Goal: Task Accomplishment & Management: Manage account settings

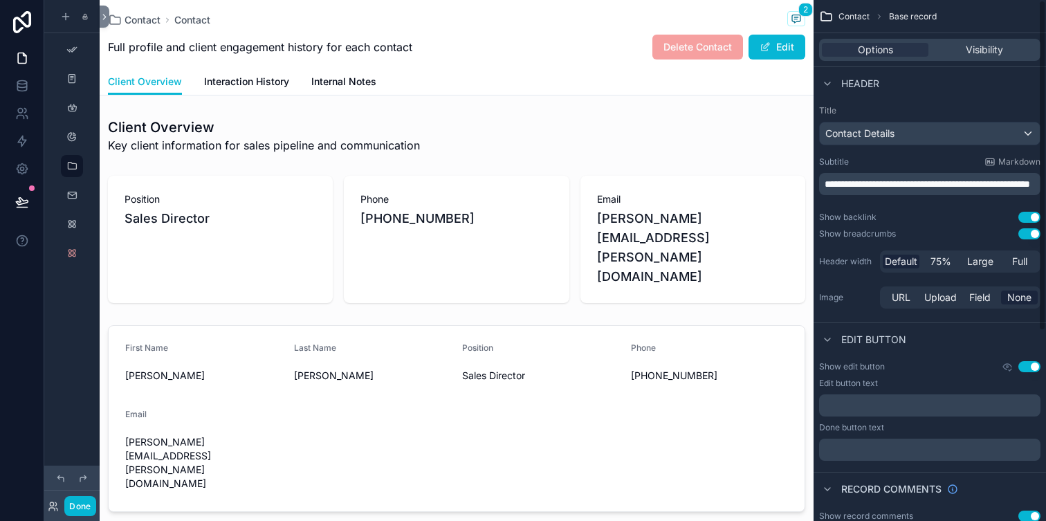
click at [75, 507] on button "Done" at bounding box center [79, 506] width 31 height 20
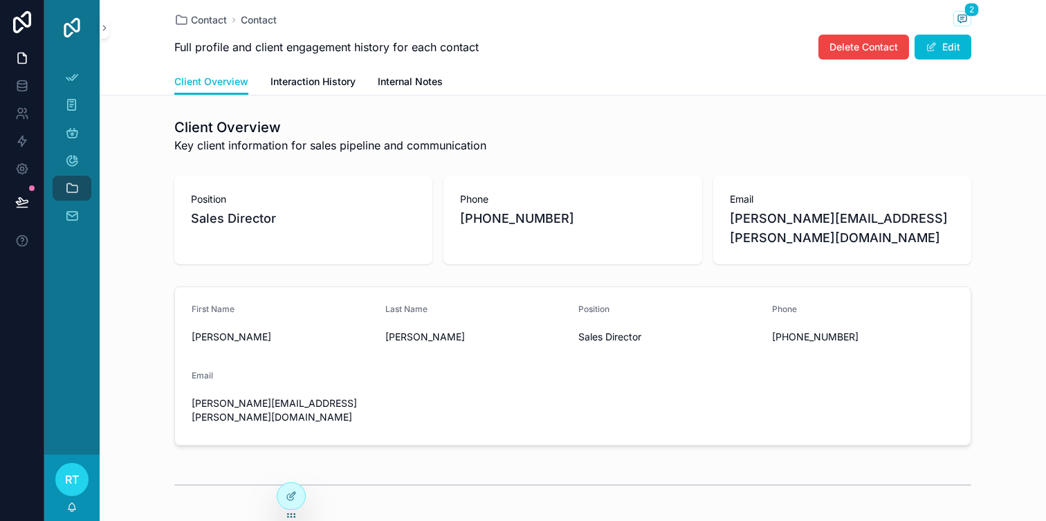
scroll to position [42, 0]
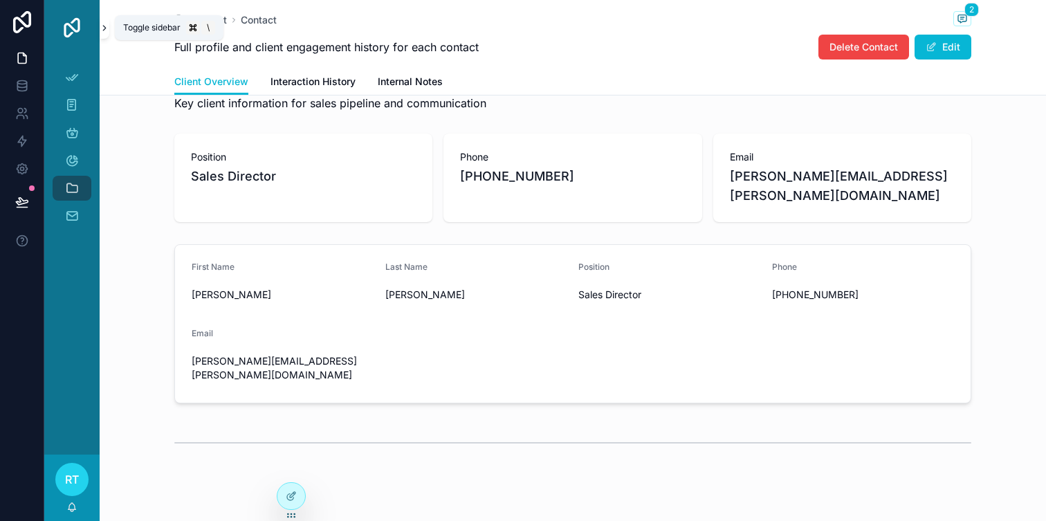
click at [105, 30] on icon at bounding box center [105, 28] width 10 height 10
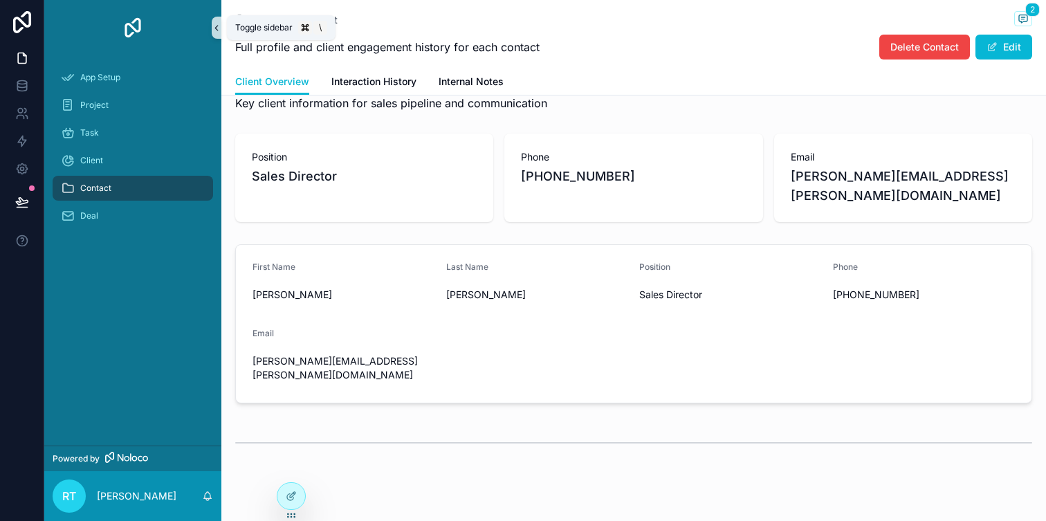
click at [214, 32] on icon at bounding box center [217, 28] width 10 height 10
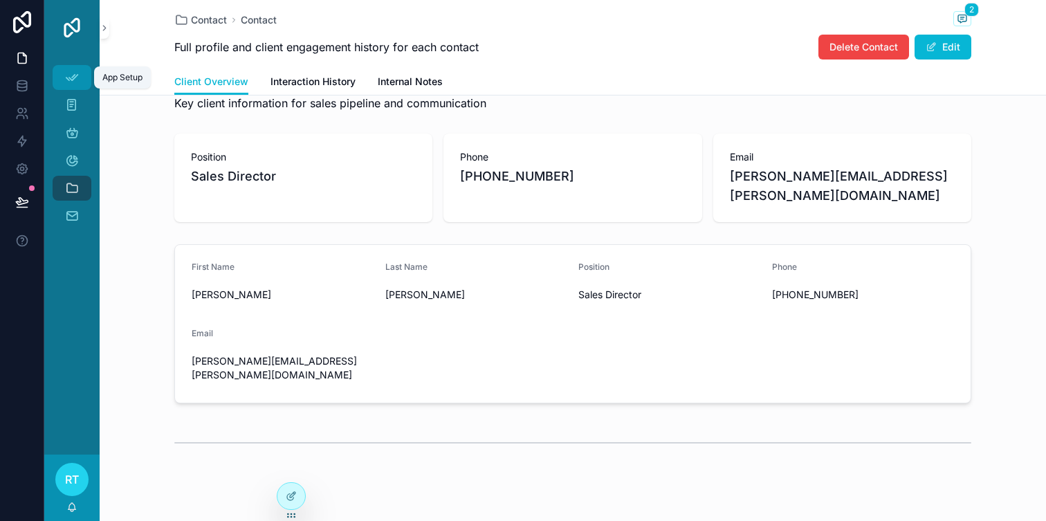
click at [69, 73] on icon "scrollable content" at bounding box center [72, 78] width 14 height 14
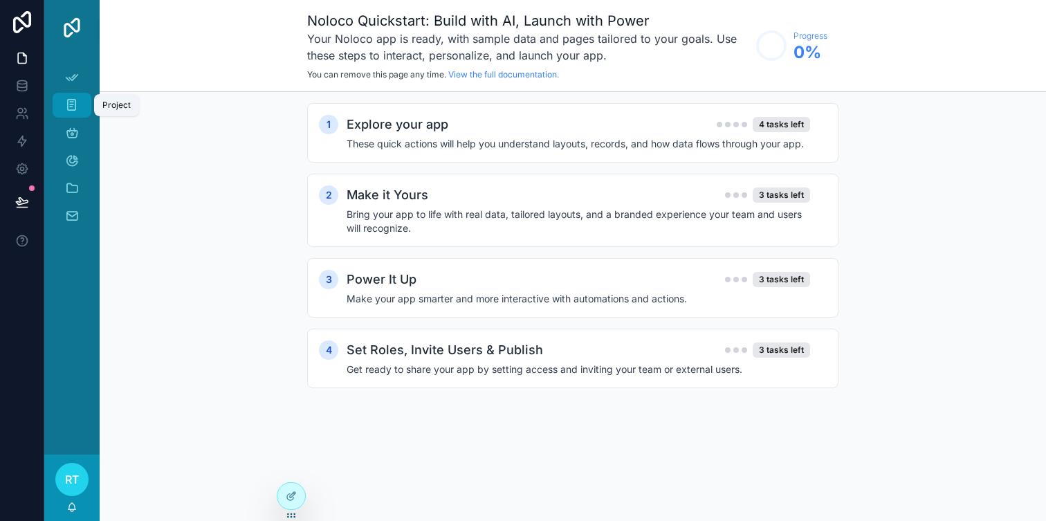
click at [74, 97] on div "Project" at bounding box center [72, 105] width 22 height 22
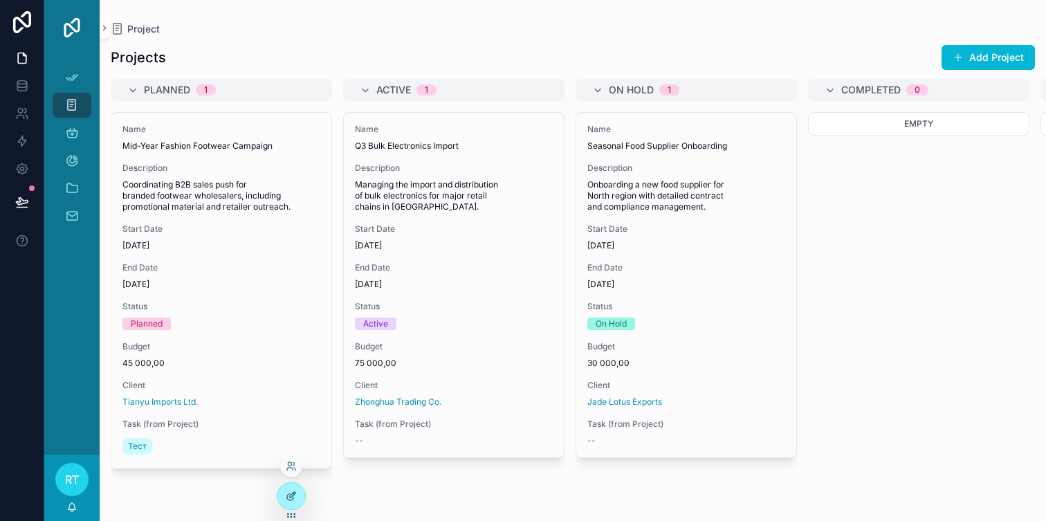
click at [295, 485] on div at bounding box center [291, 496] width 28 height 26
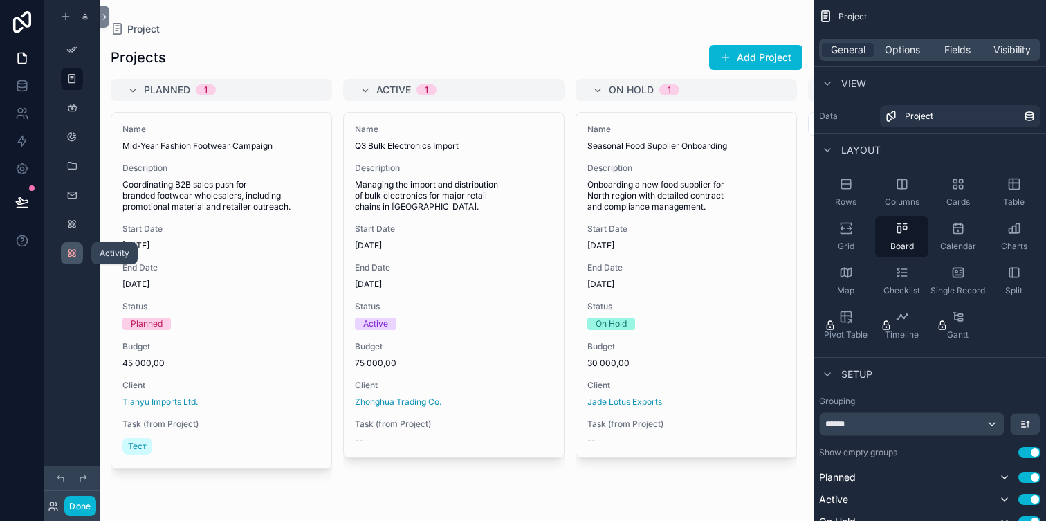
click at [73, 251] on icon "scrollable content" at bounding box center [71, 253] width 11 height 11
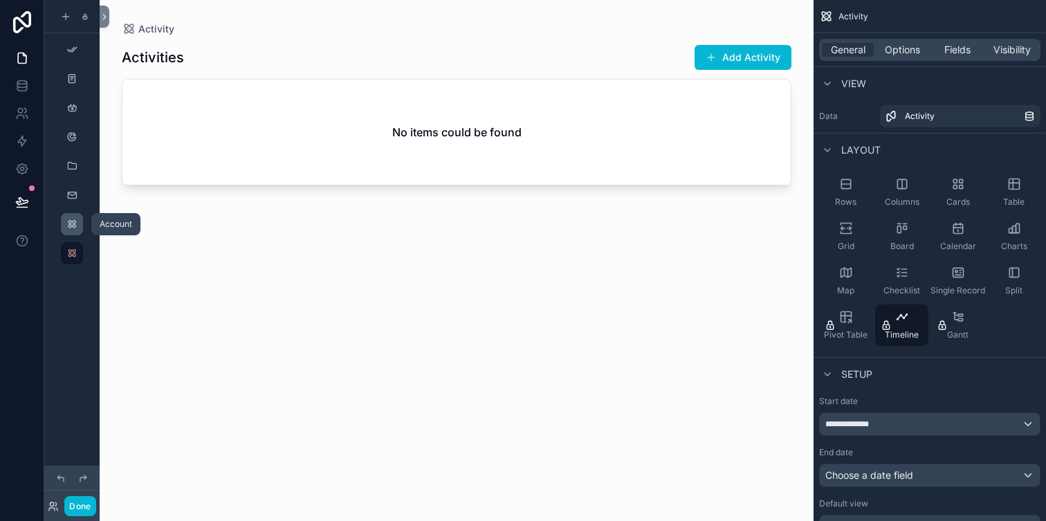
click at [65, 234] on div "scrollable content" at bounding box center [72, 224] width 17 height 22
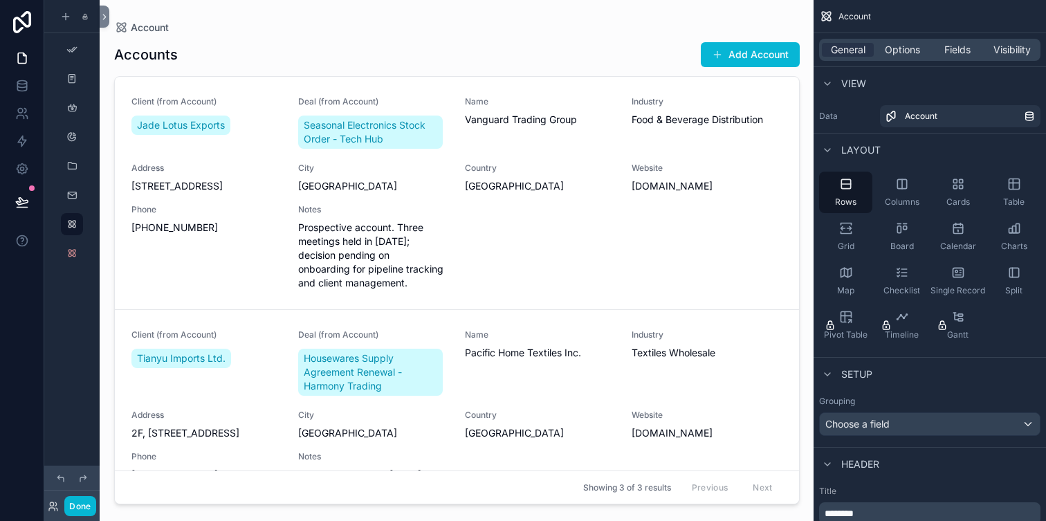
click at [329, 353] on div at bounding box center [457, 252] width 708 height 504
click at [75, 190] on icon "scrollable content" at bounding box center [71, 195] width 11 height 11
click at [71, 189] on div "scrollable content" at bounding box center [72, 195] width 17 height 22
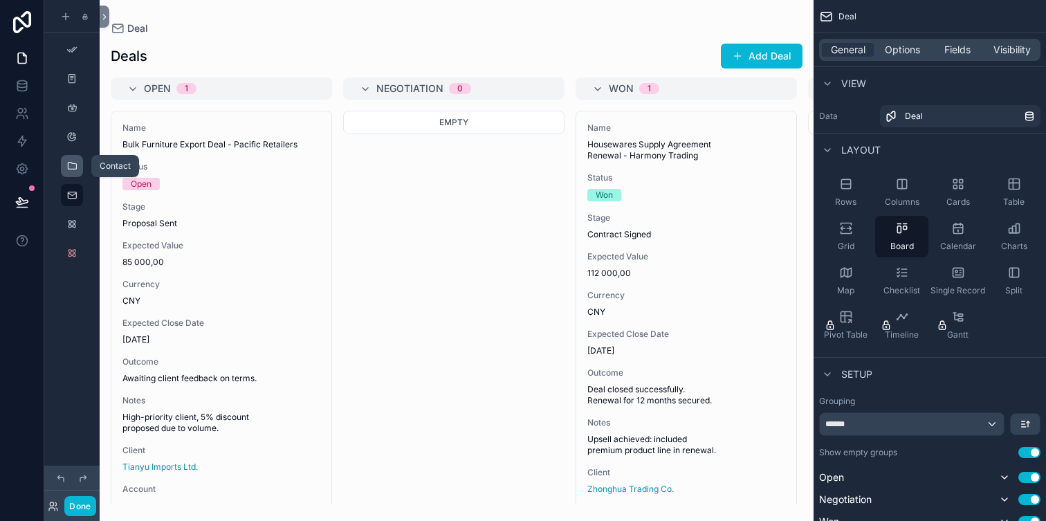
click at [73, 163] on icon "scrollable content" at bounding box center [71, 166] width 11 height 11
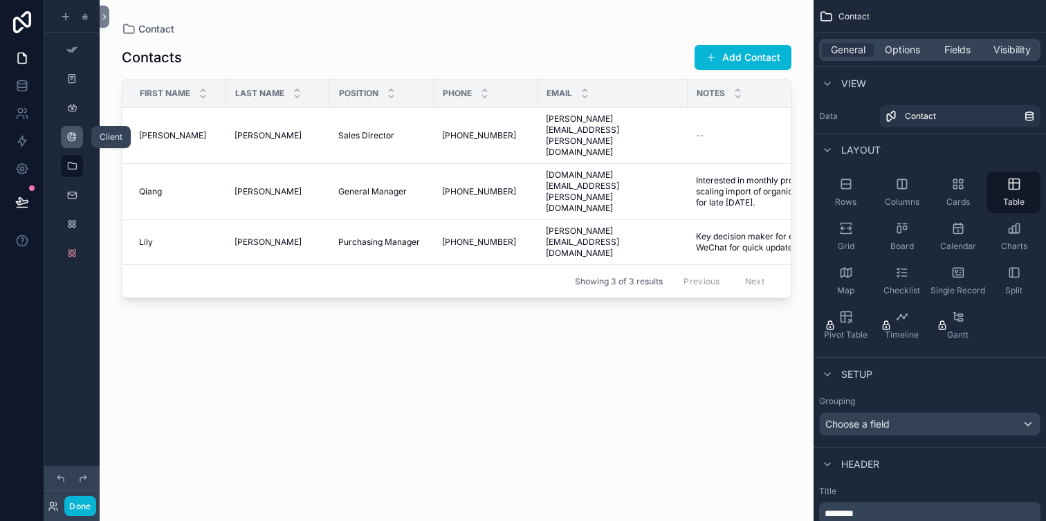
click at [68, 142] on icon "scrollable content" at bounding box center [71, 136] width 11 height 11
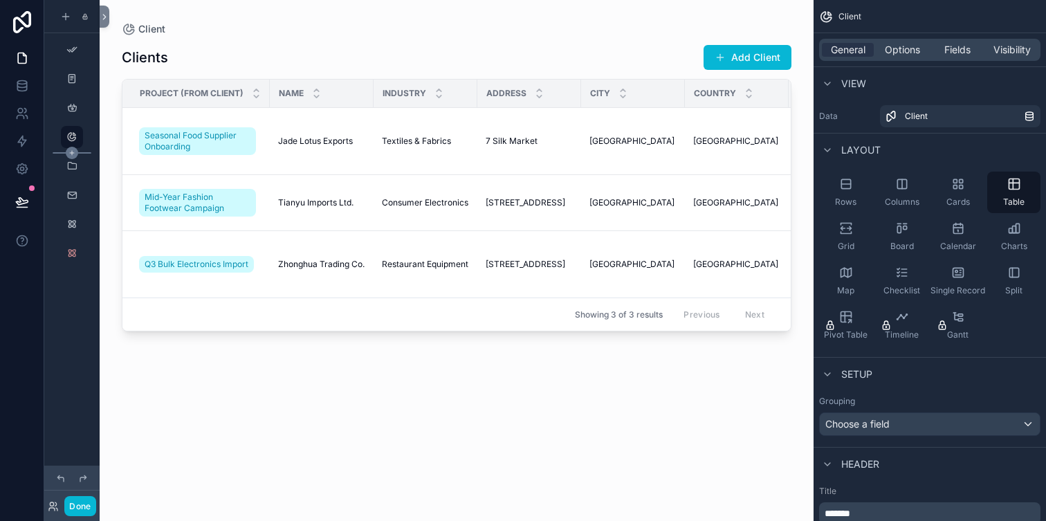
click at [71, 156] on icon "scrollable content" at bounding box center [72, 153] width 12 height 12
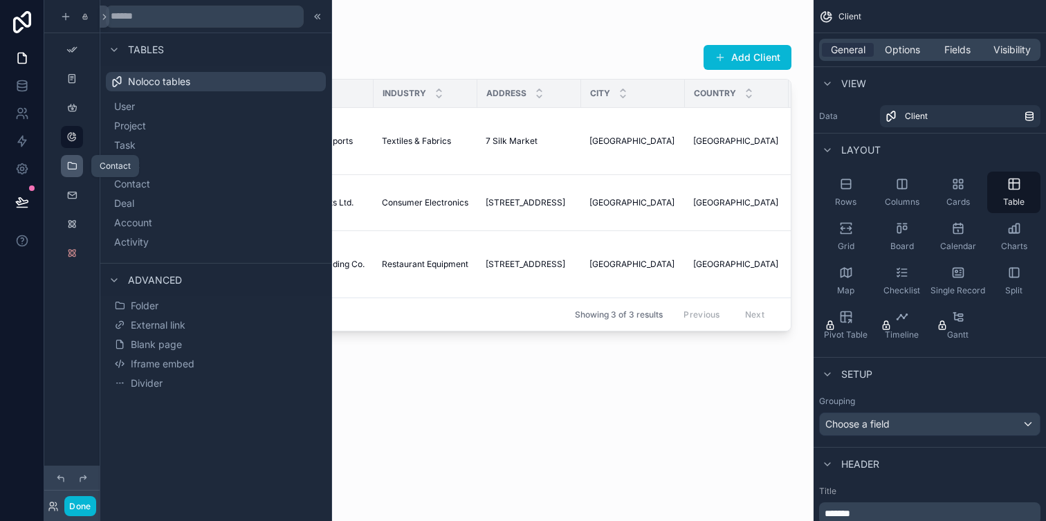
click at [70, 165] on icon "scrollable content" at bounding box center [71, 166] width 11 height 11
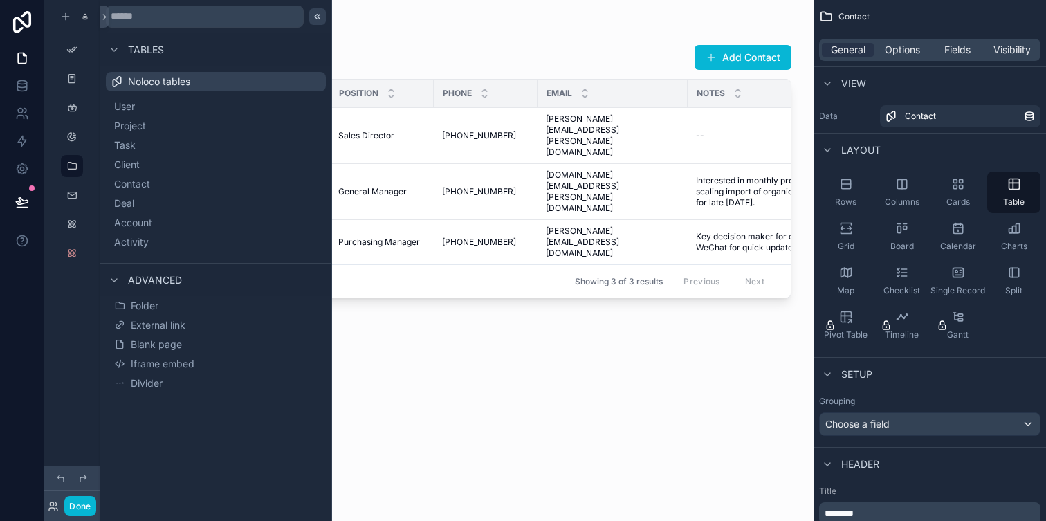
click at [319, 15] on icon at bounding box center [319, 16] width 2 height 5
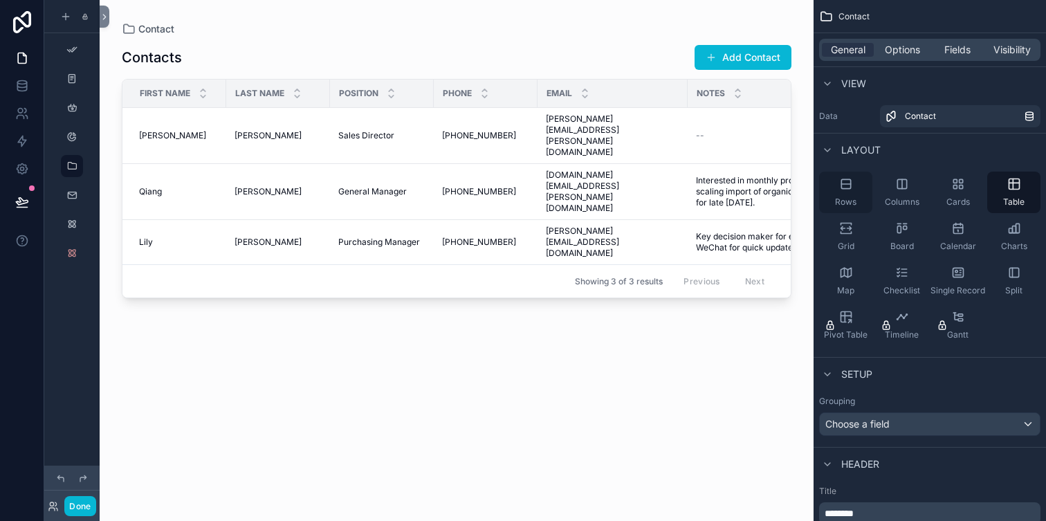
click at [844, 197] on span "Rows" at bounding box center [845, 202] width 21 height 11
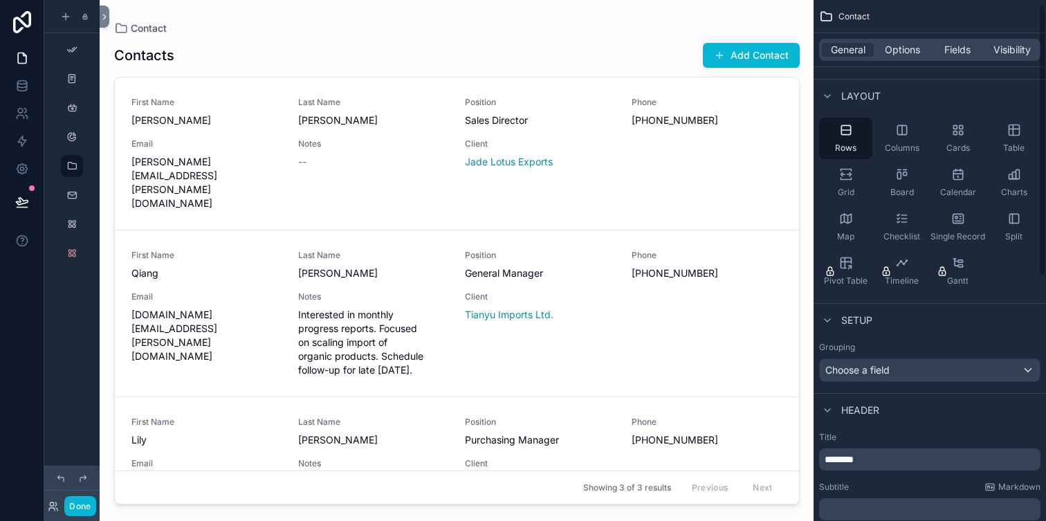
scroll to position [64, 0]
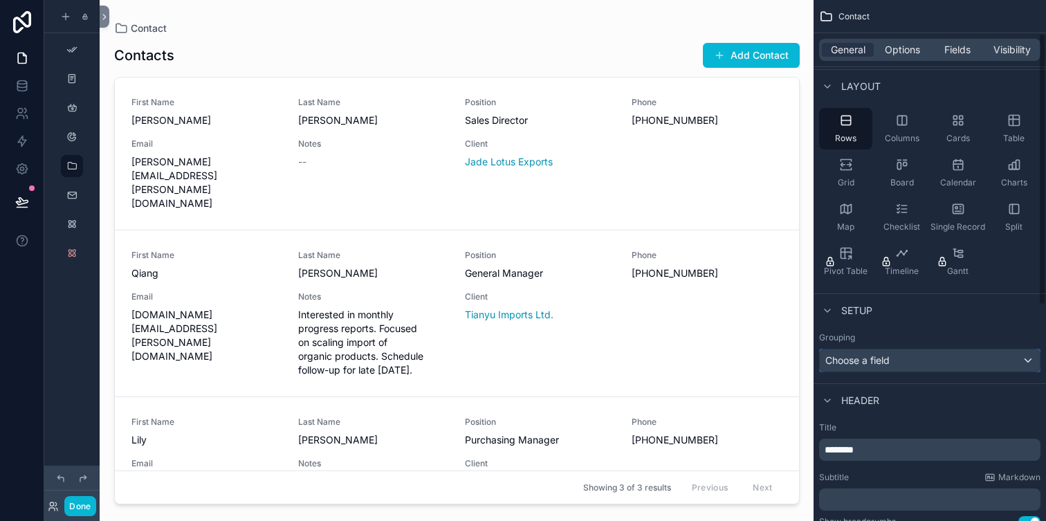
click at [897, 363] on div "Choose a field" at bounding box center [930, 360] width 220 height 22
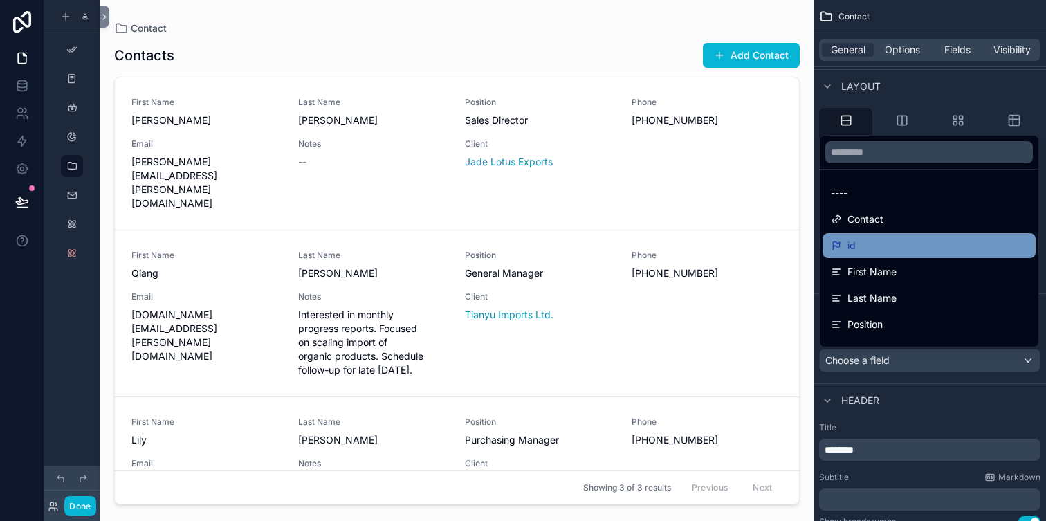
click at [917, 241] on div "id" at bounding box center [929, 245] width 197 height 17
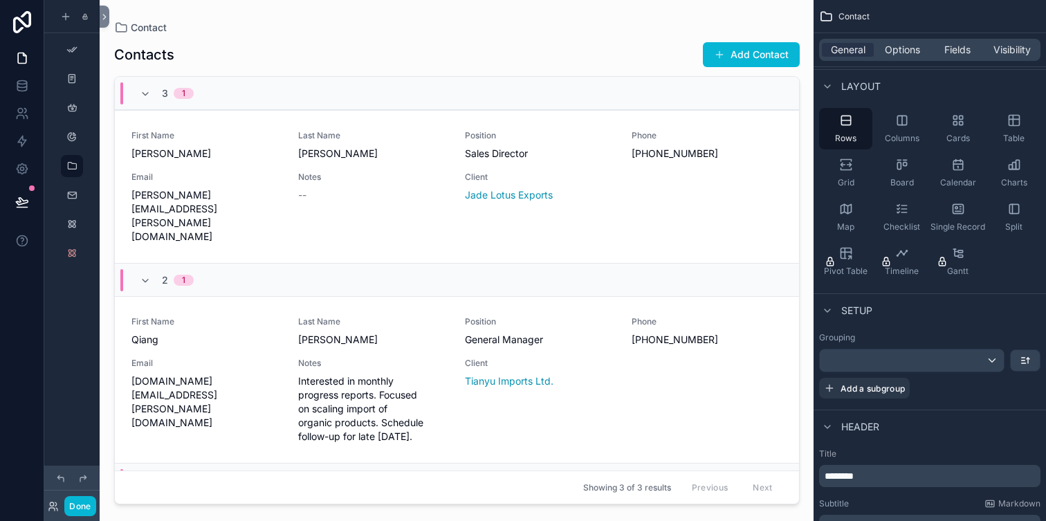
click at [888, 347] on div "Grouping Add a subgroup" at bounding box center [929, 365] width 221 height 66
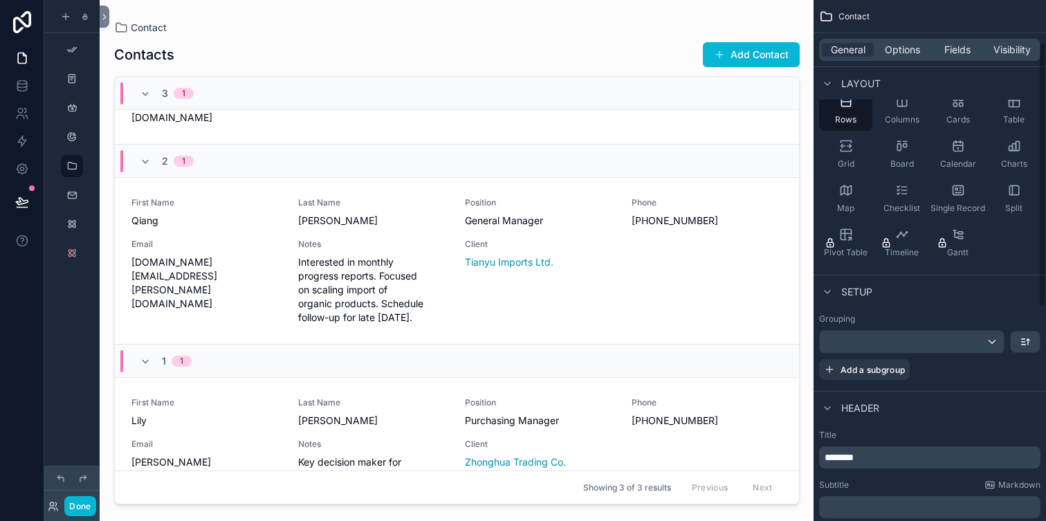
scroll to position [151, 0]
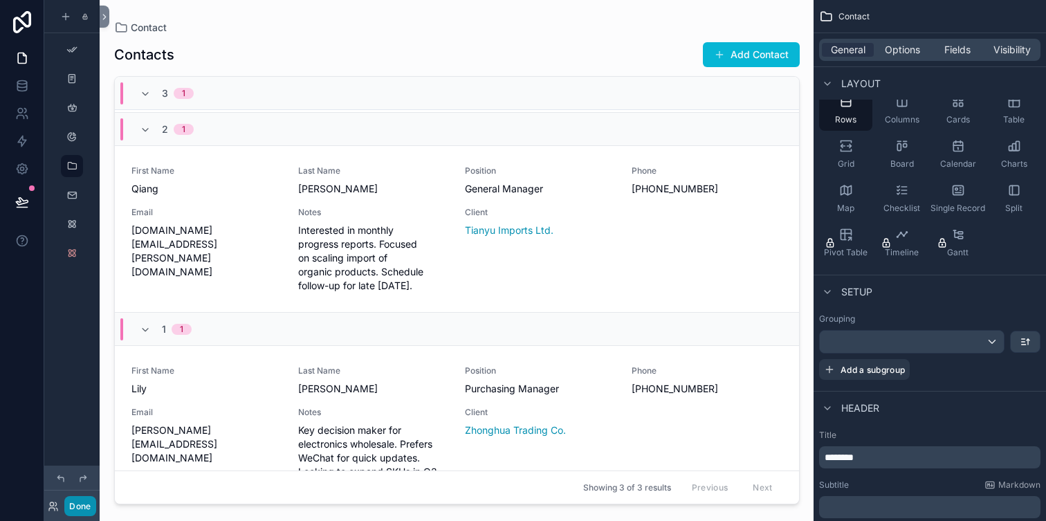
click at [77, 509] on button "Done" at bounding box center [79, 506] width 31 height 20
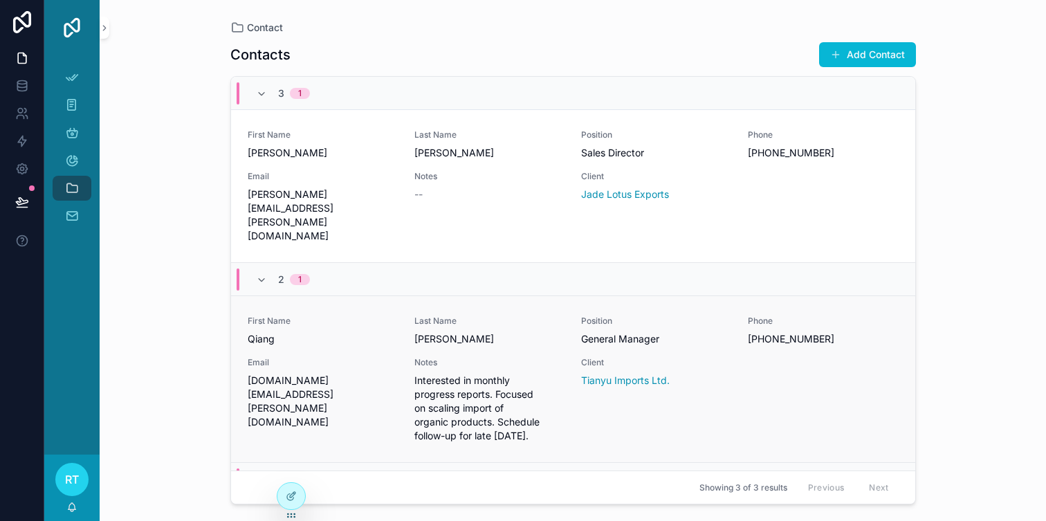
scroll to position [0, 0]
click at [264, 102] on div "3 1" at bounding box center [283, 93] width 54 height 22
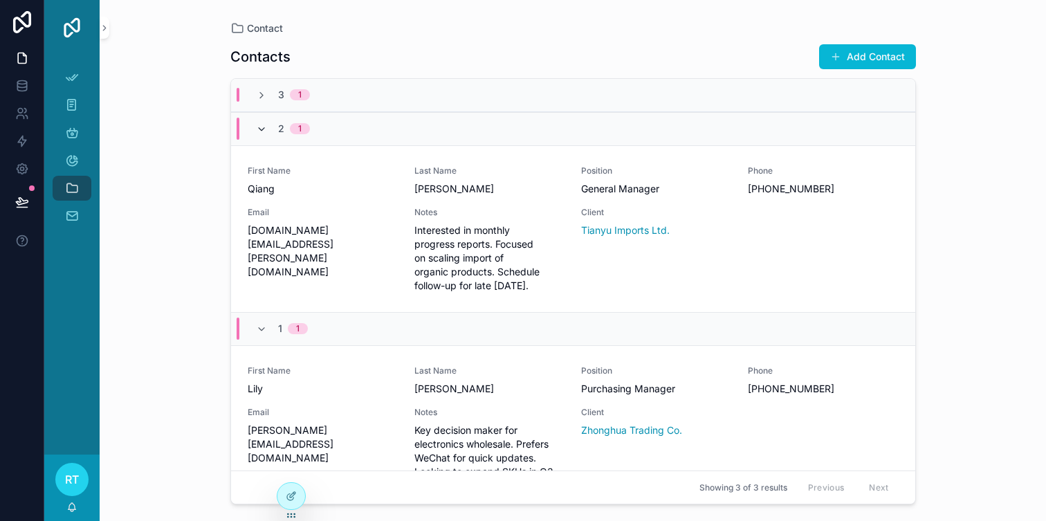
click at [266, 134] on icon at bounding box center [261, 129] width 11 height 11
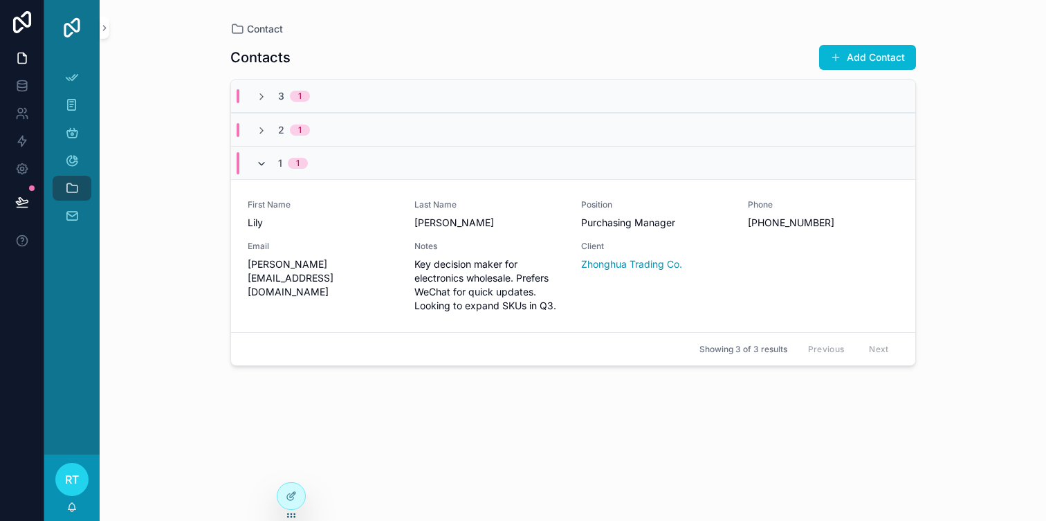
click at [264, 158] on span at bounding box center [261, 163] width 11 height 11
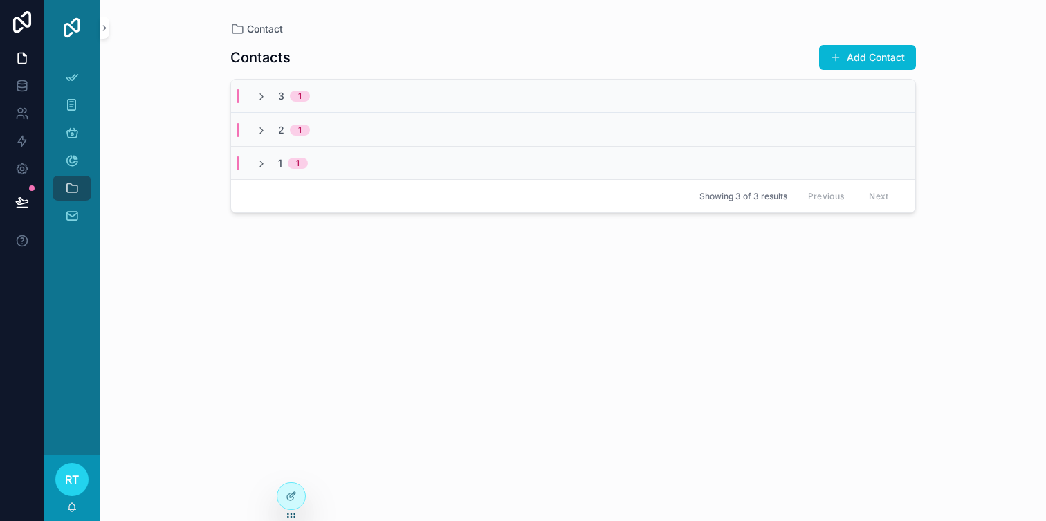
click at [264, 158] on span at bounding box center [261, 163] width 11 height 11
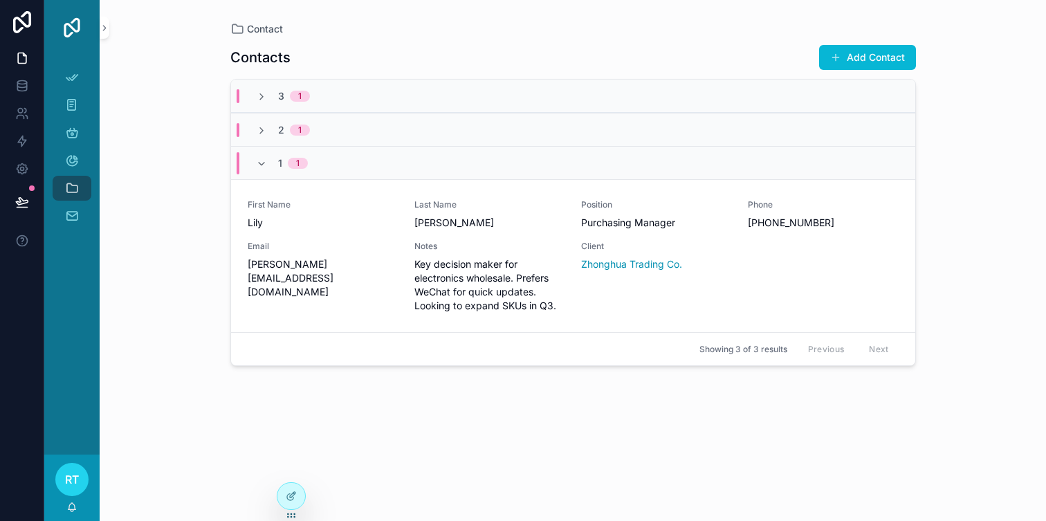
click at [265, 123] on div "2 1" at bounding box center [283, 130] width 54 height 14
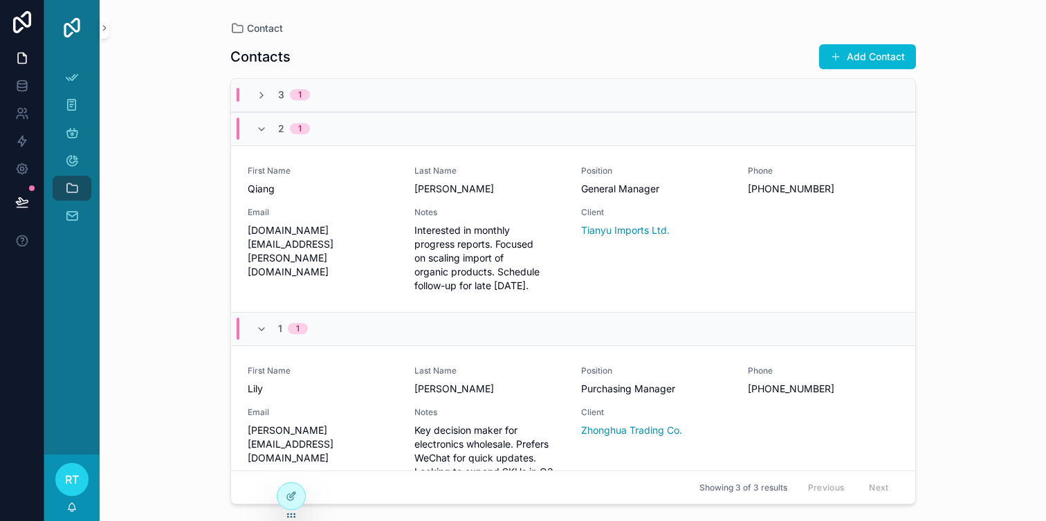
click at [267, 93] on div "3 1" at bounding box center [283, 95] width 54 height 14
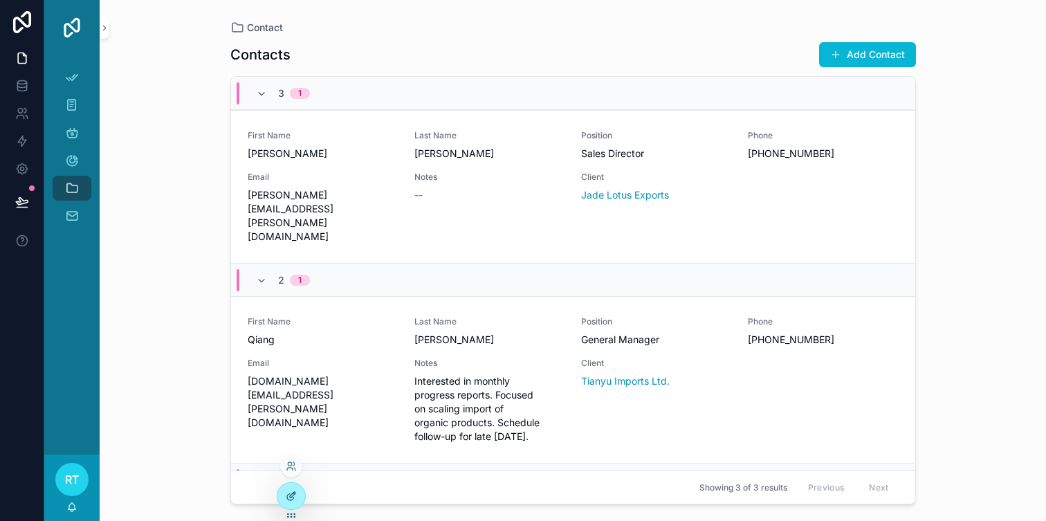
click at [288, 496] on icon at bounding box center [291, 496] width 11 height 11
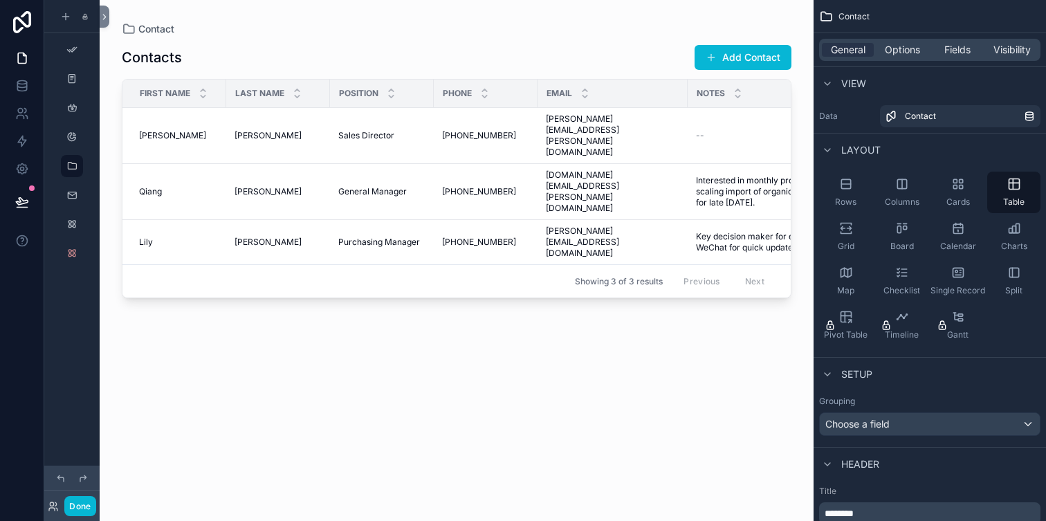
click at [508, 227] on div at bounding box center [457, 252] width 714 height 504
click at [429, 265] on div "Contacts Add Contact First Name Last Name Position Phone Email Notes Client Mic…" at bounding box center [457, 270] width 670 height 468
click at [444, 264] on div "Showing 3 of 3 results Previous Next" at bounding box center [456, 280] width 668 height 33
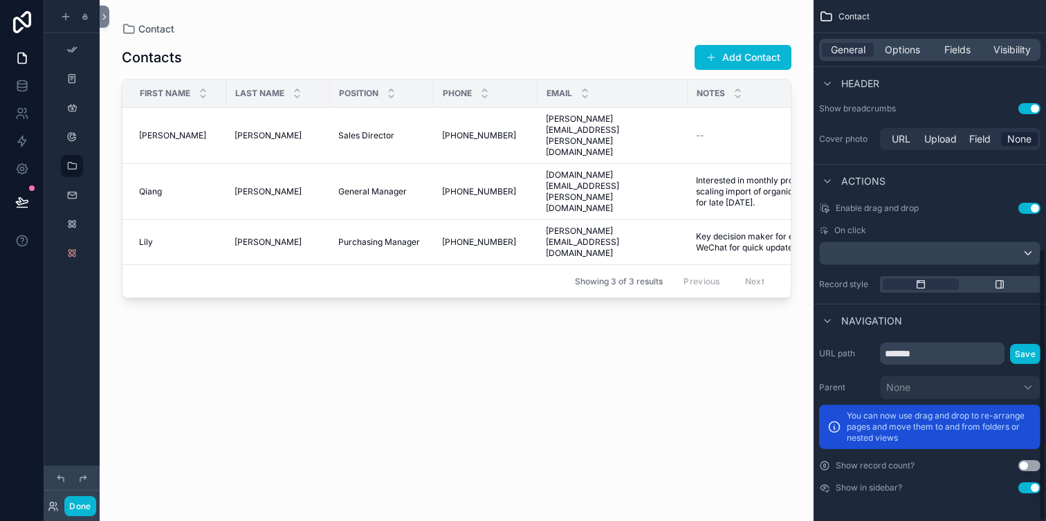
scroll to position [475, 0]
click at [956, 354] on input "*******" at bounding box center [942, 355] width 125 height 22
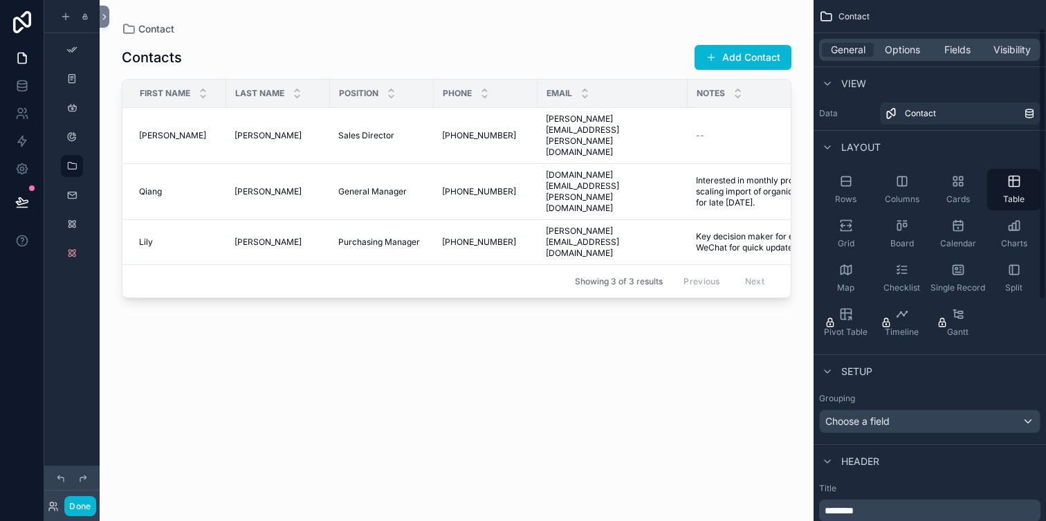
scroll to position [0, 0]
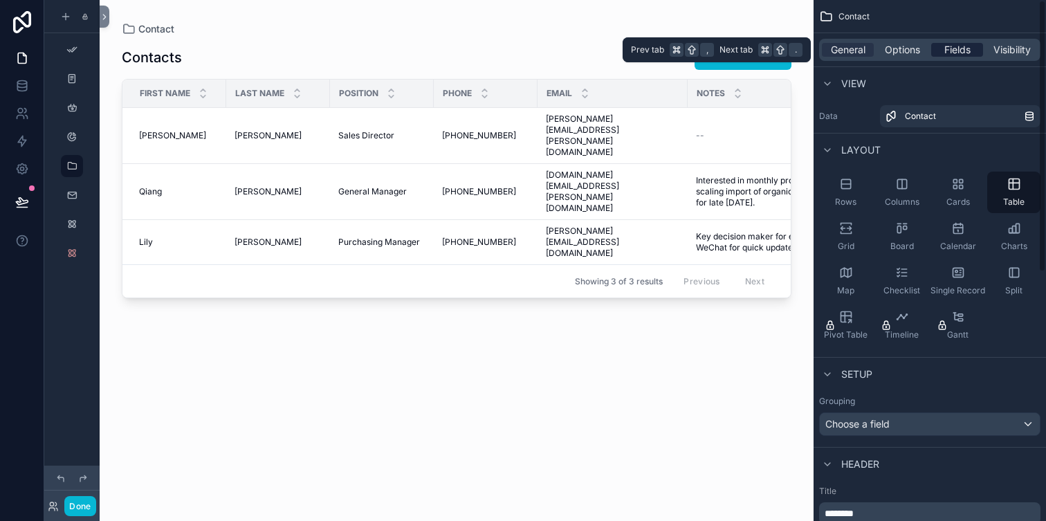
click at [946, 49] on span "Fields" at bounding box center [958, 50] width 26 height 14
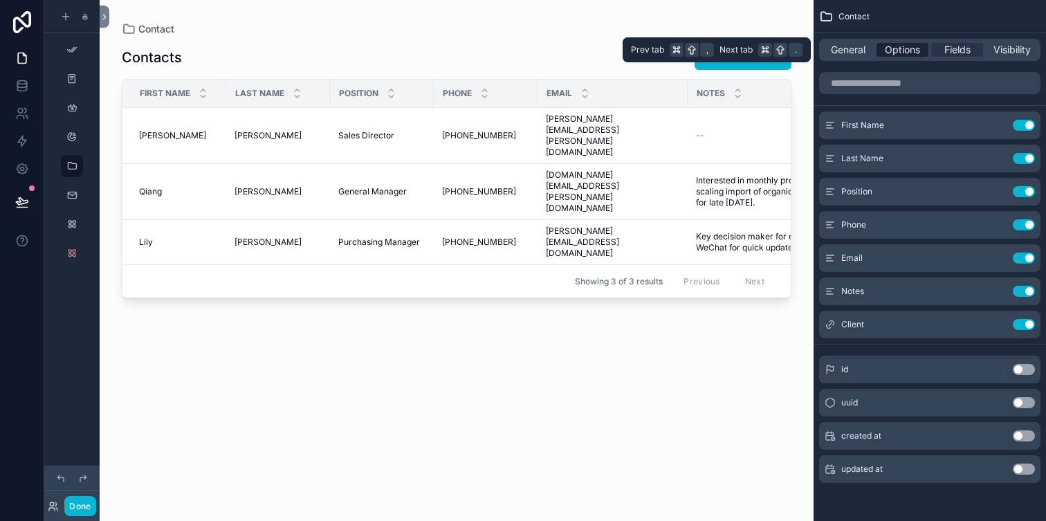
click at [919, 52] on span "Options" at bounding box center [902, 50] width 35 height 14
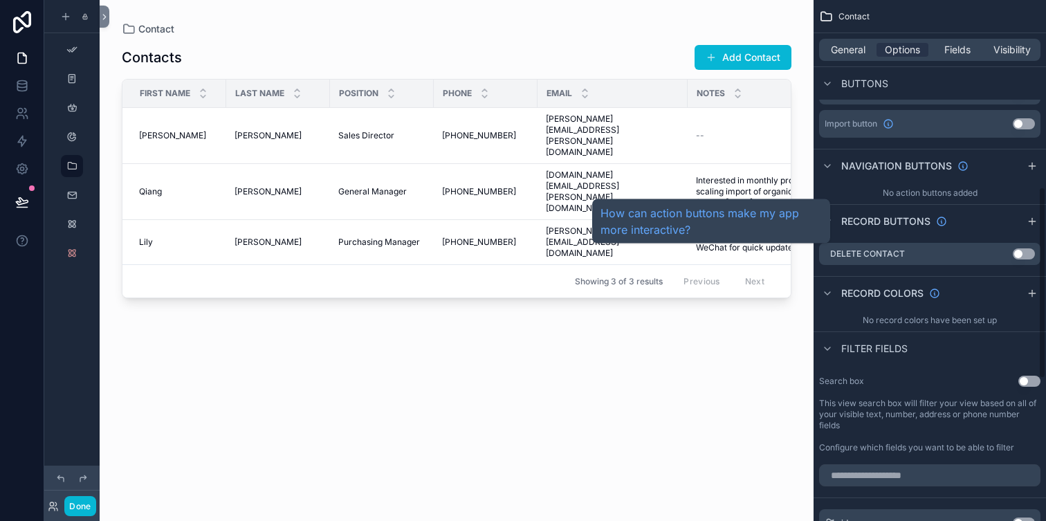
scroll to position [537, 0]
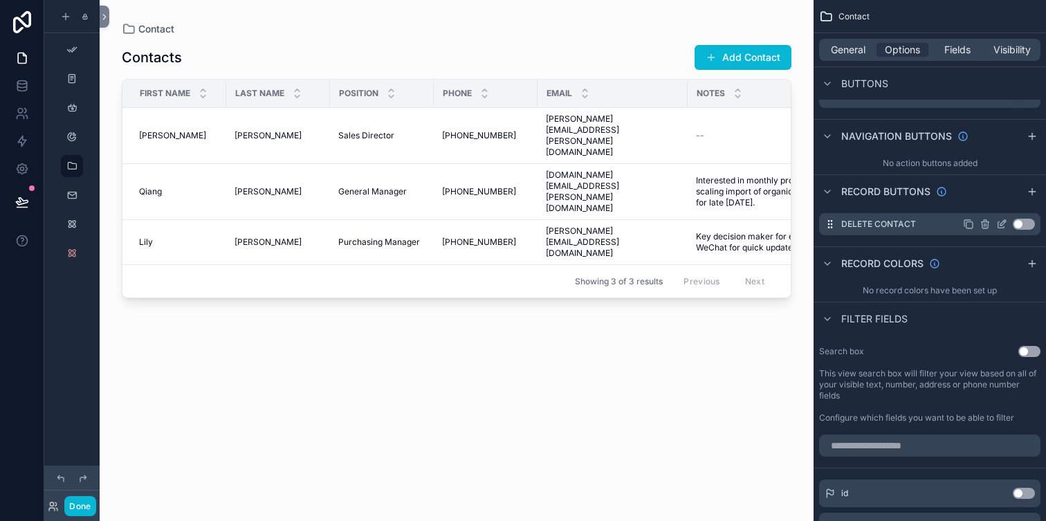
click at [1026, 225] on button "Use setting" at bounding box center [1024, 224] width 22 height 11
click at [1023, 222] on button "Use setting" at bounding box center [1024, 224] width 22 height 11
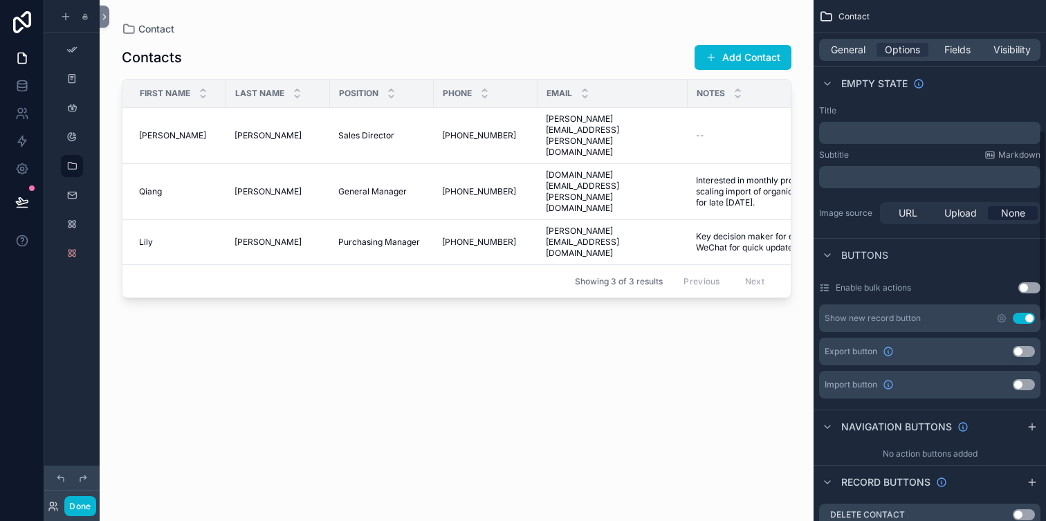
scroll to position [0, 0]
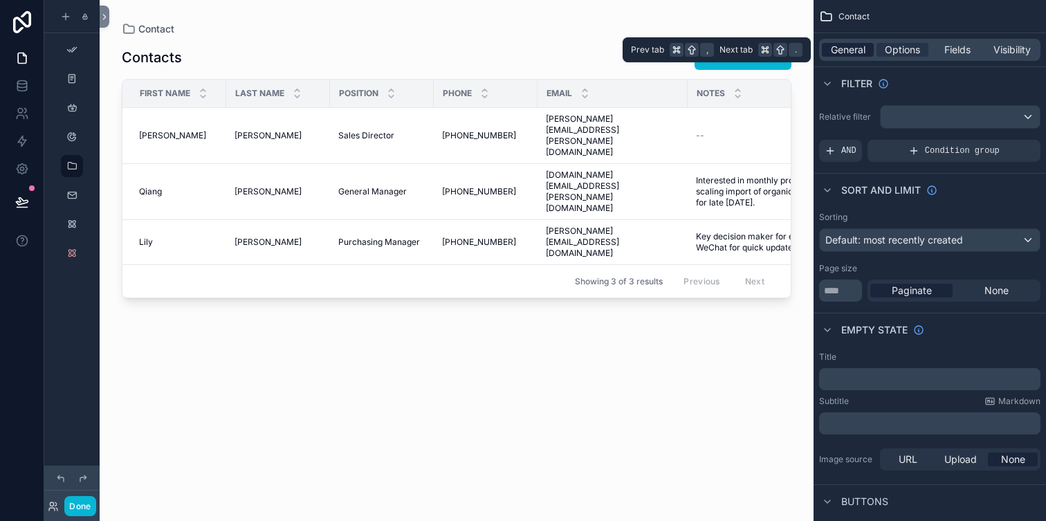
click at [850, 51] on span "General" at bounding box center [848, 50] width 35 height 14
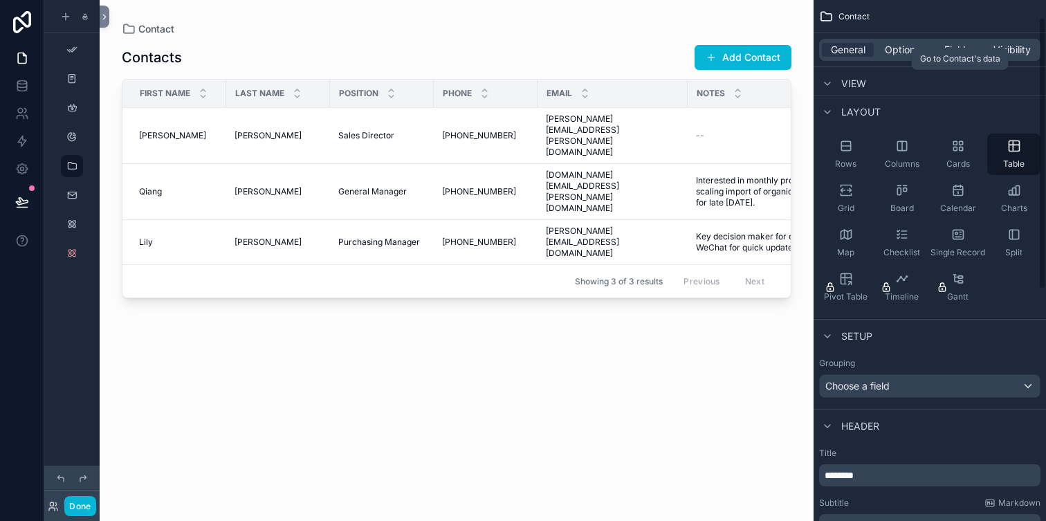
scroll to position [45, 0]
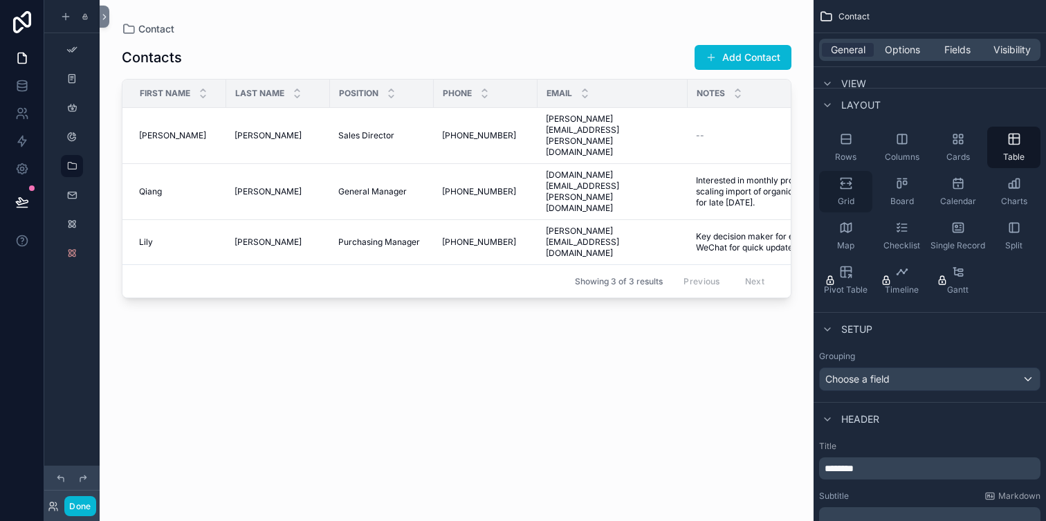
click at [845, 190] on div "Grid" at bounding box center [845, 192] width 53 height 42
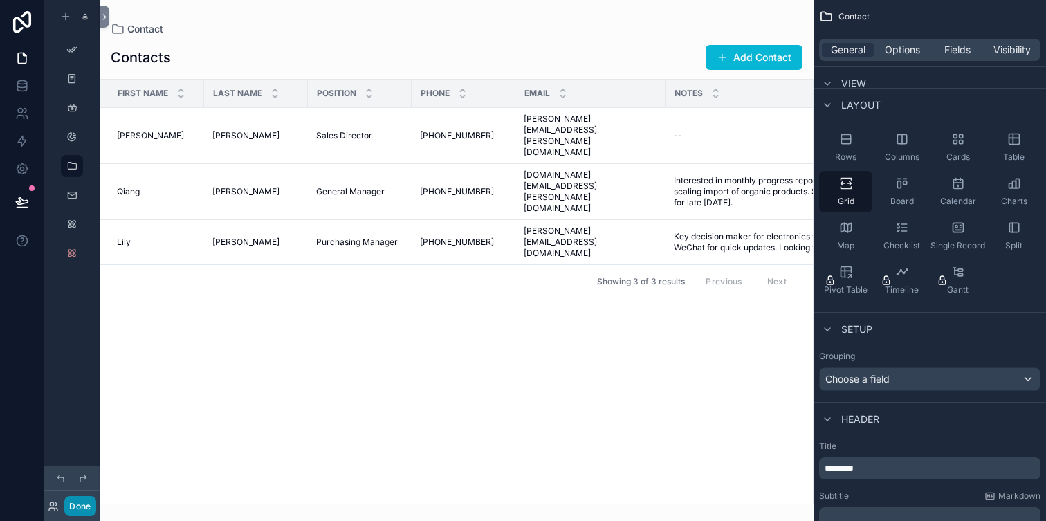
click at [80, 504] on button "Done" at bounding box center [79, 506] width 31 height 20
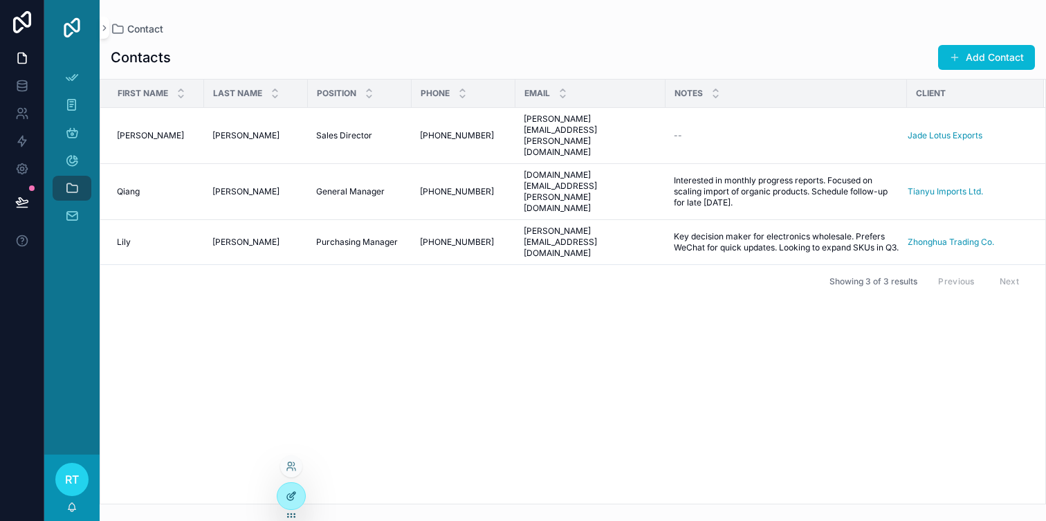
click at [298, 489] on div at bounding box center [291, 496] width 28 height 26
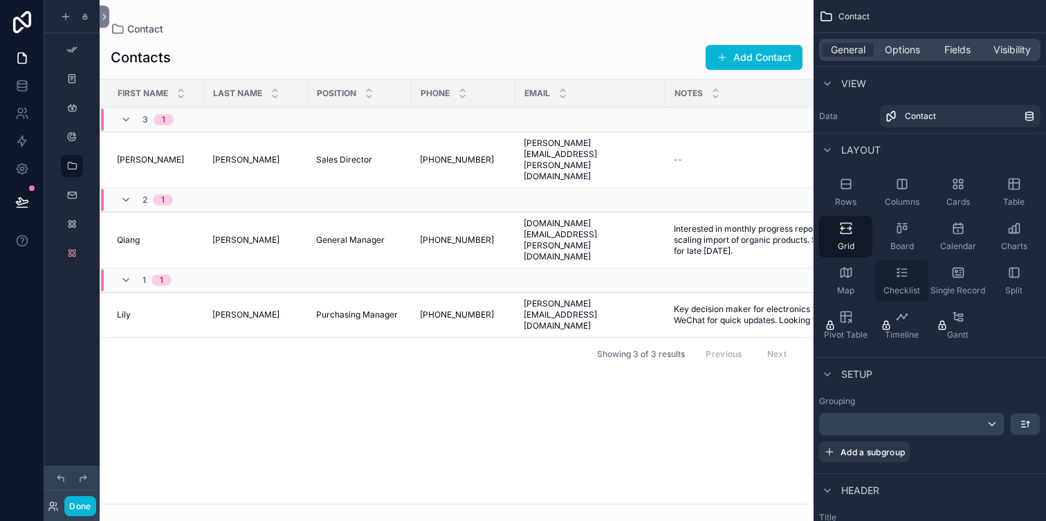
click at [891, 275] on div "Checklist" at bounding box center [901, 281] width 53 height 42
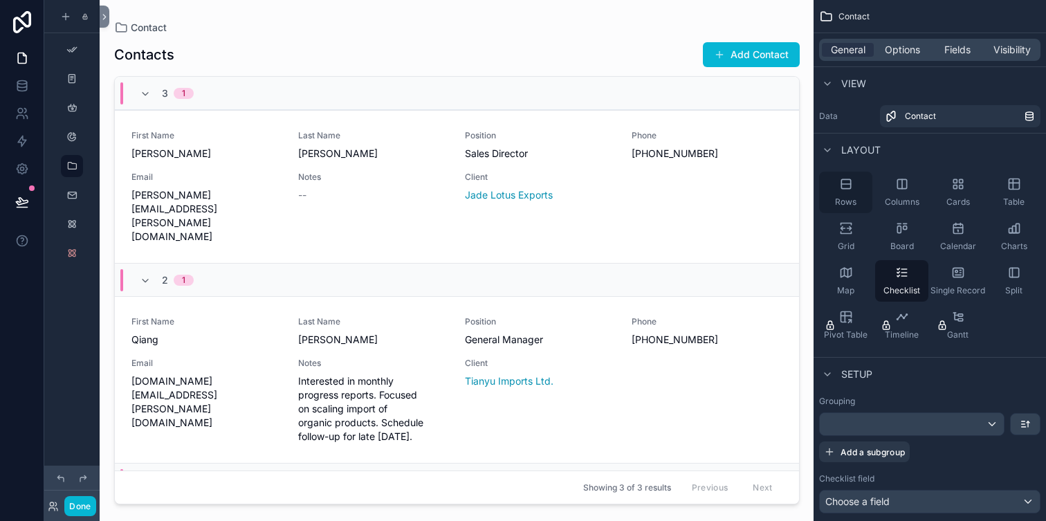
click at [853, 197] on span "Rows" at bounding box center [845, 202] width 21 height 11
click at [895, 282] on div "Checklist" at bounding box center [901, 281] width 53 height 42
click at [1005, 289] on div "Split" at bounding box center [1013, 281] width 53 height 42
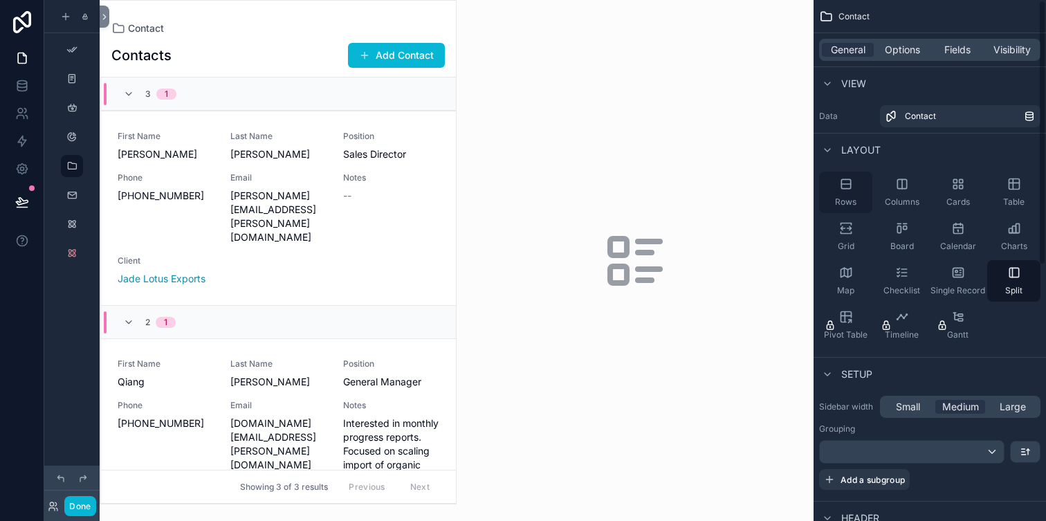
click at [855, 186] on div "Rows" at bounding box center [845, 193] width 53 height 42
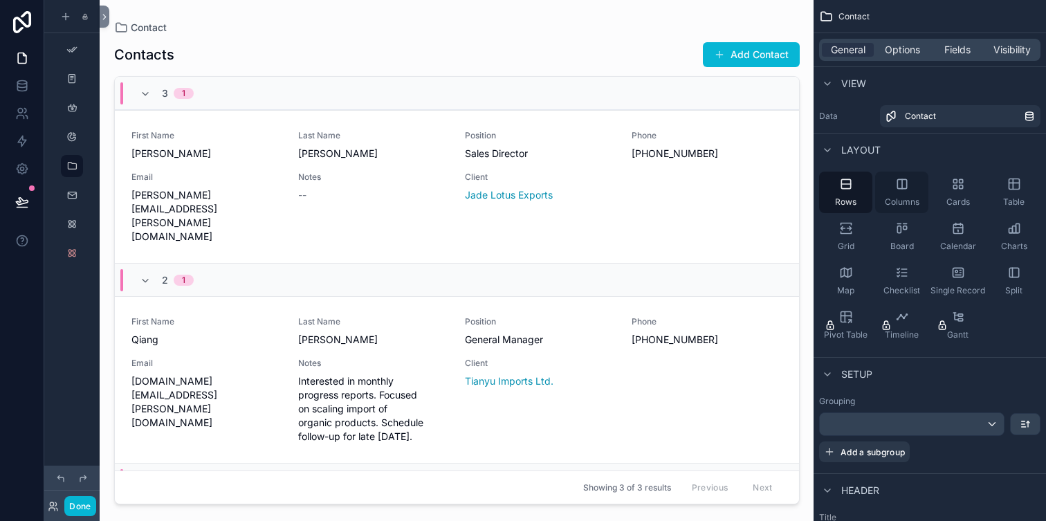
click at [891, 197] on span "Columns" at bounding box center [902, 202] width 35 height 11
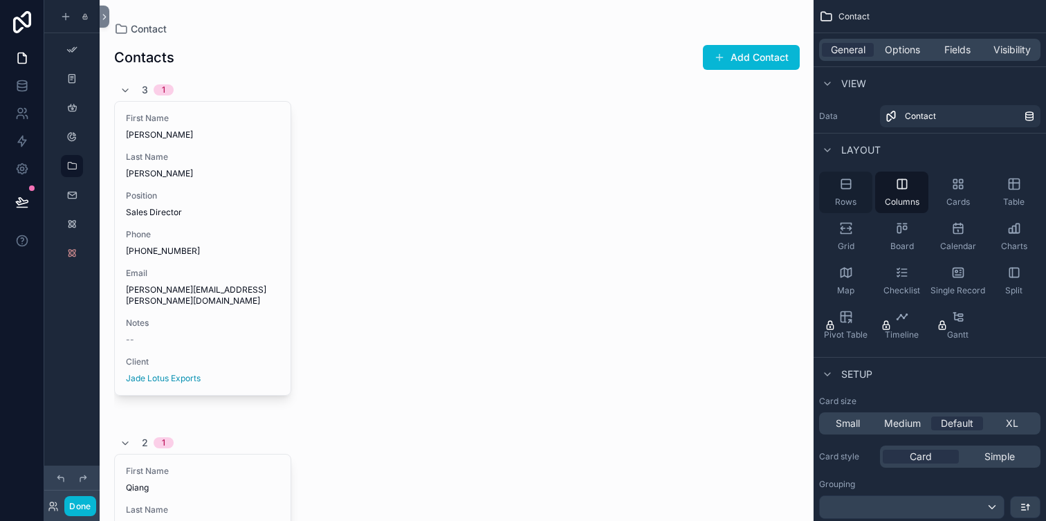
click at [837, 192] on div "Rows" at bounding box center [845, 193] width 53 height 42
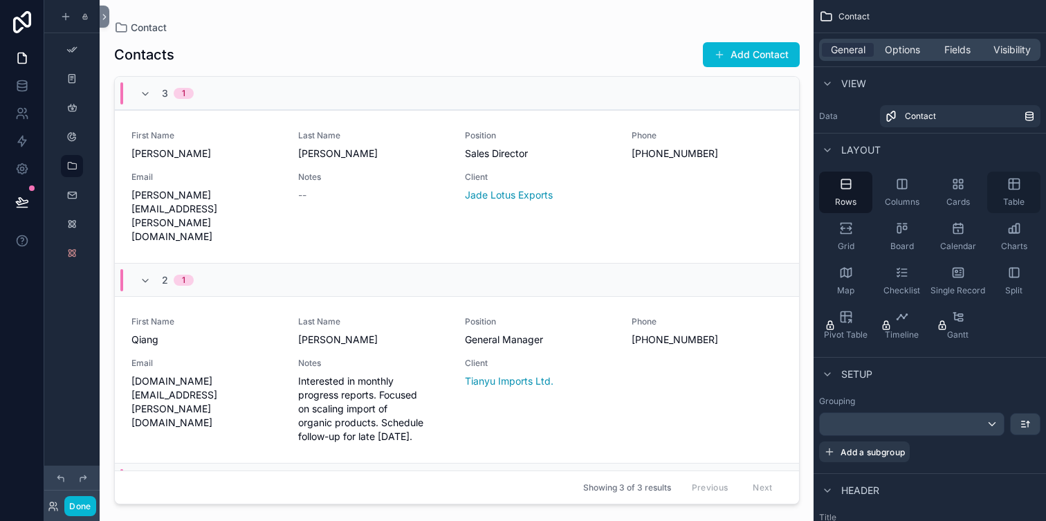
click at [1007, 192] on div "Table" at bounding box center [1013, 193] width 53 height 42
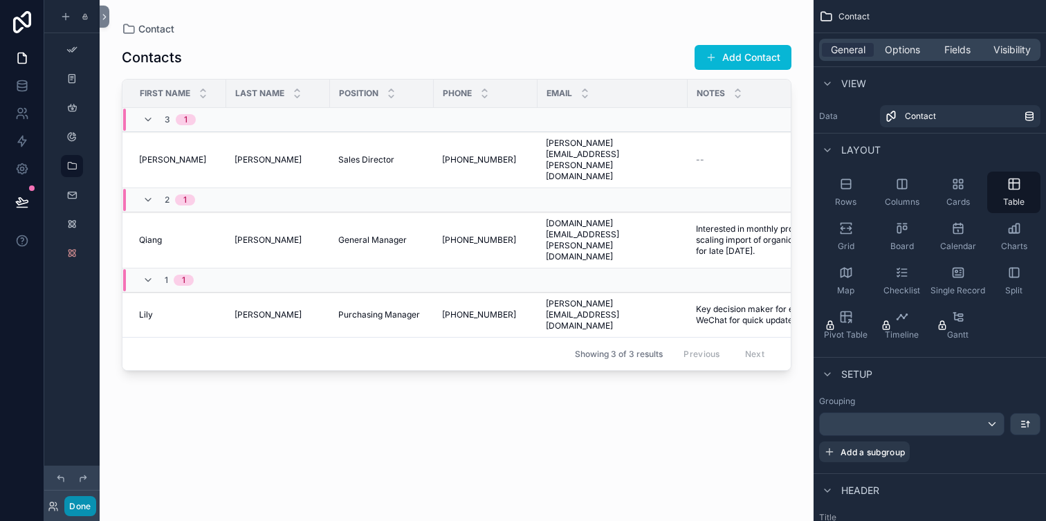
click at [80, 500] on button "Done" at bounding box center [79, 506] width 31 height 20
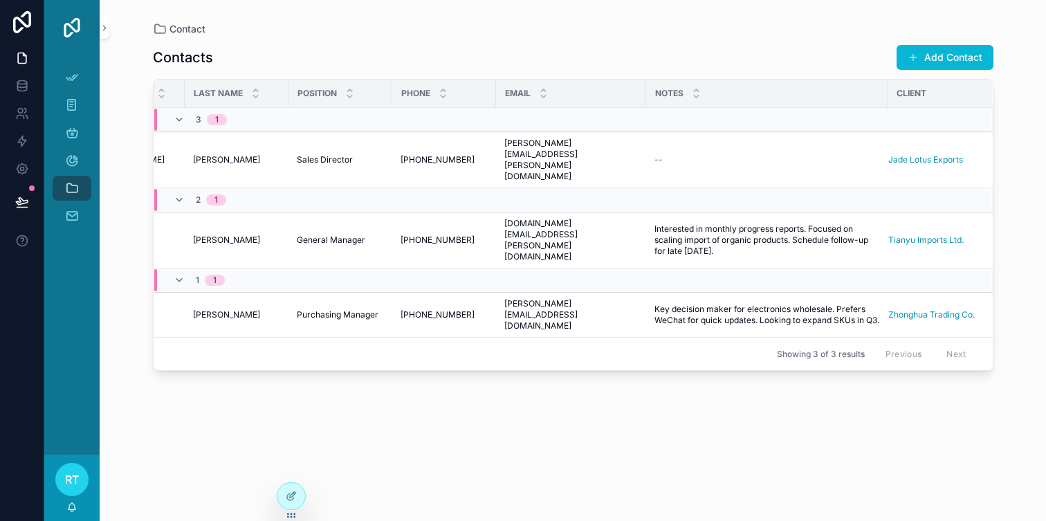
scroll to position [0, 0]
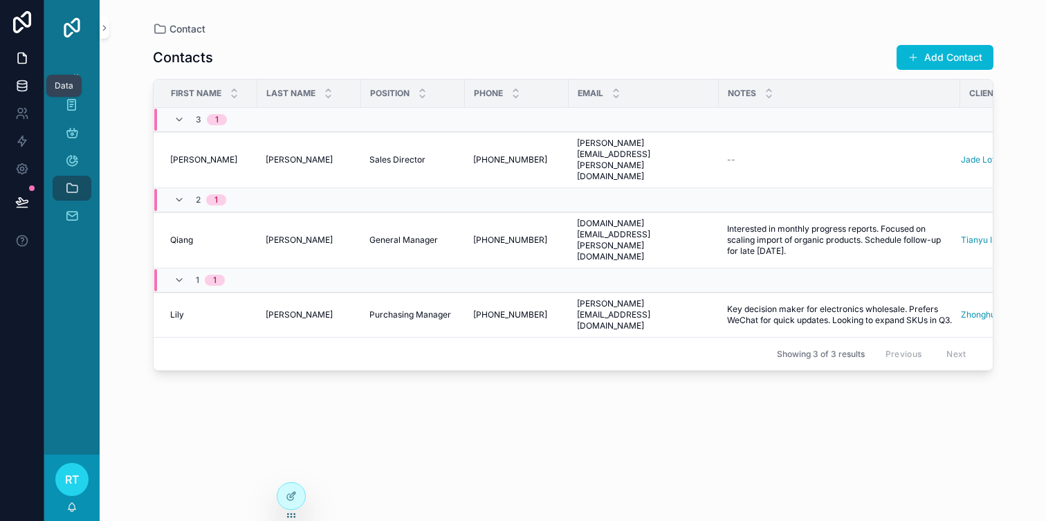
click at [16, 81] on icon at bounding box center [22, 86] width 14 height 14
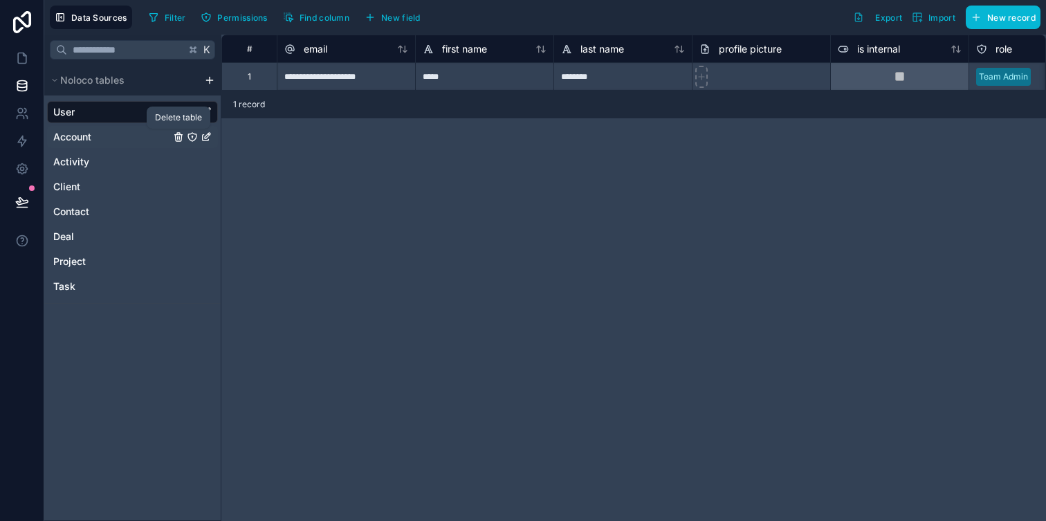
click at [180, 141] on icon "Account" at bounding box center [178, 138] width 6 height 6
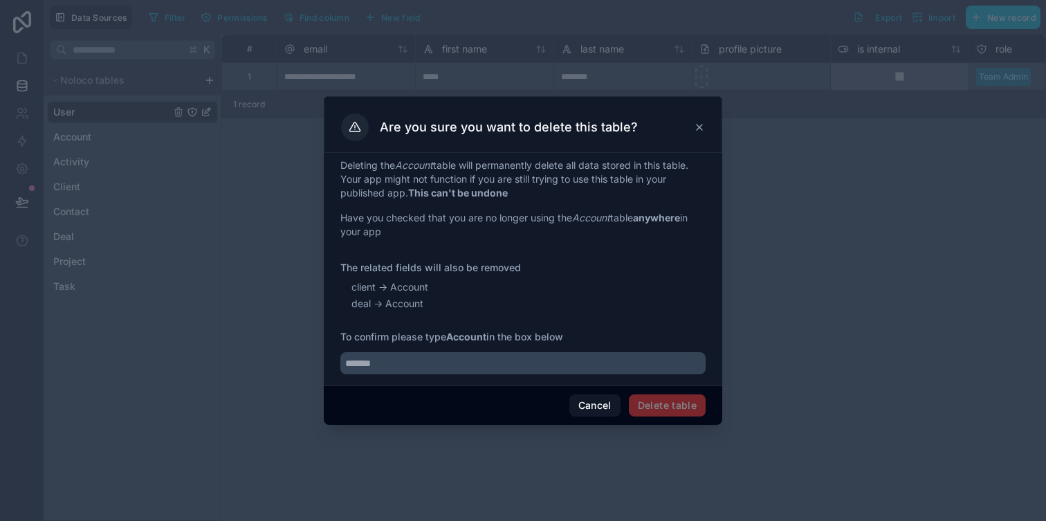
click at [473, 336] on strong "Account" at bounding box center [466, 337] width 40 height 12
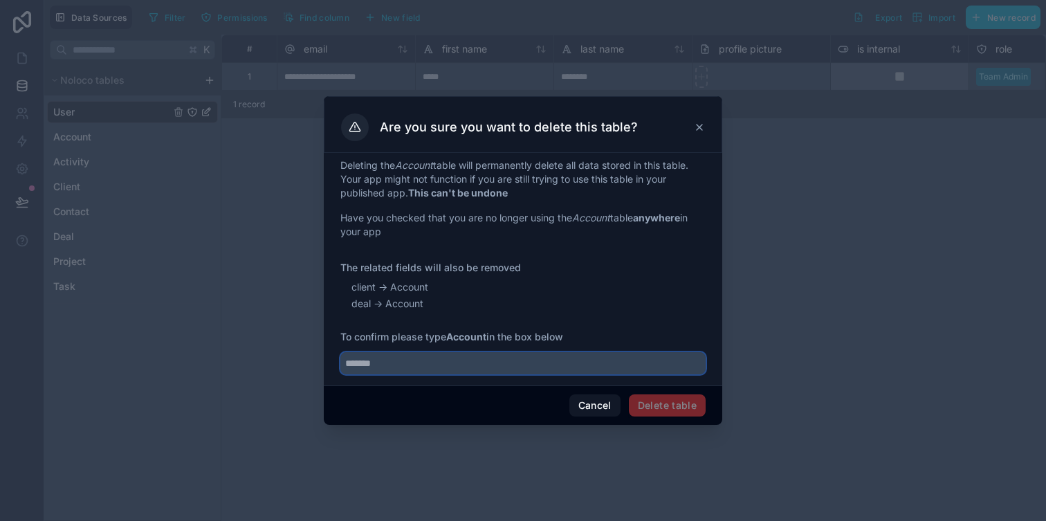
click at [453, 367] on input "text" at bounding box center [522, 363] width 365 height 22
paste input "*******"
type input "*******"
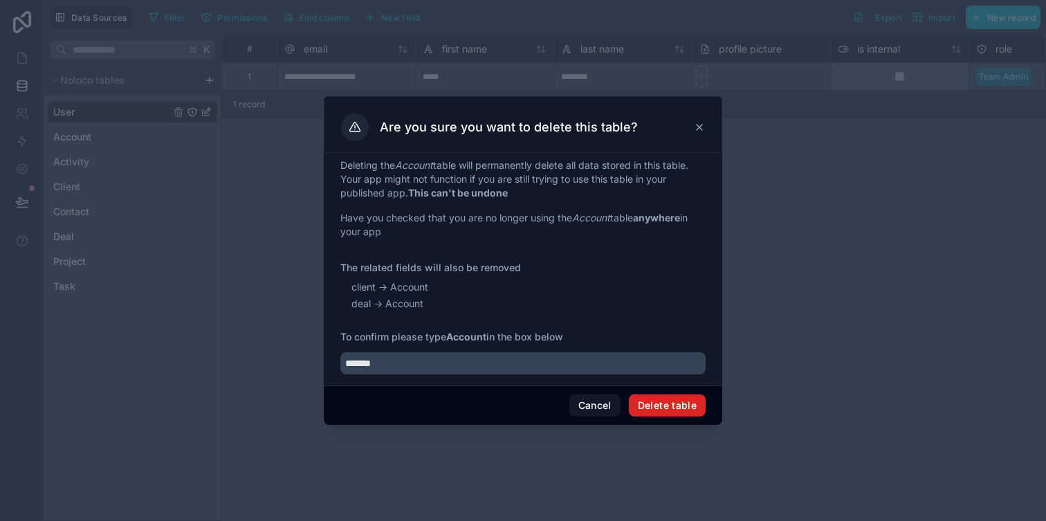
click at [668, 403] on button "Delete table" at bounding box center [667, 405] width 77 height 22
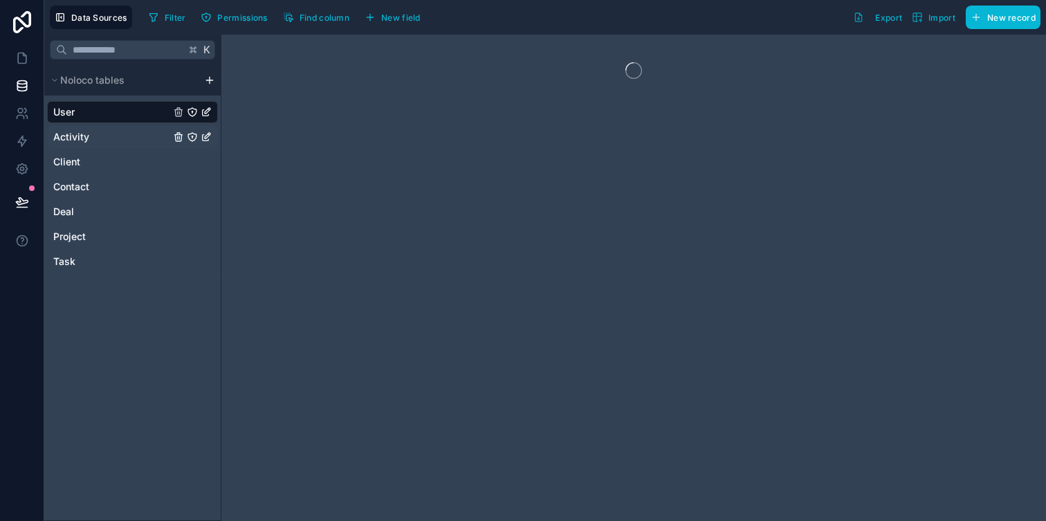
click at [118, 136] on link "Activity" at bounding box center [111, 137] width 117 height 14
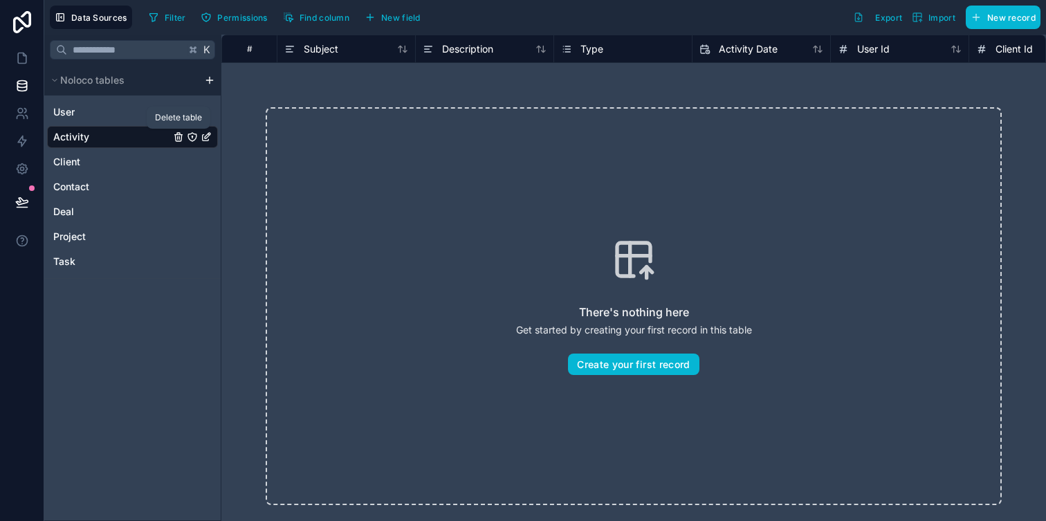
click at [180, 138] on icon "Activity" at bounding box center [178, 136] width 11 height 11
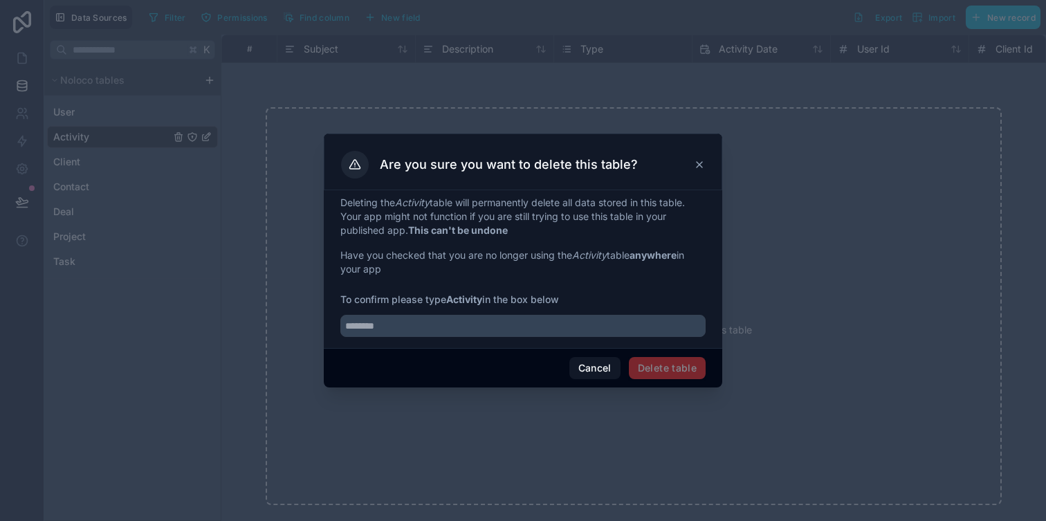
click at [466, 295] on strong "Activity" at bounding box center [464, 299] width 36 height 12
click at [446, 328] on input "text" at bounding box center [522, 326] width 365 height 22
paste input "********"
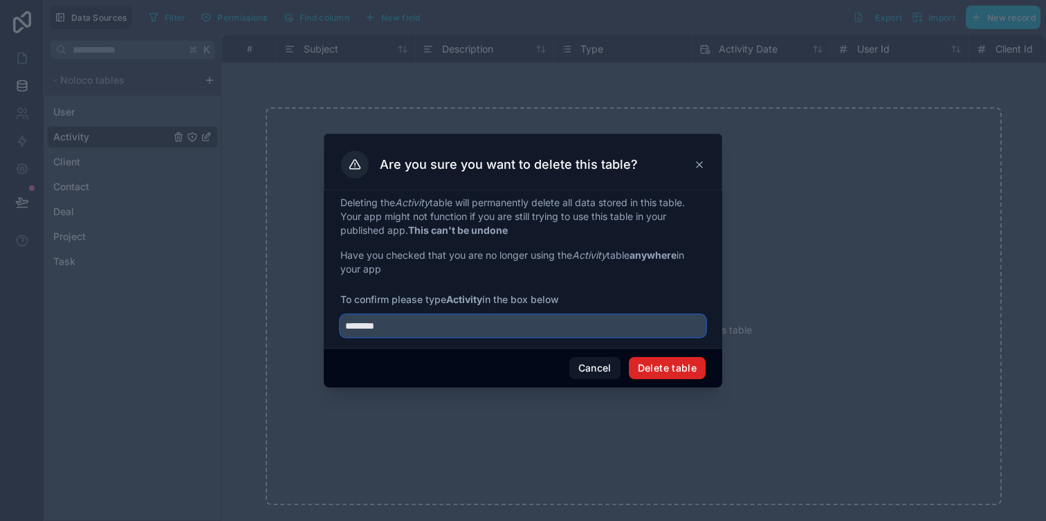
type input "********"
click at [666, 359] on button "Delete table" at bounding box center [667, 368] width 77 height 22
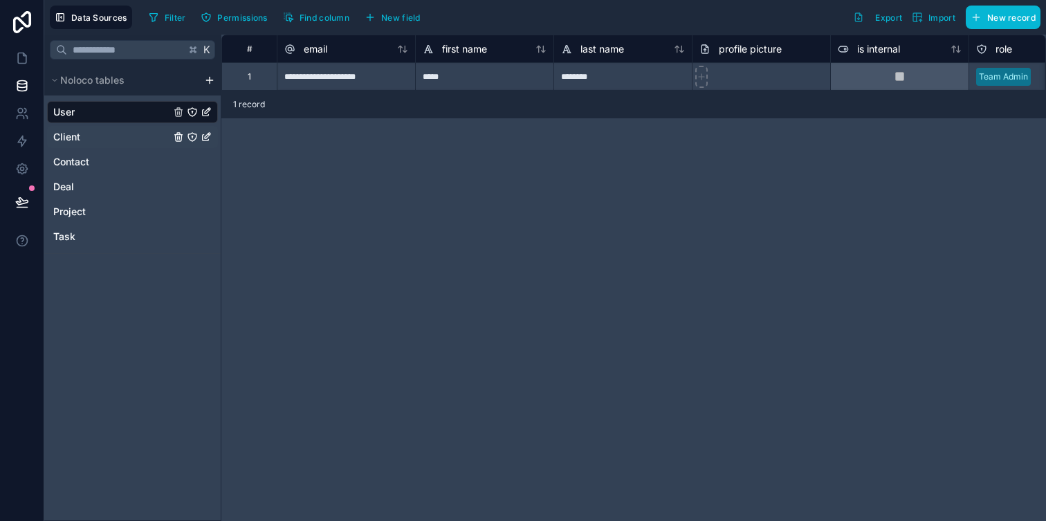
click at [89, 134] on link "Client" at bounding box center [111, 137] width 117 height 14
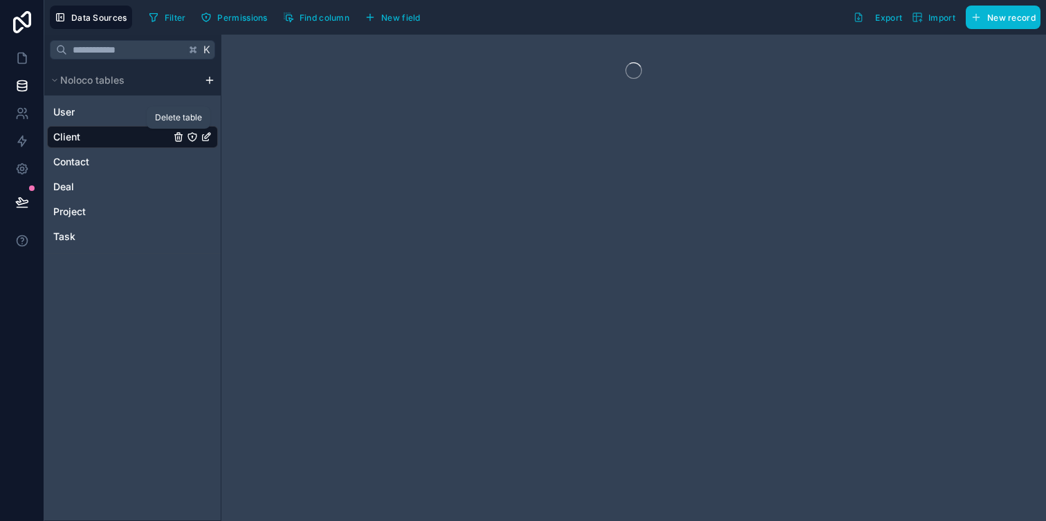
click at [175, 142] on icon "Client" at bounding box center [178, 136] width 11 height 11
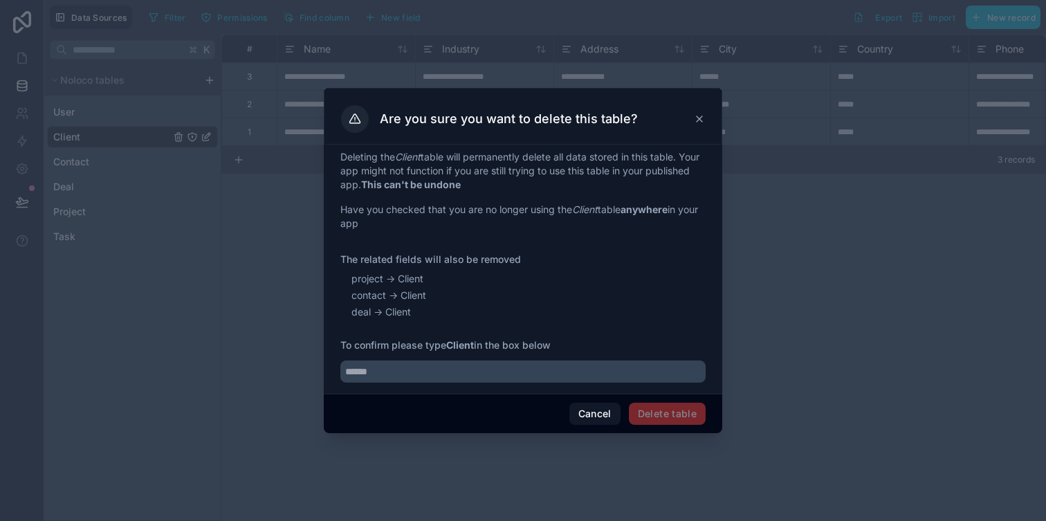
click at [470, 348] on strong "Client" at bounding box center [460, 345] width 28 height 12
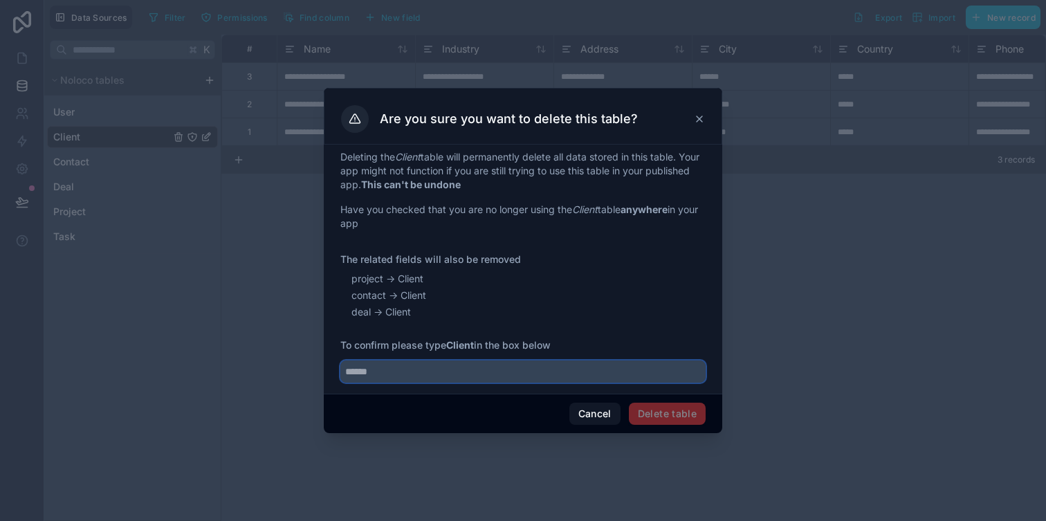
click at [418, 373] on input "text" at bounding box center [522, 372] width 365 height 22
paste input "******"
type input "******"
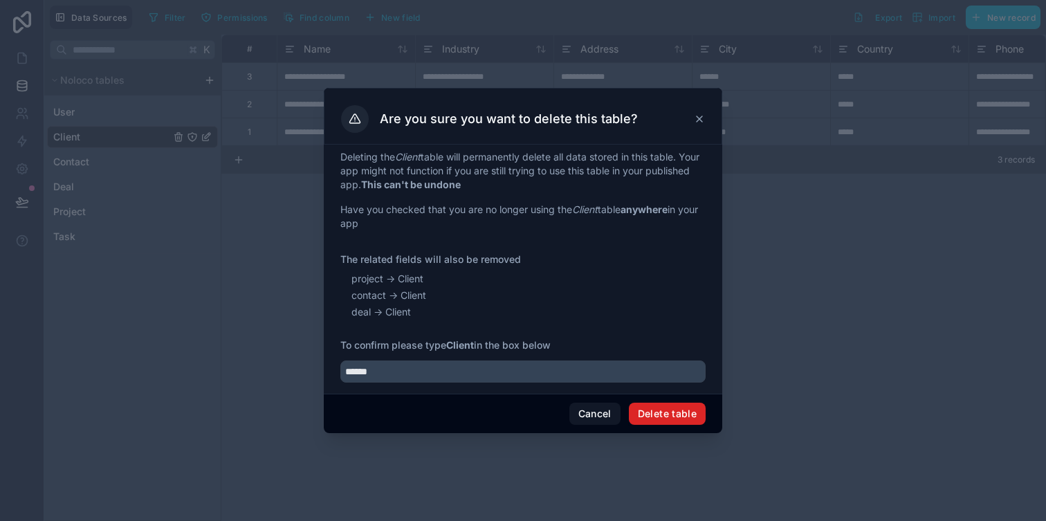
click at [667, 413] on button "Delete table" at bounding box center [667, 414] width 77 height 22
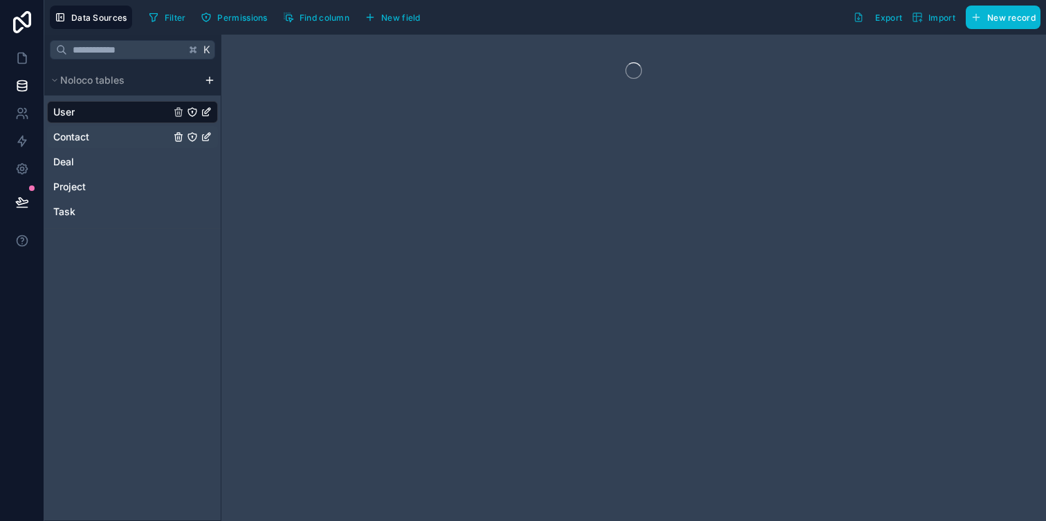
click at [105, 134] on link "Contact" at bounding box center [111, 137] width 117 height 14
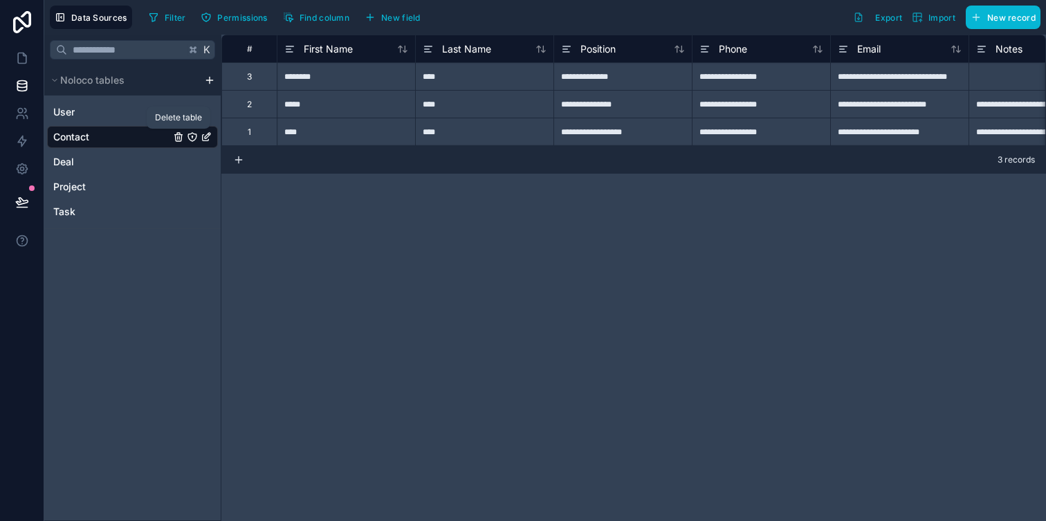
click at [174, 134] on icon "Contact" at bounding box center [178, 136] width 11 height 11
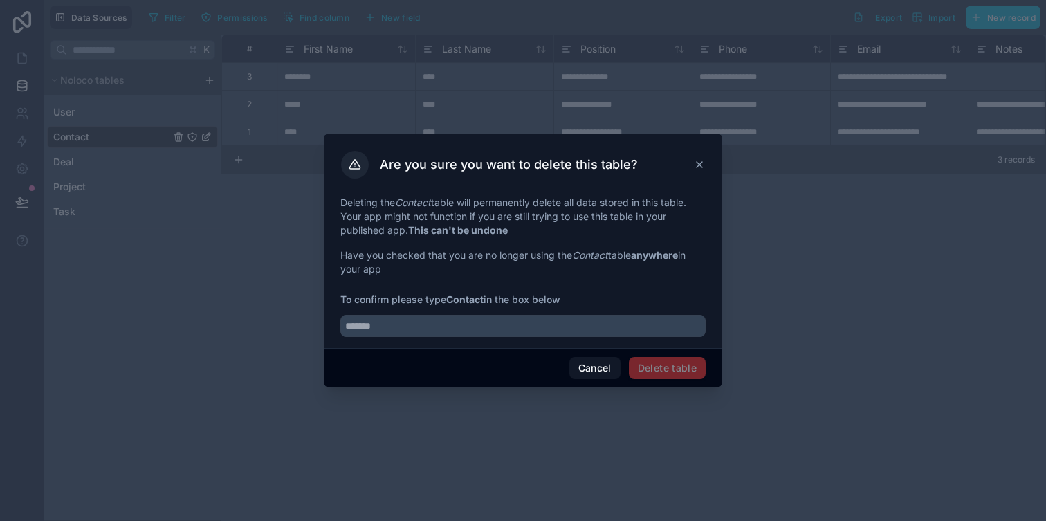
click at [471, 298] on strong "Contact" at bounding box center [464, 299] width 37 height 12
copy strong
click at [528, 336] on input "text" at bounding box center [522, 326] width 365 height 22
paste input "*******"
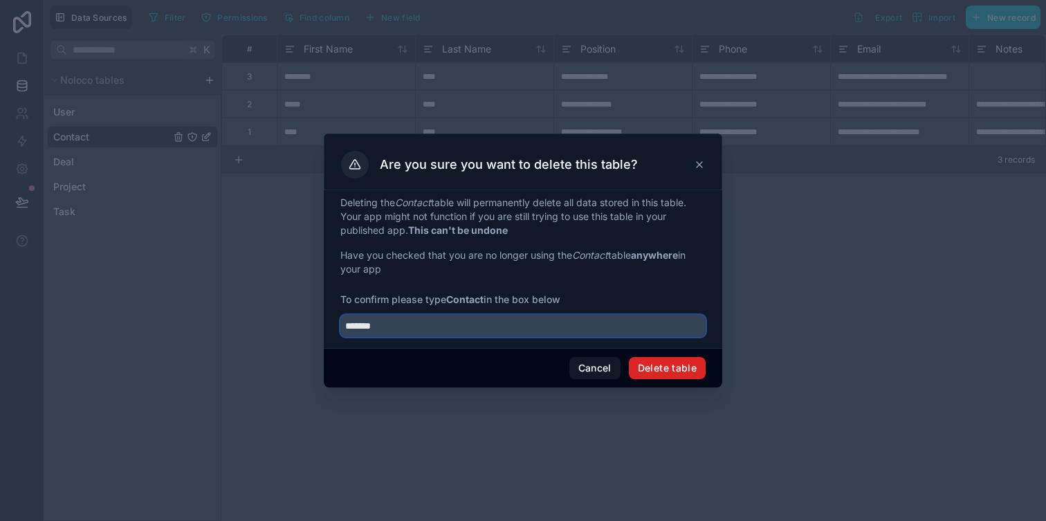
type input "*******"
click at [659, 374] on button "Delete table" at bounding box center [667, 368] width 77 height 22
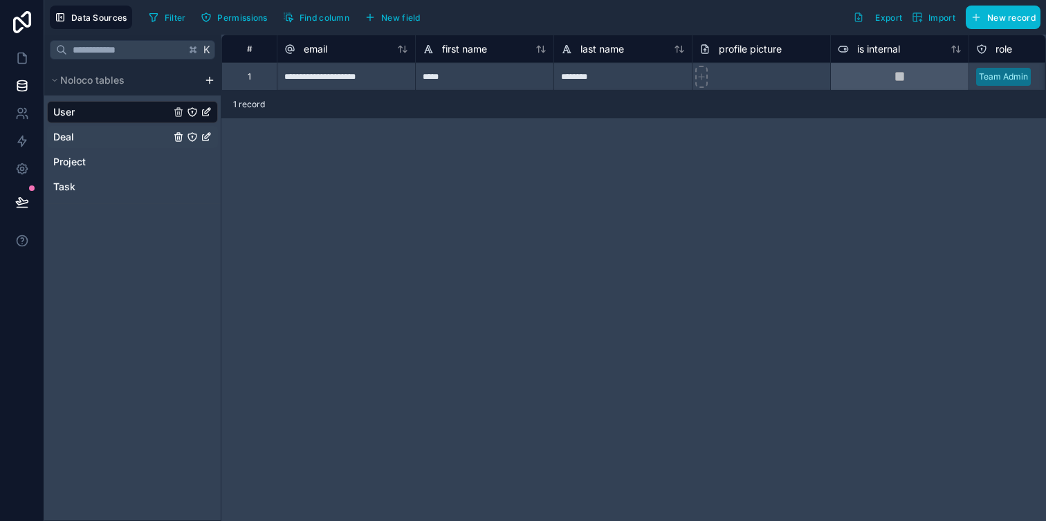
click at [99, 127] on div "Deal" at bounding box center [132, 137] width 171 height 22
click at [127, 139] on link "Deal" at bounding box center [111, 137] width 117 height 14
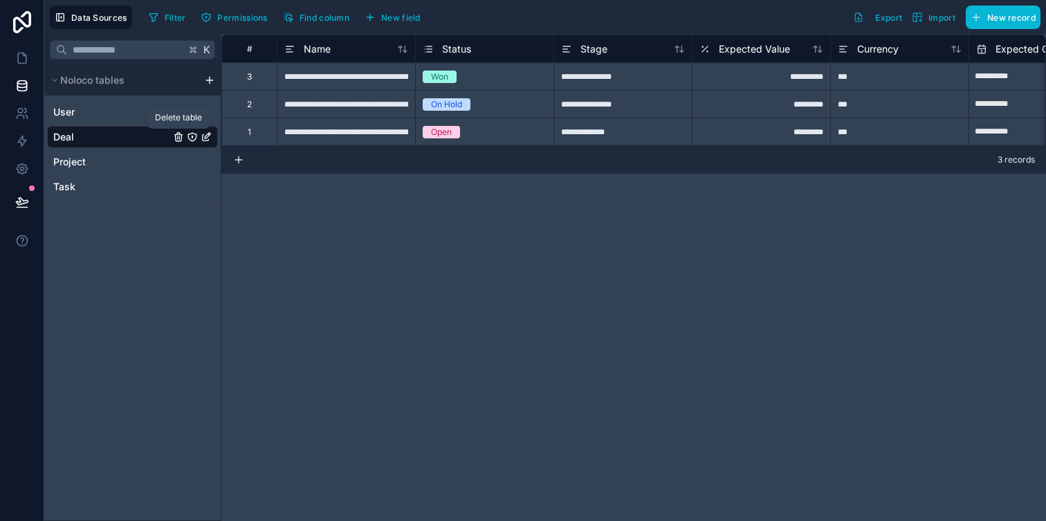
click at [178, 138] on icon "Deal" at bounding box center [178, 137] width 0 height 3
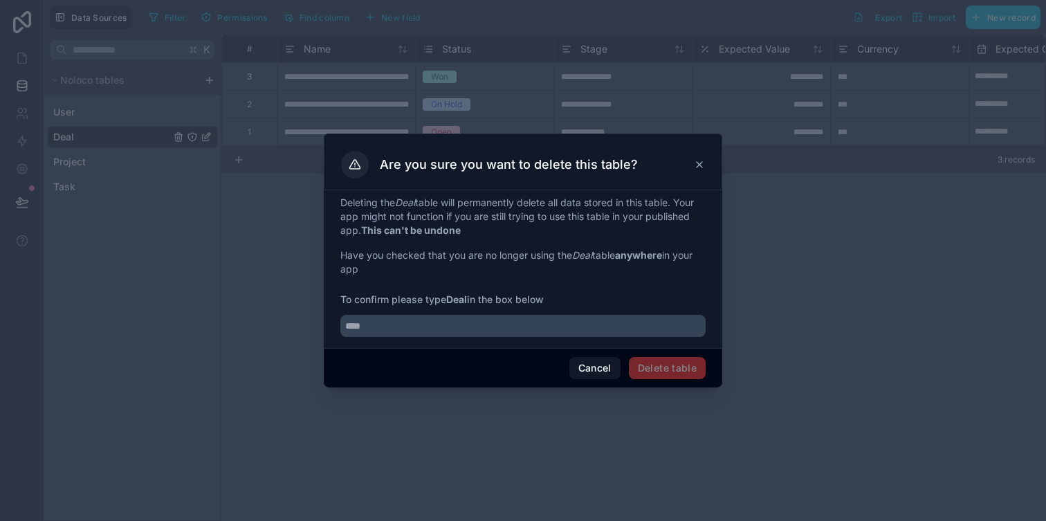
click at [457, 298] on strong "Deal" at bounding box center [456, 299] width 21 height 12
click at [438, 324] on input "text" at bounding box center [522, 326] width 365 height 22
paste input "****"
type input "****"
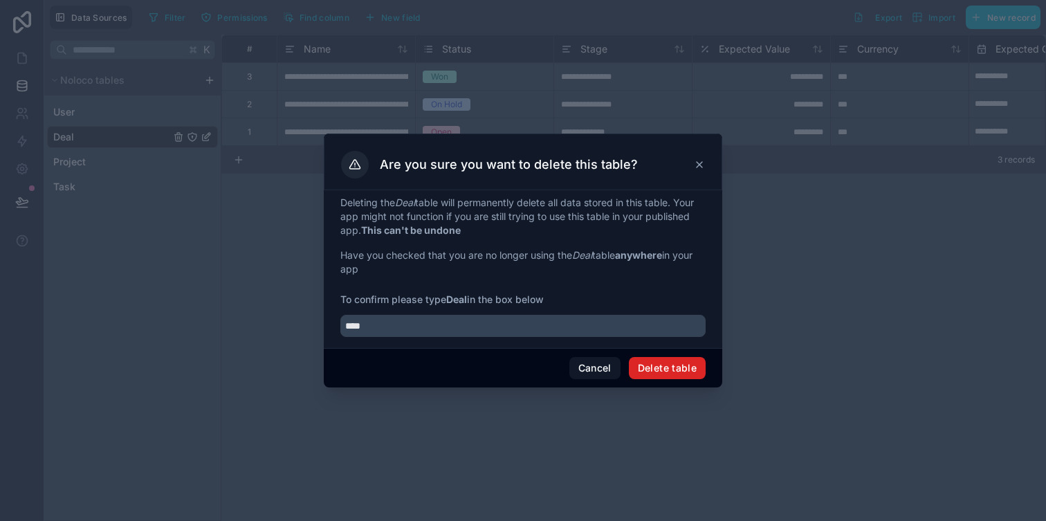
click at [657, 372] on button "Delete table" at bounding box center [667, 368] width 77 height 22
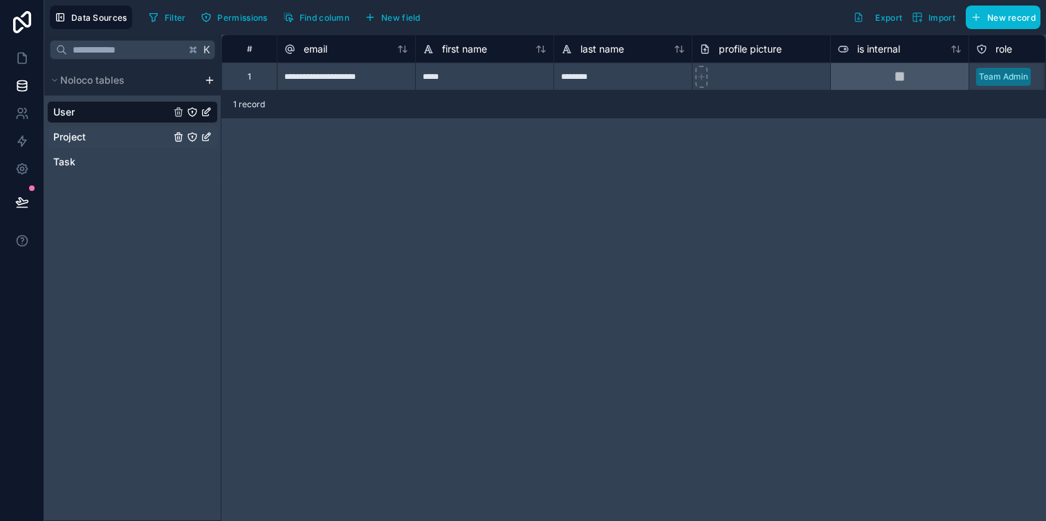
click at [104, 132] on link "Project" at bounding box center [111, 137] width 117 height 14
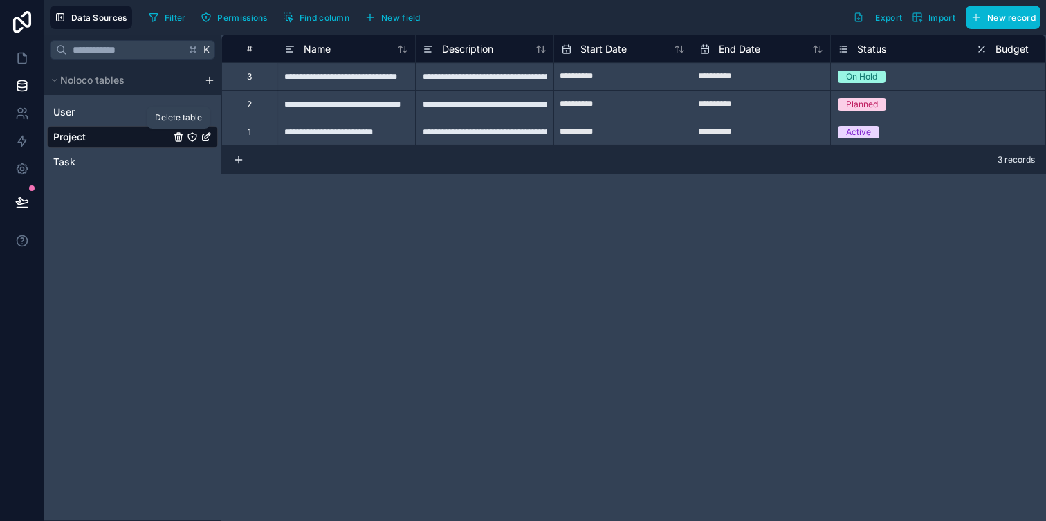
click at [175, 134] on icon "Project" at bounding box center [178, 136] width 11 height 11
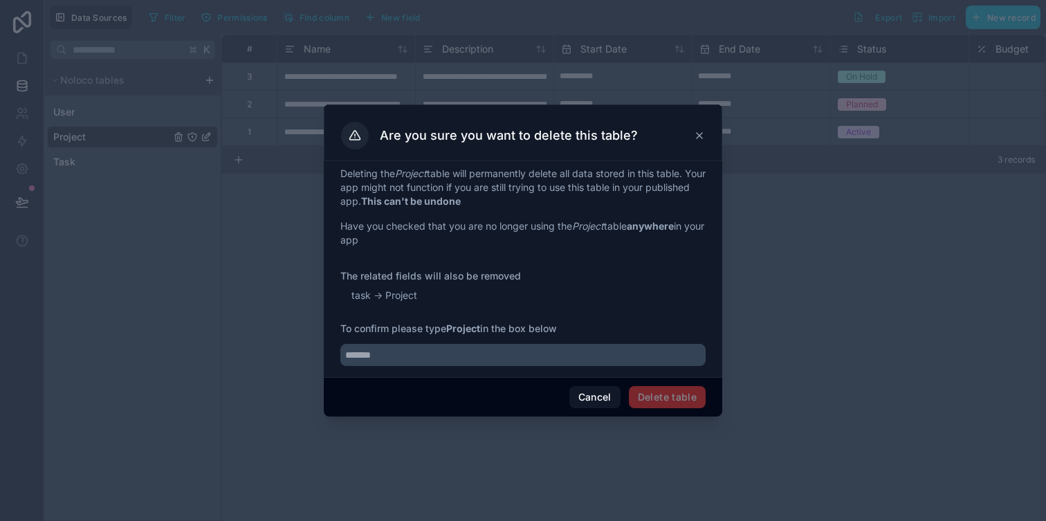
click at [457, 329] on strong "Project" at bounding box center [463, 328] width 34 height 12
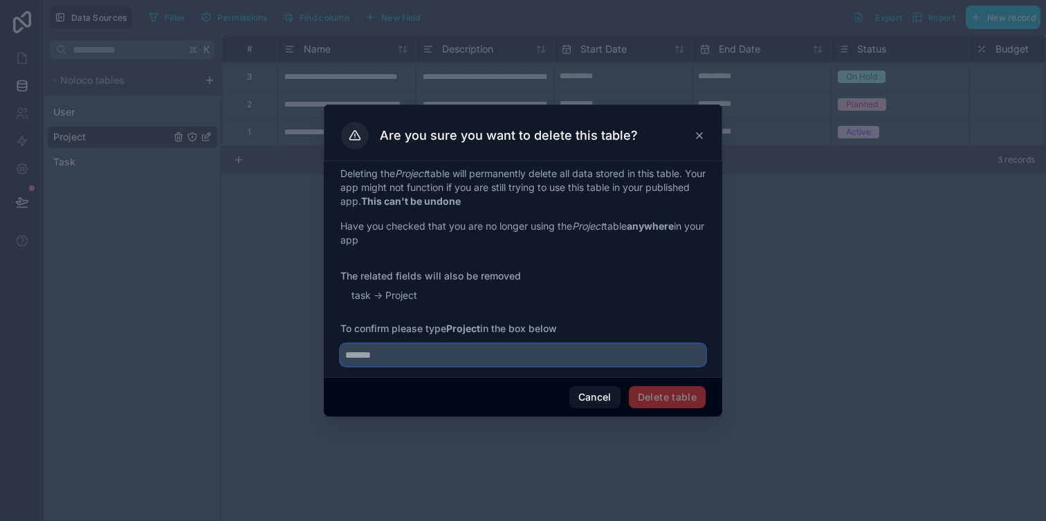
click at [421, 357] on input "text" at bounding box center [522, 355] width 365 height 22
paste input "*******"
type input "*******"
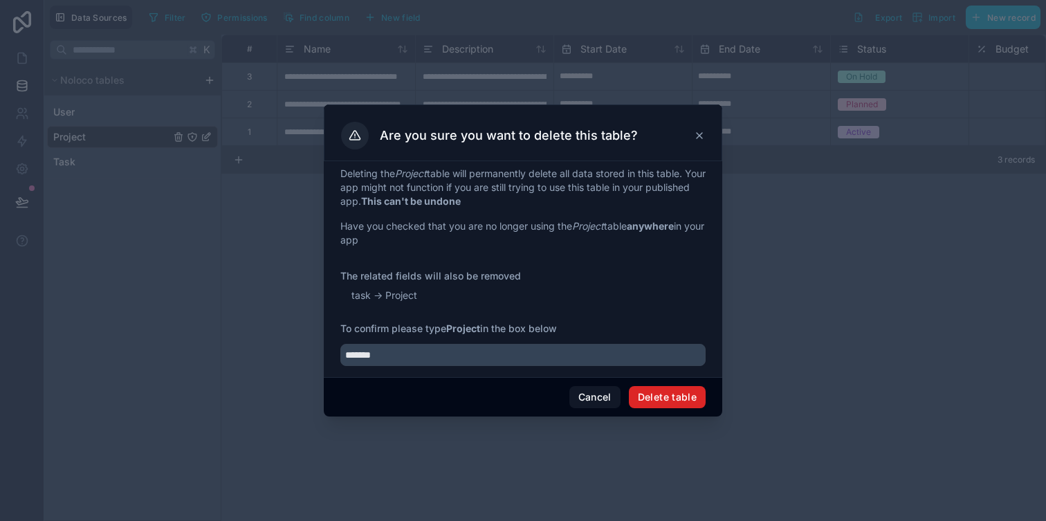
click at [676, 399] on button "Delete table" at bounding box center [667, 397] width 77 height 22
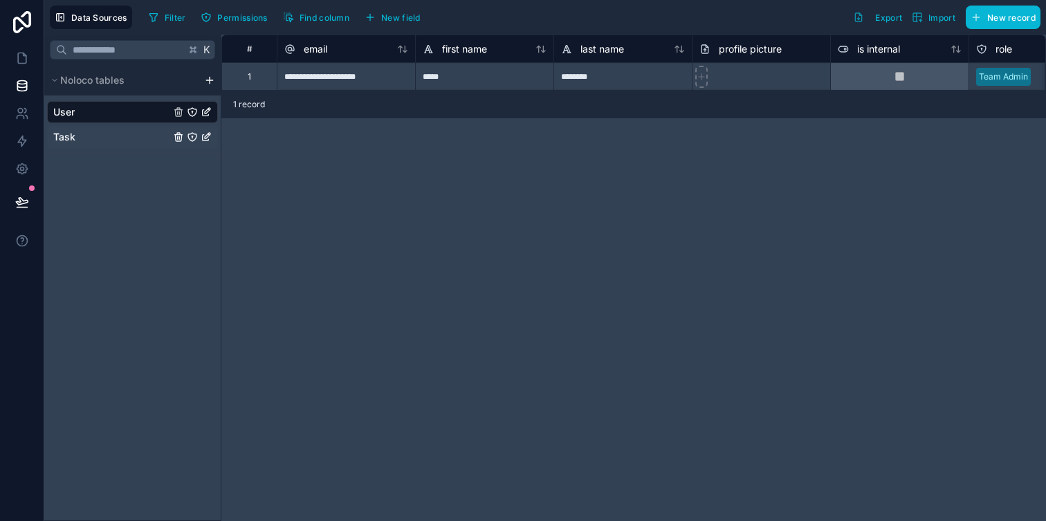
click at [102, 134] on link "Task" at bounding box center [111, 137] width 117 height 14
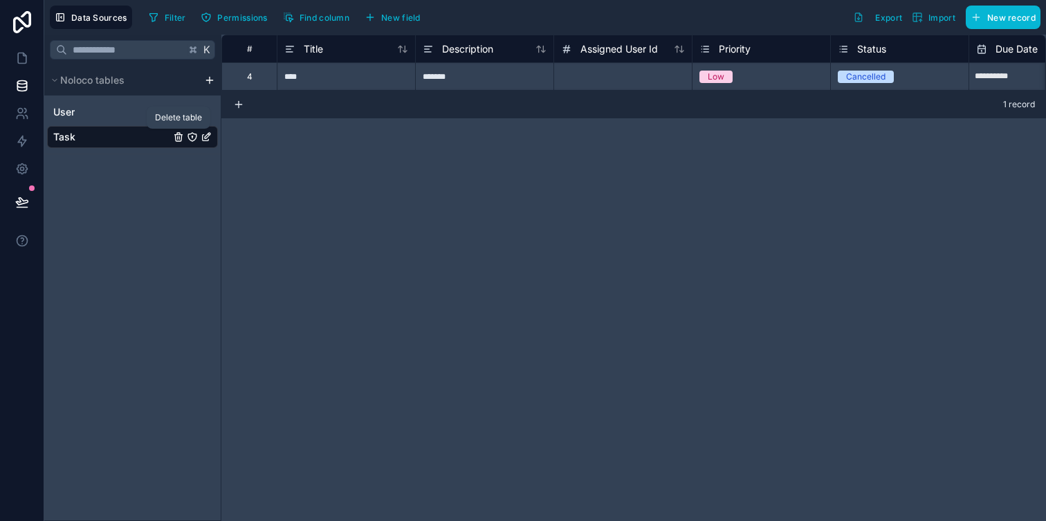
click at [180, 138] on icon "Task" at bounding box center [178, 136] width 11 height 11
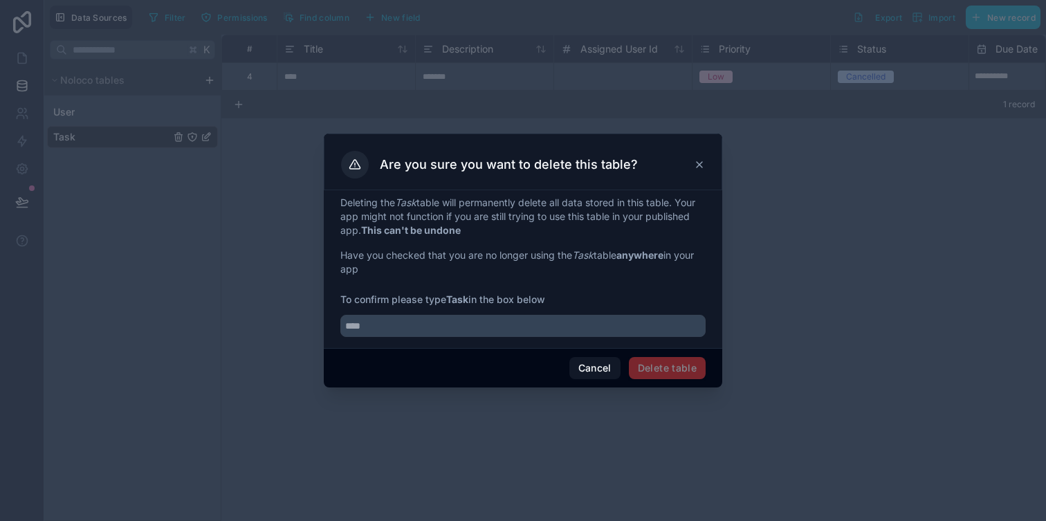
click at [460, 299] on strong "Task" at bounding box center [457, 299] width 22 height 12
copy strong
click at [439, 326] on input "text" at bounding box center [522, 326] width 365 height 22
paste input "****"
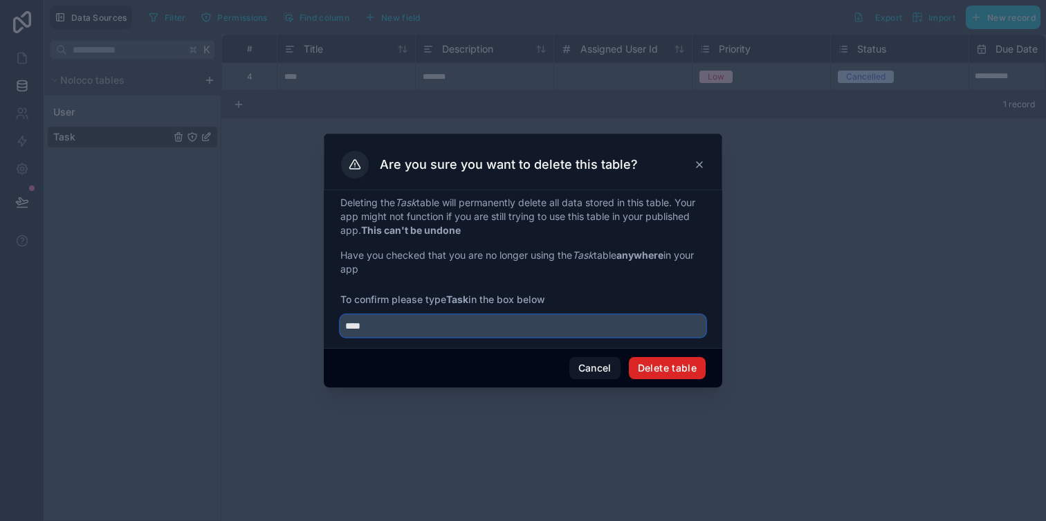
type input "****"
click at [668, 369] on button "Delete table" at bounding box center [667, 368] width 77 height 22
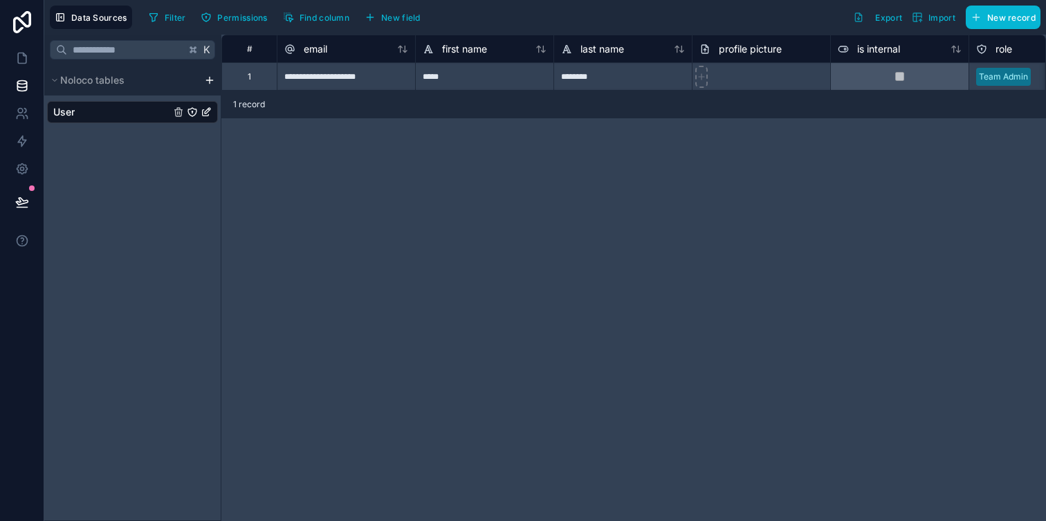
click at [138, 158] on div "K Noloco tables User" at bounding box center [132, 278] width 177 height 486
click at [212, 84] on html "**********" at bounding box center [523, 335] width 1046 height 671
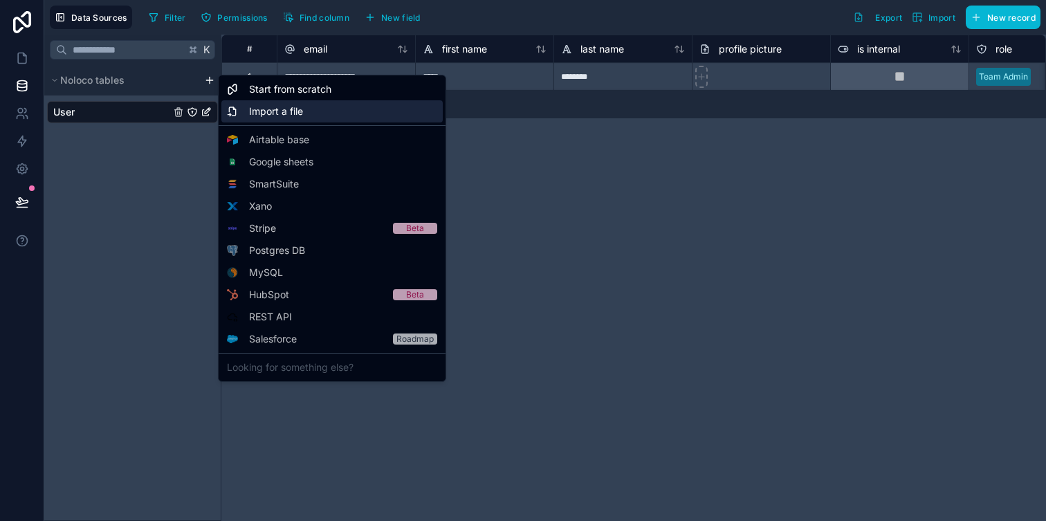
click at [275, 109] on span "Import a file" at bounding box center [276, 111] width 54 height 14
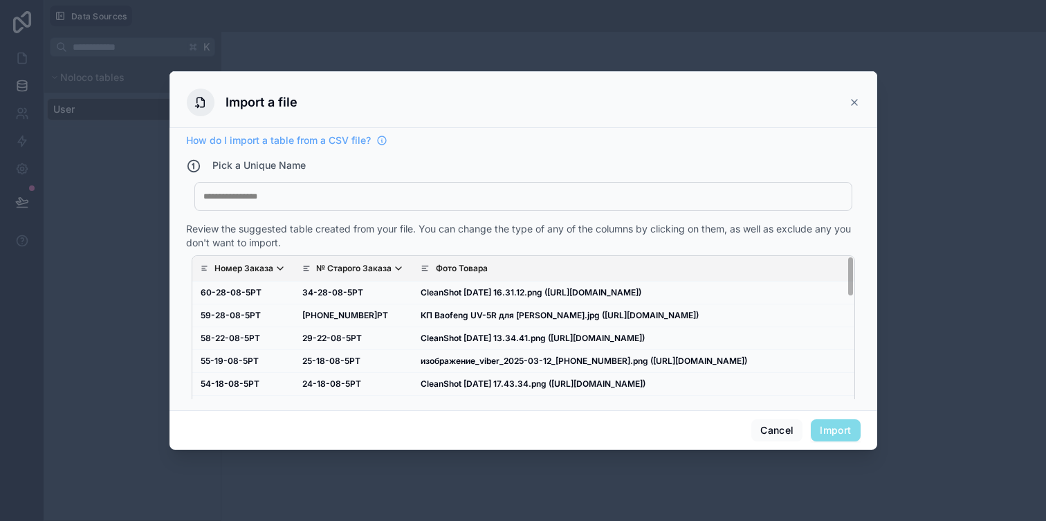
click at [500, 196] on div at bounding box center [523, 196] width 640 height 11
click at [834, 426] on button "Import" at bounding box center [835, 430] width 49 height 22
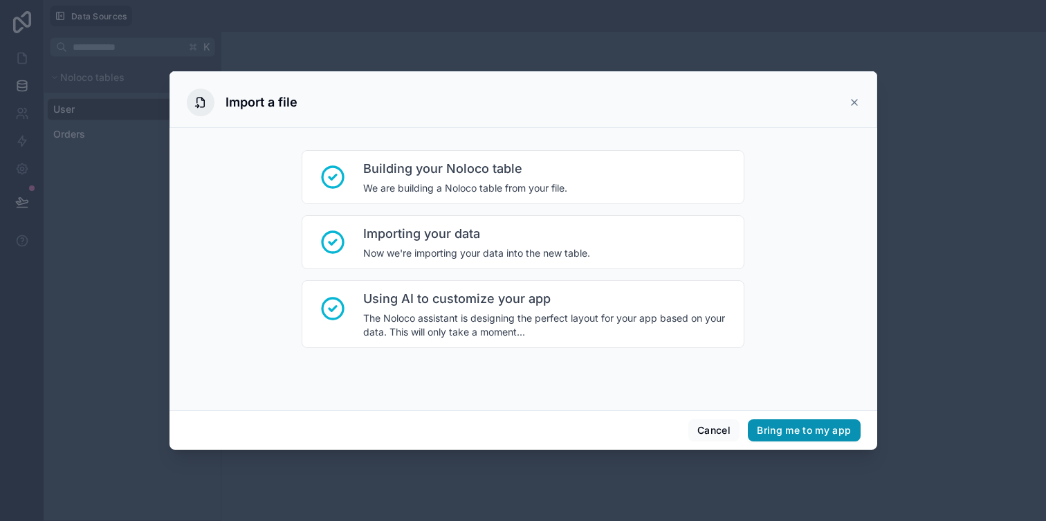
click at [801, 435] on button "Bring me to my app" at bounding box center [804, 430] width 112 height 22
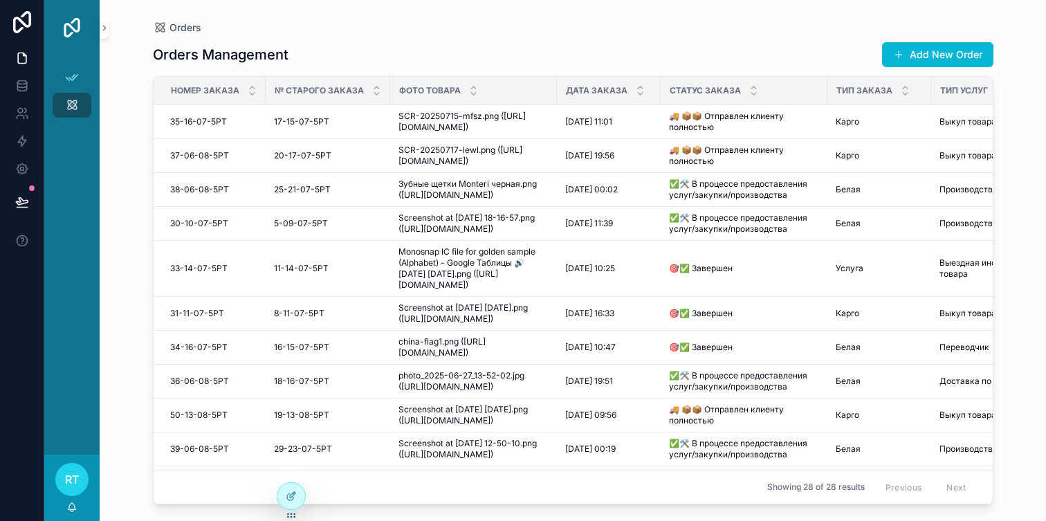
click at [675, 89] on span "Статус Заказа" at bounding box center [705, 90] width 71 height 11
click at [25, 172] on icon at bounding box center [22, 169] width 10 height 10
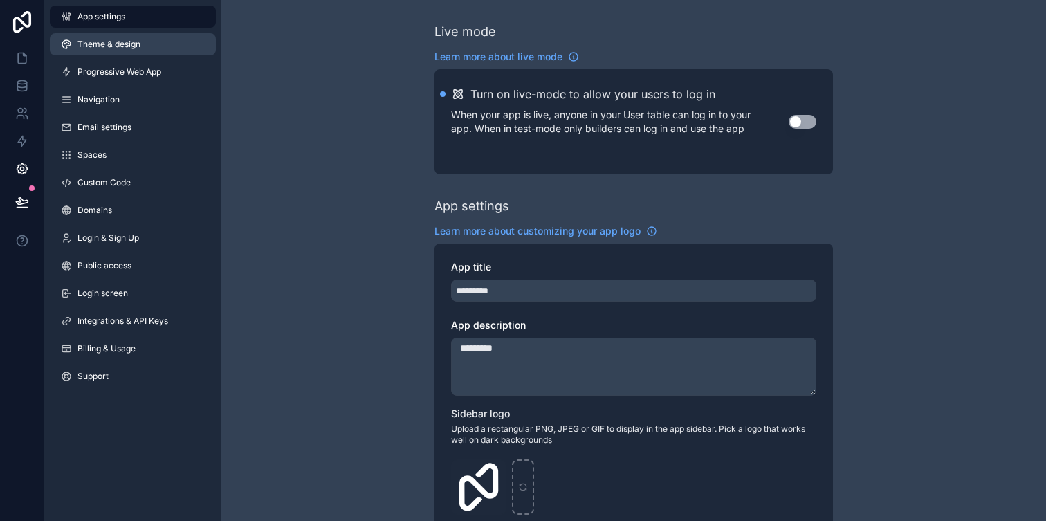
click at [131, 38] on link "Theme & design" at bounding box center [133, 44] width 166 height 22
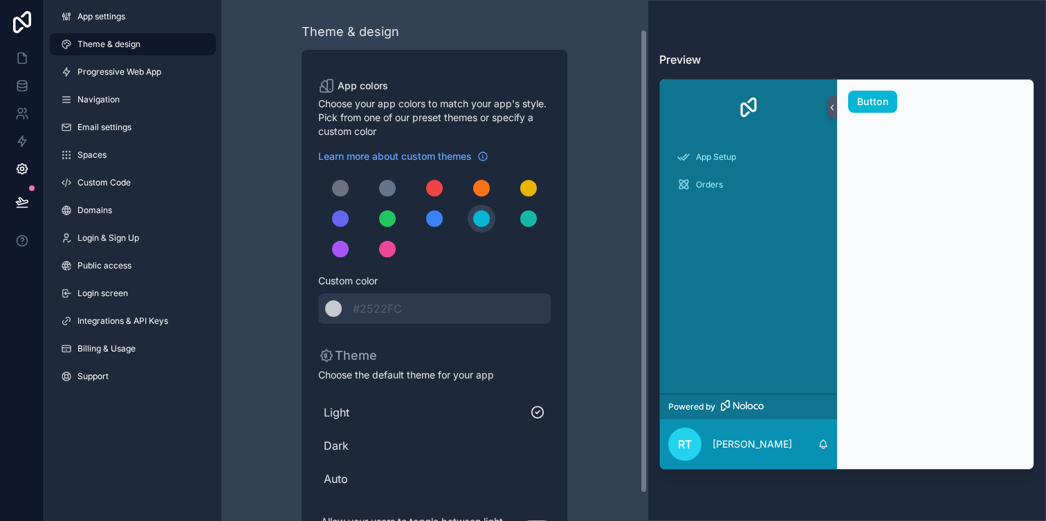
scroll to position [63, 0]
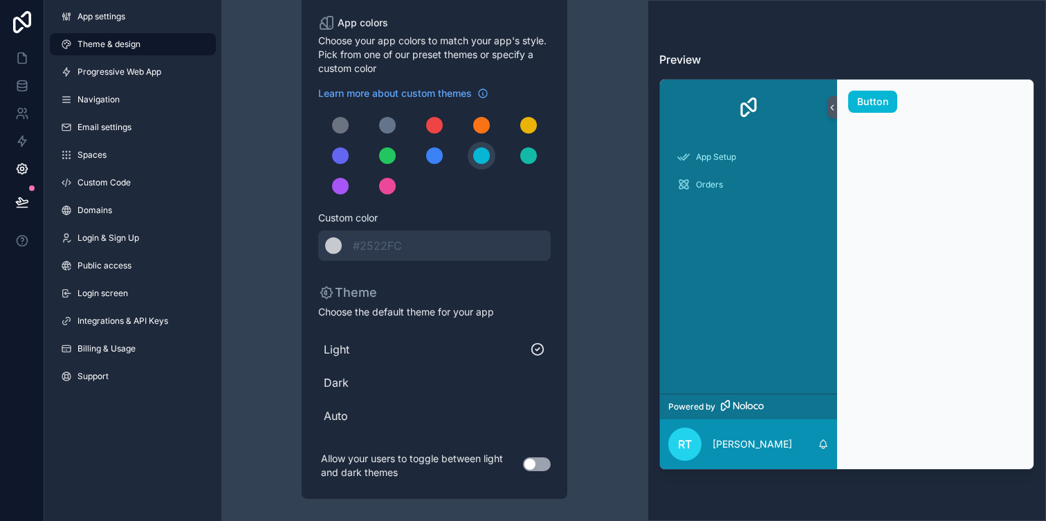
click at [487, 403] on div "Auto" at bounding box center [434, 416] width 233 height 28
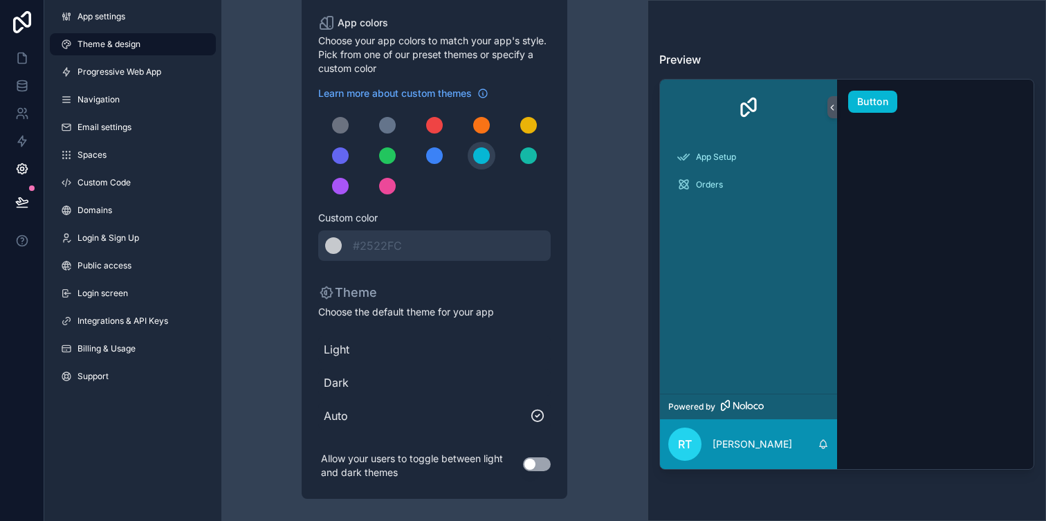
click at [533, 468] on button "Use setting" at bounding box center [537, 464] width 28 height 14
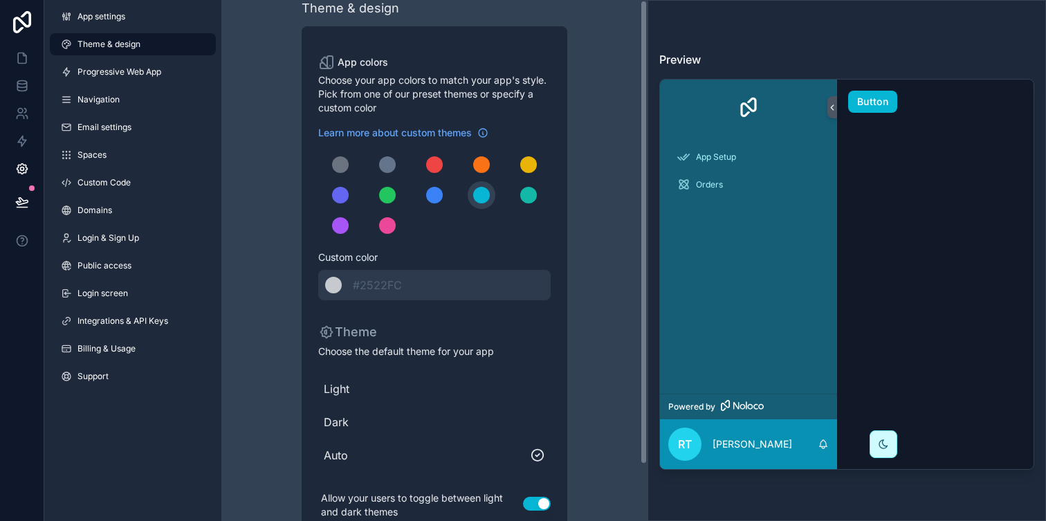
scroll to position [0, 0]
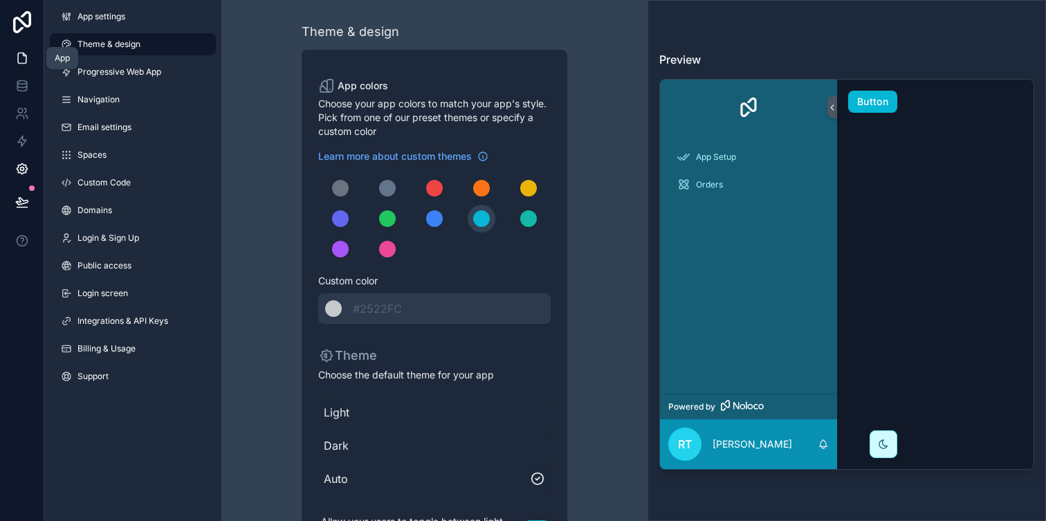
click at [16, 59] on icon at bounding box center [22, 58] width 14 height 14
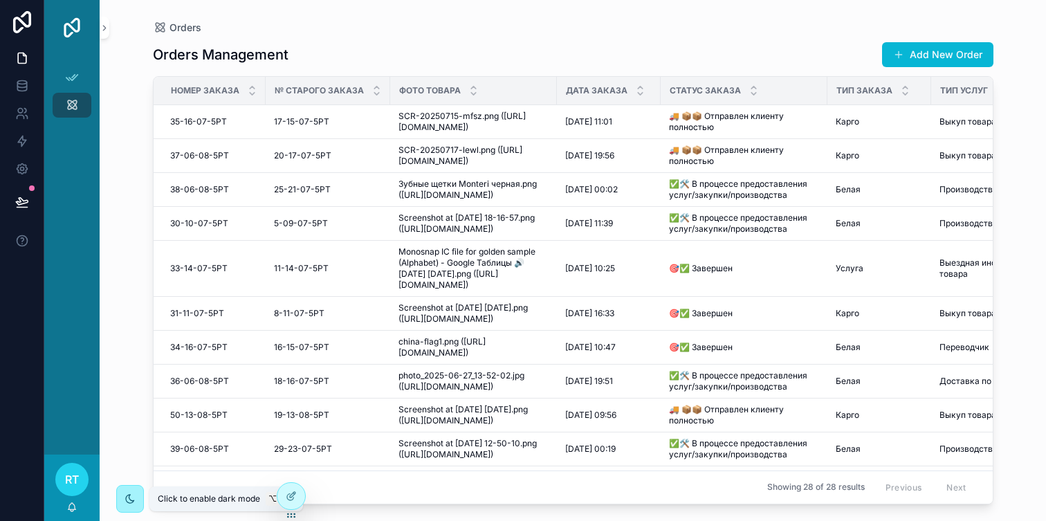
click at [138, 498] on div at bounding box center [130, 499] width 28 height 28
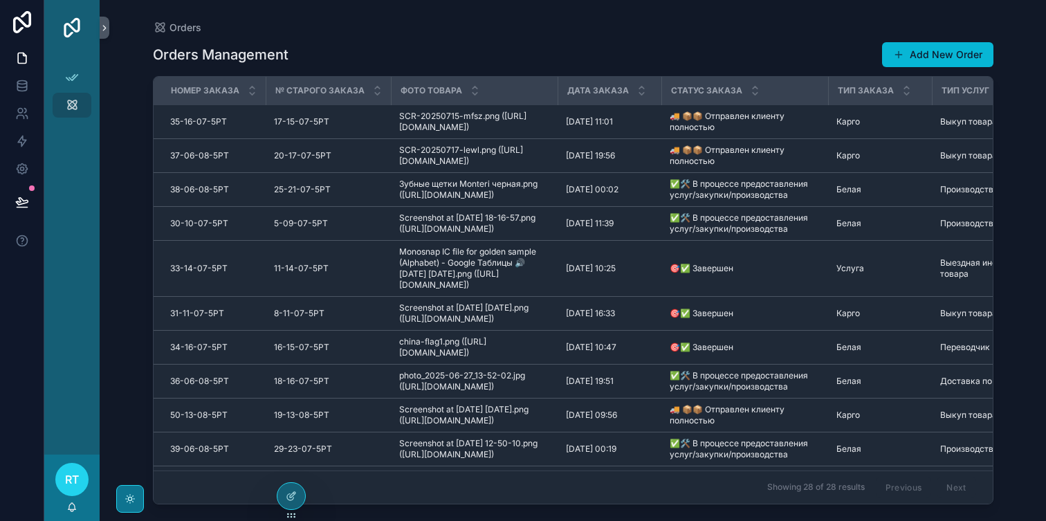
click at [134, 489] on div at bounding box center [130, 499] width 28 height 28
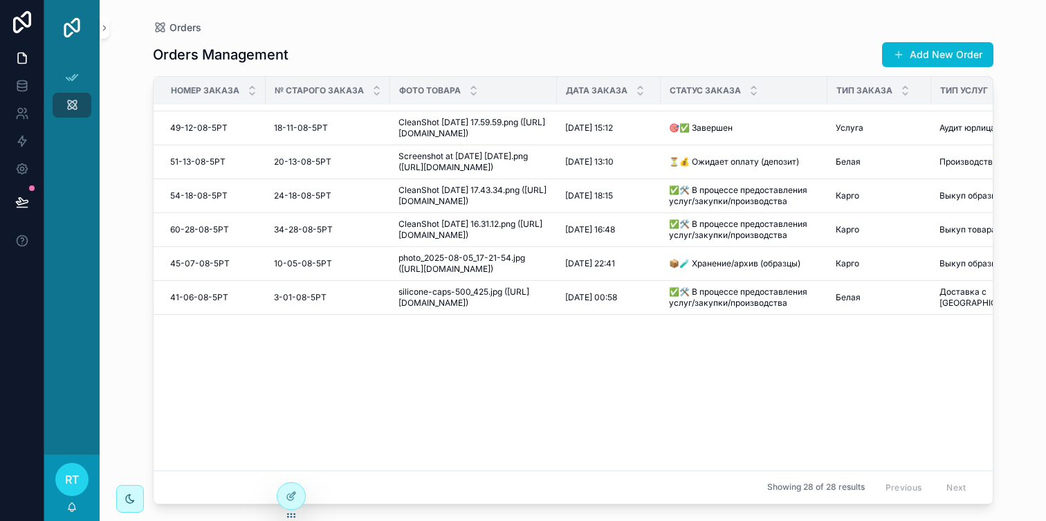
scroll to position [2051, 0]
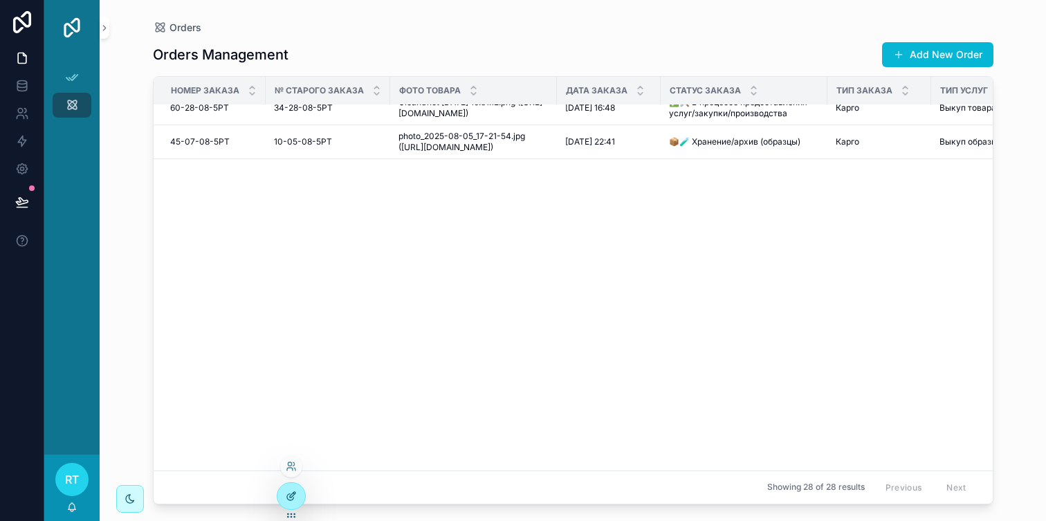
click at [290, 505] on div at bounding box center [291, 496] width 28 height 26
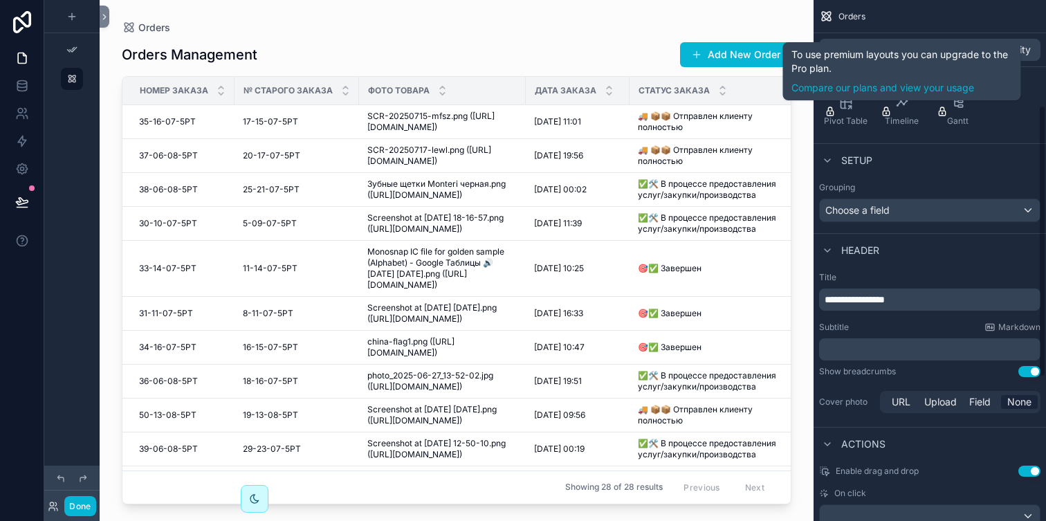
scroll to position [220, 0]
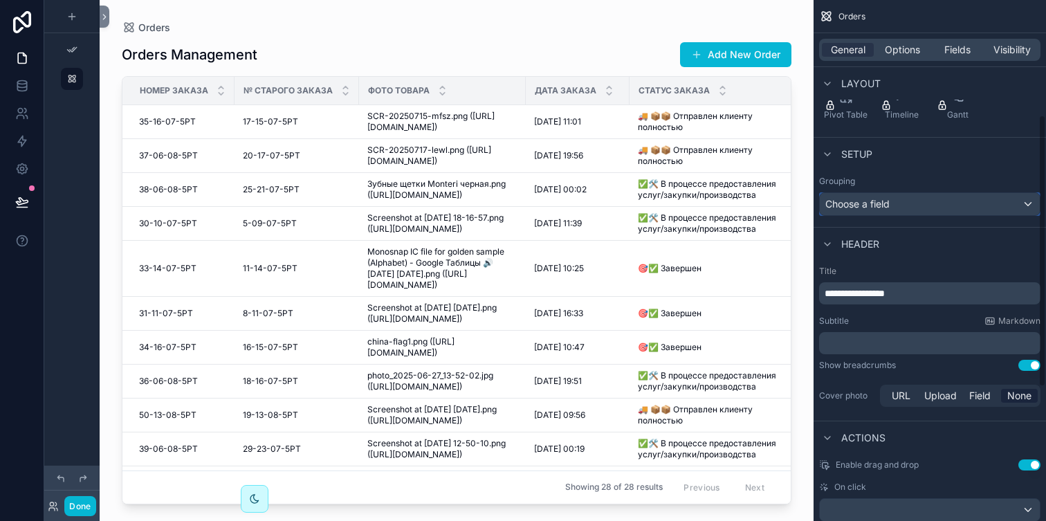
click at [895, 204] on div "Choose a field" at bounding box center [930, 204] width 220 height 22
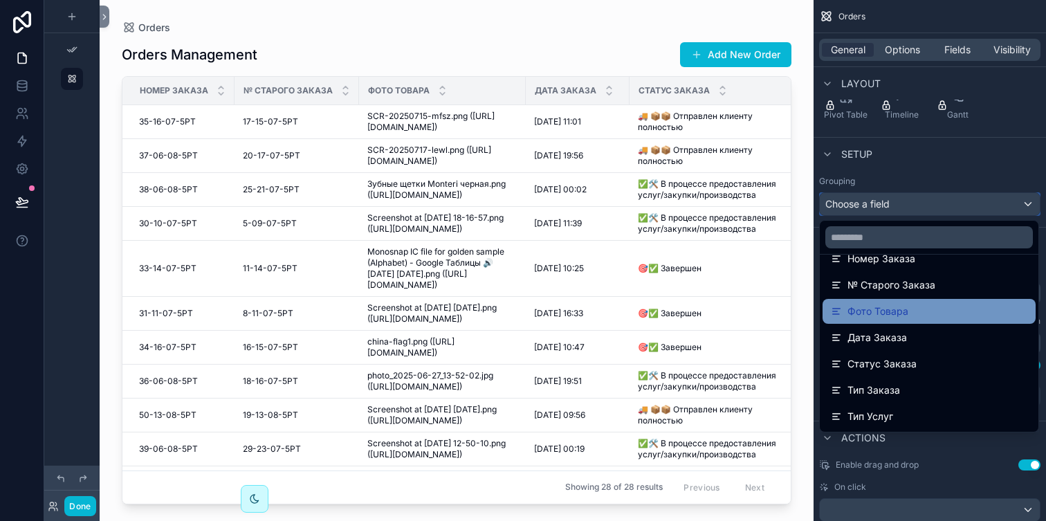
scroll to position [112, 0]
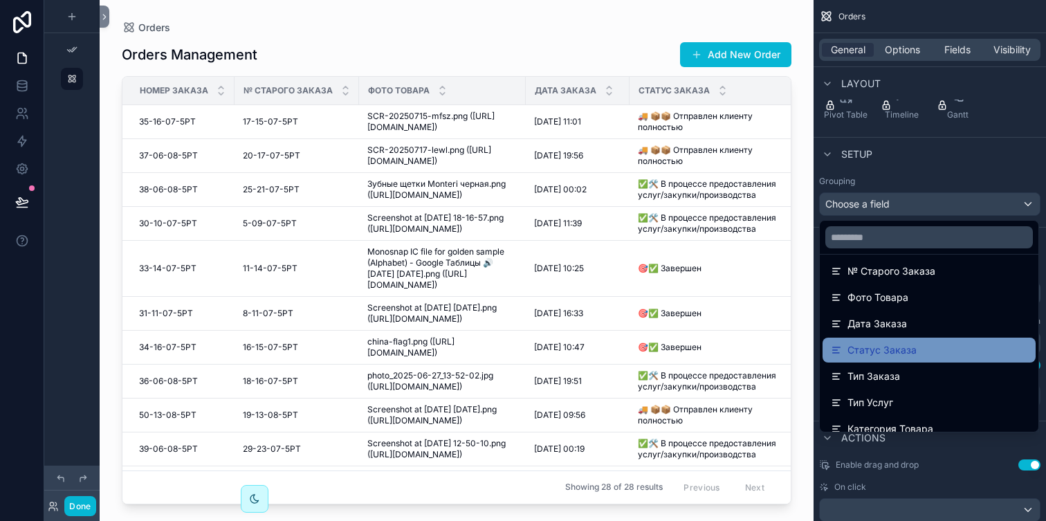
click at [915, 352] on div "Статус Заказа" at bounding box center [929, 350] width 197 height 17
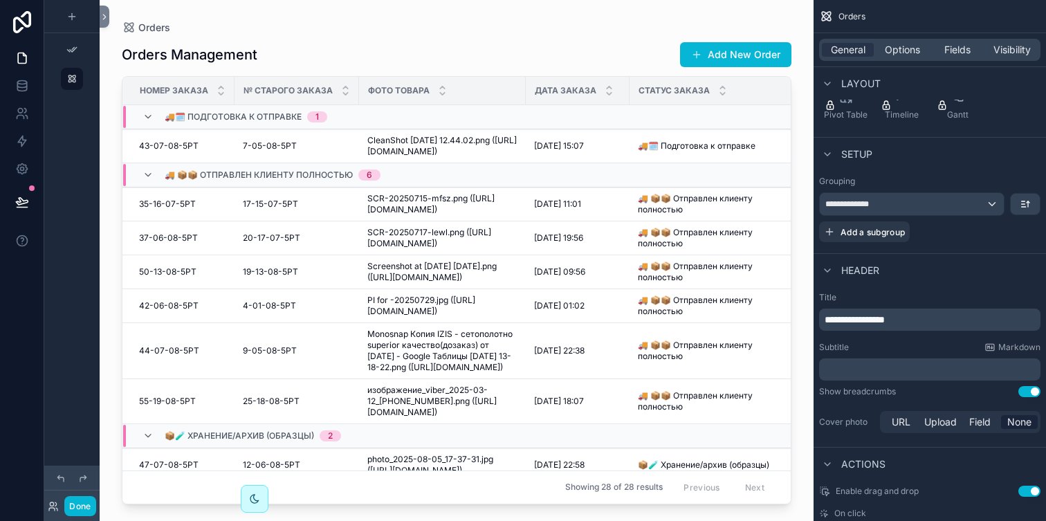
click at [857, 318] on span "**********" at bounding box center [855, 320] width 60 height 10
drag, startPoint x: 857, startPoint y: 320, endPoint x: 940, endPoint y: 323, distance: 83.1
click at [939, 323] on p "**********" at bounding box center [931, 320] width 213 height 14
click at [527, 30] on div at bounding box center [457, 252] width 714 height 504
click at [713, 61] on button "Add New Order" at bounding box center [735, 54] width 111 height 25
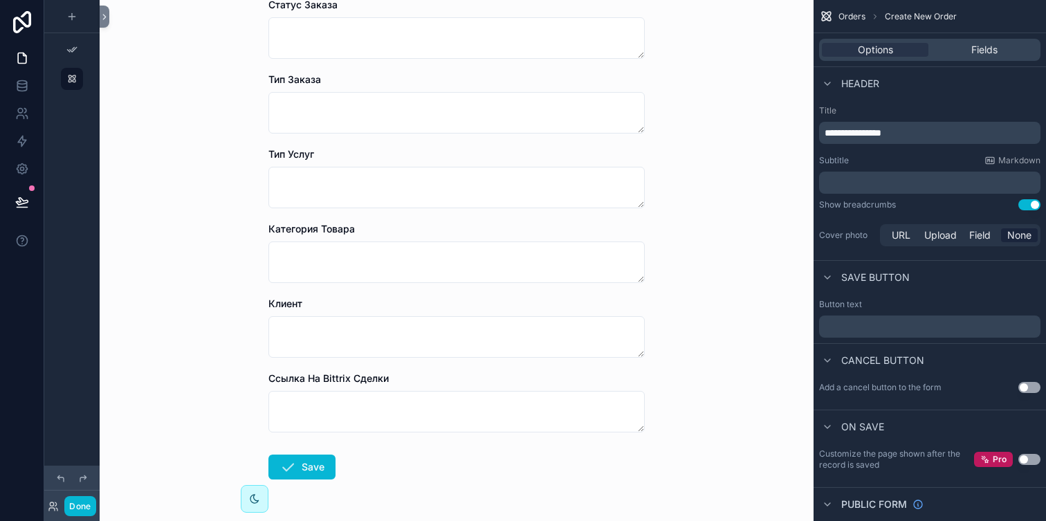
scroll to position [384, 0]
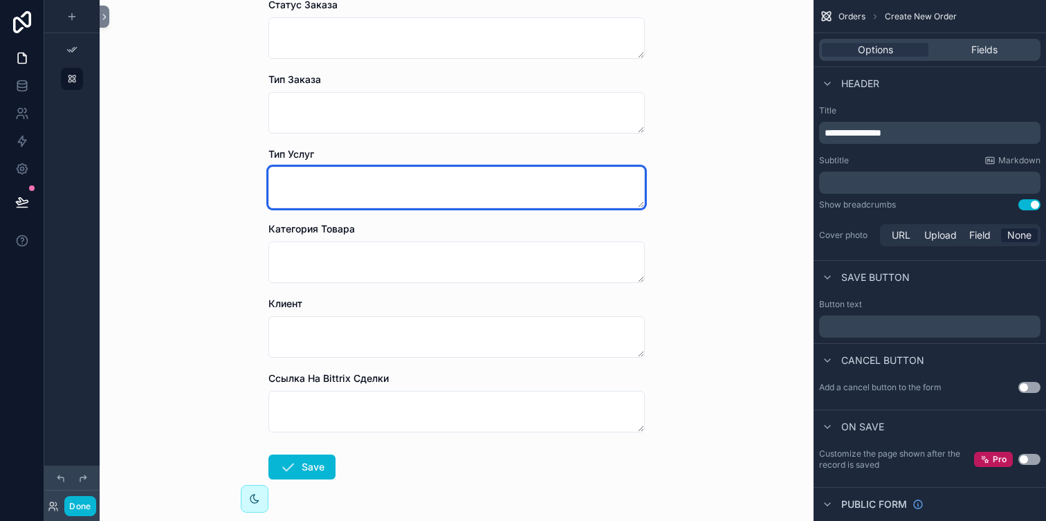
click at [426, 189] on textarea at bounding box center [456, 188] width 376 height 42
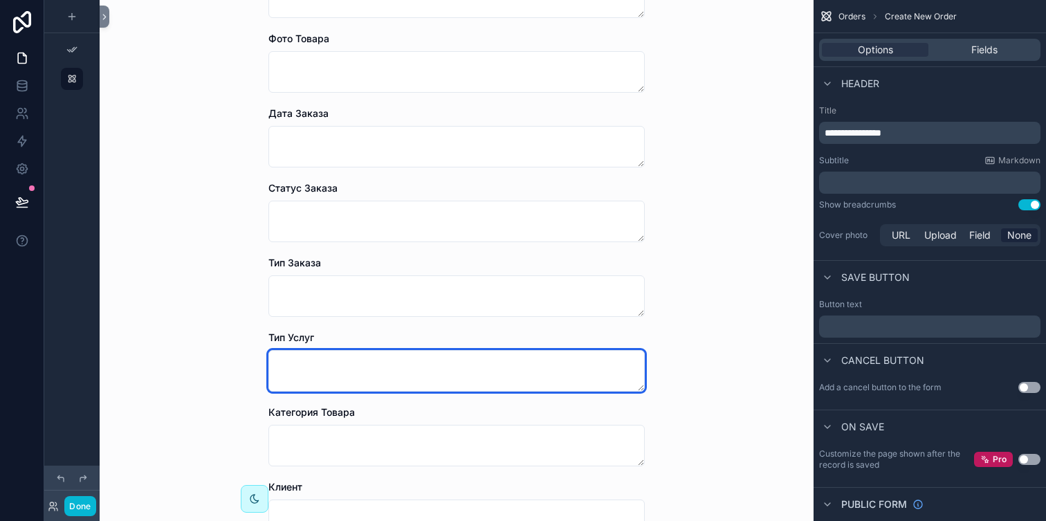
scroll to position [0, 0]
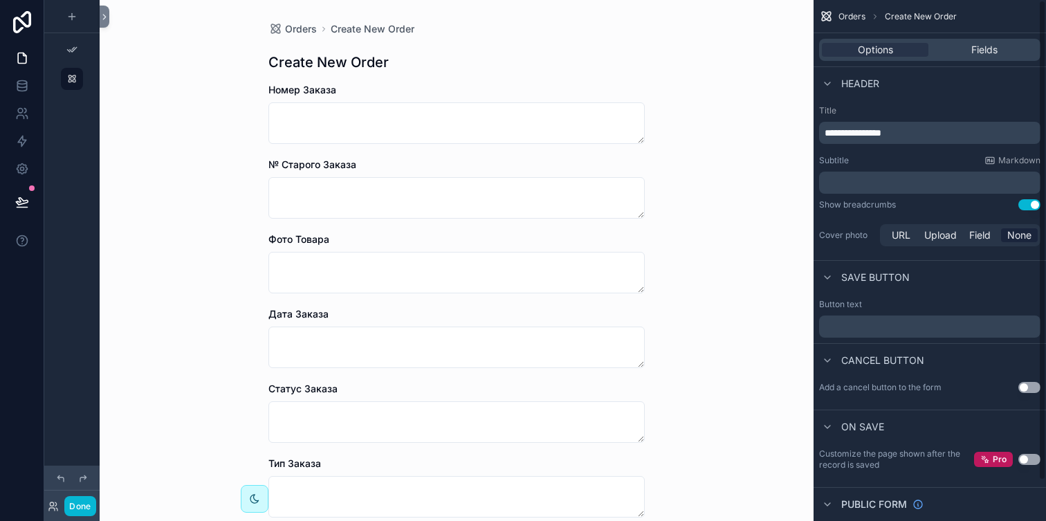
click at [961, 62] on div "Options Fields" at bounding box center [930, 49] width 233 height 33
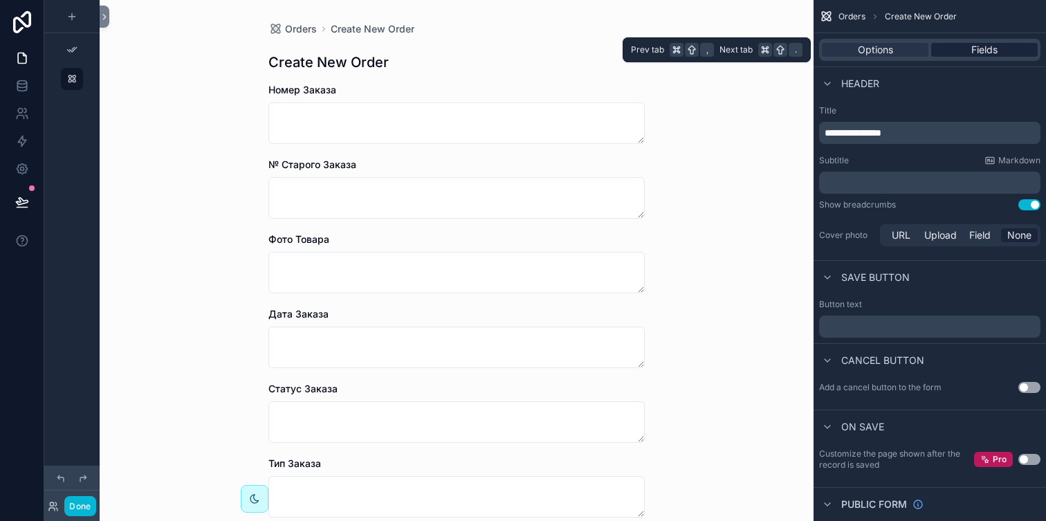
click at [963, 55] on div "Fields" at bounding box center [984, 50] width 107 height 14
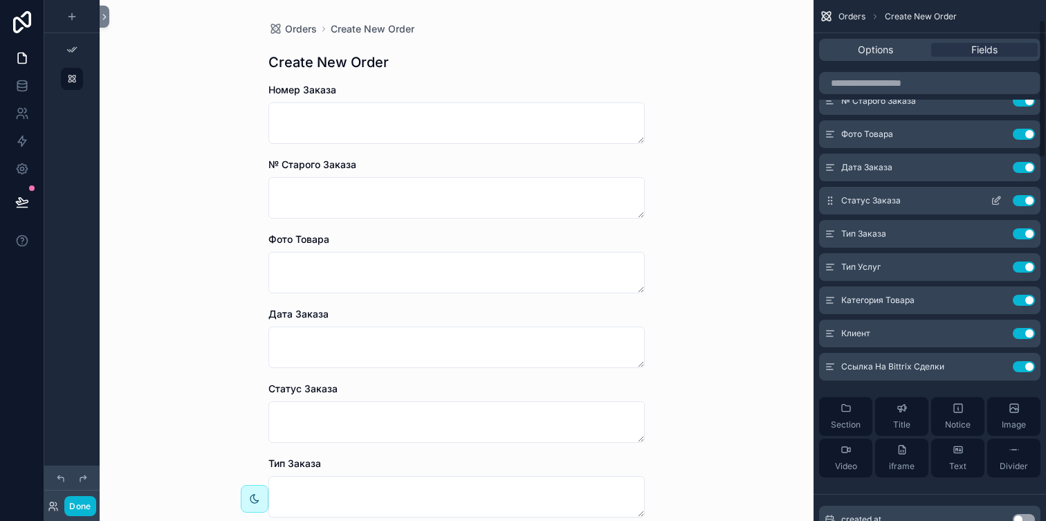
scroll to position [92, 0]
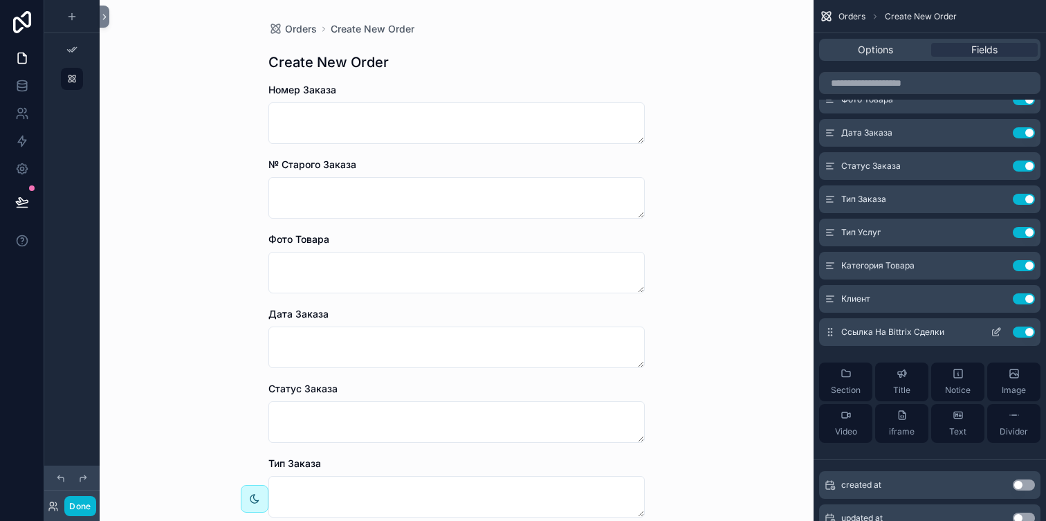
click at [850, 374] on div "Section" at bounding box center [846, 382] width 30 height 28
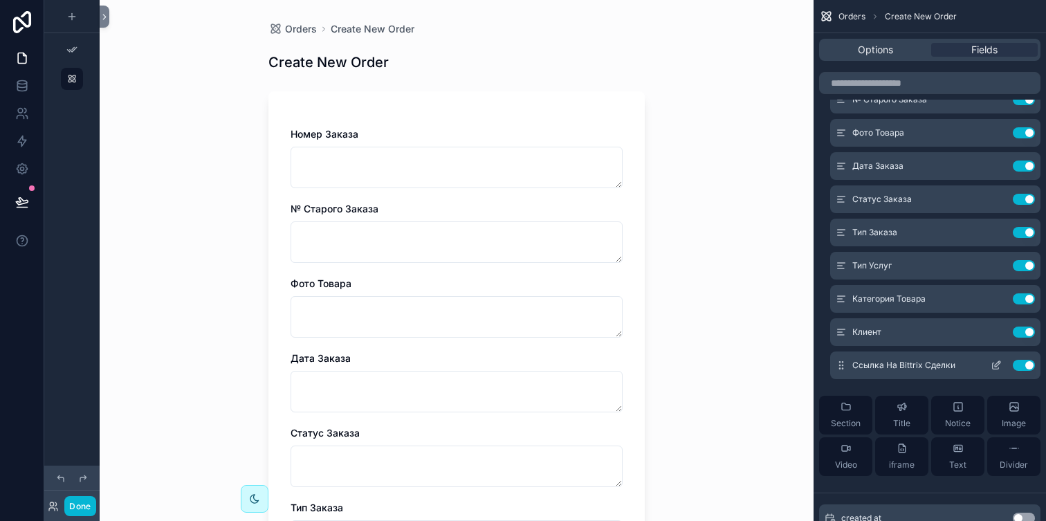
click at [850, 374] on div "Ссылка На Bittrix Сделки Use setting" at bounding box center [935, 366] width 210 height 28
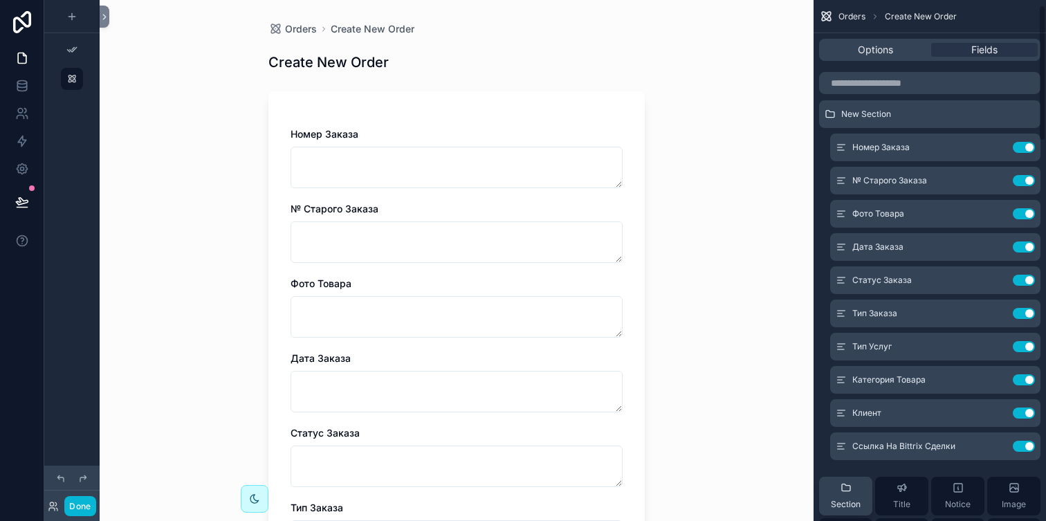
scroll to position [0, 0]
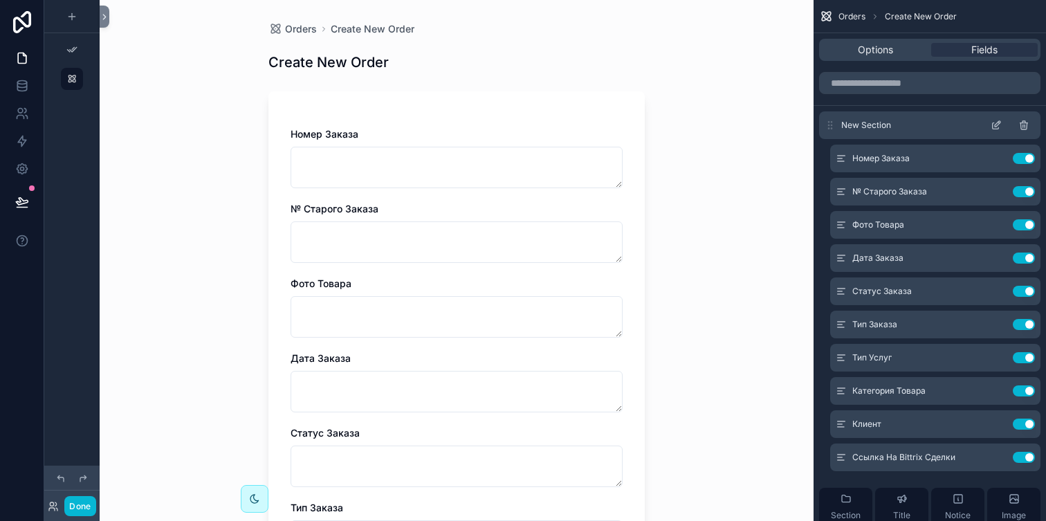
click at [1021, 127] on icon "scrollable content" at bounding box center [1024, 126] width 6 height 6
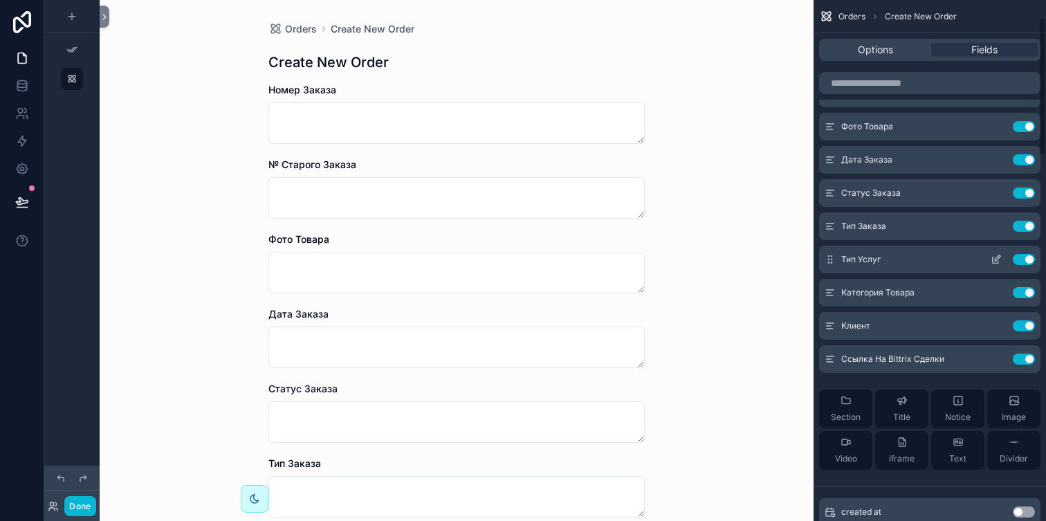
scroll to position [64, 0]
click at [839, 396] on button "Section" at bounding box center [845, 410] width 53 height 39
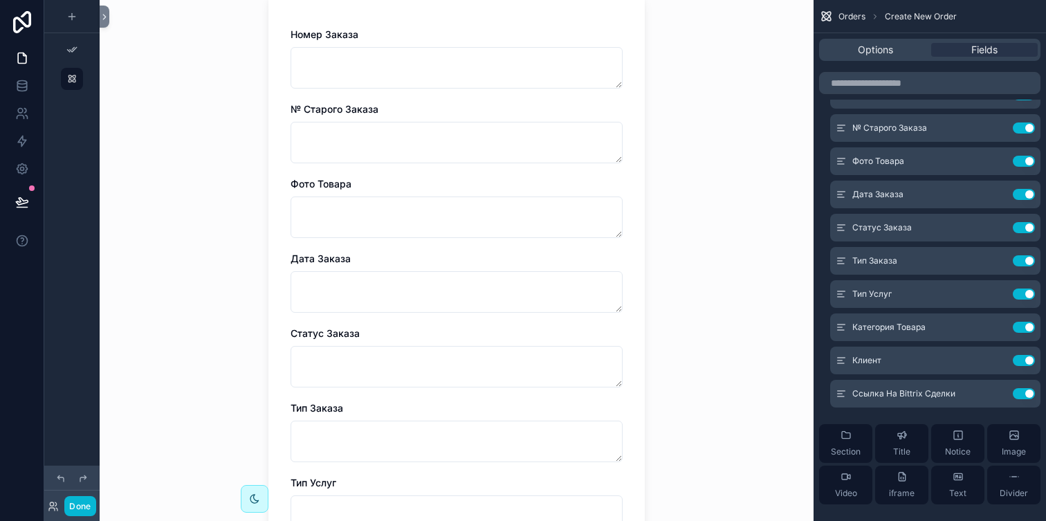
scroll to position [0, 0]
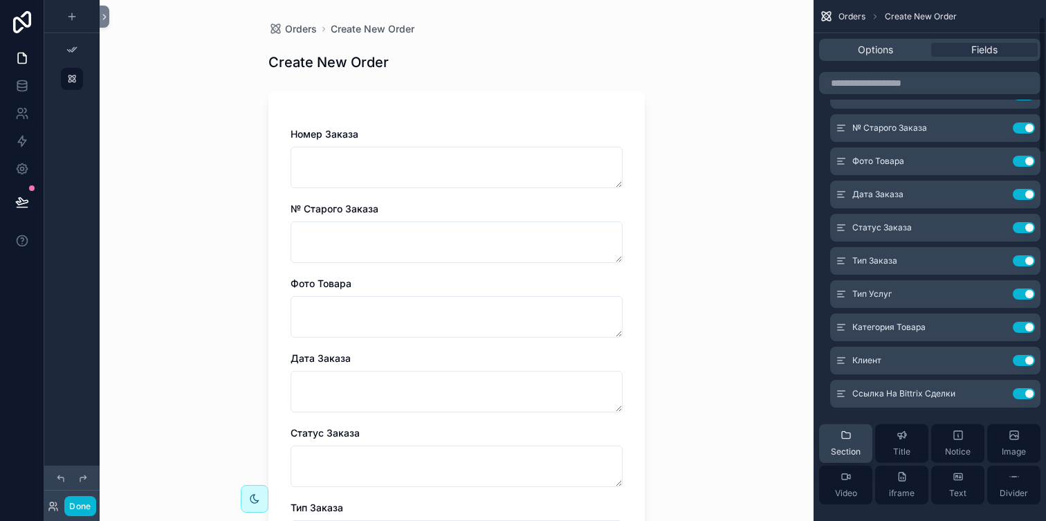
click at [859, 447] on span "Section" at bounding box center [846, 451] width 30 height 11
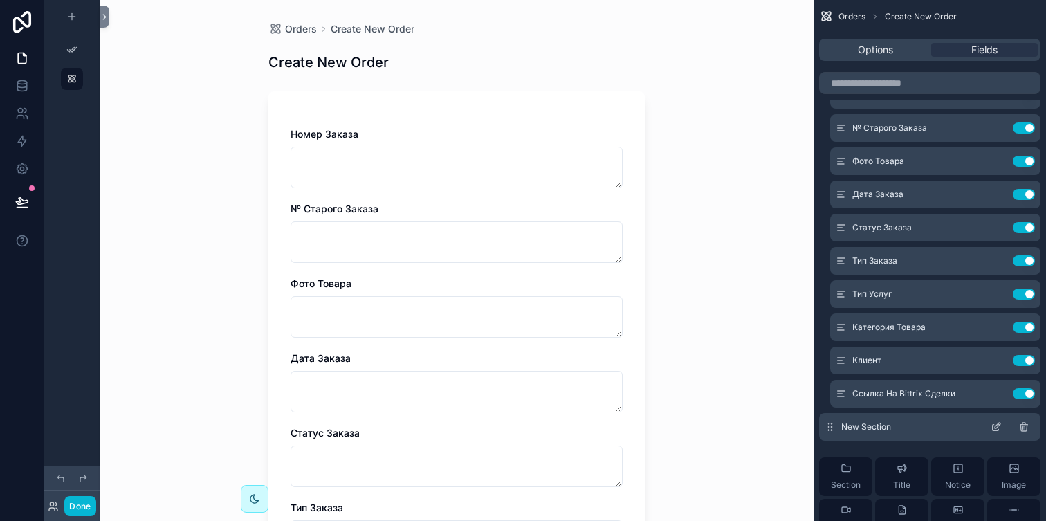
click at [836, 427] on div "New Section" at bounding box center [929, 427] width 221 height 28
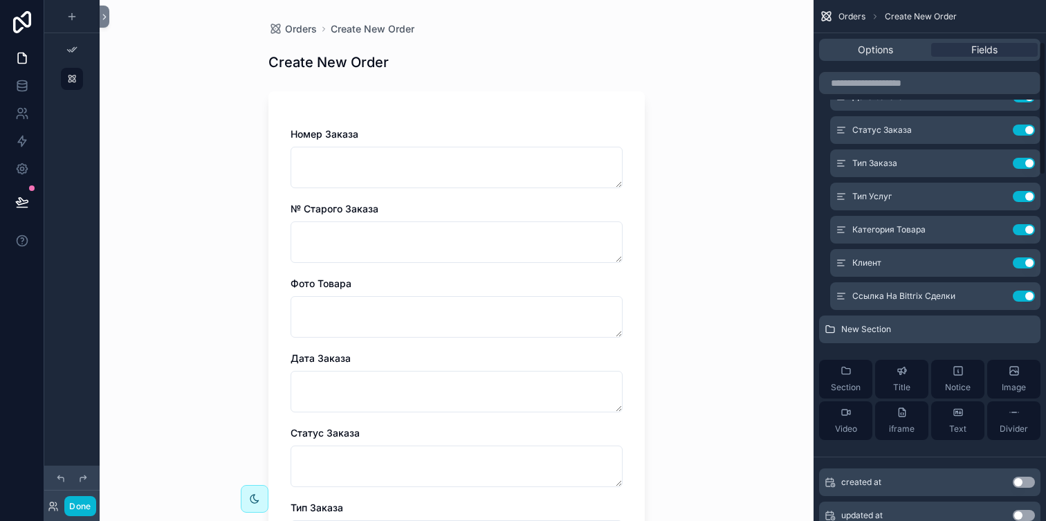
scroll to position [160, 0]
click at [1023, 331] on icon "scrollable content" at bounding box center [1024, 330] width 11 height 11
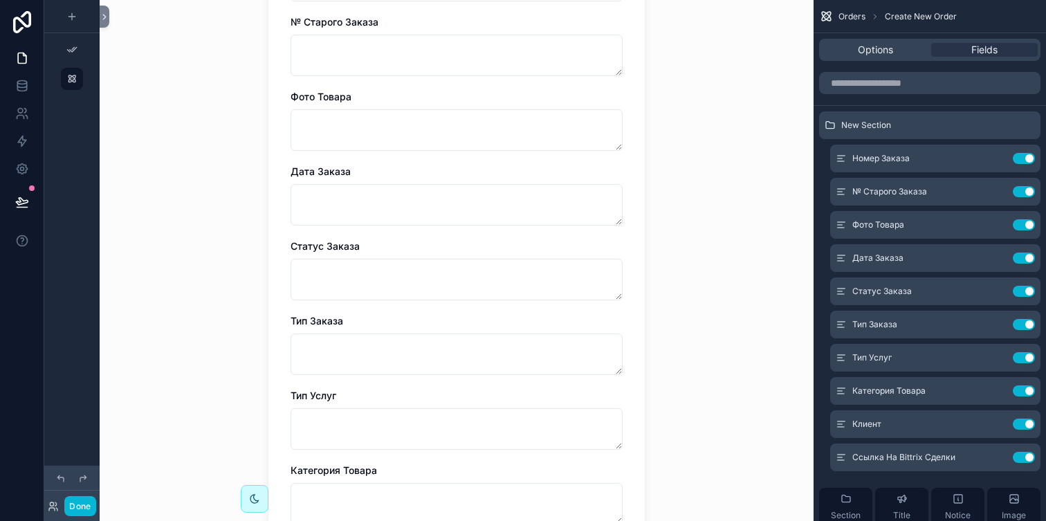
scroll to position [140, 0]
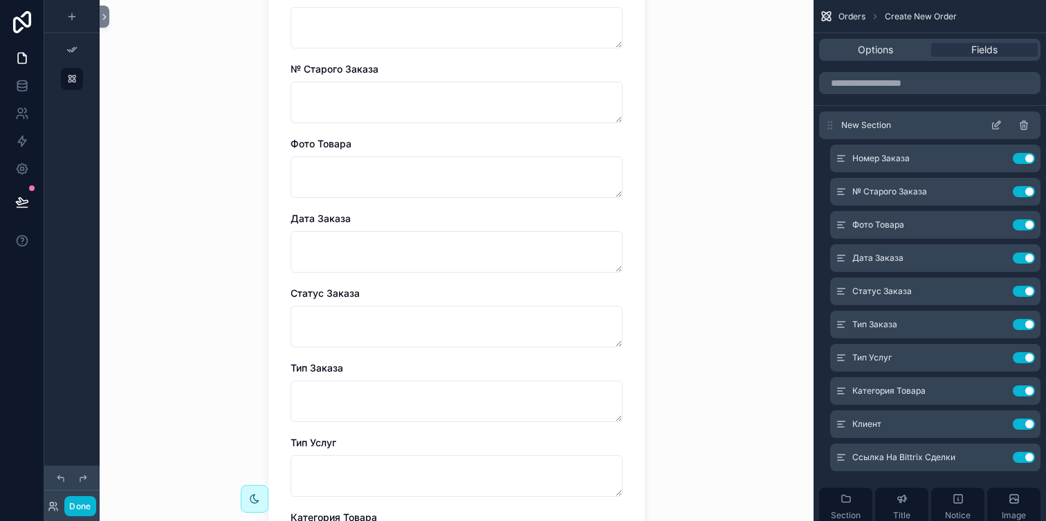
click at [1022, 130] on icon "scrollable content" at bounding box center [1024, 125] width 11 height 11
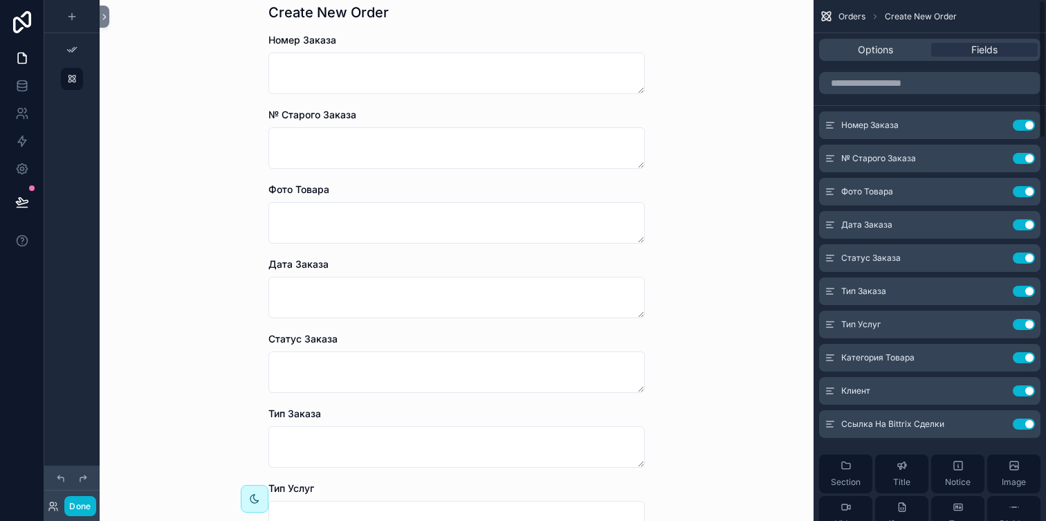
scroll to position [69, 0]
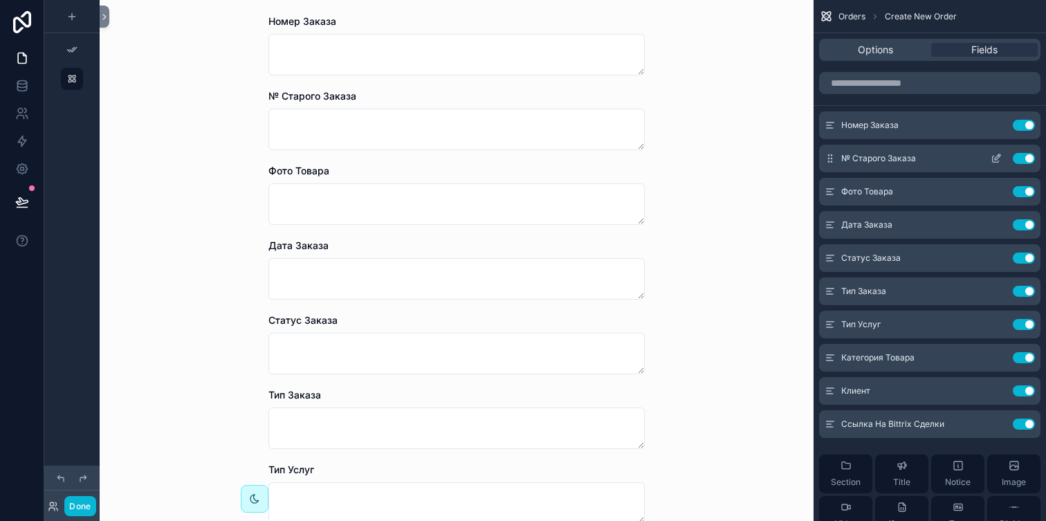
drag, startPoint x: 910, startPoint y: 491, endPoint x: 864, endPoint y: 164, distance: 329.9
click at [864, 163] on div "Номер Заказа Use setting № Старого Заказа Use setting Фото Товара Use setting Д…" at bounding box center [930, 328] width 233 height 435
click at [892, 453] on div "Section Title Notice Image Video iframe Text Divider" at bounding box center [929, 495] width 221 height 102
click at [899, 481] on span "Title" at bounding box center [901, 482] width 17 height 11
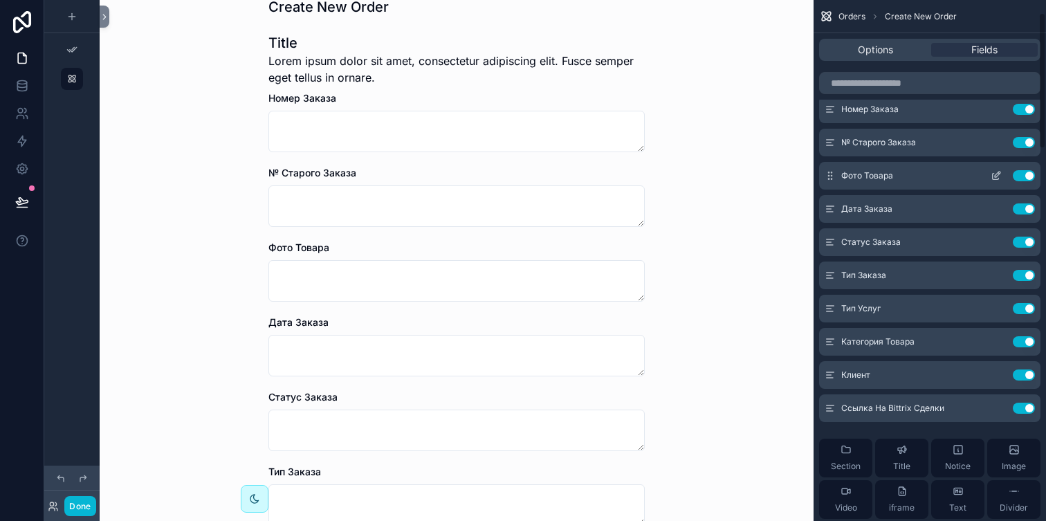
scroll to position [64, 0]
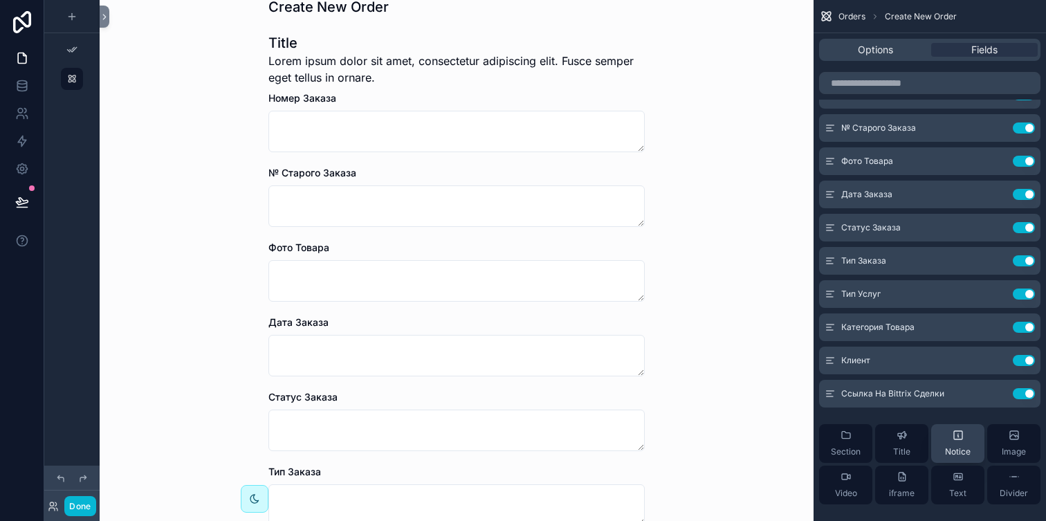
drag, startPoint x: 966, startPoint y: 441, endPoint x: 957, endPoint y: 453, distance: 14.8
click at [957, 453] on div "Notice" at bounding box center [958, 444] width 26 height 28
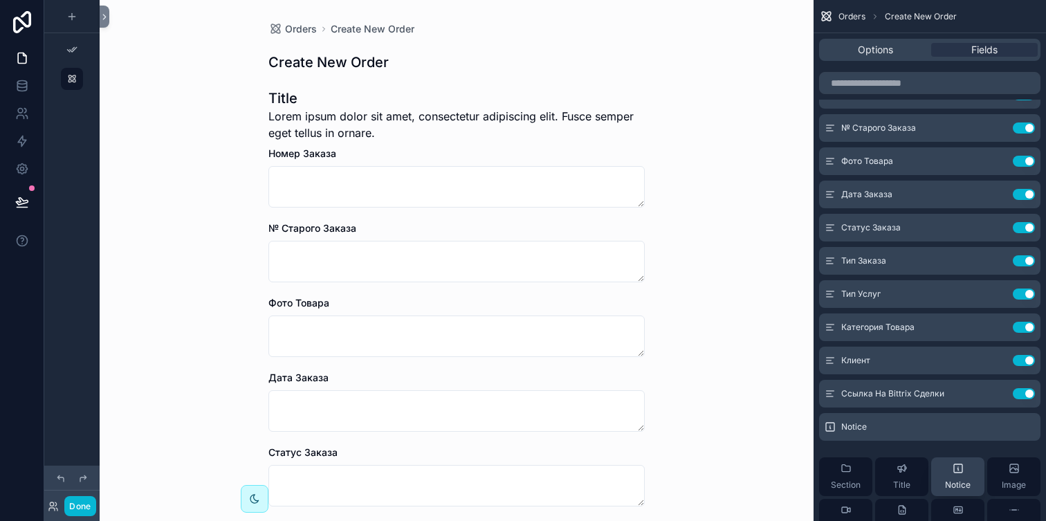
click at [957, 453] on div "Section Title Notice Image Video iframe Text Divider" at bounding box center [929, 497] width 221 height 102
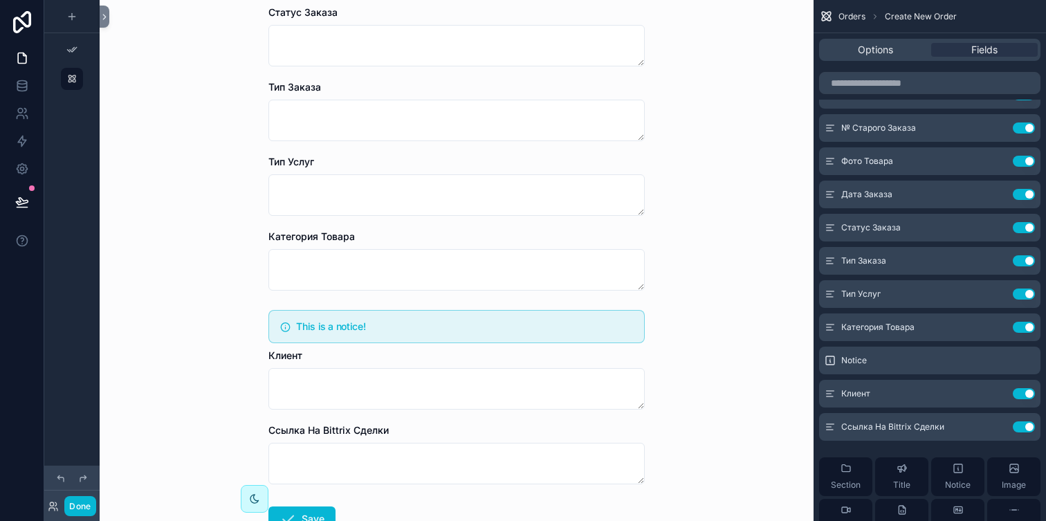
scroll to position [439, 0]
click at [363, 322] on h5 "This is a notice!" at bounding box center [464, 327] width 337 height 10
click at [884, 352] on div "Notice" at bounding box center [929, 361] width 221 height 28
click at [990, 363] on div "Notice" at bounding box center [929, 361] width 221 height 28
click at [995, 363] on icon "scrollable content" at bounding box center [996, 360] width 11 height 11
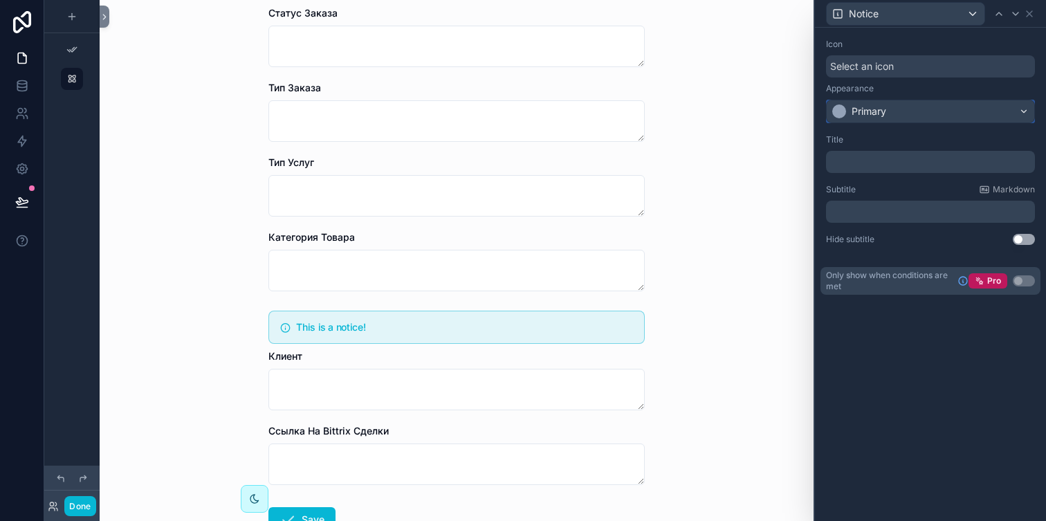
click at [910, 118] on div "Primary" at bounding box center [931, 111] width 208 height 22
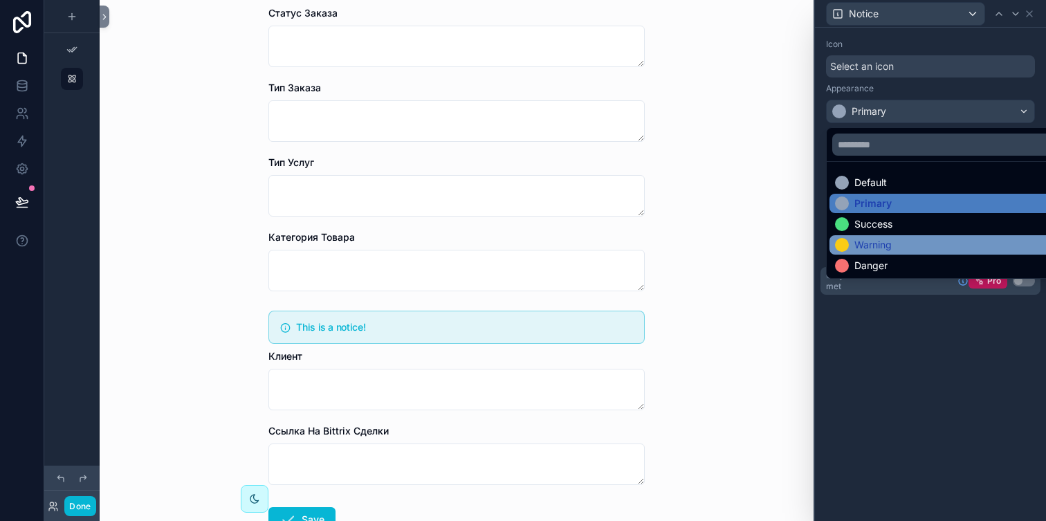
click at [909, 241] on div "Warning" at bounding box center [946, 245] width 223 height 14
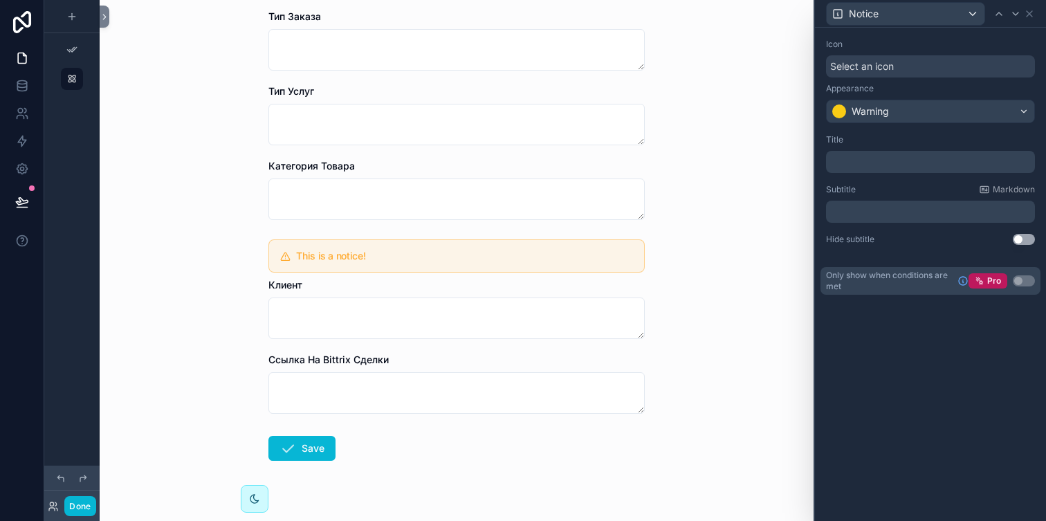
scroll to position [539, 0]
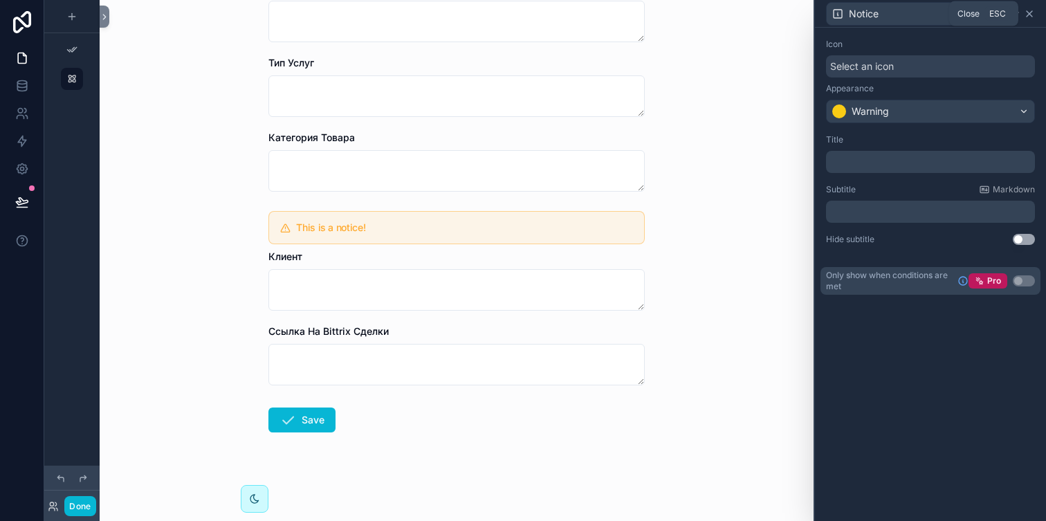
click at [1029, 10] on icon at bounding box center [1029, 13] width 11 height 11
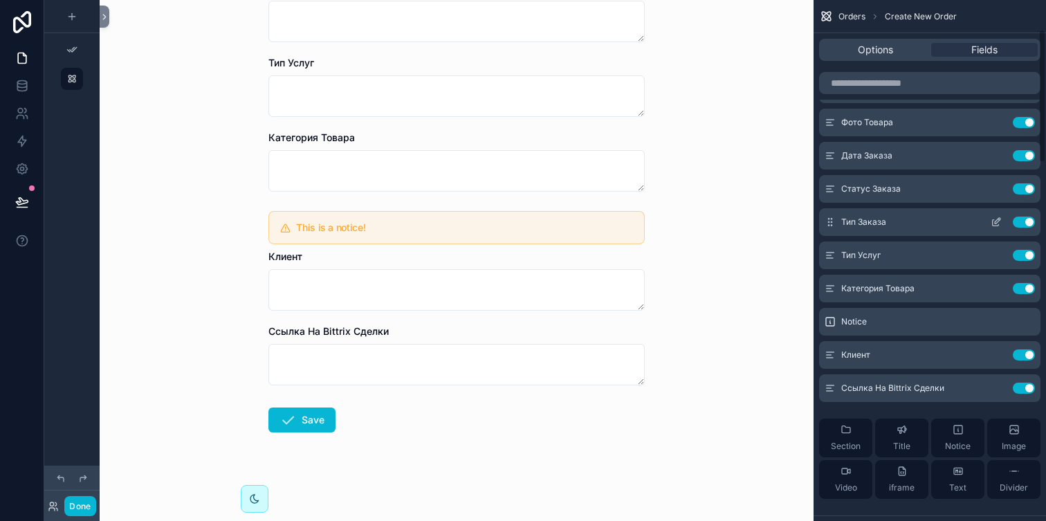
scroll to position [125, 0]
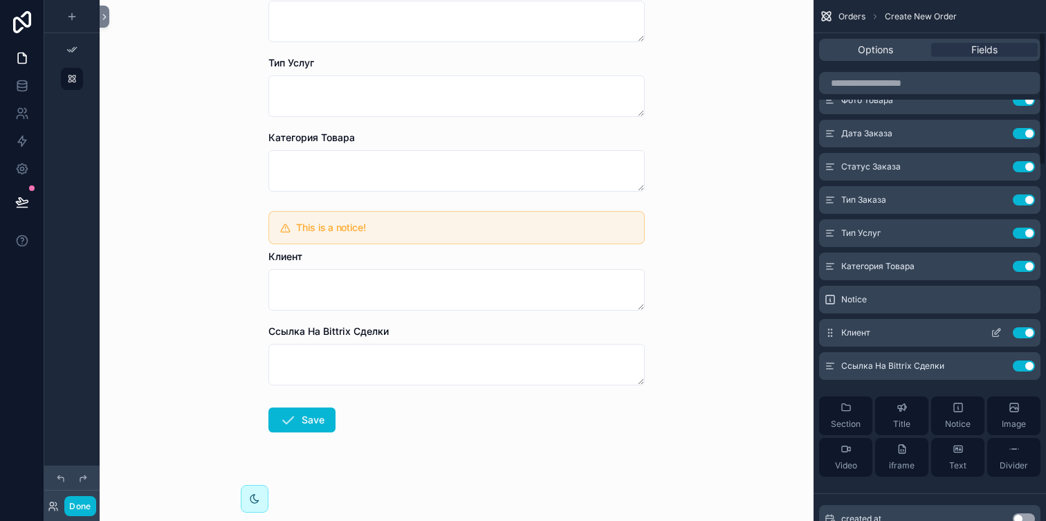
click at [993, 331] on icon "scrollable content" at bounding box center [996, 334] width 6 height 6
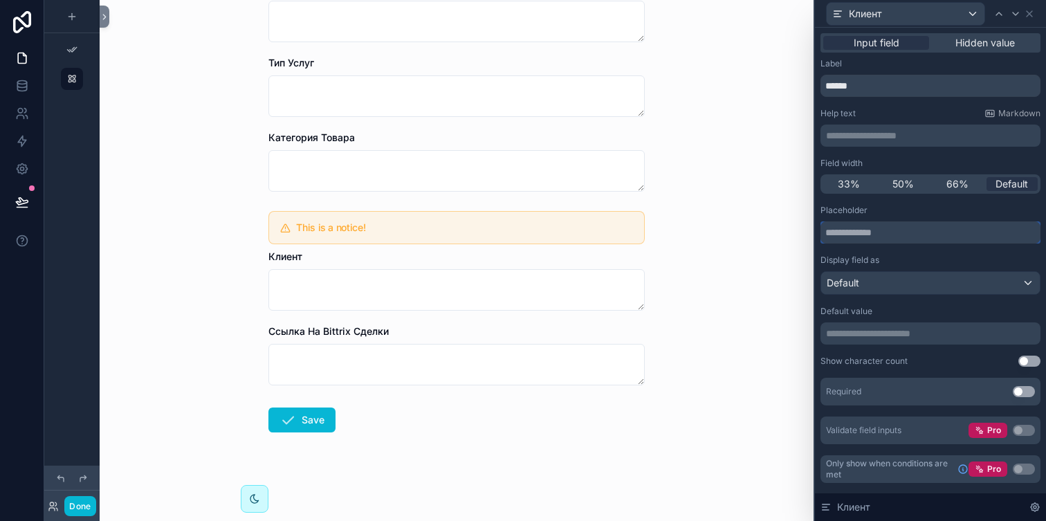
click at [890, 235] on input "text" at bounding box center [931, 232] width 220 height 22
click at [902, 280] on div "Default" at bounding box center [930, 283] width 219 height 22
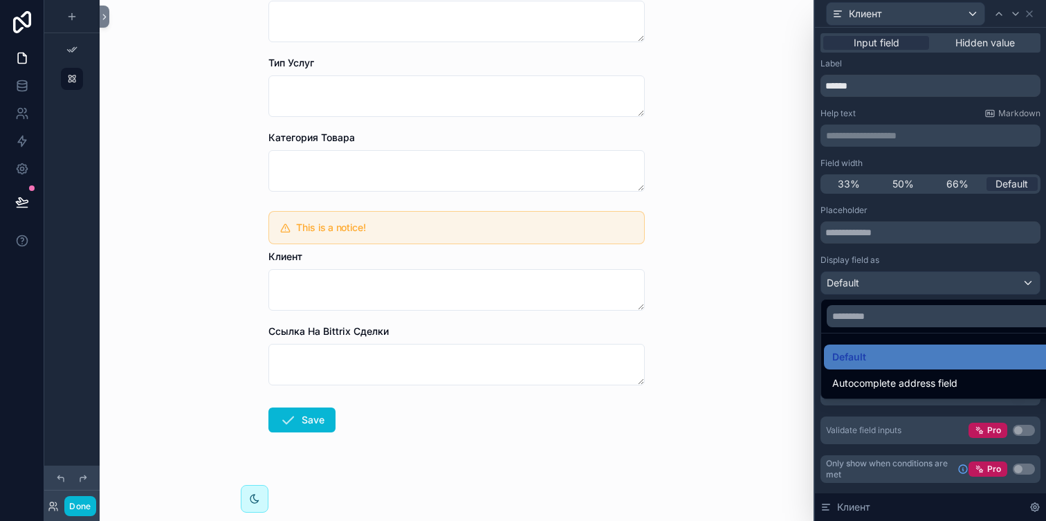
click at [902, 280] on div at bounding box center [930, 260] width 231 height 521
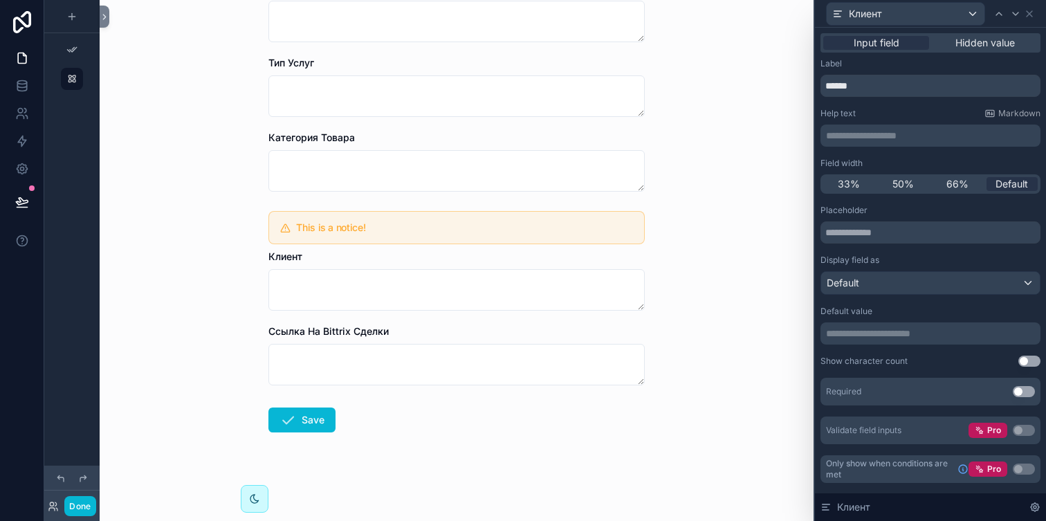
click at [1032, 390] on button "Use setting" at bounding box center [1024, 391] width 22 height 11
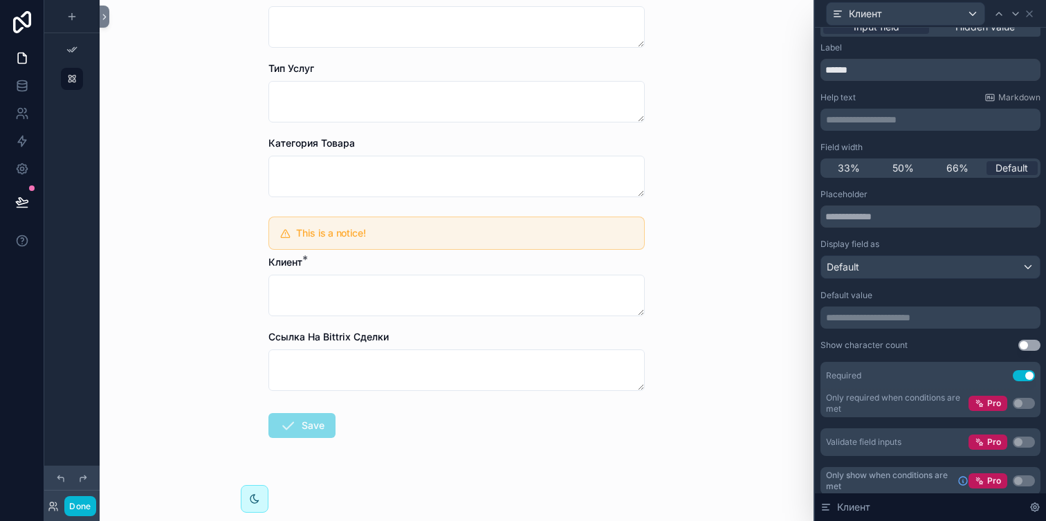
scroll to position [23, 0]
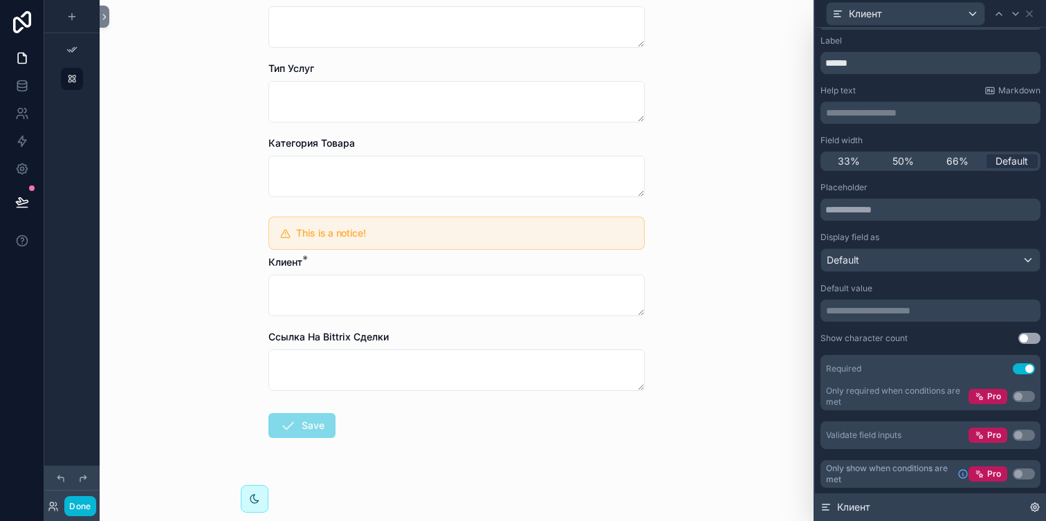
click at [1033, 507] on icon at bounding box center [1035, 507] width 11 height 11
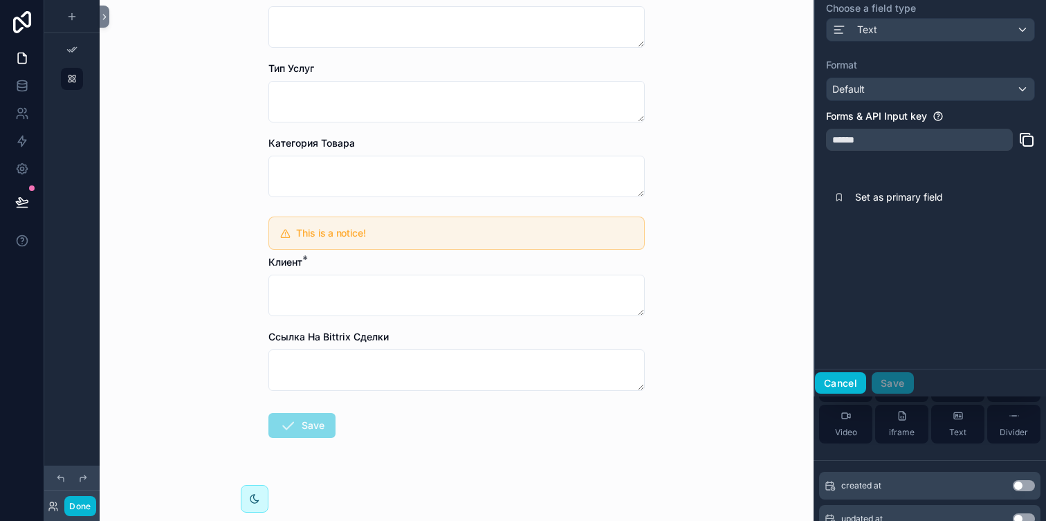
click at [855, 383] on button "Cancel" at bounding box center [840, 383] width 51 height 22
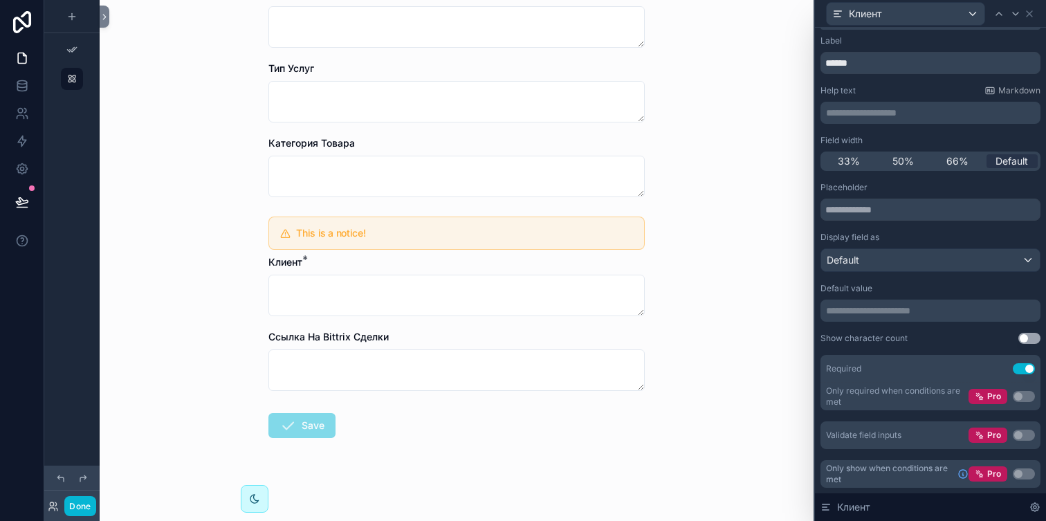
scroll to position [0, 0]
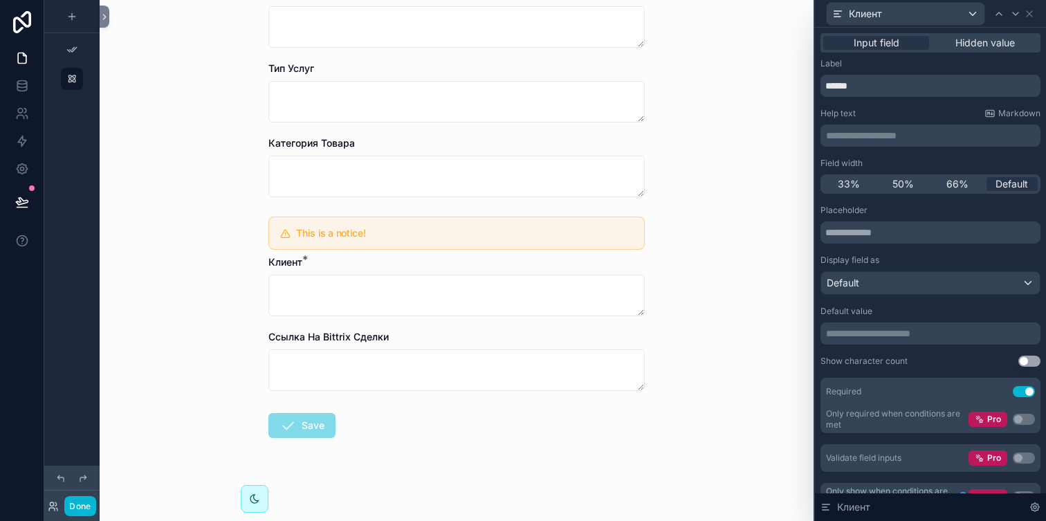
click at [1032, 363] on button "Use setting" at bounding box center [1030, 361] width 22 height 11
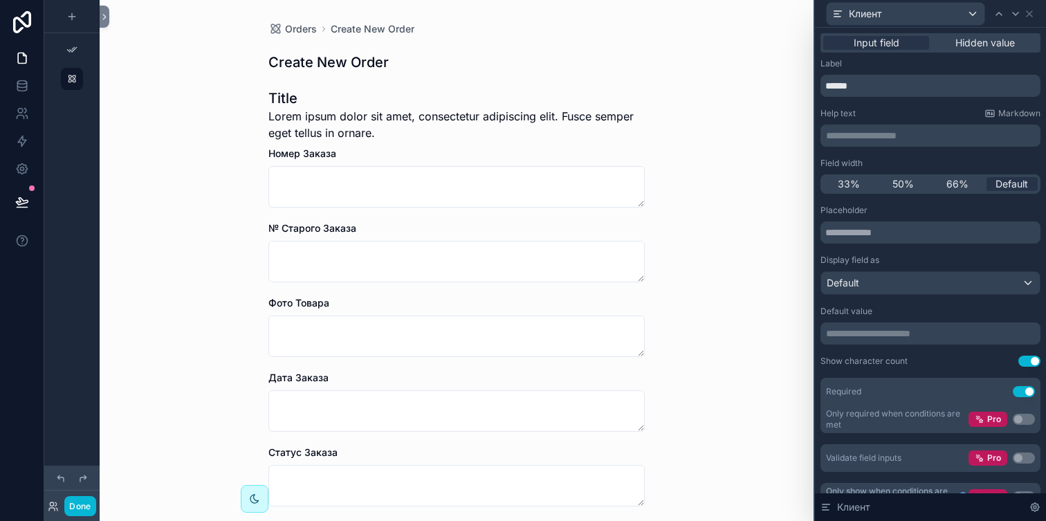
click at [1032, 363] on button "Use setting" at bounding box center [1030, 361] width 22 height 11
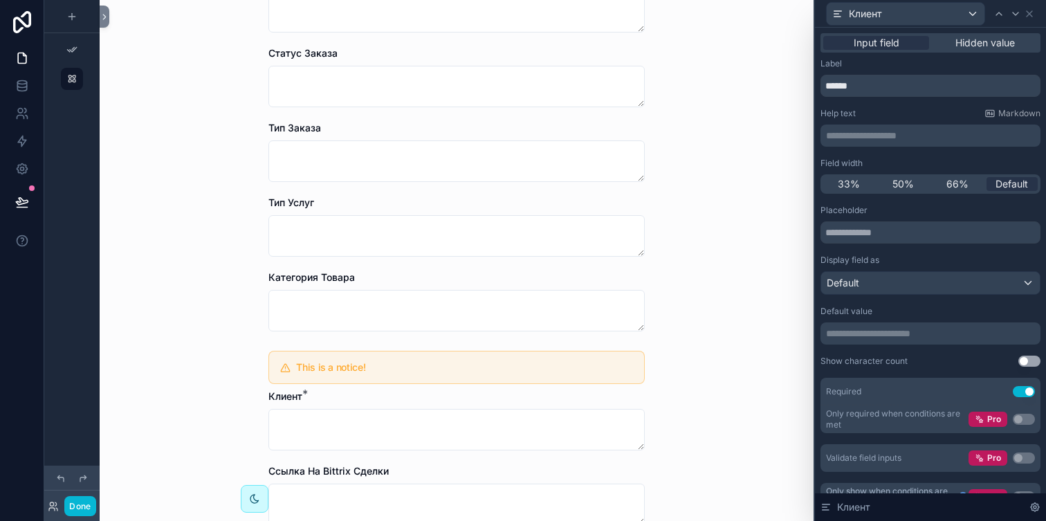
scroll to position [418, 0]
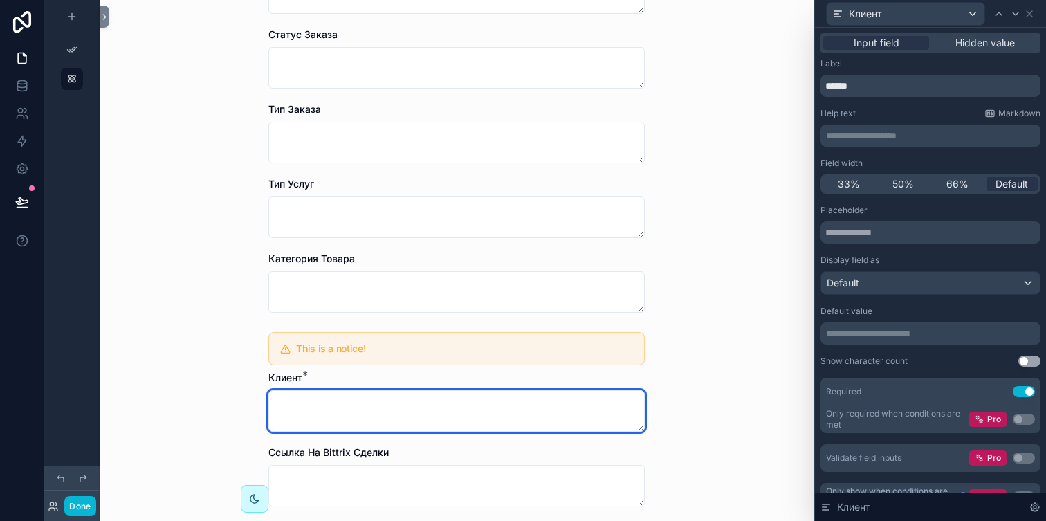
click at [425, 396] on textarea at bounding box center [456, 411] width 376 height 42
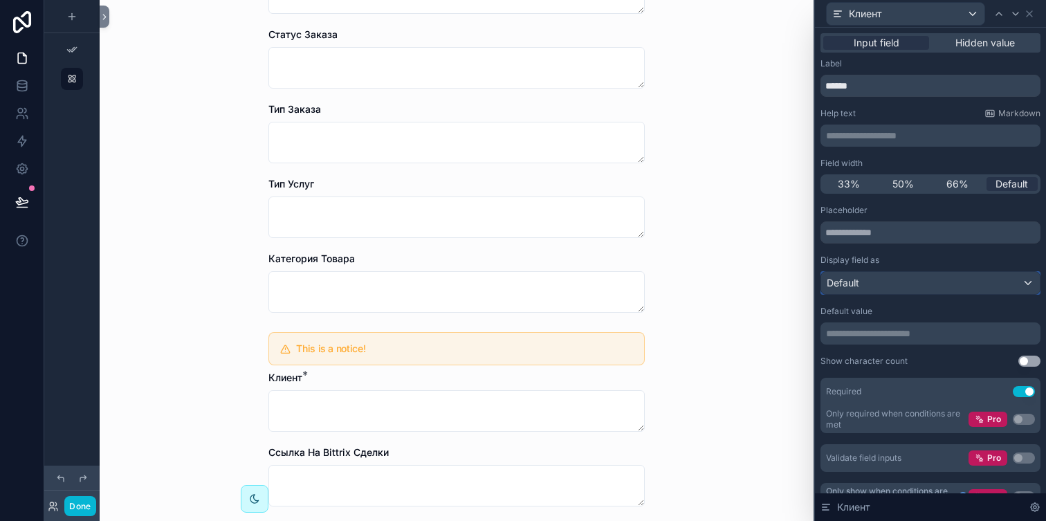
click at [885, 273] on div "Default" at bounding box center [930, 283] width 219 height 22
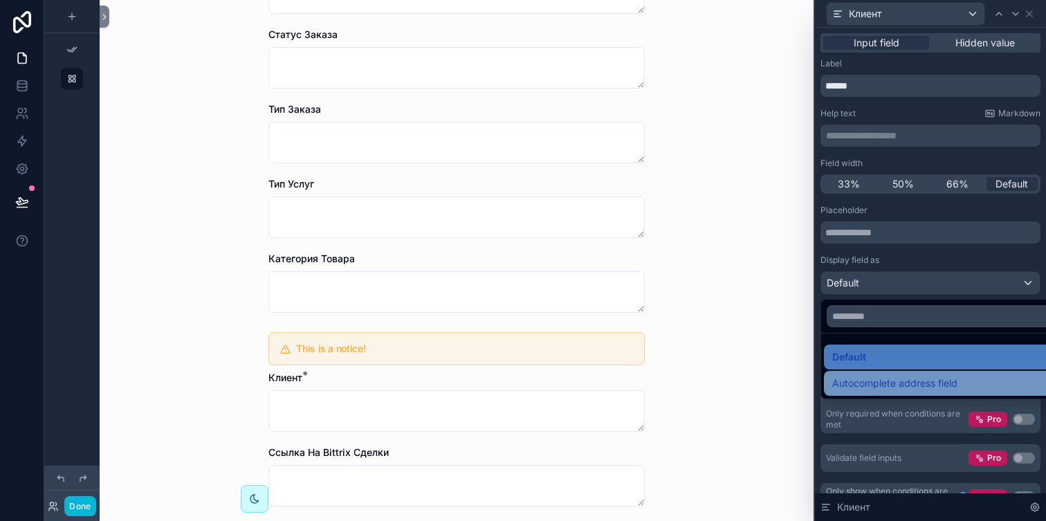
click at [873, 372] on div "Autocomplete address field" at bounding box center [946, 383] width 245 height 25
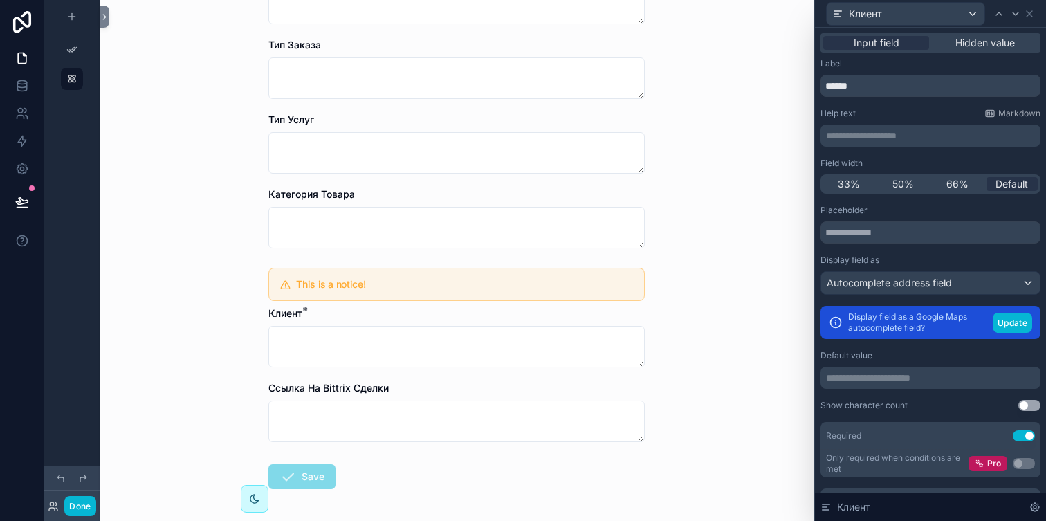
scroll to position [522, 0]
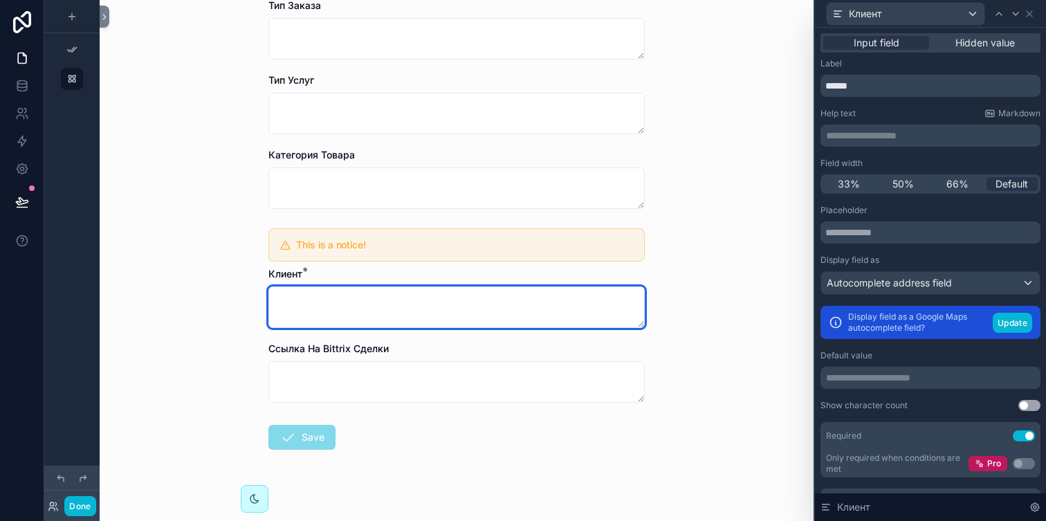
click at [531, 316] on textarea at bounding box center [456, 307] width 376 height 42
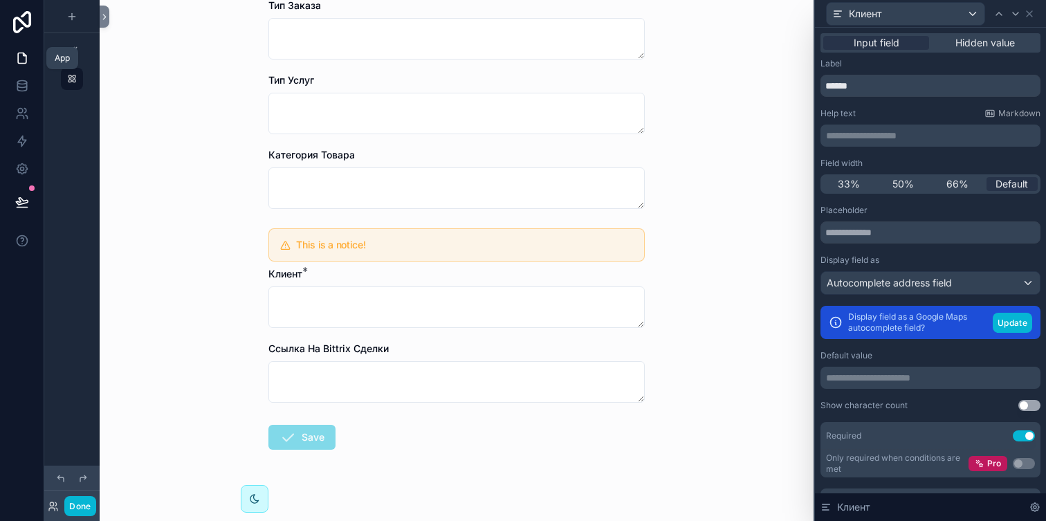
click at [12, 57] on link at bounding box center [22, 58] width 44 height 28
click at [13, 58] on link at bounding box center [22, 58] width 44 height 28
click at [27, 61] on icon at bounding box center [22, 58] width 14 height 14
click at [22, 96] on link at bounding box center [22, 86] width 44 height 28
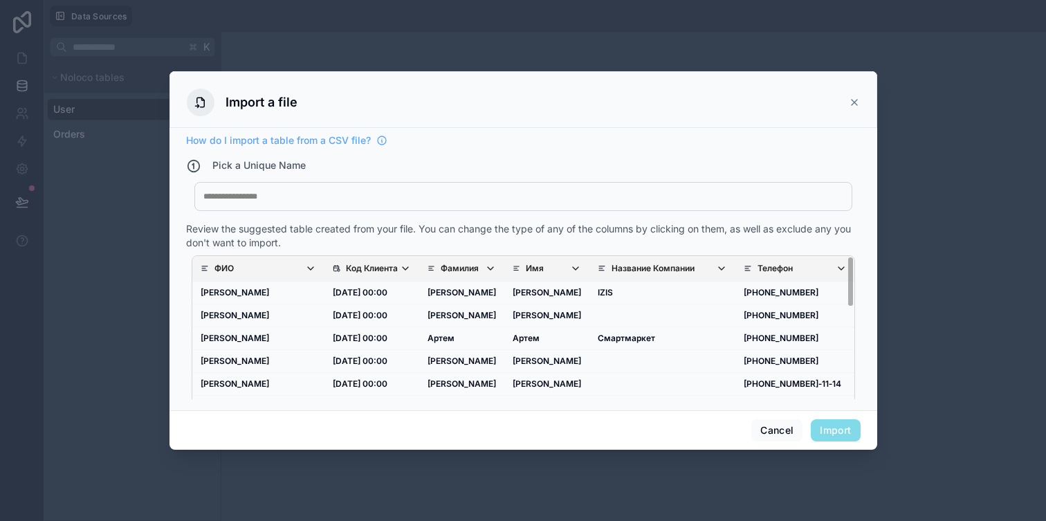
click at [839, 431] on span "Import" at bounding box center [835, 430] width 49 height 22
click at [795, 221] on div "How do I import a table from a CSV file? Pick a Unique Name My Imported File Re…" at bounding box center [523, 267] width 675 height 266
click at [836, 436] on span "Import" at bounding box center [835, 430] width 49 height 22
click at [314, 203] on div "My Imported File" at bounding box center [523, 196] width 658 height 29
click at [291, 194] on div at bounding box center [523, 196] width 640 height 11
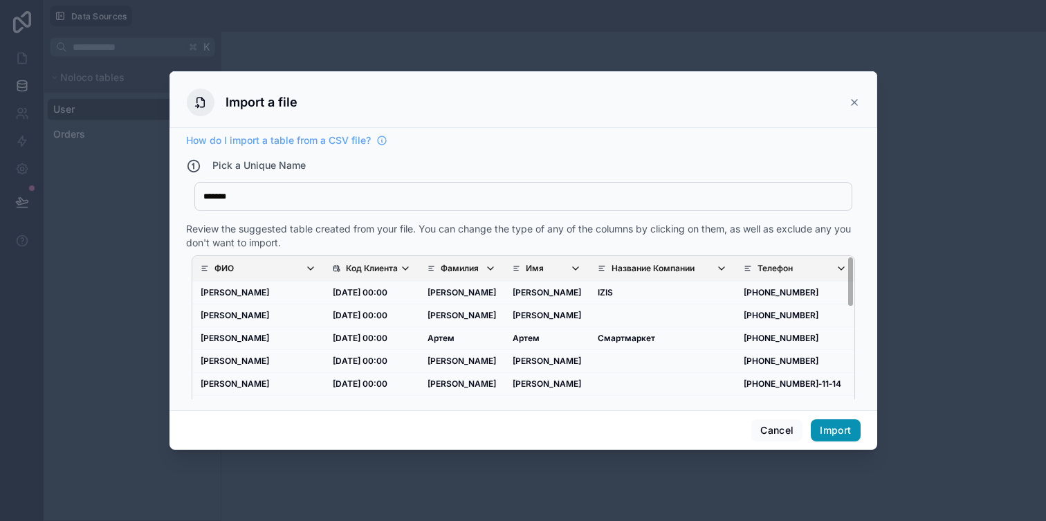
click at [830, 429] on button "Import" at bounding box center [835, 430] width 49 height 22
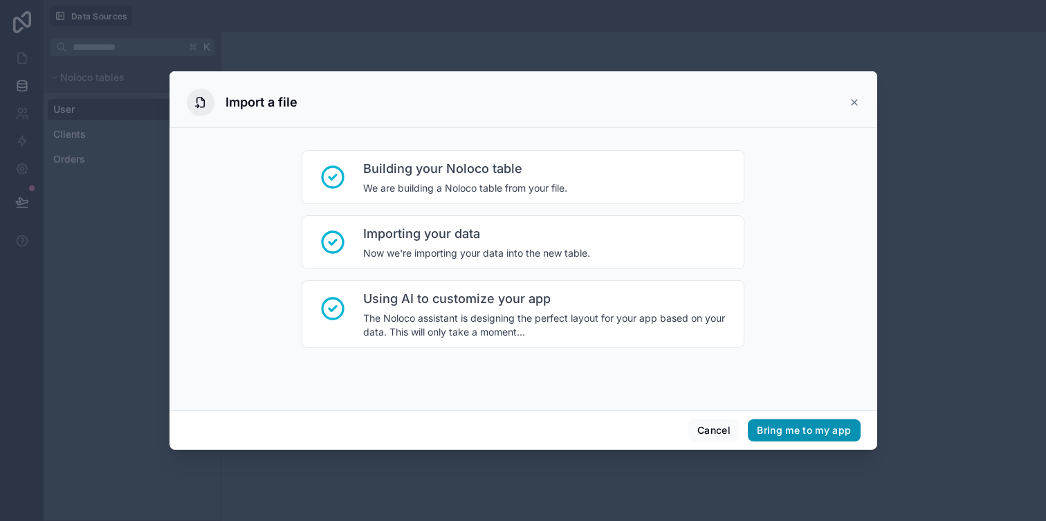
click at [803, 429] on button "Bring me to my app" at bounding box center [804, 430] width 112 height 22
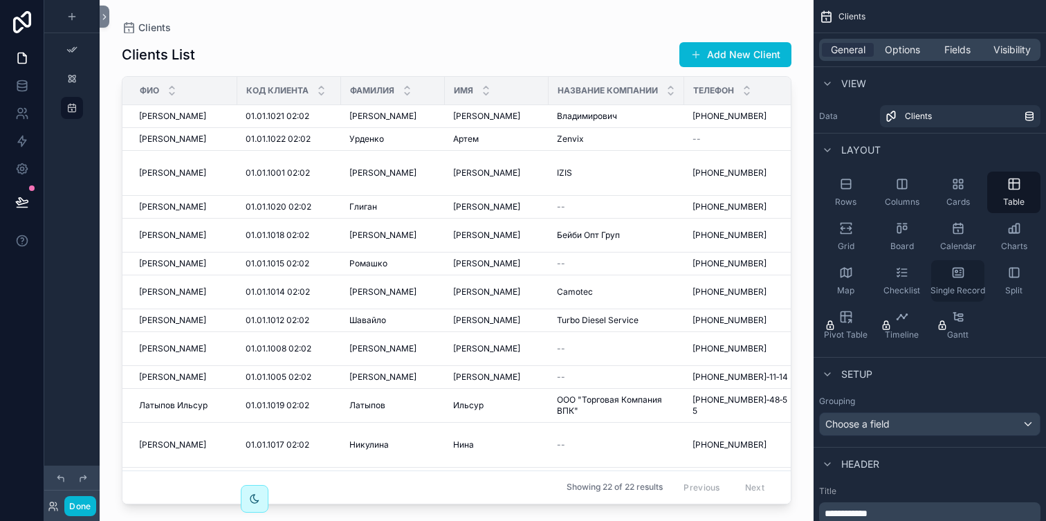
click at [954, 269] on icon "scrollable content" at bounding box center [958, 273] width 14 height 14
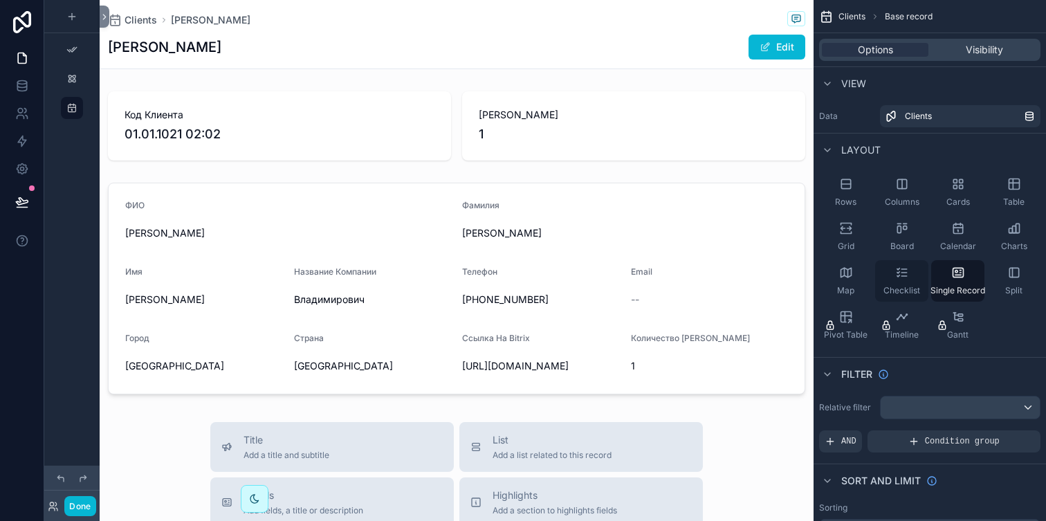
click at [897, 275] on icon "scrollable content" at bounding box center [902, 273] width 14 height 14
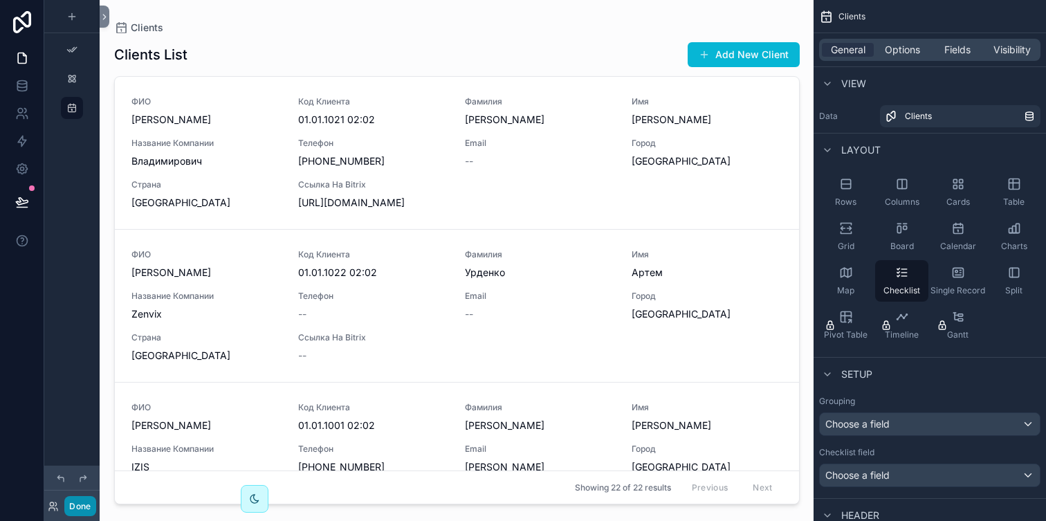
click at [88, 503] on button "Done" at bounding box center [79, 506] width 31 height 20
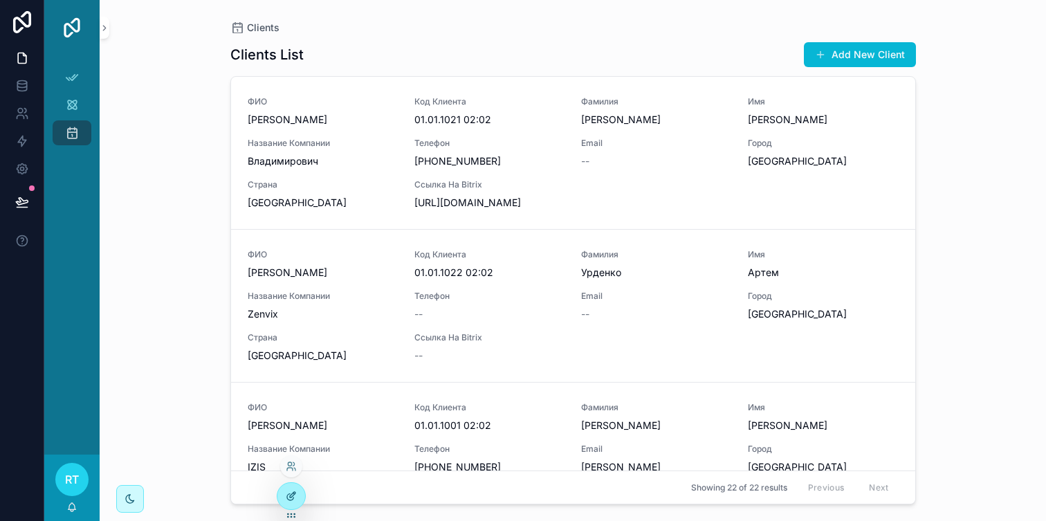
click at [285, 484] on div at bounding box center [291, 496] width 28 height 26
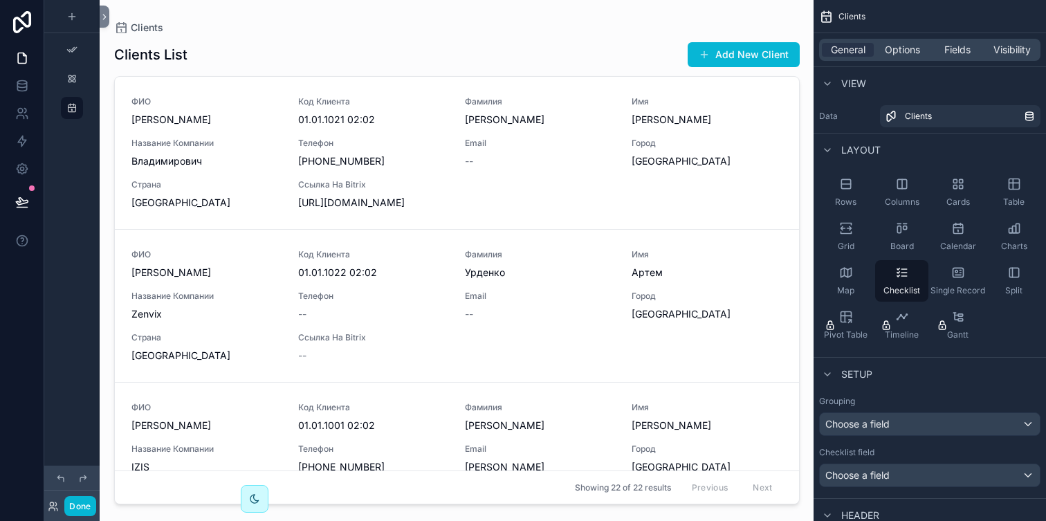
click at [259, 172] on div at bounding box center [457, 252] width 708 height 504
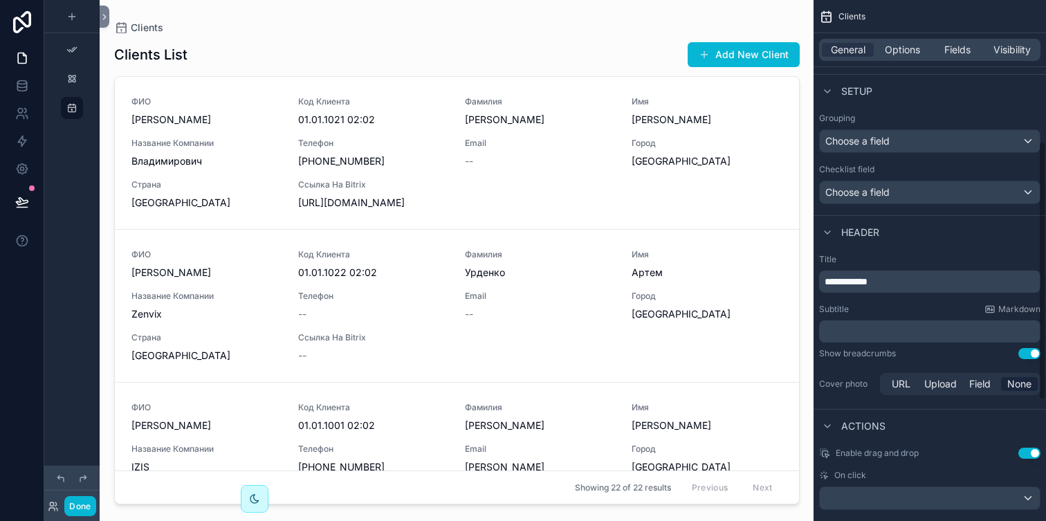
scroll to position [284, 0]
click at [884, 269] on div "**********" at bounding box center [929, 280] width 221 height 22
click at [884, 280] on p "**********" at bounding box center [931, 280] width 213 height 14
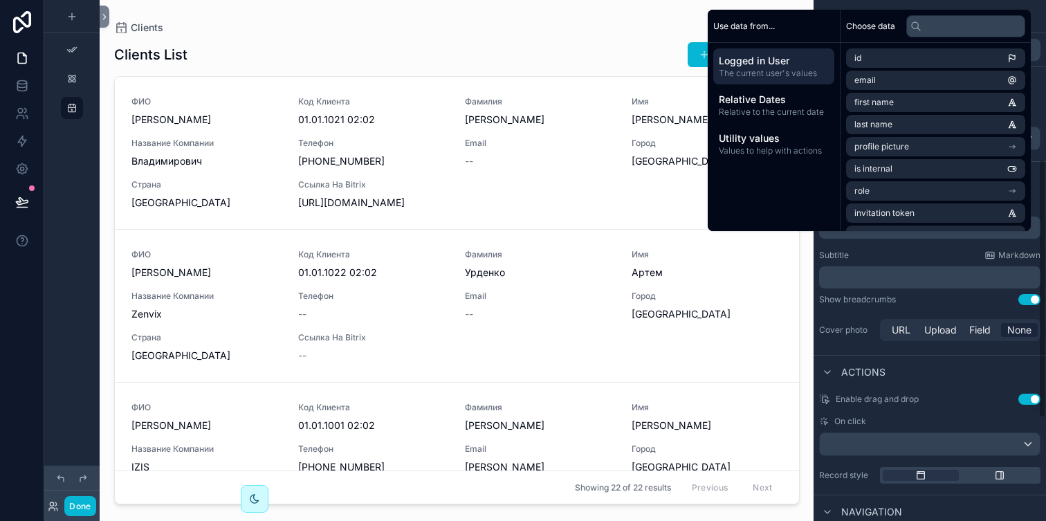
scroll to position [356, 0]
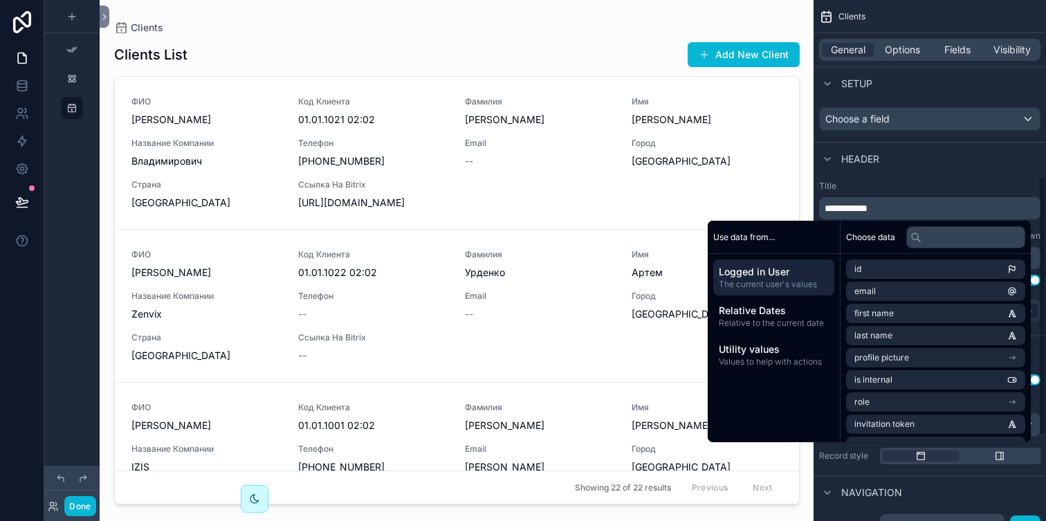
click at [909, 158] on div "Header" at bounding box center [930, 158] width 233 height 33
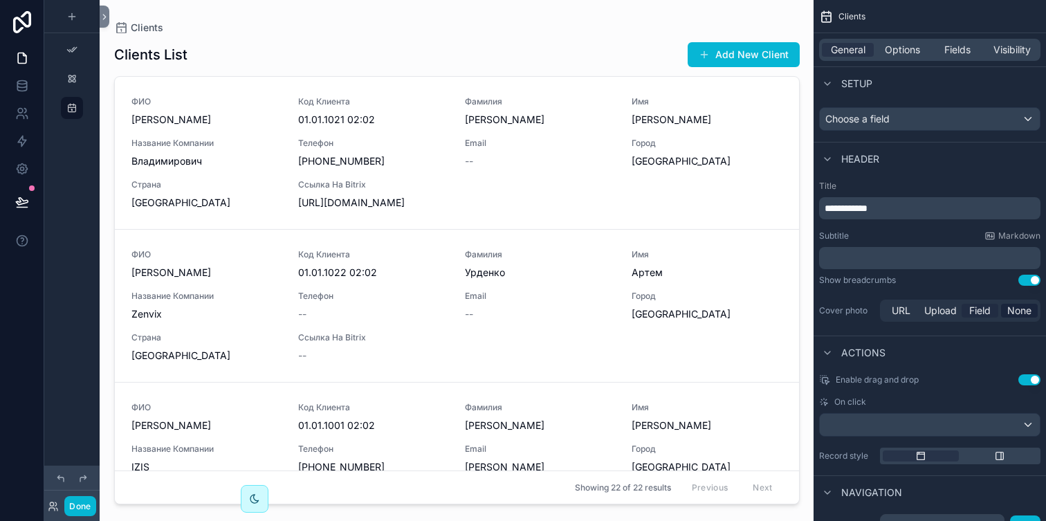
click at [974, 311] on span "Field" at bounding box center [979, 311] width 21 height 14
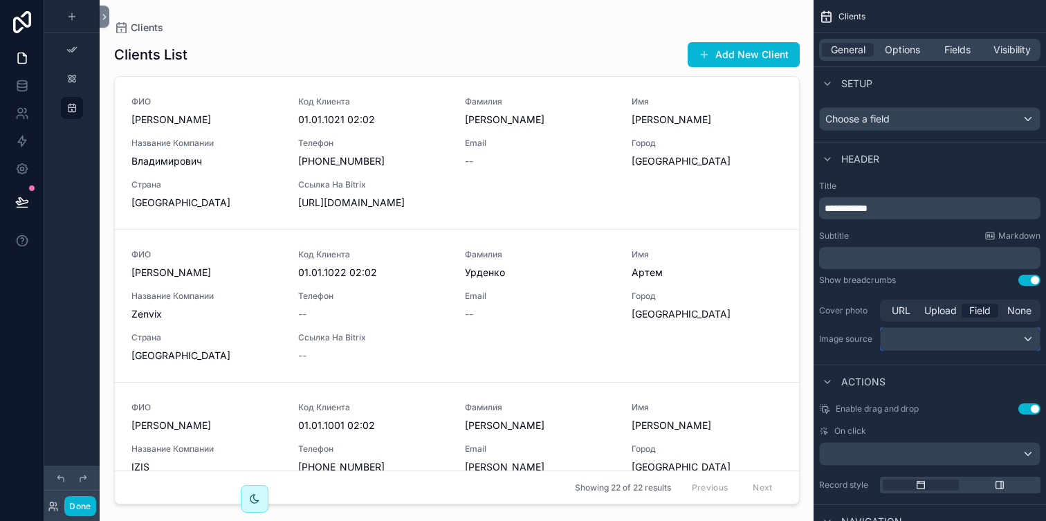
click at [963, 340] on div "scrollable content" at bounding box center [960, 339] width 159 height 22
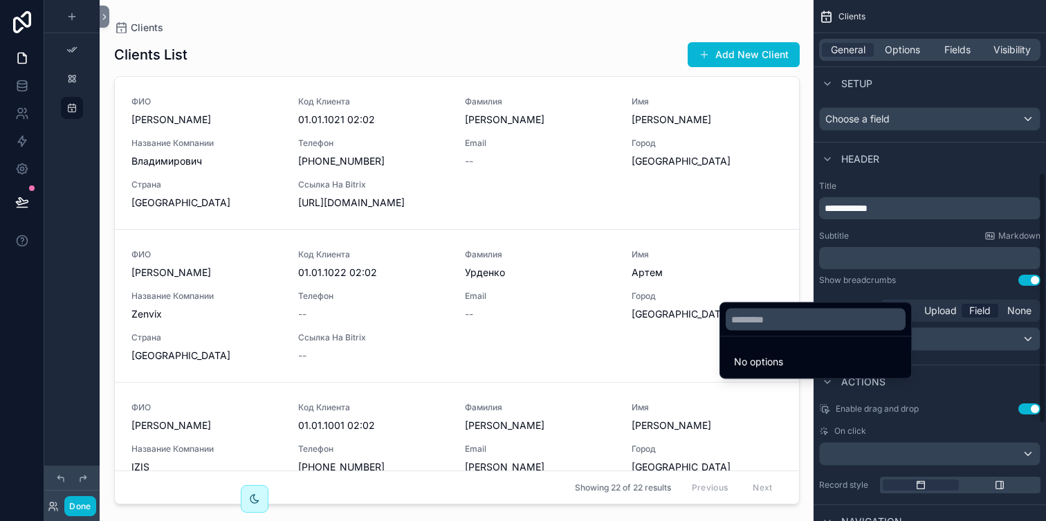
click at [1012, 311] on div "scrollable content" at bounding box center [523, 260] width 1046 height 521
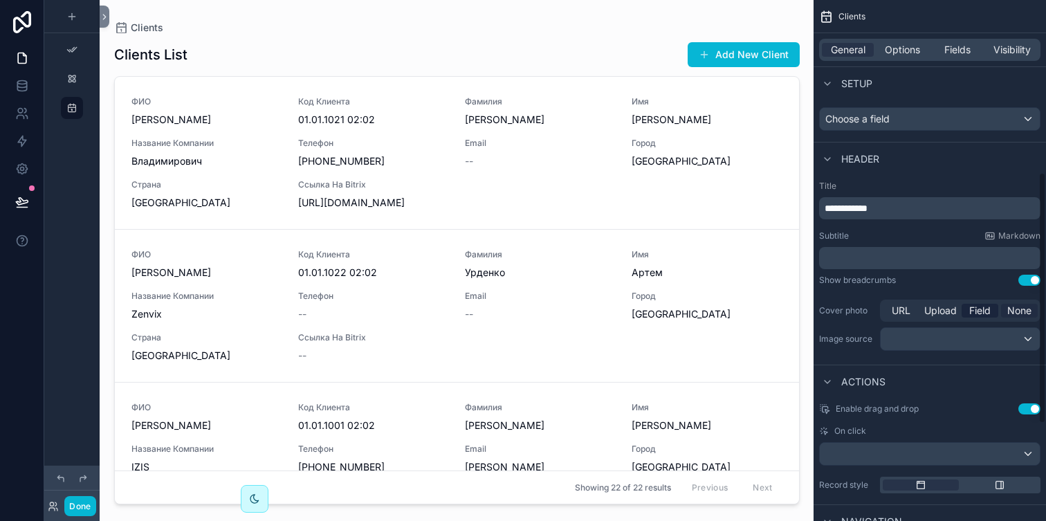
click at [1011, 311] on span "None" at bounding box center [1020, 311] width 24 height 14
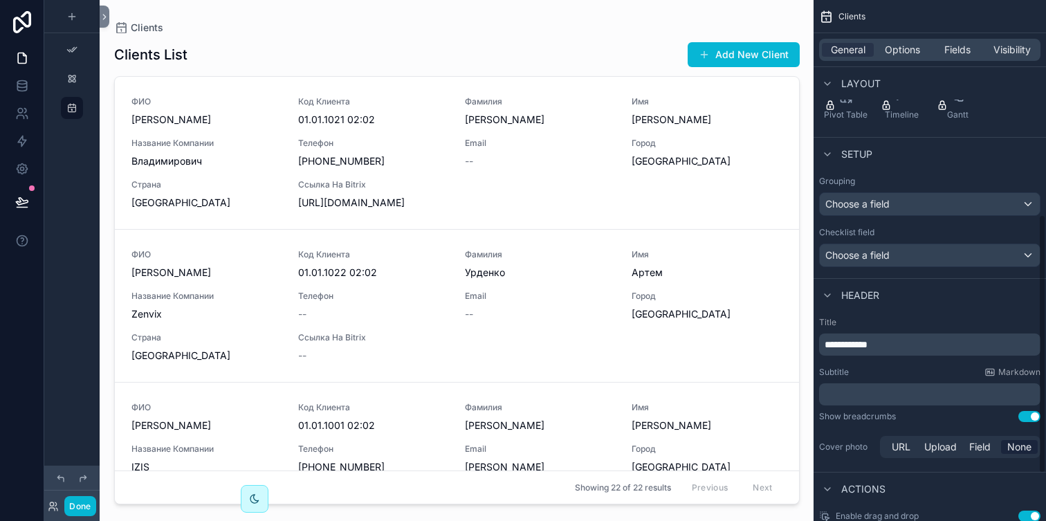
scroll to position [0, 0]
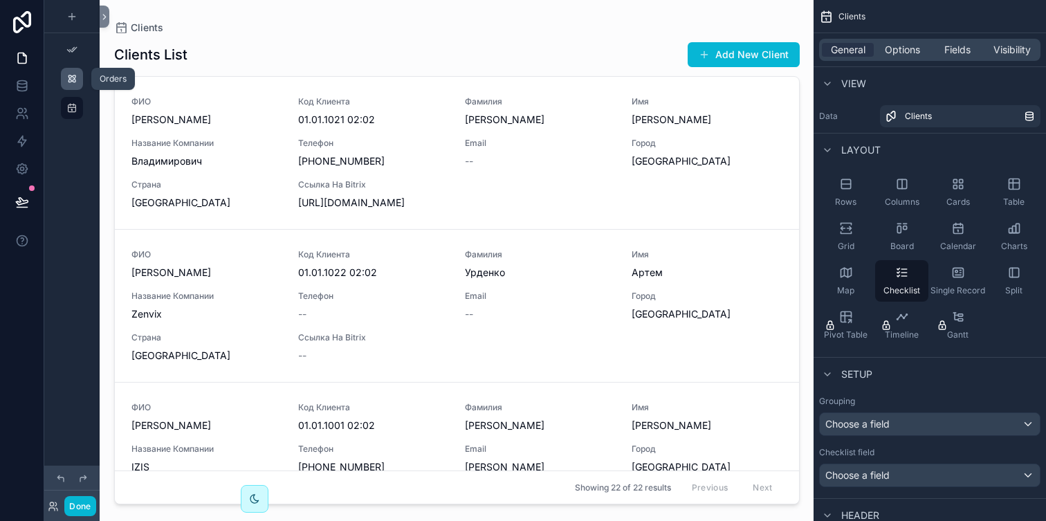
click at [71, 78] on icon "scrollable content" at bounding box center [71, 78] width 11 height 11
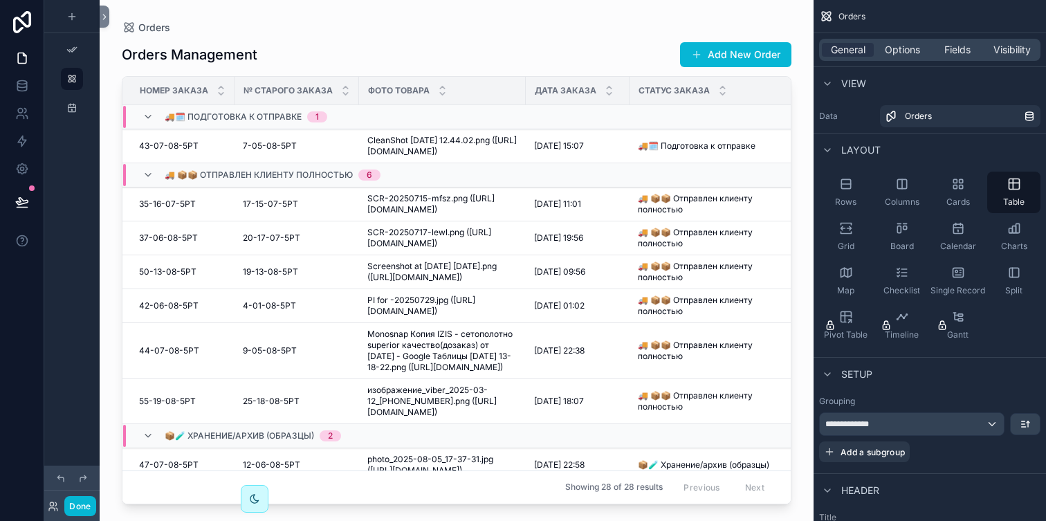
click at [325, 192] on div at bounding box center [457, 252] width 714 height 504
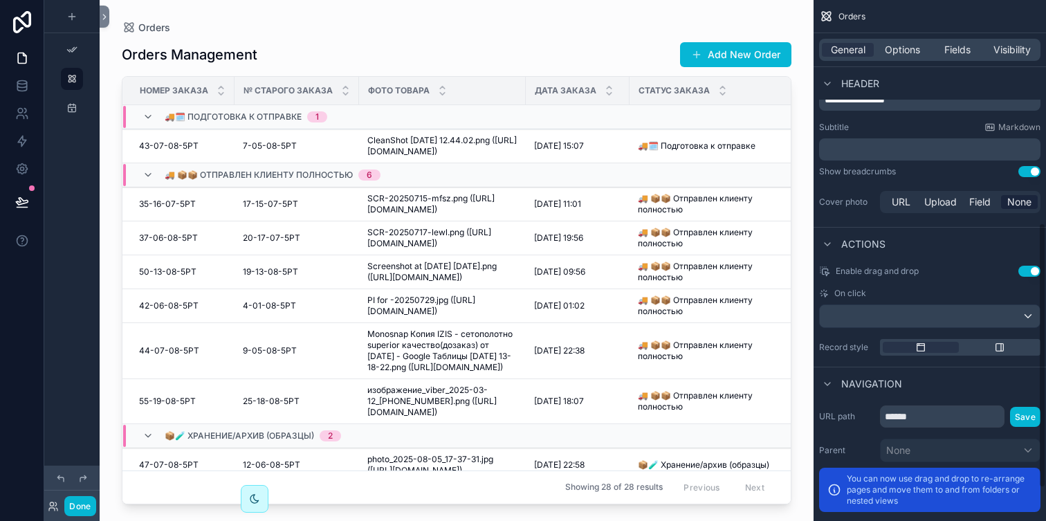
scroll to position [434, 0]
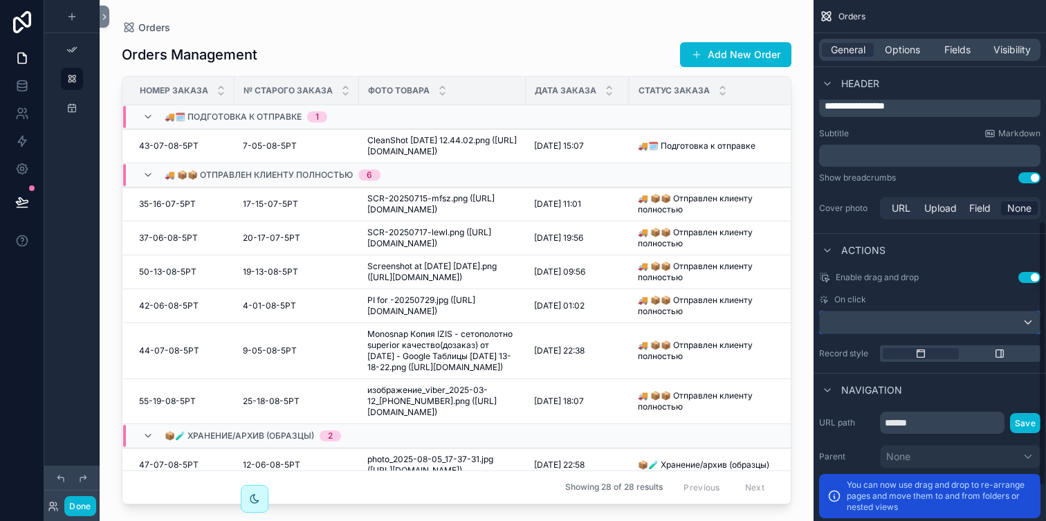
click at [913, 328] on div "scrollable content" at bounding box center [930, 322] width 220 height 22
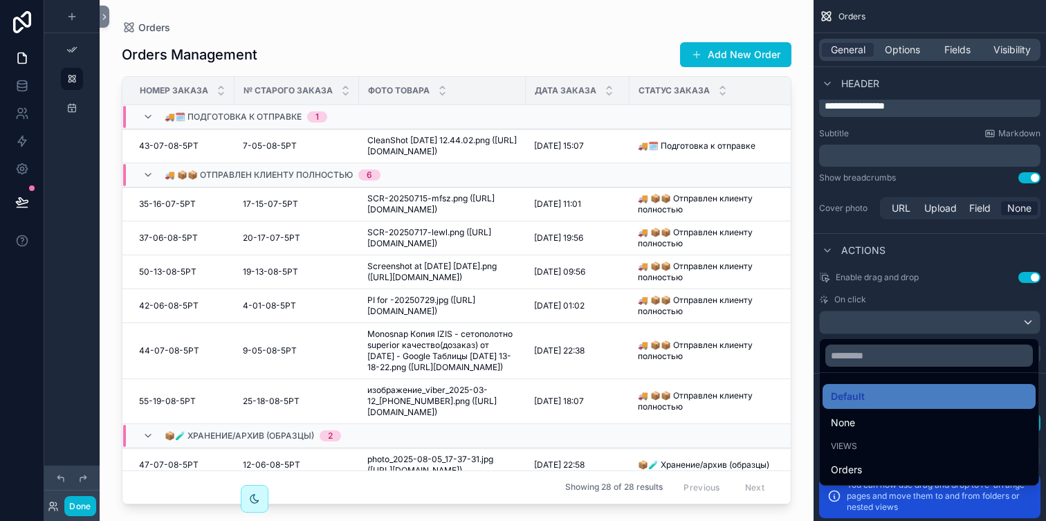
click at [898, 327] on div "scrollable content" at bounding box center [523, 260] width 1046 height 521
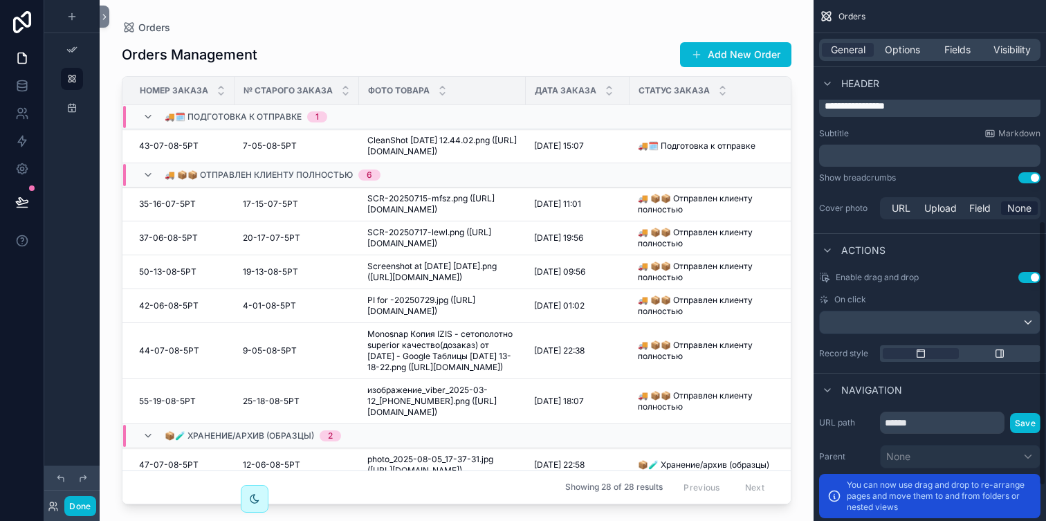
click at [1030, 278] on button "Use setting" at bounding box center [1030, 277] width 22 height 11
click at [671, 163] on td "🚚🗓️ Подготовка к отправке 🚚🗓️ Подготовка к отправке" at bounding box center [713, 146] width 167 height 34
click at [740, 53] on button "Add New Order" at bounding box center [735, 54] width 111 height 25
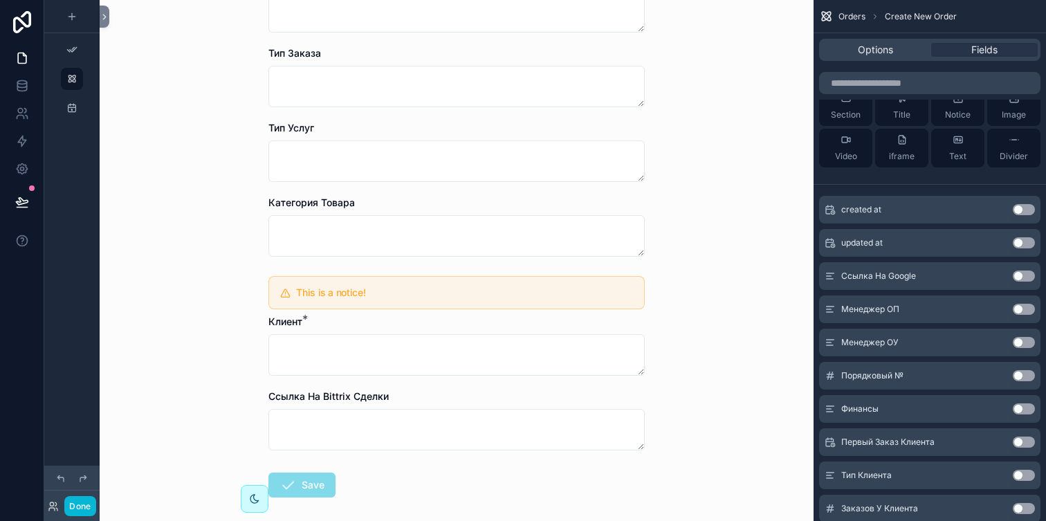
scroll to position [486, 0]
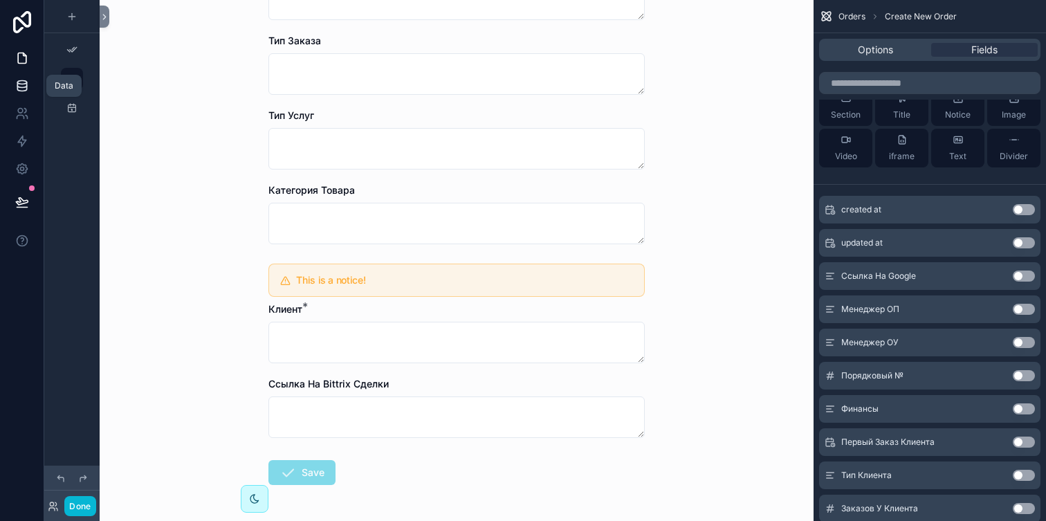
click at [26, 84] on icon at bounding box center [21, 85] width 9 height 6
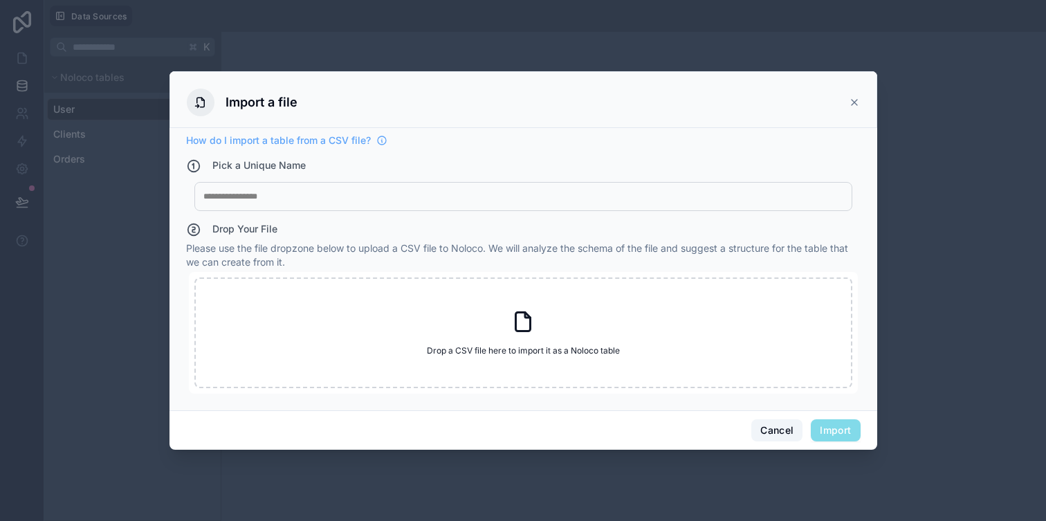
click at [778, 430] on button "Cancel" at bounding box center [776, 430] width 51 height 22
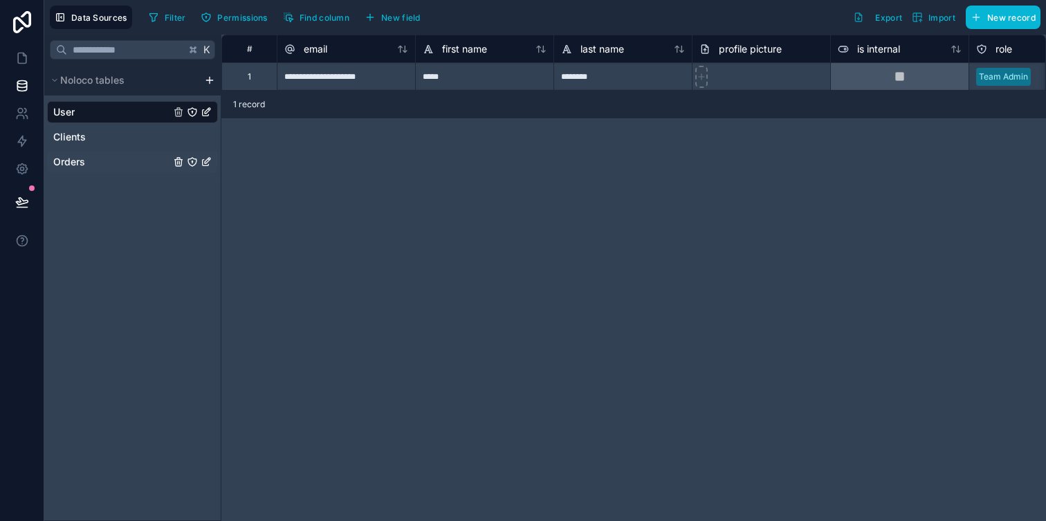
click at [109, 165] on link "Orders" at bounding box center [111, 162] width 117 height 14
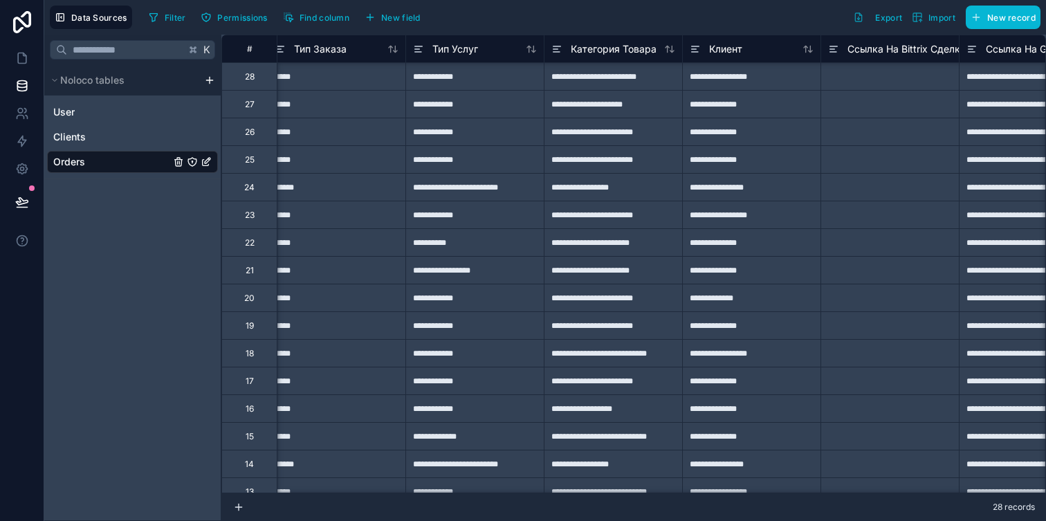
scroll to position [0, 726]
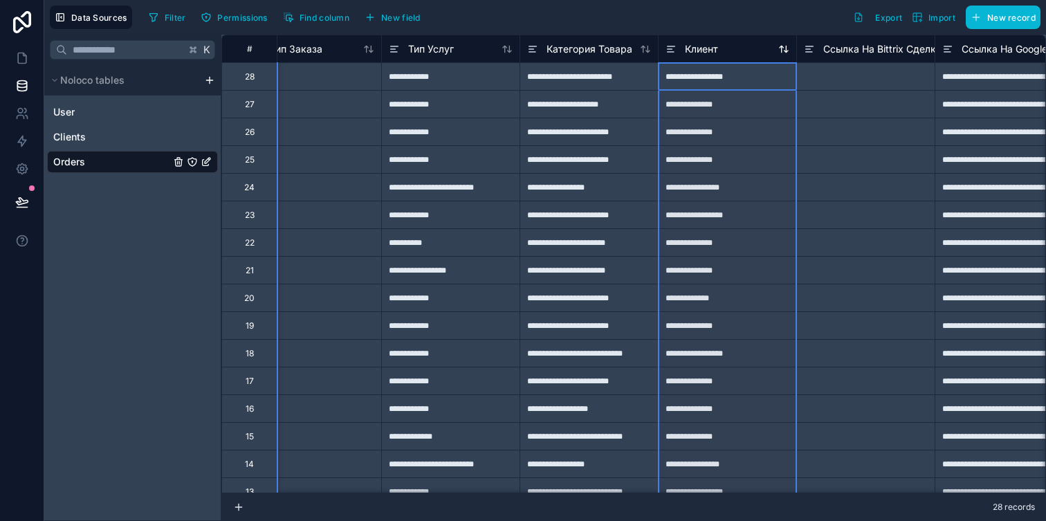
click at [693, 48] on span "Клиент" at bounding box center [701, 49] width 33 height 14
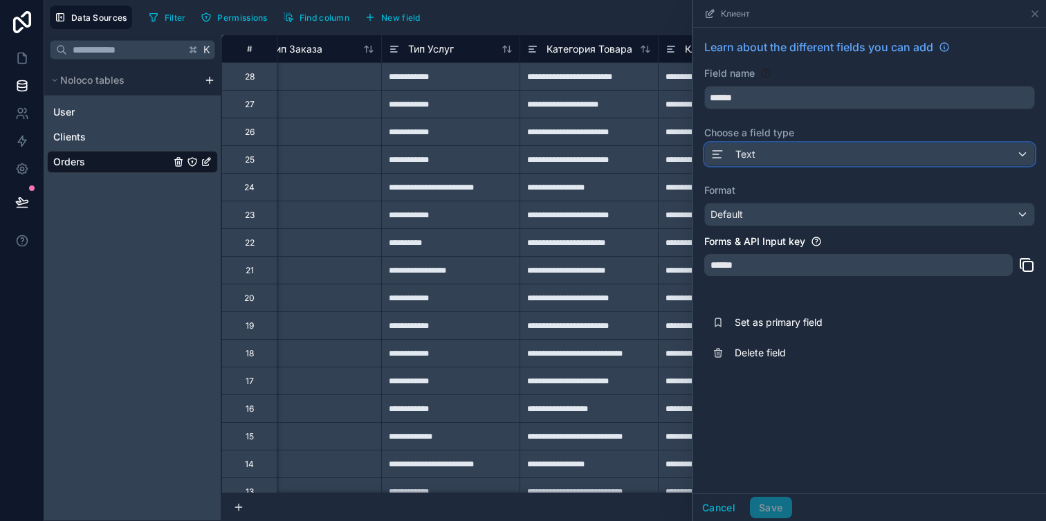
click at [770, 156] on div "Text" at bounding box center [869, 154] width 329 height 22
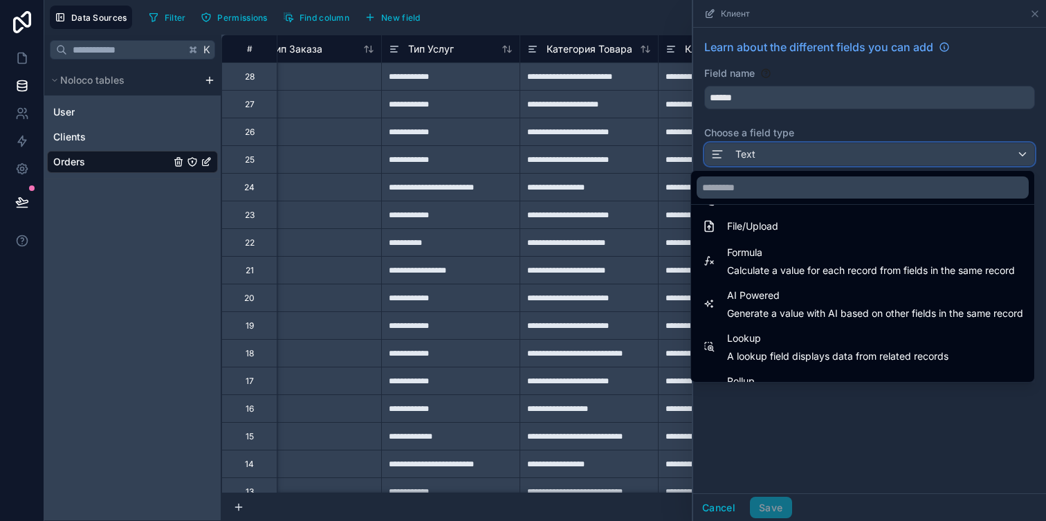
scroll to position [401, 0]
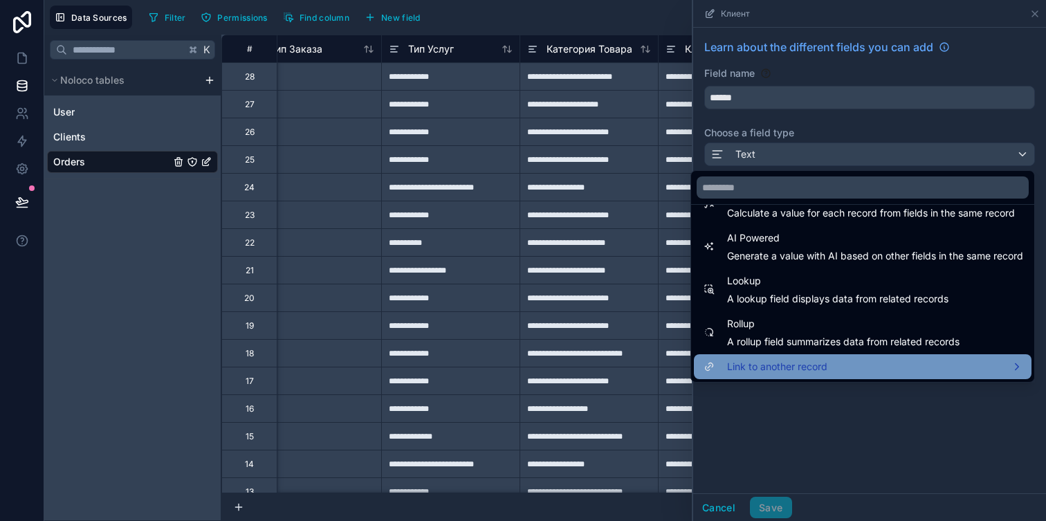
click at [781, 362] on span "Link to another record" at bounding box center [777, 366] width 100 height 17
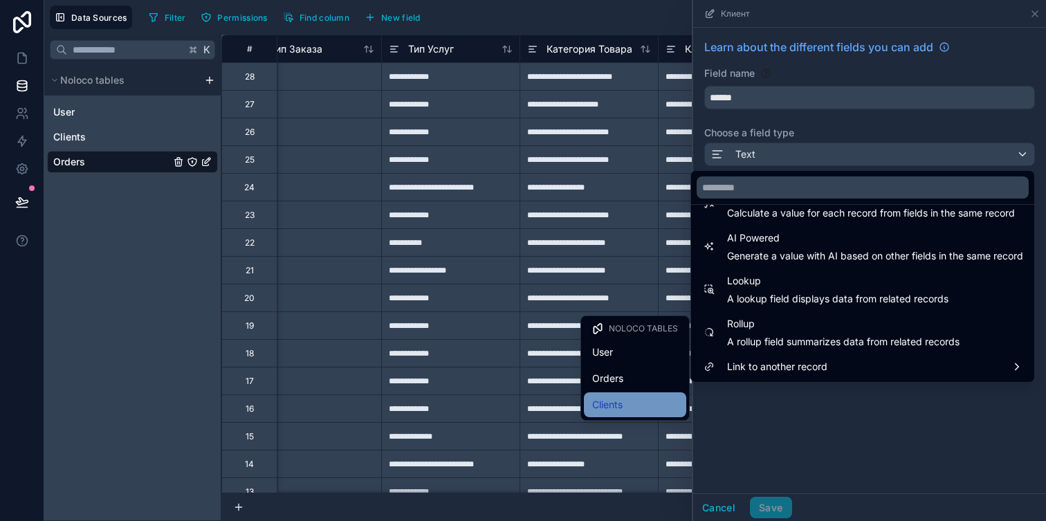
click at [640, 410] on div "Clients" at bounding box center [635, 405] width 86 height 17
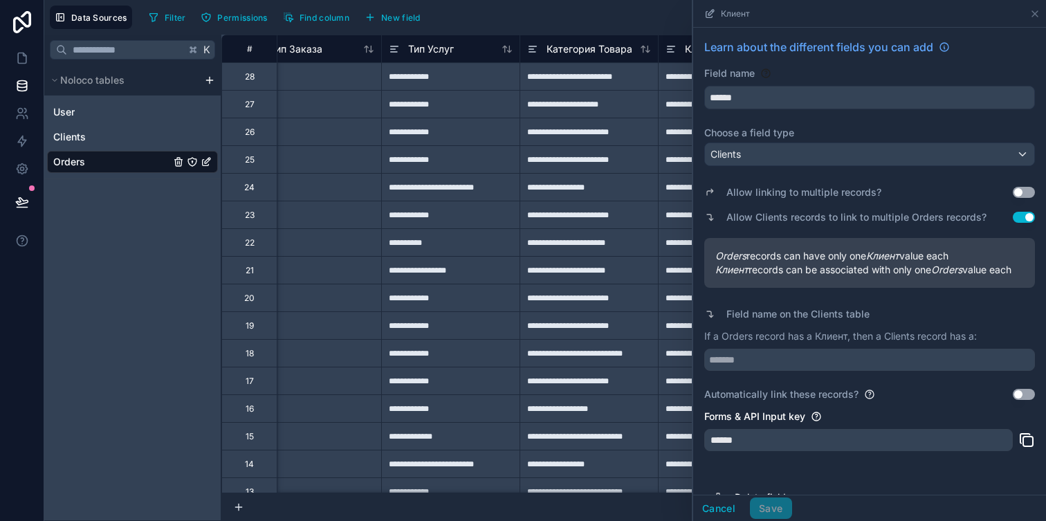
scroll to position [28, 0]
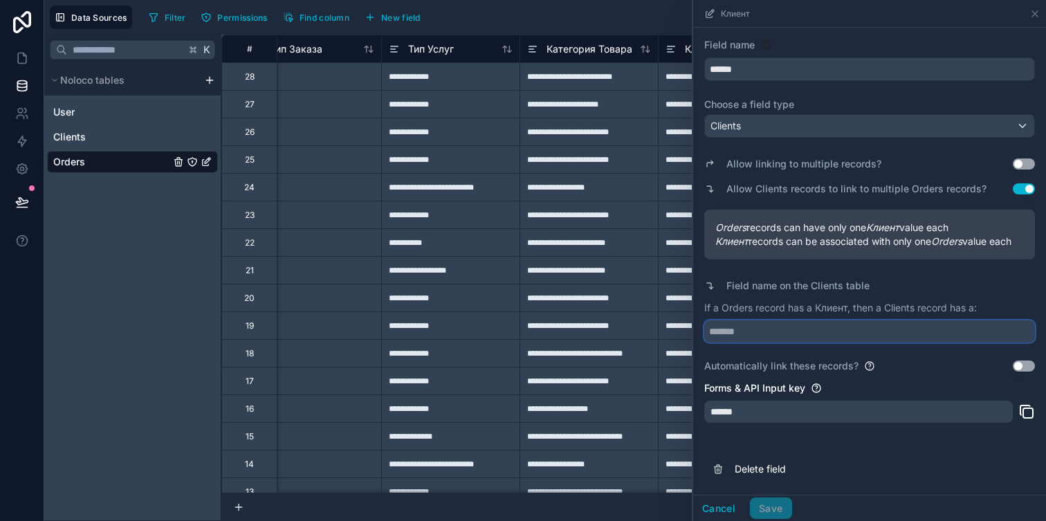
click at [756, 329] on input "text" at bounding box center [869, 331] width 331 height 22
type input "*******"
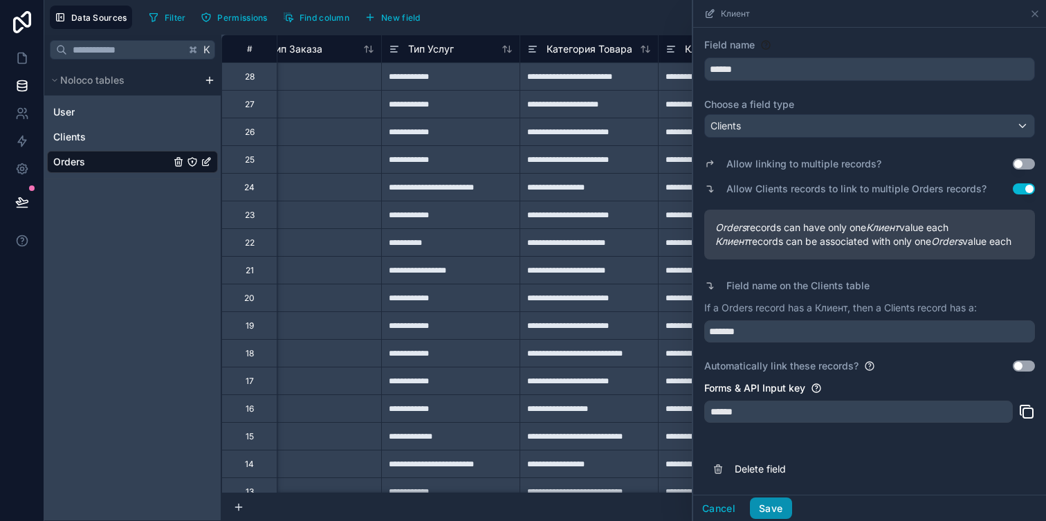
click at [773, 504] on button "Save" at bounding box center [771, 509] width 42 height 22
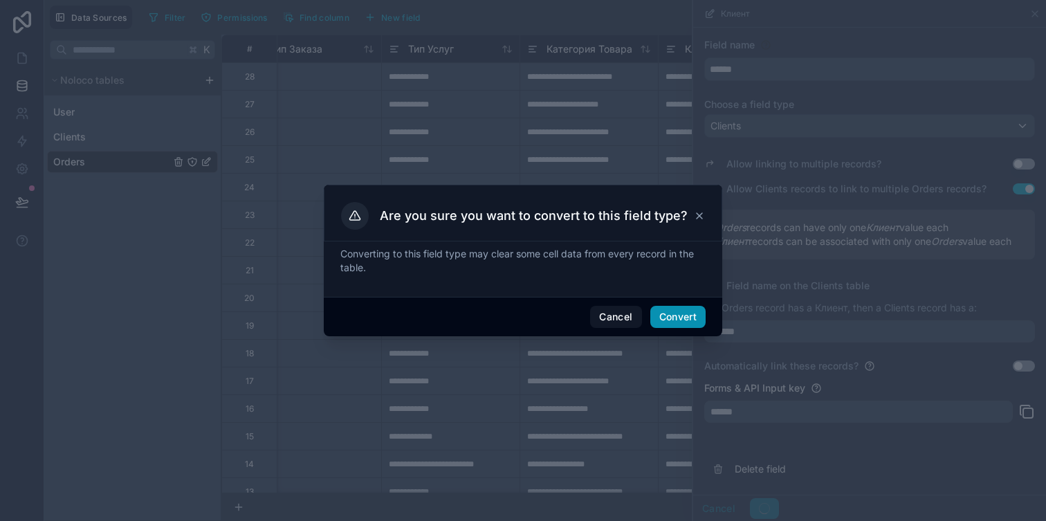
click at [669, 312] on button "Convert" at bounding box center [677, 317] width 55 height 22
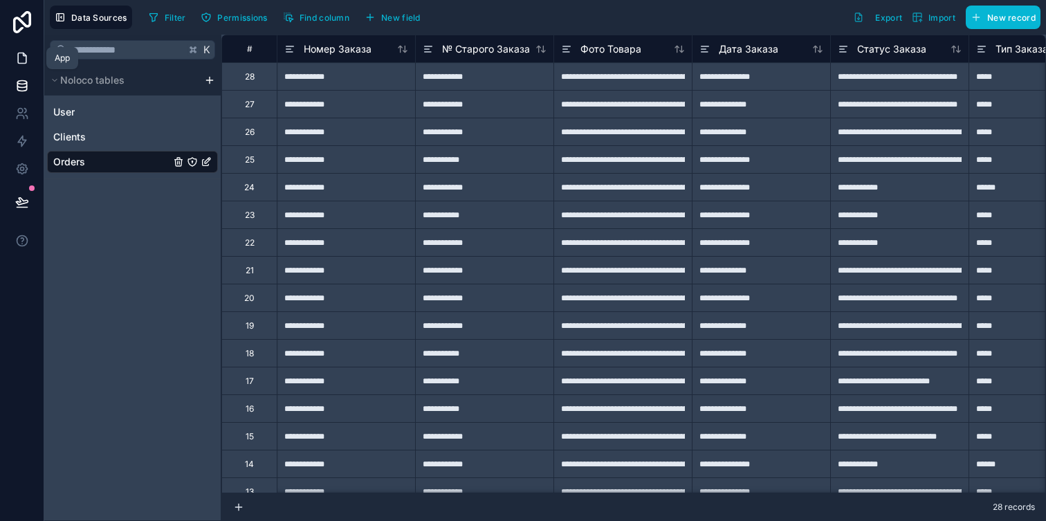
click at [22, 57] on icon at bounding box center [22, 58] width 14 height 14
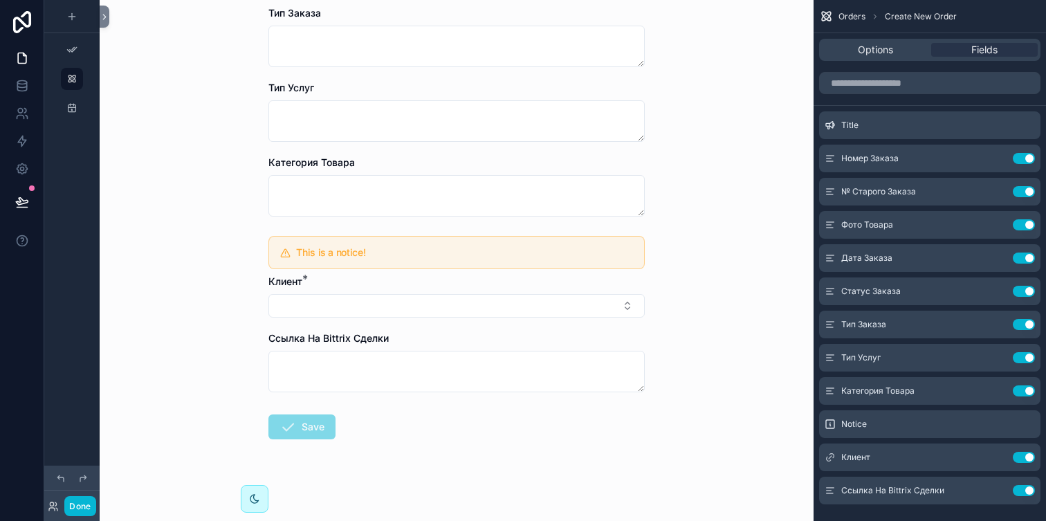
scroll to position [521, 0]
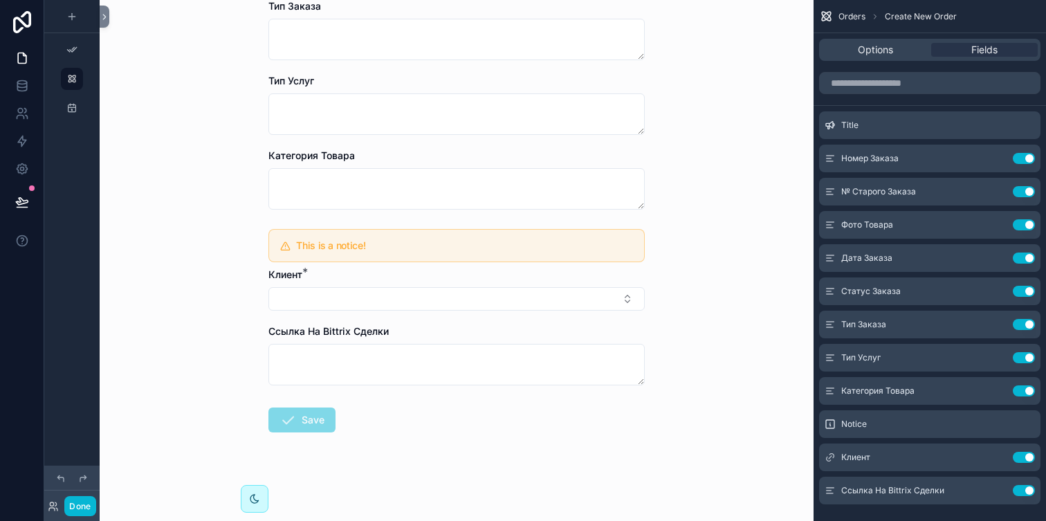
click at [520, 284] on div "Клиент *" at bounding box center [456, 289] width 376 height 43
click at [506, 293] on button "Select Button" at bounding box center [456, 299] width 376 height 24
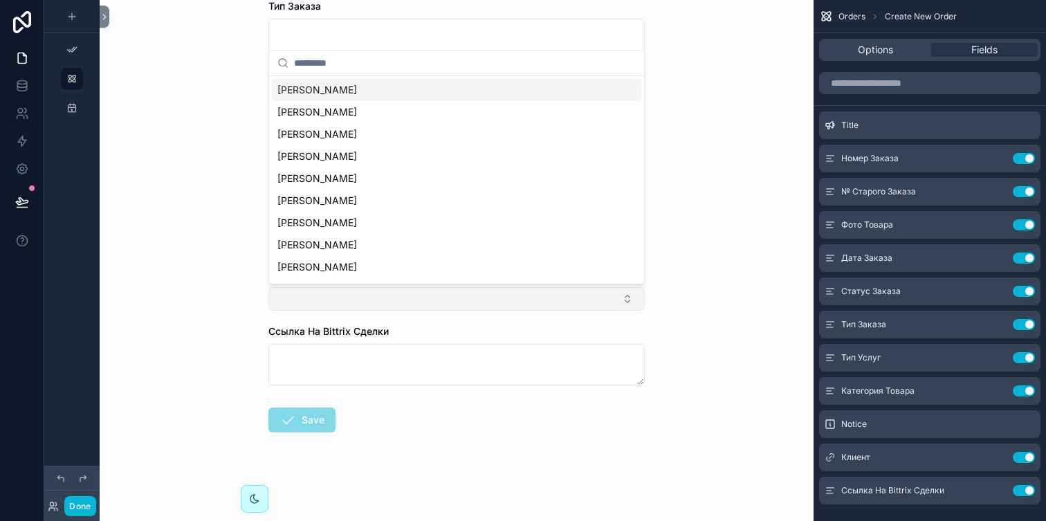
click at [506, 293] on button "Select Button" at bounding box center [456, 299] width 376 height 24
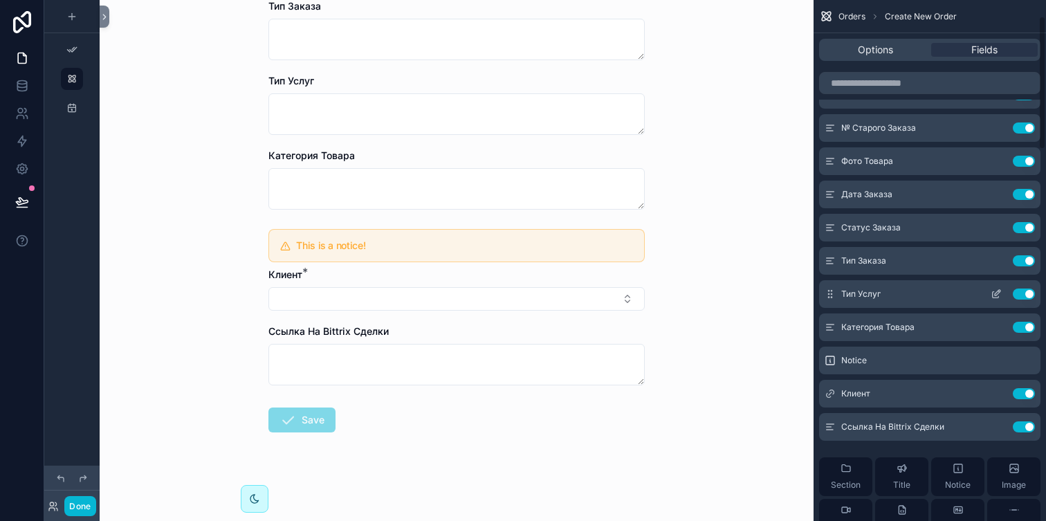
scroll to position [76, 0]
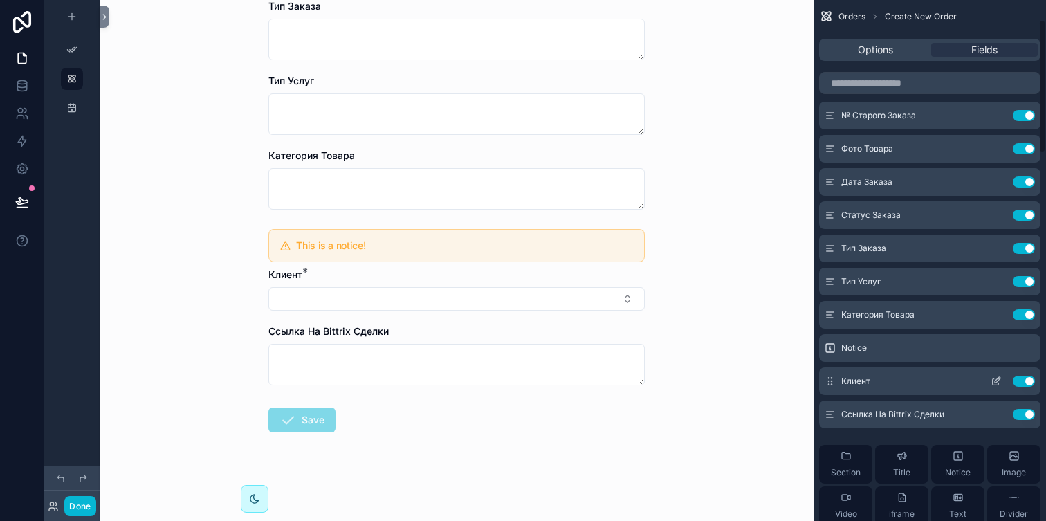
click at [993, 382] on icon "scrollable content" at bounding box center [996, 382] width 6 height 6
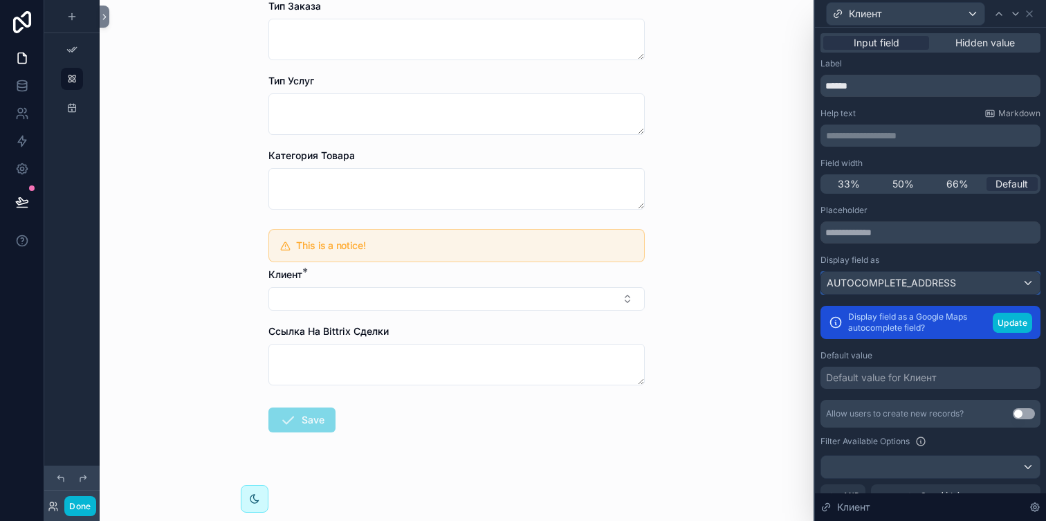
click at [956, 280] on span "AUTOCOMPLETE_ADDRESS" at bounding box center [891, 283] width 129 height 14
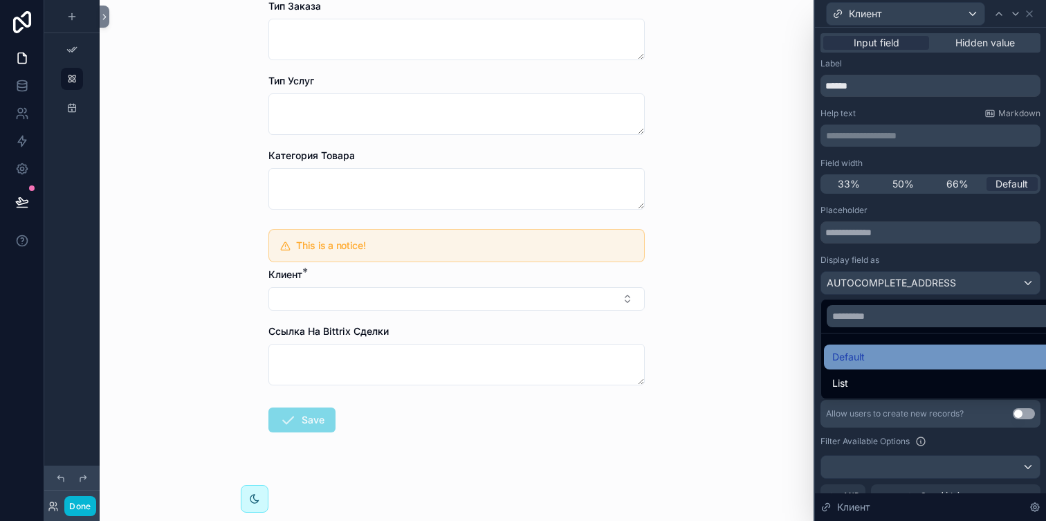
click at [911, 349] on div "Default" at bounding box center [946, 357] width 228 height 17
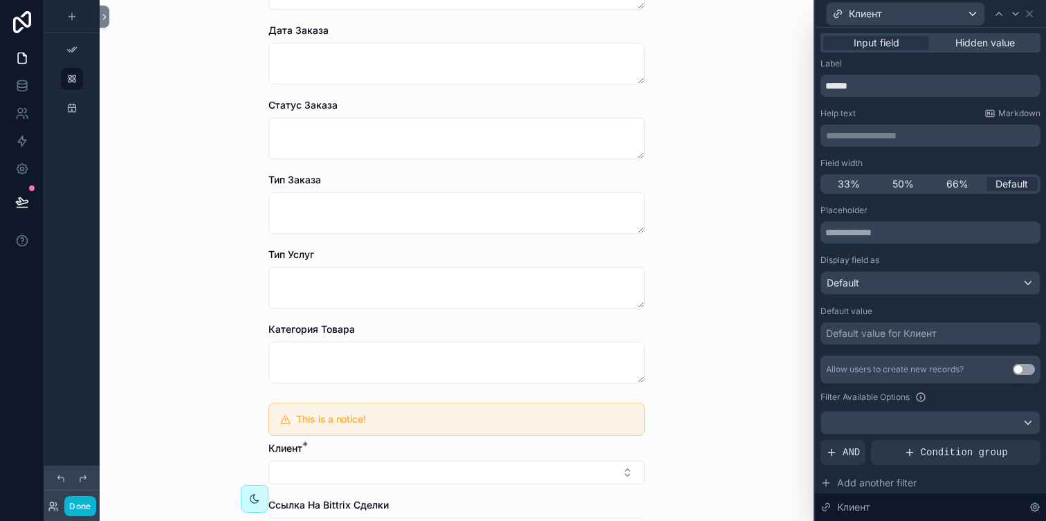
scroll to position [521, 0]
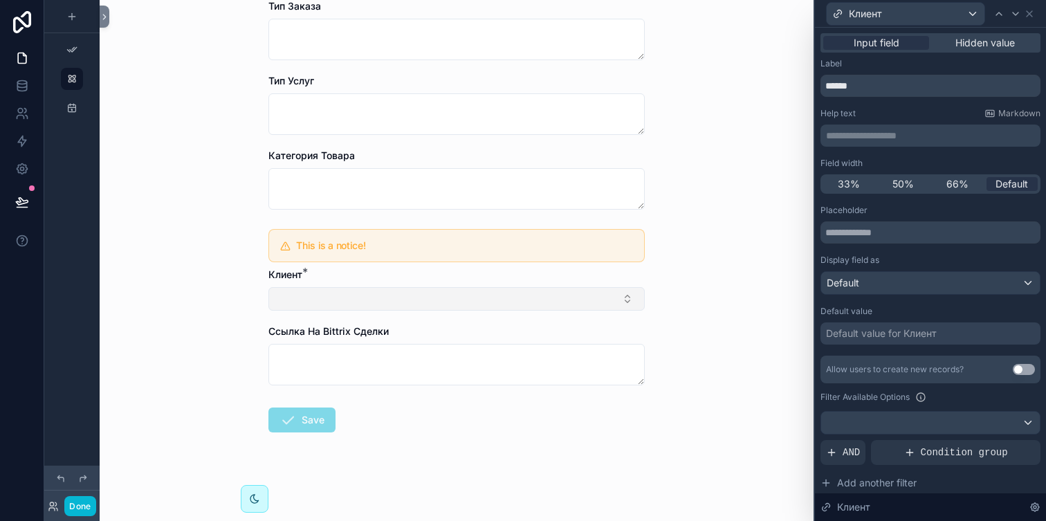
click at [488, 300] on button "Select Button" at bounding box center [456, 299] width 376 height 24
click at [712, 230] on div "Orders Create New Order Create New Order Title Lorem ipsum dolor sit amet, cons…" at bounding box center [457, 260] width 714 height 521
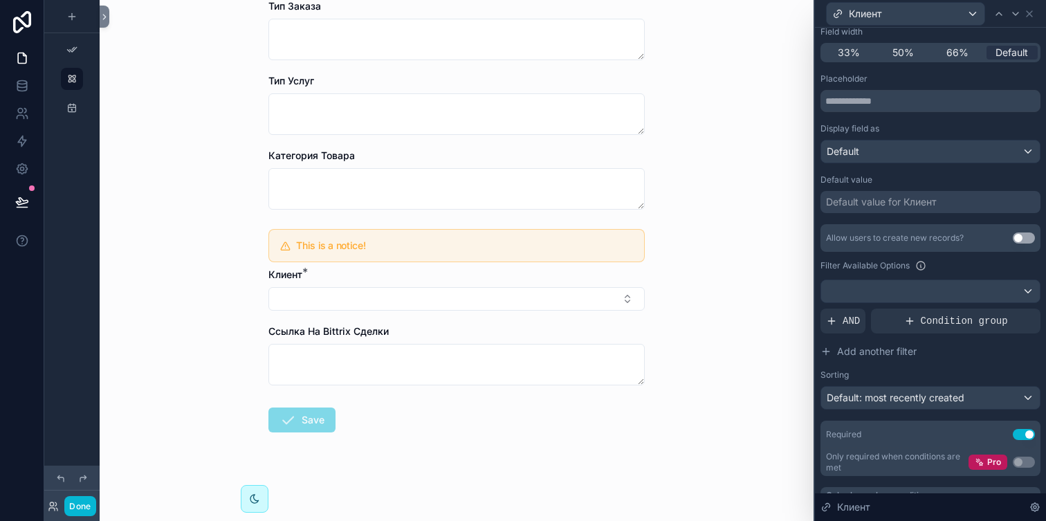
scroll to position [158, 0]
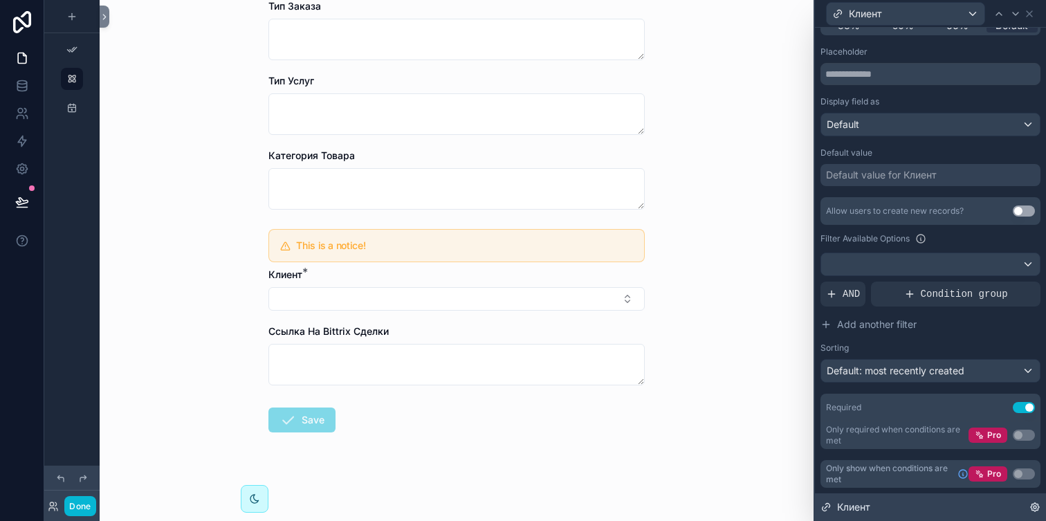
click at [1039, 505] on icon at bounding box center [1035, 507] width 11 height 11
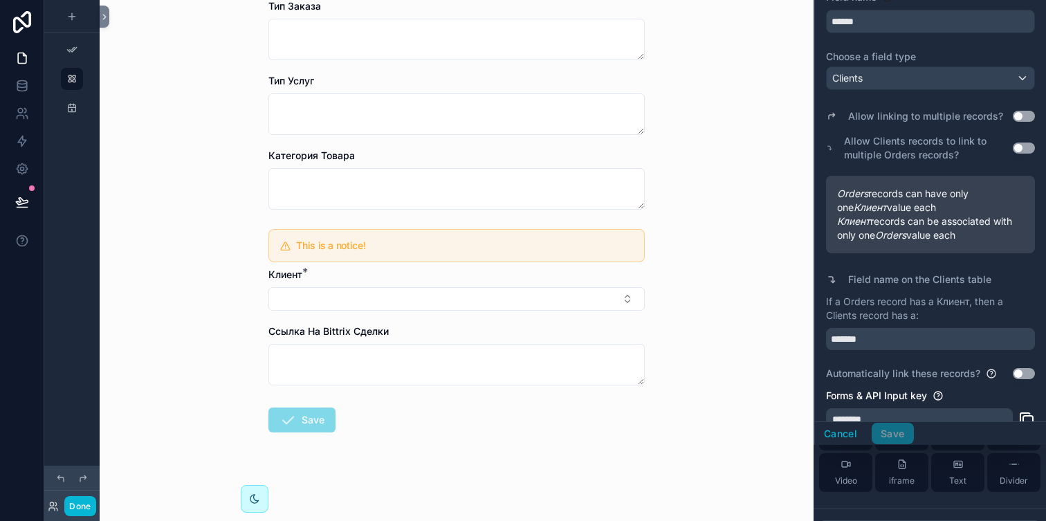
click at [1021, 152] on button "Use setting" at bounding box center [1024, 148] width 22 height 11
click at [1026, 111] on button "Use setting" at bounding box center [1024, 116] width 22 height 11
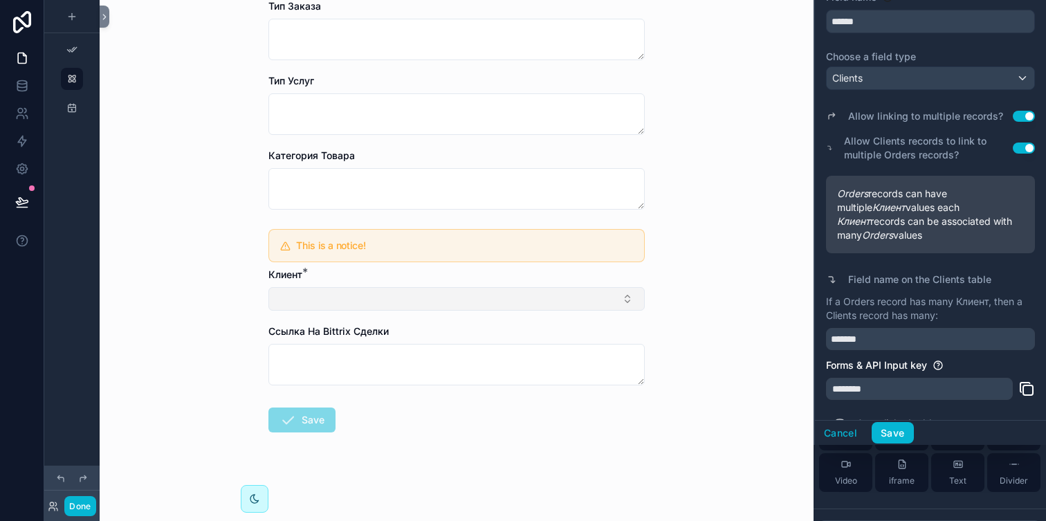
click at [576, 298] on button "Select Button" at bounding box center [456, 299] width 376 height 24
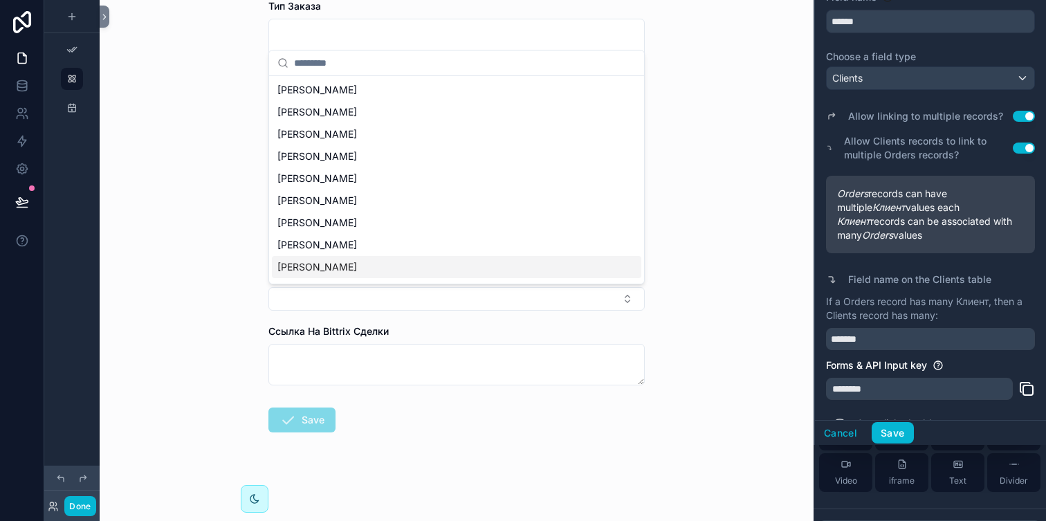
click at [1026, 117] on button "Use setting" at bounding box center [1024, 116] width 22 height 11
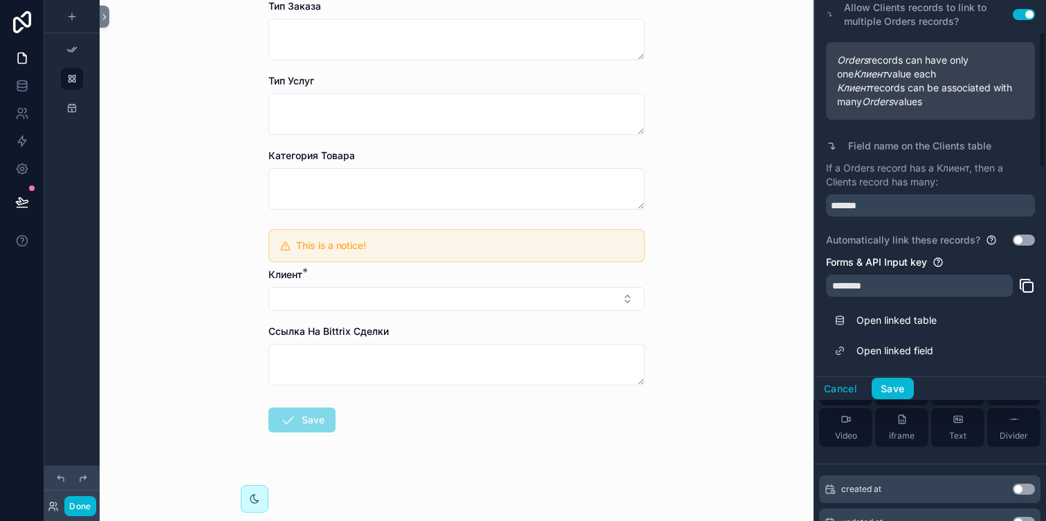
scroll to position [123, 0]
click at [1026, 238] on button "Use setting" at bounding box center [1024, 238] width 22 height 11
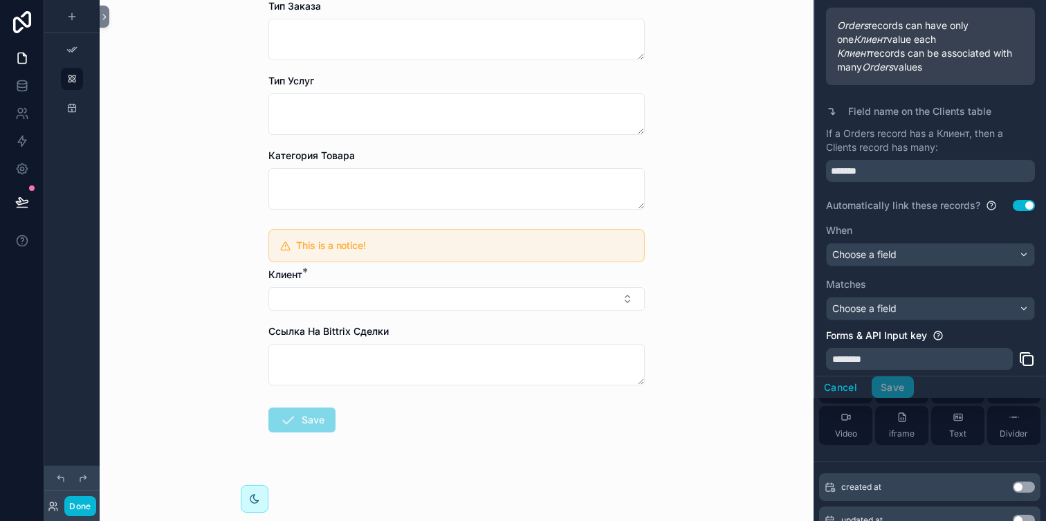
scroll to position [129, 0]
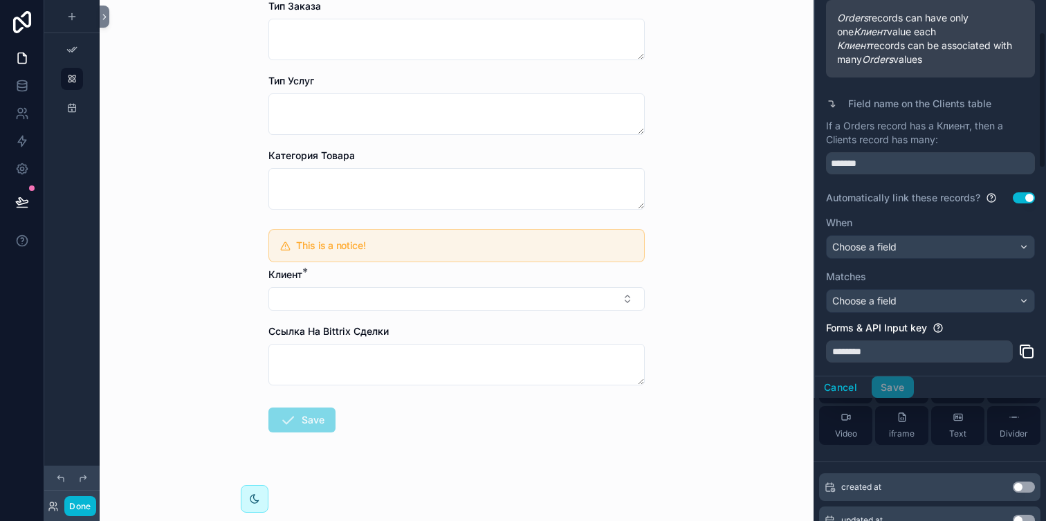
click at [1026, 198] on button "Use setting" at bounding box center [1024, 197] width 22 height 11
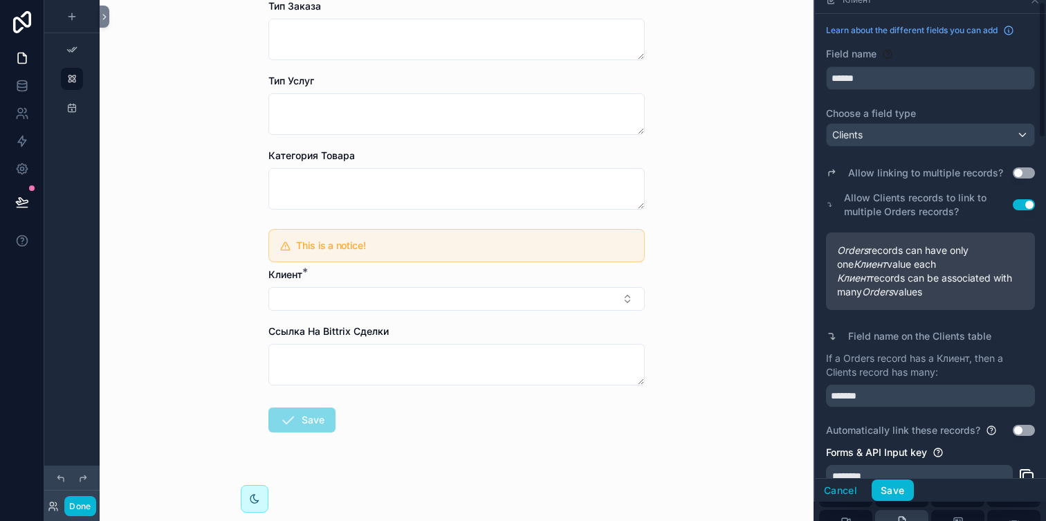
scroll to position [0, 0]
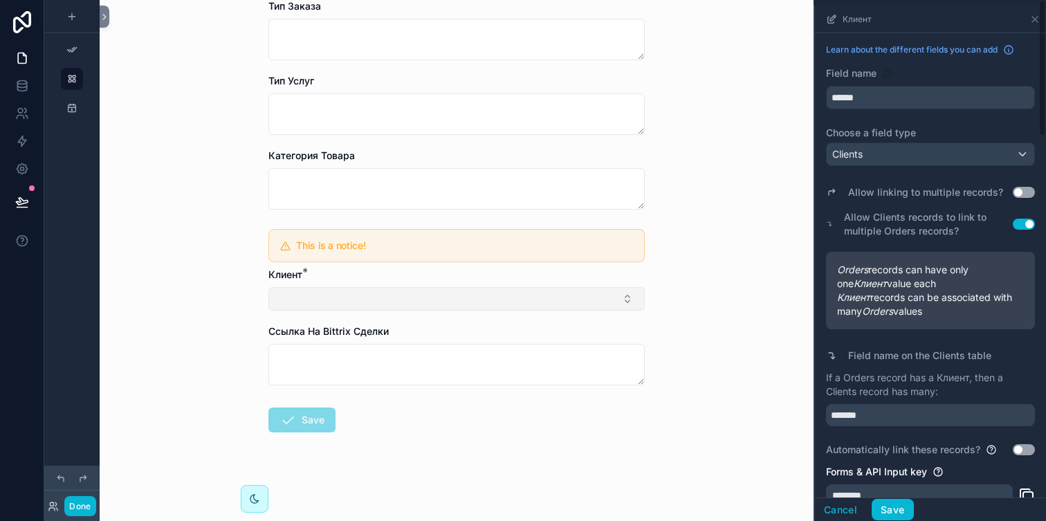
click at [617, 293] on button "Select Button" at bounding box center [456, 299] width 376 height 24
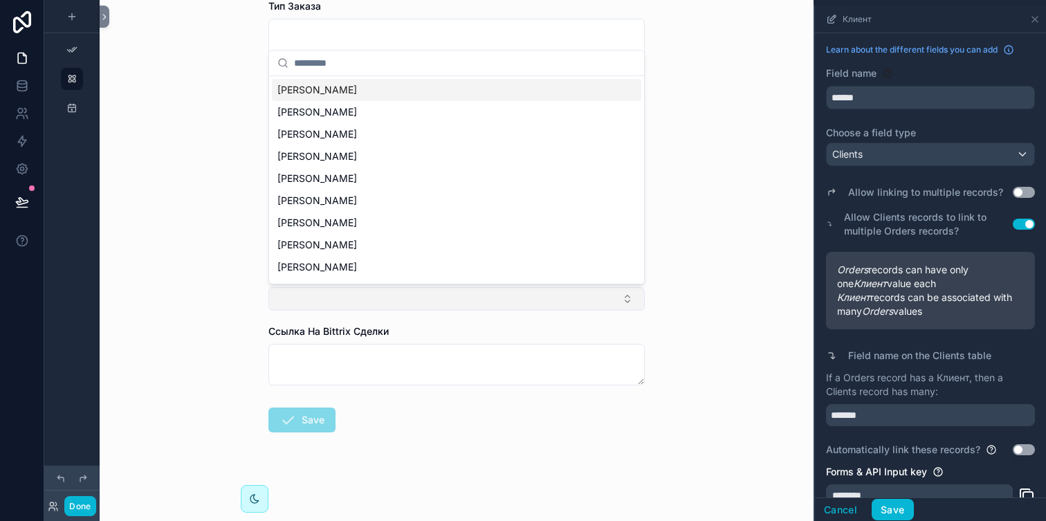
click at [617, 293] on button "Select Button" at bounding box center [456, 299] width 376 height 24
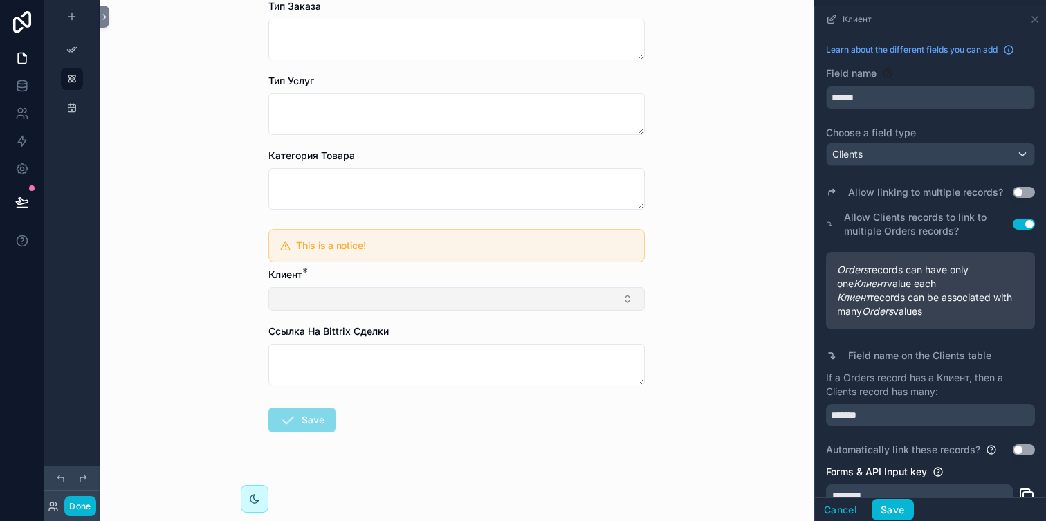
click at [617, 293] on button "Select Button" at bounding box center [456, 299] width 376 height 24
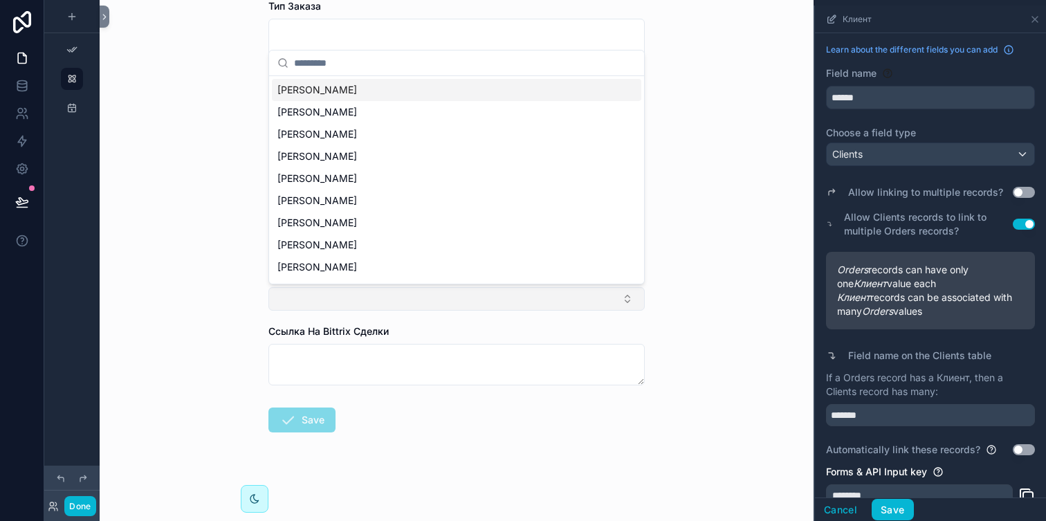
click at [617, 293] on button "Select Button" at bounding box center [456, 299] width 376 height 24
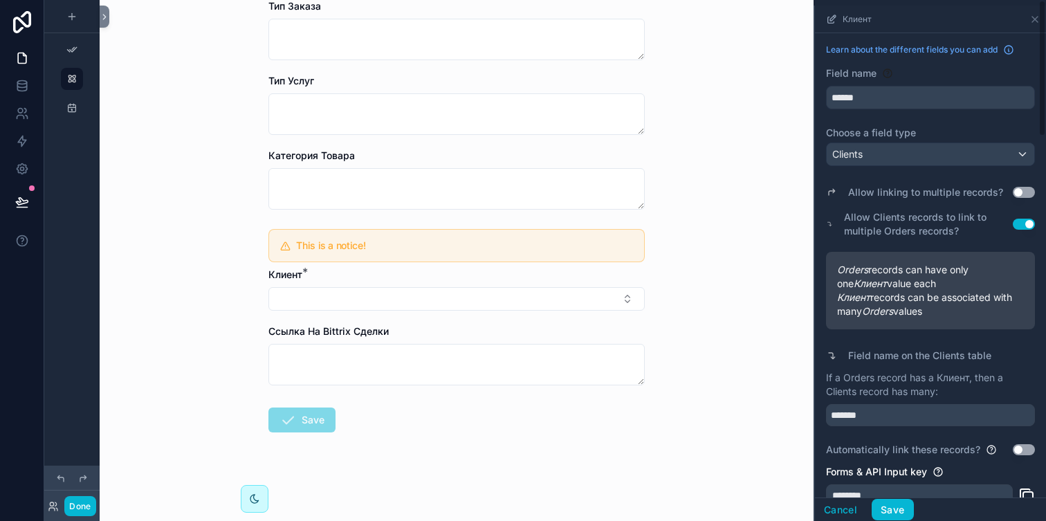
scroll to position [1, 0]
click at [906, 516] on button "Save" at bounding box center [893, 509] width 42 height 22
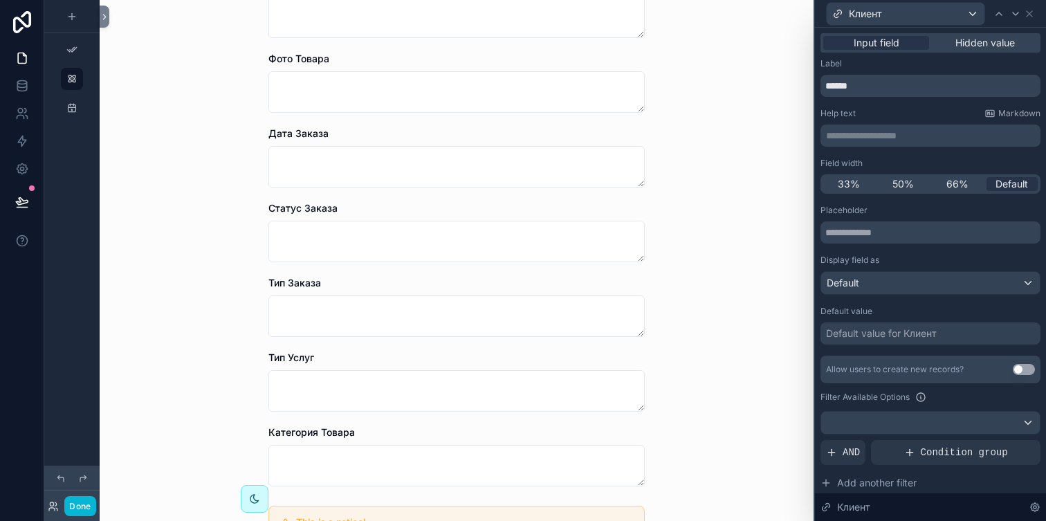
scroll to position [521, 0]
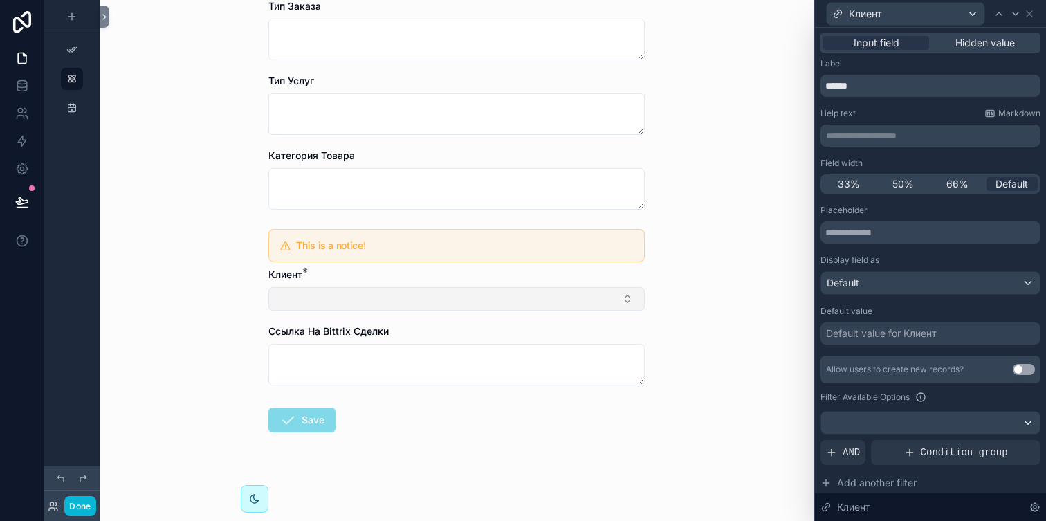
click at [617, 300] on button "Select Button" at bounding box center [456, 299] width 376 height 24
click at [720, 284] on div "Orders Create New Order Create New Order Title Lorem ipsum dolor sit amet, cons…" at bounding box center [457, 260] width 714 height 521
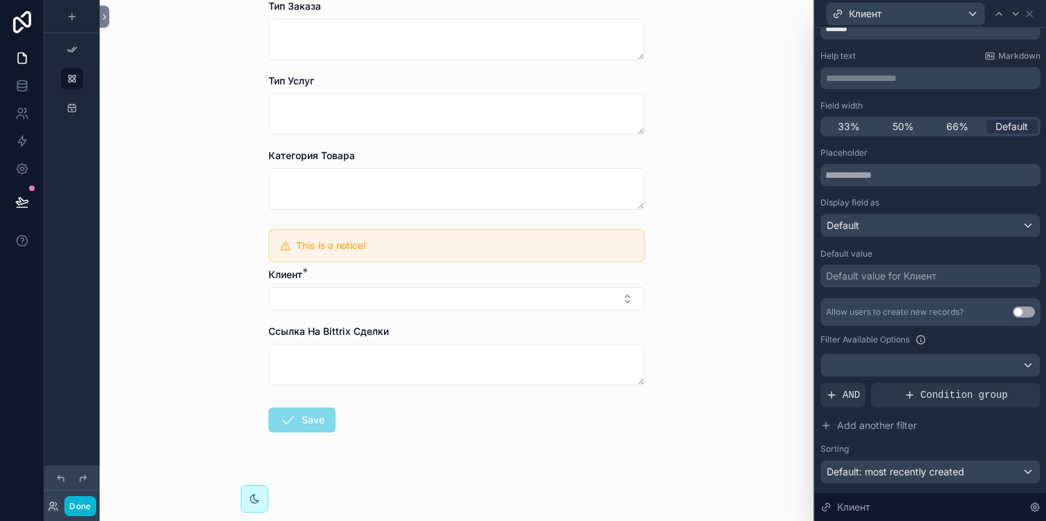
scroll to position [60, 0]
click at [1028, 303] on div "Allow users to create new records? Use setting" at bounding box center [931, 310] width 220 height 28
click at [1027, 307] on button "Use setting" at bounding box center [1024, 309] width 22 height 11
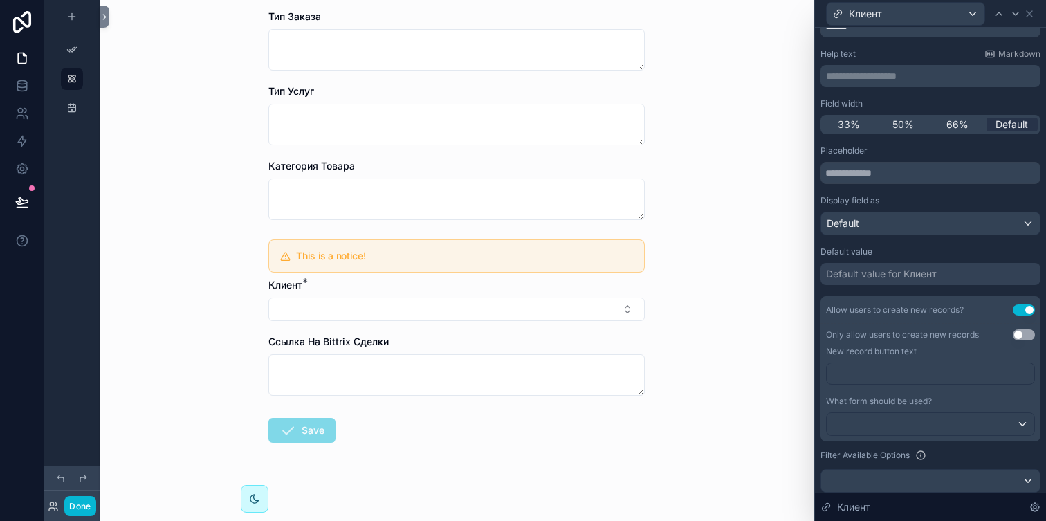
scroll to position [521, 0]
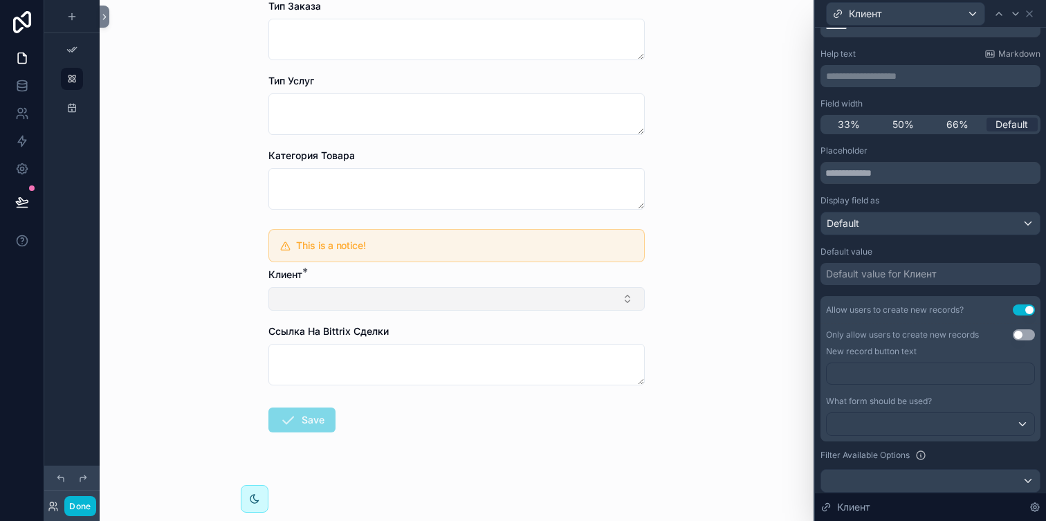
click at [606, 298] on button "Select Button" at bounding box center [456, 299] width 376 height 24
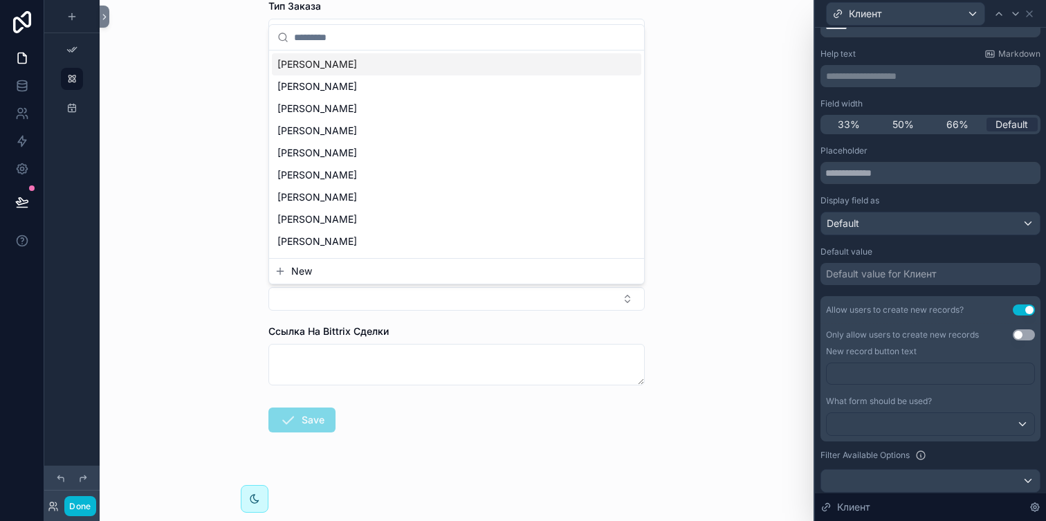
click at [474, 264] on button "New" at bounding box center [457, 271] width 364 height 14
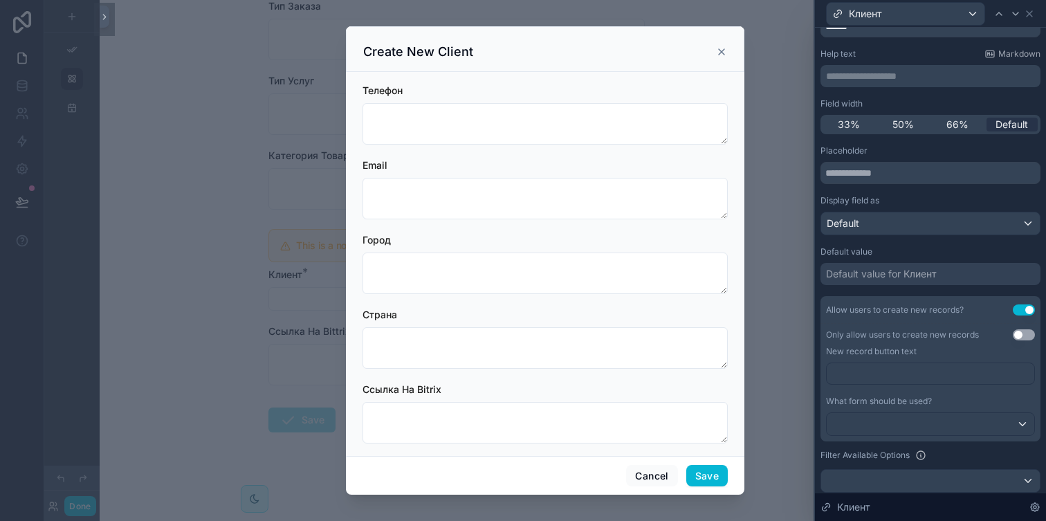
scroll to position [363, 0]
click at [725, 49] on icon at bounding box center [721, 51] width 11 height 11
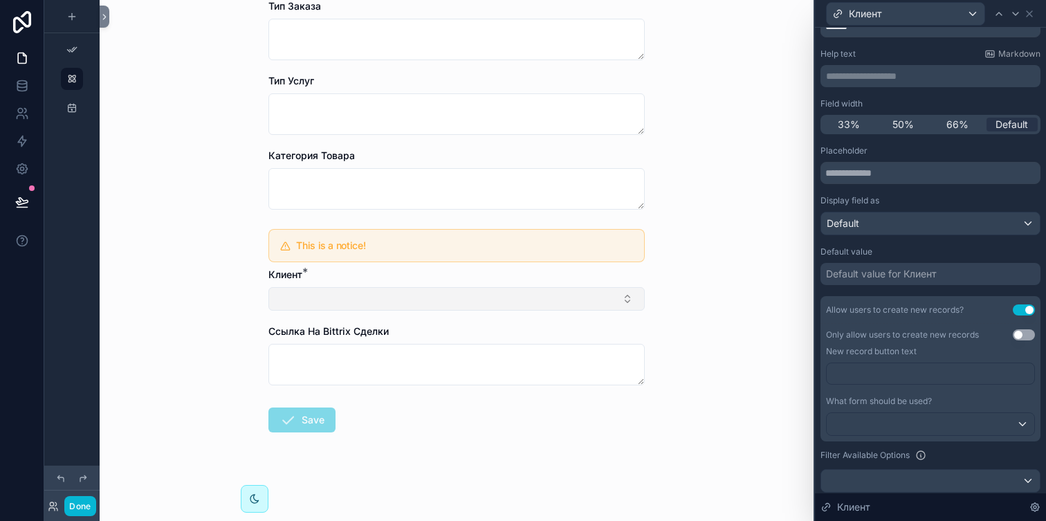
click at [499, 308] on button "Select Button" at bounding box center [456, 299] width 376 height 24
click at [736, 238] on div "Orders Create New Order Create New Order Title Lorem ipsum dolor sit amet, cons…" at bounding box center [457, 260] width 714 height 521
click at [1027, 338] on button "Use setting" at bounding box center [1024, 334] width 22 height 11
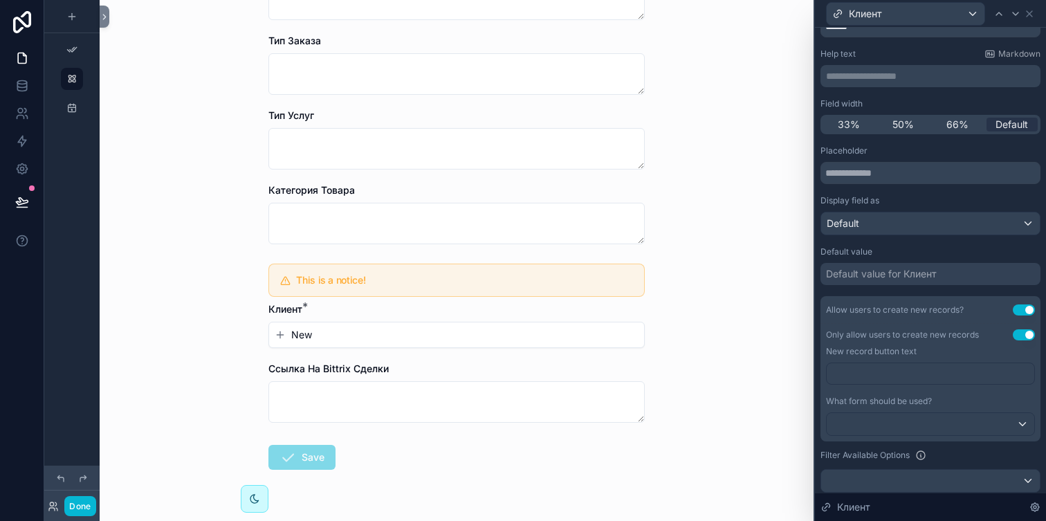
scroll to position [524, 0]
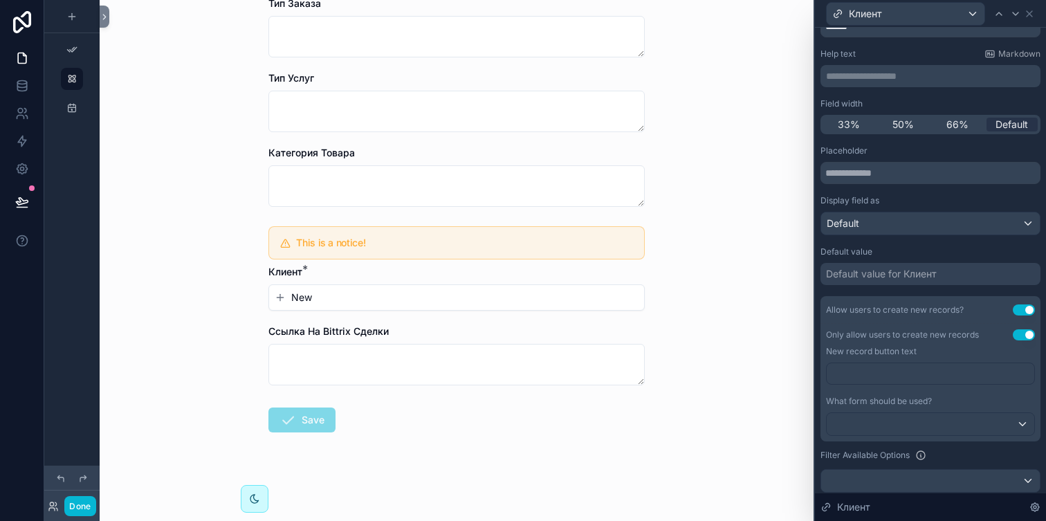
click at [490, 295] on button "New" at bounding box center [457, 298] width 364 height 14
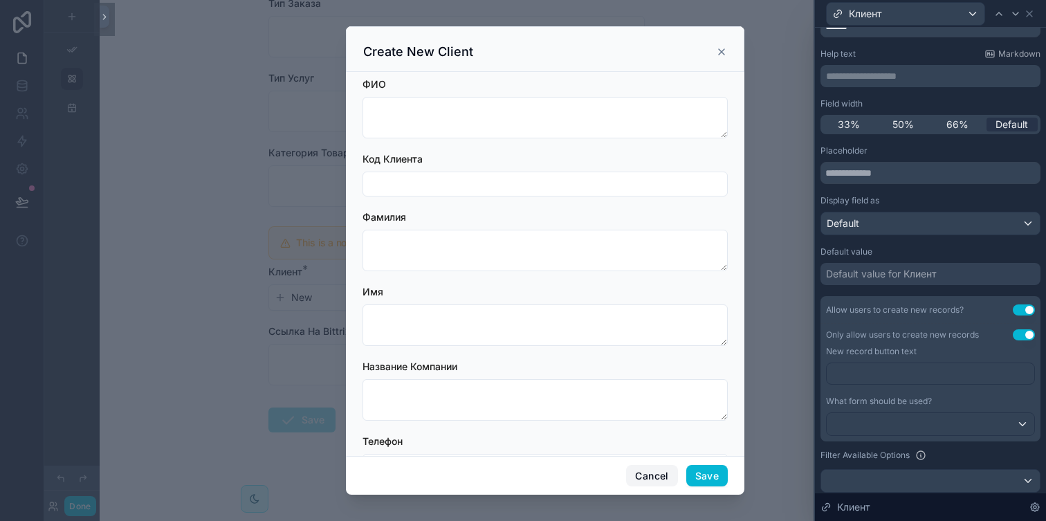
click at [650, 472] on button "Cancel" at bounding box center [651, 476] width 51 height 22
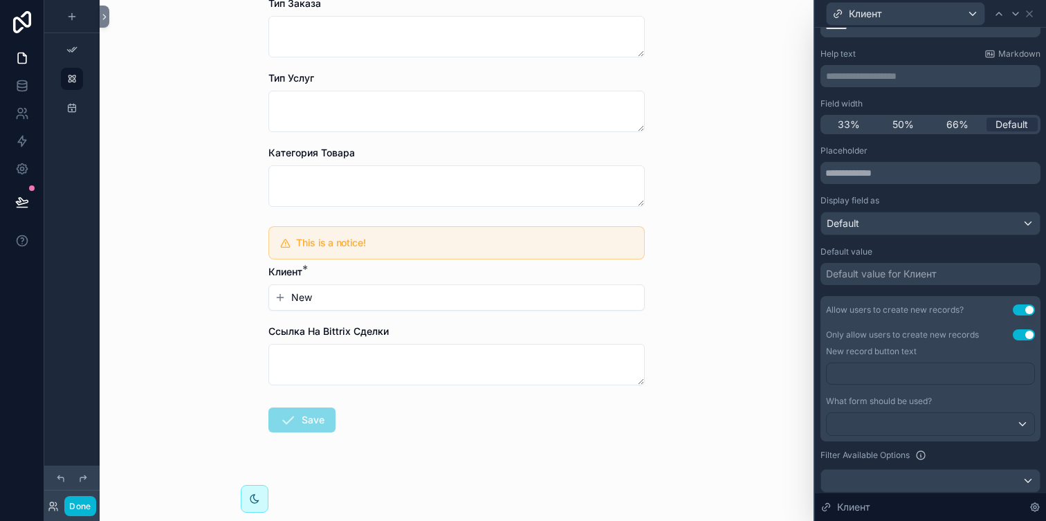
click at [1018, 335] on button "Use setting" at bounding box center [1024, 334] width 22 height 11
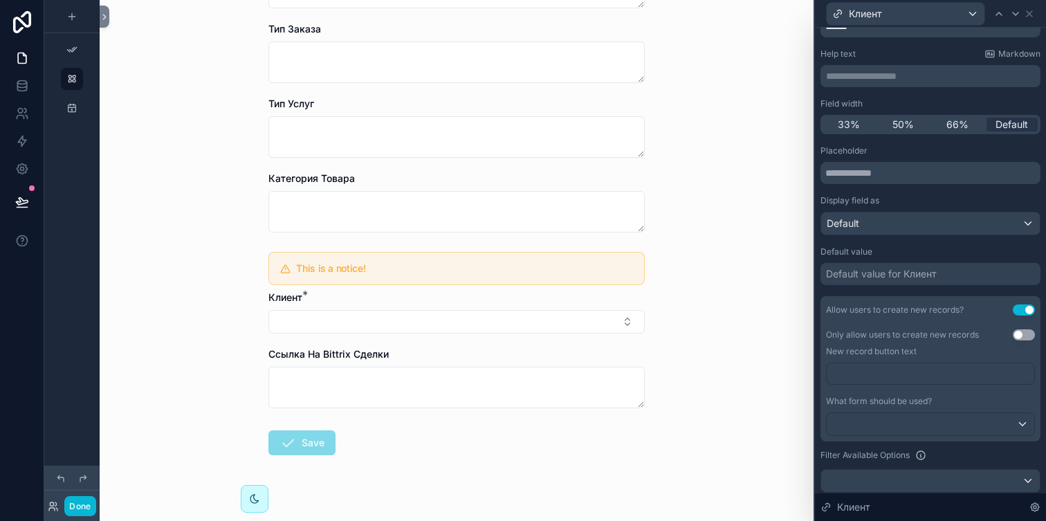
scroll to position [521, 0]
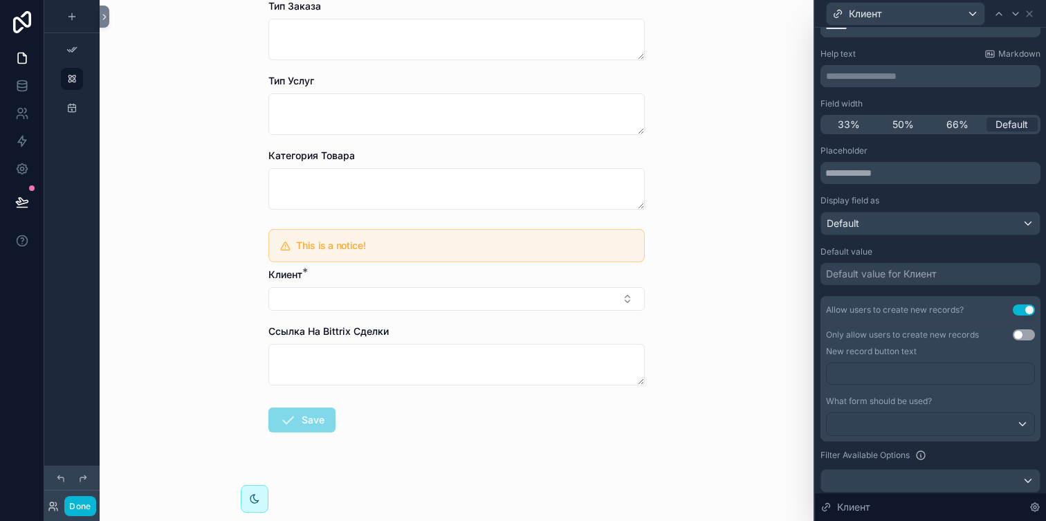
click at [839, 374] on p "﻿" at bounding box center [931, 374] width 199 height 14
click at [823, 390] on div "Only allow users to create new records Use setting New record button text ﻿ Wha…" at bounding box center [931, 383] width 220 height 118
click at [848, 375] on p "﻿" at bounding box center [931, 374] width 199 height 14
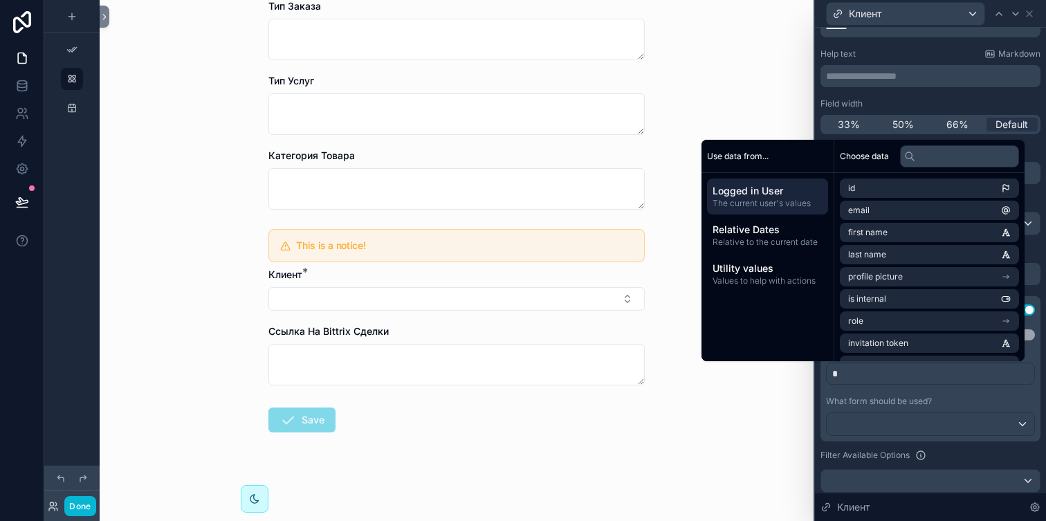
scroll to position [0, 0]
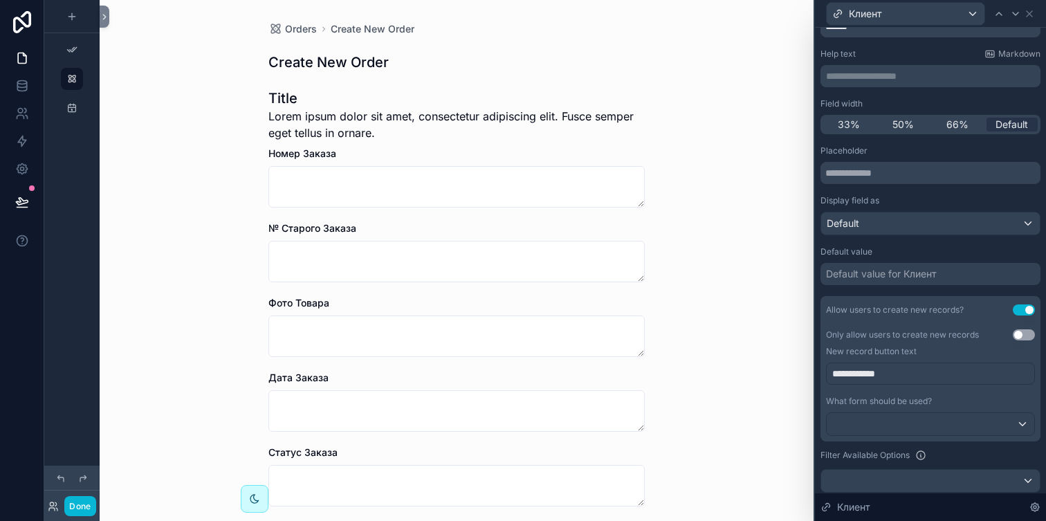
click at [693, 441] on div "Orders Create New Order Create New Order Title Lorem ipsum dolor sit amet, cons…" at bounding box center [457, 260] width 714 height 521
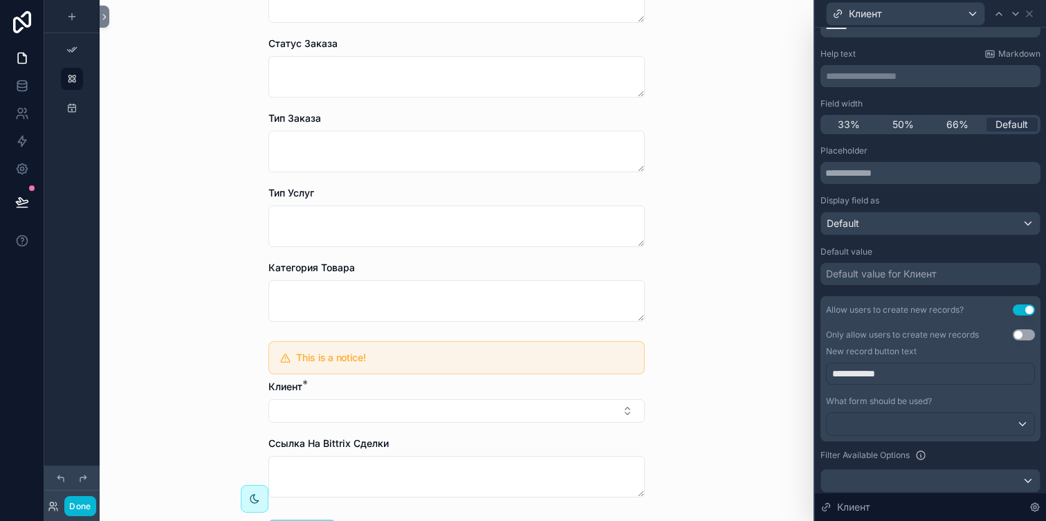
scroll to position [437, 0]
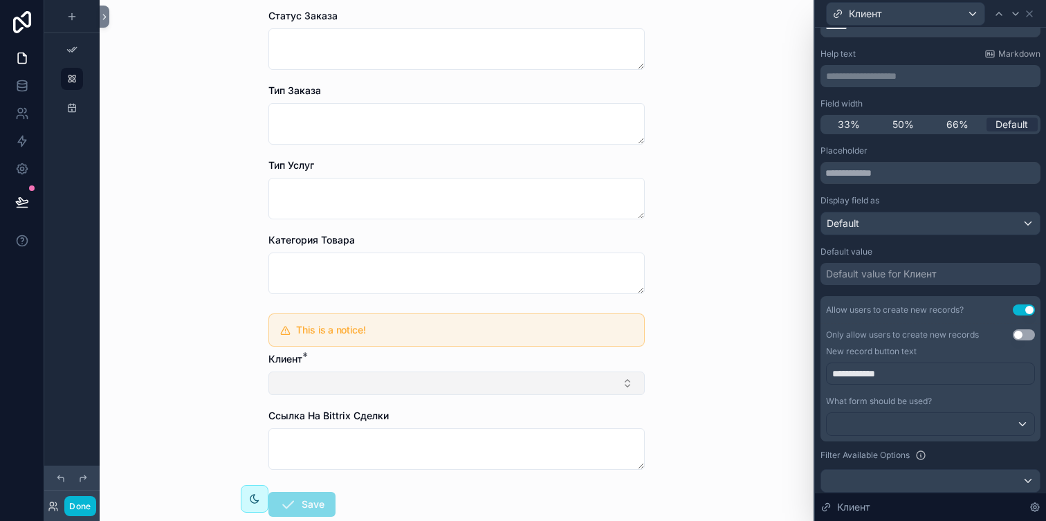
click at [491, 383] on button "Select Button" at bounding box center [456, 384] width 376 height 24
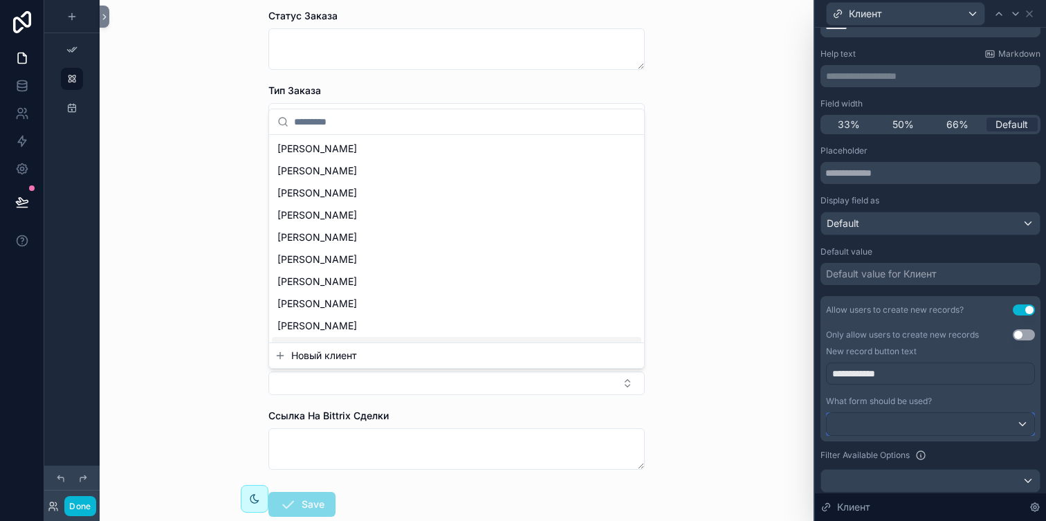
click at [896, 429] on div at bounding box center [931, 424] width 208 height 22
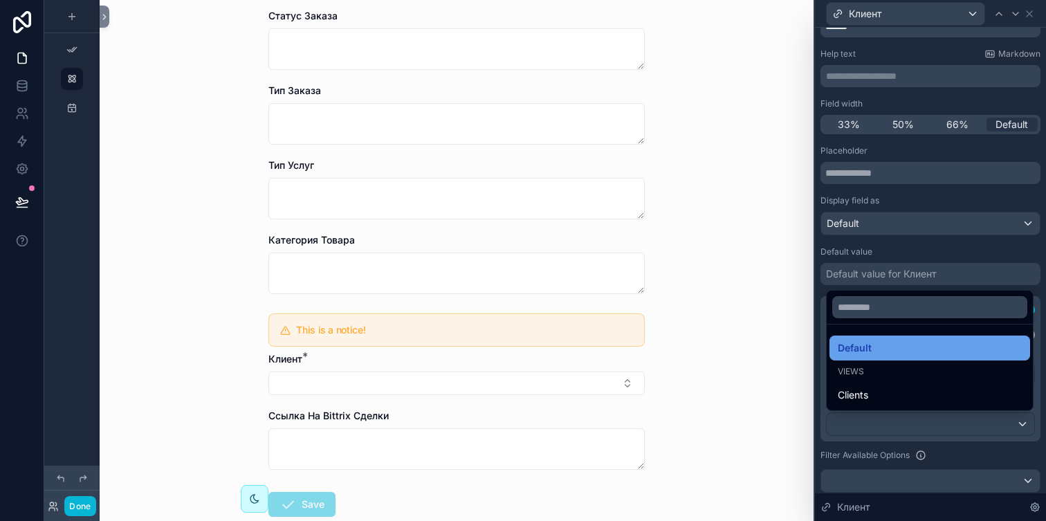
click at [898, 347] on div "Default" at bounding box center [930, 348] width 184 height 17
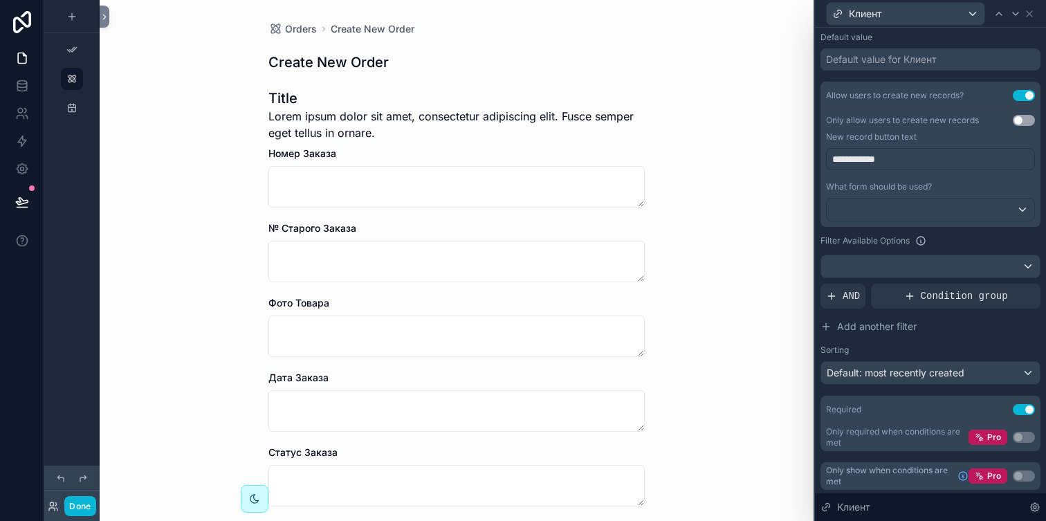
scroll to position [276, 0]
click at [703, 312] on div "Orders Create New Order Create New Order Title Lorem ipsum dolor sit amet, cons…" at bounding box center [457, 260] width 714 height 521
click at [1029, 12] on icon at bounding box center [1029, 13] width 11 height 11
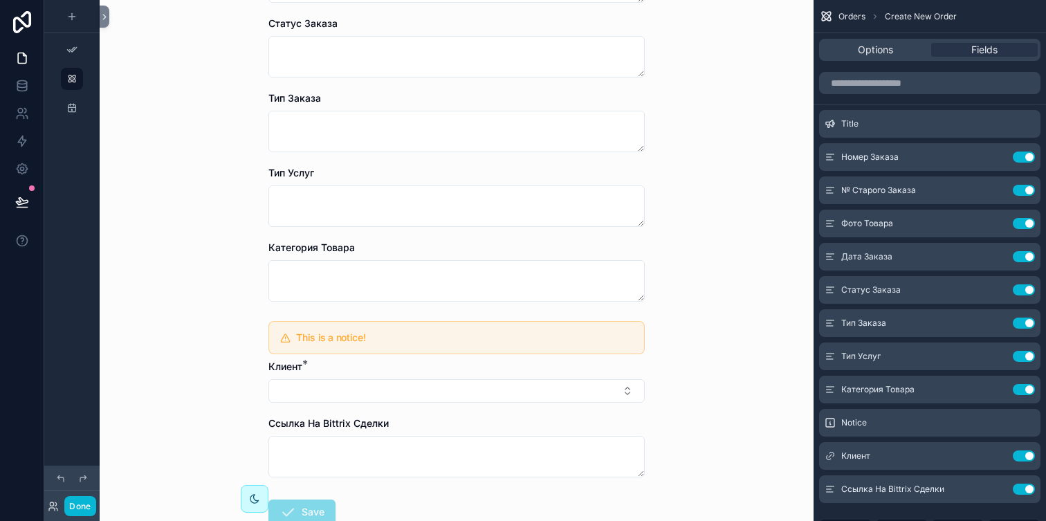
scroll to position [521, 0]
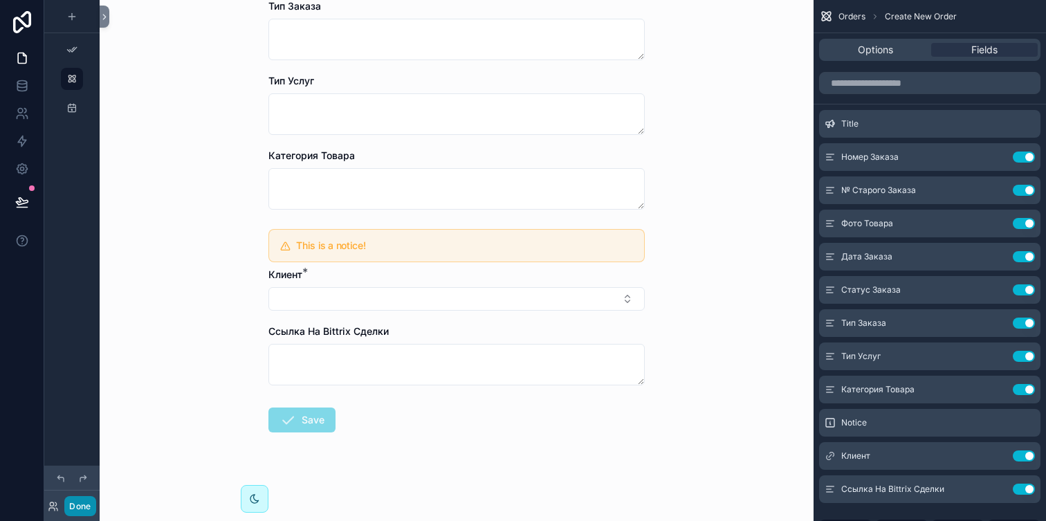
click at [86, 501] on button "Done" at bounding box center [79, 506] width 31 height 20
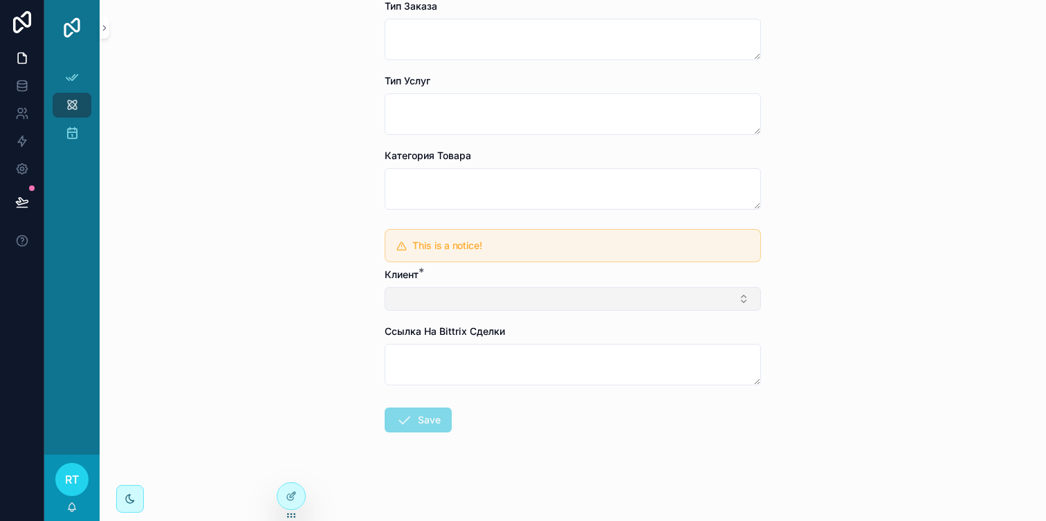
click at [493, 299] on button "Select Button" at bounding box center [573, 299] width 376 height 24
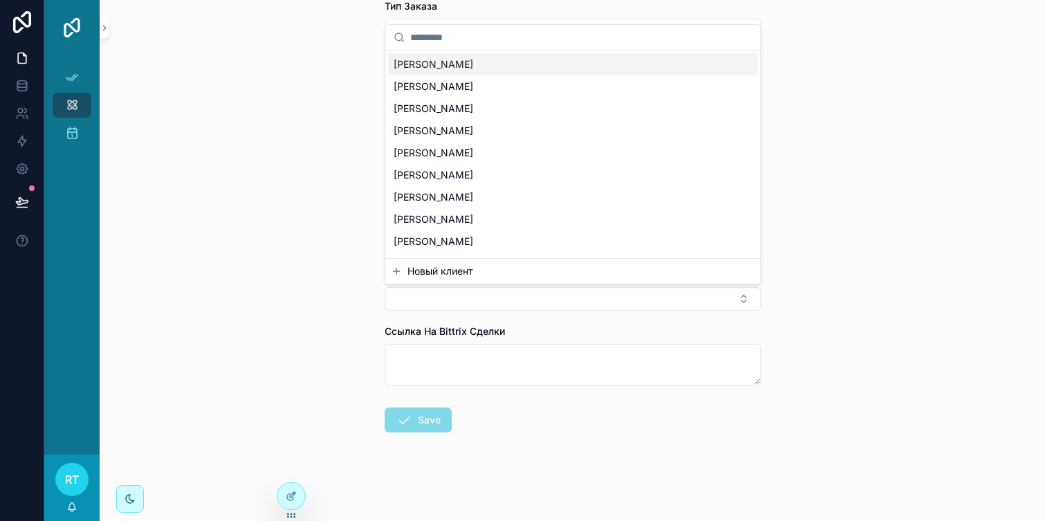
click at [464, 276] on span "Новый клиент" at bounding box center [441, 271] width 66 height 14
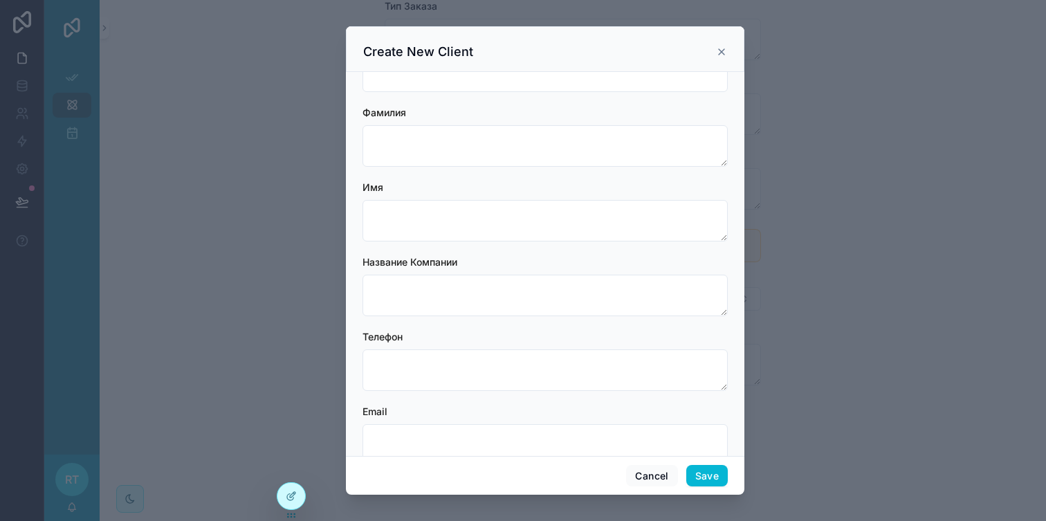
scroll to position [0, 0]
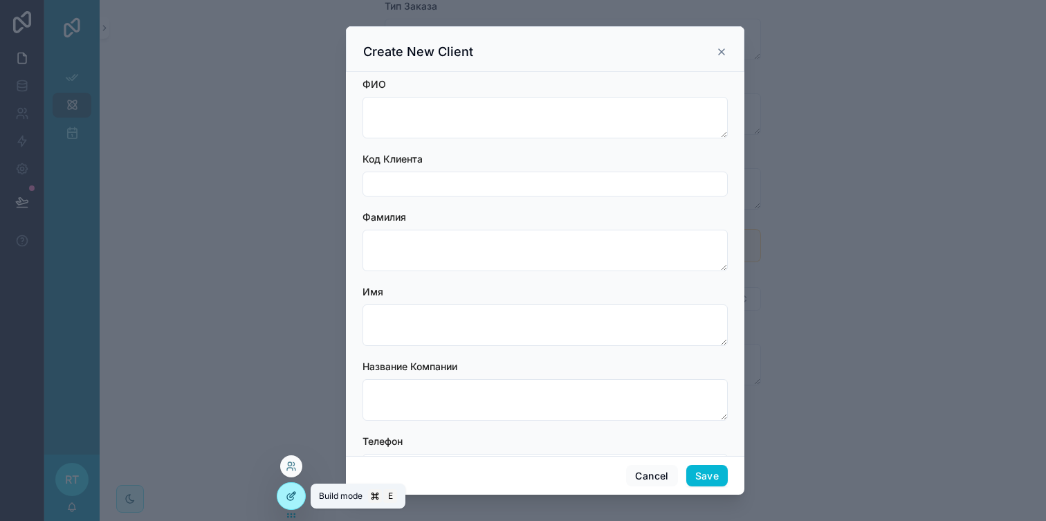
click at [298, 504] on div at bounding box center [291, 496] width 28 height 26
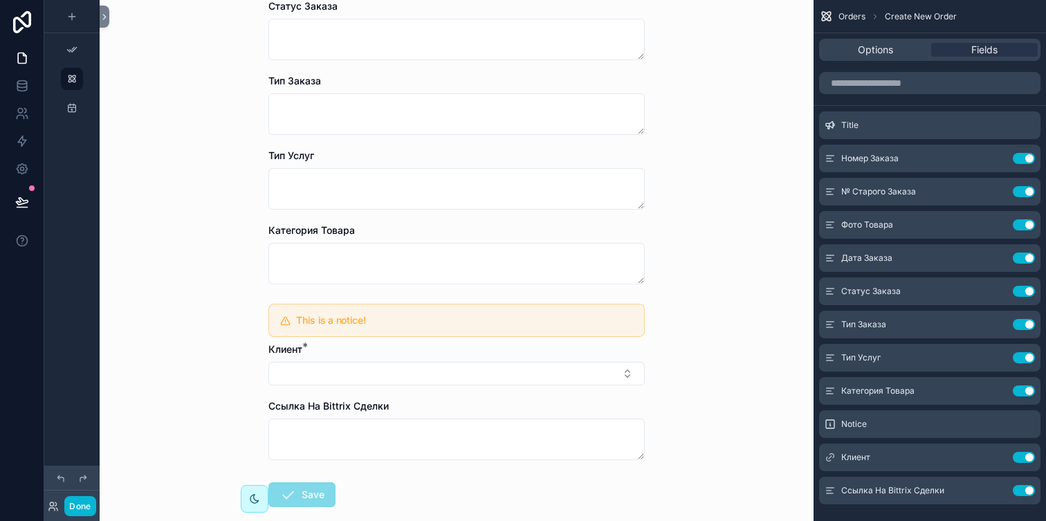
scroll to position [521, 0]
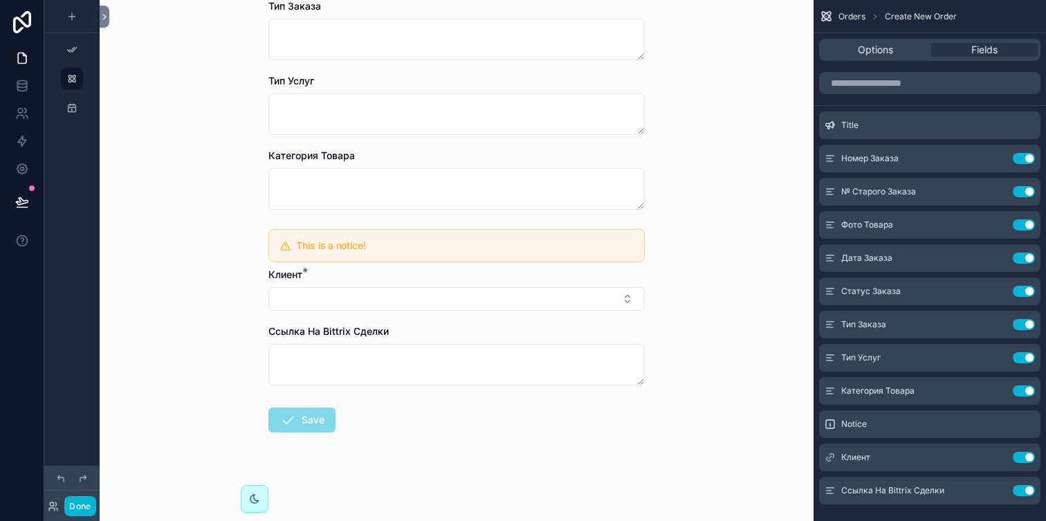
click at [545, 286] on div "Клиент *" at bounding box center [456, 289] width 376 height 43
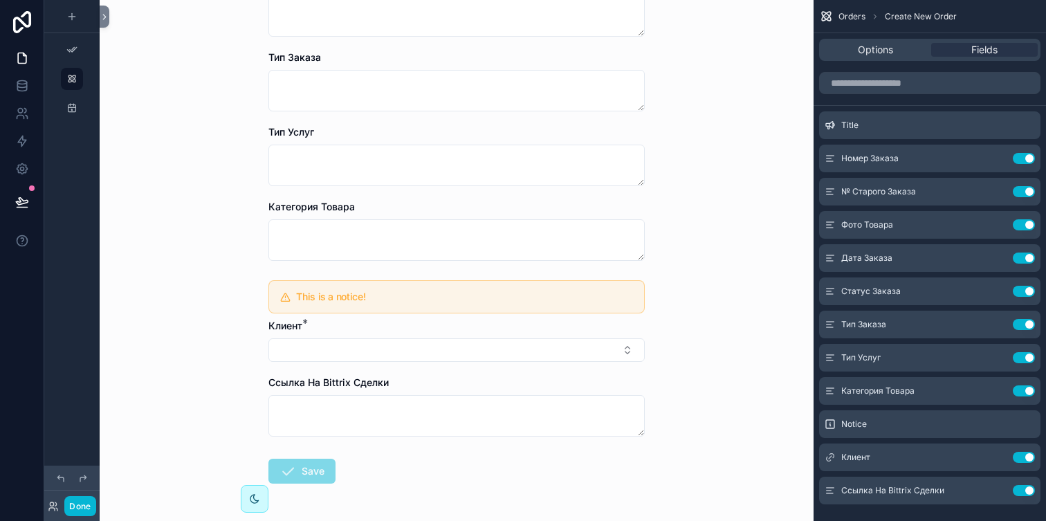
scroll to position [521, 0]
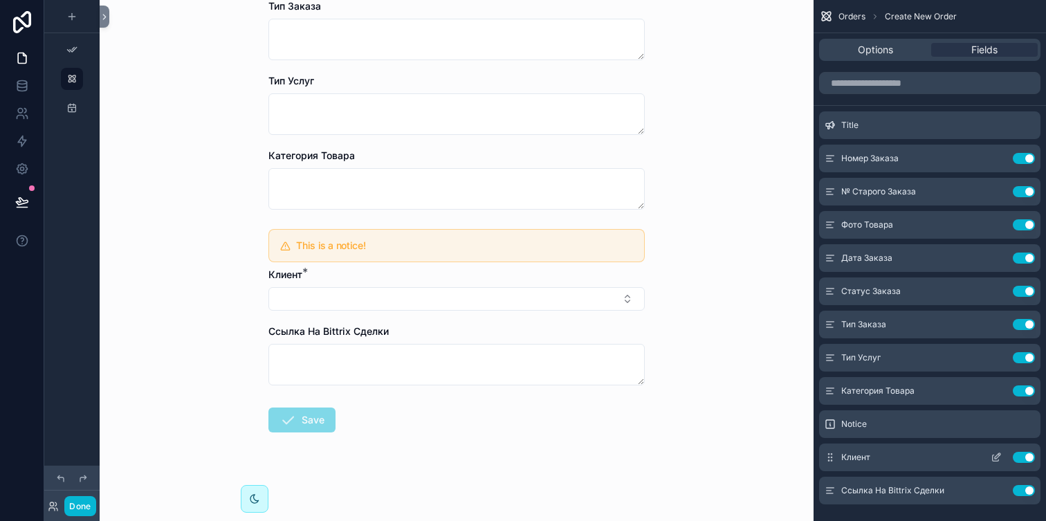
click at [990, 459] on button "scrollable content" at bounding box center [996, 457] width 22 height 11
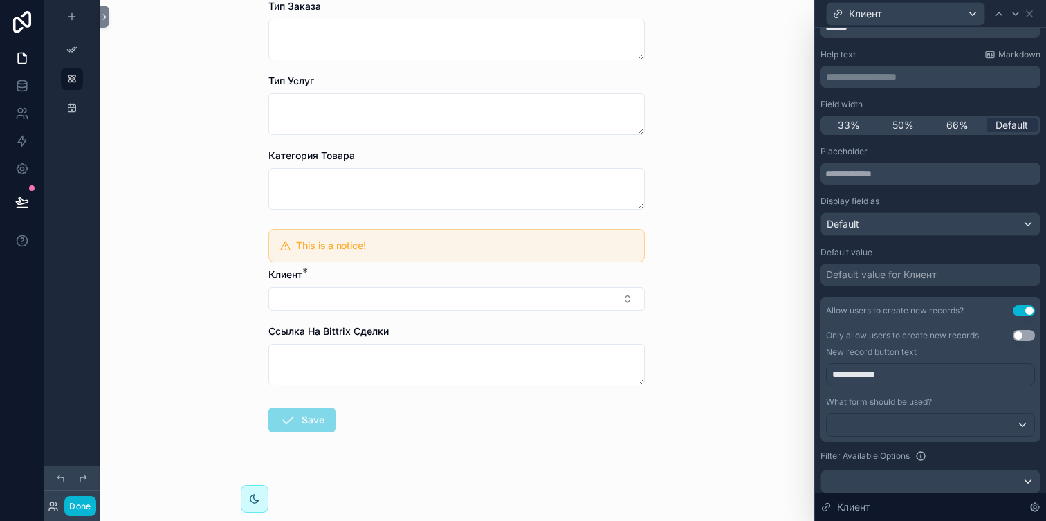
scroll to position [75, 0]
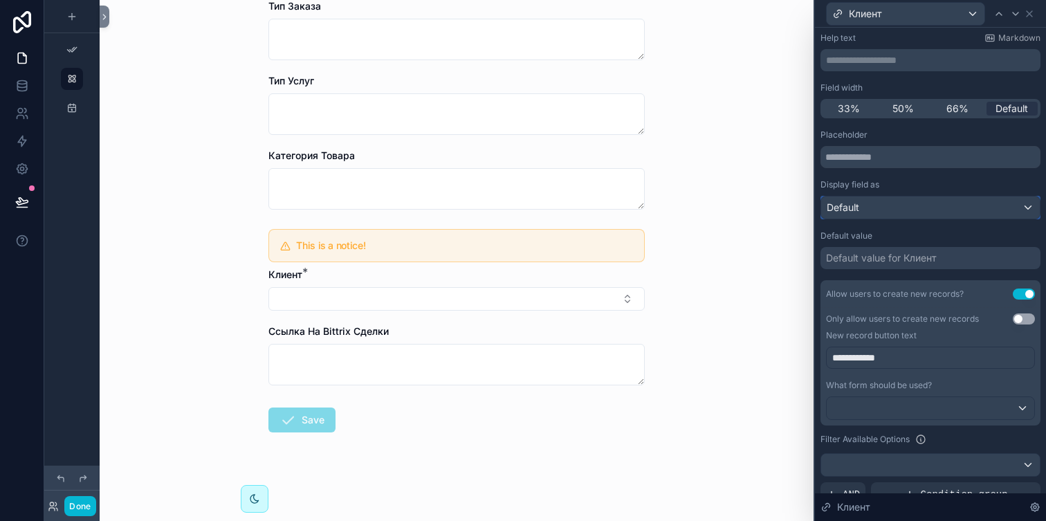
click at [906, 208] on div "Default" at bounding box center [930, 208] width 219 height 22
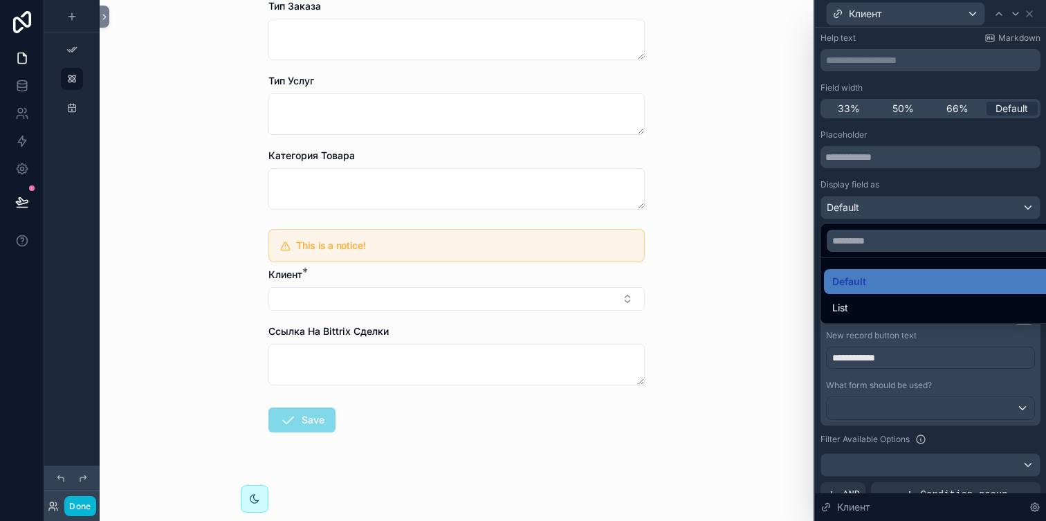
click at [906, 208] on div at bounding box center [930, 260] width 231 height 521
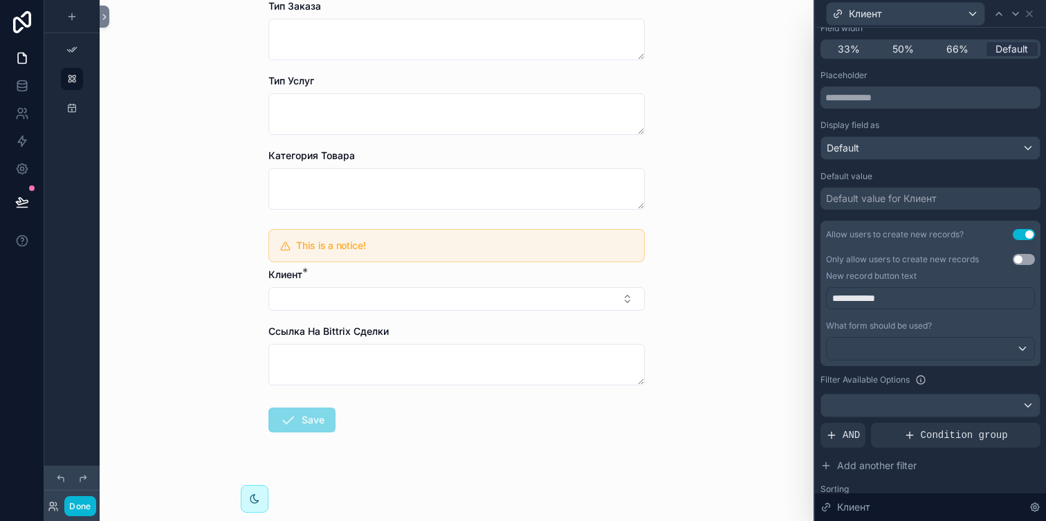
scroll to position [0, 0]
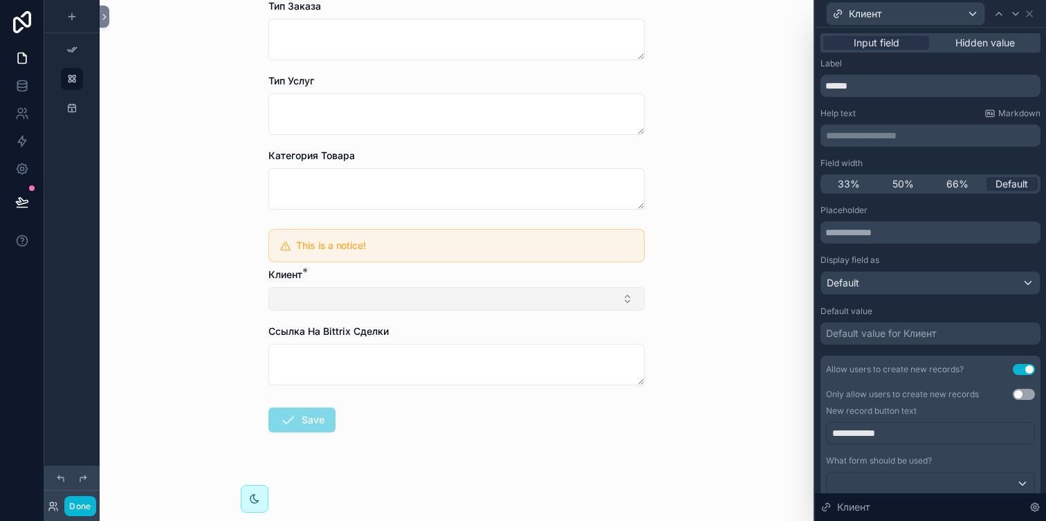
click at [517, 304] on button "Select Button" at bounding box center [456, 299] width 376 height 24
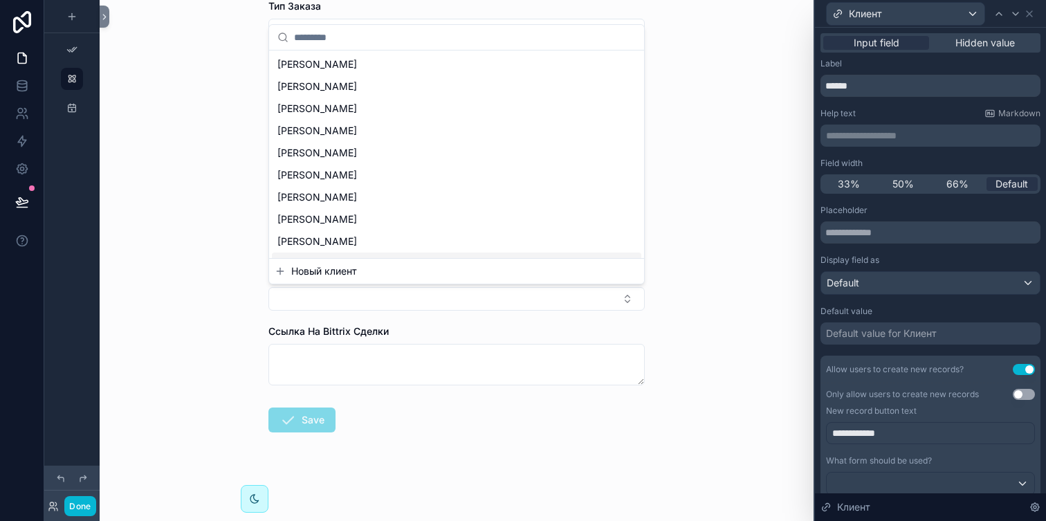
click at [421, 277] on button "Новый клиент" at bounding box center [457, 271] width 364 height 14
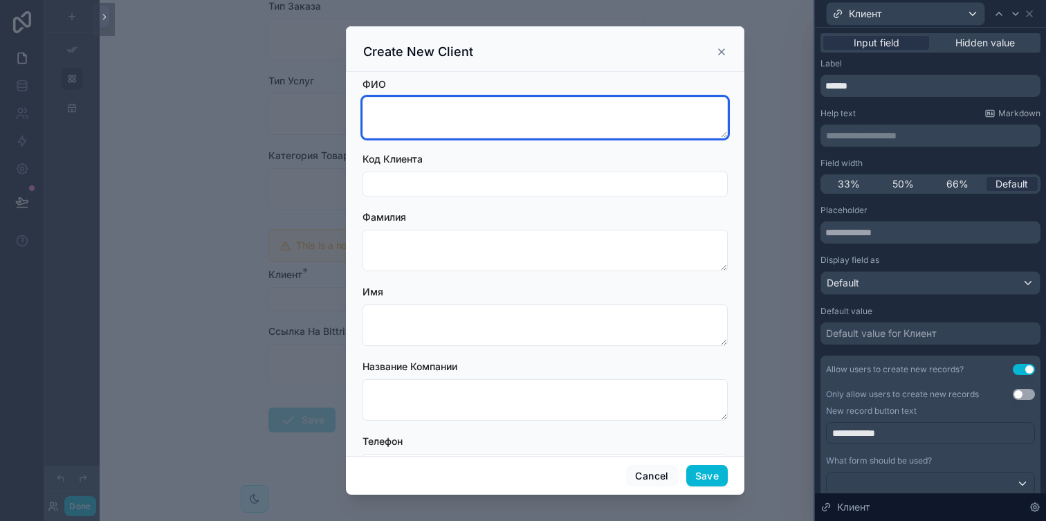
click at [503, 131] on textarea at bounding box center [545, 118] width 365 height 42
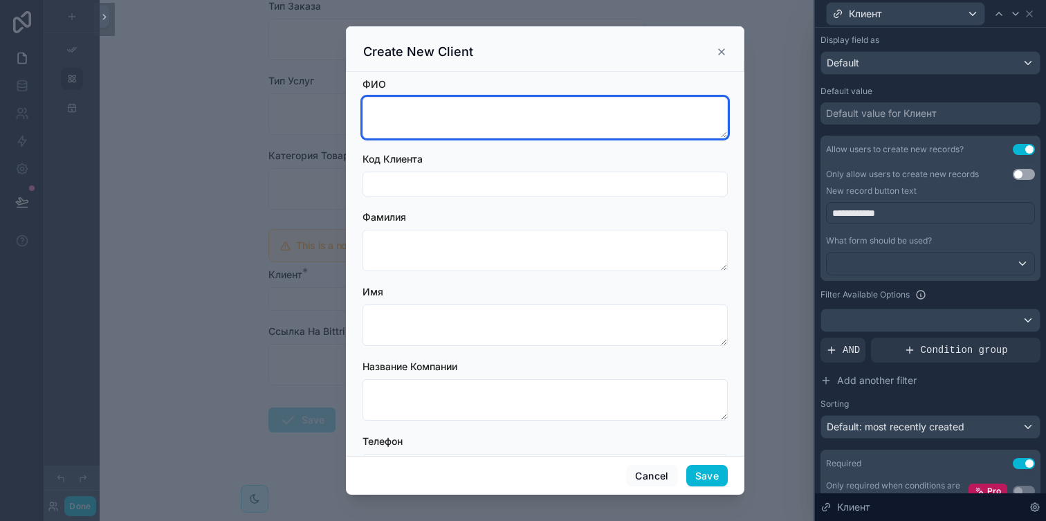
scroll to position [276, 0]
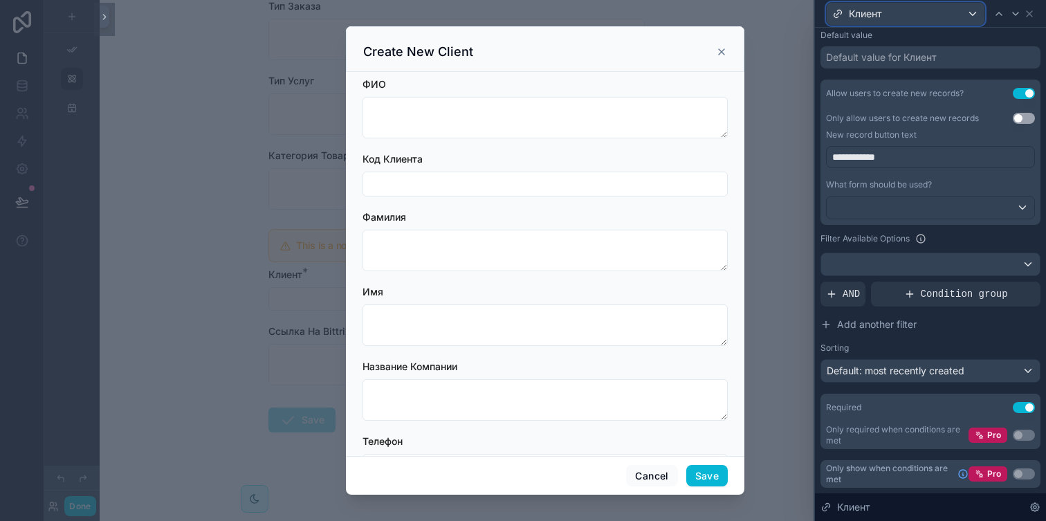
click at [953, 20] on div "Клиент" at bounding box center [906, 14] width 158 height 22
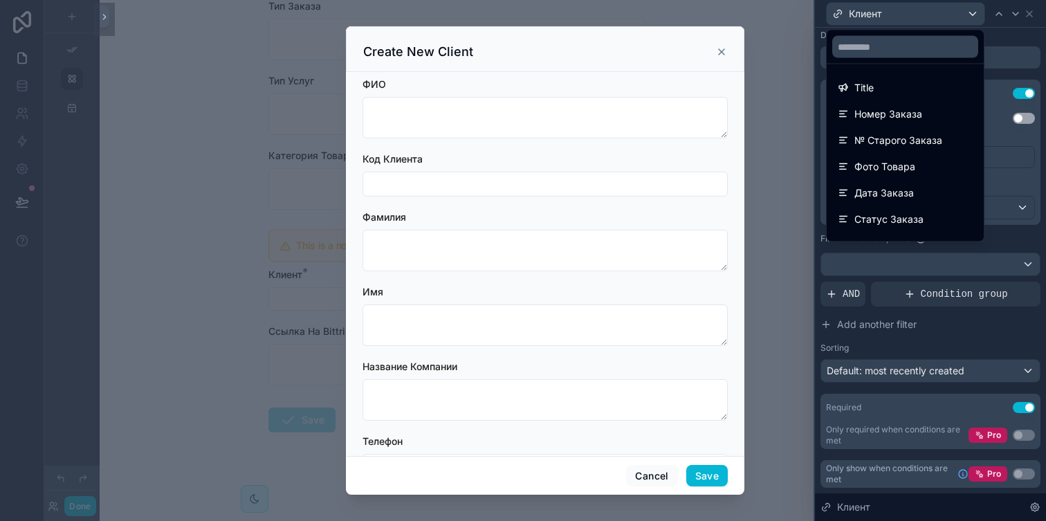
click at [1018, 46] on div at bounding box center [930, 260] width 231 height 521
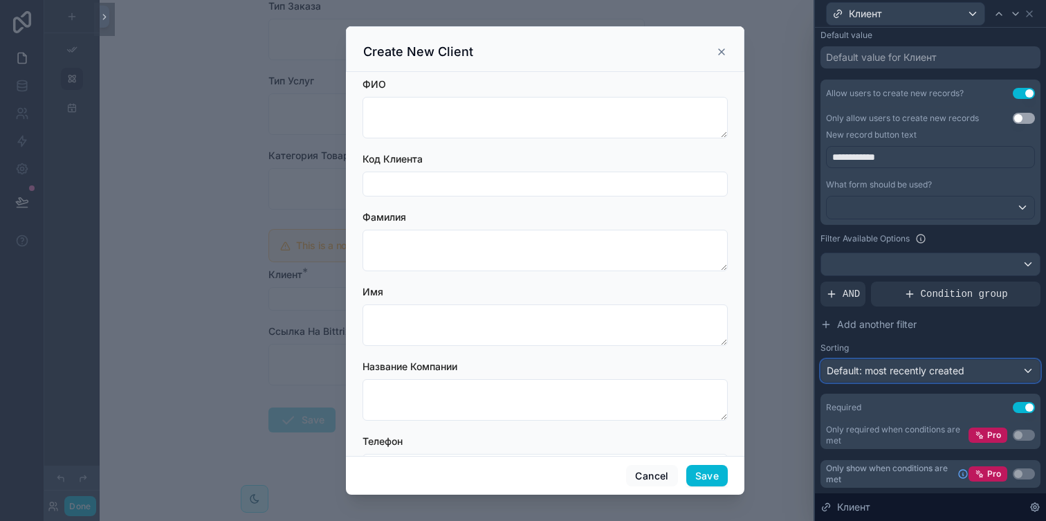
click at [961, 373] on span "Default: most recently created" at bounding box center [896, 371] width 138 height 12
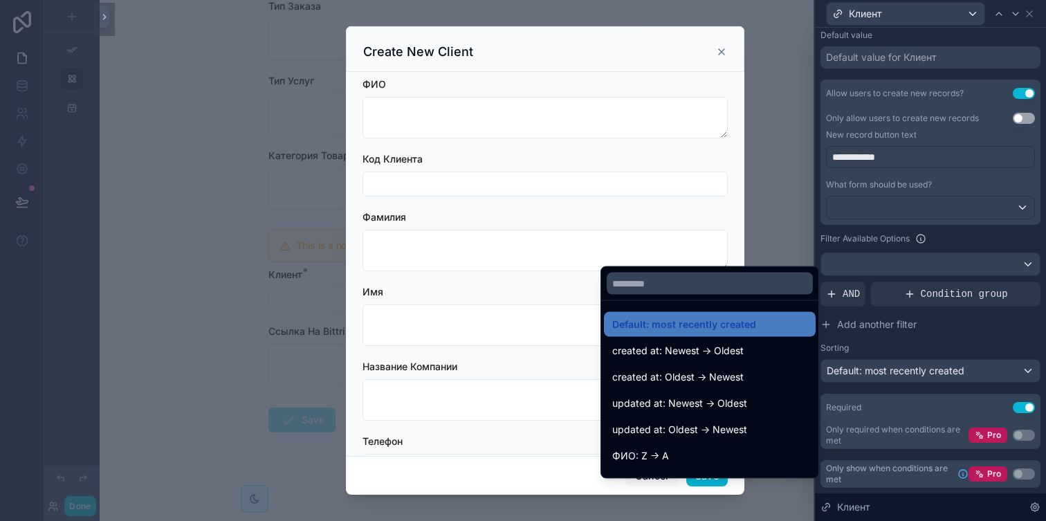
click at [961, 373] on div at bounding box center [930, 260] width 231 height 521
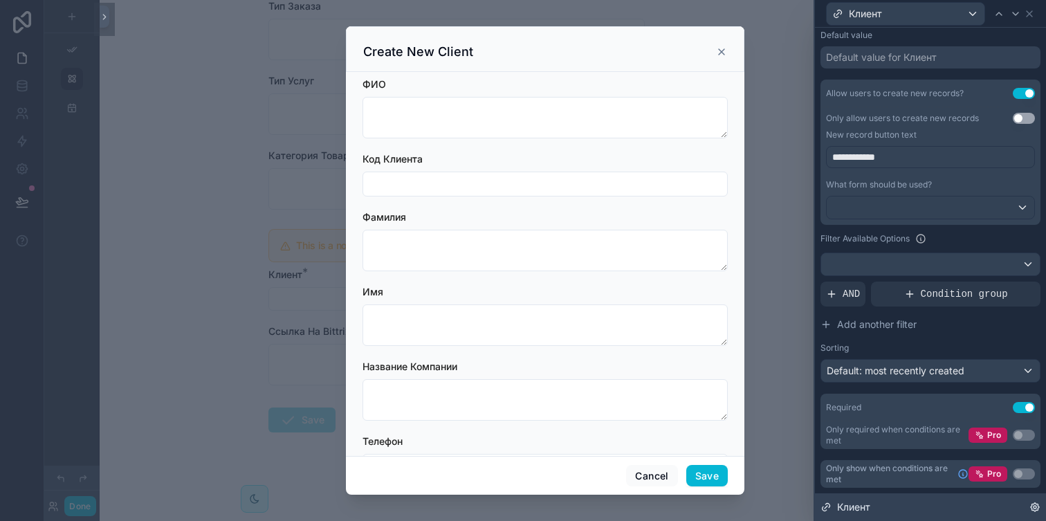
click at [1032, 506] on icon at bounding box center [1035, 507] width 11 height 11
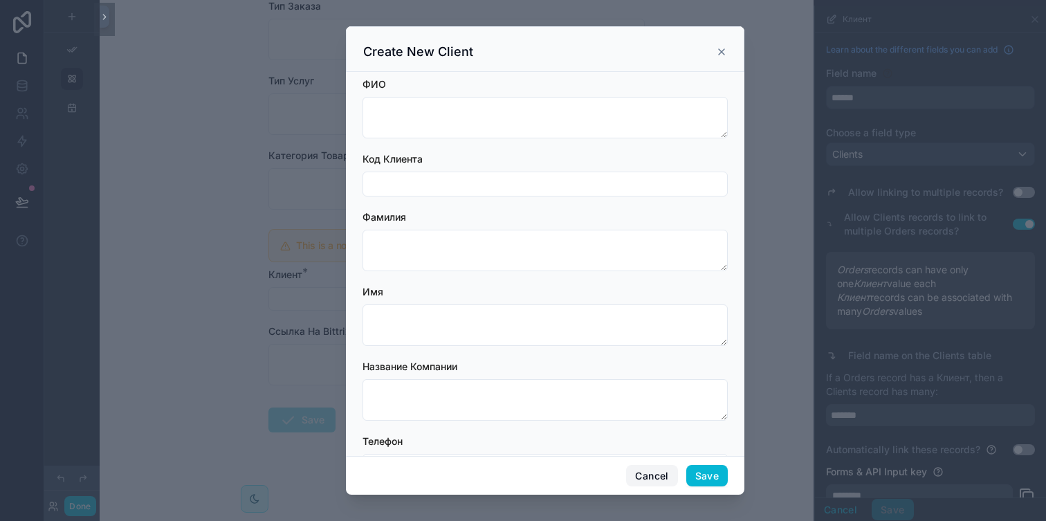
click at [655, 480] on button "Cancel" at bounding box center [651, 476] width 51 height 22
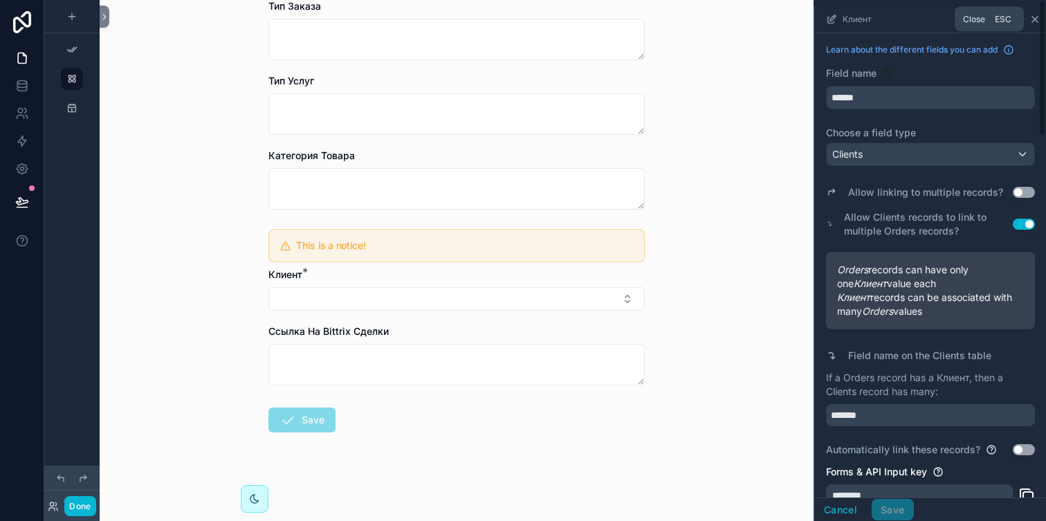
click at [1037, 15] on icon "scrollable content" at bounding box center [1035, 19] width 11 height 11
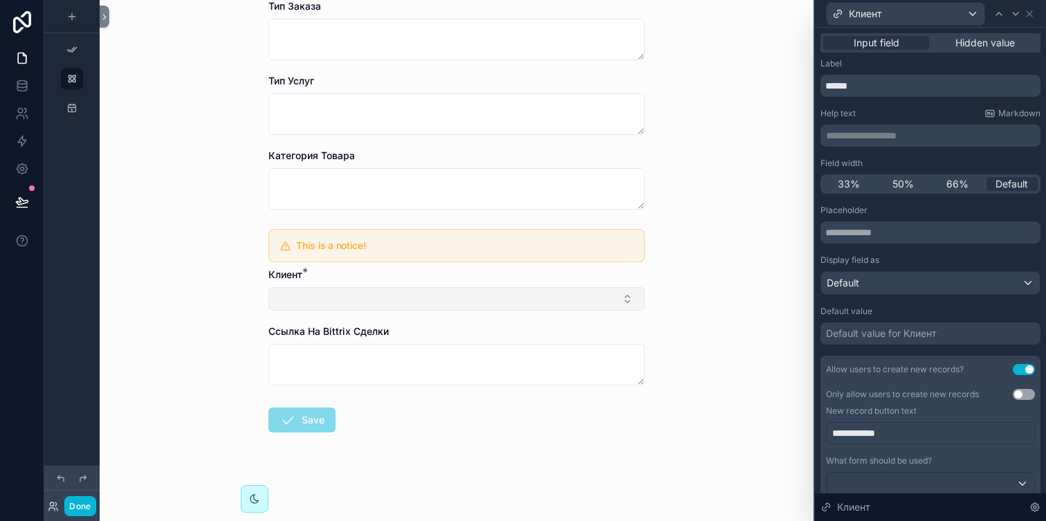
click at [403, 289] on button "Select Button" at bounding box center [456, 299] width 376 height 24
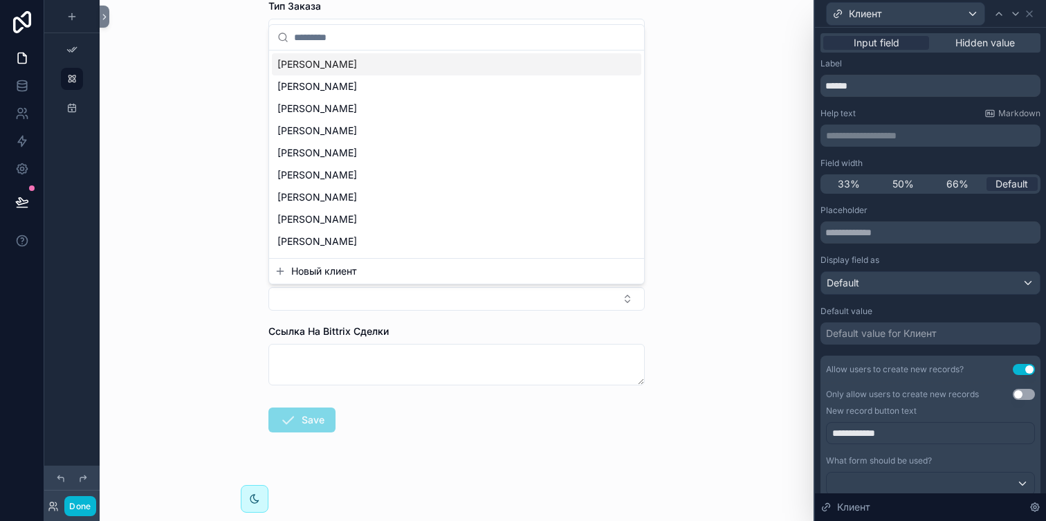
click at [363, 271] on button "Новый клиент" at bounding box center [457, 271] width 364 height 14
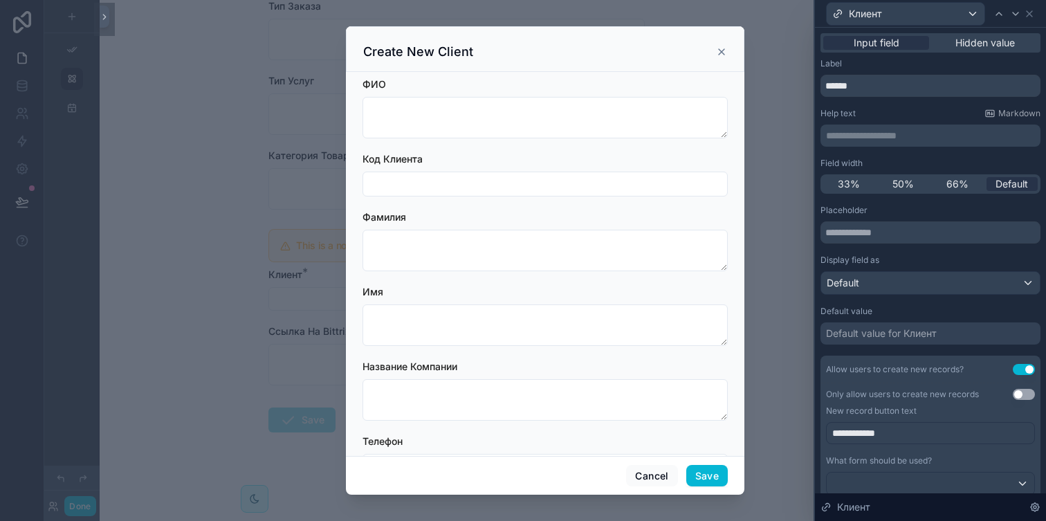
click at [274, 494] on div at bounding box center [523, 260] width 1046 height 521
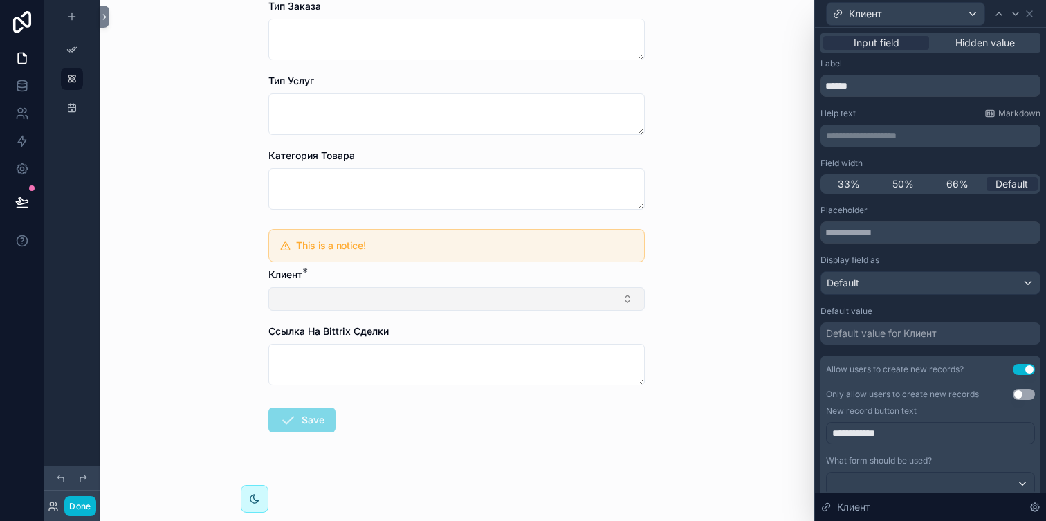
click at [327, 300] on button "Select Button" at bounding box center [456, 299] width 376 height 24
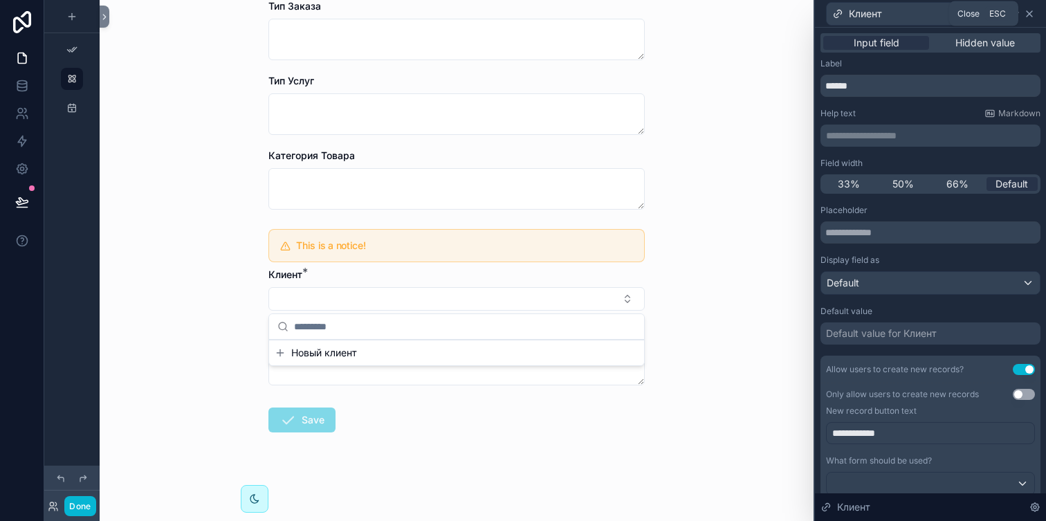
click at [1028, 16] on icon at bounding box center [1029, 13] width 11 height 11
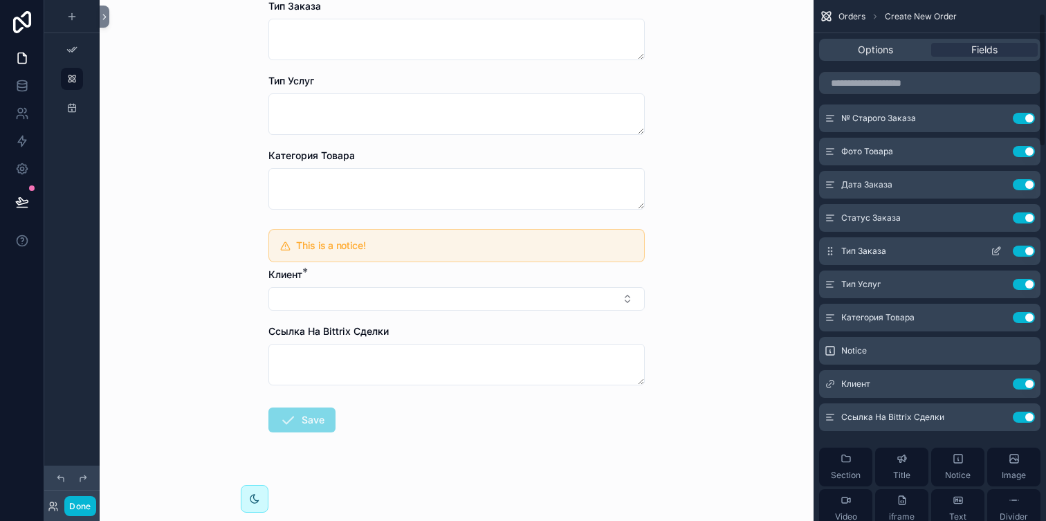
scroll to position [79, 0]
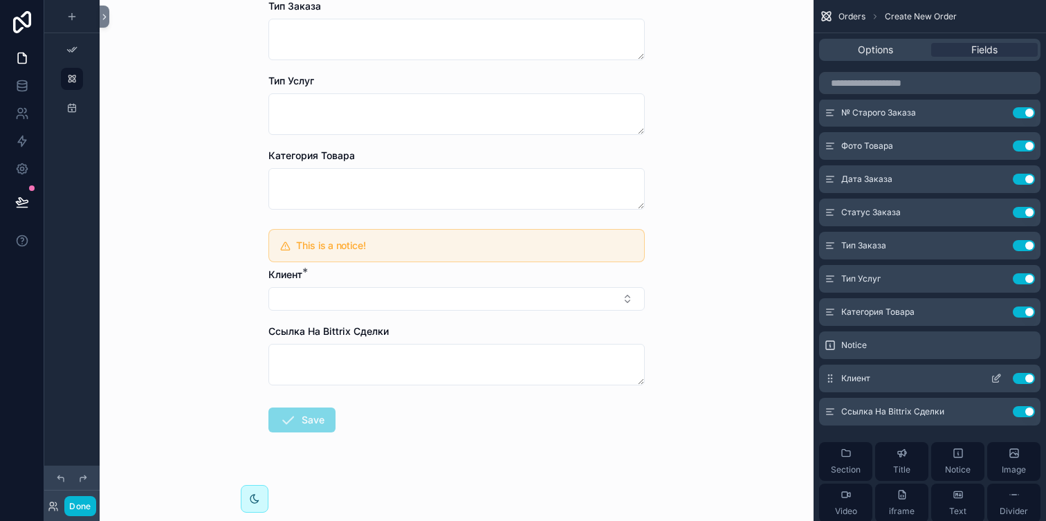
click at [996, 379] on icon "scrollable content" at bounding box center [998, 377] width 6 height 6
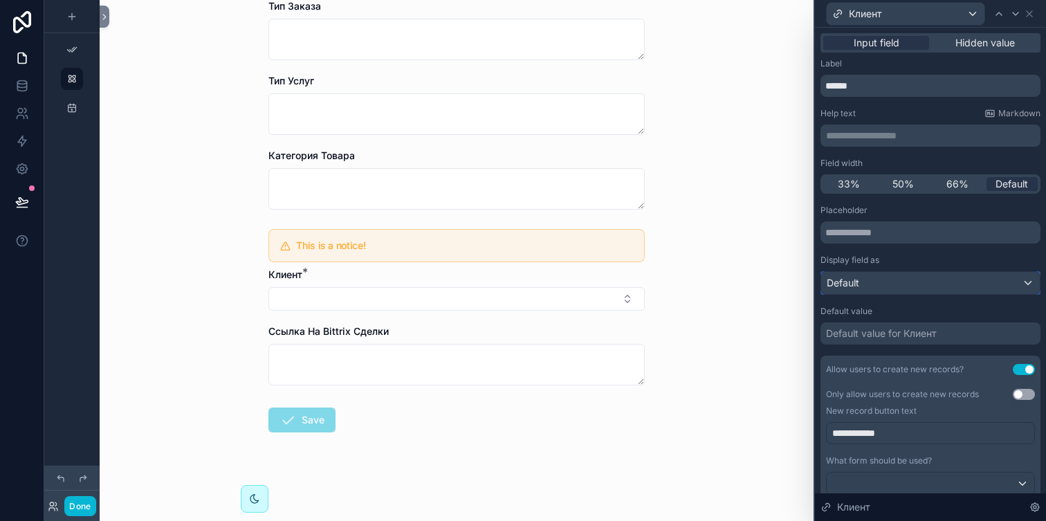
click at [906, 284] on div "Default" at bounding box center [930, 283] width 219 height 22
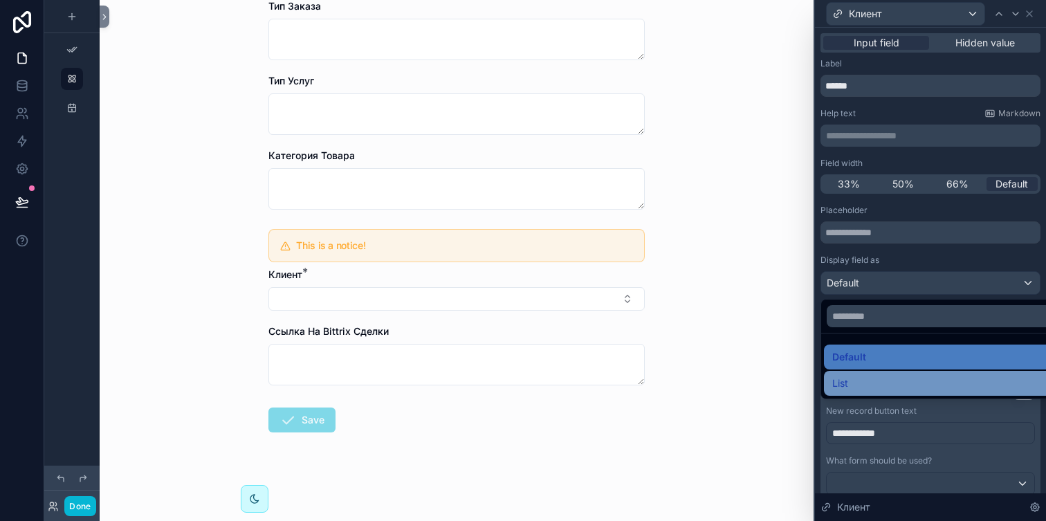
click at [875, 381] on div "List" at bounding box center [946, 383] width 228 height 17
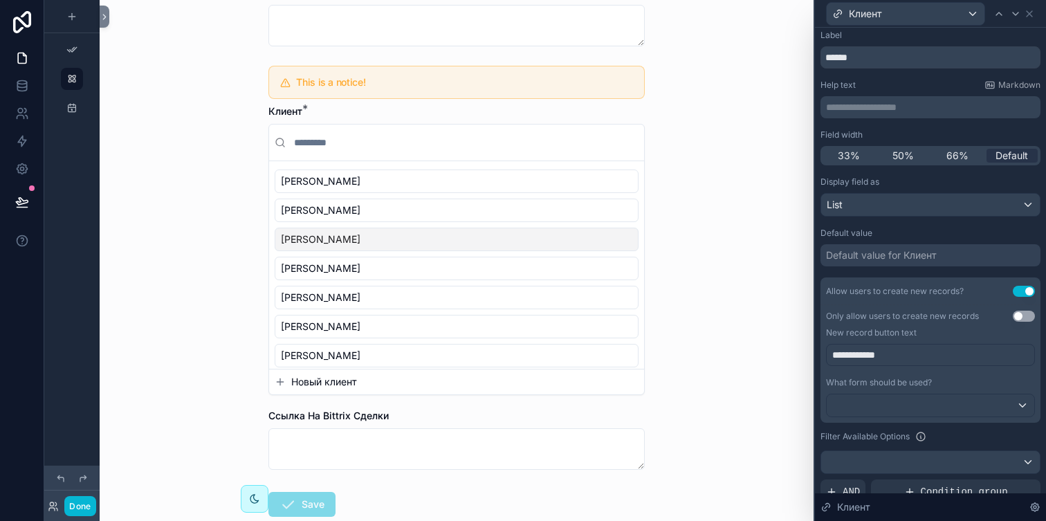
scroll to position [37, 0]
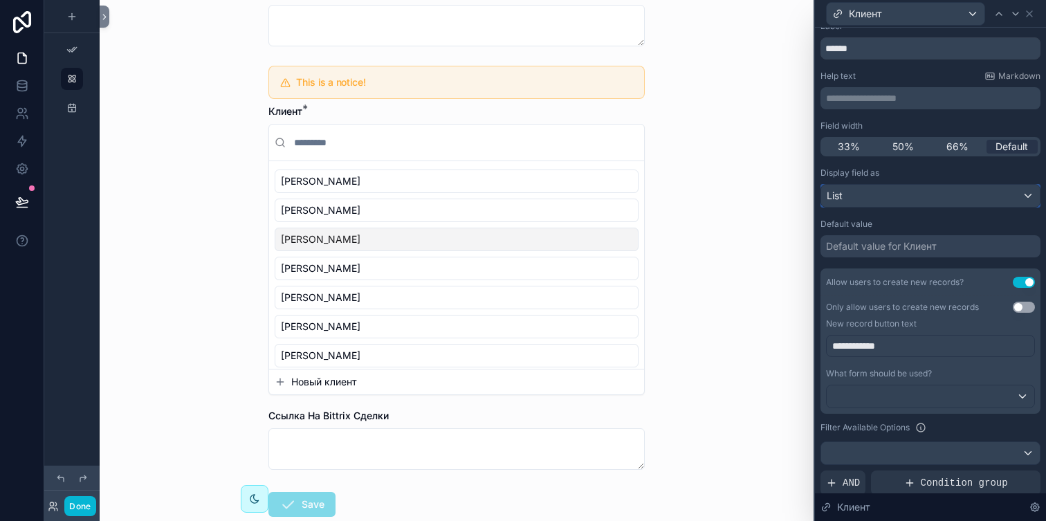
click at [887, 187] on div "List" at bounding box center [930, 196] width 219 height 22
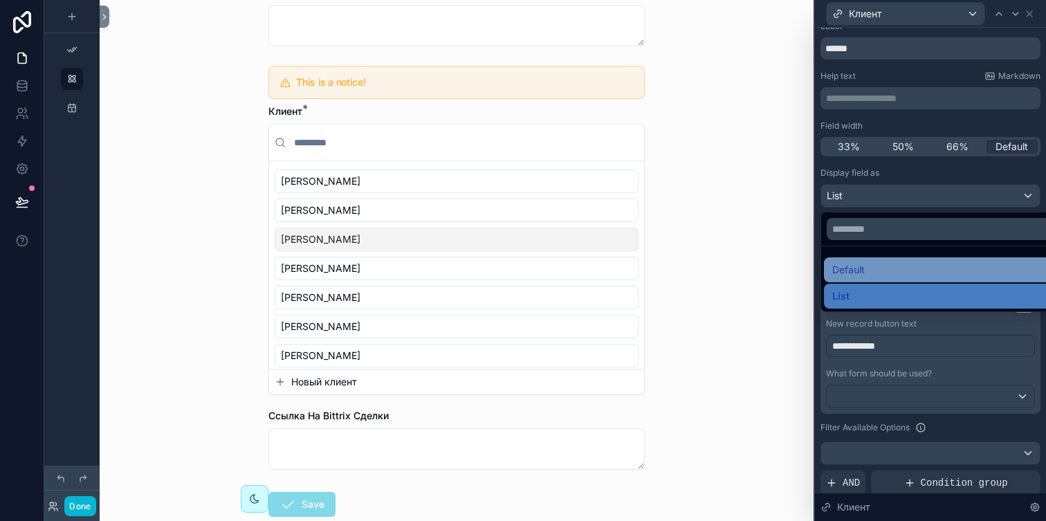
click at [863, 269] on span "Default" at bounding box center [848, 270] width 33 height 17
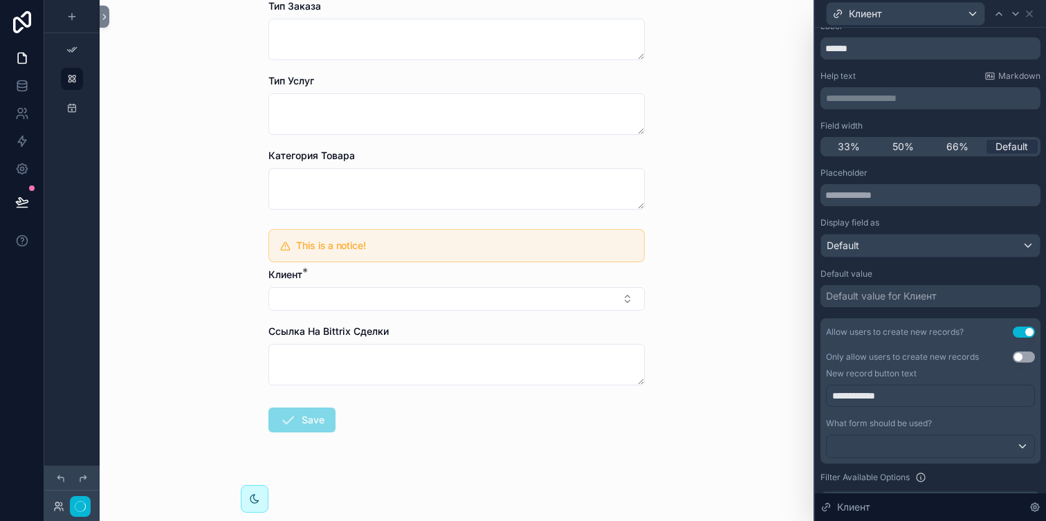
scroll to position [0, 0]
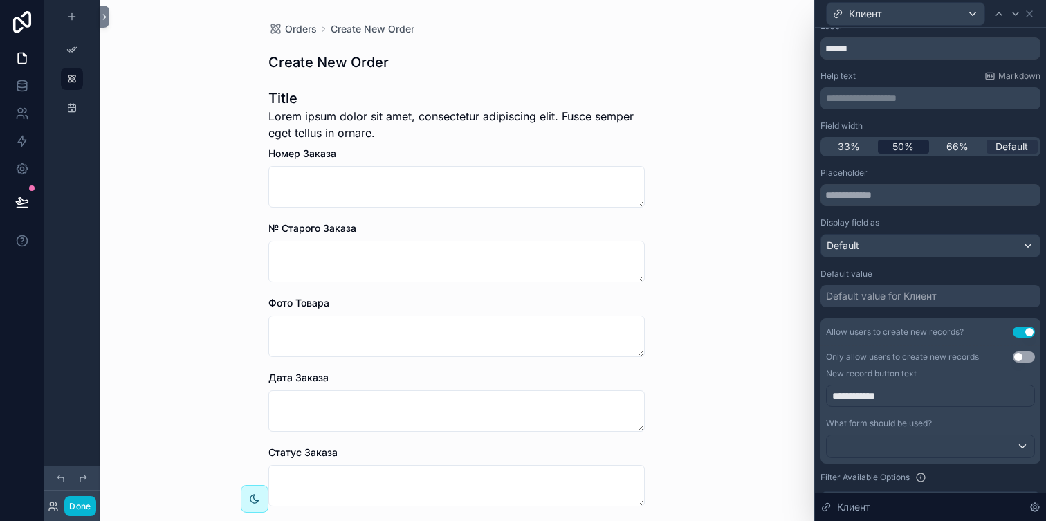
click at [898, 140] on span "50%" at bounding box center [903, 147] width 21 height 14
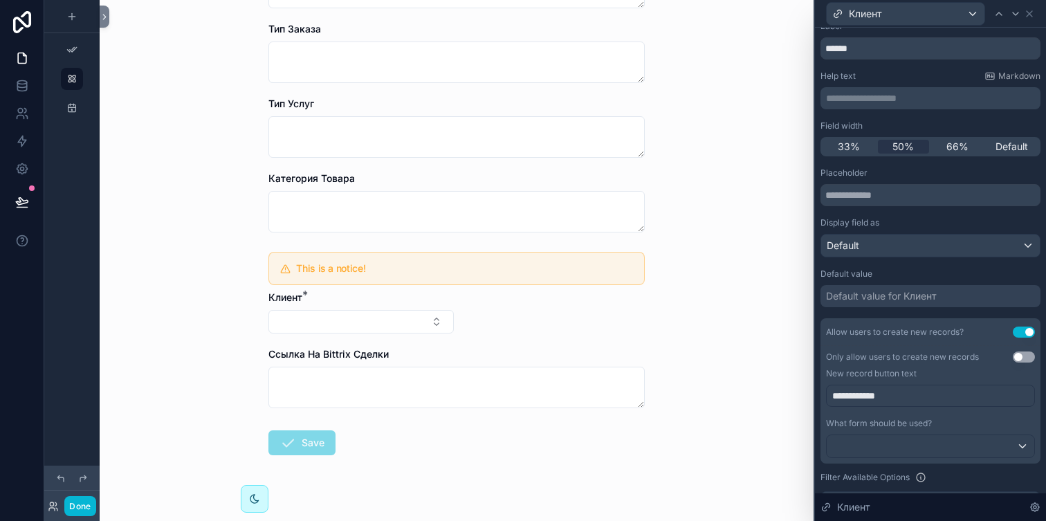
scroll to position [521, 0]
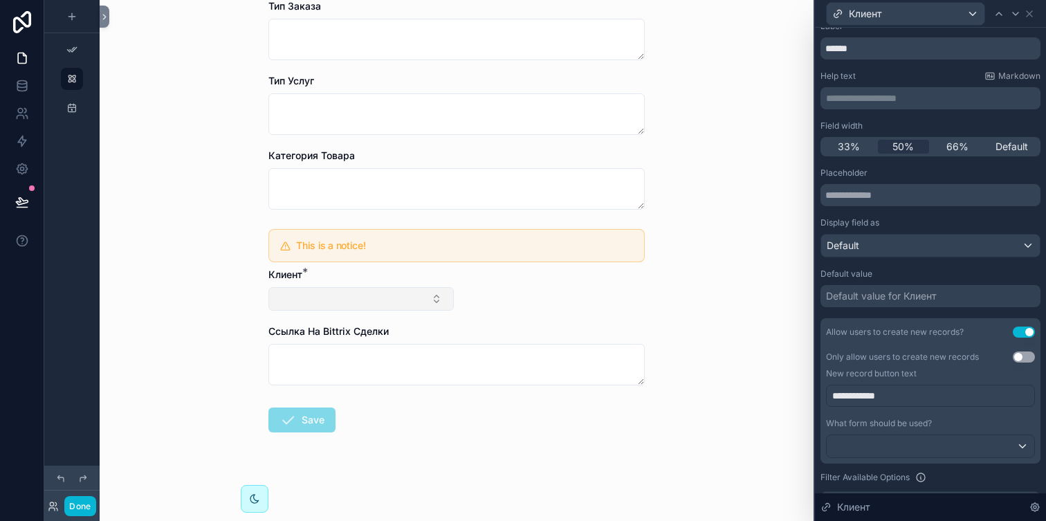
click at [442, 300] on button "Select Button" at bounding box center [360, 299] width 185 height 24
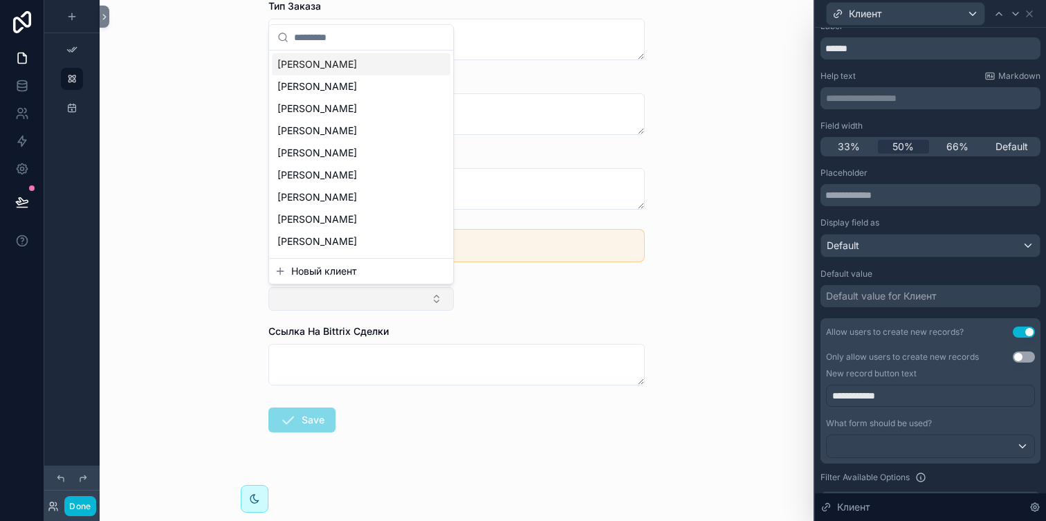
click at [442, 300] on button "Select Button" at bounding box center [360, 299] width 185 height 24
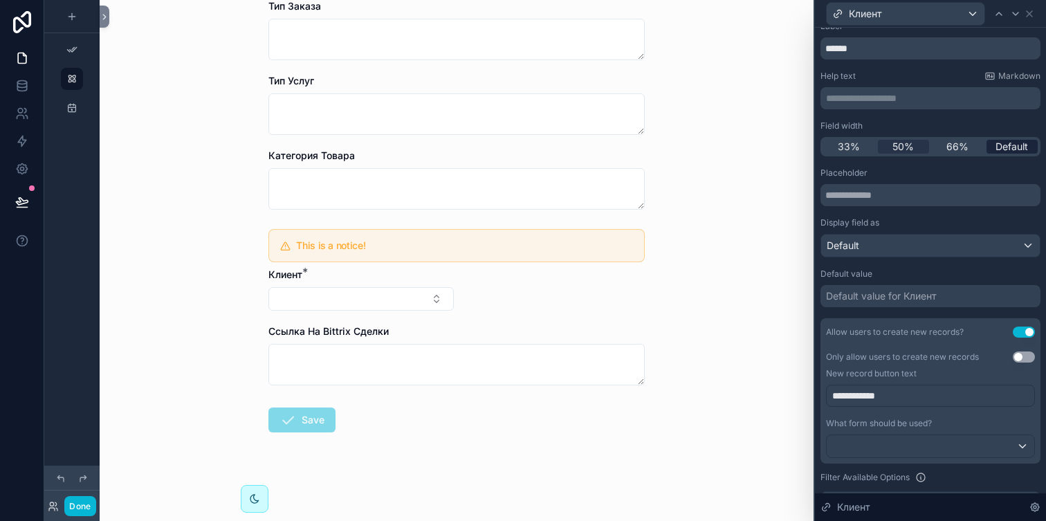
click at [1010, 145] on span "Default" at bounding box center [1012, 147] width 33 height 14
click at [600, 301] on button "Select Button" at bounding box center [456, 299] width 376 height 24
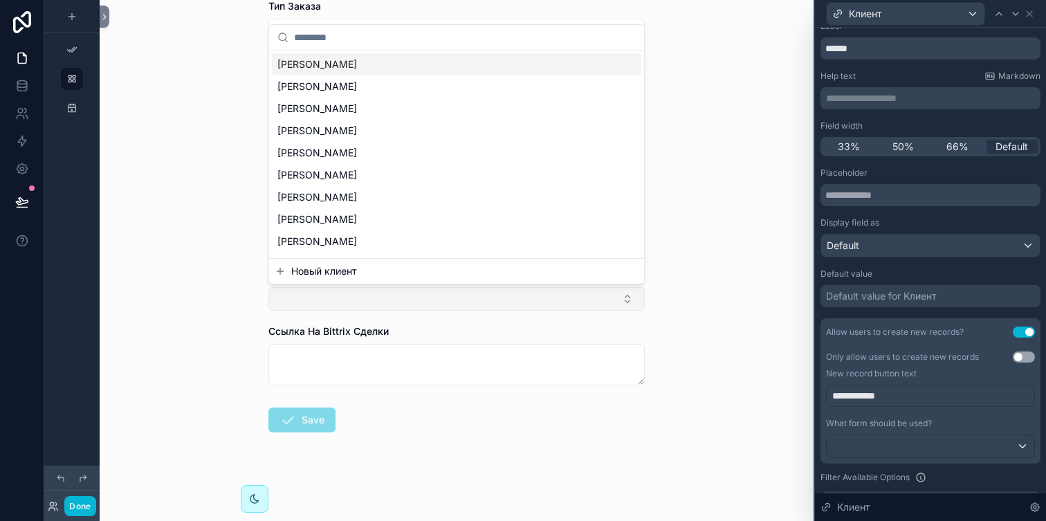
click at [600, 301] on button "Select Button" at bounding box center [456, 299] width 376 height 24
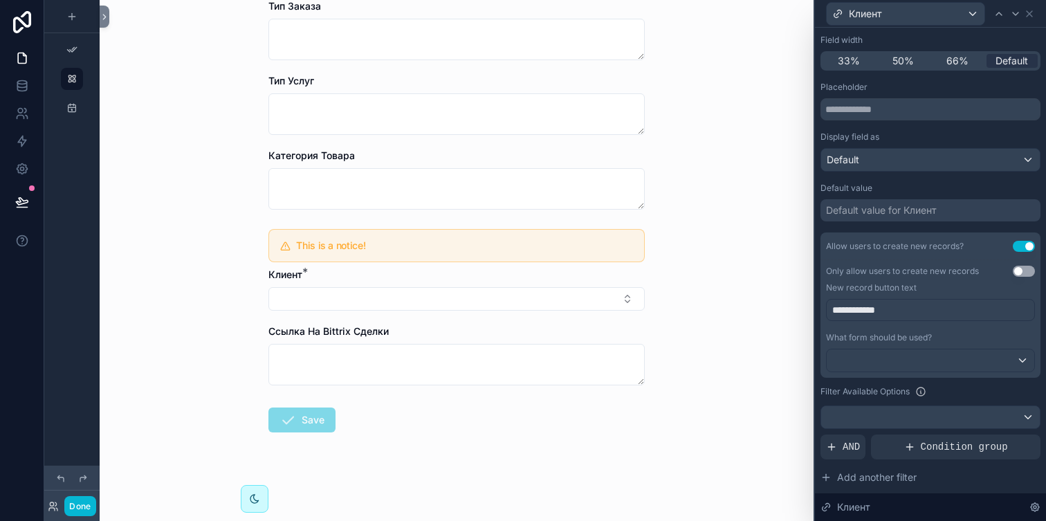
scroll to position [0, 0]
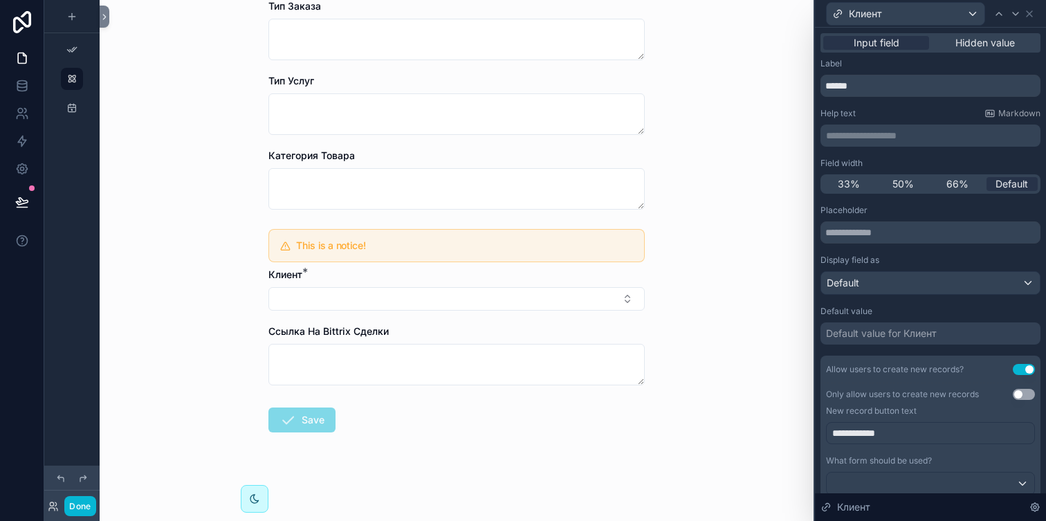
click at [903, 336] on div "Default value for Клиент" at bounding box center [881, 334] width 111 height 14
click at [900, 356] on div "Allow users to create new records? Use setting" at bounding box center [931, 370] width 220 height 28
click at [977, 39] on span "Hidden value" at bounding box center [986, 43] width 60 height 14
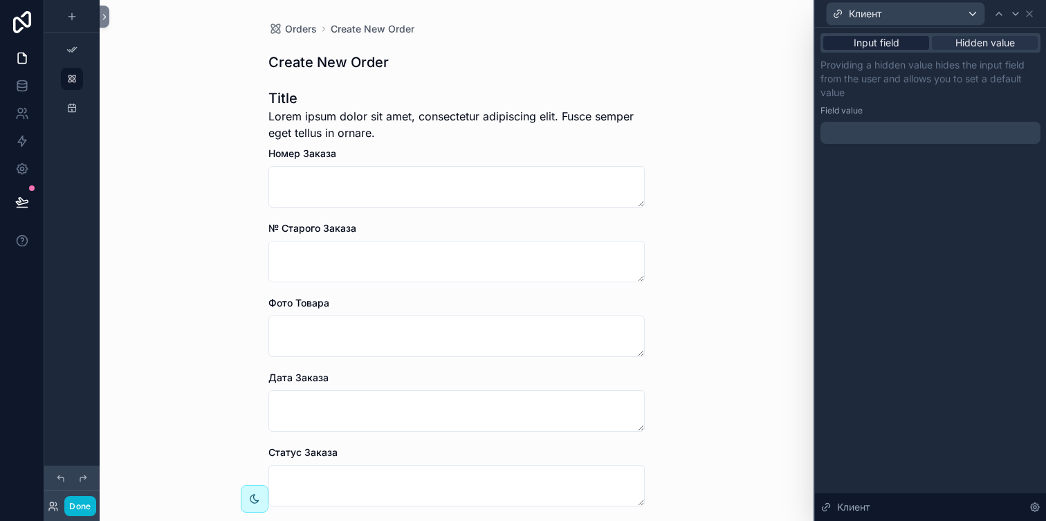
click at [903, 44] on div "Input field" at bounding box center [876, 43] width 106 height 14
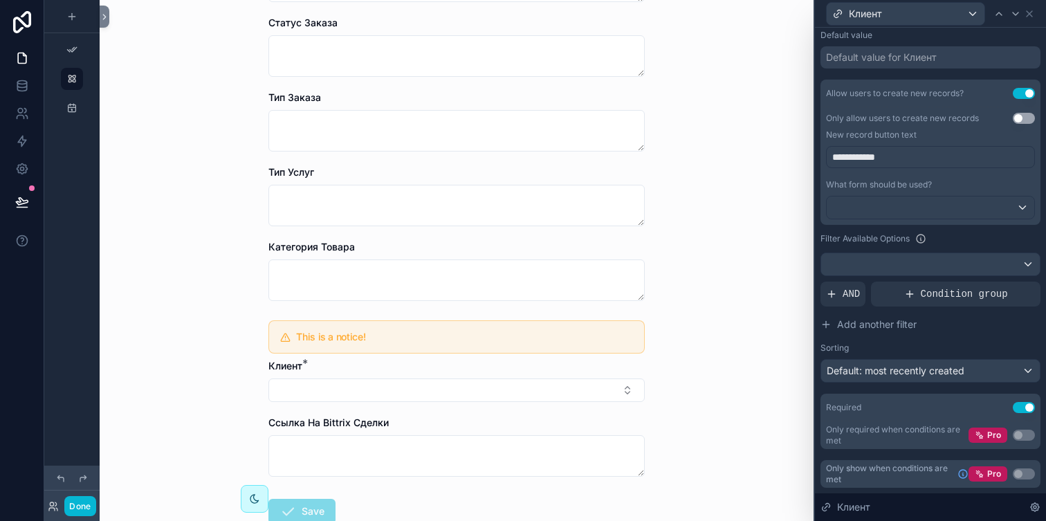
scroll to position [521, 0]
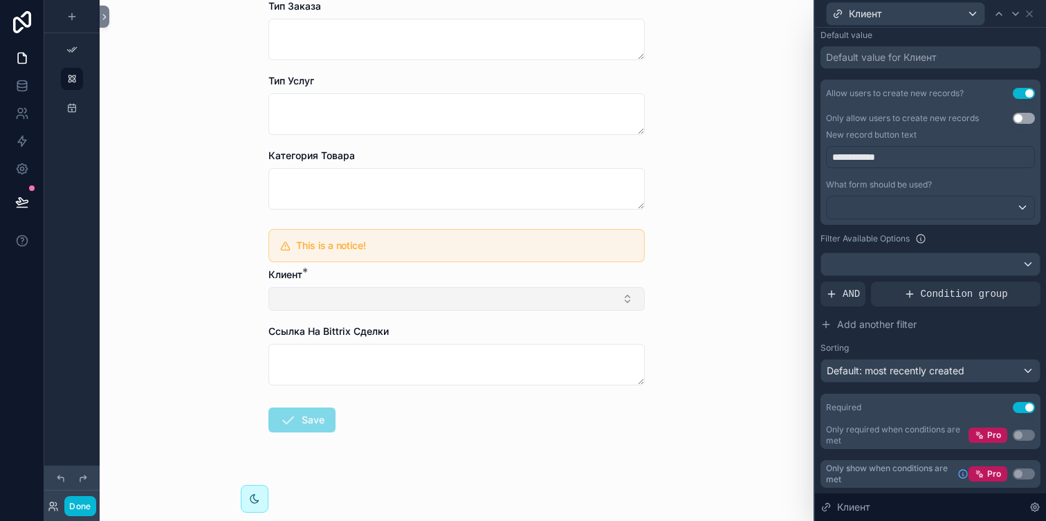
click at [540, 302] on button "Select Button" at bounding box center [456, 299] width 376 height 24
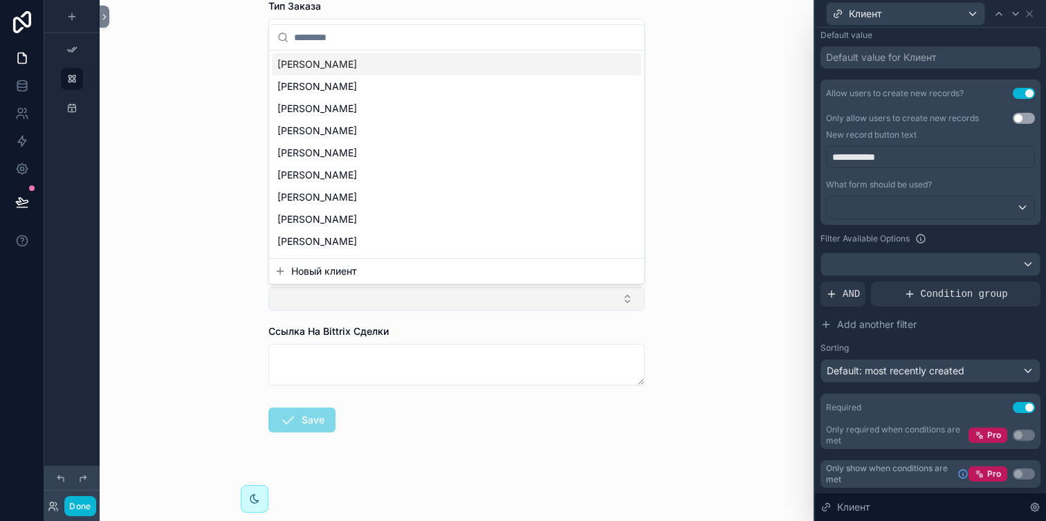
click at [541, 302] on button "Select Button" at bounding box center [456, 299] width 376 height 24
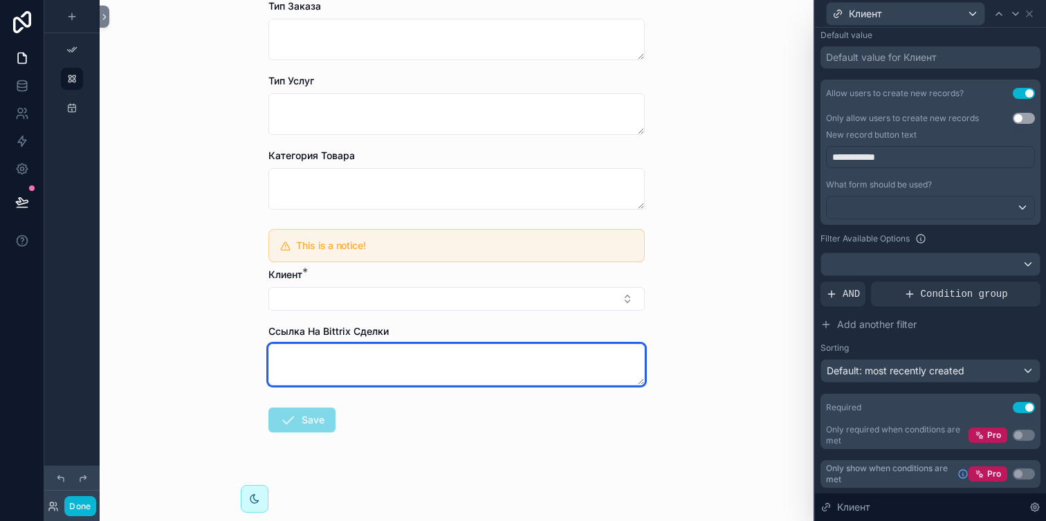
click at [529, 358] on textarea at bounding box center [456, 365] width 376 height 42
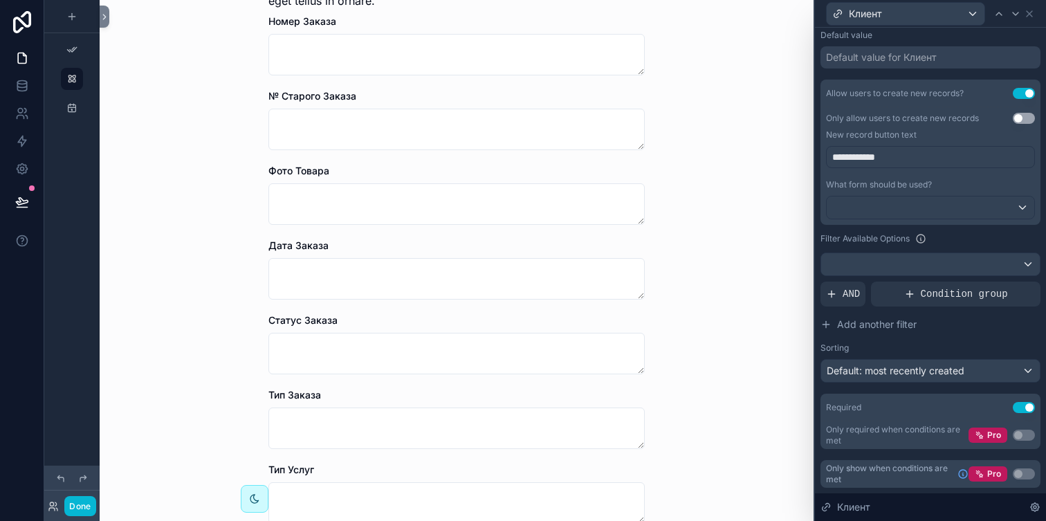
scroll to position [0, 0]
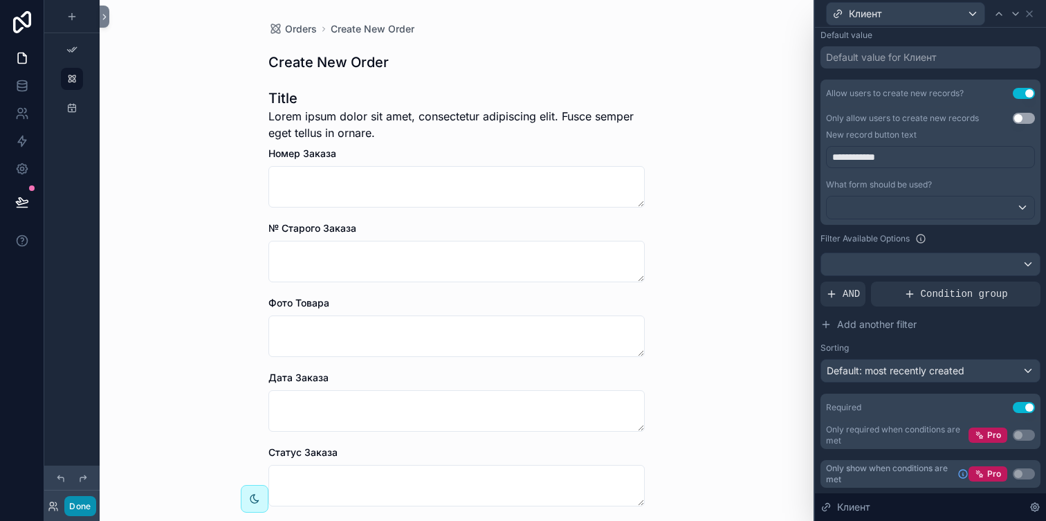
click at [90, 502] on button "Done" at bounding box center [79, 506] width 31 height 20
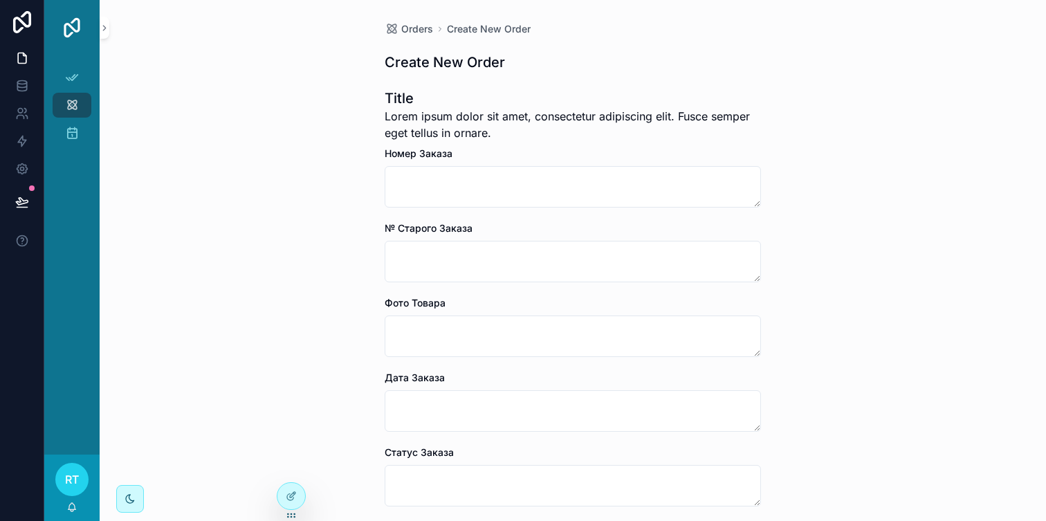
click at [68, 33] on img at bounding box center [72, 28] width 22 height 22
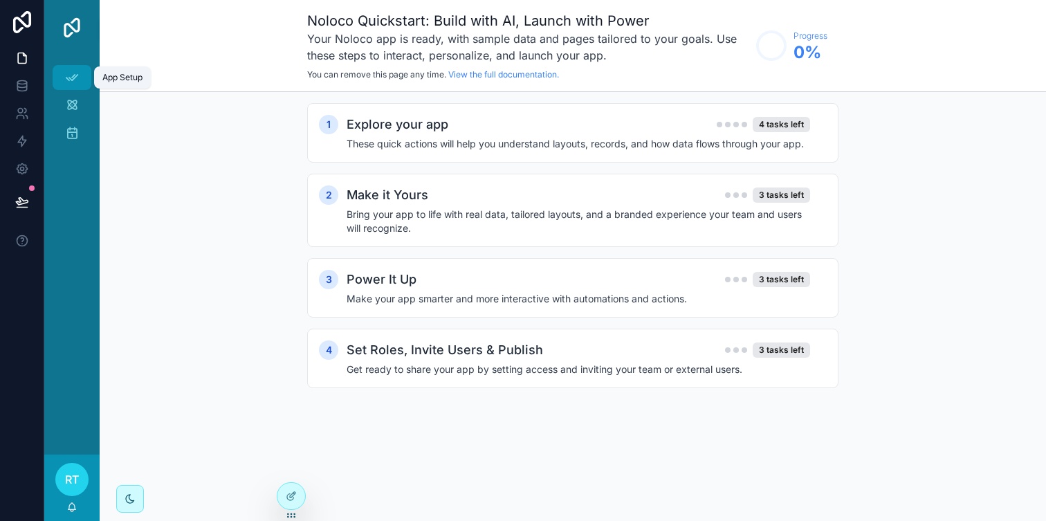
click at [80, 82] on div "App Setup" at bounding box center [72, 77] width 22 height 22
click at [78, 102] on icon "scrollable content" at bounding box center [72, 105] width 14 height 14
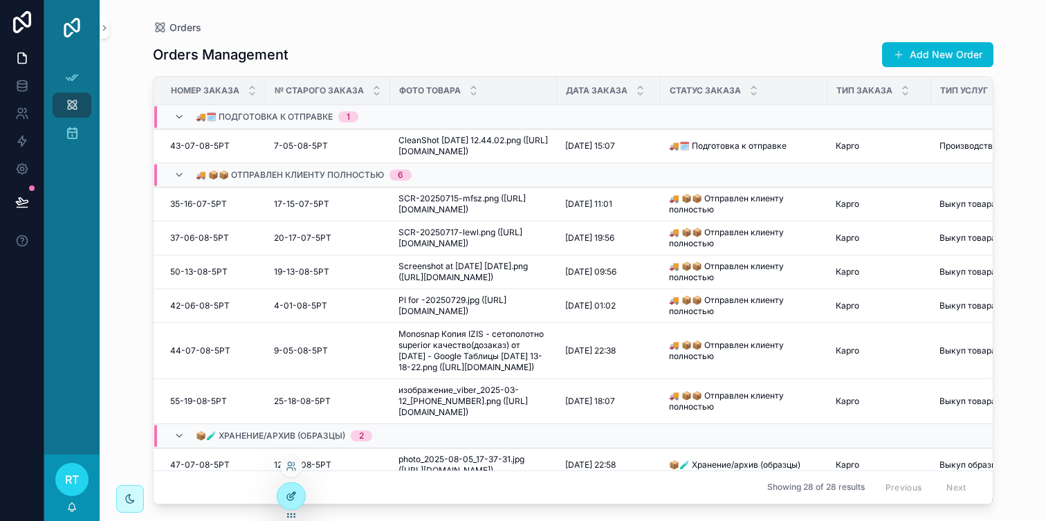
click at [288, 495] on icon at bounding box center [290, 497] width 6 height 6
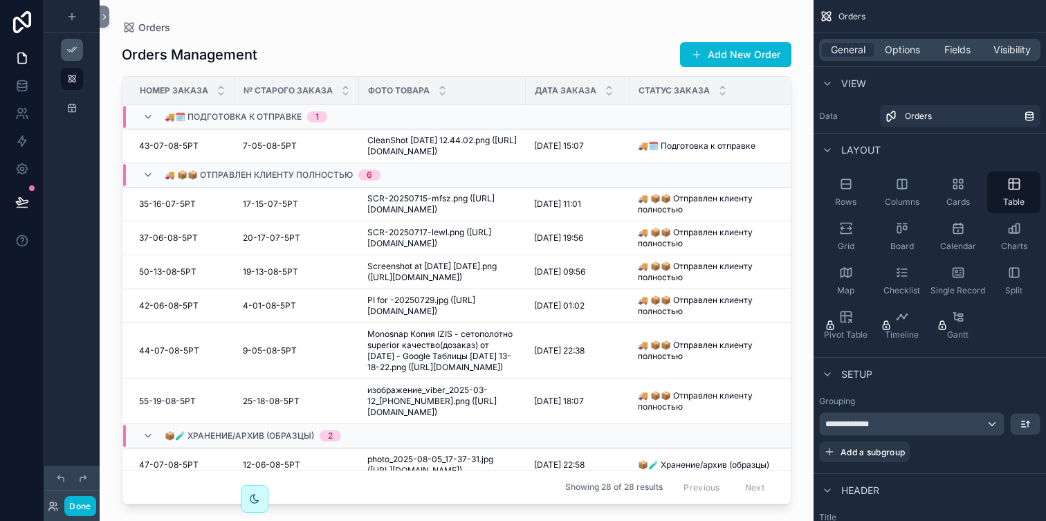
click at [81, 56] on link "scrollable content" at bounding box center [72, 50] width 22 height 22
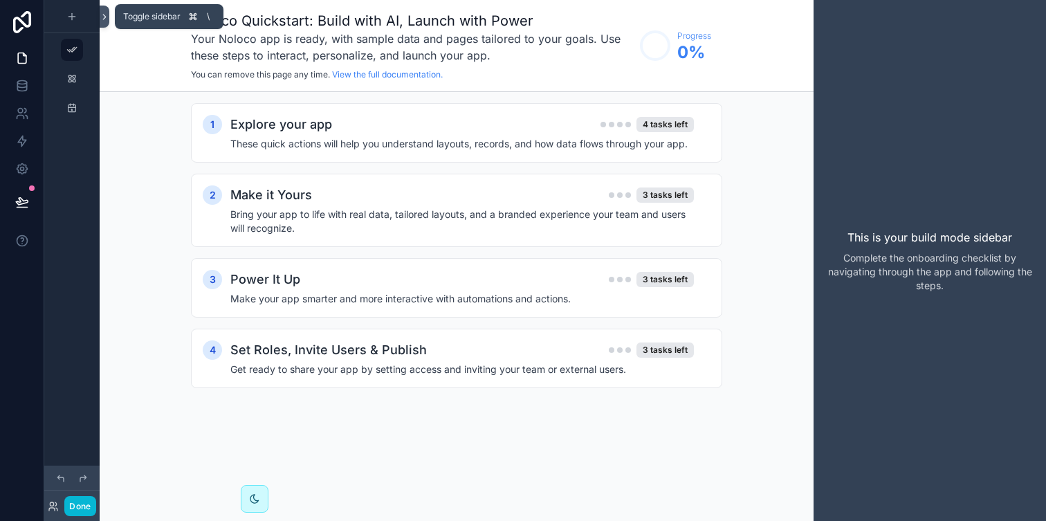
click at [106, 21] on icon at bounding box center [105, 17] width 10 height 10
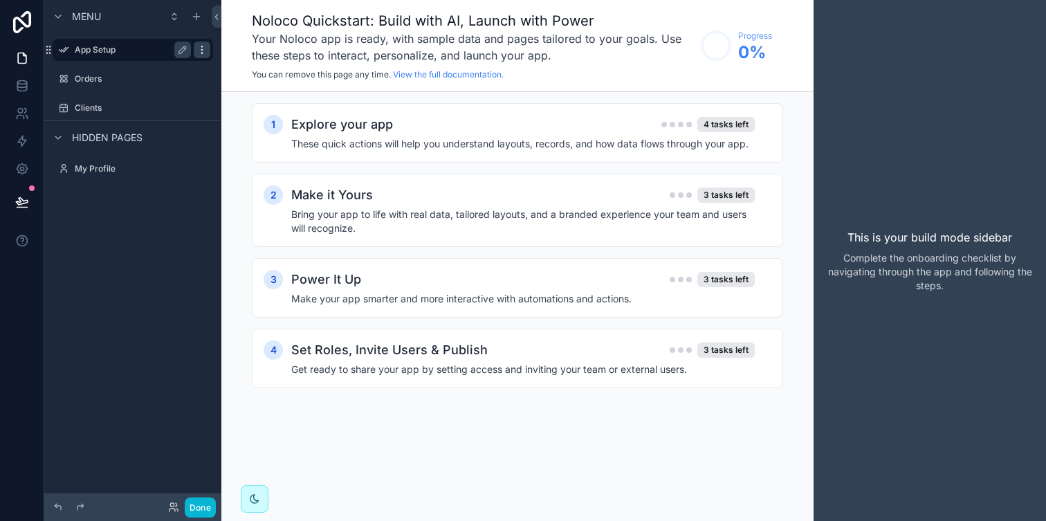
click at [197, 53] on icon "scrollable content" at bounding box center [202, 49] width 11 height 11
click at [235, 60] on icon at bounding box center [235, 59] width 11 height 11
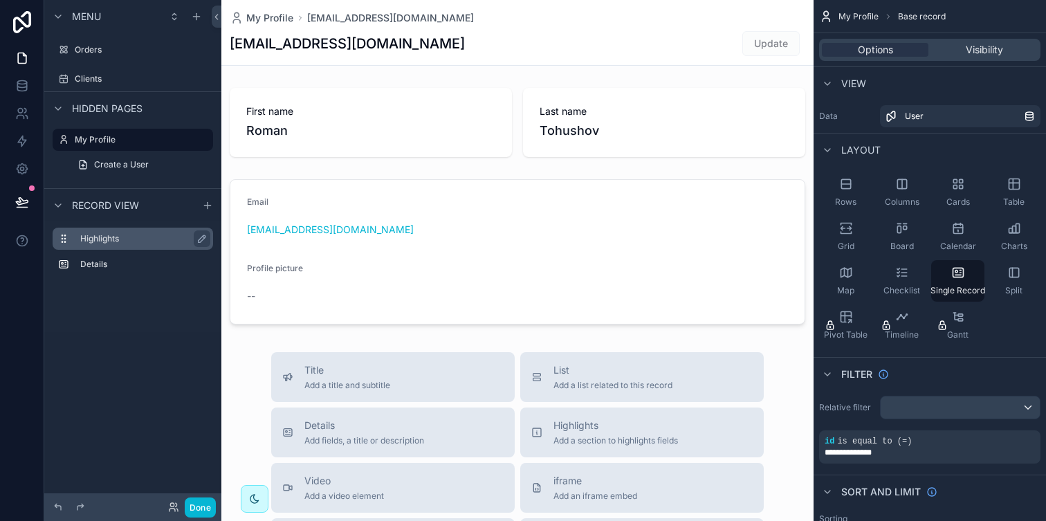
click at [126, 243] on label "Highlights" at bounding box center [141, 238] width 122 height 11
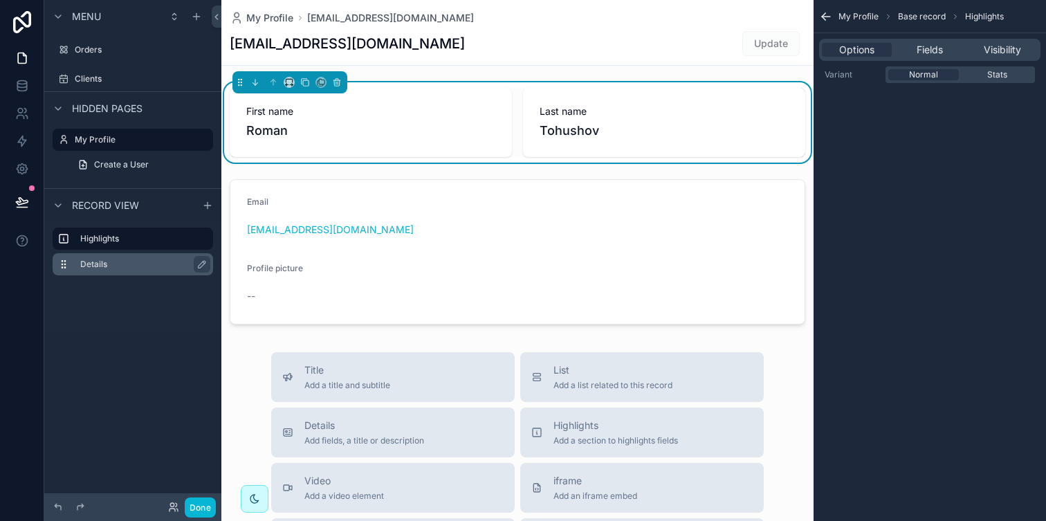
click at [113, 271] on div "Details" at bounding box center [143, 264] width 127 height 17
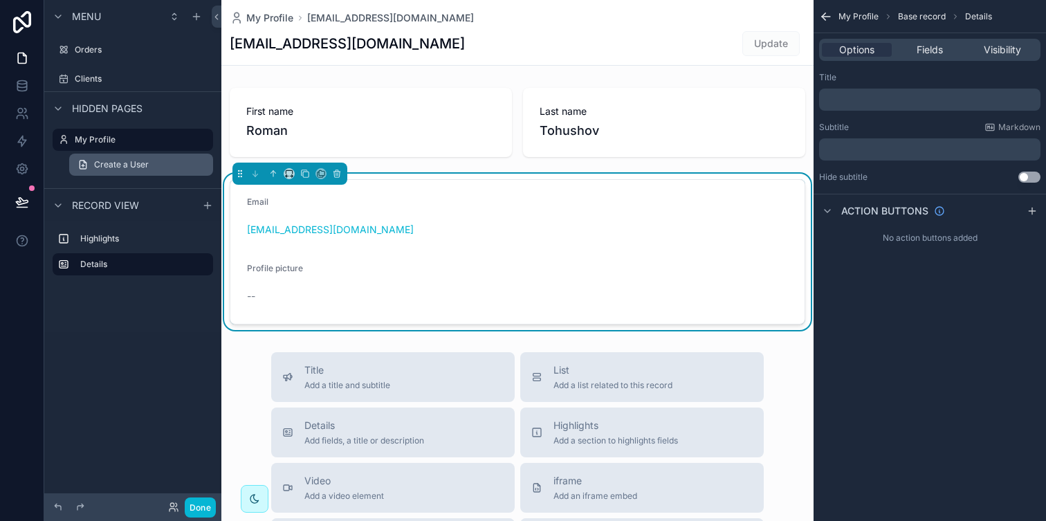
click at [132, 165] on span "Create a User" at bounding box center [121, 164] width 55 height 11
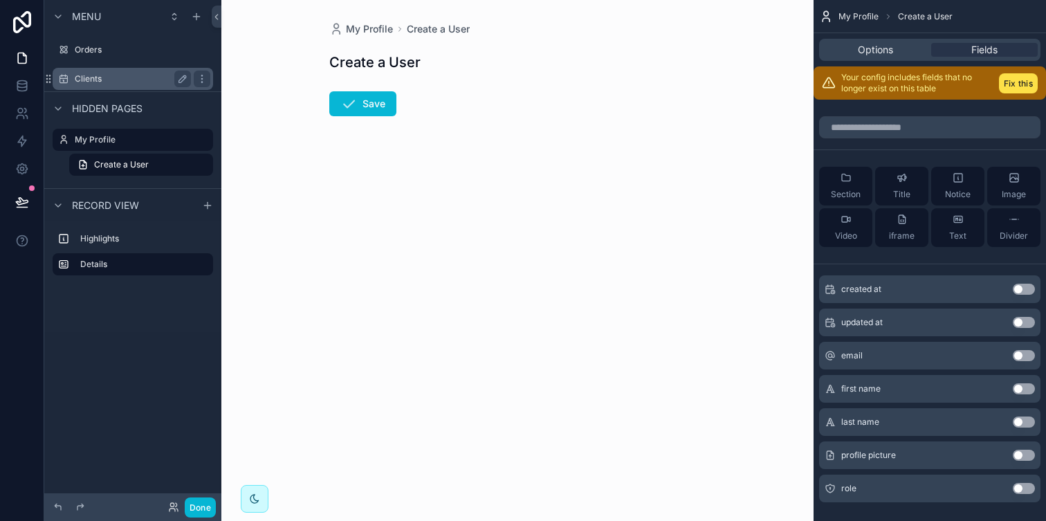
click at [137, 78] on label "Clients" at bounding box center [130, 78] width 111 height 11
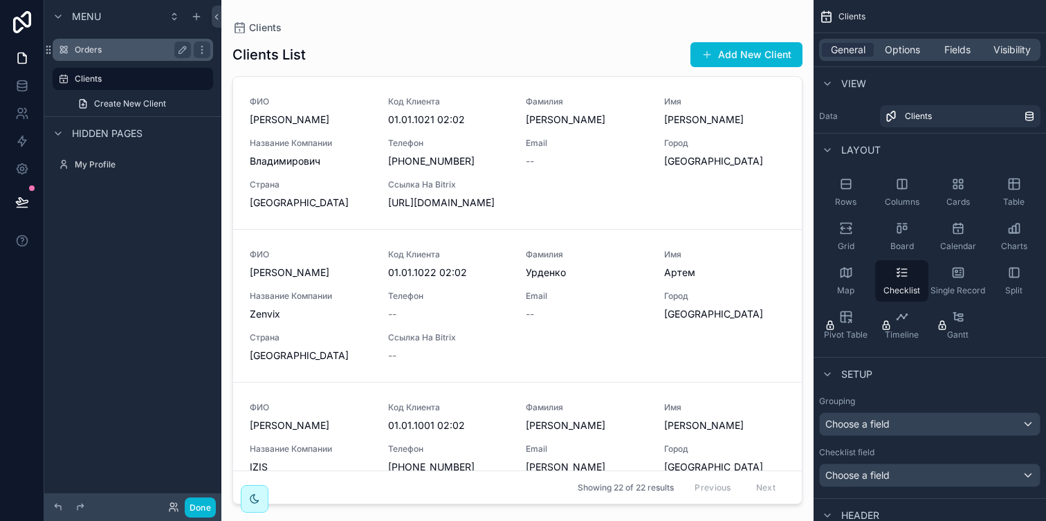
click at [139, 53] on label "Orders" at bounding box center [130, 49] width 111 height 11
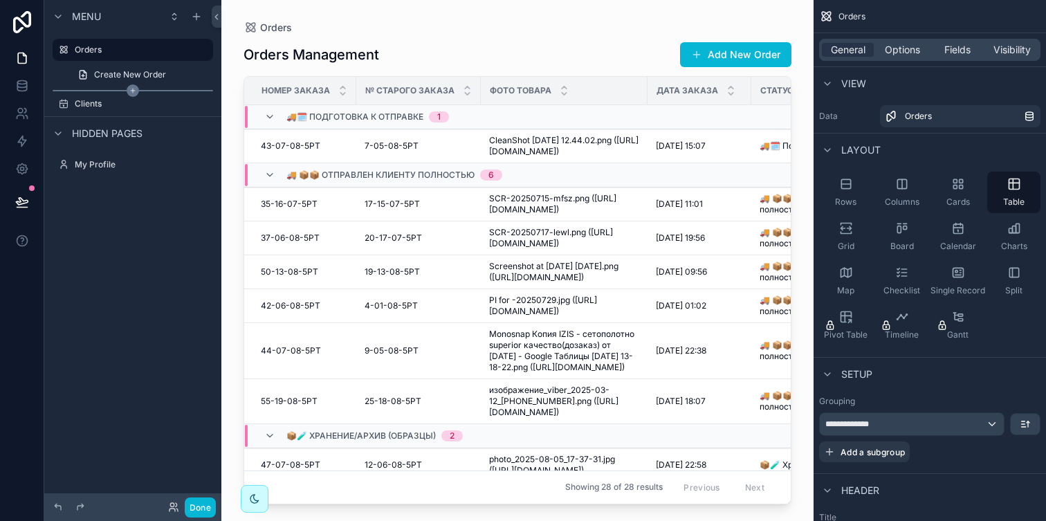
click at [129, 93] on icon "scrollable content" at bounding box center [133, 90] width 12 height 12
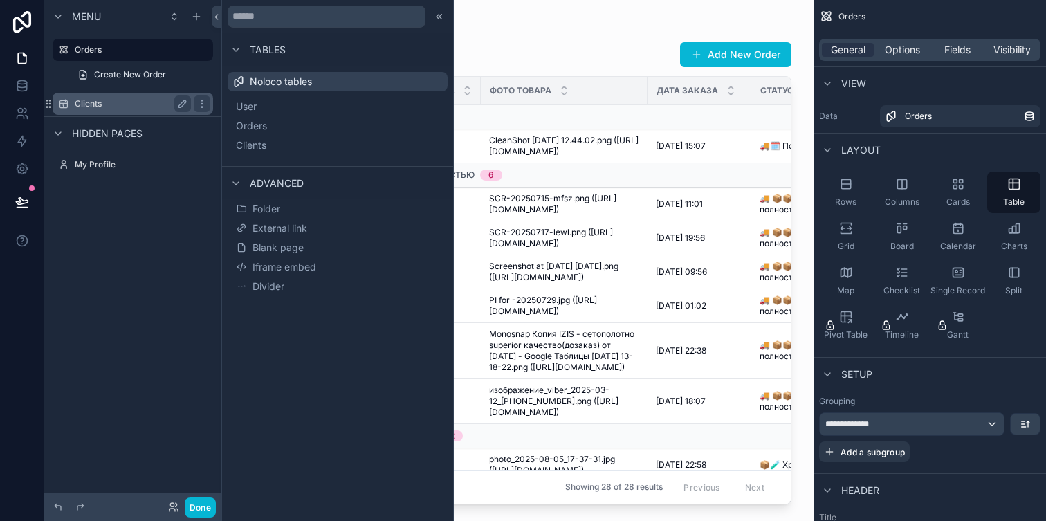
click at [136, 95] on div "Clients" at bounding box center [133, 103] width 116 height 17
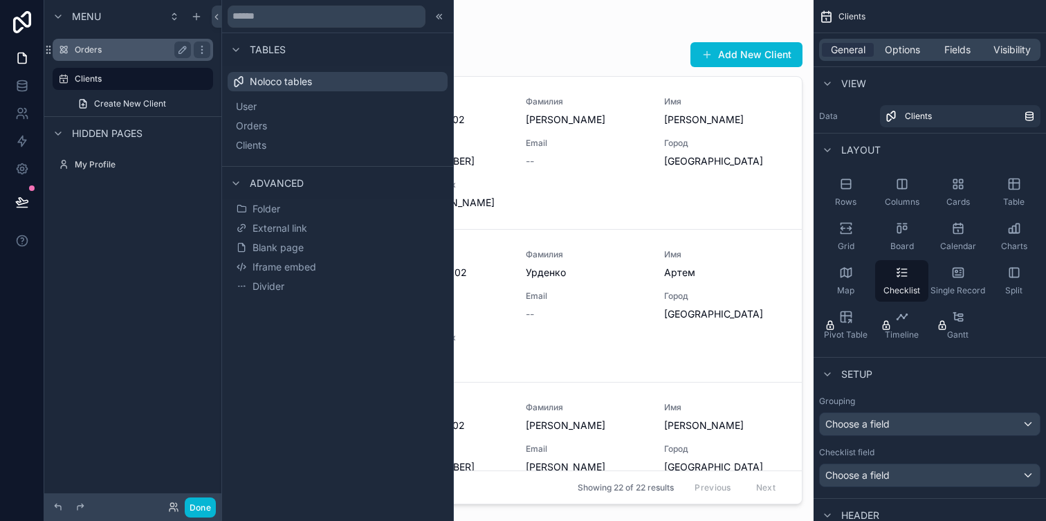
click at [110, 48] on label "Orders" at bounding box center [130, 49] width 111 height 11
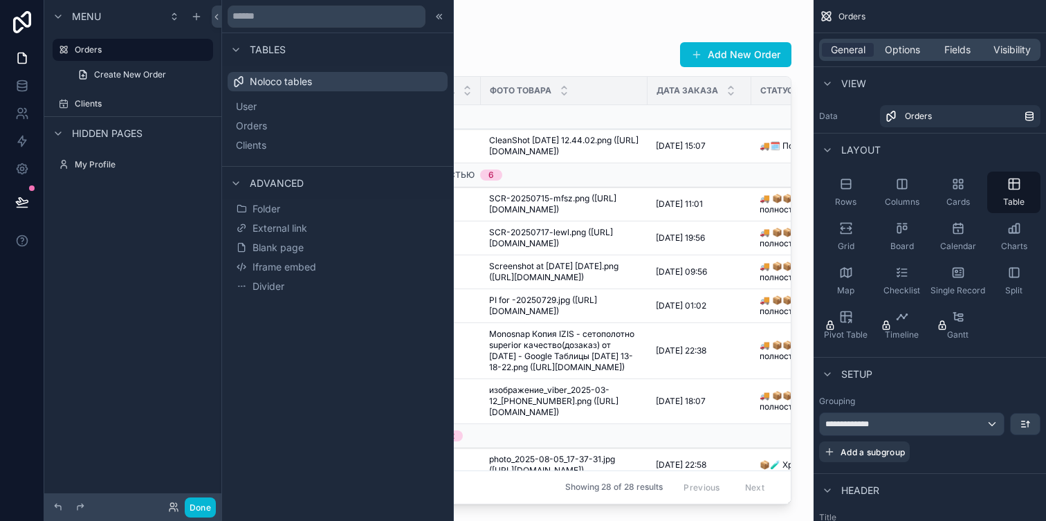
click at [519, 183] on div at bounding box center [517, 252] width 592 height 504
click at [493, 157] on span "CleanShot [DATE] 12.44.02.png ([URL][DOMAIN_NAME])" at bounding box center [564, 146] width 150 height 22
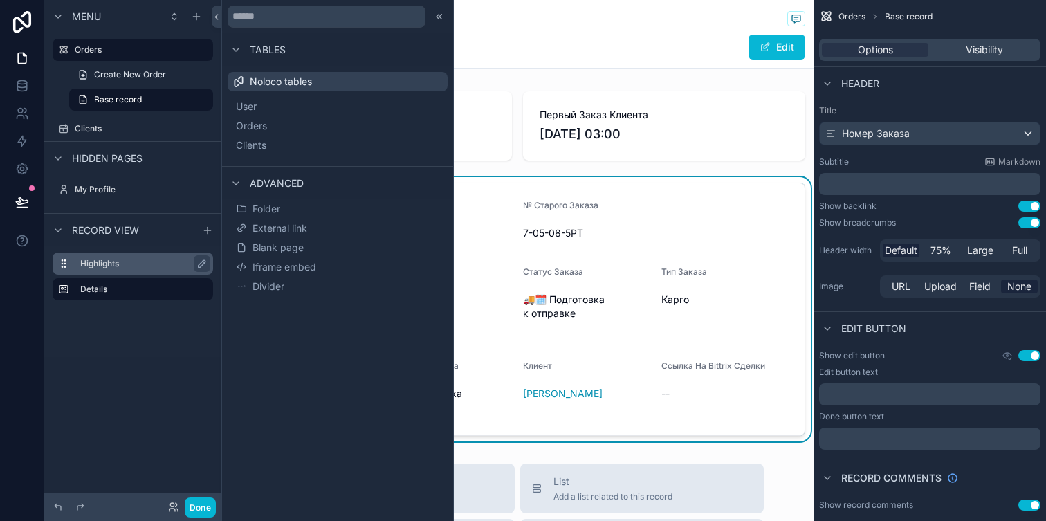
click at [149, 262] on label "Highlights" at bounding box center [141, 263] width 122 height 11
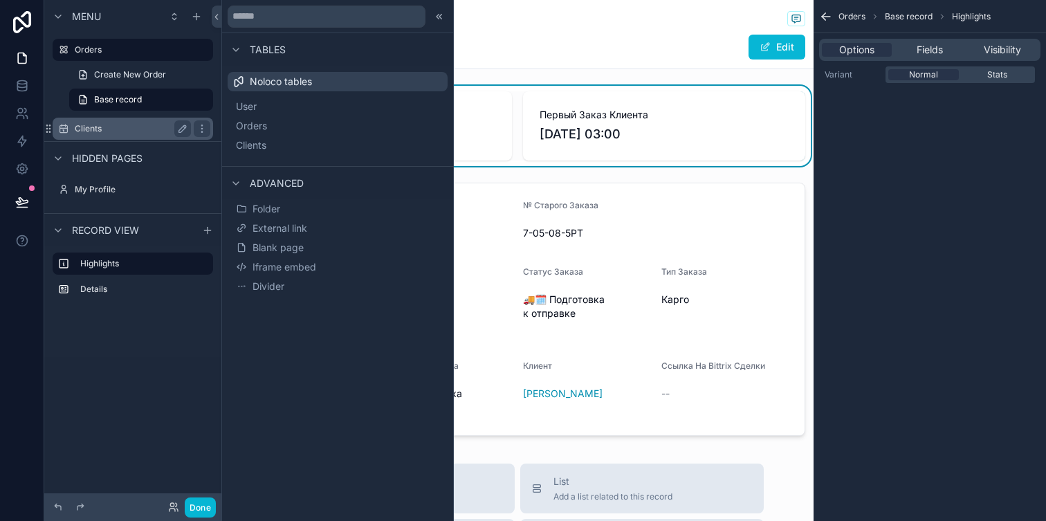
click at [129, 131] on label "Clients" at bounding box center [130, 128] width 111 height 11
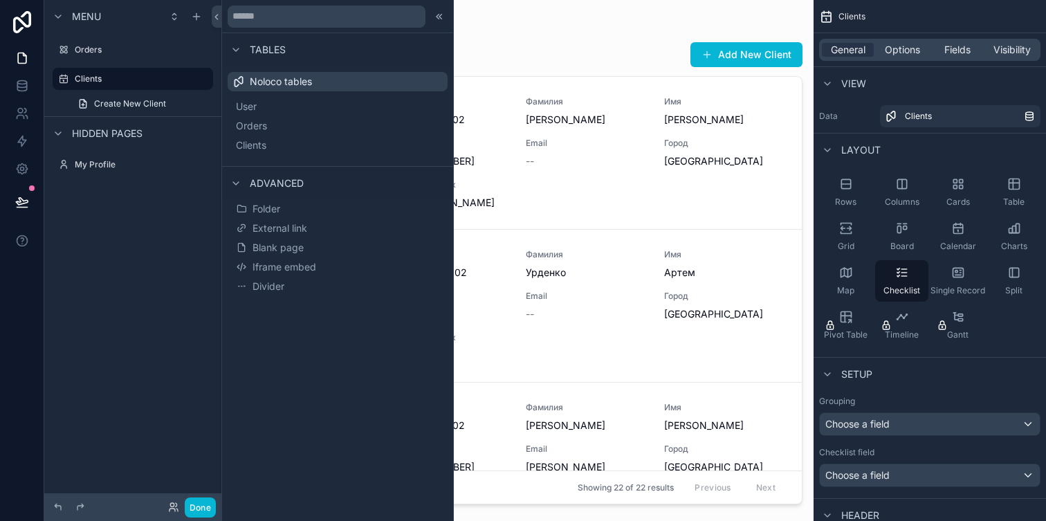
click at [516, 186] on div at bounding box center [517, 252] width 592 height 504
click at [516, 181] on div "ФИО Серотюк Иван Код Клиента 01.01.1021 02:02 Фамилия Серотюк Имя Иван Название…" at bounding box center [518, 152] width 536 height 113
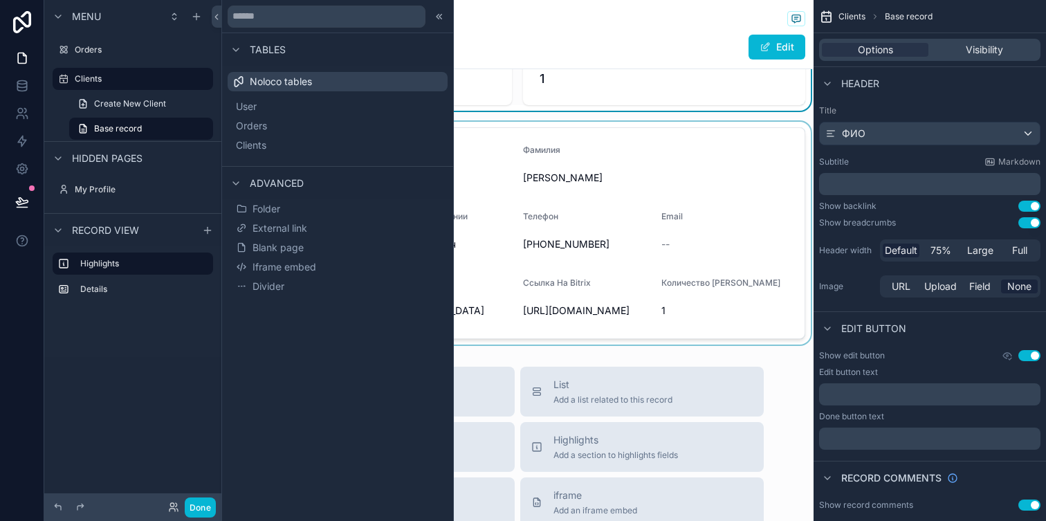
scroll to position [77, 0]
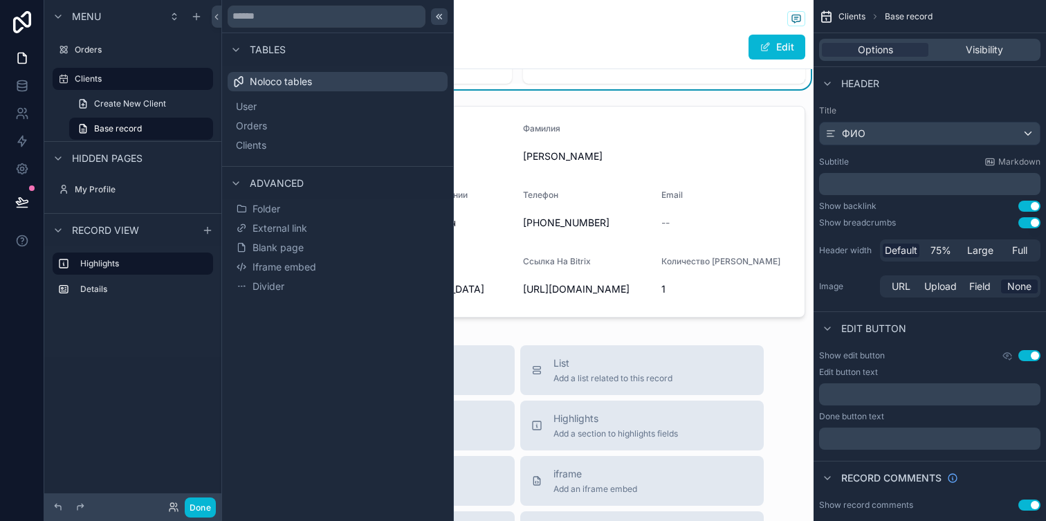
click at [442, 18] on icon at bounding box center [439, 16] width 11 height 11
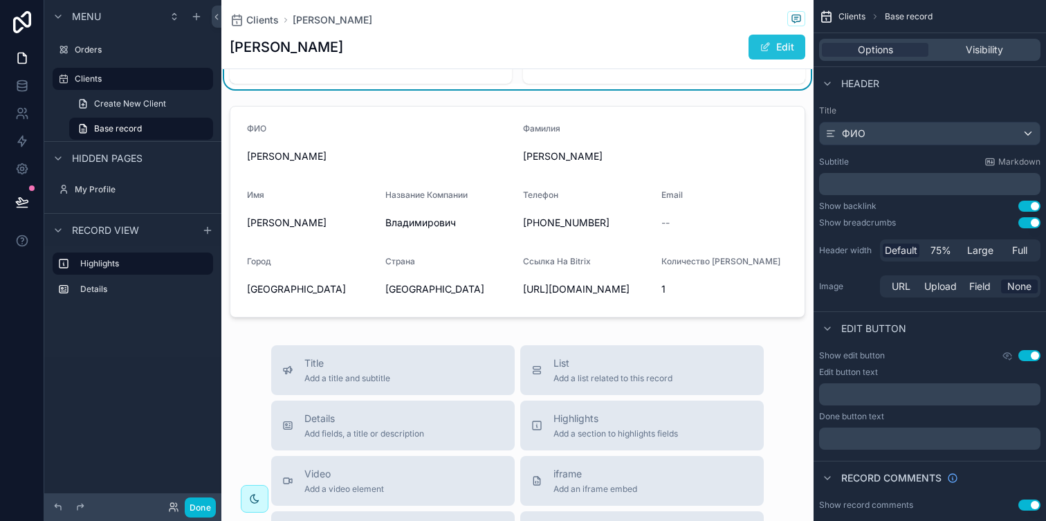
click at [760, 51] on span at bounding box center [765, 47] width 11 height 11
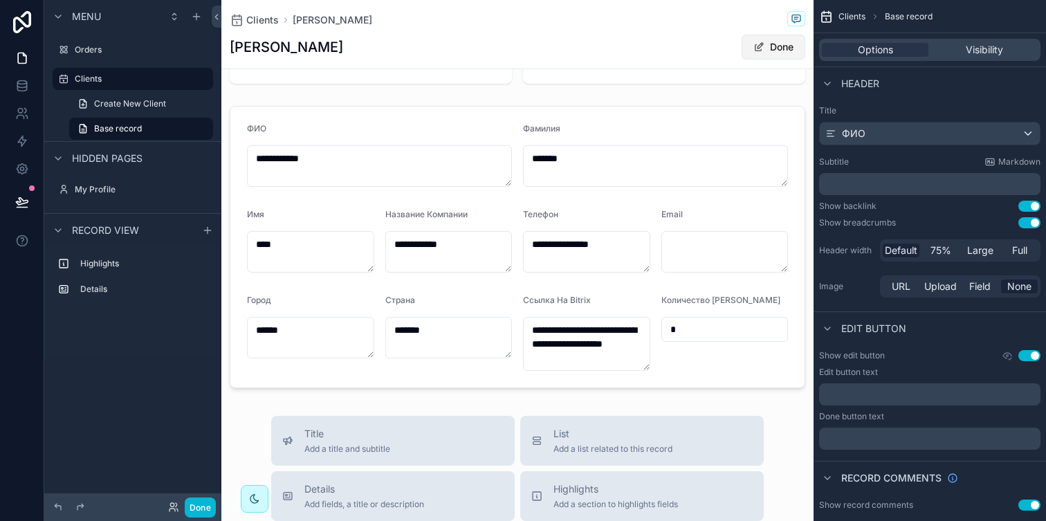
click at [756, 46] on span at bounding box center [759, 47] width 11 height 11
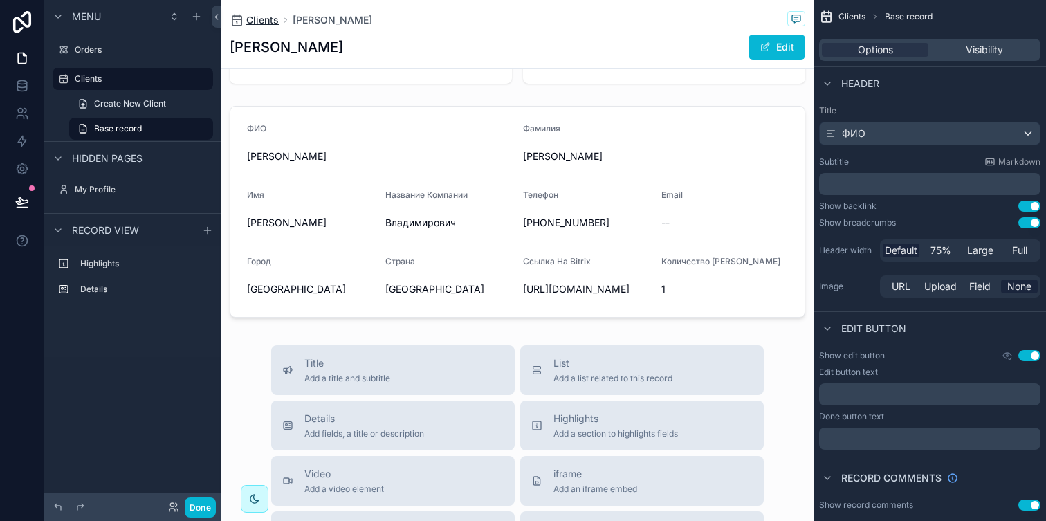
click at [263, 17] on span "Clients" at bounding box center [262, 20] width 33 height 14
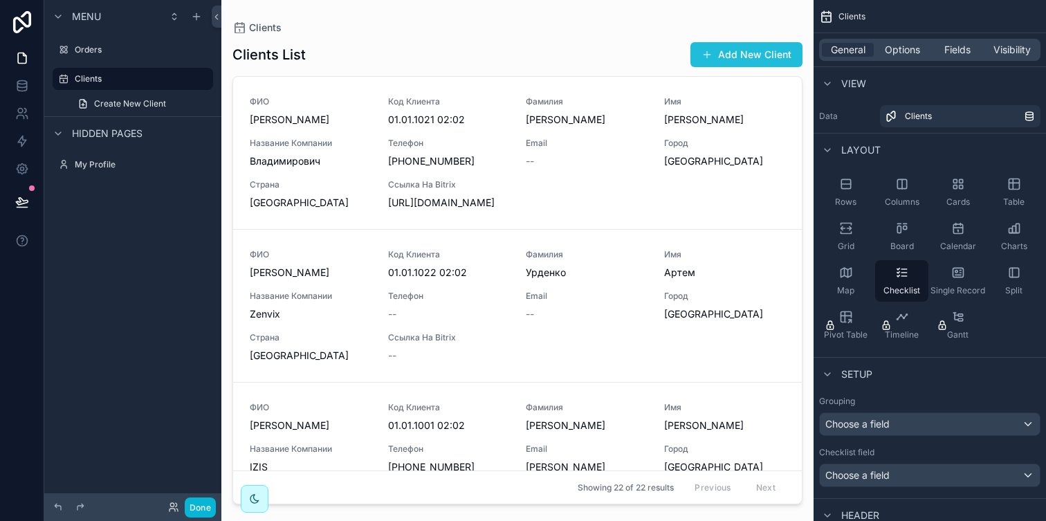
click at [731, 51] on button "Add New Client" at bounding box center [747, 54] width 112 height 25
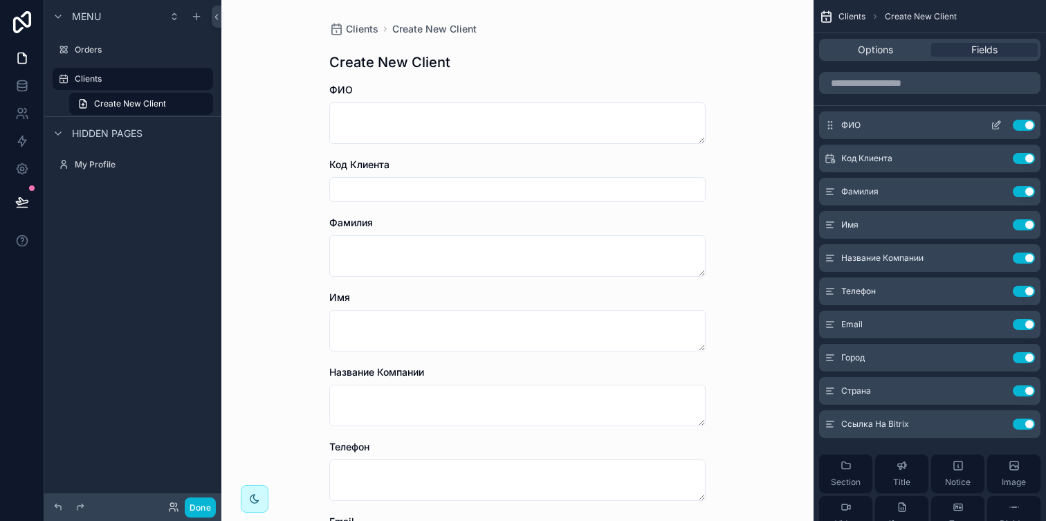
click at [996, 125] on icon "scrollable content" at bounding box center [996, 125] width 11 height 11
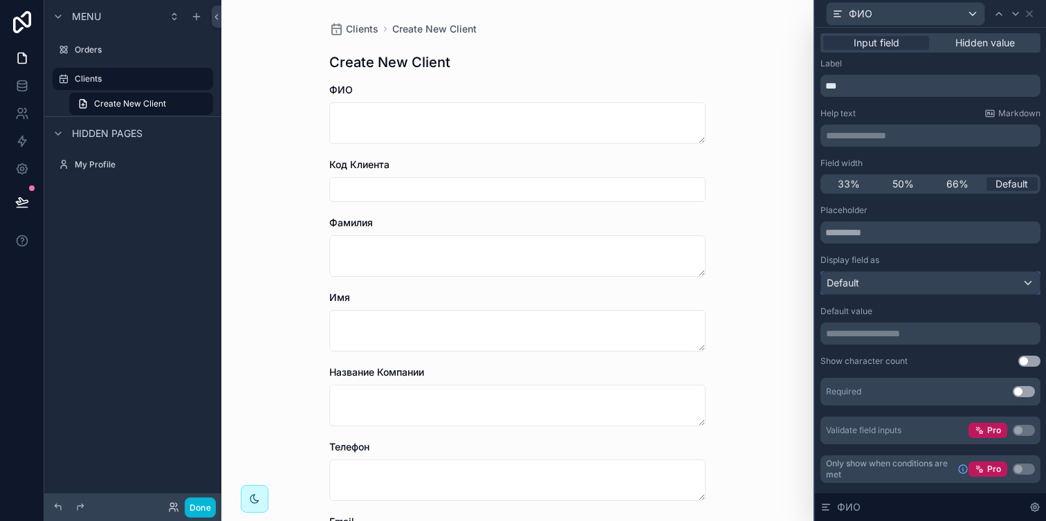
click at [881, 279] on div "Default" at bounding box center [930, 283] width 219 height 22
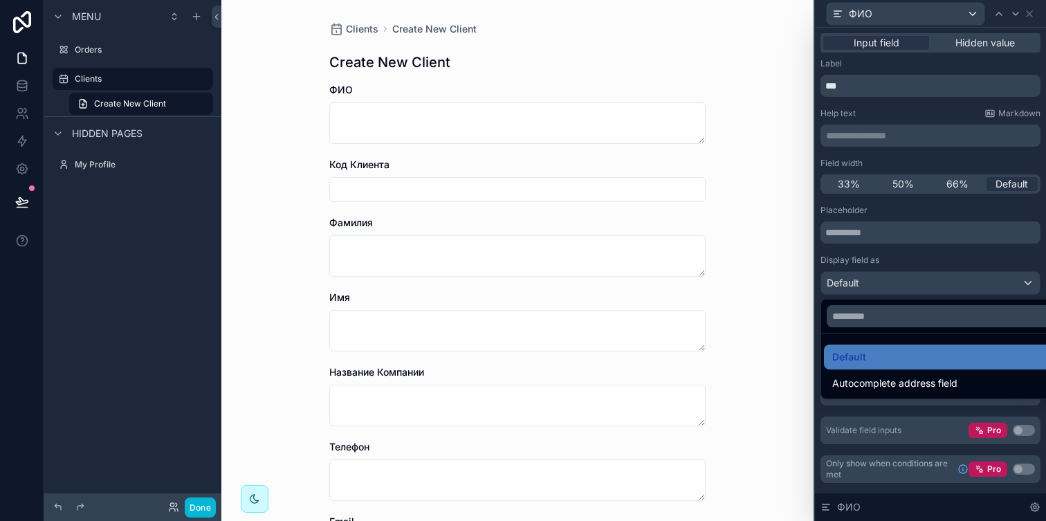
click at [881, 279] on div at bounding box center [930, 260] width 231 height 521
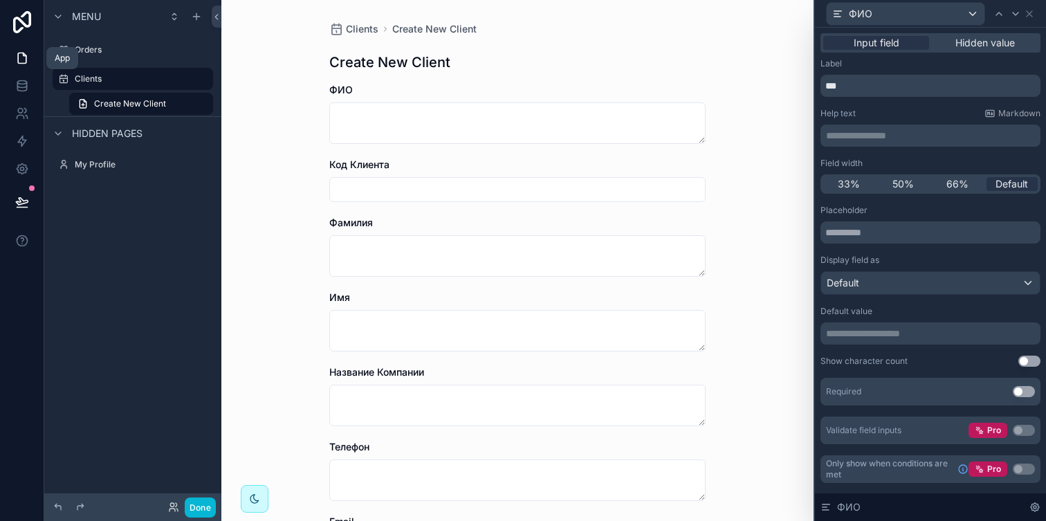
click at [26, 51] on icon at bounding box center [22, 58] width 14 height 14
click at [26, 82] on icon at bounding box center [21, 82] width 9 height 3
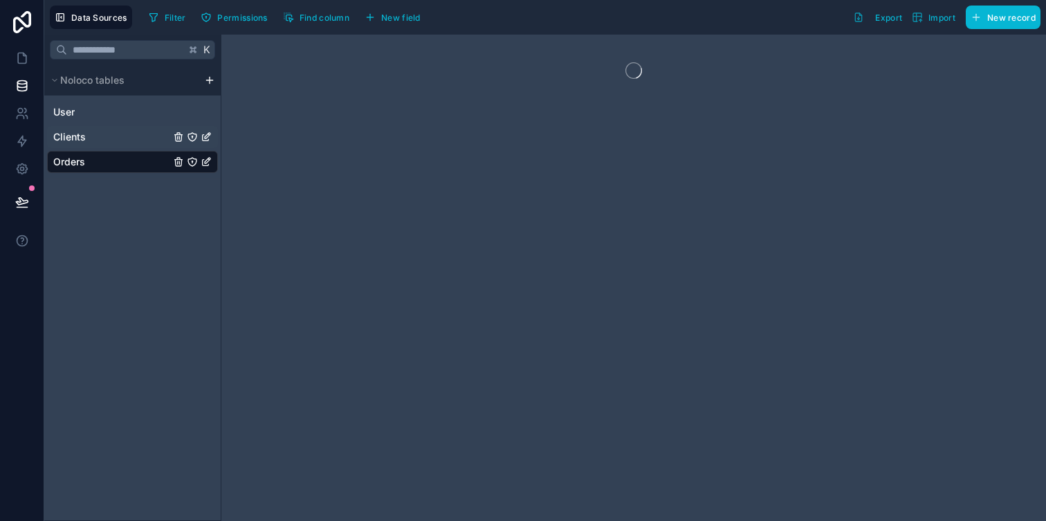
click at [75, 140] on span "Clients" at bounding box center [69, 137] width 33 height 14
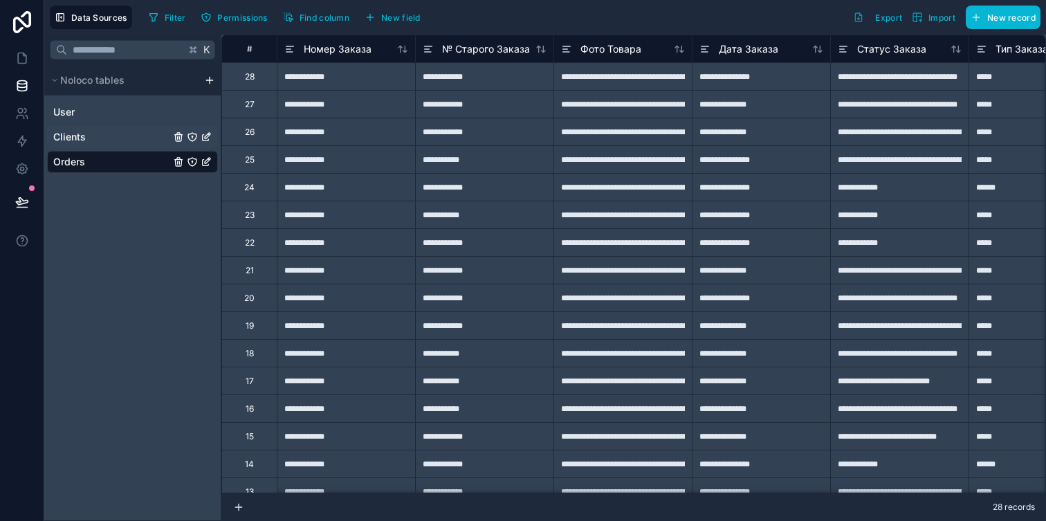
click at [88, 140] on link "Clients" at bounding box center [111, 137] width 117 height 14
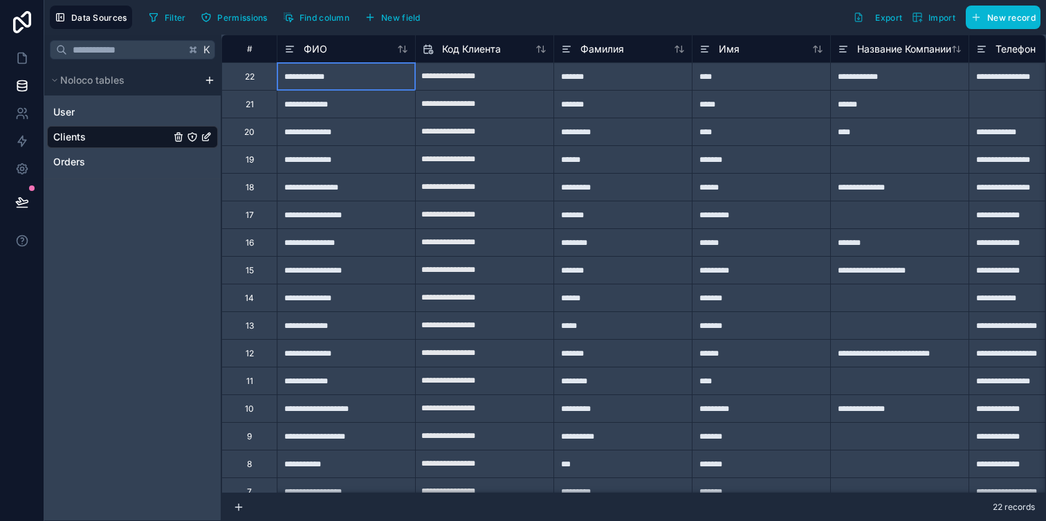
click at [347, 74] on div "**********" at bounding box center [346, 76] width 138 height 28
click at [347, 49] on div "ФИО" at bounding box center [346, 49] width 124 height 17
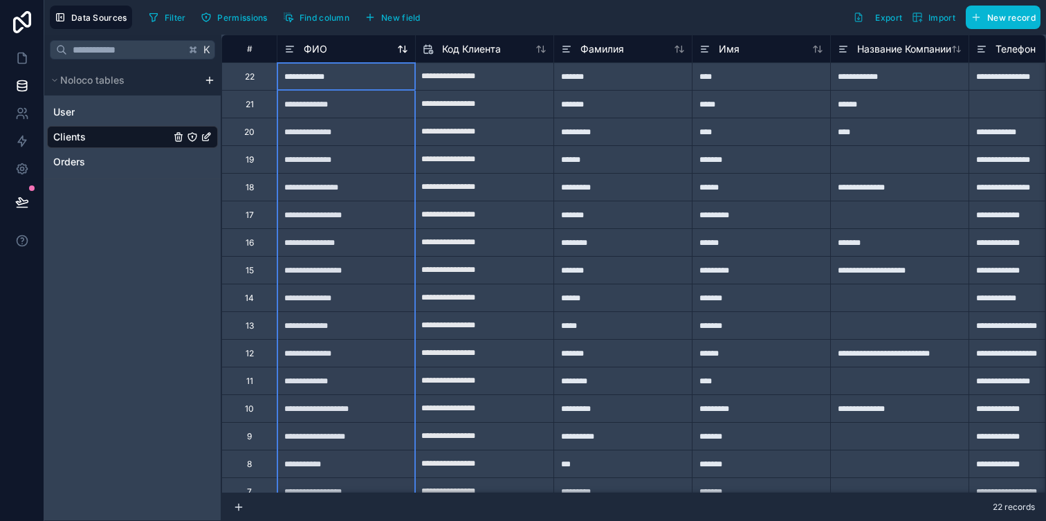
click at [347, 49] on div "ФИО" at bounding box center [346, 49] width 124 height 17
click at [352, 58] on div "ФИО" at bounding box center [346, 49] width 138 height 28
click at [295, 50] on icon at bounding box center [289, 49] width 11 height 17
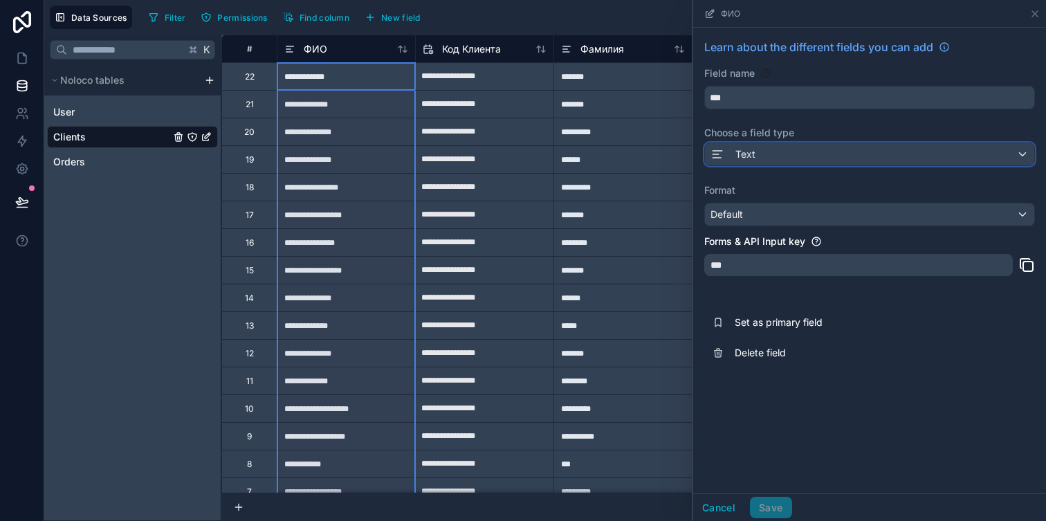
click at [760, 158] on div "Text" at bounding box center [869, 154] width 329 height 22
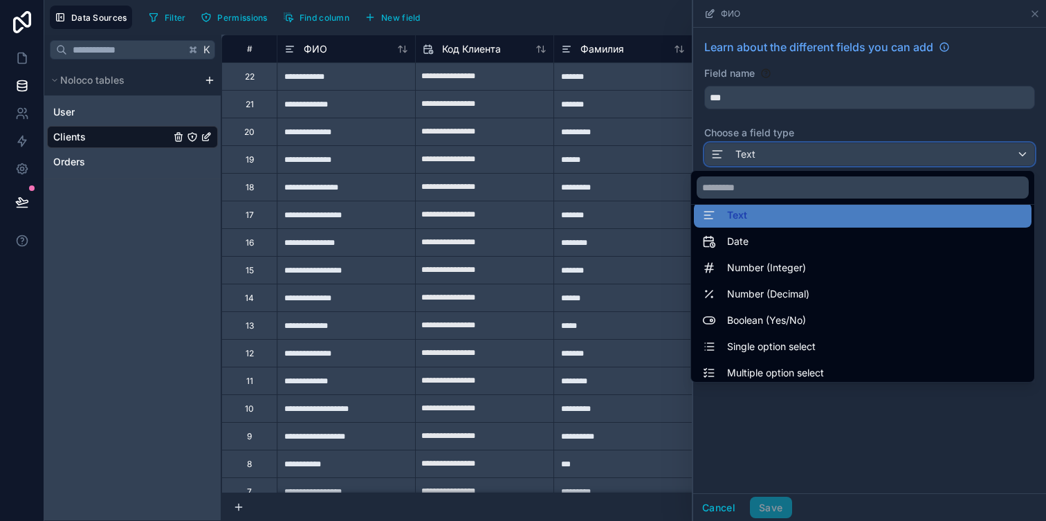
scroll to position [26, 0]
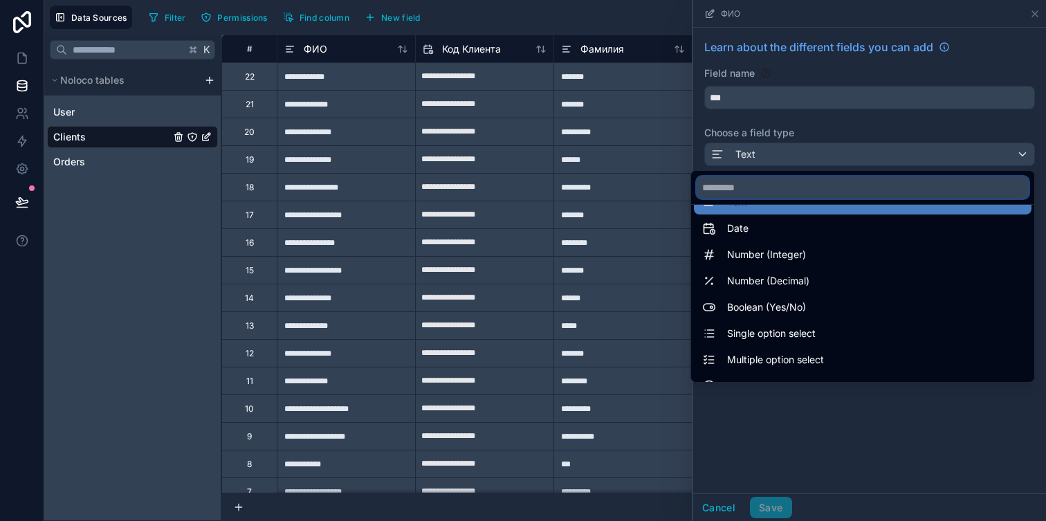
click at [784, 187] on input "text" at bounding box center [863, 187] width 332 height 22
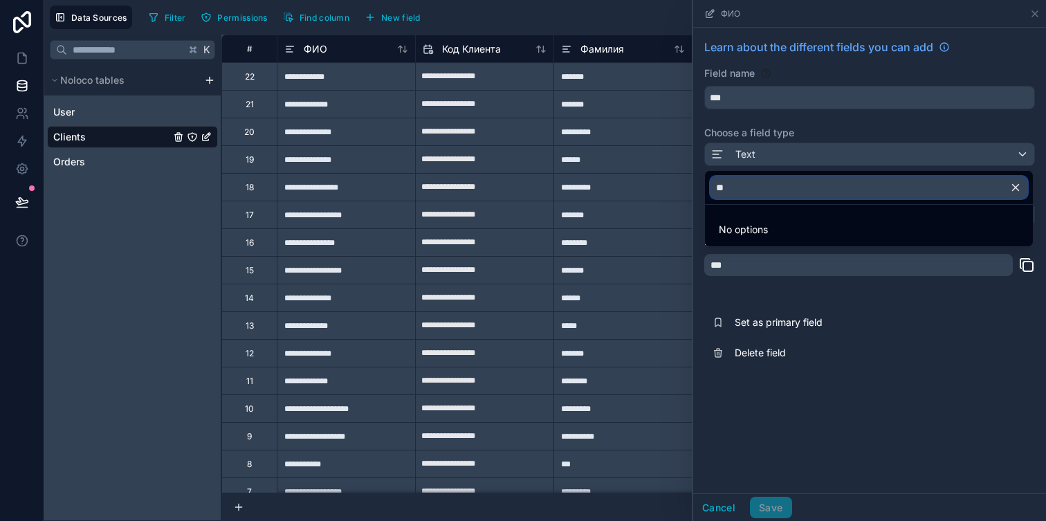
type input "*"
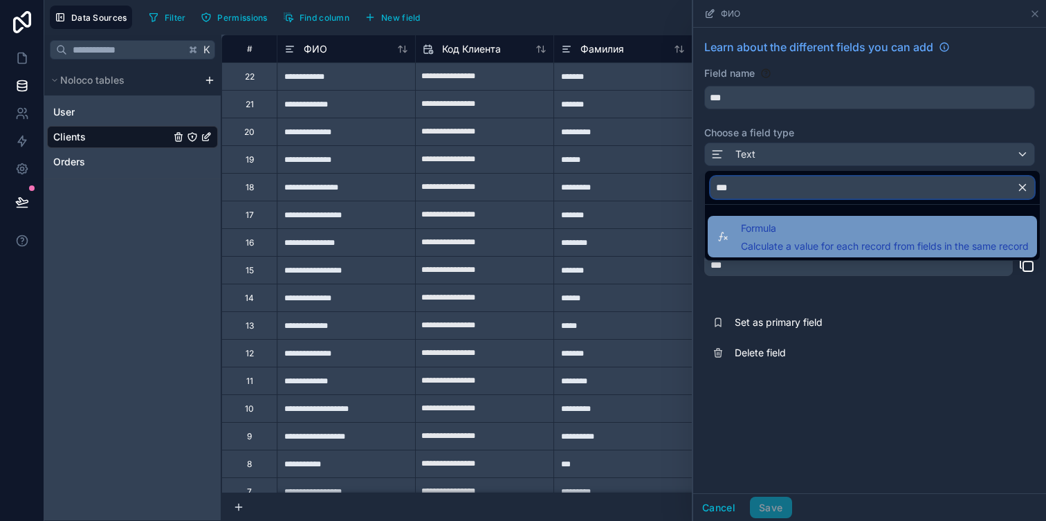
type input "***"
click at [805, 226] on span "Formula" at bounding box center [885, 228] width 288 height 17
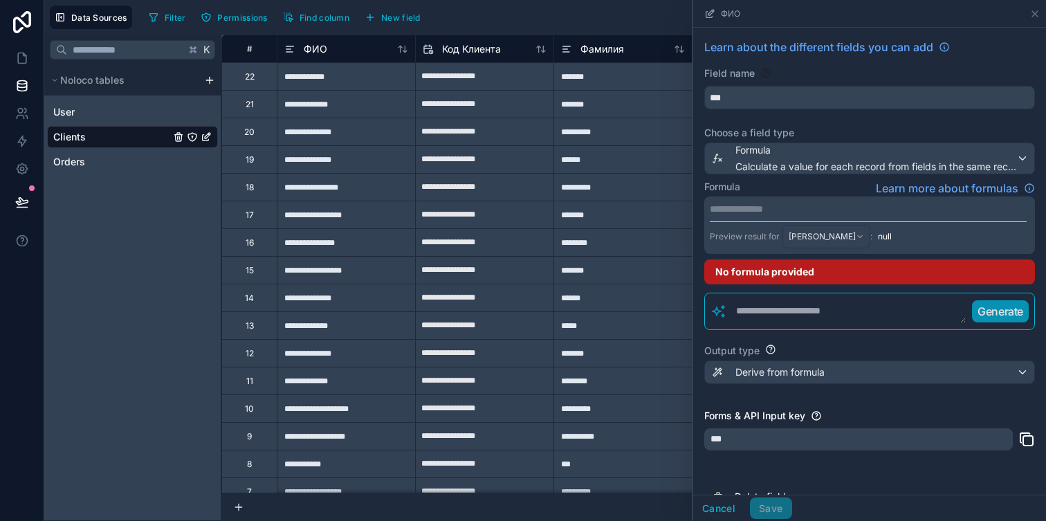
click at [760, 207] on p "**********" at bounding box center [868, 209] width 317 height 14
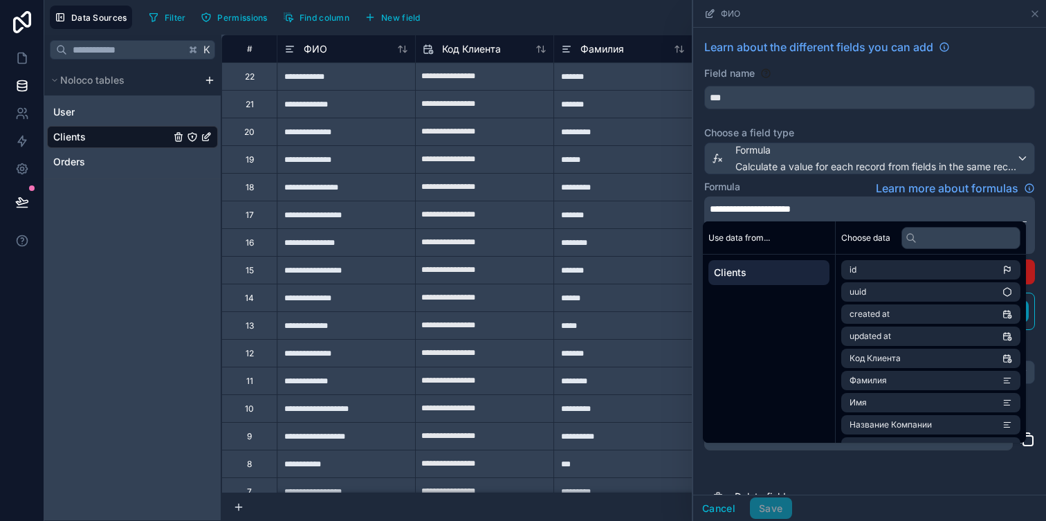
click at [841, 181] on div "Formula Learn more about formulas" at bounding box center [869, 188] width 331 height 17
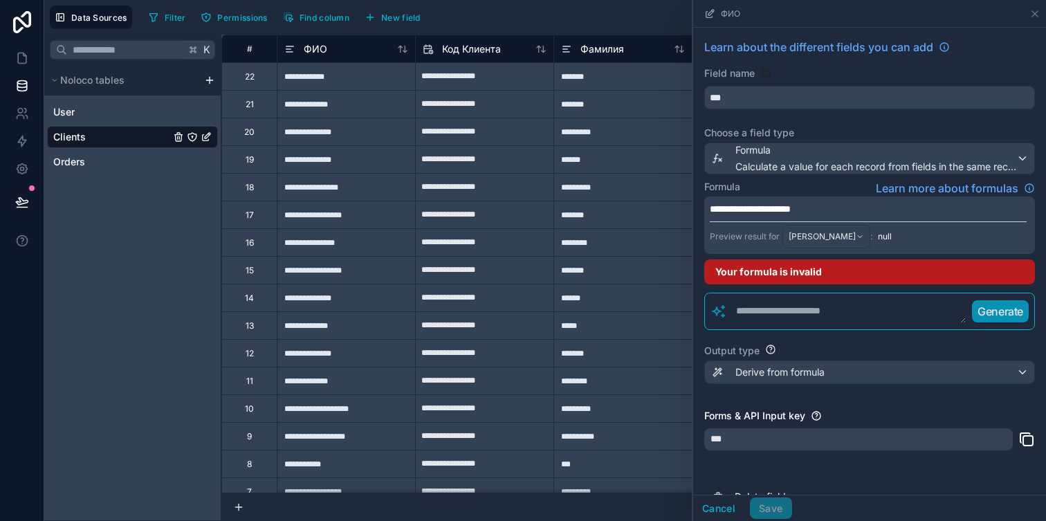
click at [781, 205] on span "**********" at bounding box center [750, 209] width 81 height 10
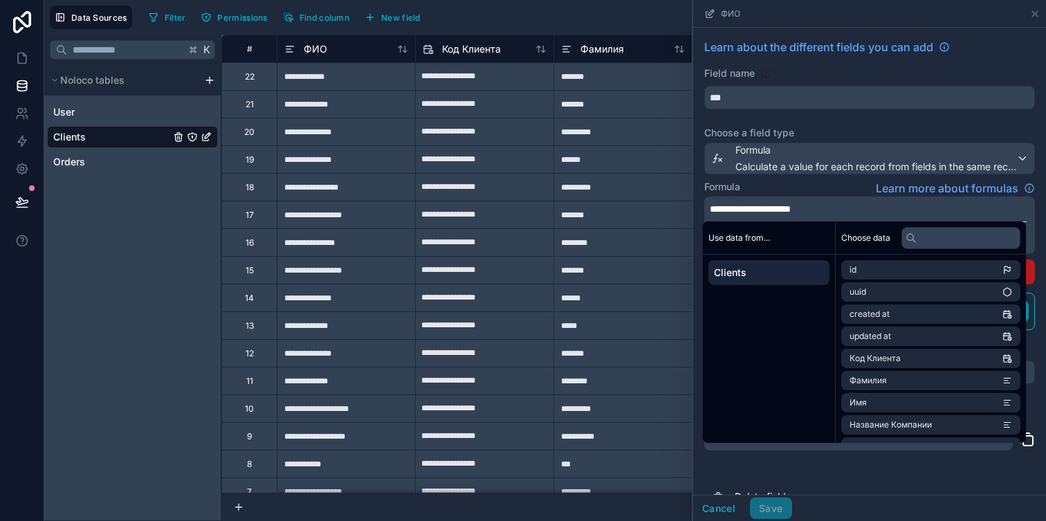
click at [772, 207] on span "**********" at bounding box center [750, 209] width 81 height 10
click at [817, 185] on div "Formula Learn more about formulas" at bounding box center [869, 188] width 331 height 17
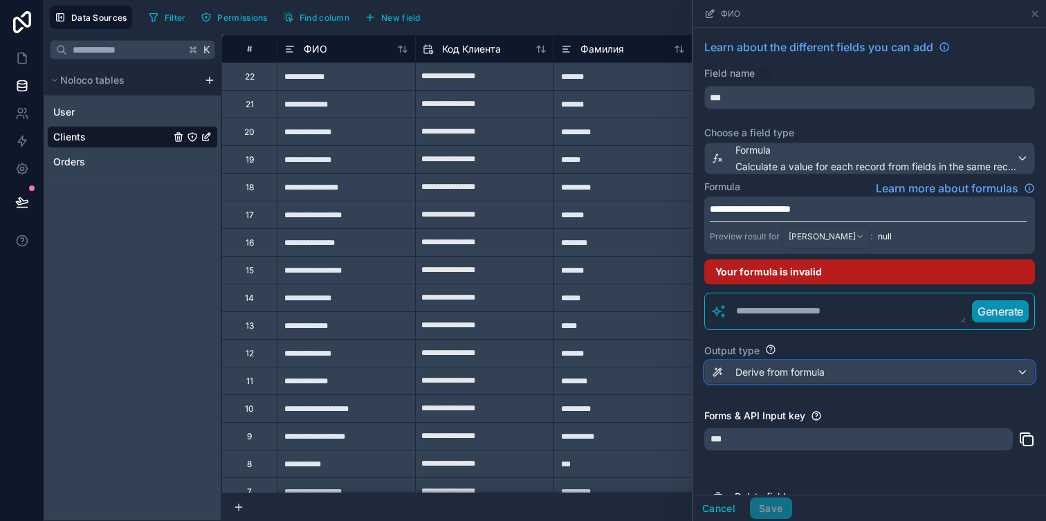
click at [778, 376] on span "Derive from formula" at bounding box center [780, 372] width 89 height 14
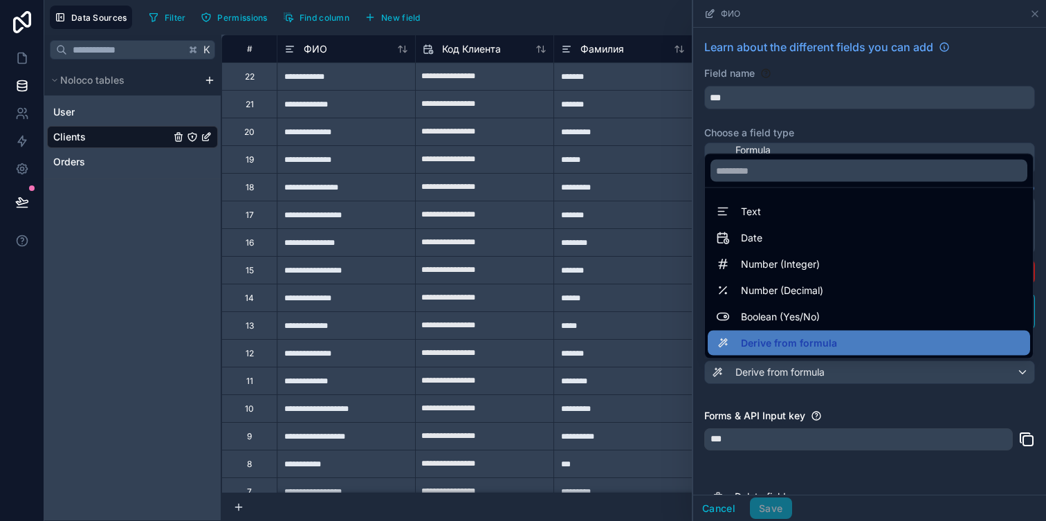
click at [778, 376] on div at bounding box center [869, 260] width 353 height 521
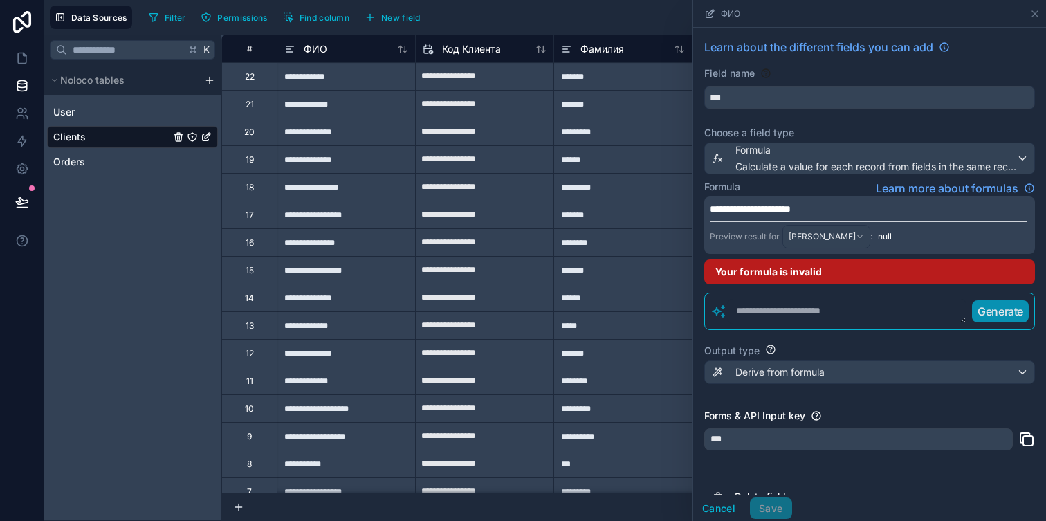
click at [790, 313] on textarea at bounding box center [846, 311] width 239 height 25
type textarea "*"
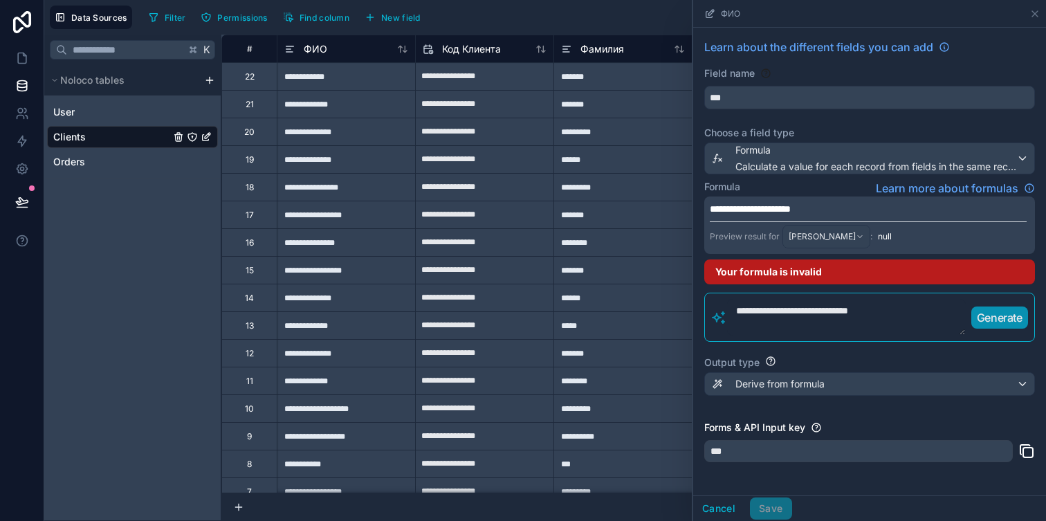
type textarea "**********"
click at [981, 318] on p "Generate" at bounding box center [1000, 317] width 46 height 17
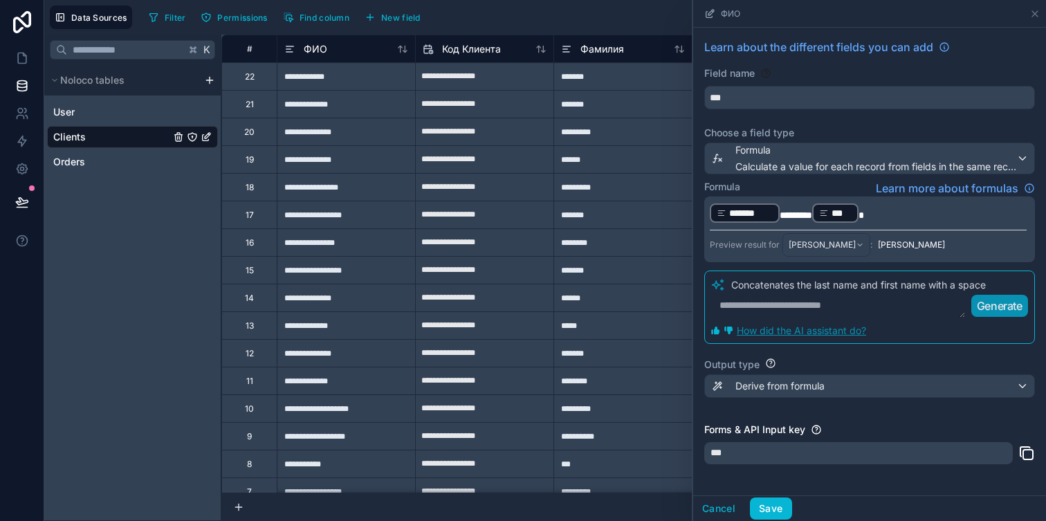
scroll to position [41, 0]
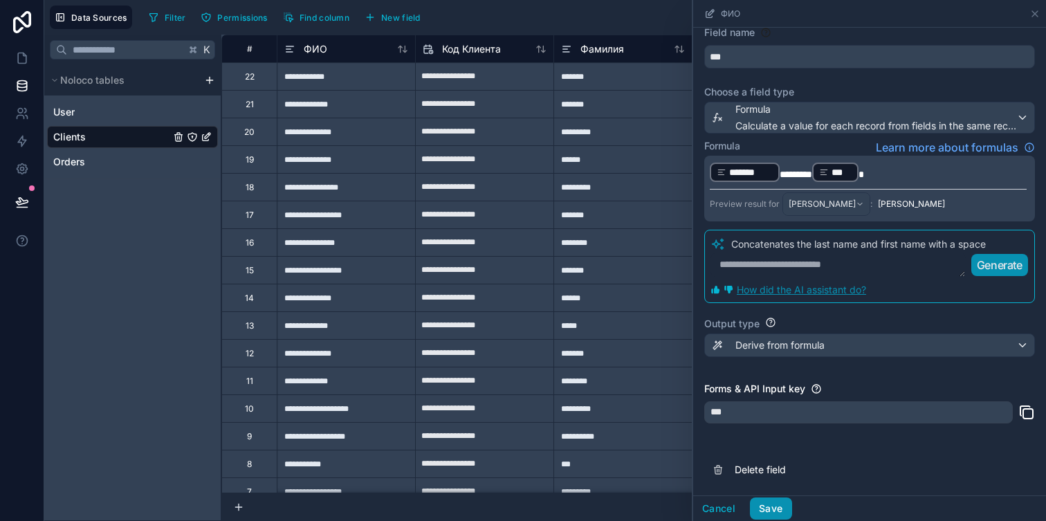
click at [774, 504] on button "Save" at bounding box center [771, 509] width 42 height 22
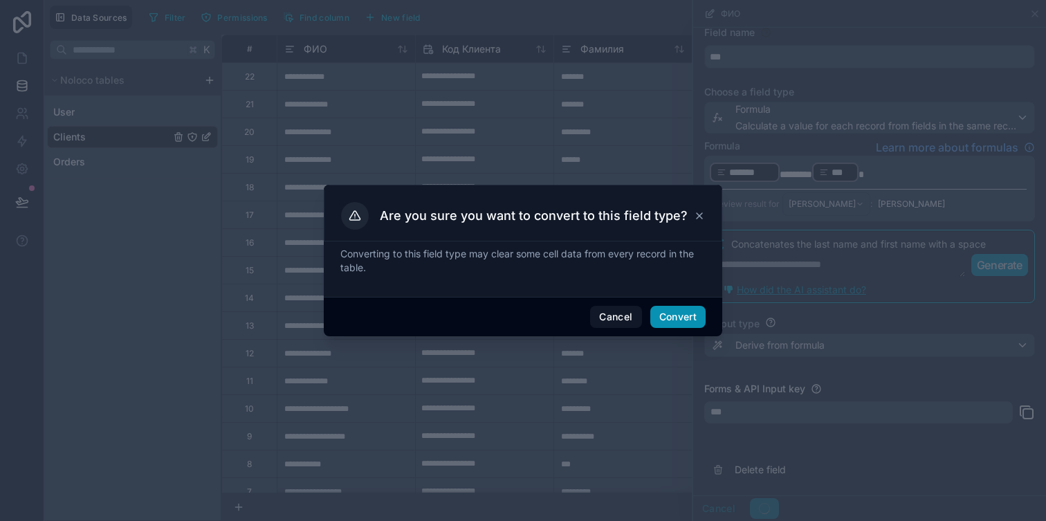
click at [677, 316] on button "Convert" at bounding box center [677, 317] width 55 height 22
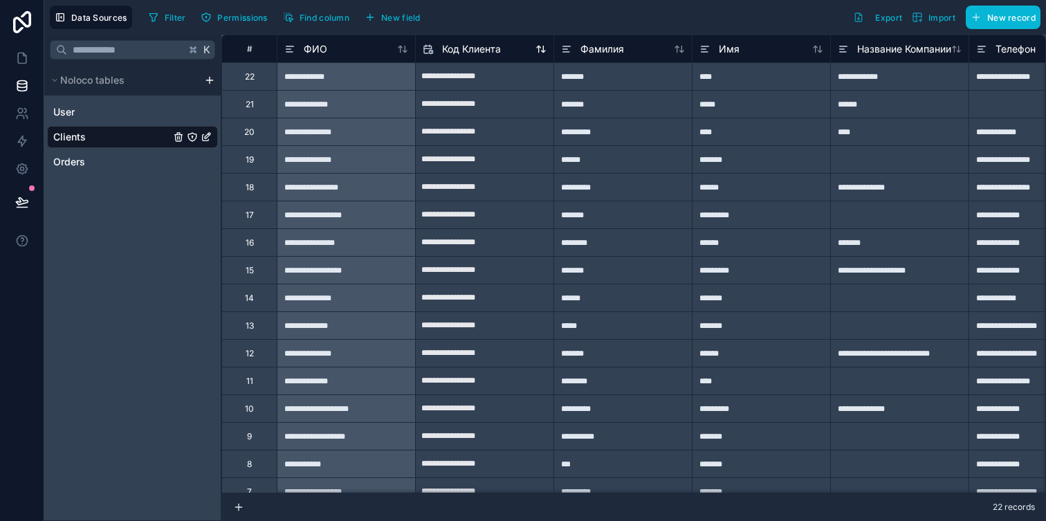
click at [428, 49] on icon at bounding box center [428, 49] width 11 height 17
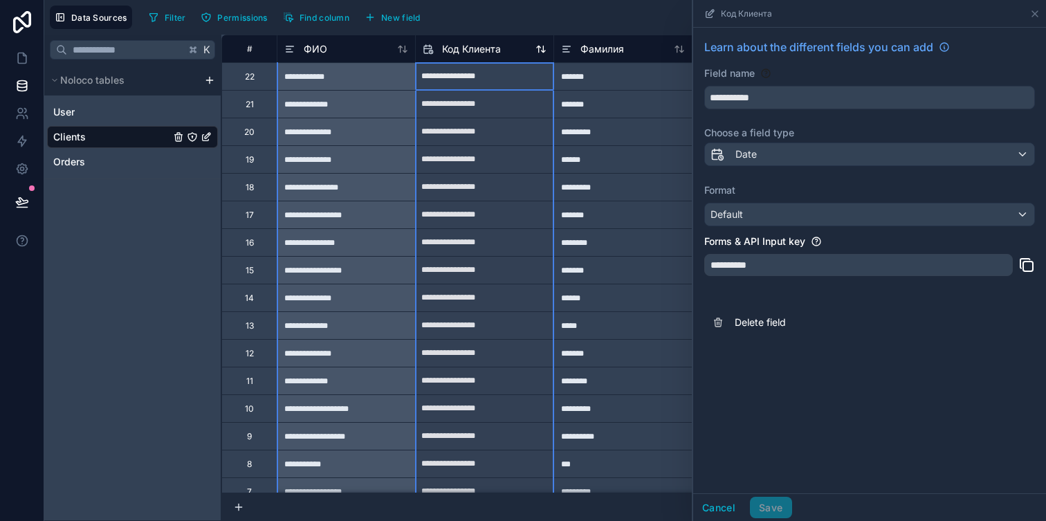
click at [428, 49] on icon at bounding box center [428, 49] width 11 height 17
click at [756, 161] on div "Date" at bounding box center [734, 154] width 46 height 17
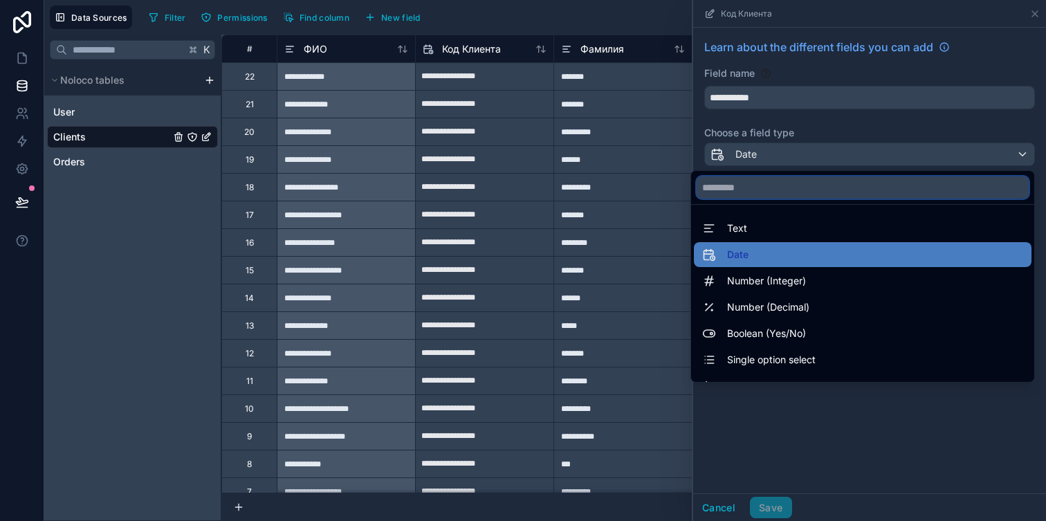
click at [754, 185] on input "text" at bounding box center [863, 187] width 332 height 22
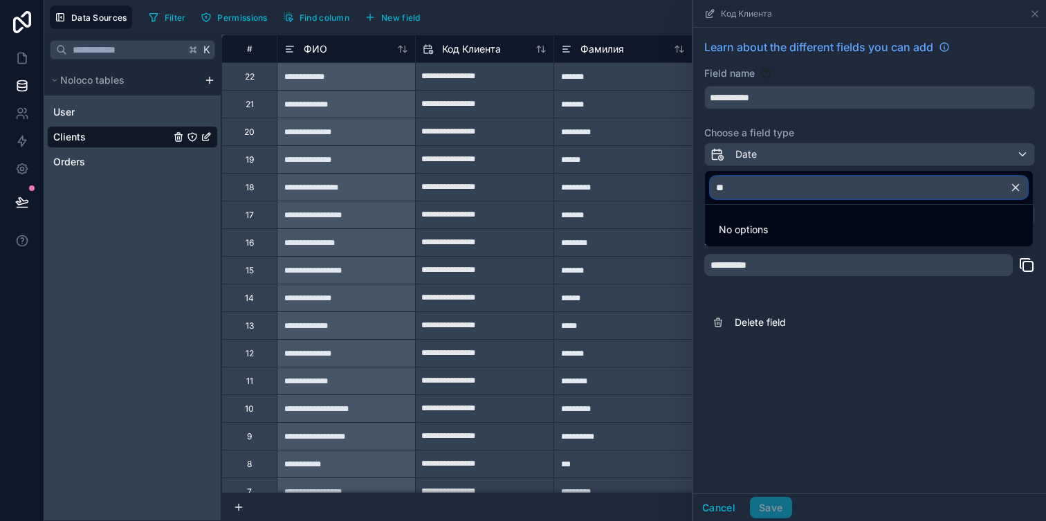
type input "*"
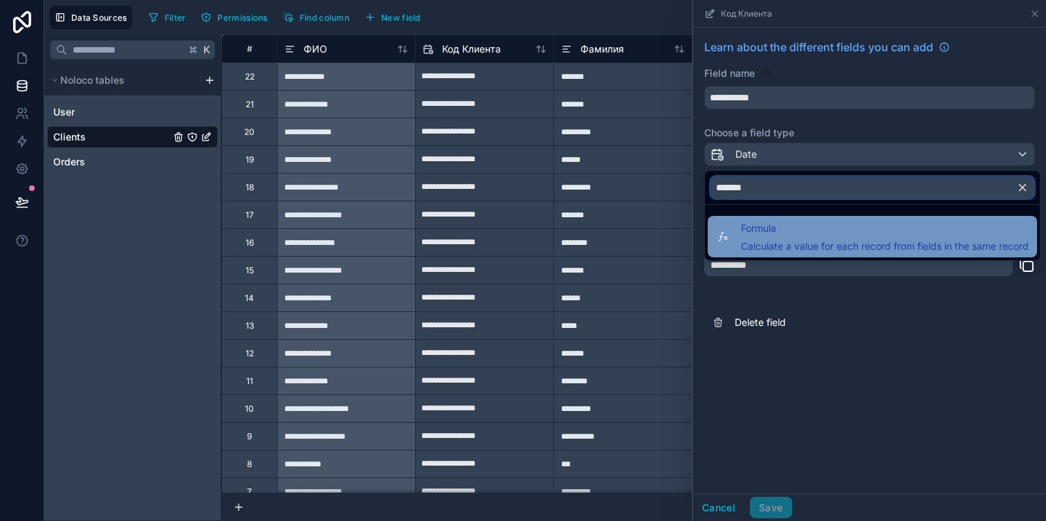
type input "*******"
click at [760, 227] on span "Formula" at bounding box center [885, 228] width 288 height 17
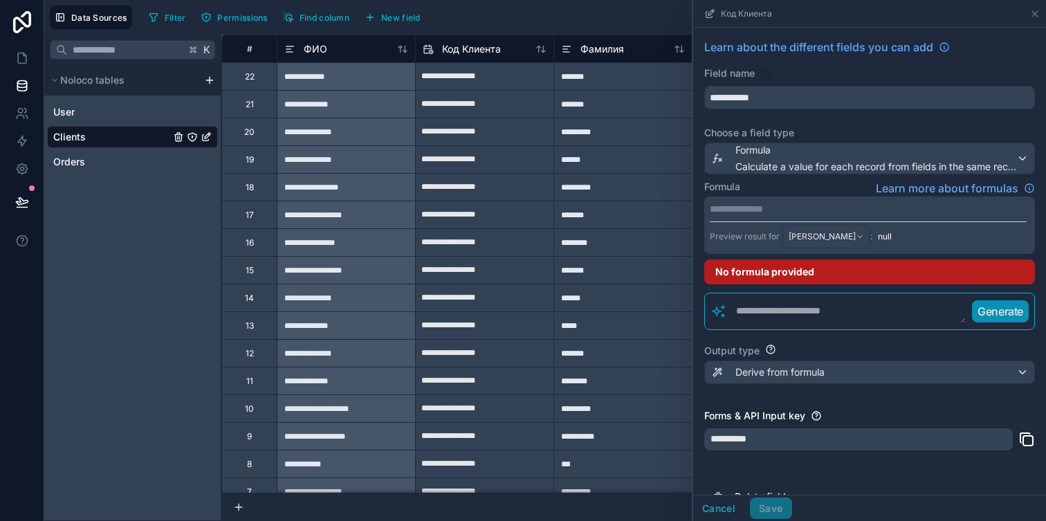
click at [758, 310] on textarea at bounding box center [846, 311] width 239 height 25
type textarea "*"
type textarea "**********"
click at [1010, 313] on p "Generate" at bounding box center [1000, 311] width 46 height 17
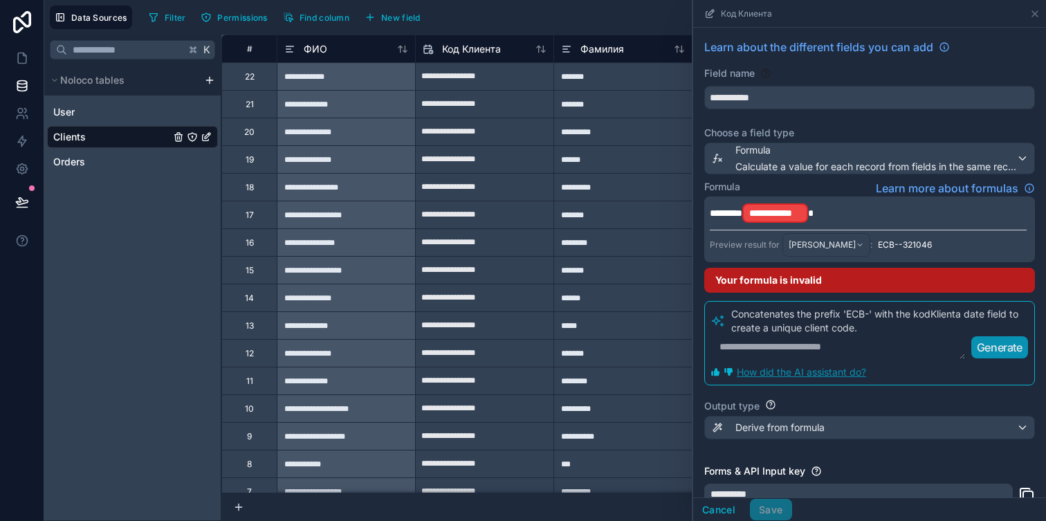
click at [907, 345] on textarea at bounding box center [838, 347] width 255 height 25
type textarea "*********"
click at [999, 344] on p "Generate" at bounding box center [1000, 347] width 46 height 17
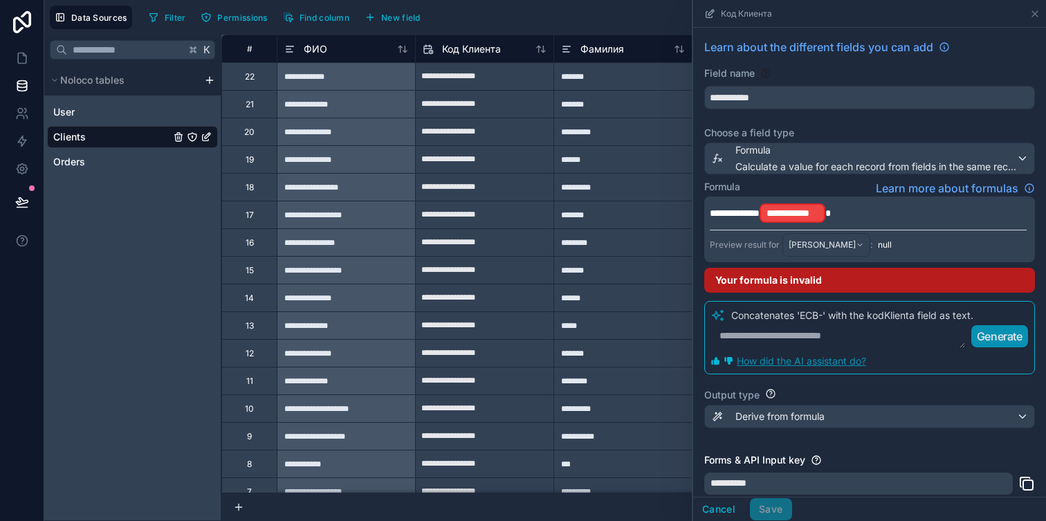
click at [819, 219] on span "**********" at bounding box center [793, 213] width 52 height 14
click at [882, 222] on div "**********" at bounding box center [897, 206] width 87 height 39
click at [814, 210] on span "**********" at bounding box center [793, 213] width 52 height 14
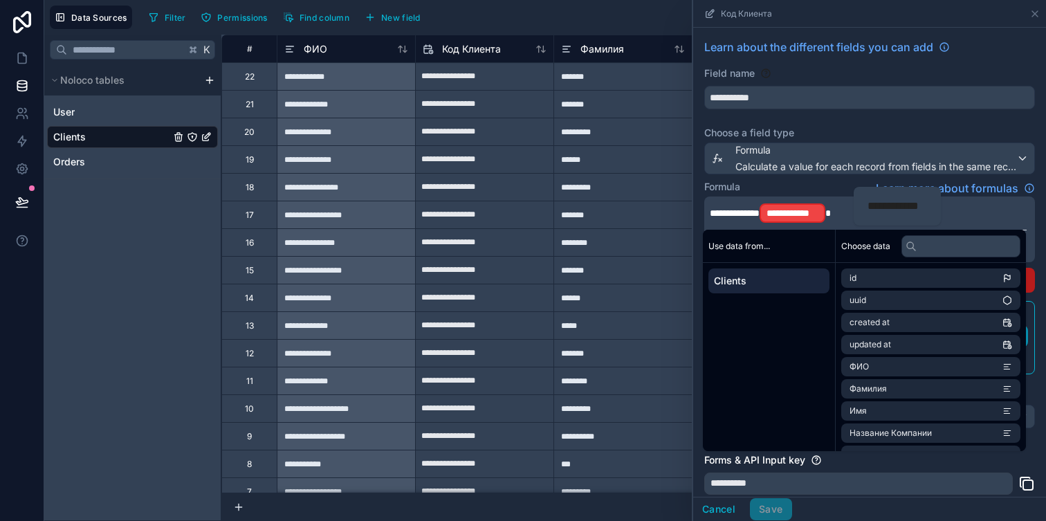
click at [831, 217] on span "*" at bounding box center [829, 213] width 6 height 10
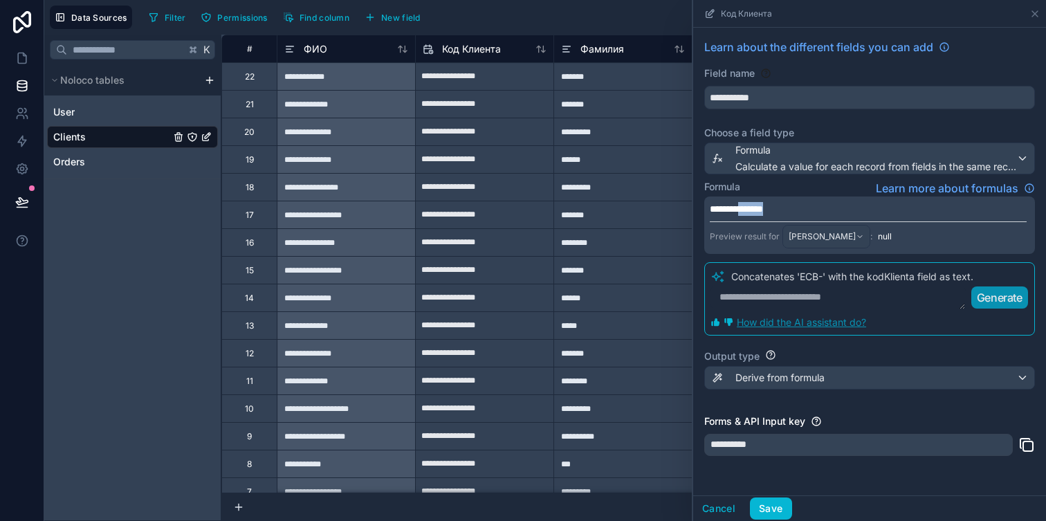
drag, startPoint x: 789, startPoint y: 215, endPoint x: 753, endPoint y: 213, distance: 36.0
click at [753, 213] on p "**********" at bounding box center [868, 209] width 317 height 14
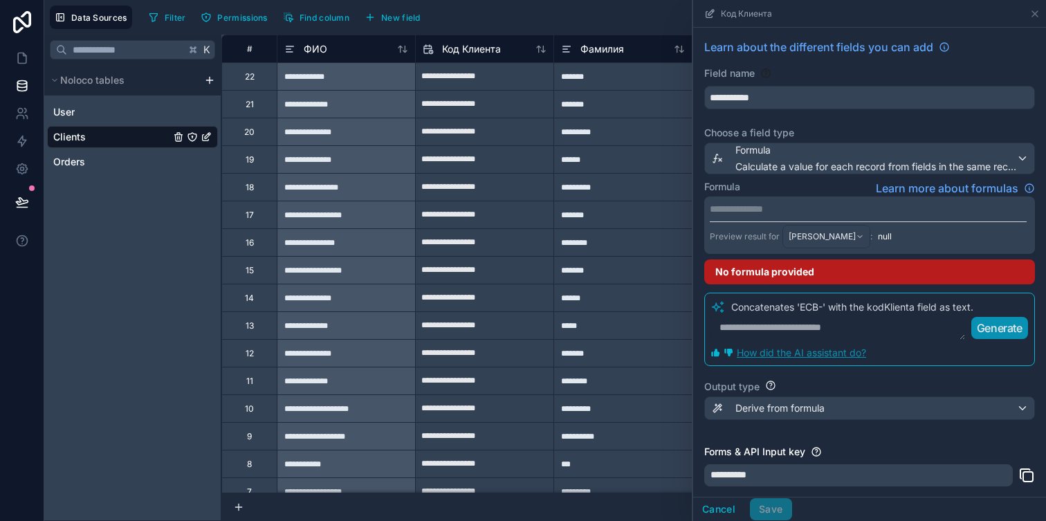
click at [781, 191] on div "Formula Learn more about formulas" at bounding box center [869, 188] width 331 height 17
click at [803, 324] on textarea at bounding box center [838, 328] width 255 height 25
type textarea "*"
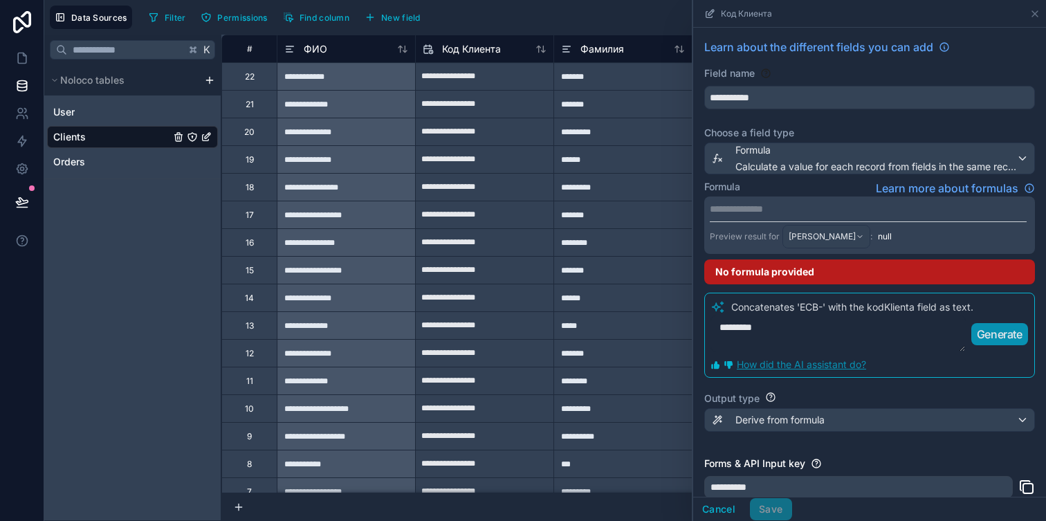
type textarea "********"
click at [985, 327] on p "Generate" at bounding box center [1000, 334] width 46 height 17
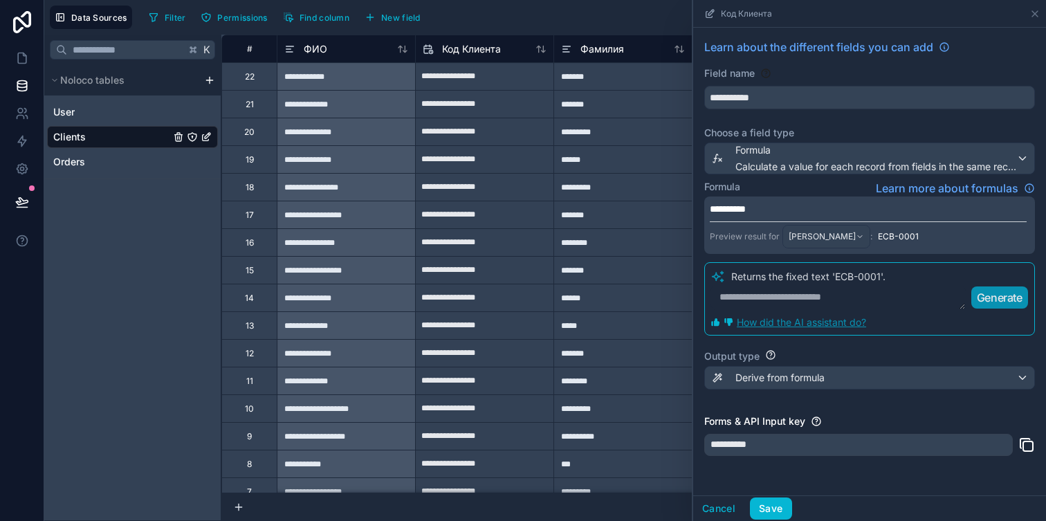
click at [827, 302] on textarea at bounding box center [838, 297] width 255 height 25
type textarea "*"
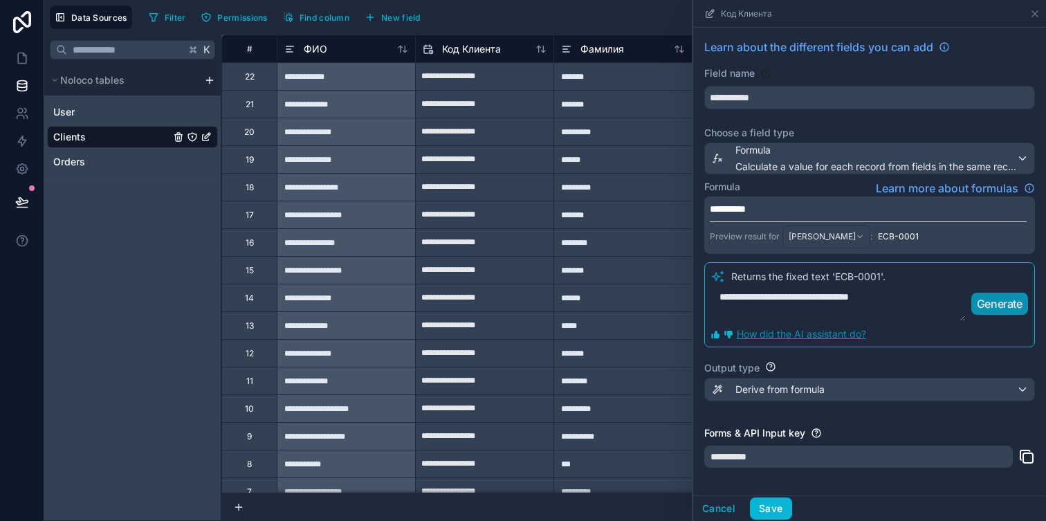
type textarea "**********"
click at [1005, 311] on button "Generate" at bounding box center [1000, 304] width 57 height 22
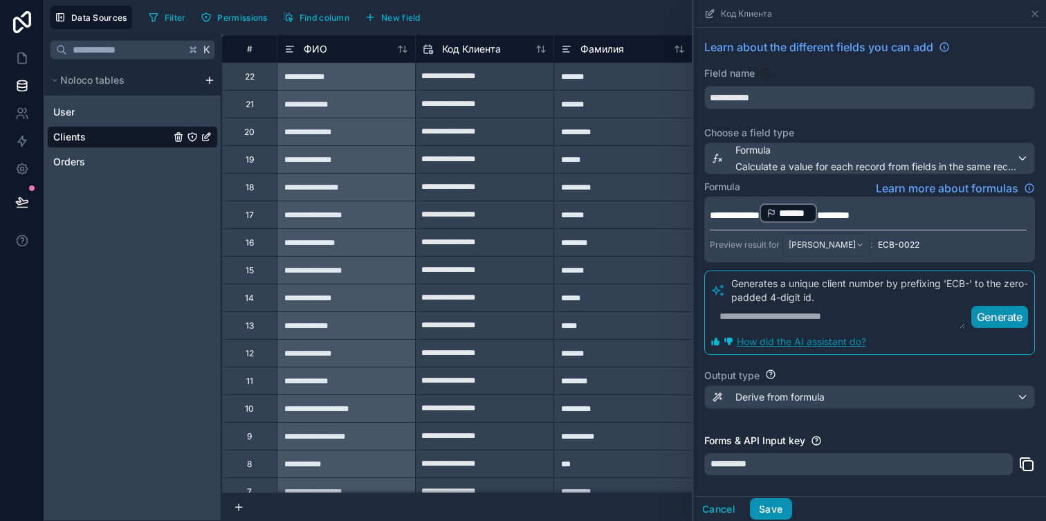
click at [774, 504] on button "Save" at bounding box center [771, 509] width 42 height 22
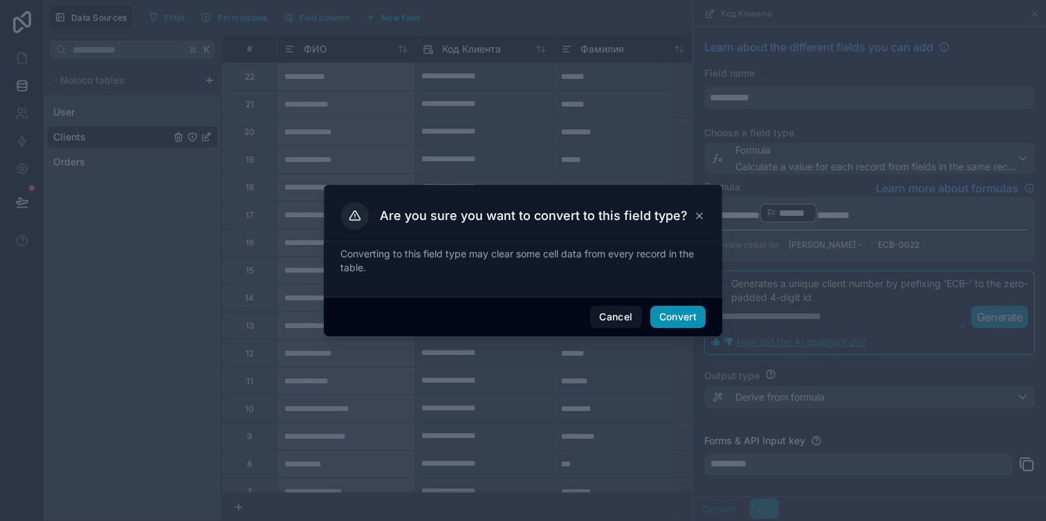
click at [689, 317] on button "Convert" at bounding box center [677, 317] width 55 height 22
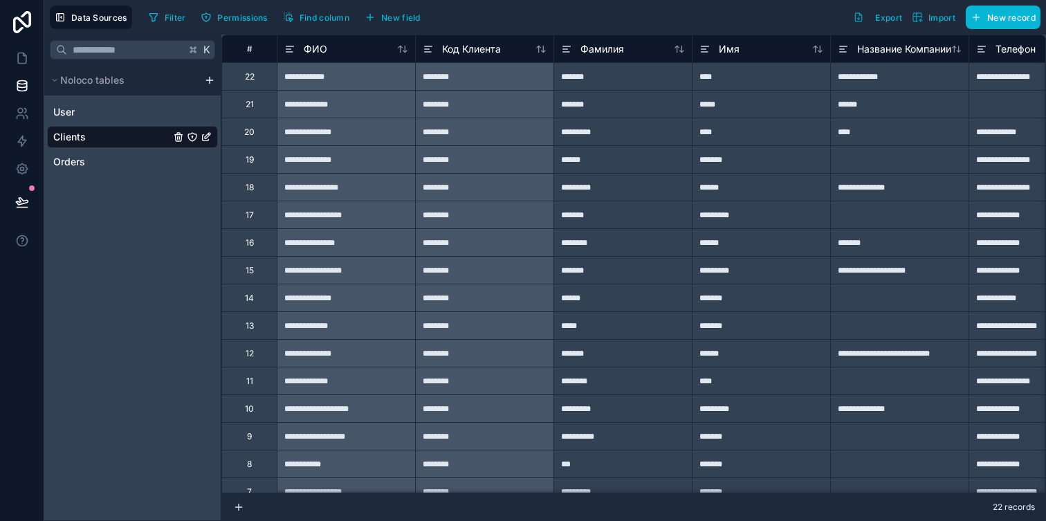
click at [439, 81] on div "********" at bounding box center [484, 76] width 138 height 28
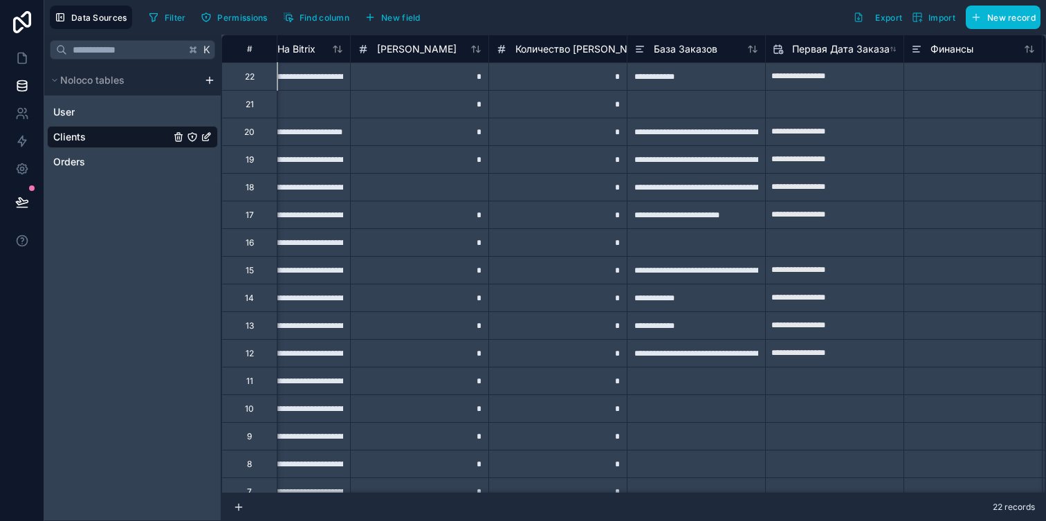
scroll to position [0, 1315]
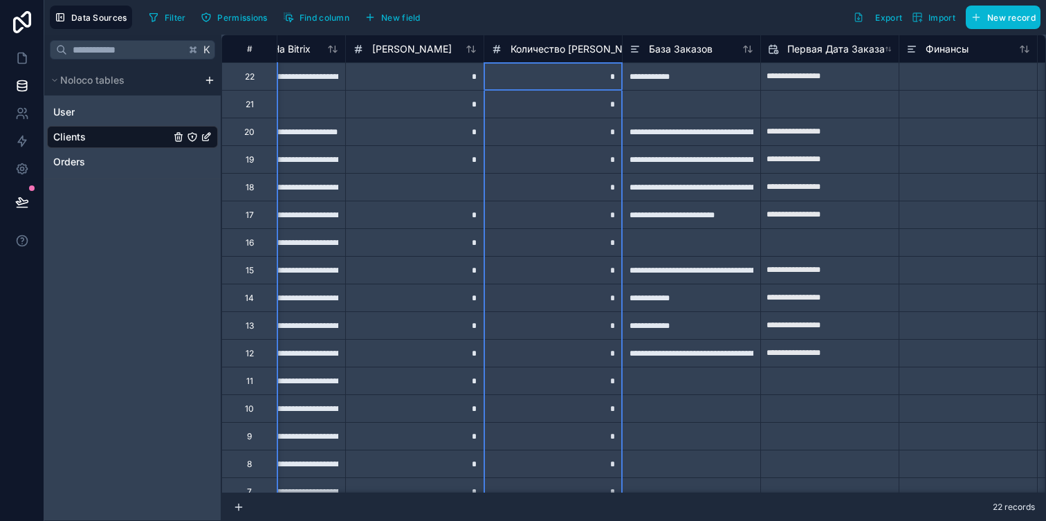
click at [495, 46] on icon at bounding box center [496, 49] width 2 height 8
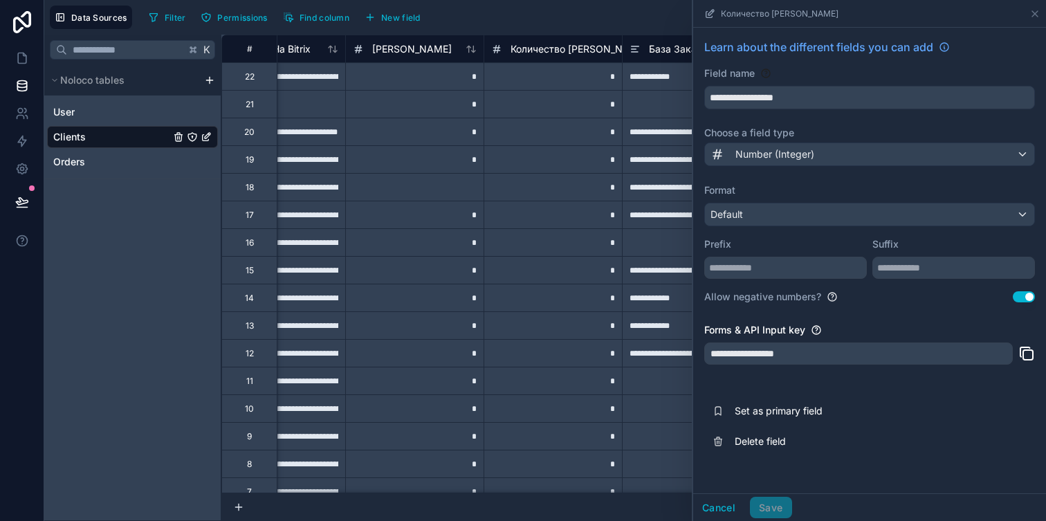
click at [754, 140] on div "**********" at bounding box center [869, 248] width 353 height 440
click at [754, 152] on span "Number (Integer)" at bounding box center [775, 154] width 79 height 14
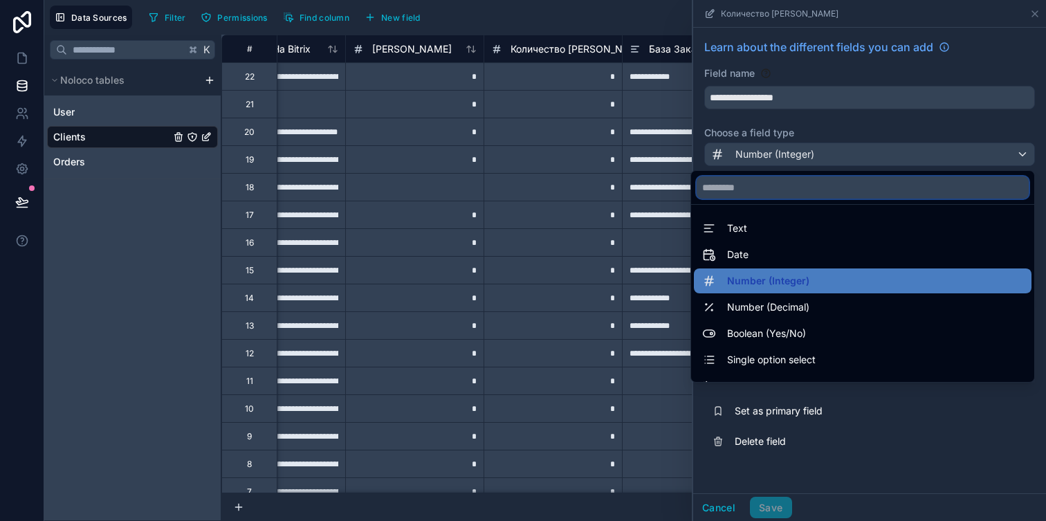
click at [742, 186] on input "text" at bounding box center [863, 187] width 332 height 22
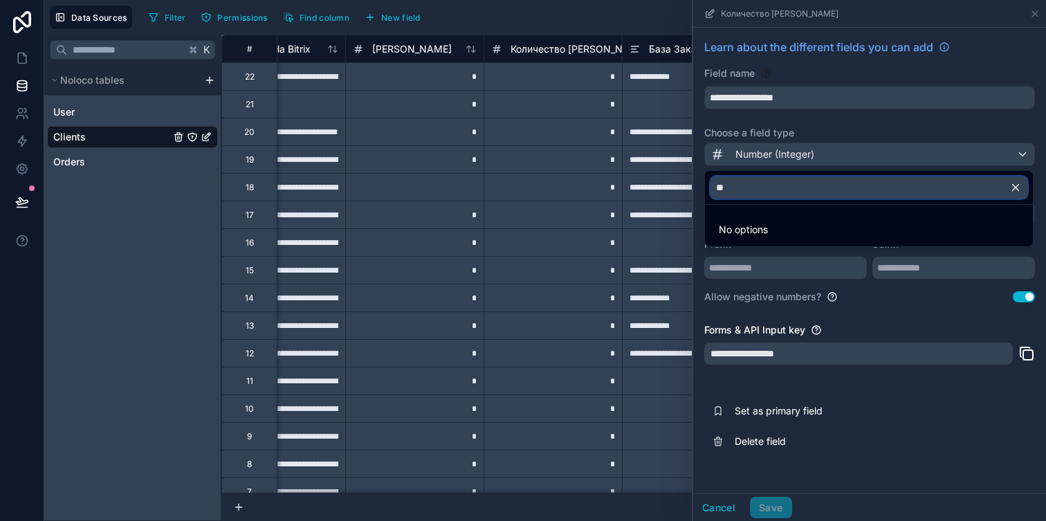
type input "*"
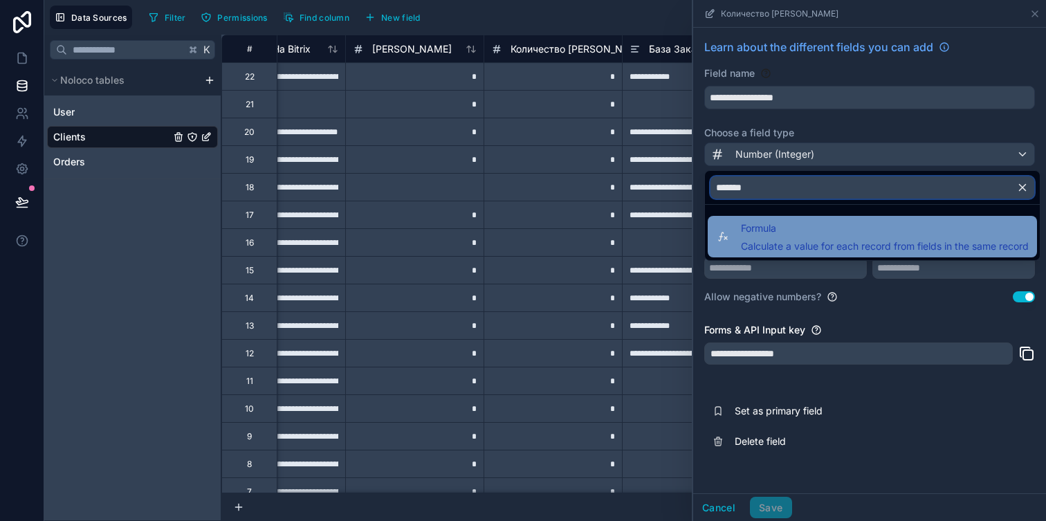
type input "*******"
click at [767, 236] on span "Formula" at bounding box center [885, 228] width 288 height 17
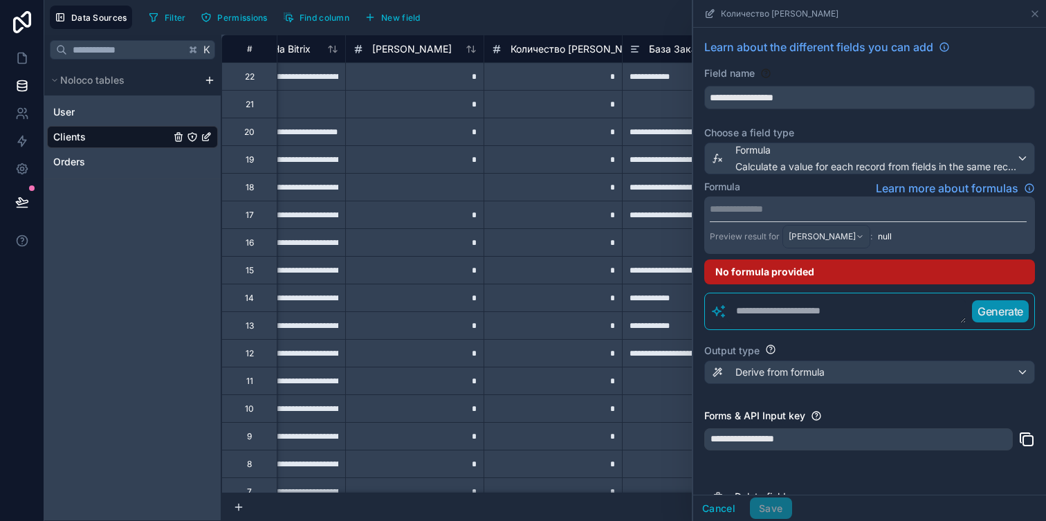
click at [754, 302] on textarea at bounding box center [846, 311] width 239 height 25
type textarea "*"
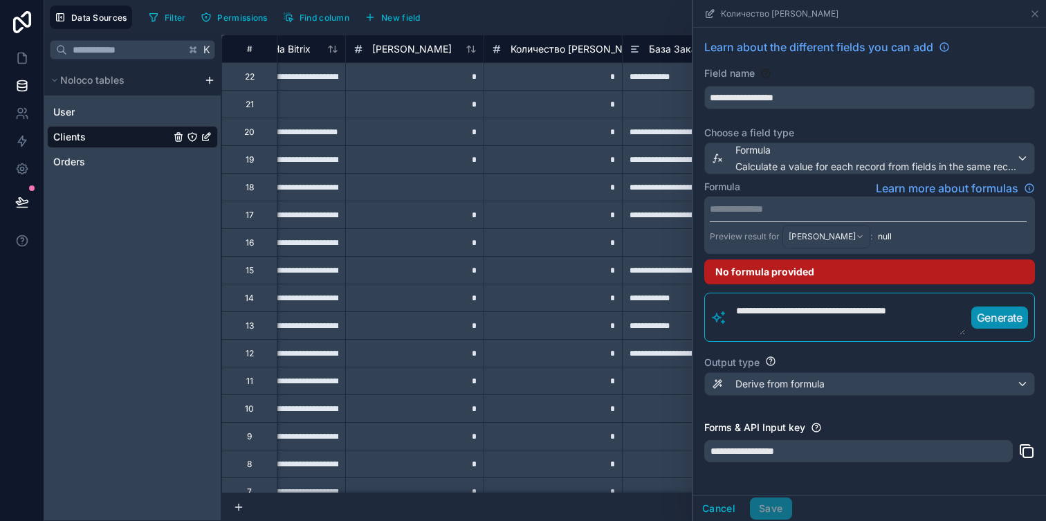
type textarea "**********"
click at [998, 312] on p "Generate" at bounding box center [1000, 317] width 46 height 17
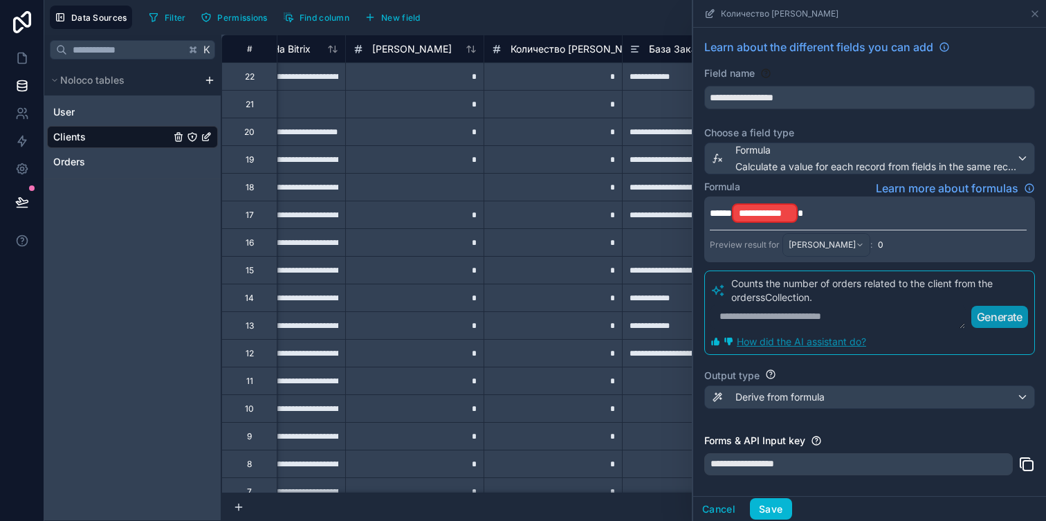
click at [794, 316] on textarea at bounding box center [838, 316] width 255 height 25
type textarea "*"
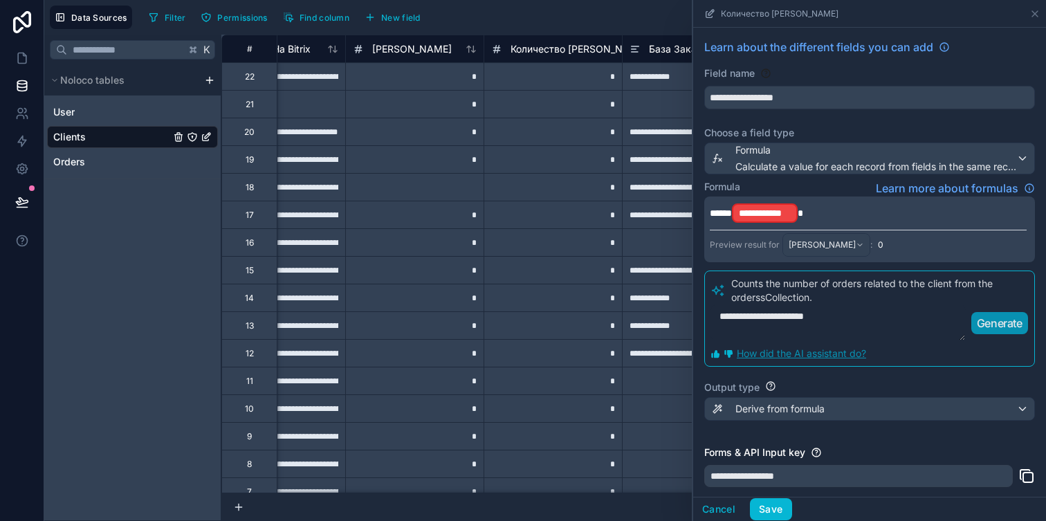
type textarea "**********"
click at [987, 320] on p "Generate" at bounding box center [1000, 323] width 46 height 17
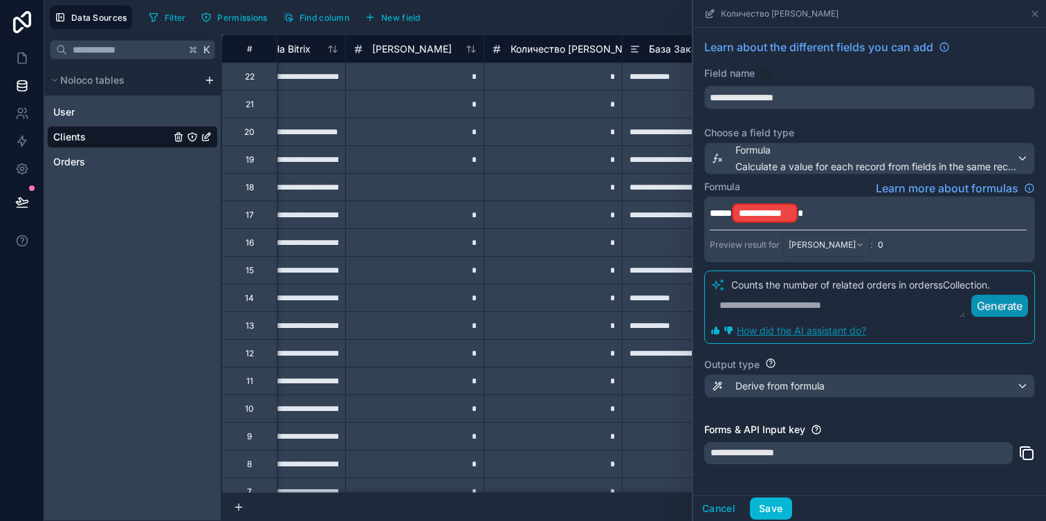
click at [787, 208] on span "**********" at bounding box center [765, 213] width 52 height 14
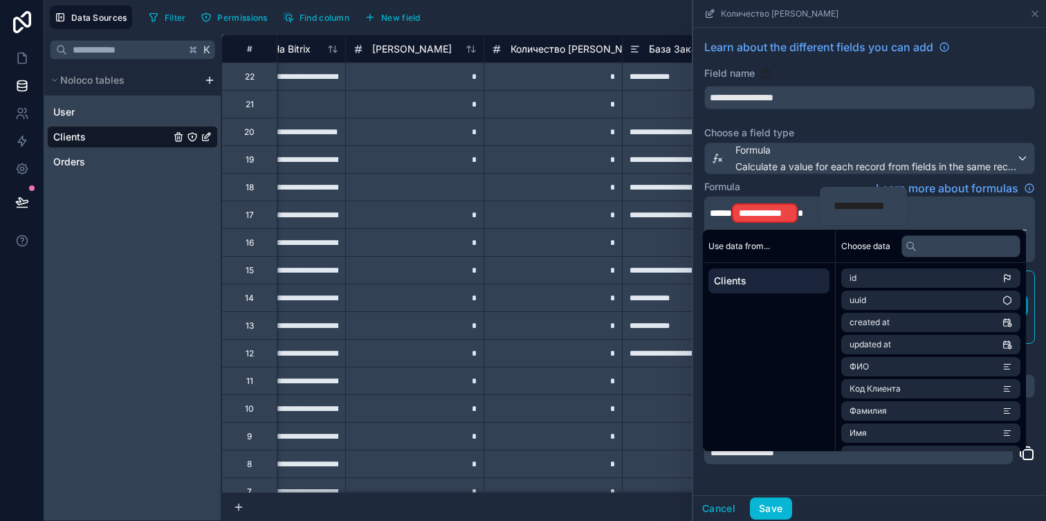
click at [797, 191] on div "Formula Learn more about formulas" at bounding box center [869, 188] width 331 height 17
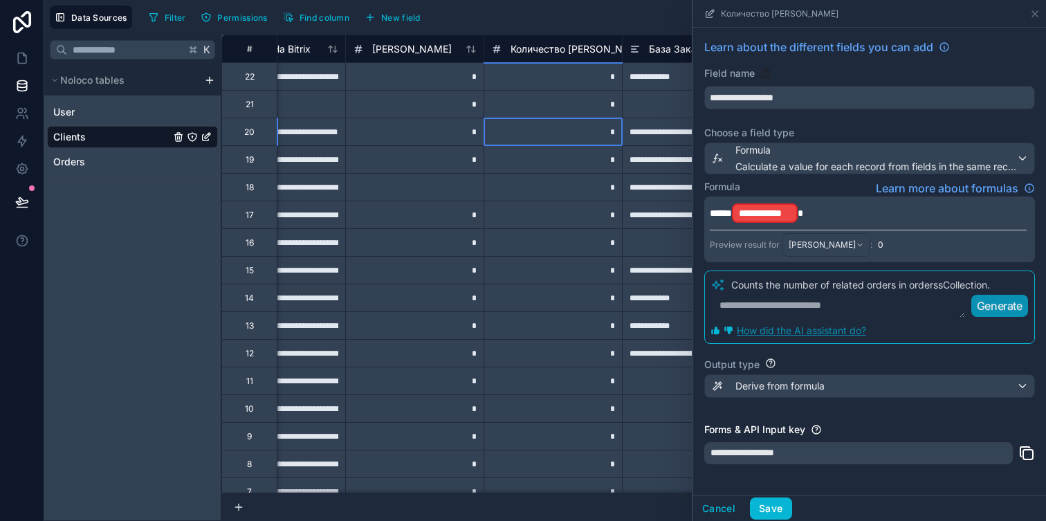
click at [581, 118] on div "*" at bounding box center [553, 132] width 138 height 28
click at [1035, 10] on icon at bounding box center [1035, 13] width 11 height 11
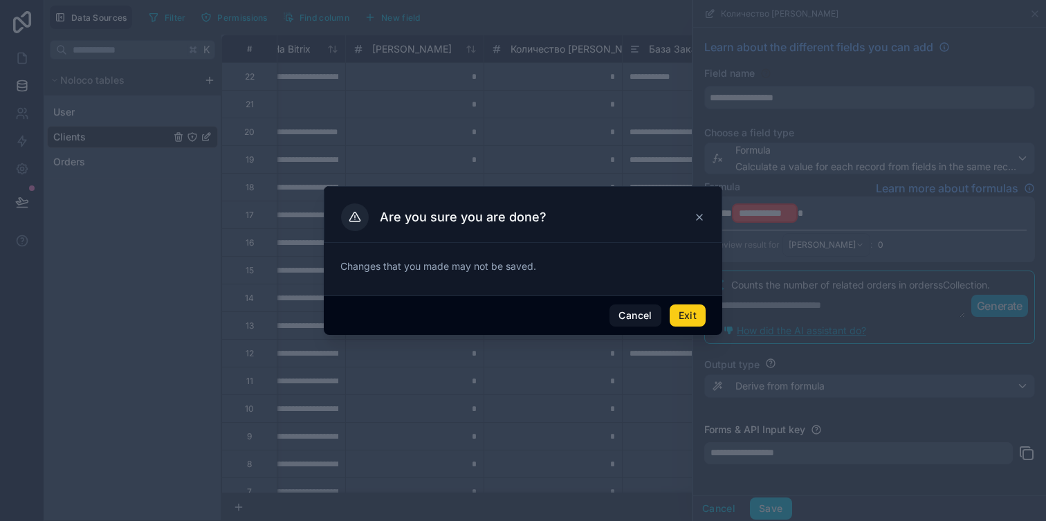
click at [687, 317] on button "Exit" at bounding box center [688, 315] width 36 height 22
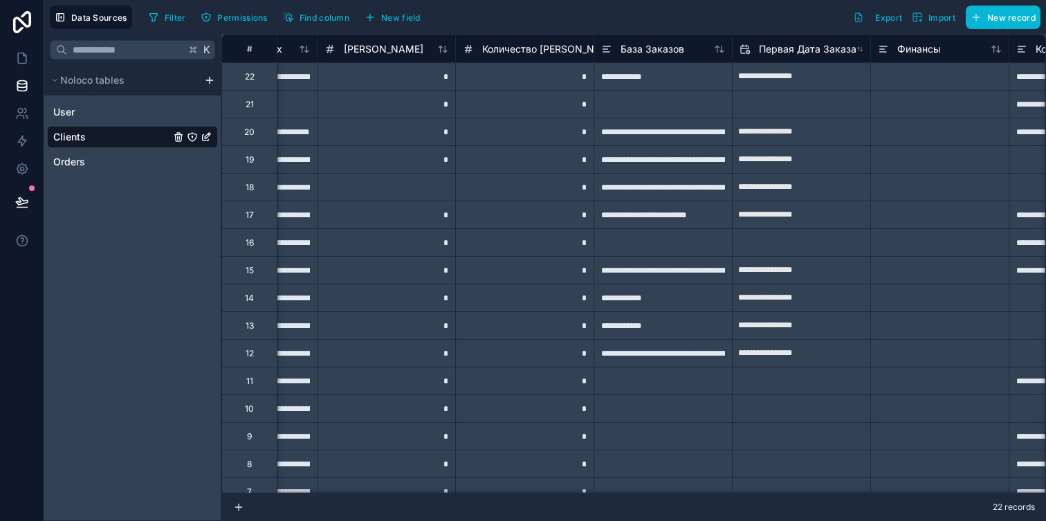
scroll to position [0, 1356]
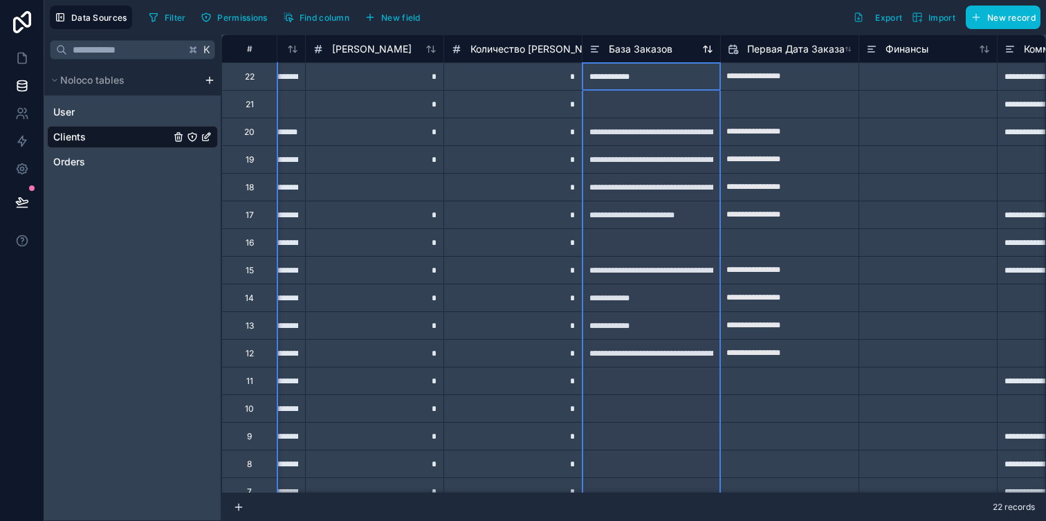
click at [596, 53] on icon at bounding box center [595, 49] width 11 height 17
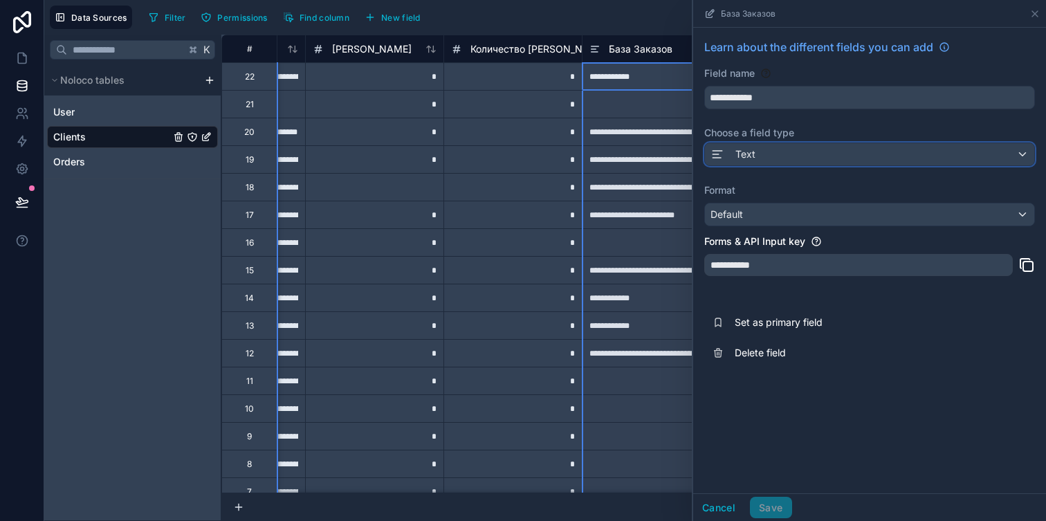
click at [754, 160] on span "Text" at bounding box center [746, 154] width 20 height 14
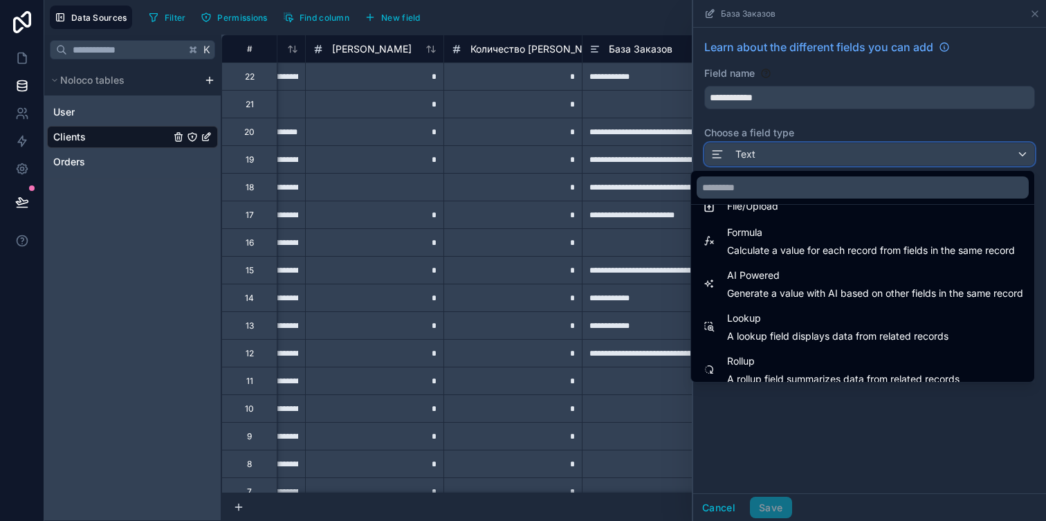
scroll to position [401, 0]
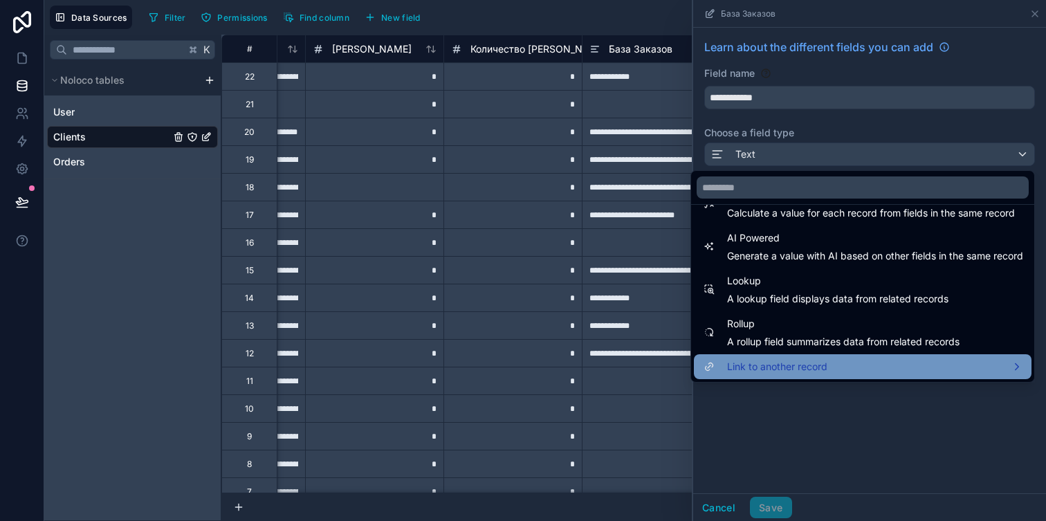
click at [798, 363] on span "Link to another record" at bounding box center [777, 366] width 100 height 17
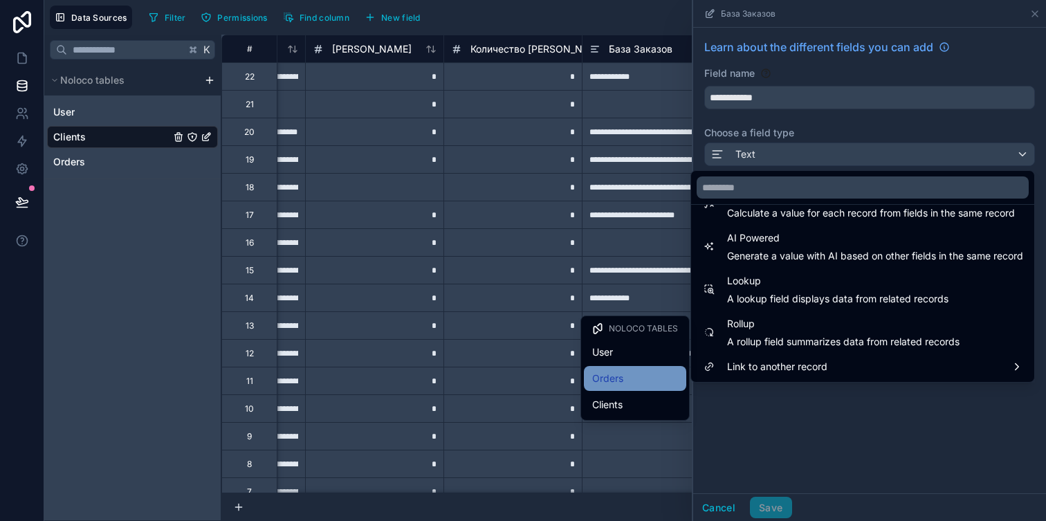
click at [655, 380] on div "Orders" at bounding box center [635, 378] width 86 height 17
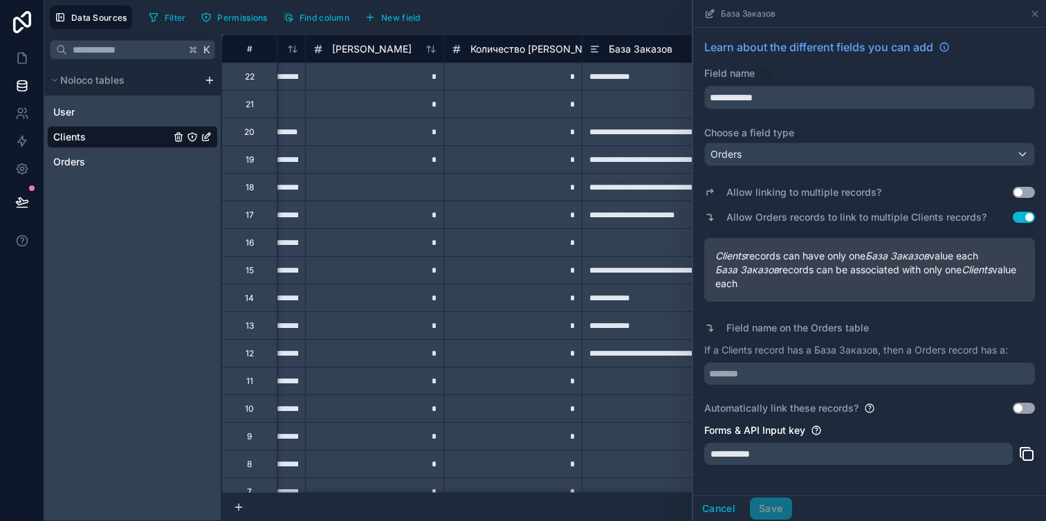
click at [1021, 187] on button "Use setting" at bounding box center [1024, 192] width 22 height 11
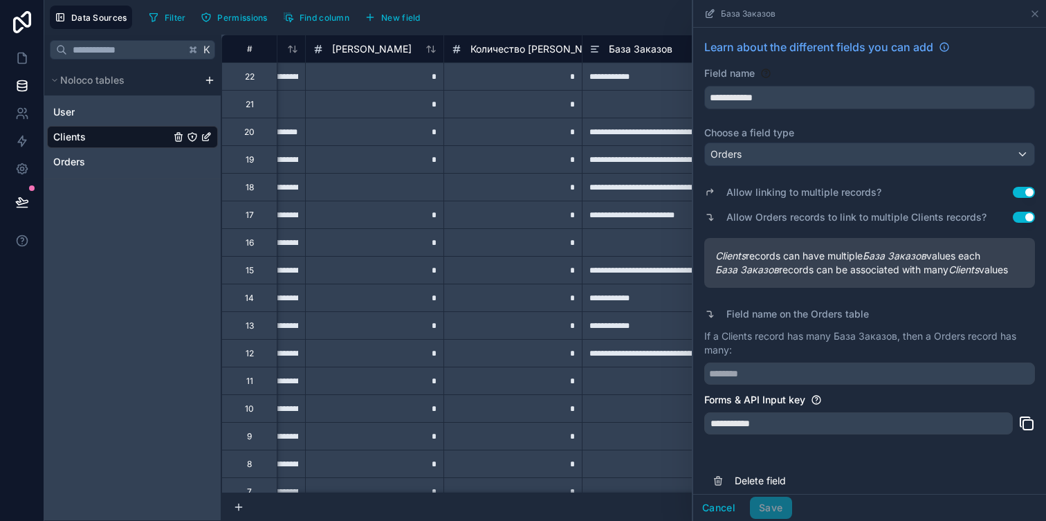
scroll to position [13, 0]
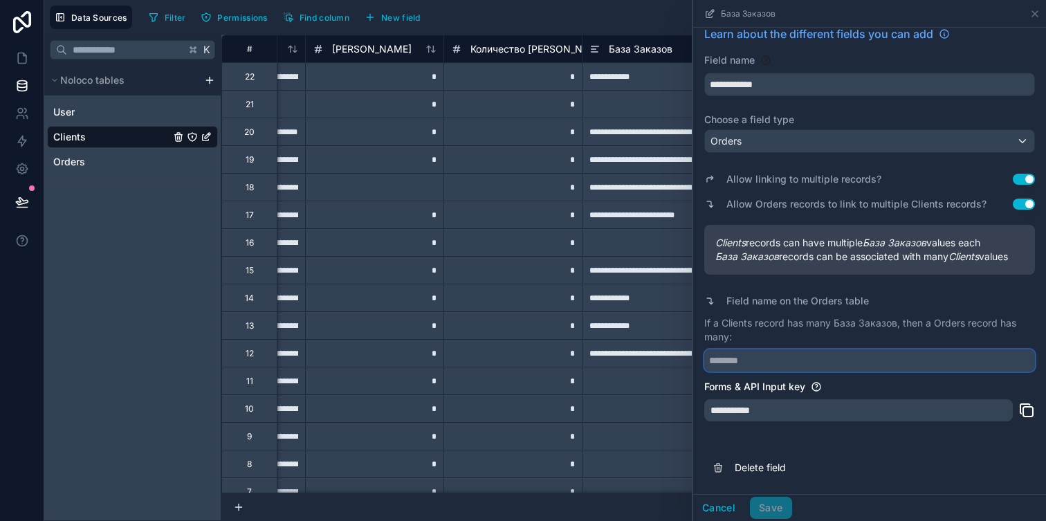
click at [764, 365] on input "text" at bounding box center [869, 360] width 331 height 22
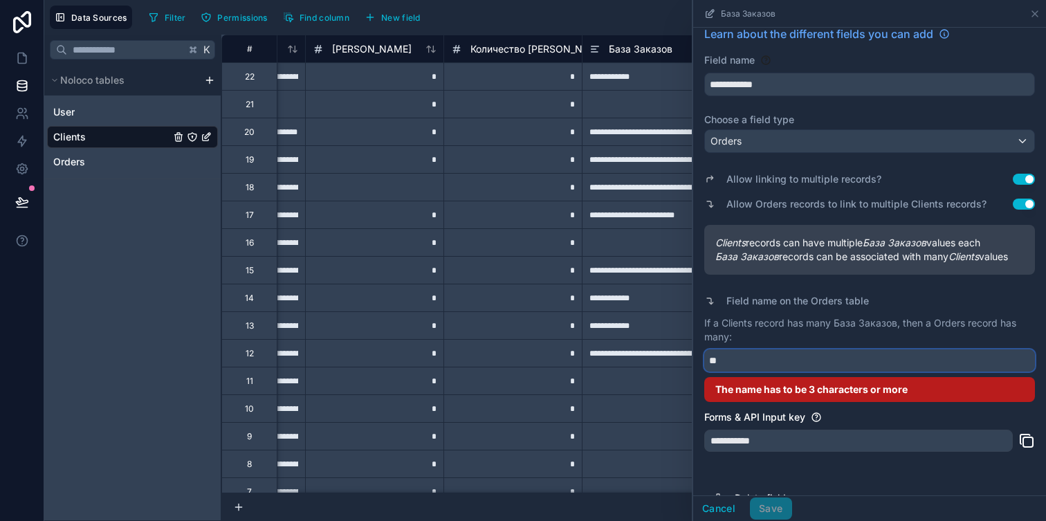
type input "*"
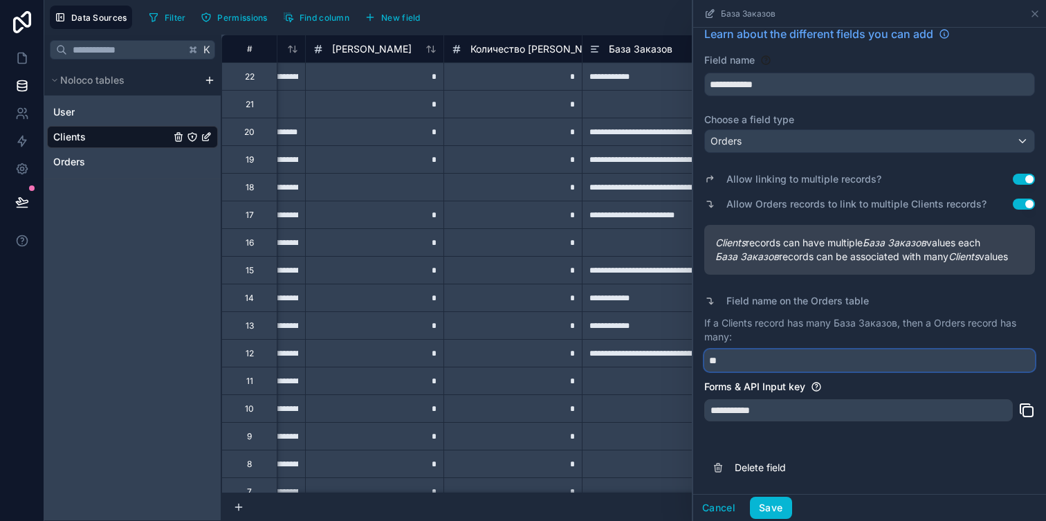
type input "*"
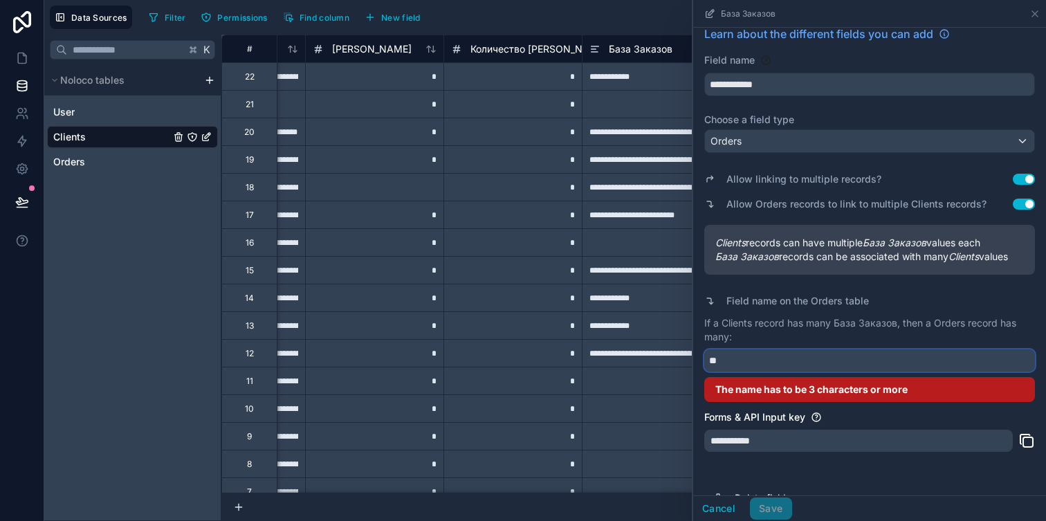
type input "*"
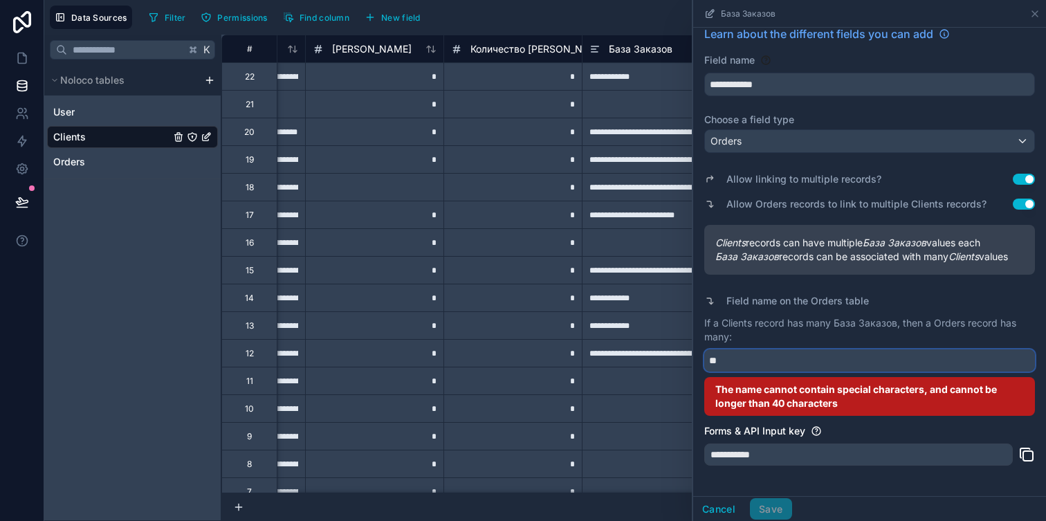
type input "*"
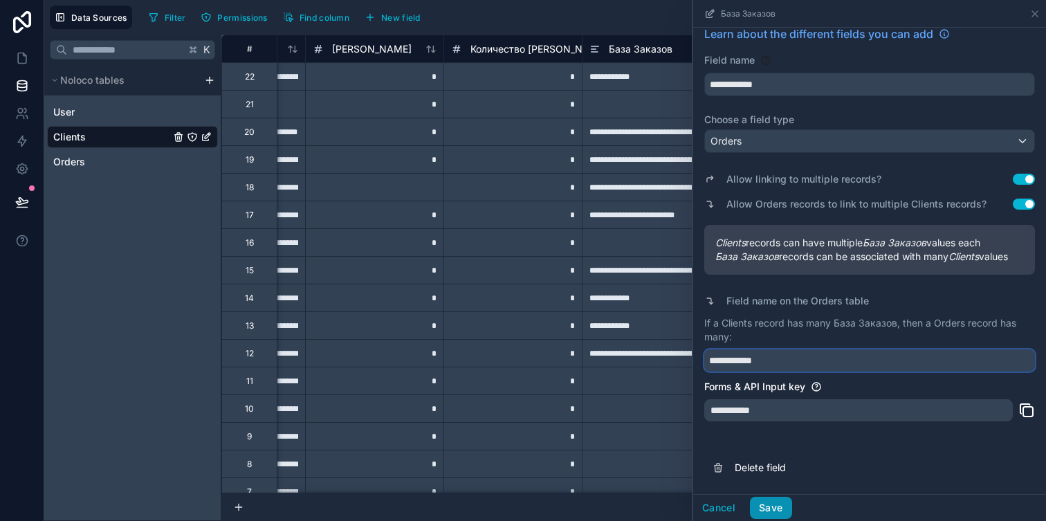
type input "**********"
click at [766, 511] on button "Save" at bounding box center [771, 508] width 42 height 22
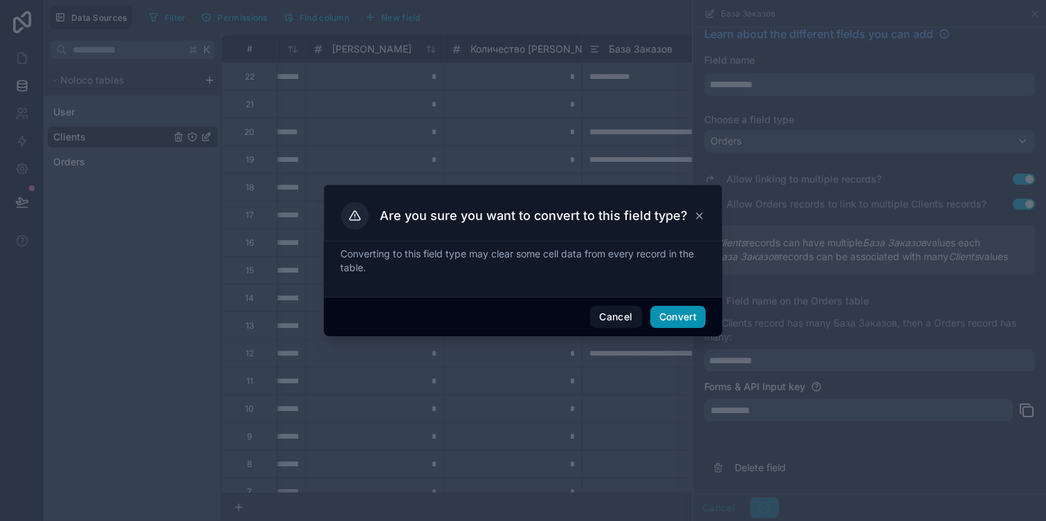
click at [689, 323] on button "Convert" at bounding box center [677, 317] width 55 height 22
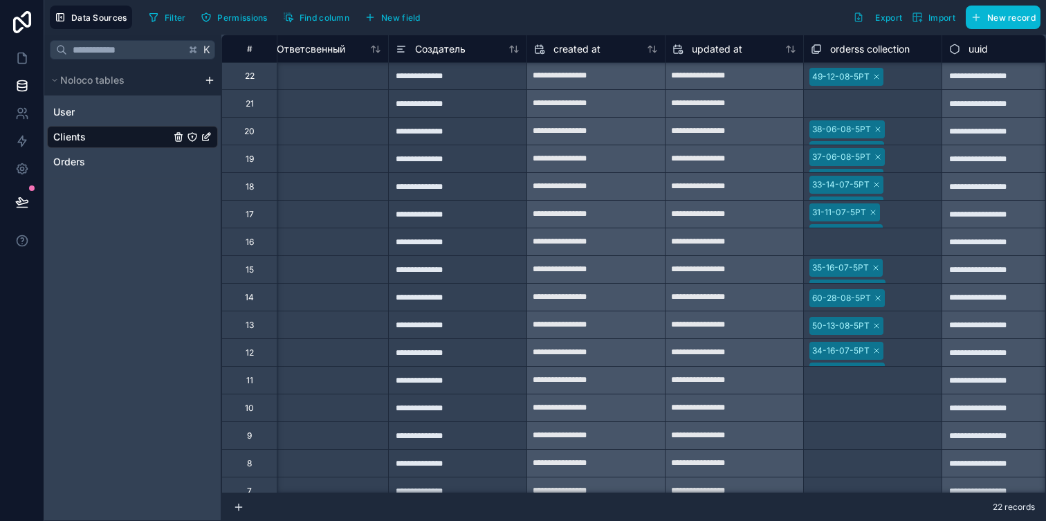
scroll to position [1, 2691]
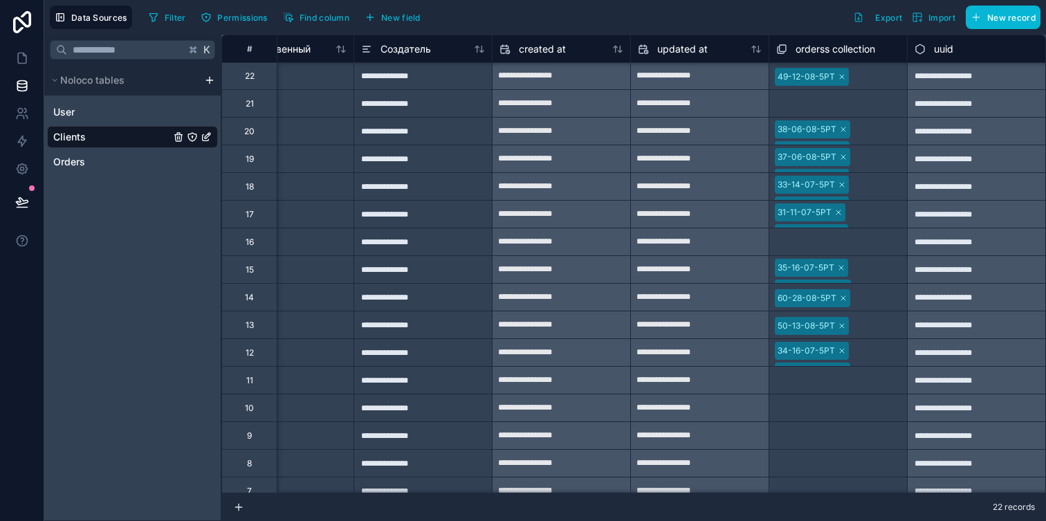
click at [794, 48] on div "orderss collection" at bounding box center [825, 49] width 99 height 17
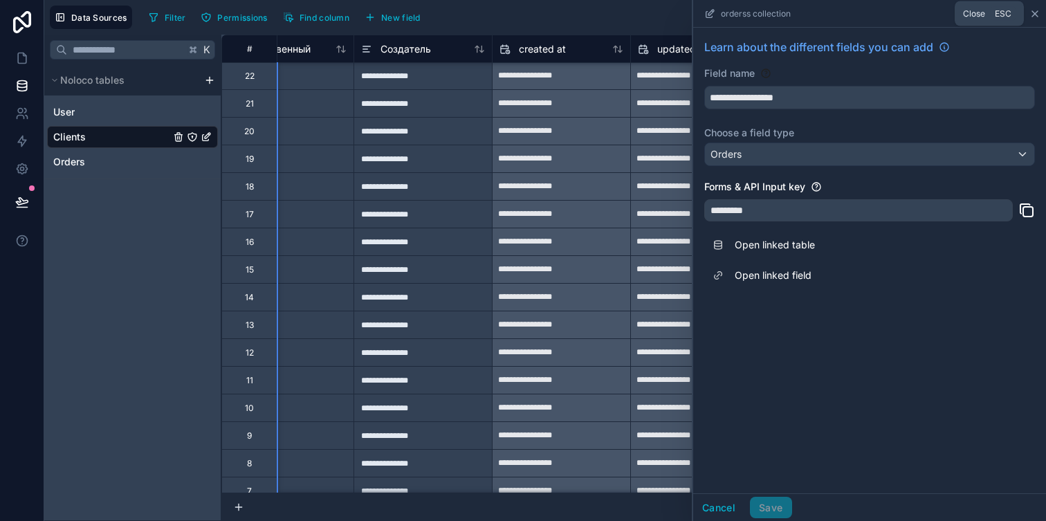
click at [1035, 14] on icon at bounding box center [1035, 14] width 6 height 6
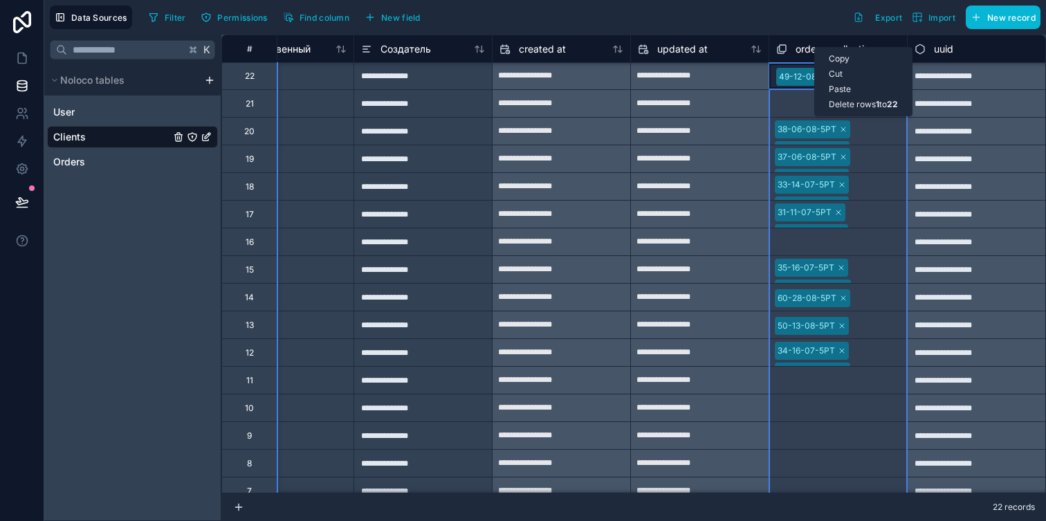
click at [849, 107] on div "Delete rows 1 to 22" at bounding box center [863, 104] width 97 height 15
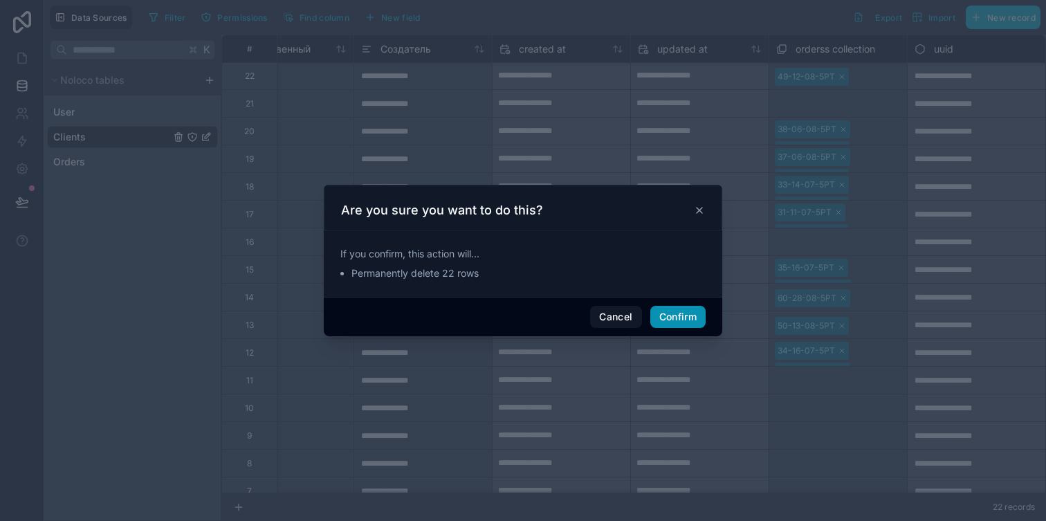
click at [671, 318] on button "Confirm" at bounding box center [677, 317] width 55 height 22
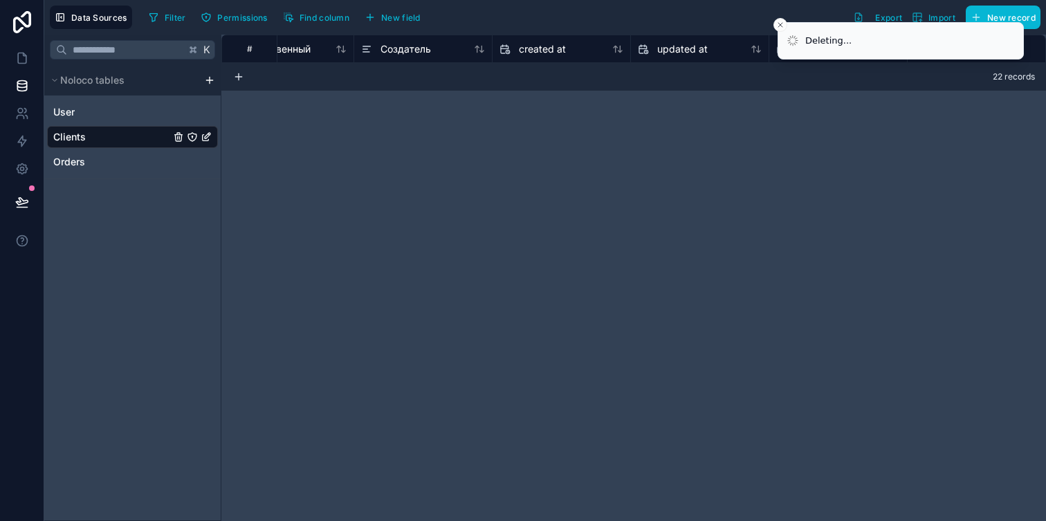
click at [780, 128] on div "# Менеджер Ответсвенный Создатель created at updated at orderss collection uuid…" at bounding box center [633, 278] width 825 height 486
click at [779, 20] on button "Close toast" at bounding box center [781, 25] width 14 height 14
click at [779, 24] on icon "Close toast" at bounding box center [780, 25] width 8 height 8
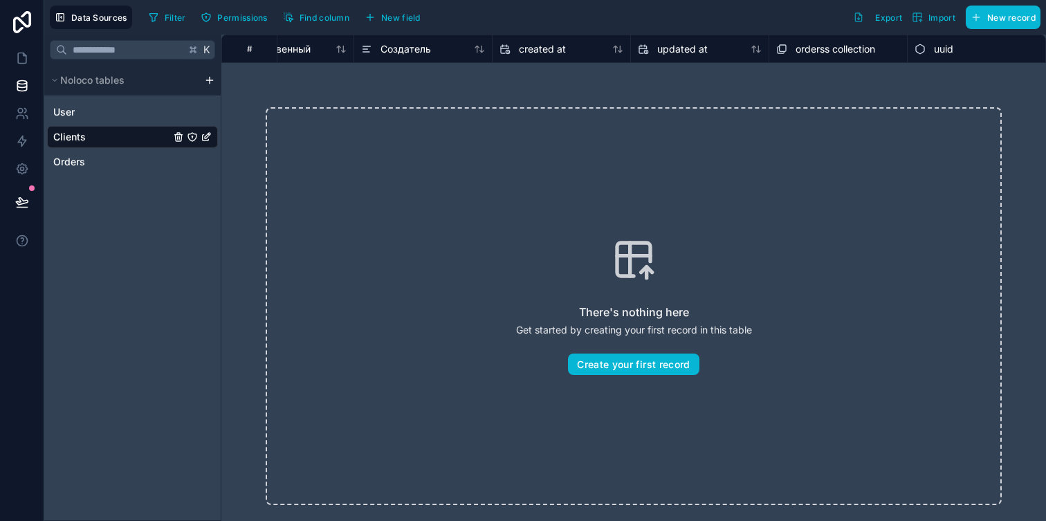
click at [536, 73] on div "There's nothing here Get started by creating your first record in this table Cr…" at bounding box center [633, 306] width 825 height 486
click at [705, 210] on div "There's nothing here Get started by creating your first record in this table Cr…" at bounding box center [634, 306] width 736 height 398
click at [179, 140] on icon "Clients" at bounding box center [178, 136] width 11 height 11
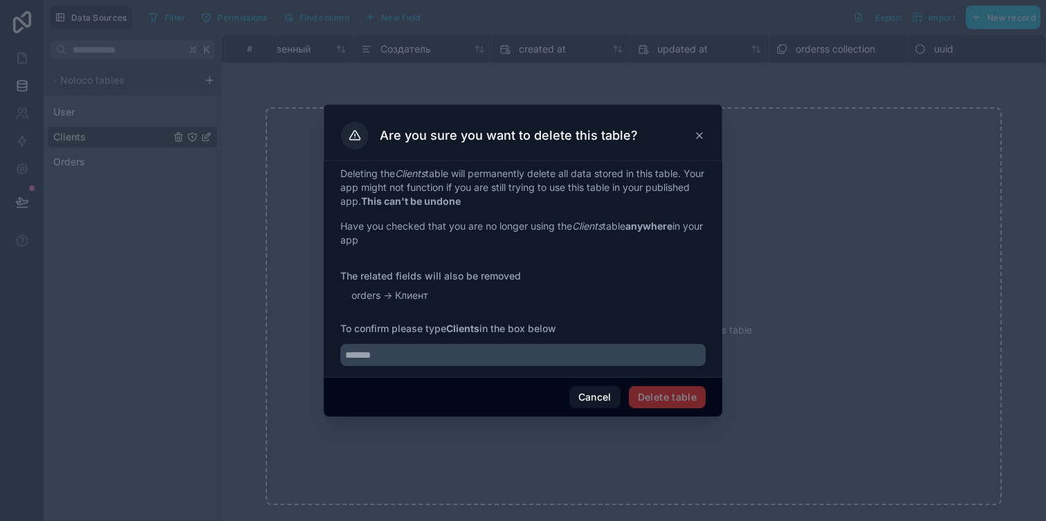
click at [459, 329] on strong "Clients" at bounding box center [462, 328] width 33 height 12
copy strong
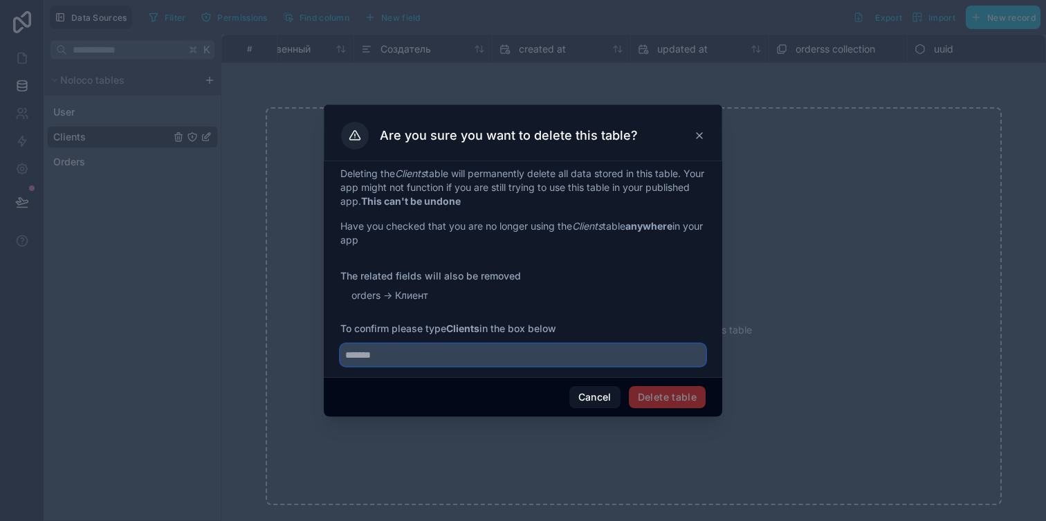
click at [435, 356] on input "text" at bounding box center [522, 355] width 365 height 22
paste input "*******"
type input "*******"
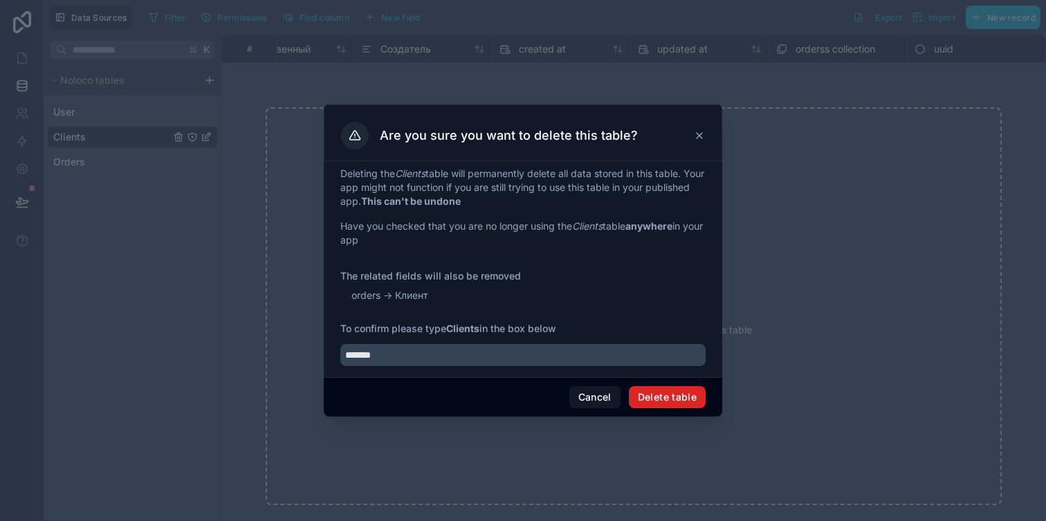
click at [688, 399] on button "Delete table" at bounding box center [667, 397] width 77 height 22
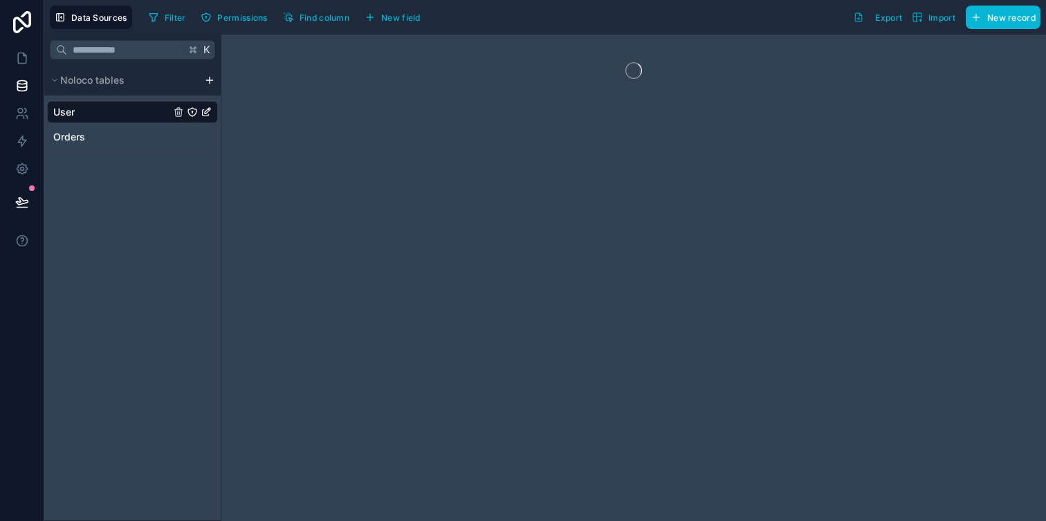
click at [209, 84] on html "Data Sources Filter Permissions Find column New field Export Import New record …" at bounding box center [523, 318] width 1046 height 637
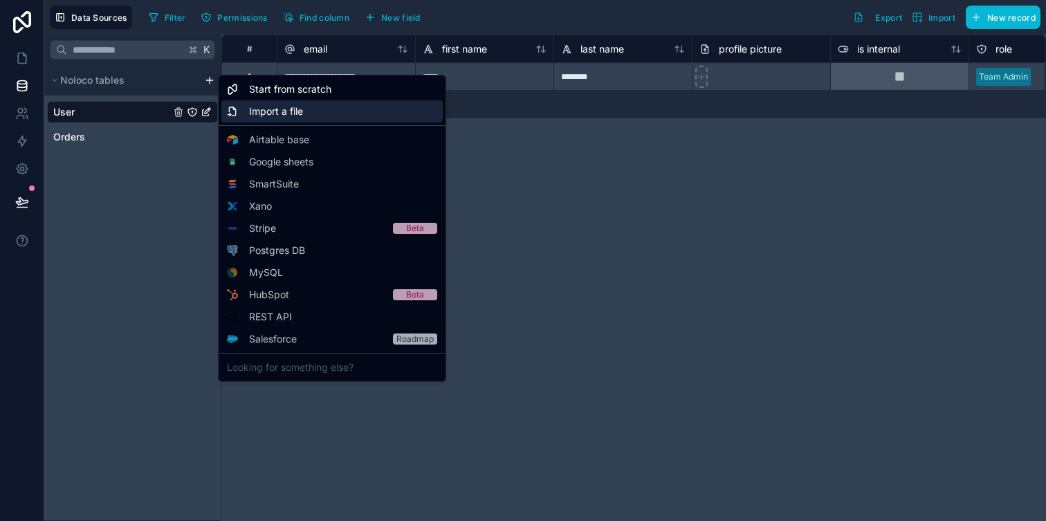
click at [271, 107] on span "Import a file" at bounding box center [276, 111] width 54 height 14
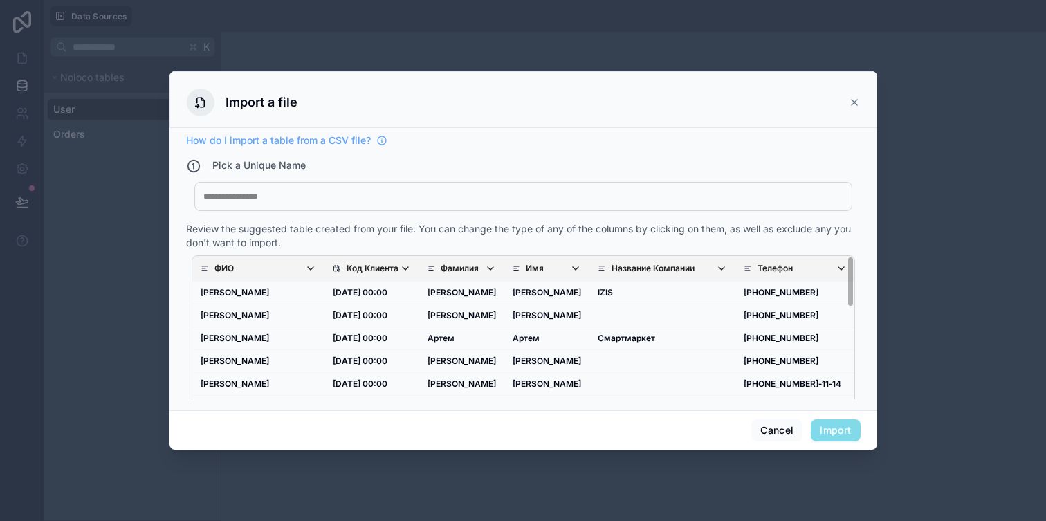
click at [829, 433] on span "Import" at bounding box center [835, 430] width 49 height 22
click at [403, 197] on div at bounding box center [523, 196] width 640 height 11
click at [841, 432] on button "Import" at bounding box center [835, 430] width 49 height 22
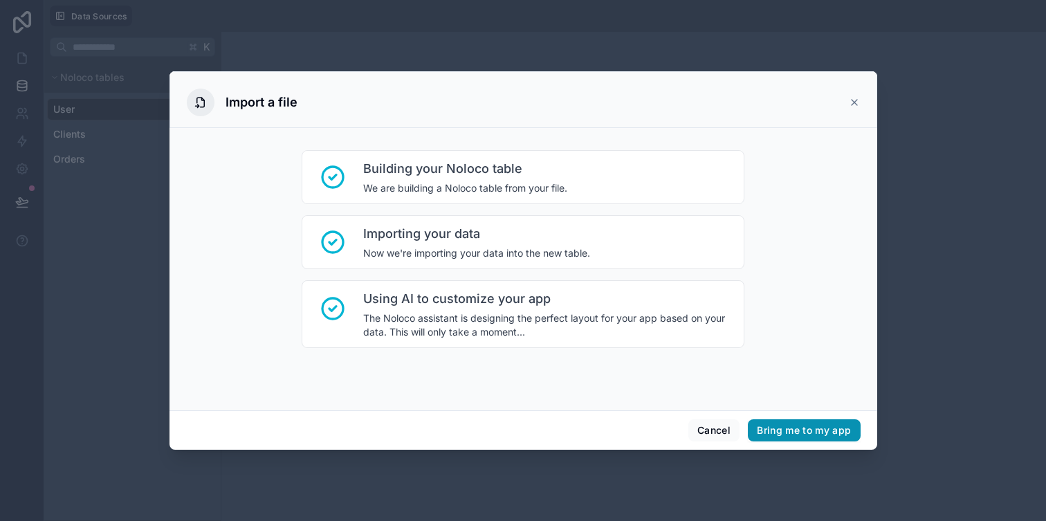
click at [841, 432] on button "Bring me to my app" at bounding box center [804, 430] width 112 height 22
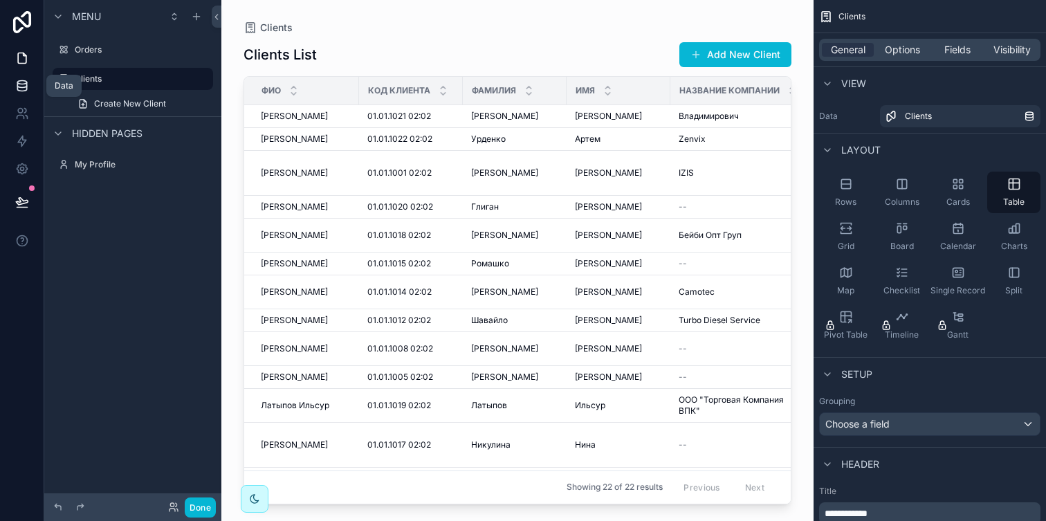
click at [21, 86] on icon at bounding box center [22, 86] width 14 height 14
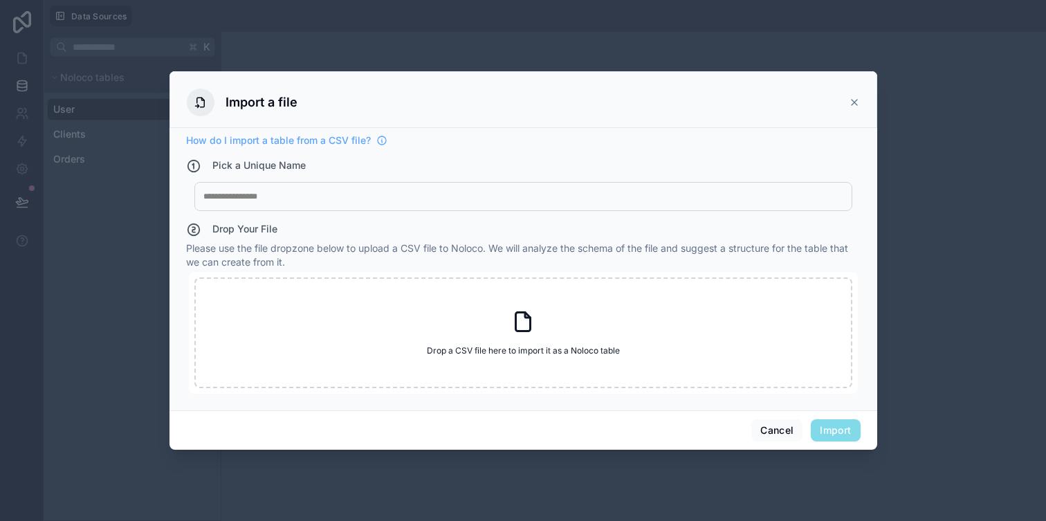
click at [770, 417] on div "Cancel Import" at bounding box center [524, 429] width 708 height 39
click at [770, 422] on button "Cancel" at bounding box center [776, 430] width 51 height 22
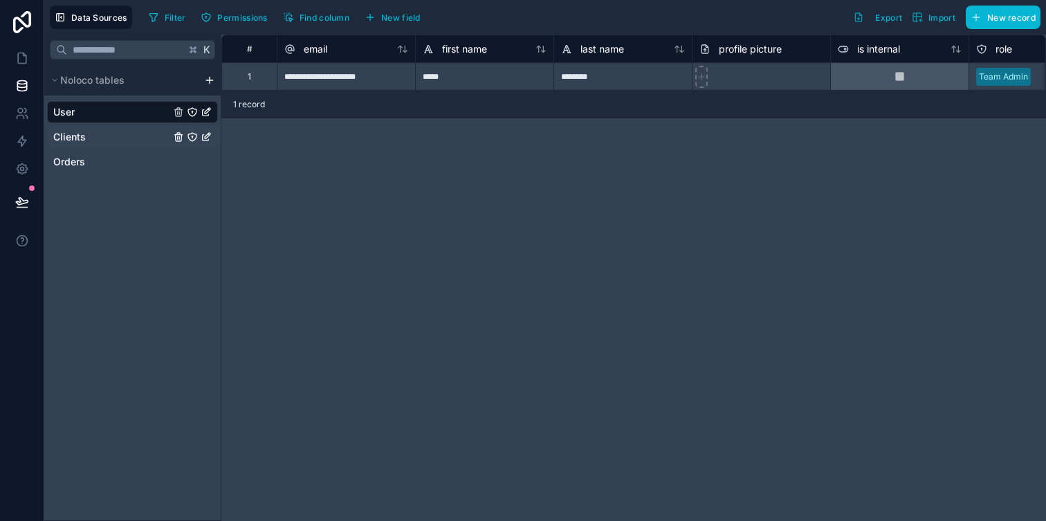
click at [123, 136] on link "Clients" at bounding box center [111, 137] width 117 height 14
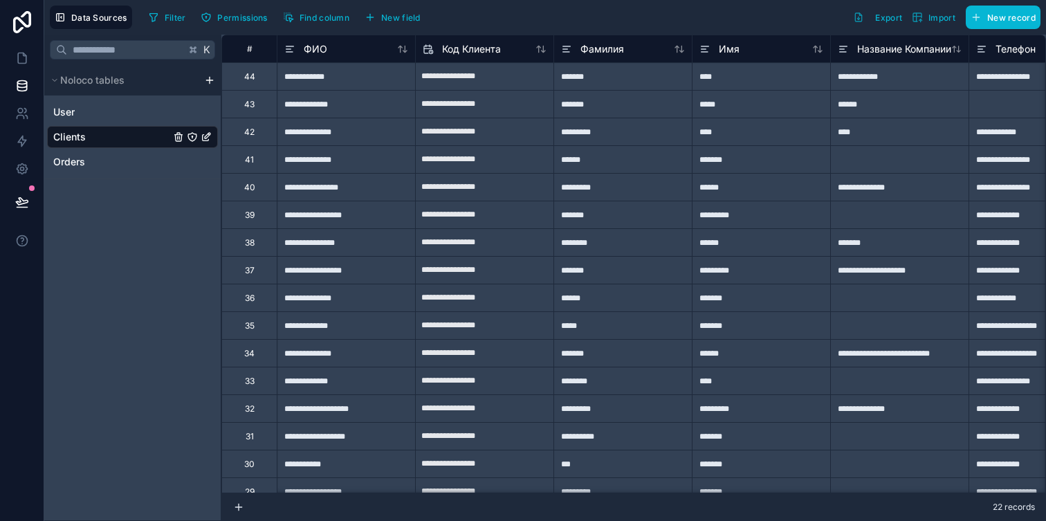
click at [106, 132] on link "Clients" at bounding box center [111, 137] width 117 height 14
click at [192, 136] on icon "Clients" at bounding box center [192, 136] width 1 height 1
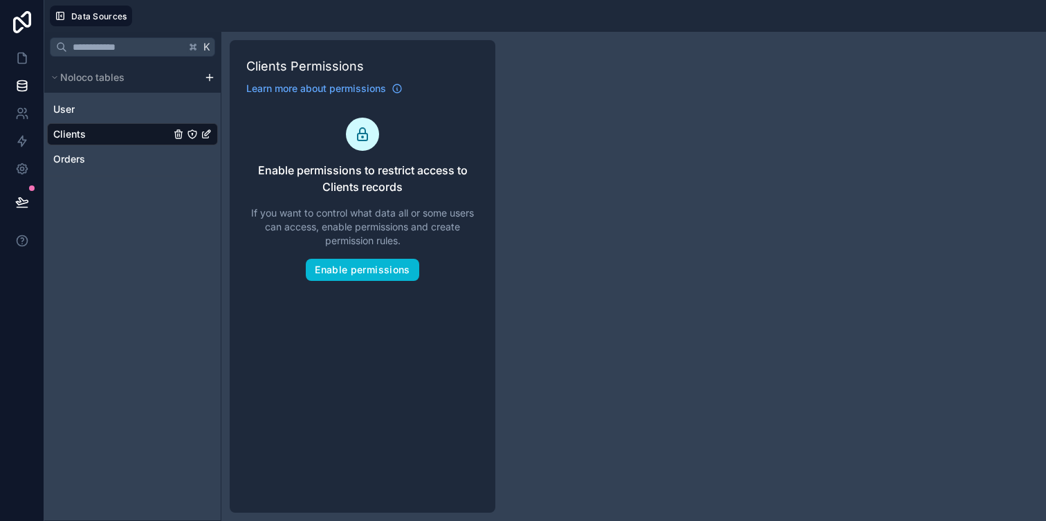
click at [131, 136] on link "Clients" at bounding box center [111, 134] width 117 height 14
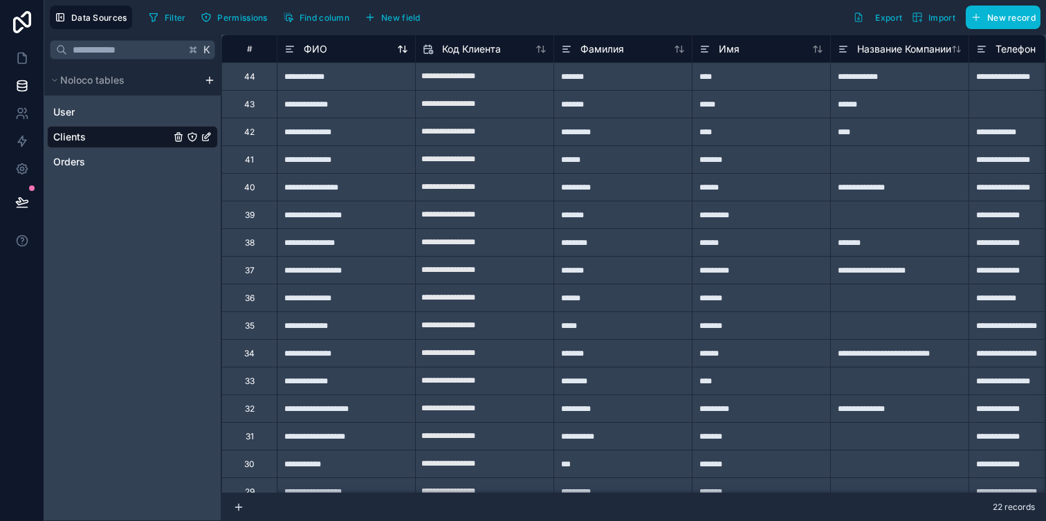
click at [329, 49] on div "ФИО" at bounding box center [346, 49] width 124 height 17
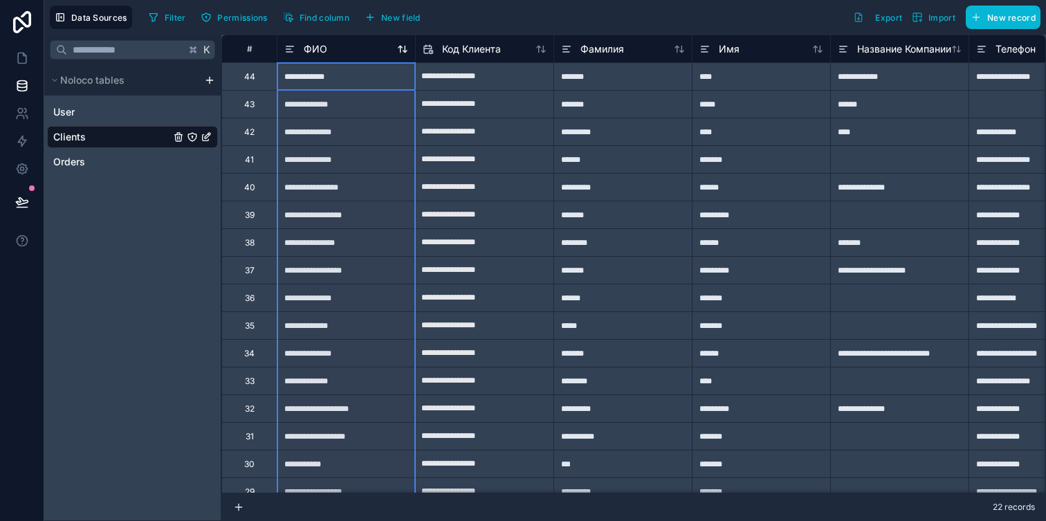
click at [293, 48] on icon at bounding box center [289, 49] width 11 height 17
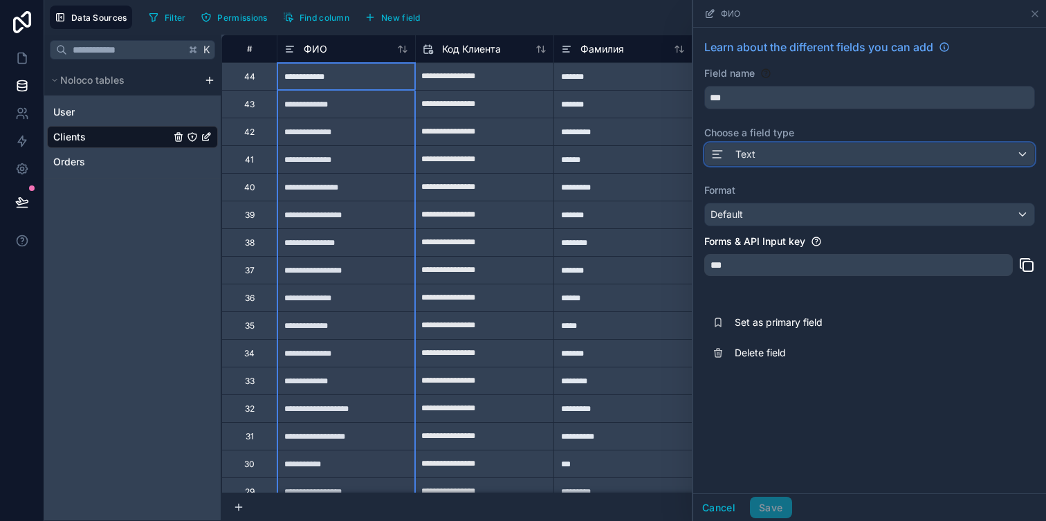
click at [735, 165] on button "Text" at bounding box center [869, 155] width 331 height 24
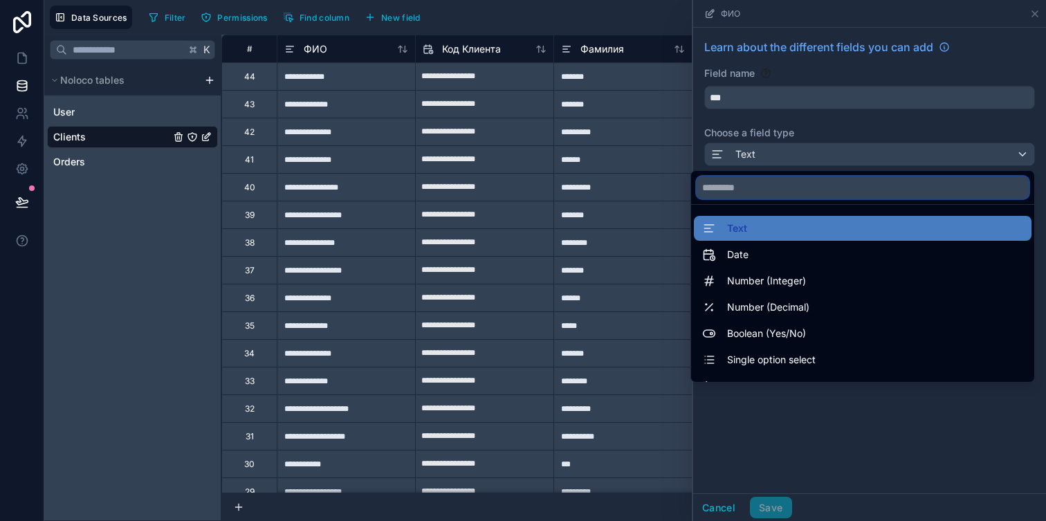
click at [757, 190] on input "text" at bounding box center [863, 187] width 332 height 22
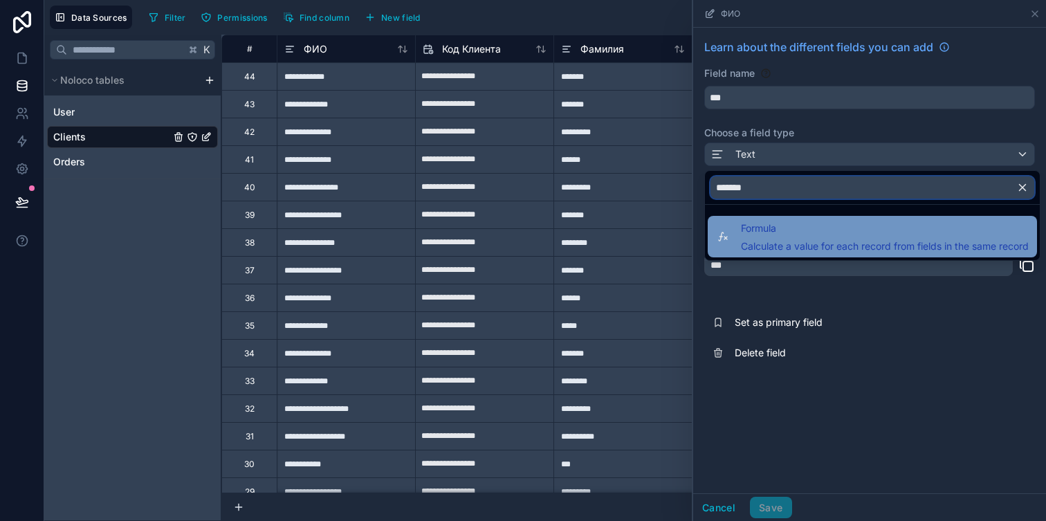
type input "*******"
click at [796, 233] on span "Formula" at bounding box center [885, 228] width 288 height 17
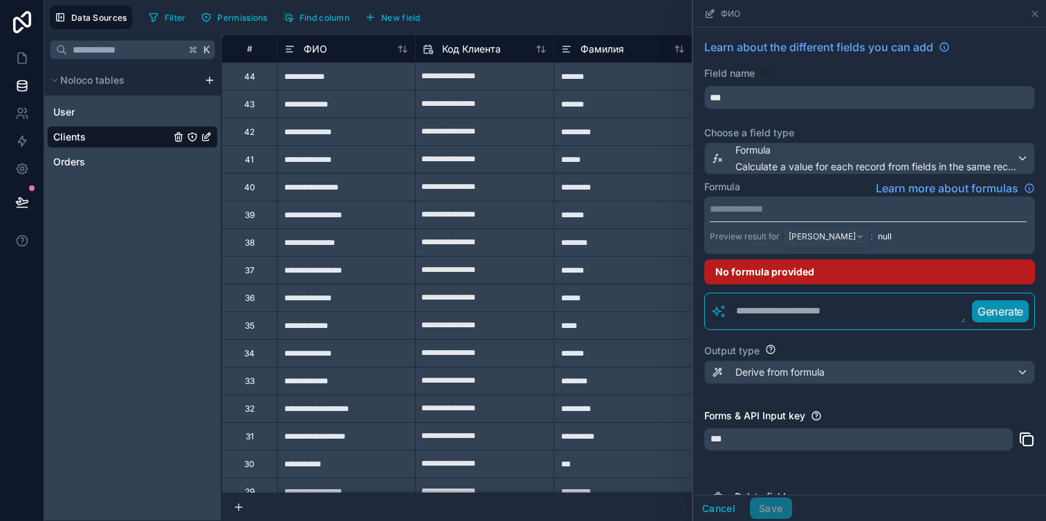
click at [760, 213] on p "**********" at bounding box center [868, 209] width 317 height 14
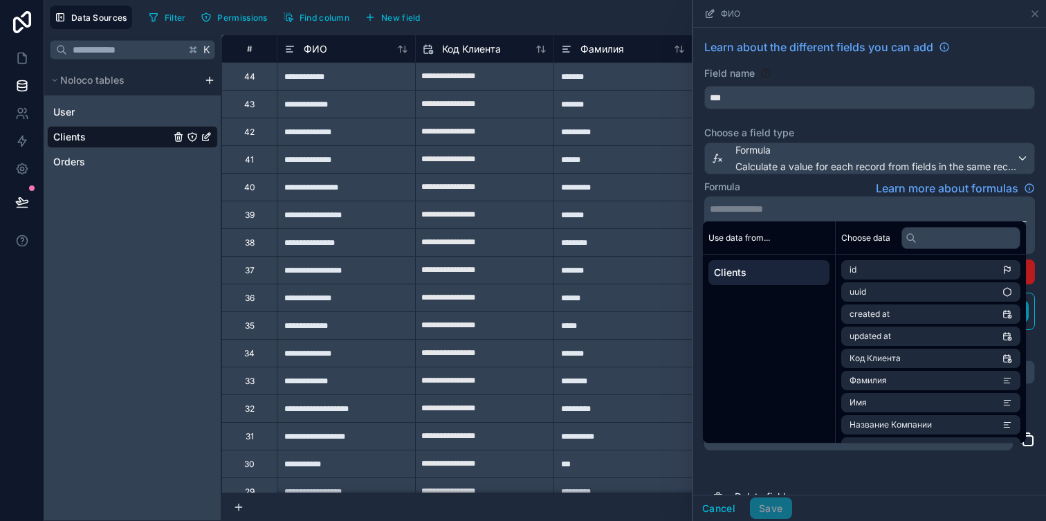
click at [771, 187] on div "Formula Learn more about formulas" at bounding box center [869, 188] width 331 height 17
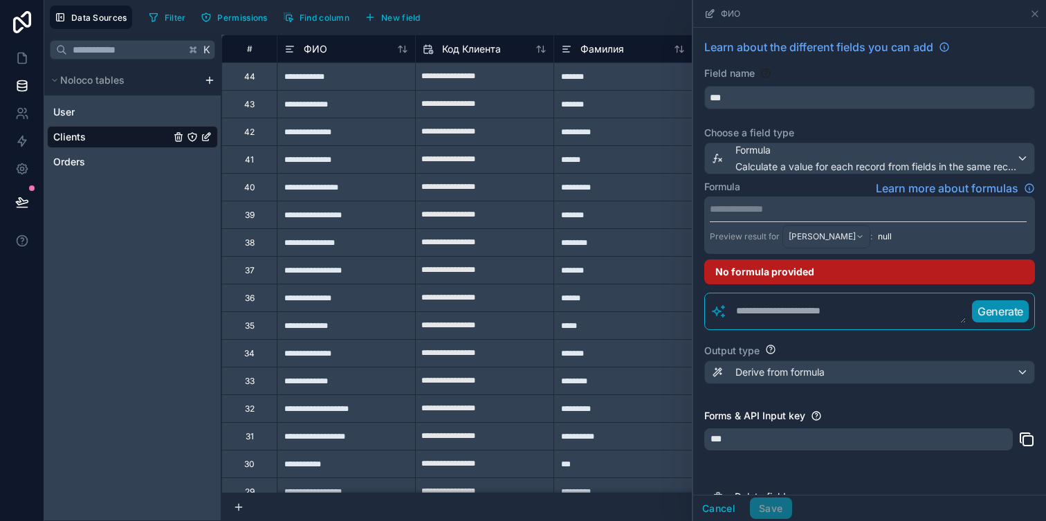
click at [787, 318] on textarea at bounding box center [846, 311] width 239 height 25
type textarea "*"
type textarea "**********"
click at [996, 309] on p "Generate" at bounding box center [1000, 311] width 46 height 17
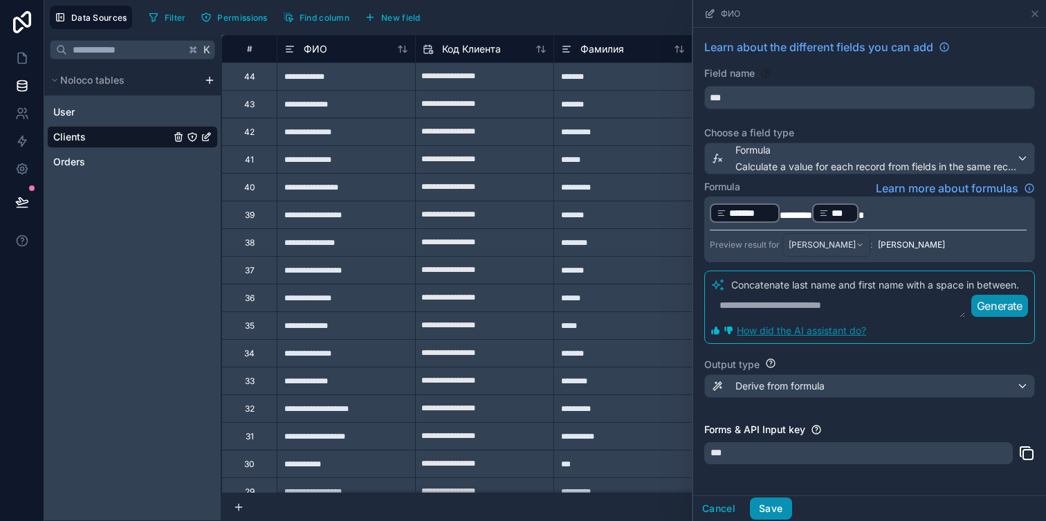
click at [778, 505] on button "Save" at bounding box center [771, 509] width 42 height 22
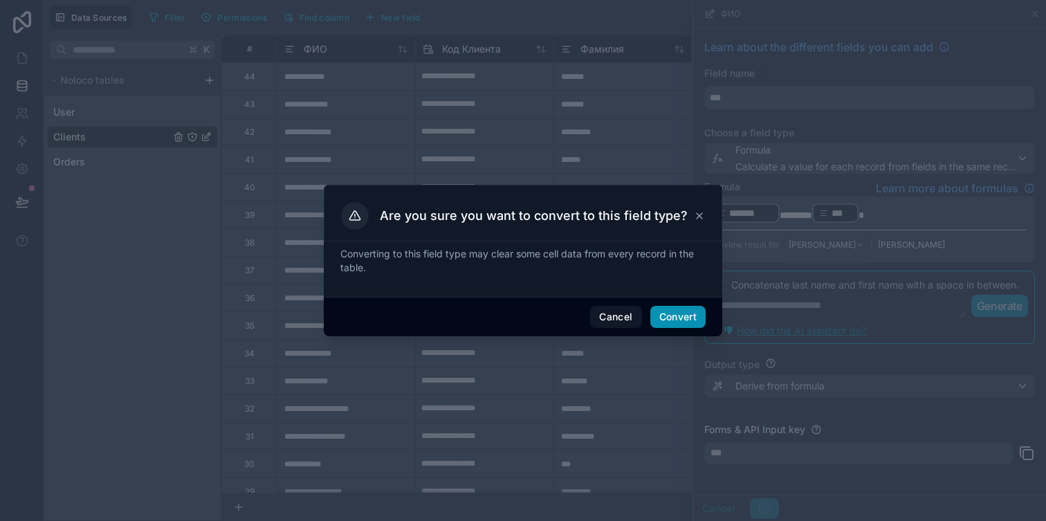
click at [695, 315] on button "Convert" at bounding box center [677, 317] width 55 height 22
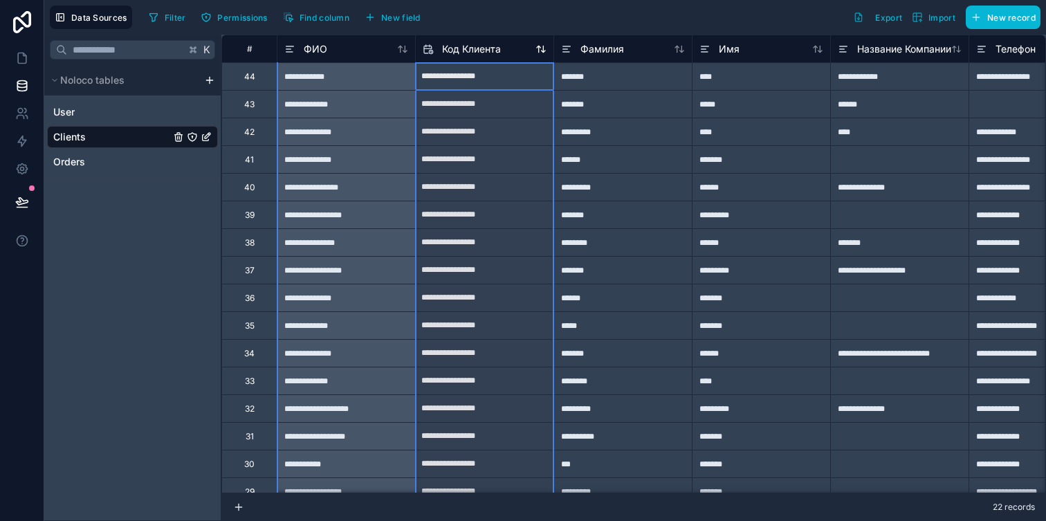
click at [480, 50] on span "Код Клиента" at bounding box center [471, 49] width 59 height 14
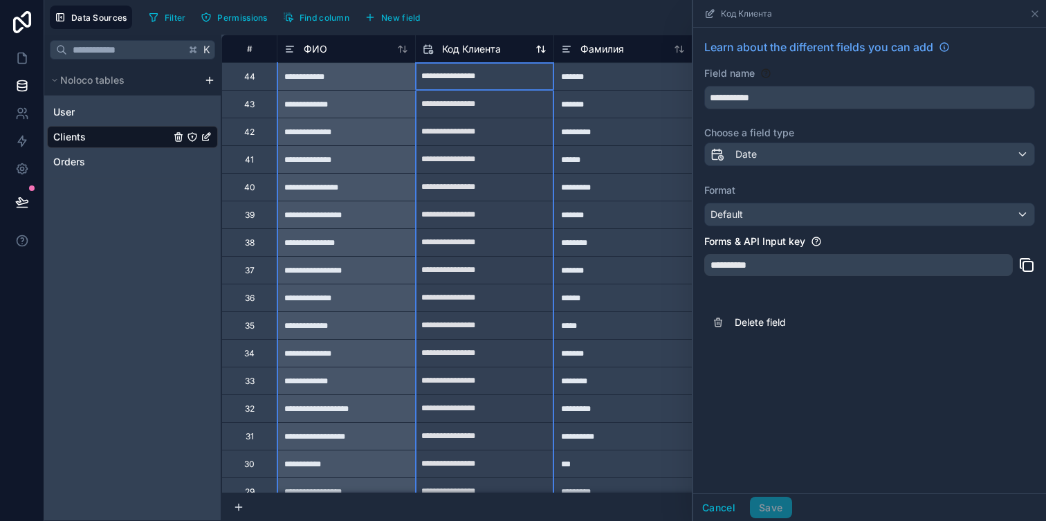
click at [480, 50] on span "Код Клиента" at bounding box center [471, 49] width 59 height 14
click at [803, 152] on div "Date" at bounding box center [869, 154] width 329 height 22
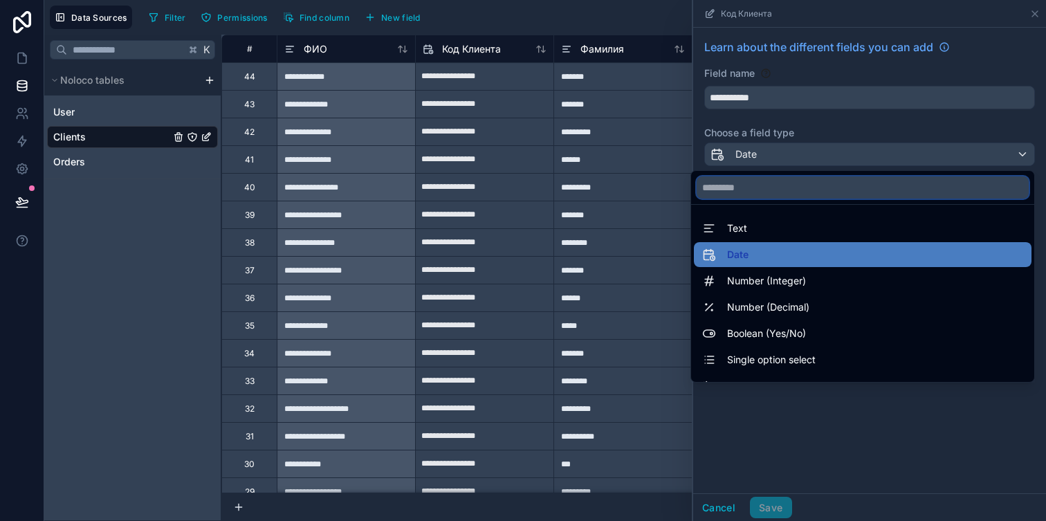
click at [747, 181] on input "text" at bounding box center [863, 187] width 332 height 22
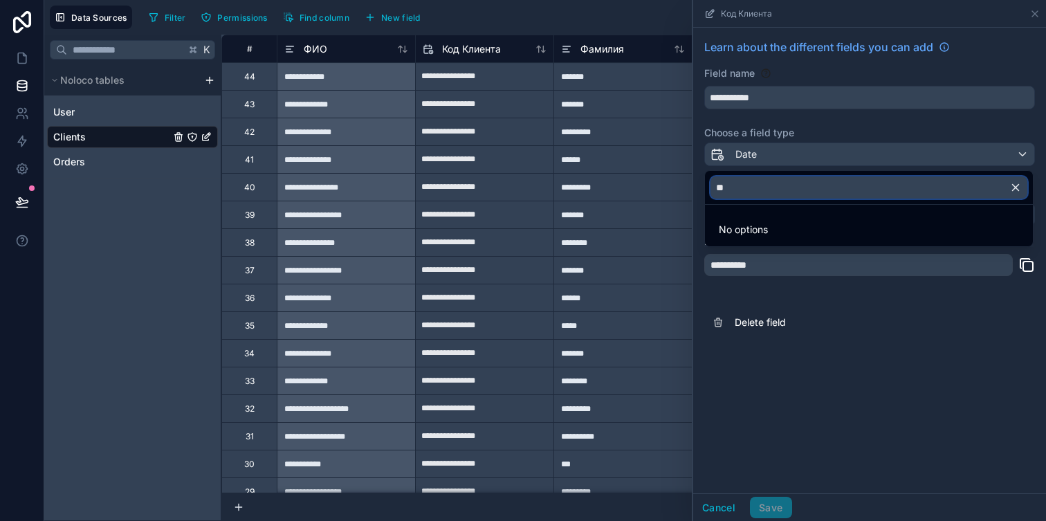
type input "*"
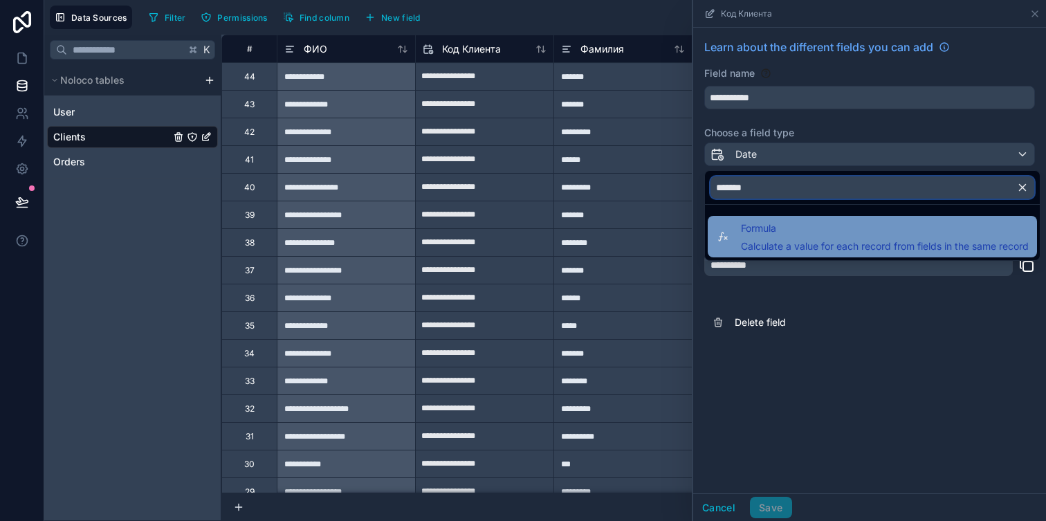
type input "*******"
click at [789, 232] on span "Formula" at bounding box center [885, 228] width 288 height 17
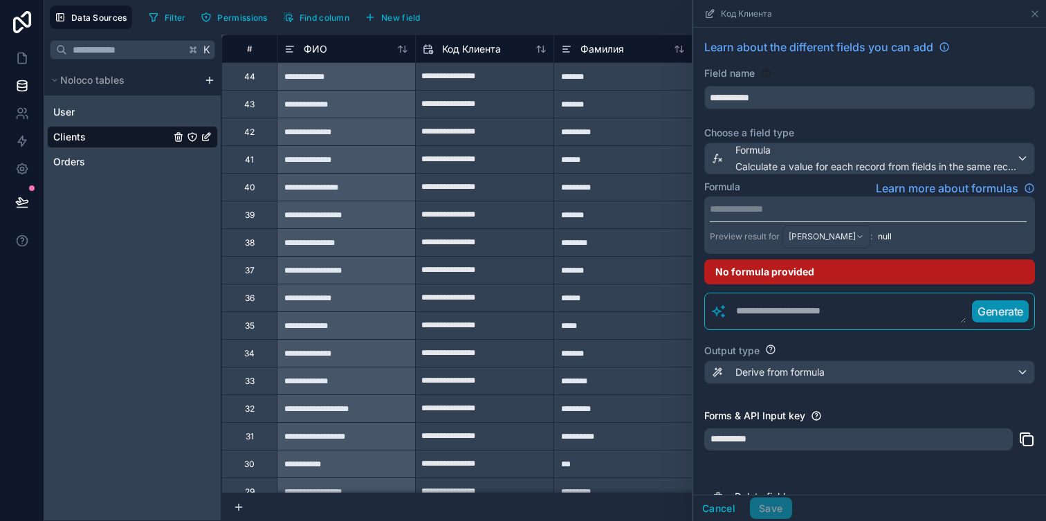
click at [731, 206] on p "**********" at bounding box center [868, 209] width 317 height 14
click at [772, 189] on div "Formula Learn more about formulas" at bounding box center [869, 188] width 331 height 17
click at [764, 305] on textarea at bounding box center [846, 311] width 239 height 25
type textarea "*"
type textarea "**********"
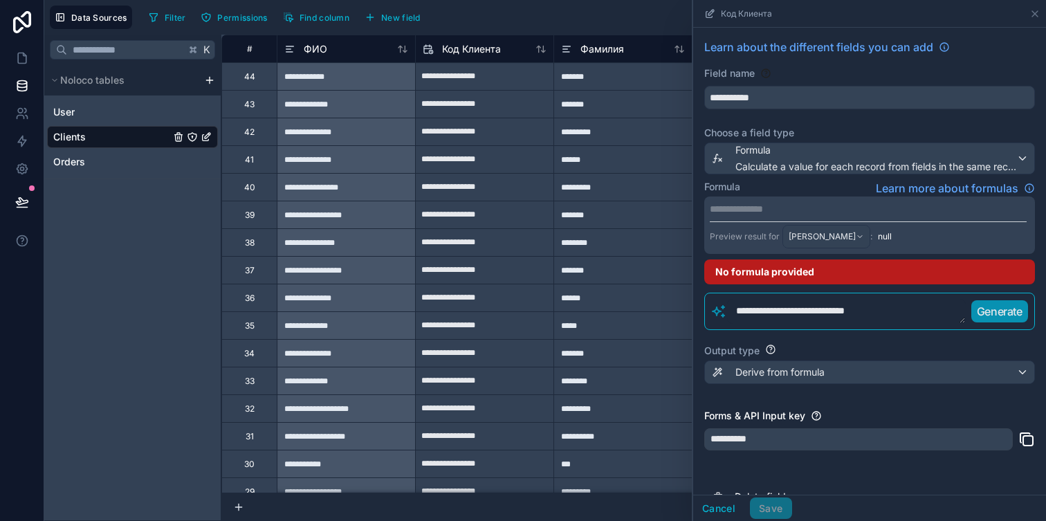
click at [1004, 301] on button "Generate" at bounding box center [1000, 311] width 57 height 22
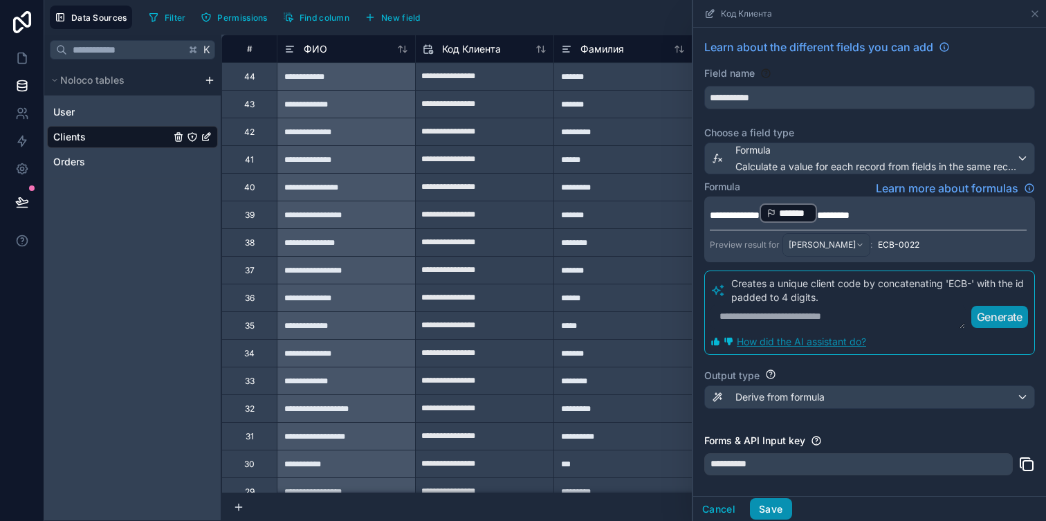
click at [776, 506] on button "Save" at bounding box center [771, 509] width 42 height 22
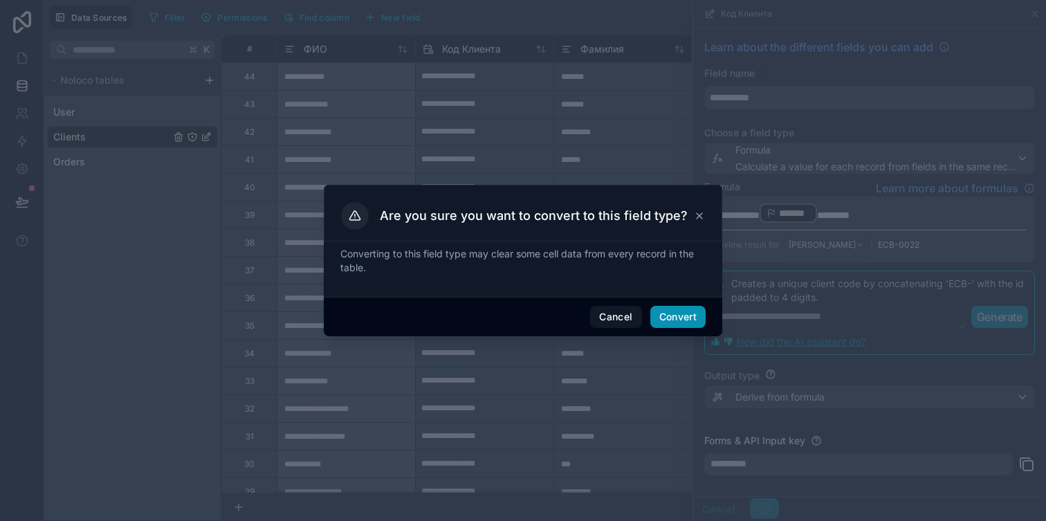
click at [666, 319] on button "Convert" at bounding box center [677, 317] width 55 height 22
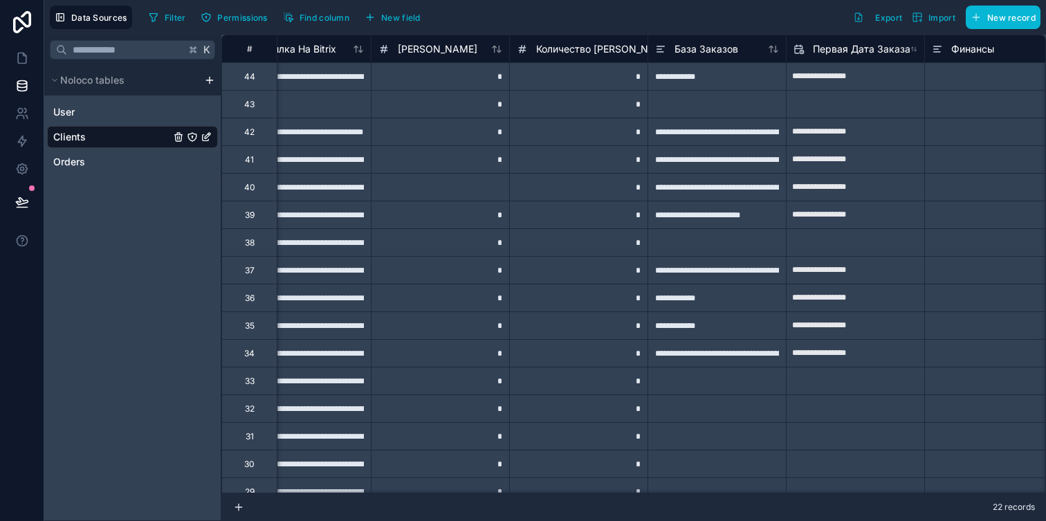
scroll to position [0, 1285]
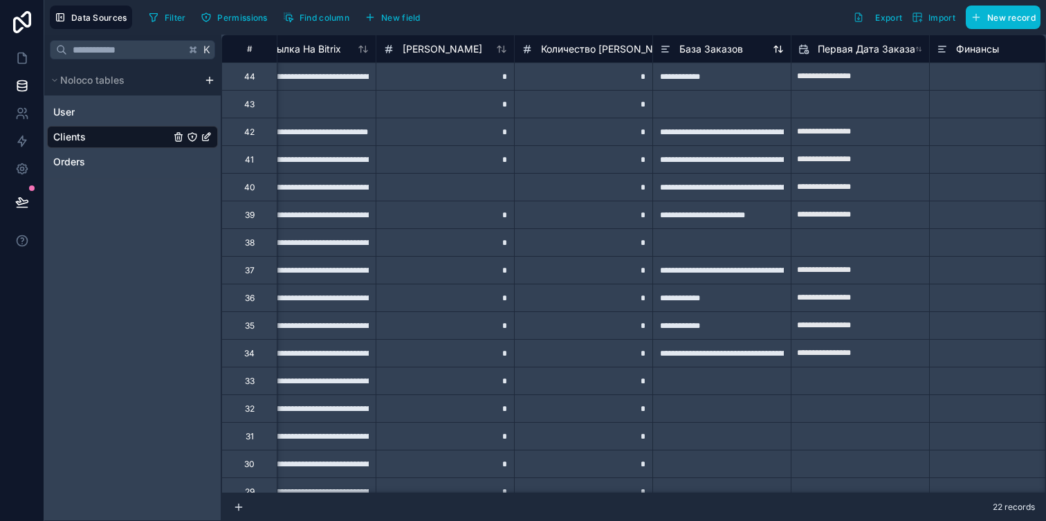
click at [666, 50] on icon at bounding box center [665, 49] width 11 height 17
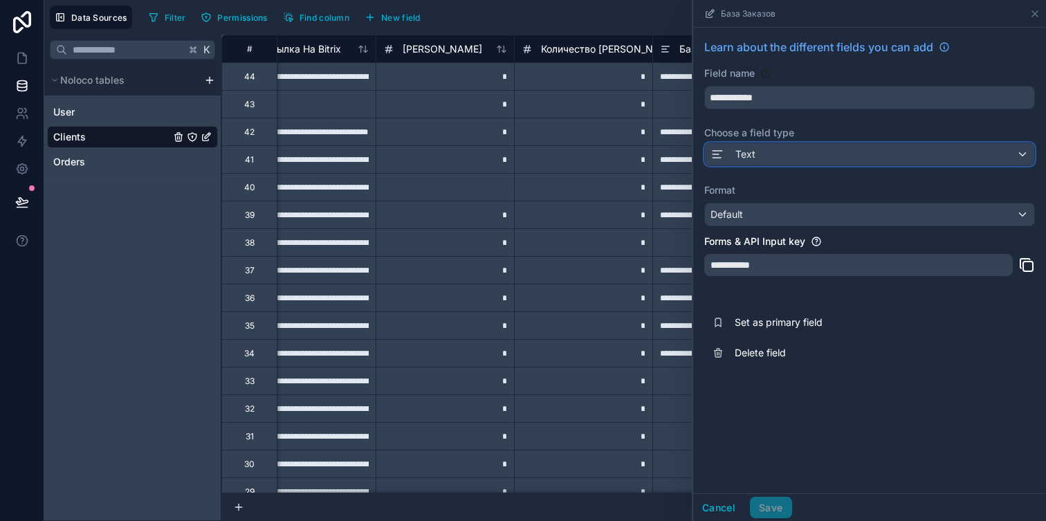
click at [768, 158] on div "Text" at bounding box center [869, 154] width 329 height 22
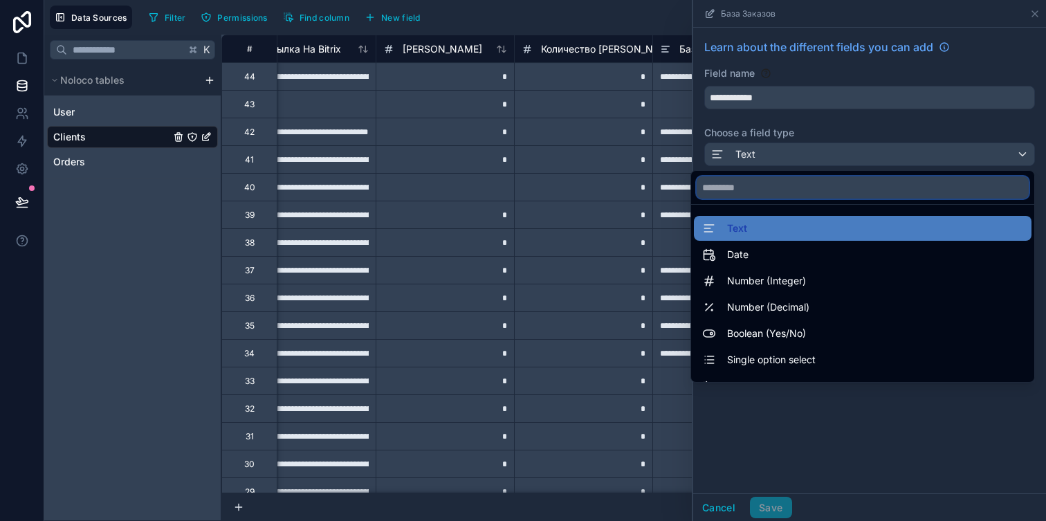
click at [758, 196] on input "text" at bounding box center [863, 187] width 332 height 22
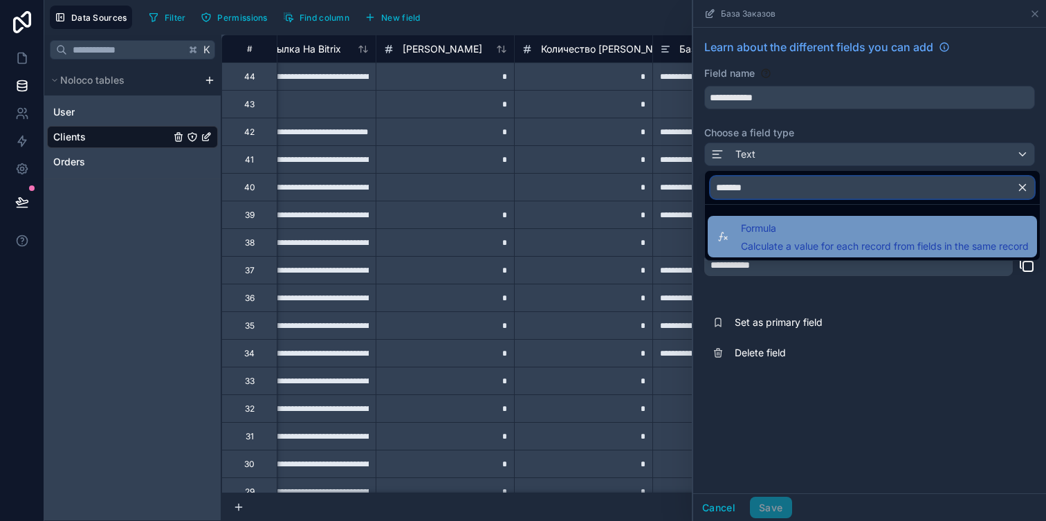
type input "*******"
click at [794, 248] on span "Calculate a value for each record from fields in the same record" at bounding box center [885, 246] width 288 height 14
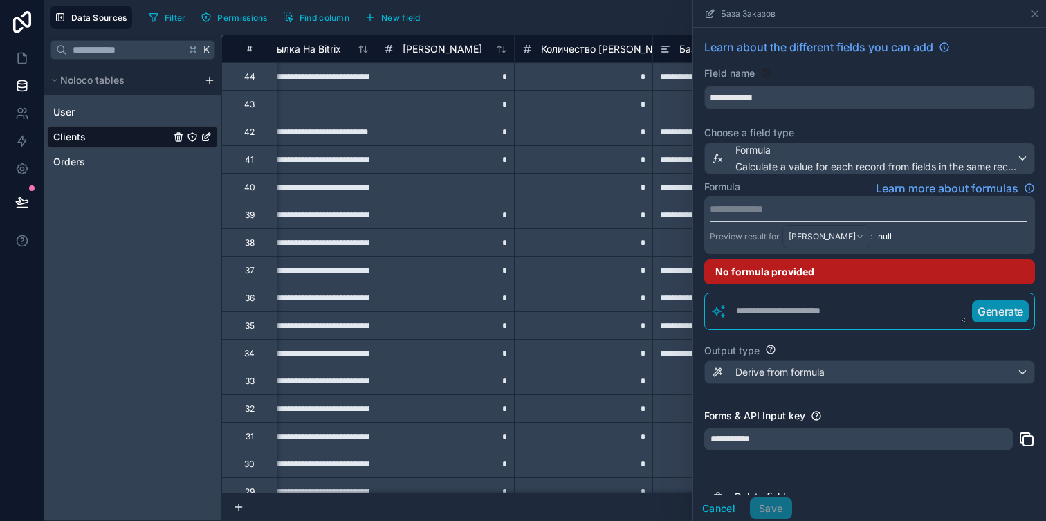
click at [747, 311] on textarea at bounding box center [846, 311] width 239 height 25
type textarea "*"
click at [810, 150] on span "Formula" at bounding box center [876, 150] width 281 height 14
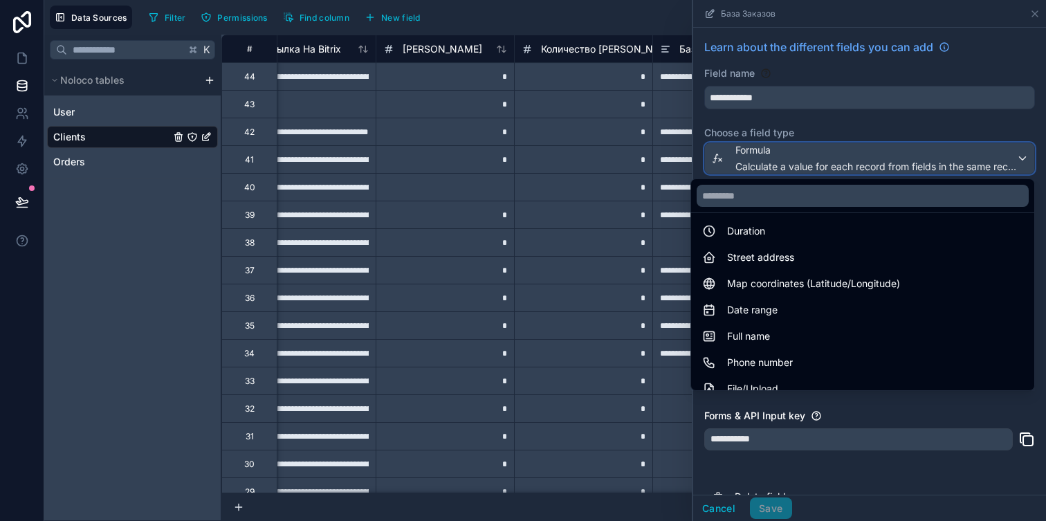
scroll to position [401, 0]
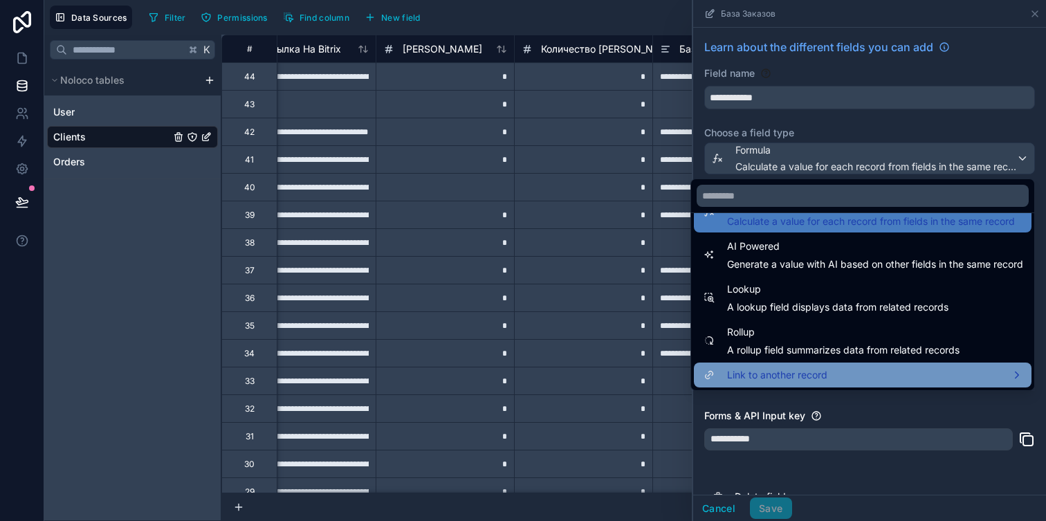
click at [773, 372] on span "Link to another record" at bounding box center [777, 375] width 100 height 17
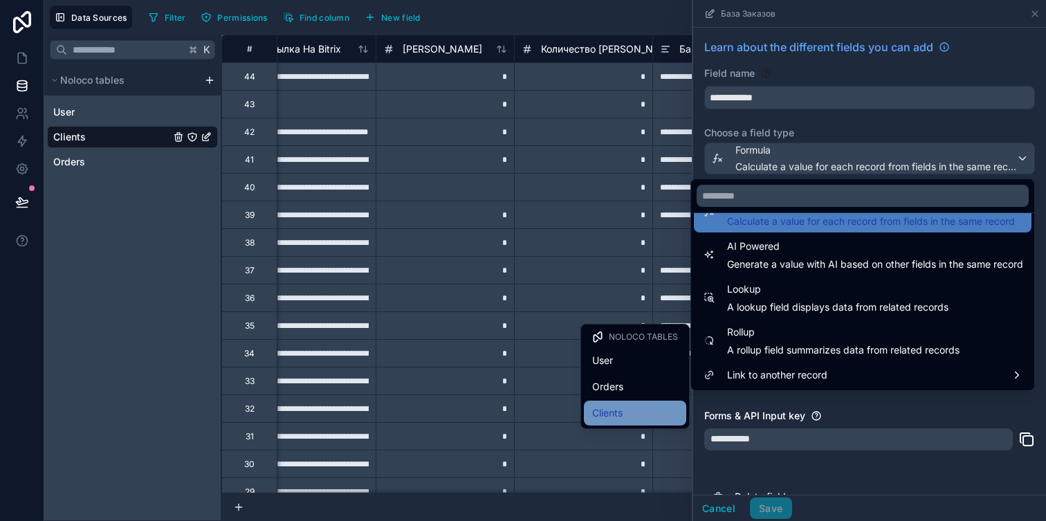
click at [644, 412] on div "Clients" at bounding box center [635, 413] width 86 height 17
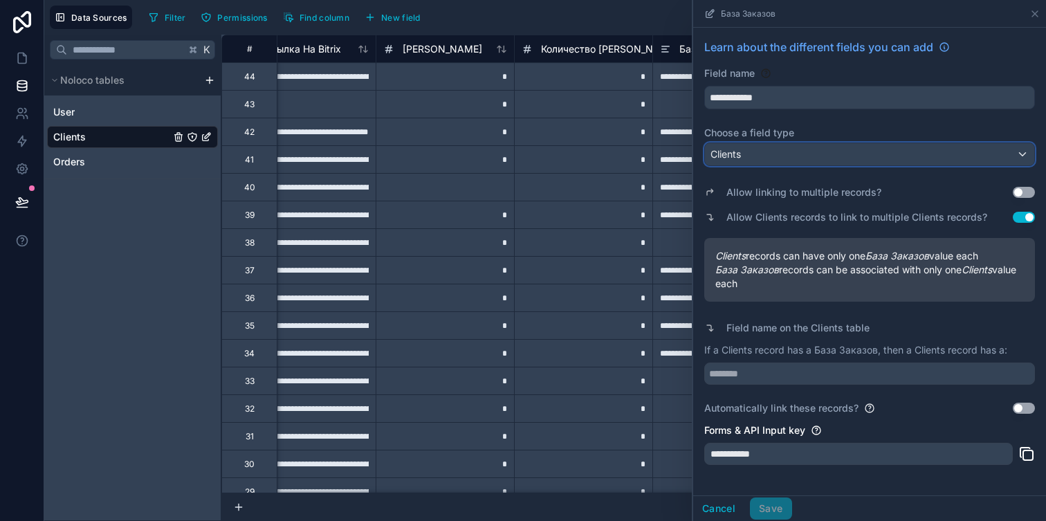
click at [806, 155] on div "Clients" at bounding box center [869, 154] width 329 height 22
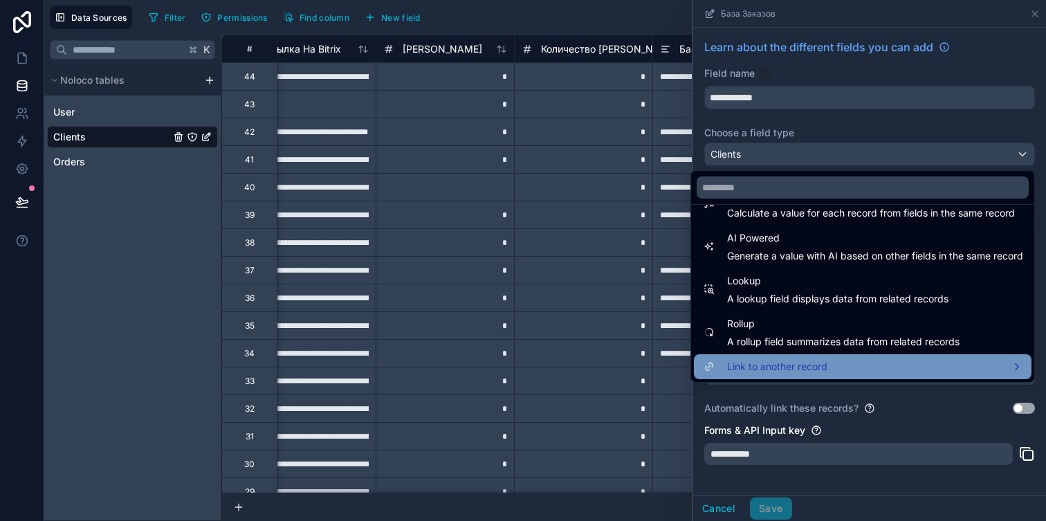
click at [791, 369] on span "Link to another record" at bounding box center [777, 366] width 100 height 17
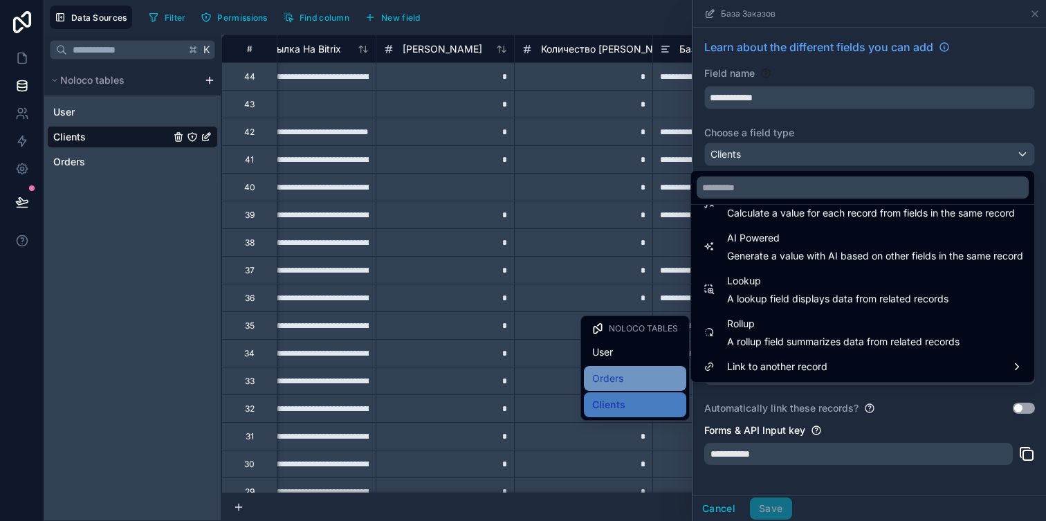
click at [619, 371] on span "Orders" at bounding box center [607, 378] width 31 height 17
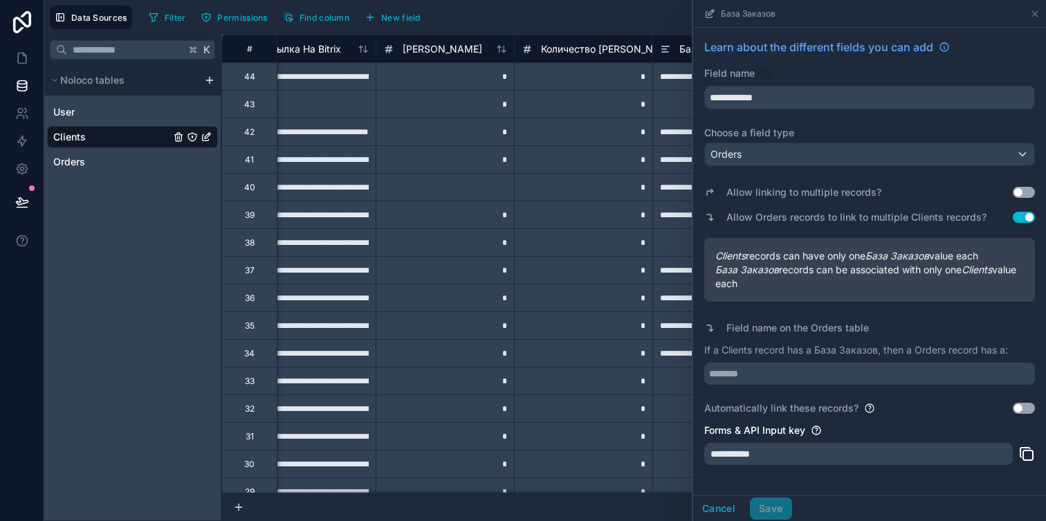
click at [1021, 194] on button "Use setting" at bounding box center [1024, 192] width 22 height 11
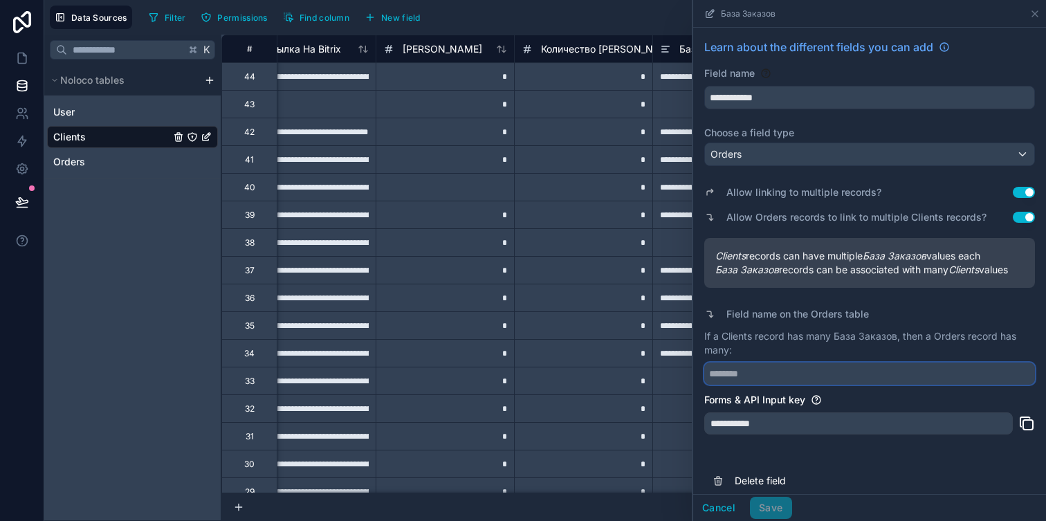
click at [769, 376] on input "text" at bounding box center [869, 374] width 331 height 22
type input "********"
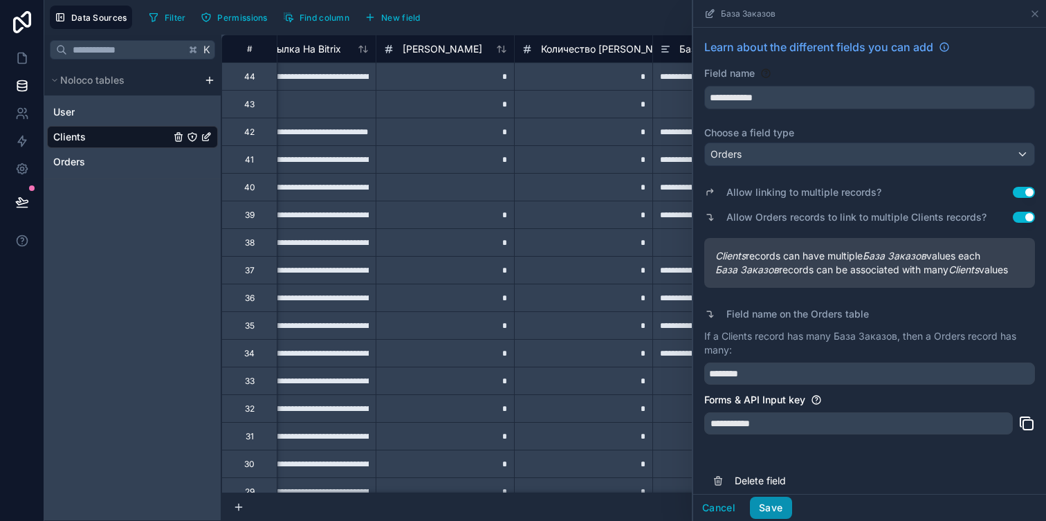
click at [783, 514] on button "Save" at bounding box center [771, 508] width 42 height 22
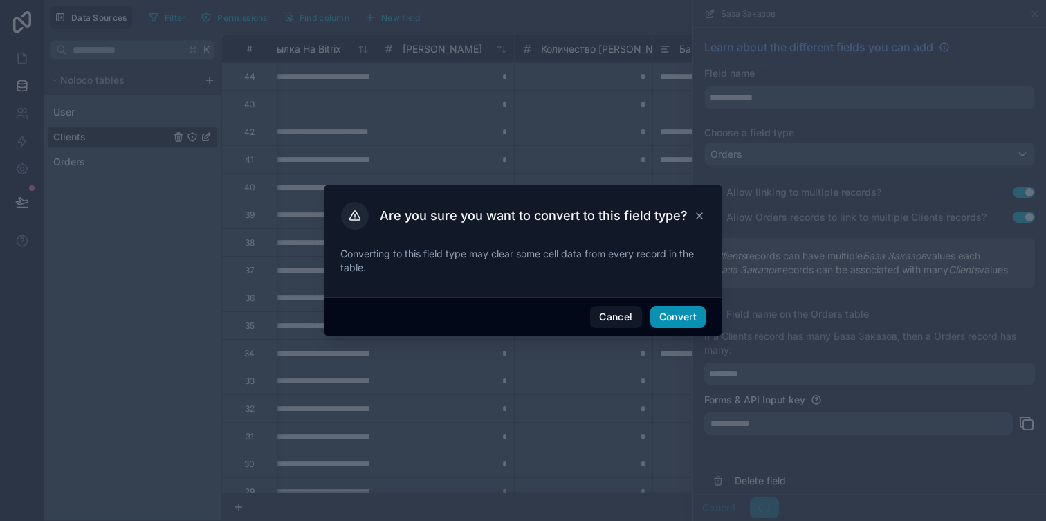
click at [675, 316] on button "Convert" at bounding box center [677, 317] width 55 height 22
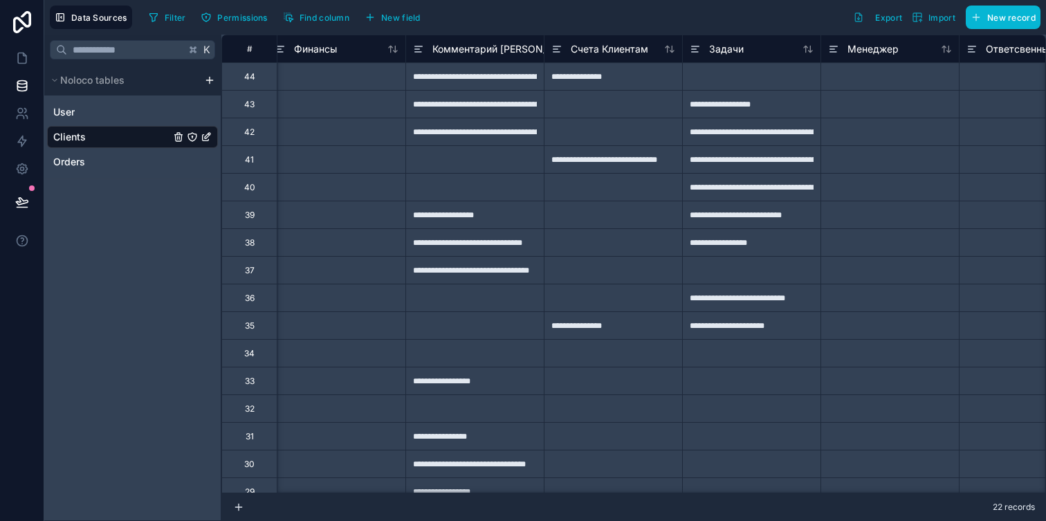
scroll to position [0, 1943]
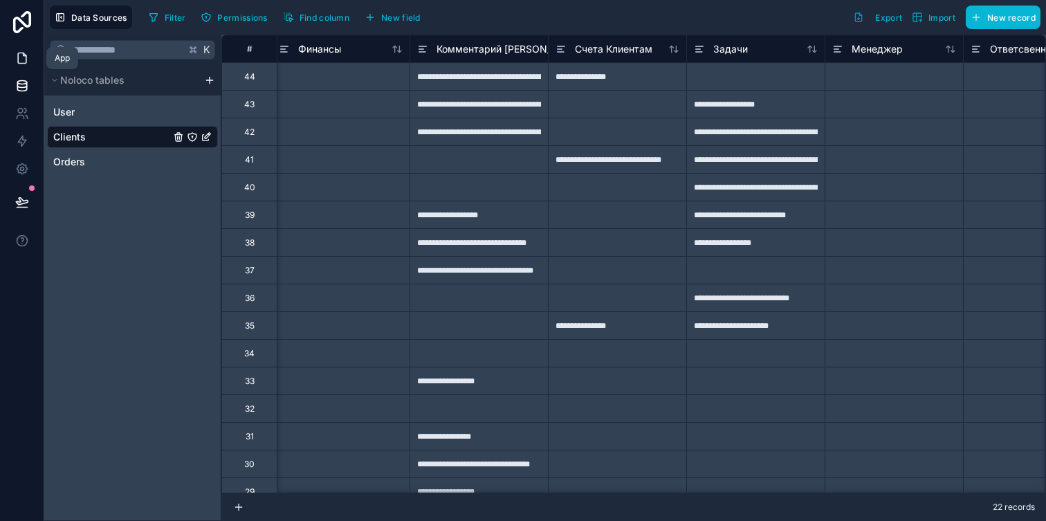
click at [28, 49] on link at bounding box center [22, 58] width 44 height 28
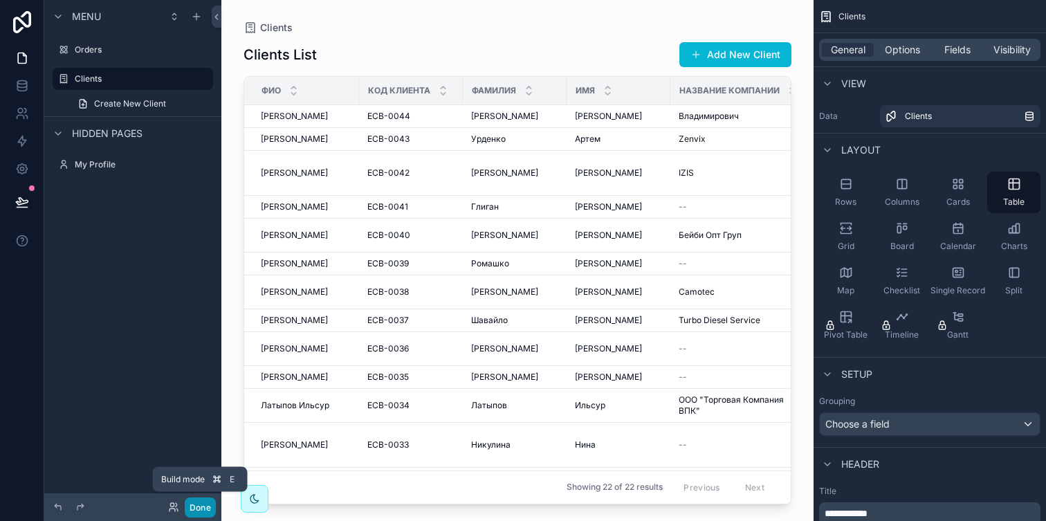
click at [199, 504] on button "Done" at bounding box center [200, 508] width 31 height 20
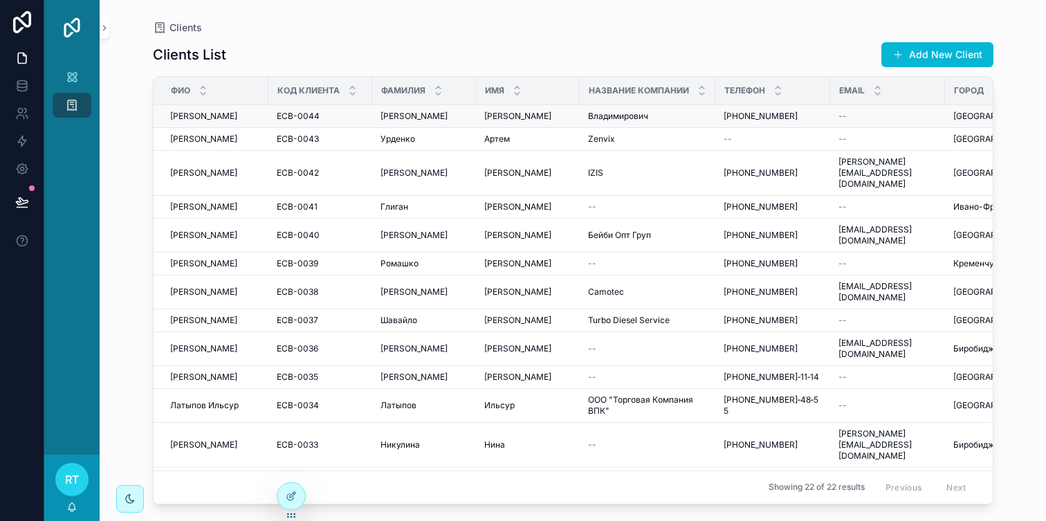
click at [241, 122] on div "Серотюк Иван Серотюк Иван" at bounding box center [215, 116] width 90 height 11
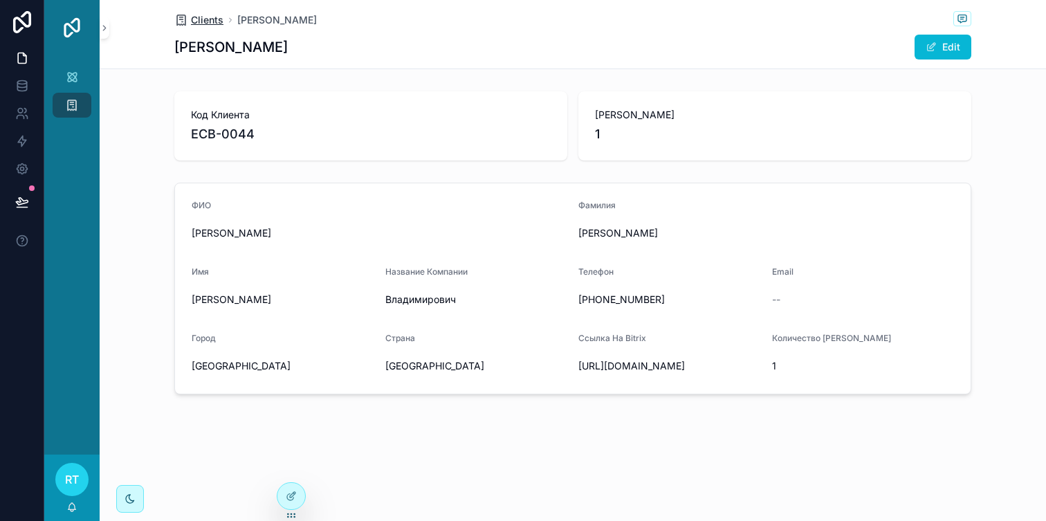
click at [200, 17] on span "Clients" at bounding box center [207, 20] width 33 height 14
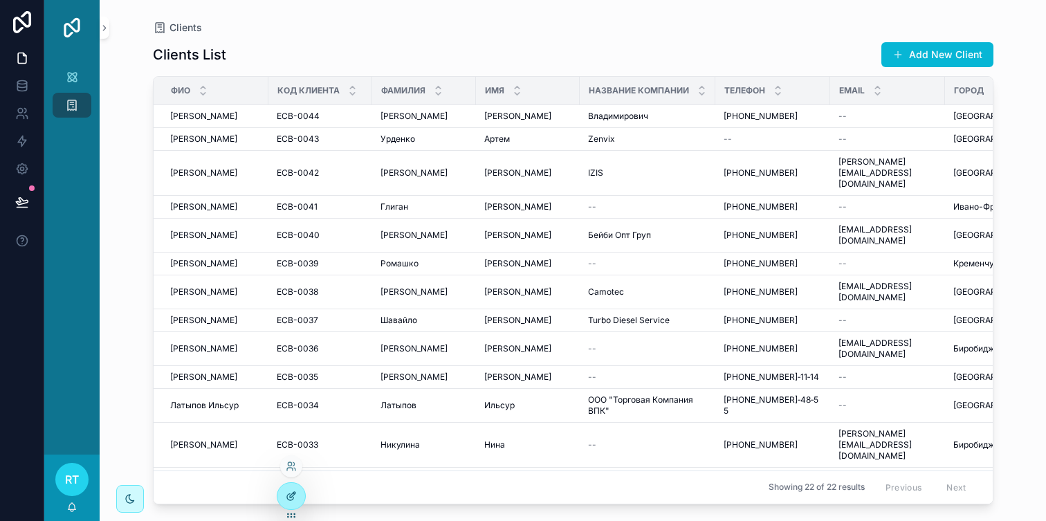
click at [290, 486] on div at bounding box center [291, 496] width 28 height 26
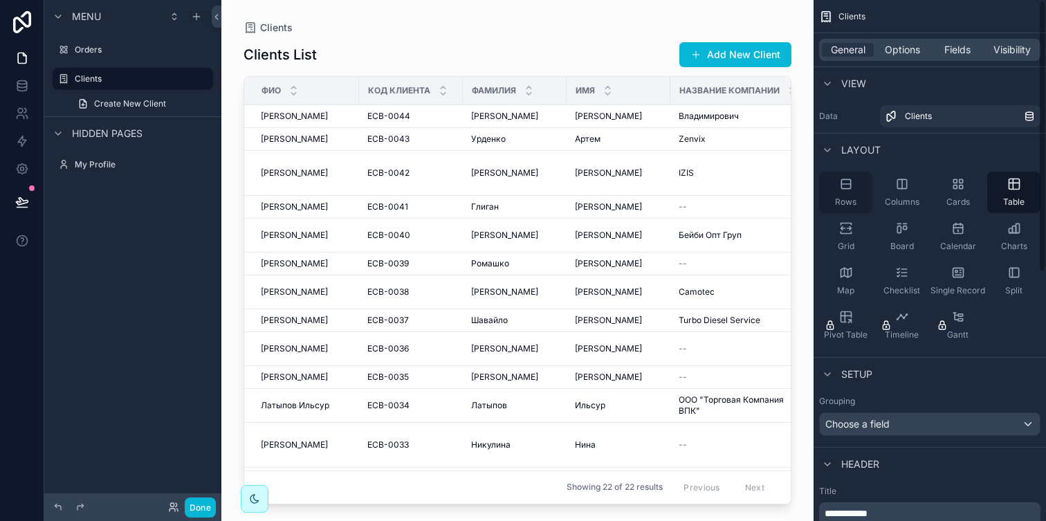
click at [838, 190] on div "Rows" at bounding box center [845, 193] width 53 height 42
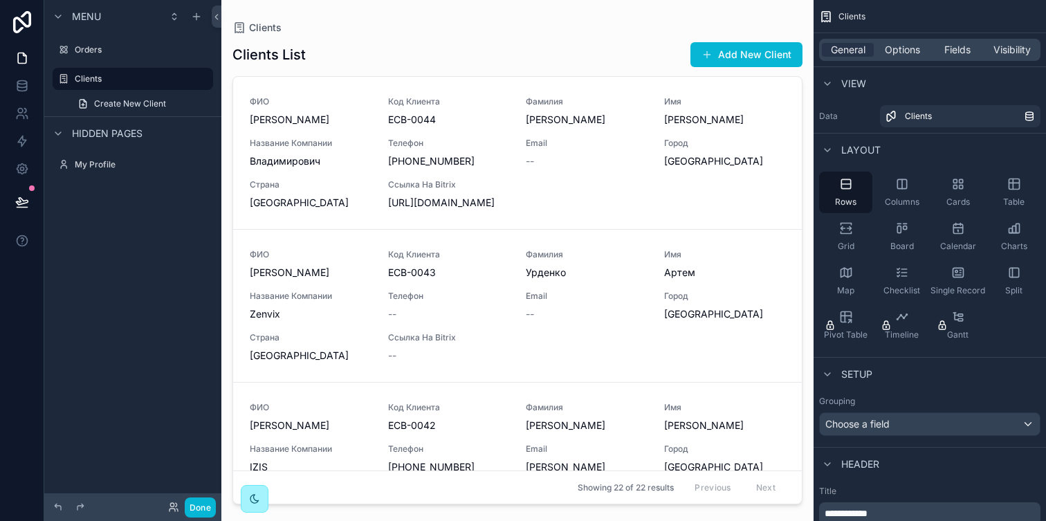
click at [249, 503] on icon at bounding box center [254, 498] width 11 height 11
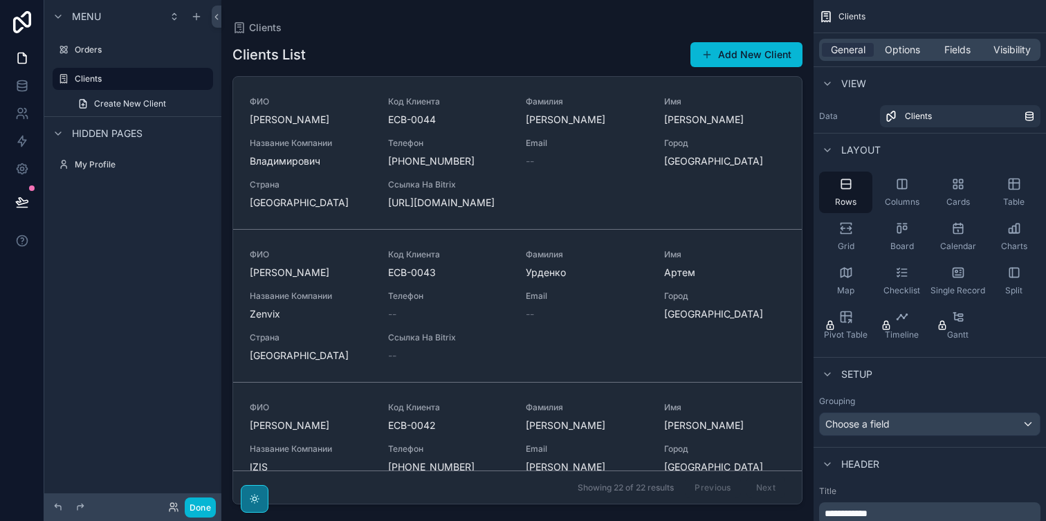
click at [256, 500] on icon at bounding box center [254, 498] width 11 height 11
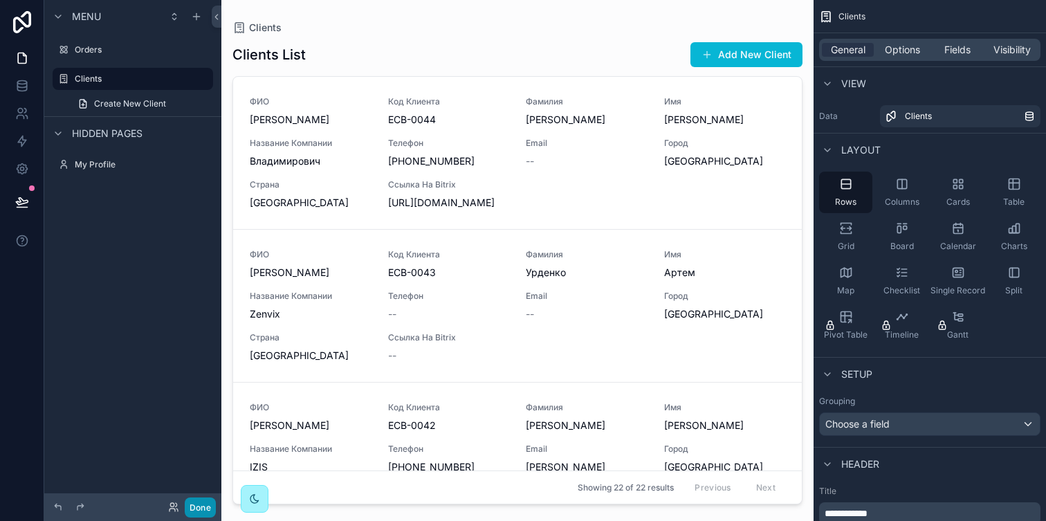
click at [190, 504] on button "Done" at bounding box center [200, 508] width 31 height 20
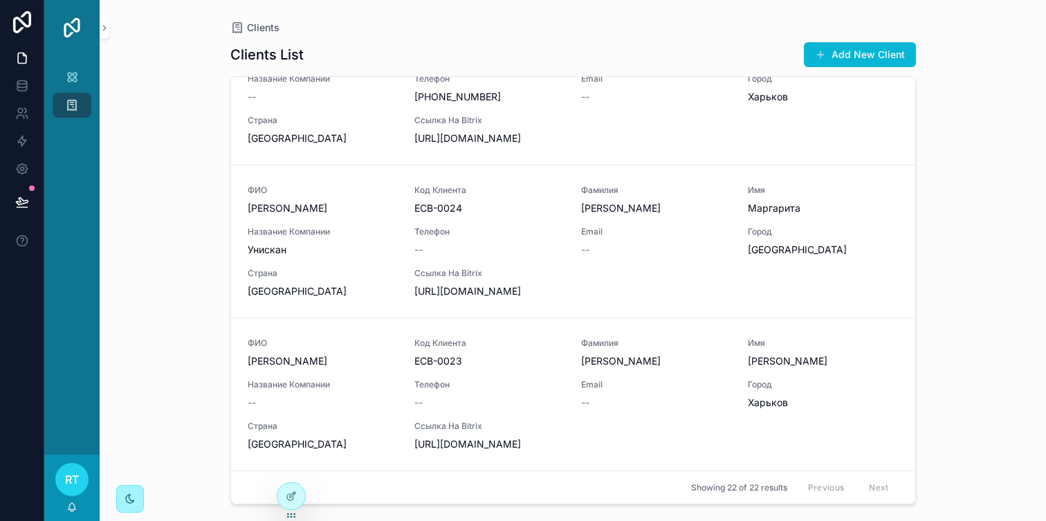
scroll to position [3261, 0]
click at [293, 493] on icon at bounding box center [293, 495] width 6 height 6
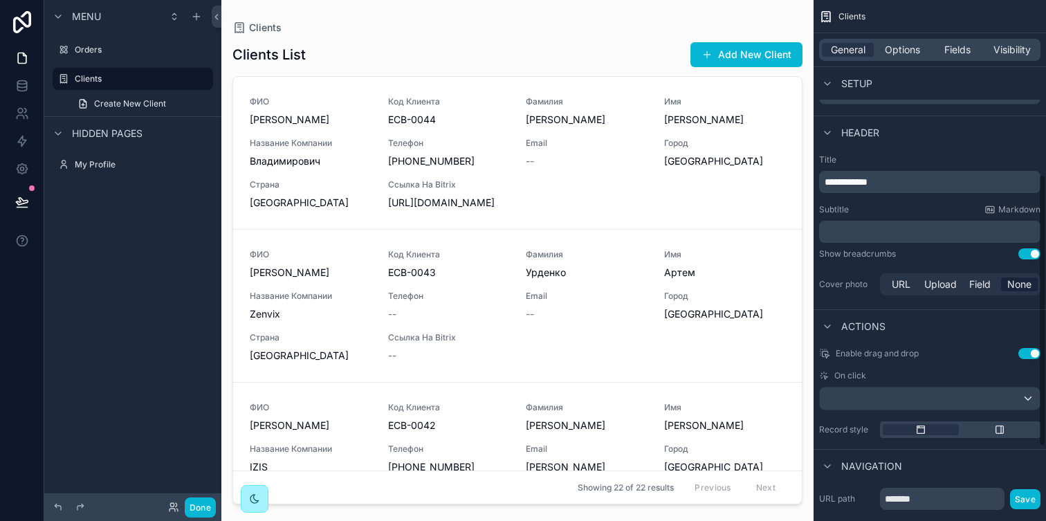
scroll to position [334, 0]
click at [913, 357] on div "Enable drag and drop Use setting On click Record style" at bounding box center [930, 390] width 233 height 101
click at [932, 396] on div "scrollable content" at bounding box center [930, 396] width 220 height 22
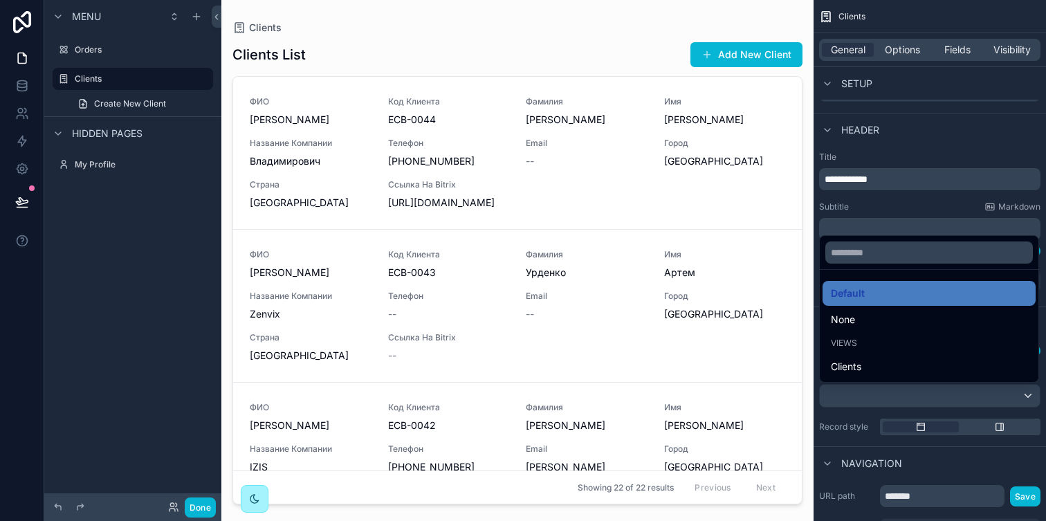
click at [916, 214] on div "scrollable content" at bounding box center [523, 260] width 1046 height 521
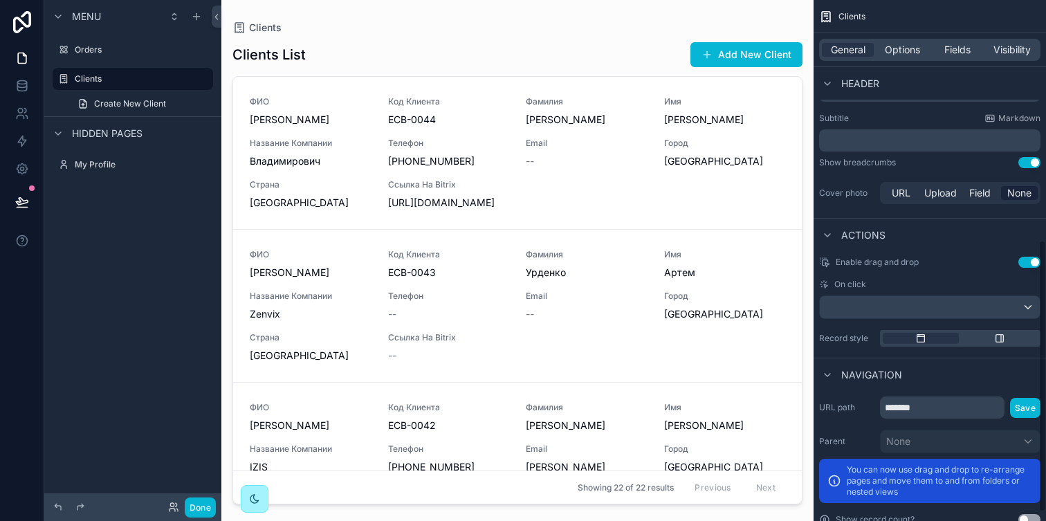
scroll to position [477, 0]
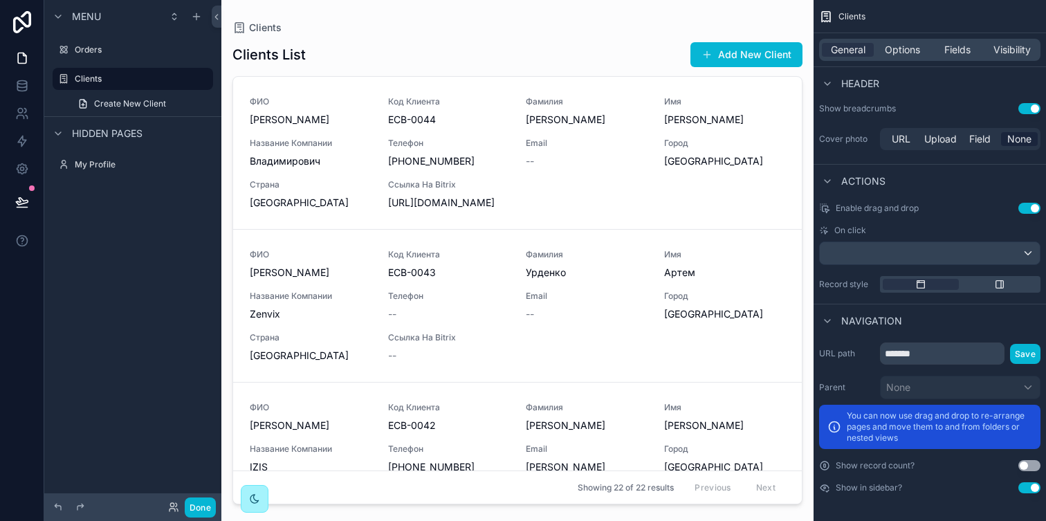
click at [1028, 463] on button "Use setting" at bounding box center [1030, 465] width 22 height 11
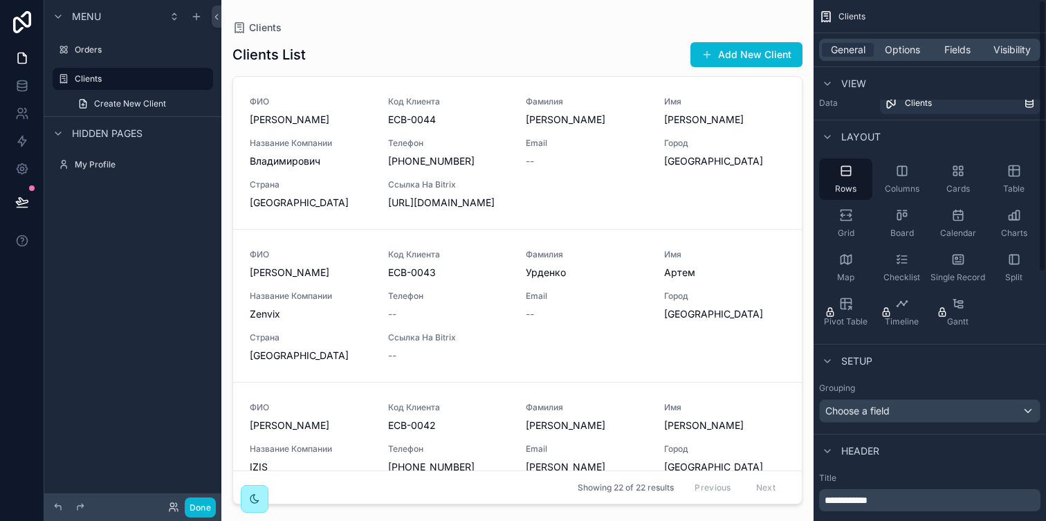
scroll to position [0, 0]
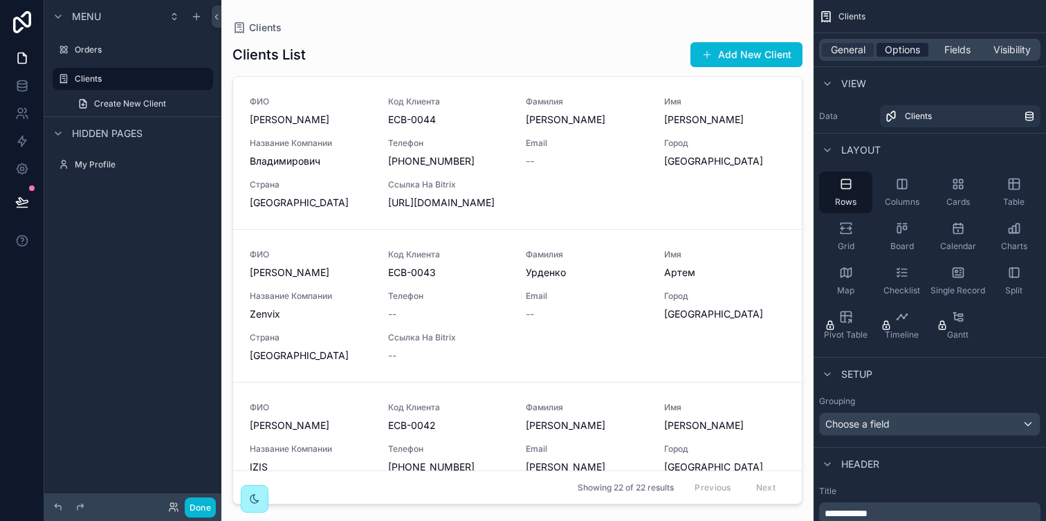
click at [889, 53] on span "Options" at bounding box center [902, 50] width 35 height 14
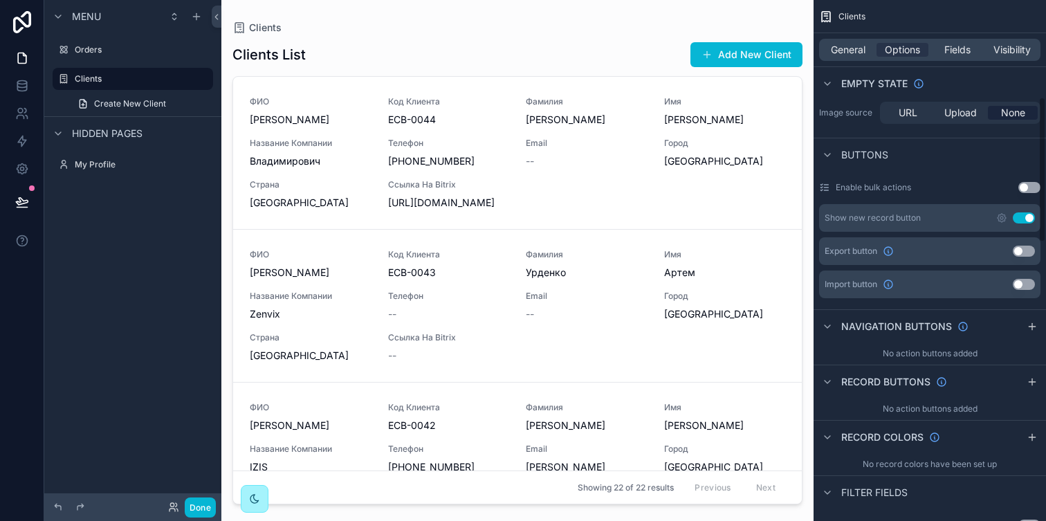
scroll to position [351, 0]
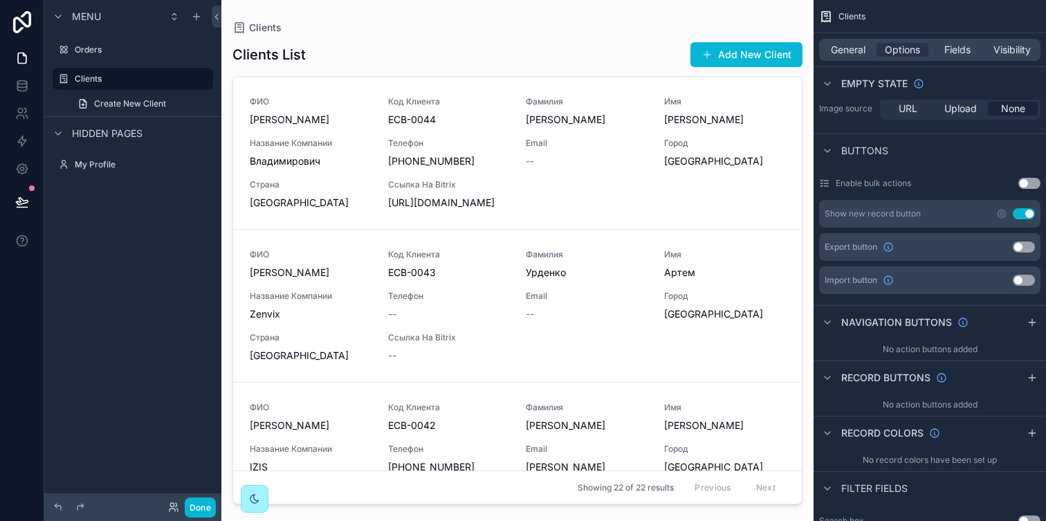
click at [1030, 182] on button "Use setting" at bounding box center [1030, 183] width 22 height 11
click at [538, 147] on div at bounding box center [517, 252] width 592 height 504
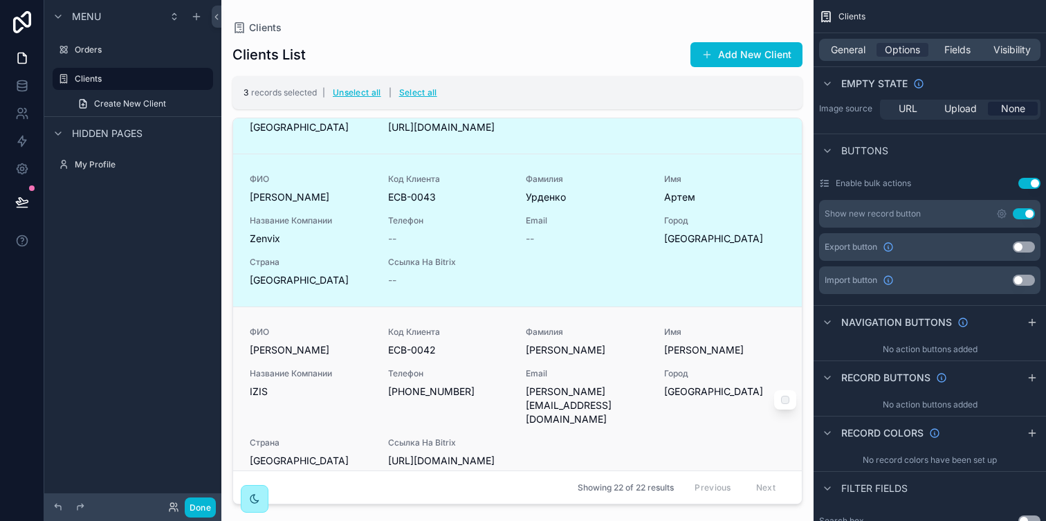
scroll to position [0, 0]
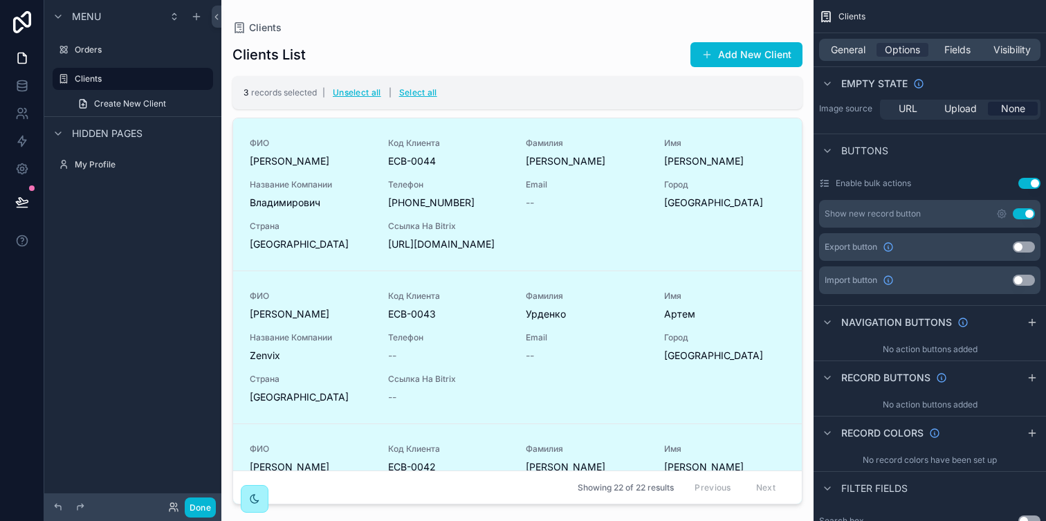
click at [1027, 185] on button "Use setting" at bounding box center [1030, 183] width 22 height 11
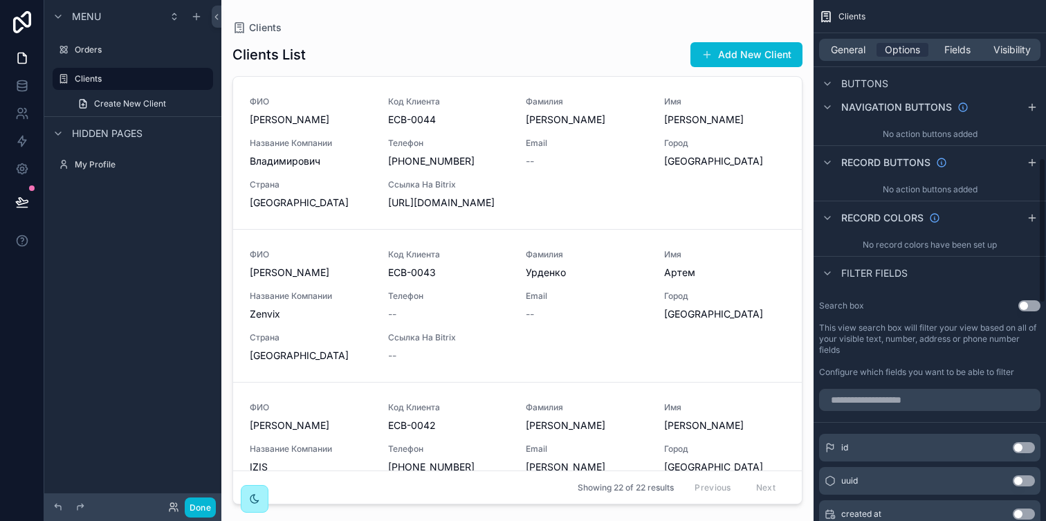
scroll to position [570, 0]
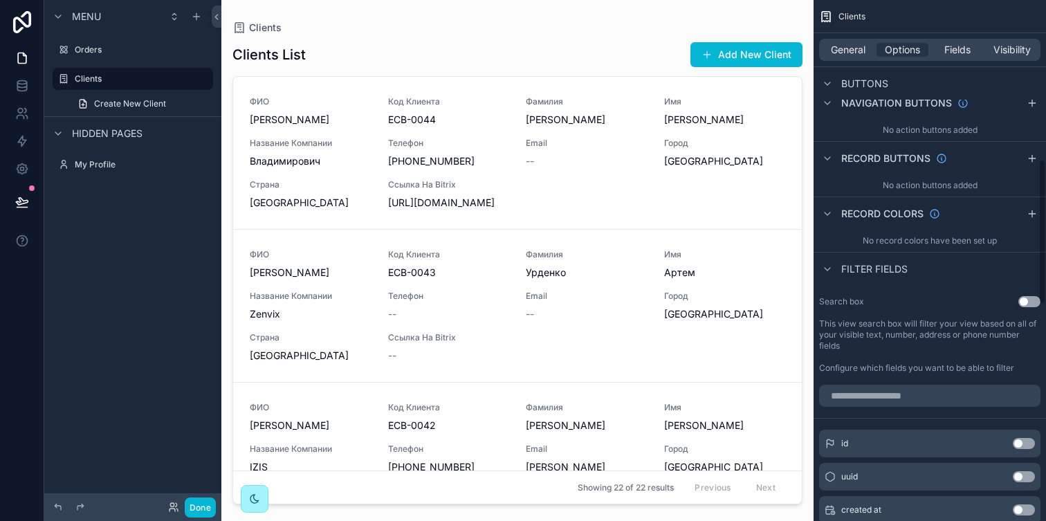
click at [1035, 302] on button "Use setting" at bounding box center [1030, 301] width 22 height 11
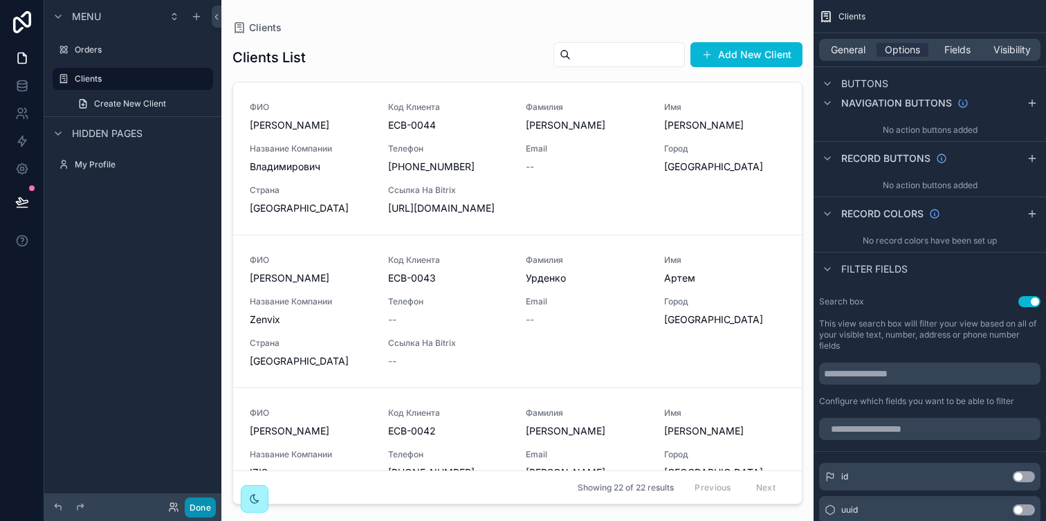
click at [212, 505] on button "Done" at bounding box center [200, 508] width 31 height 20
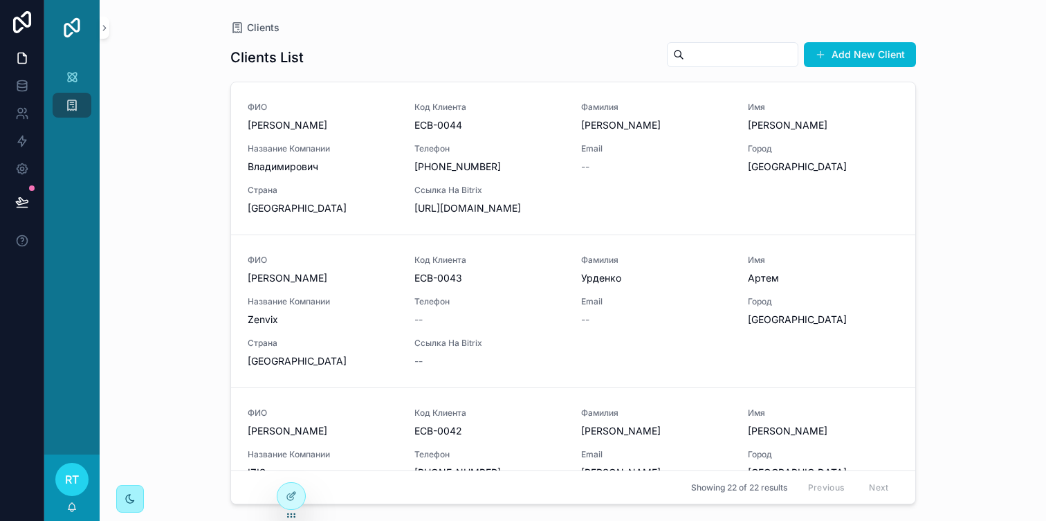
click at [705, 59] on input "text" at bounding box center [740, 54] width 113 height 19
type input "*"
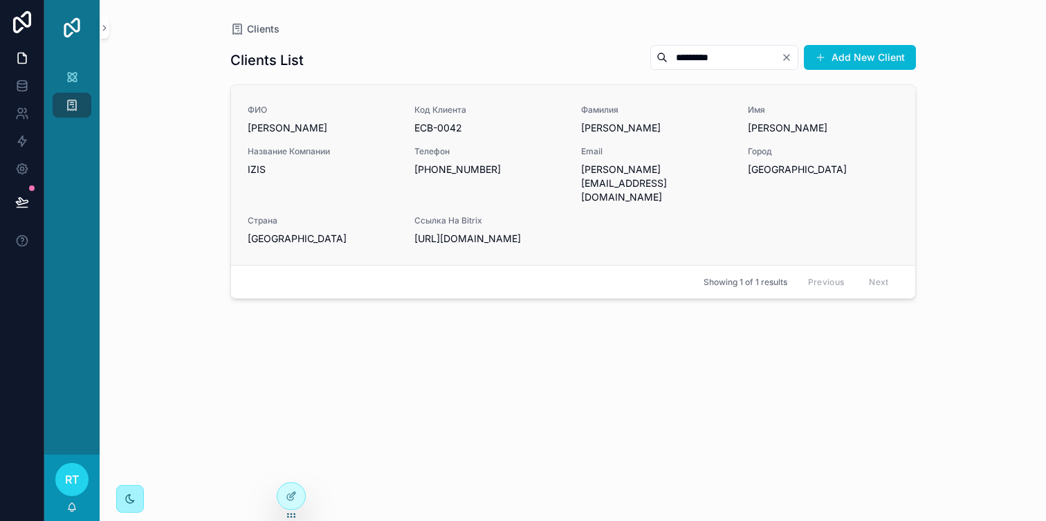
type input "*********"
click at [444, 147] on span "Телефон" at bounding box center [489, 151] width 150 height 11
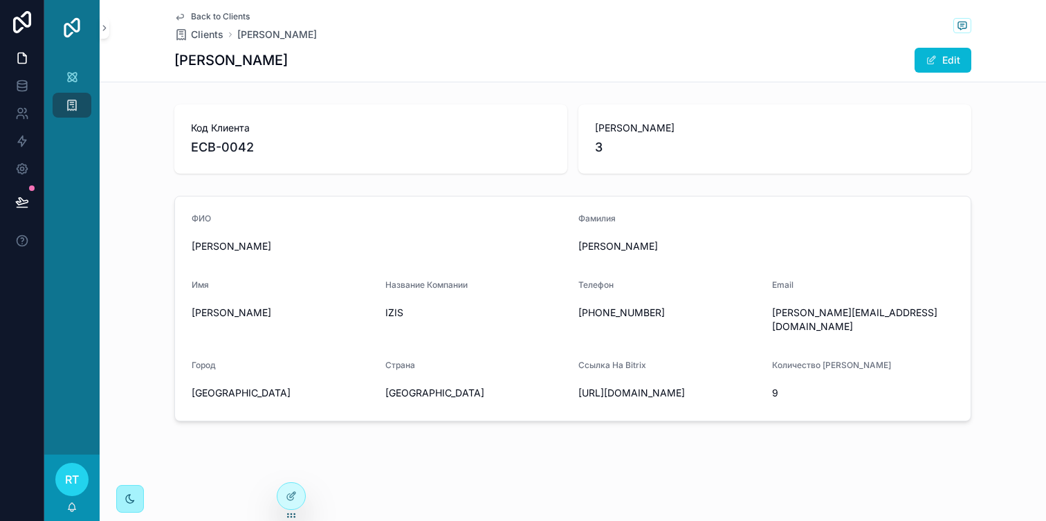
click at [176, 19] on icon at bounding box center [179, 16] width 11 height 11
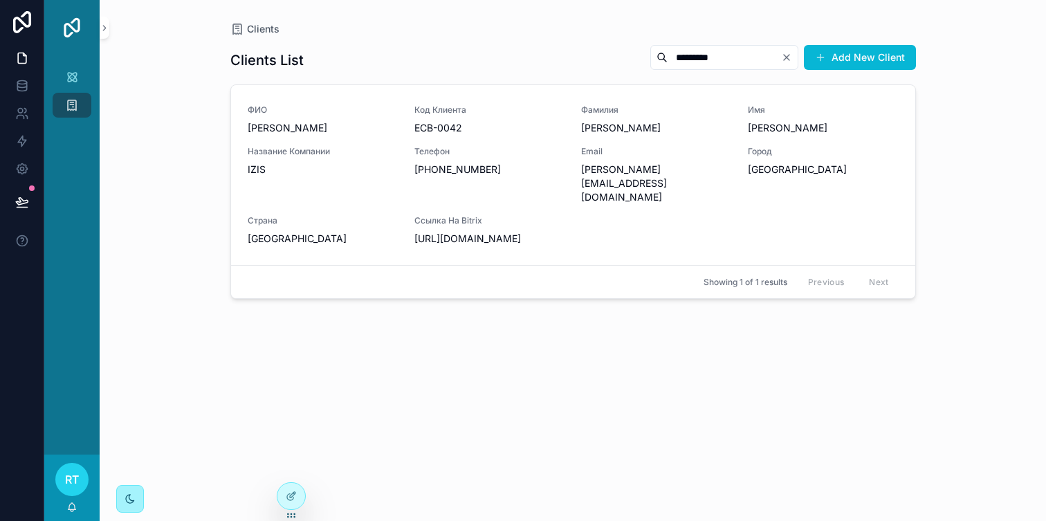
click at [785, 64] on div "*********" at bounding box center [724, 57] width 148 height 25
click at [788, 59] on icon "Clear" at bounding box center [786, 57] width 11 height 11
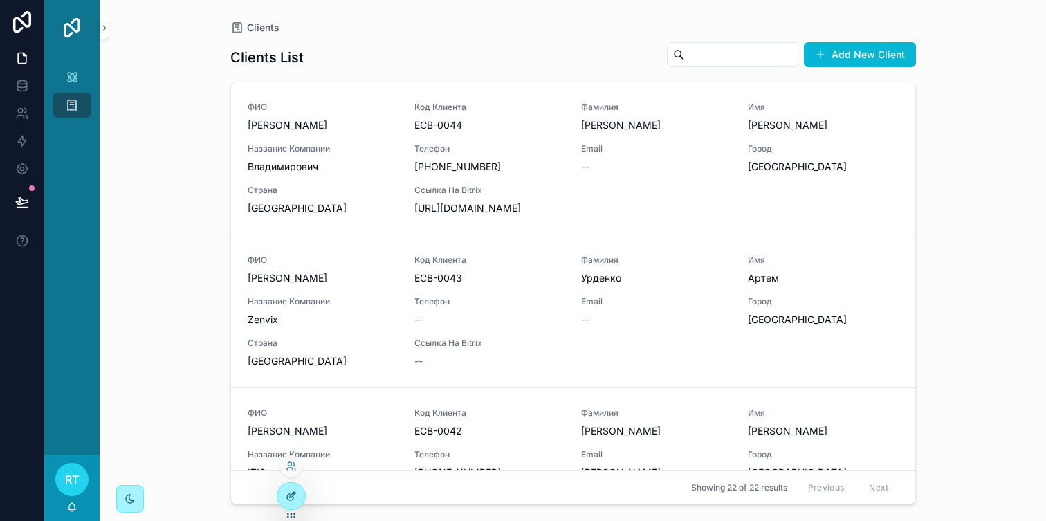
click at [294, 499] on icon at bounding box center [291, 496] width 11 height 11
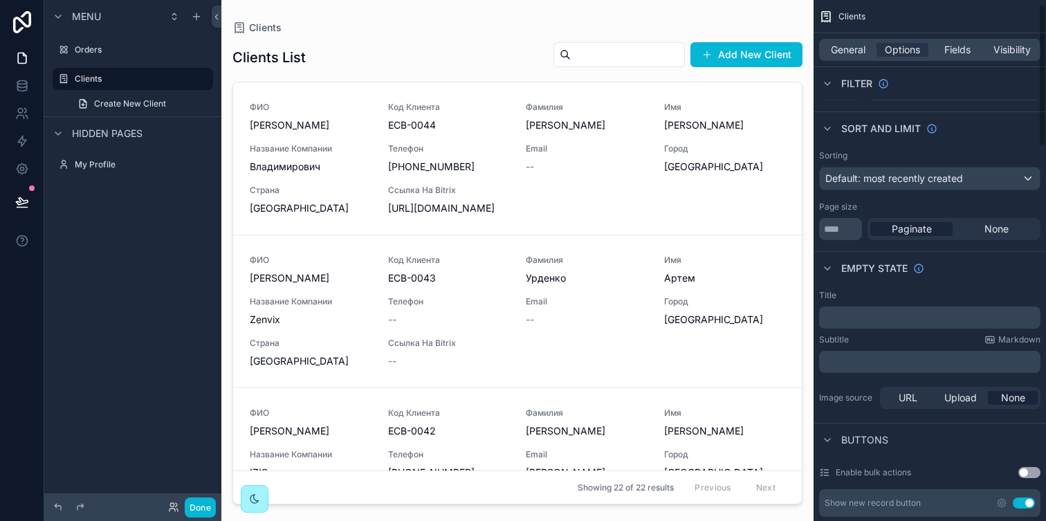
scroll to position [68, 0]
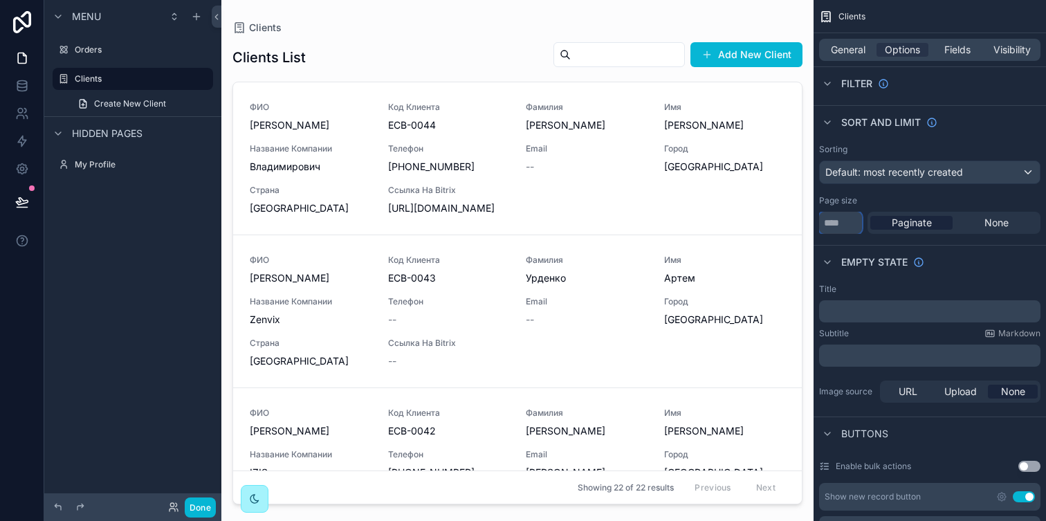
drag, startPoint x: 839, startPoint y: 221, endPoint x: 821, endPoint y: 221, distance: 18.7
click at [821, 221] on input "**" at bounding box center [840, 223] width 43 height 22
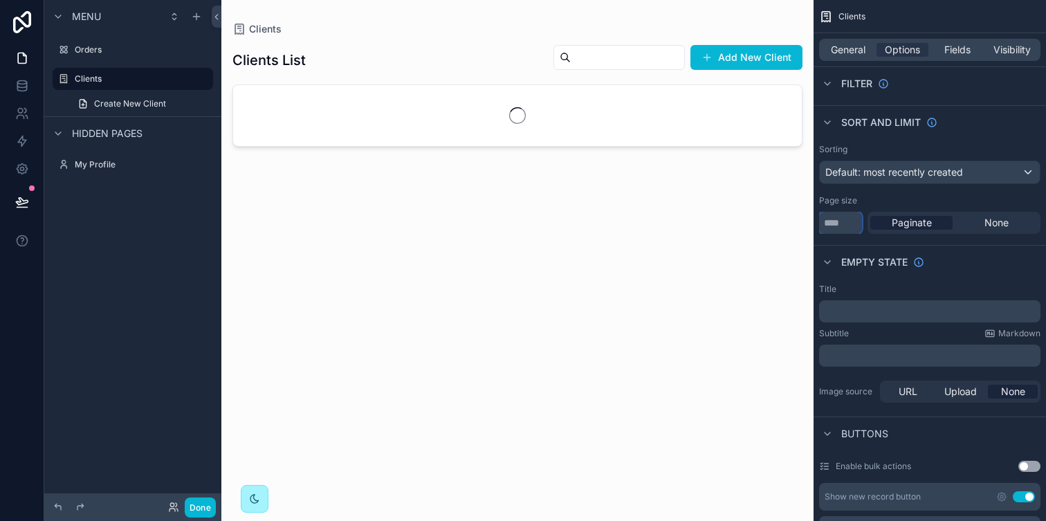
type input "***"
click at [973, 264] on div "Empty state" at bounding box center [930, 261] width 233 height 33
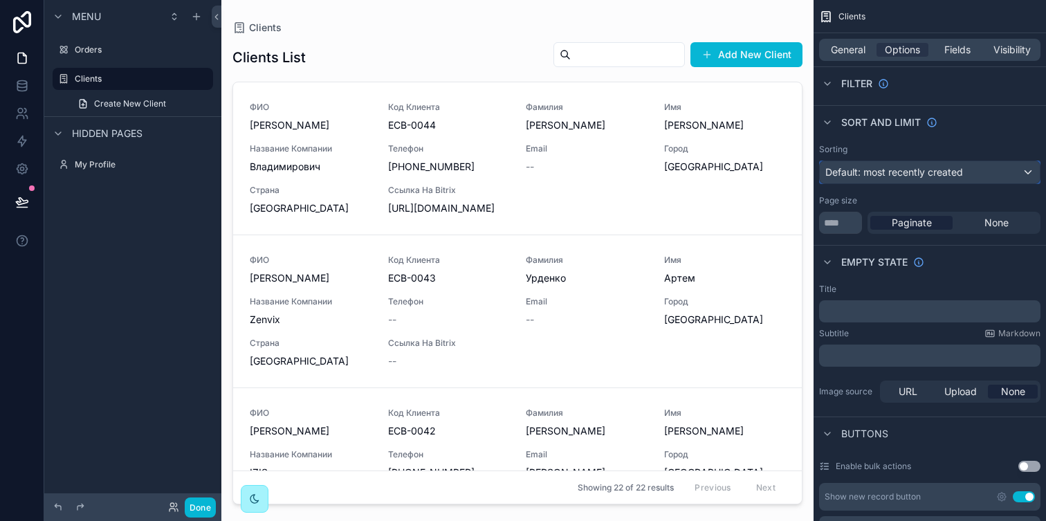
click at [891, 172] on span "Default: most recently created" at bounding box center [895, 172] width 138 height 12
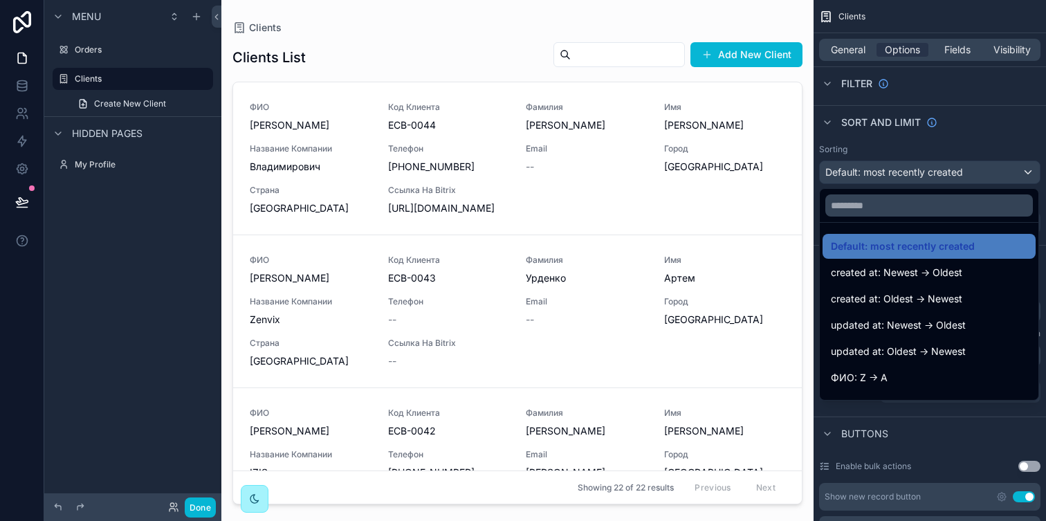
click at [891, 172] on div "scrollable content" at bounding box center [523, 260] width 1046 height 521
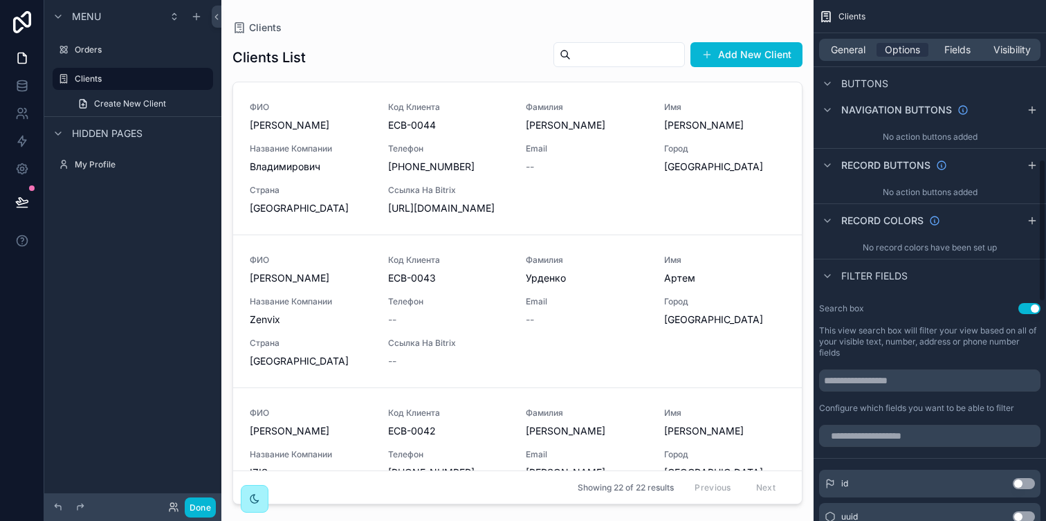
scroll to position [563, 0]
click at [951, 49] on span "Fields" at bounding box center [958, 50] width 26 height 14
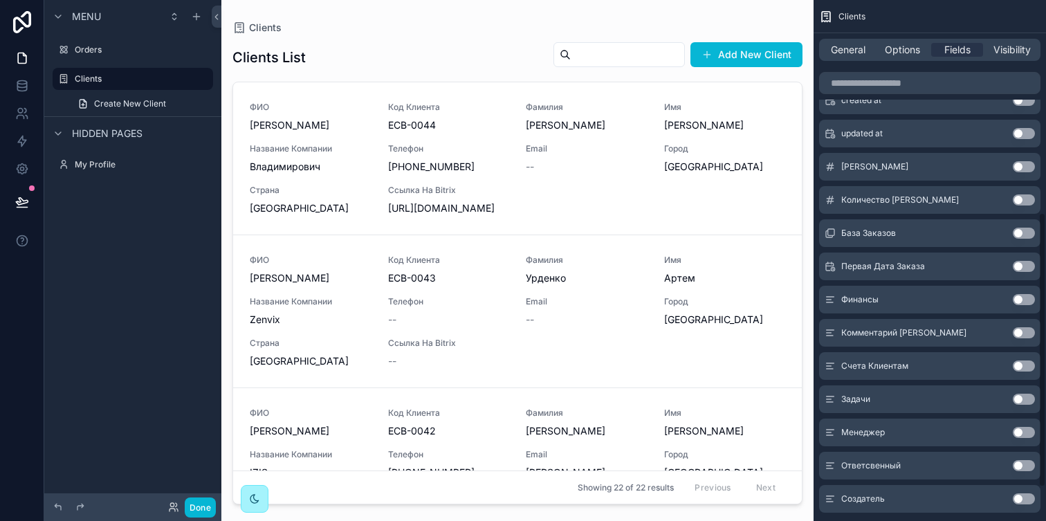
scroll to position [439, 0]
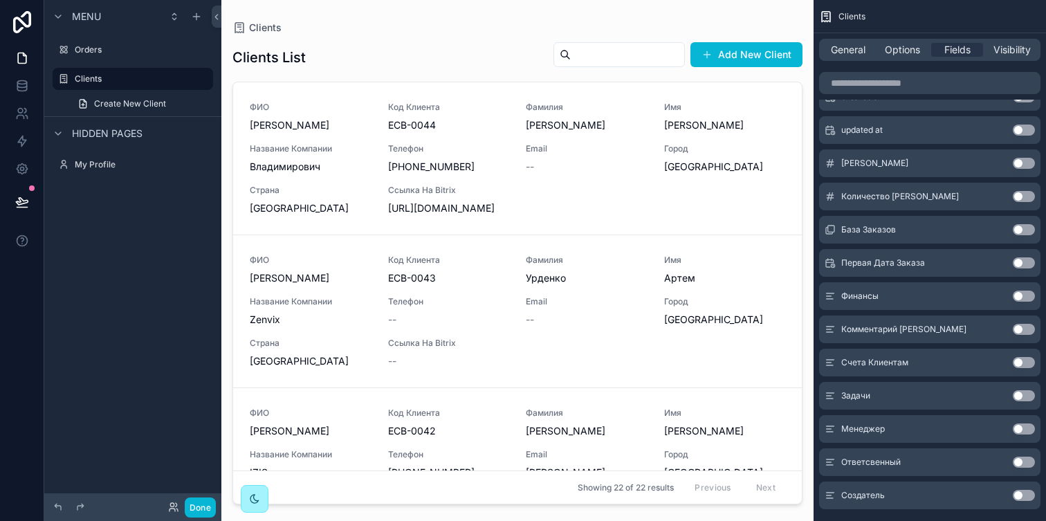
click at [293, 121] on div at bounding box center [517, 252] width 592 height 504
click at [1023, 229] on button "Use setting" at bounding box center [1024, 229] width 22 height 11
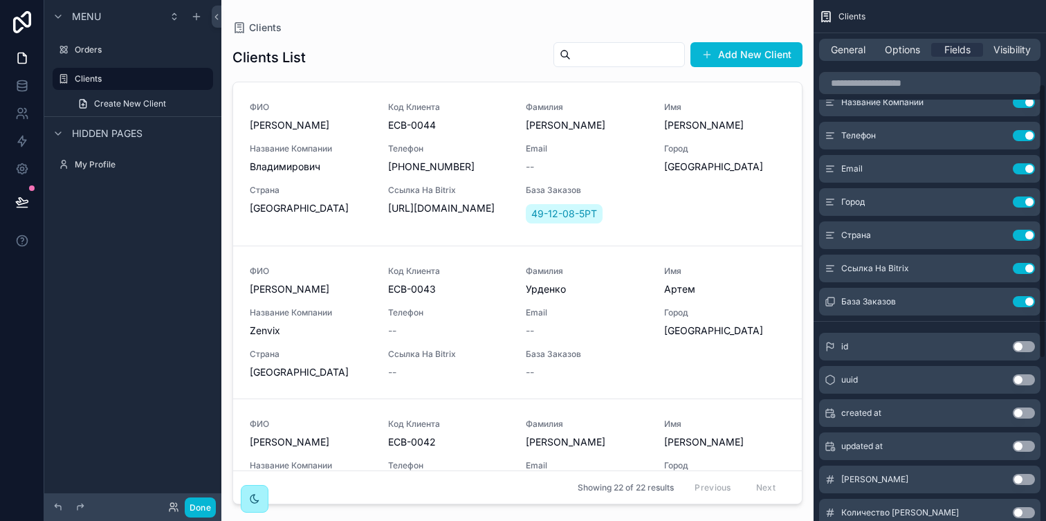
scroll to position [170, 0]
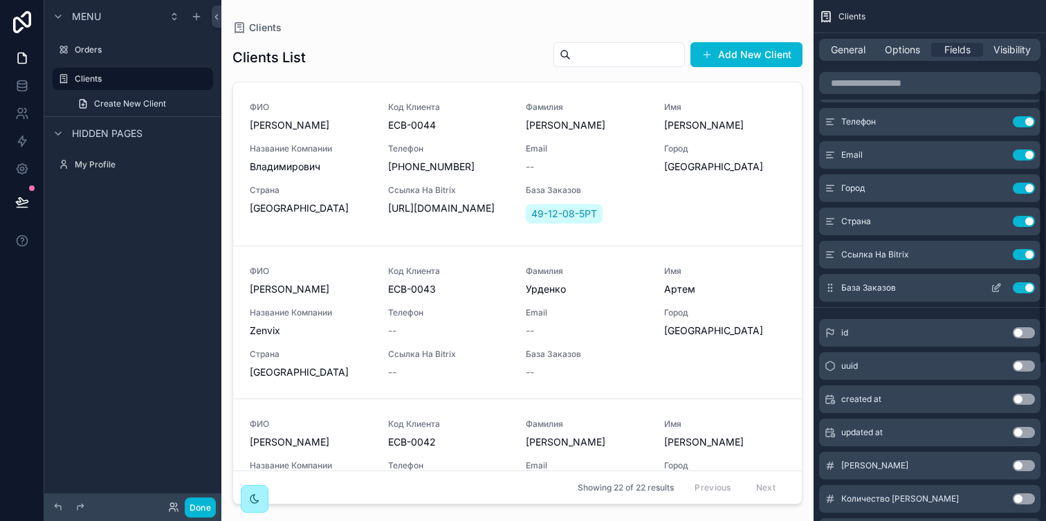
click at [1026, 287] on button "Use setting" at bounding box center [1024, 287] width 22 height 11
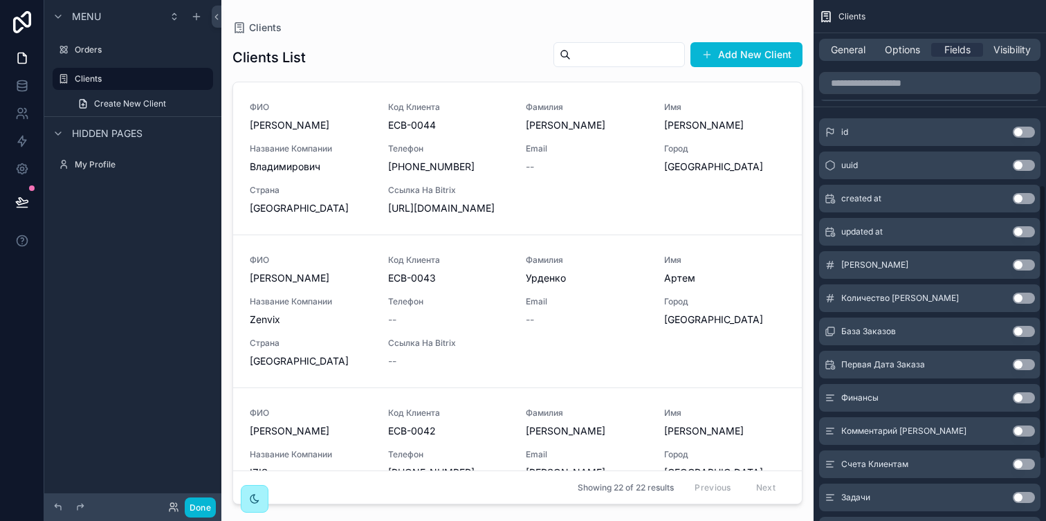
scroll to position [466, 0]
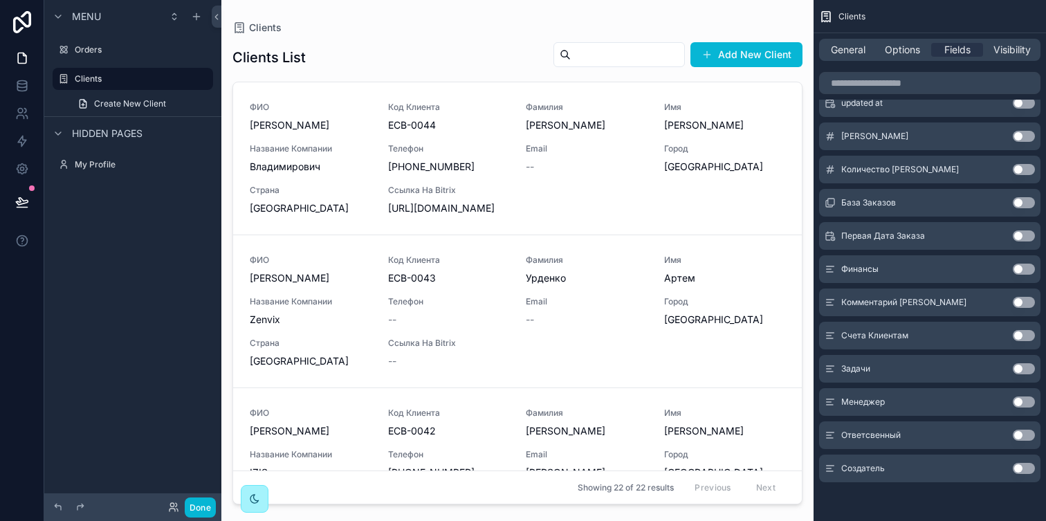
click at [1021, 304] on button "Use setting" at bounding box center [1024, 302] width 22 height 11
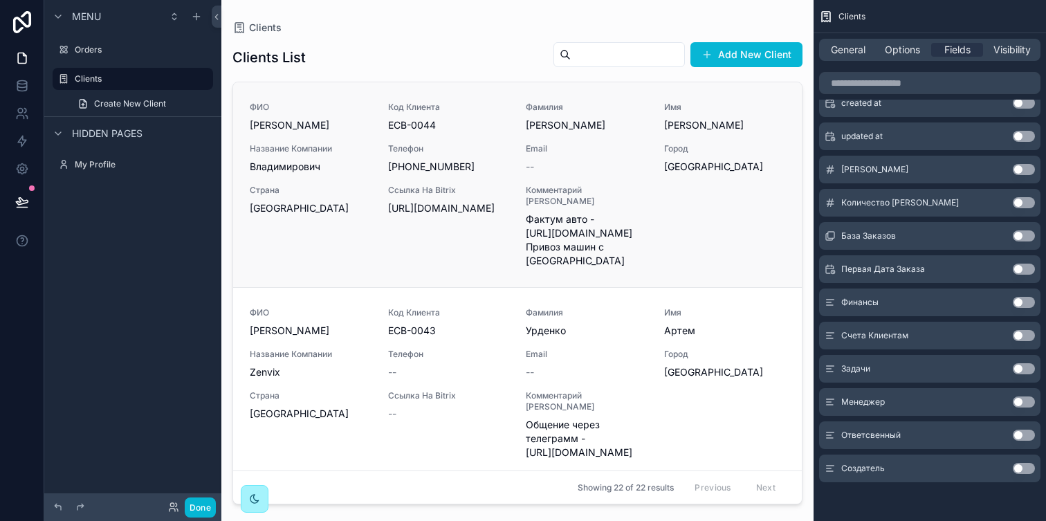
click at [644, 212] on span "Фактум авто - [URL][DOMAIN_NAME] Привоз машин с [GEOGRAPHIC_DATA]" at bounding box center [587, 239] width 122 height 55
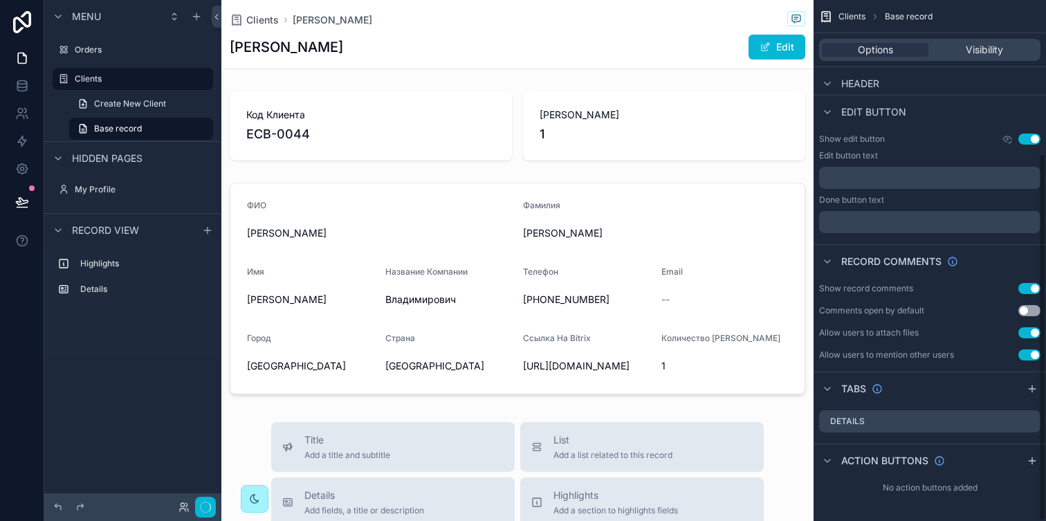
scroll to position [217, 0]
click at [263, 15] on span "Clients" at bounding box center [262, 20] width 33 height 14
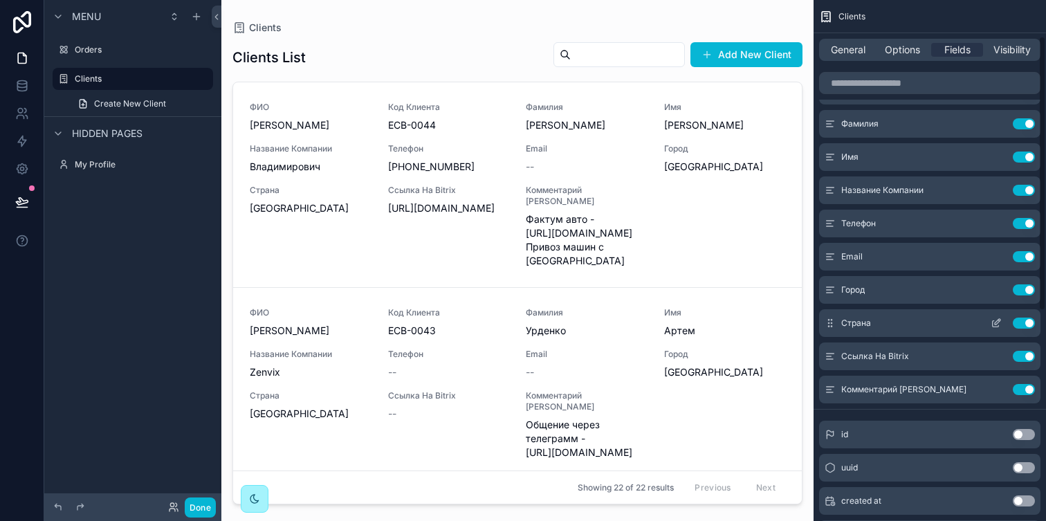
scroll to position [69, 0]
click at [993, 387] on icon "scrollable content" at bounding box center [996, 388] width 11 height 11
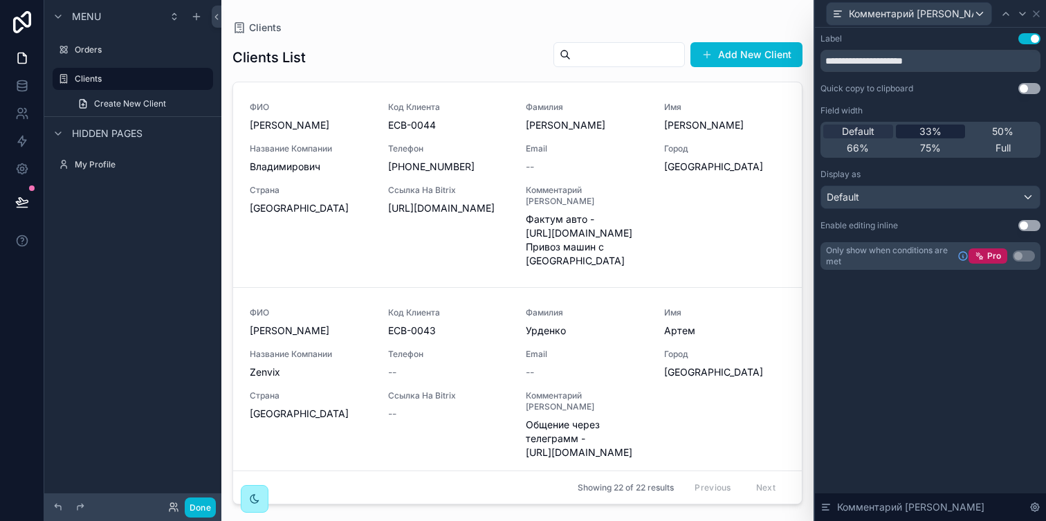
click at [924, 134] on span "33%" at bounding box center [931, 132] width 22 height 14
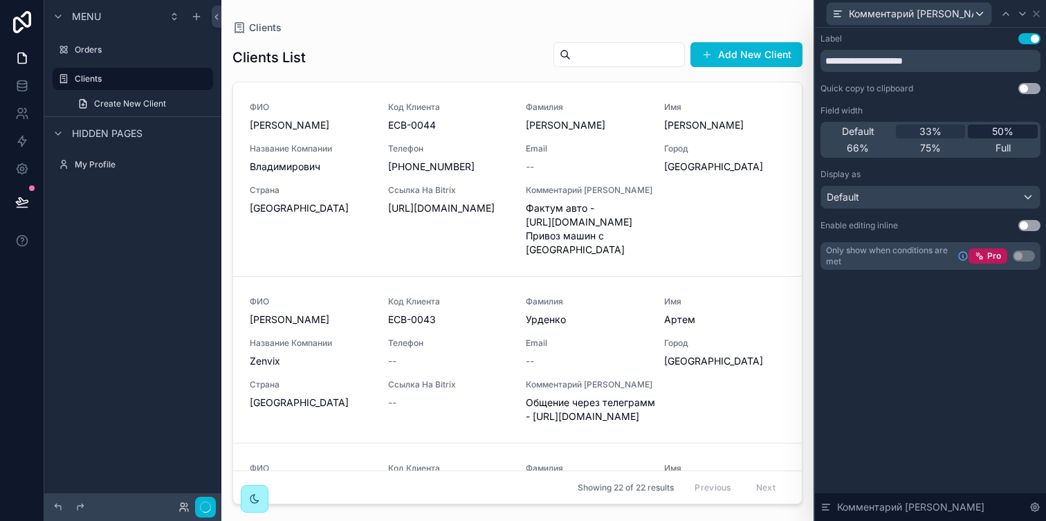
click at [983, 131] on div "50%" at bounding box center [1003, 132] width 70 height 14
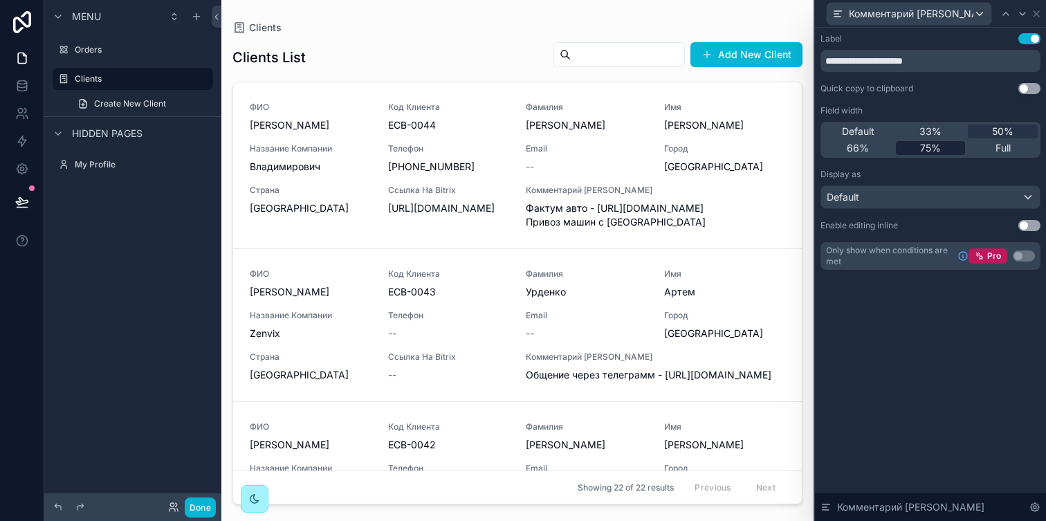
click at [927, 149] on span "75%" at bounding box center [930, 148] width 21 height 14
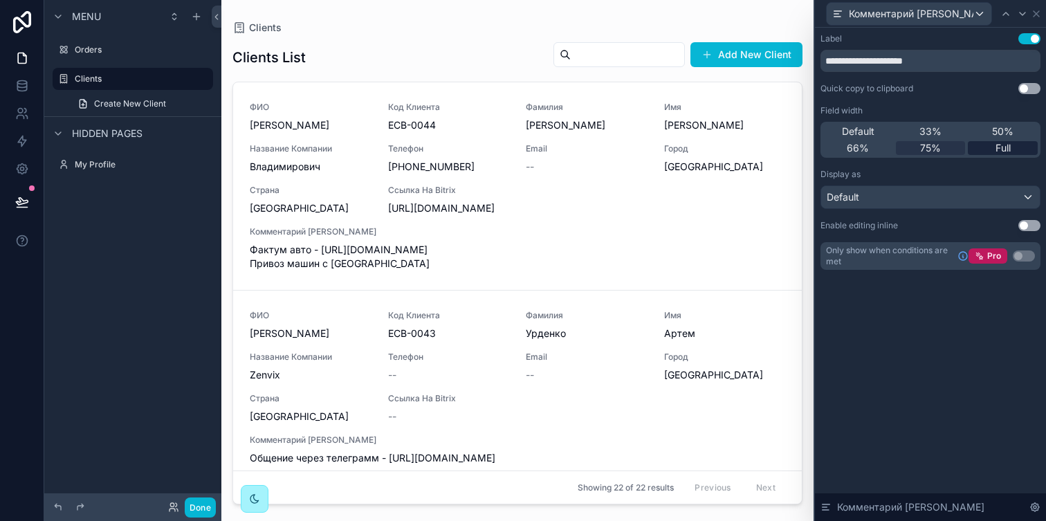
click at [987, 152] on div "Full" at bounding box center [1003, 148] width 70 height 14
click at [882, 151] on div "66%" at bounding box center [858, 148] width 70 height 14
click at [993, 136] on span "50%" at bounding box center [1002, 132] width 21 height 14
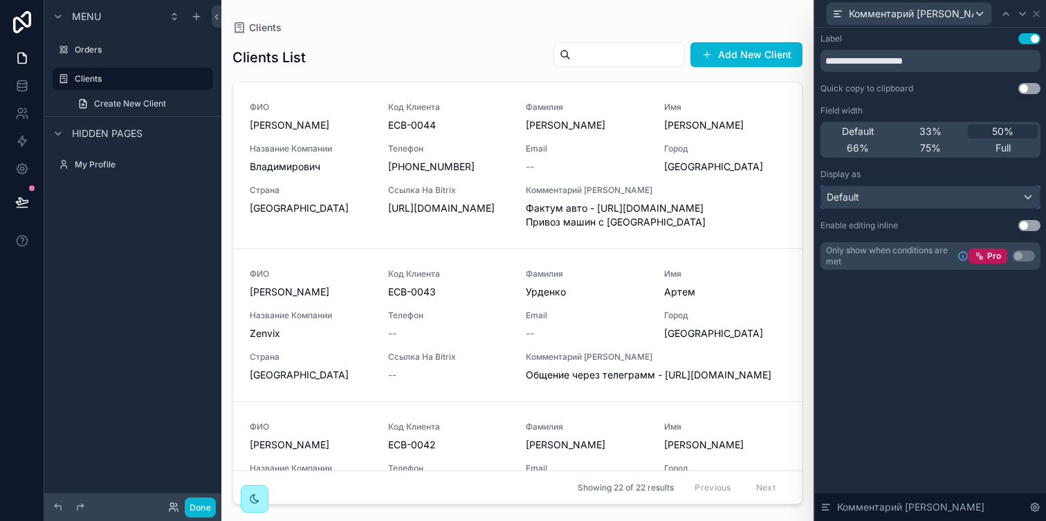
click at [856, 199] on span "Default" at bounding box center [843, 197] width 33 height 14
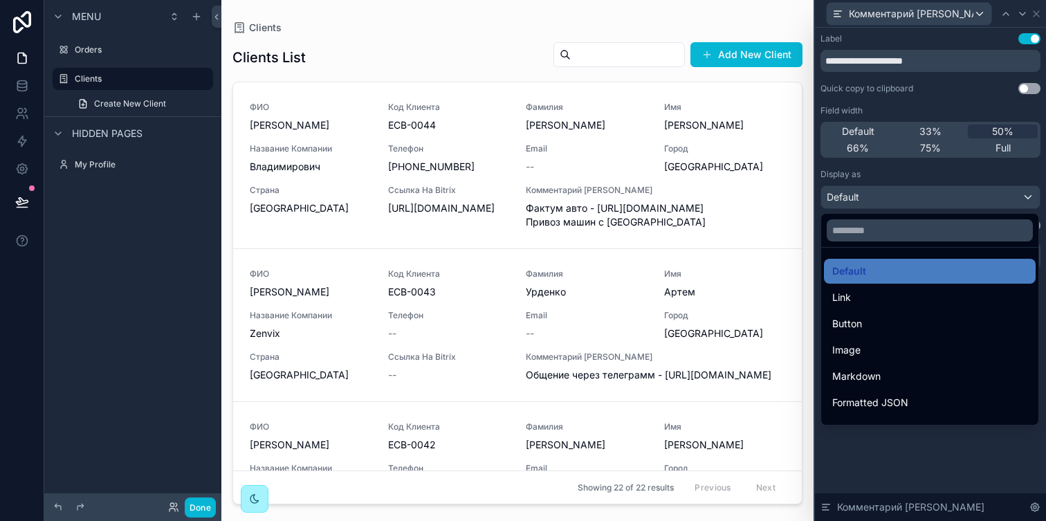
click at [856, 199] on div at bounding box center [930, 260] width 231 height 521
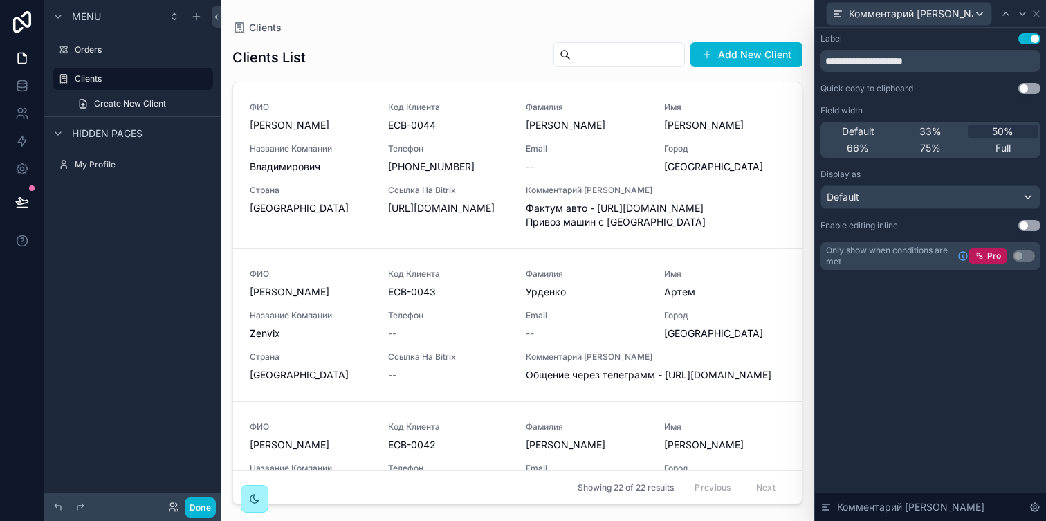
click at [1035, 85] on button "Use setting" at bounding box center [1030, 88] width 22 height 11
click at [1022, 85] on button "Use setting" at bounding box center [1030, 88] width 22 height 11
click at [1030, 227] on button "Use setting" at bounding box center [1030, 225] width 22 height 11
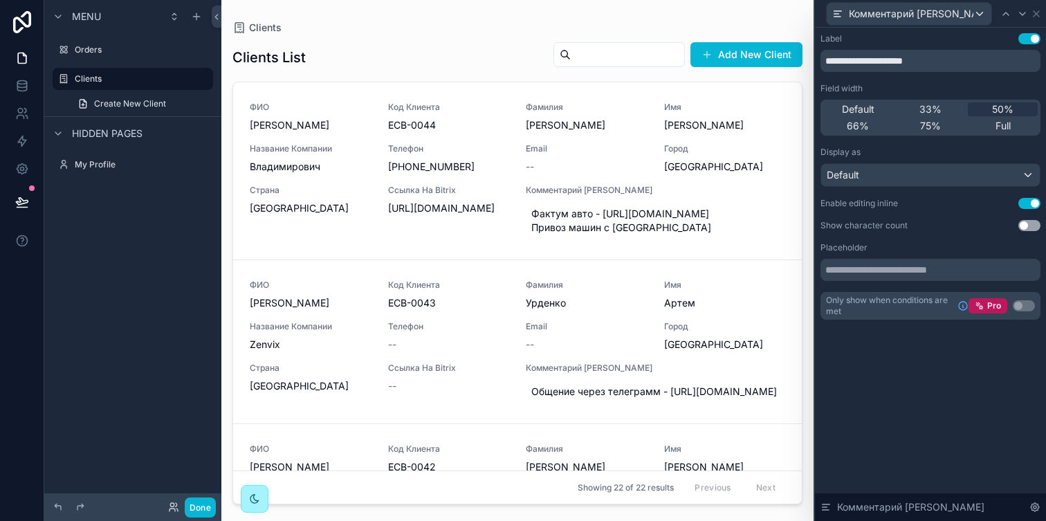
click at [1025, 204] on button "Use setting" at bounding box center [1030, 203] width 22 height 11
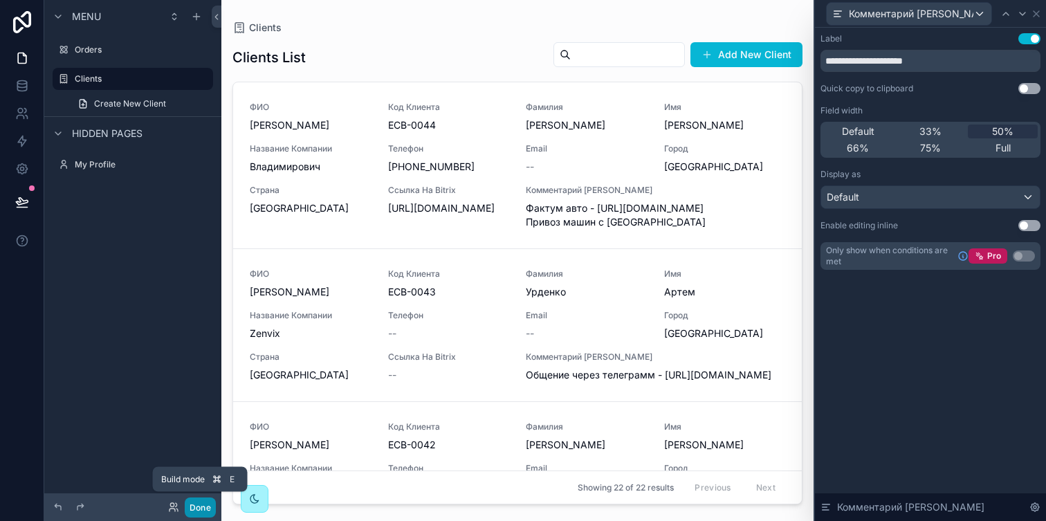
click at [196, 502] on button "Done" at bounding box center [200, 508] width 31 height 20
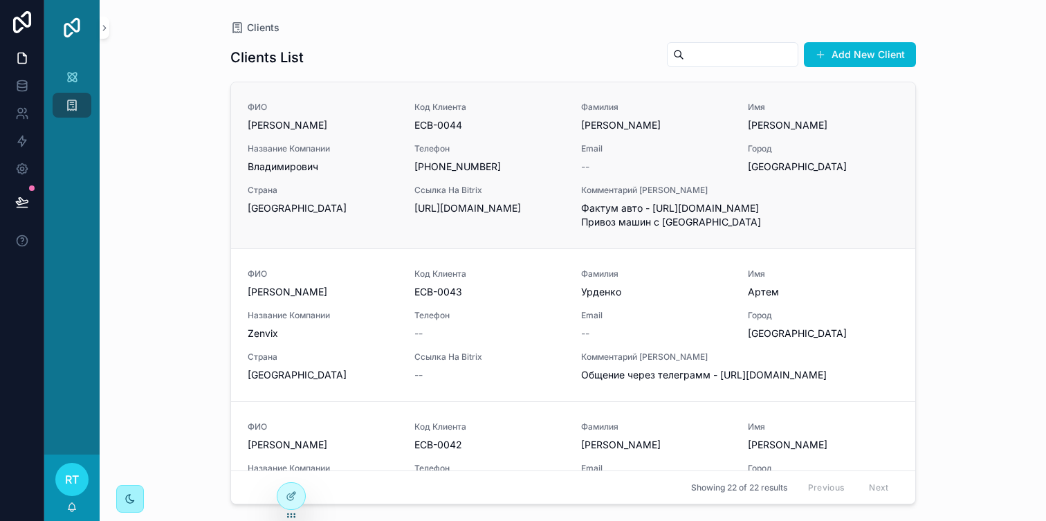
click at [609, 209] on span "Фактум авто - [URL][DOMAIN_NAME] Привоз машин с [GEOGRAPHIC_DATA]" at bounding box center [740, 215] width 318 height 28
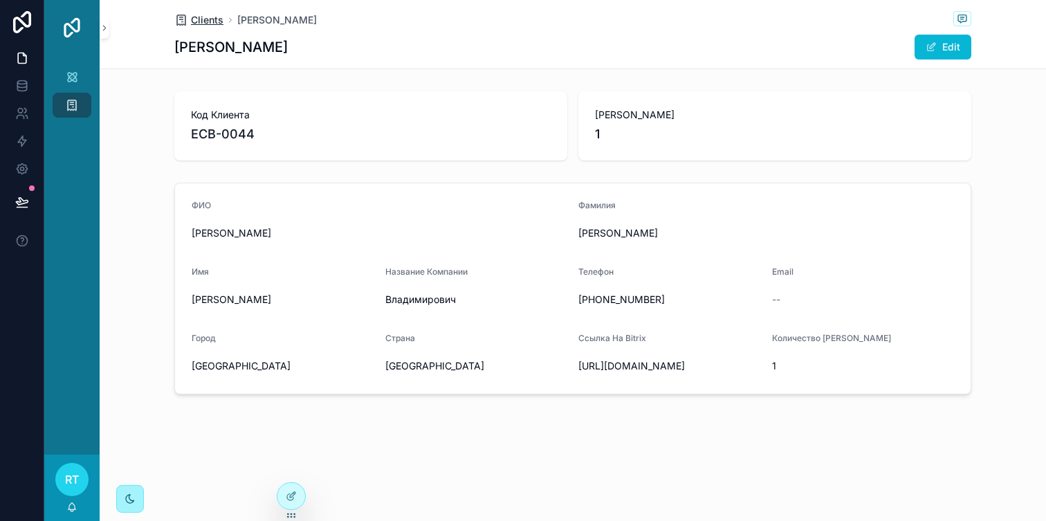
click at [211, 25] on span "Clients" at bounding box center [207, 20] width 33 height 14
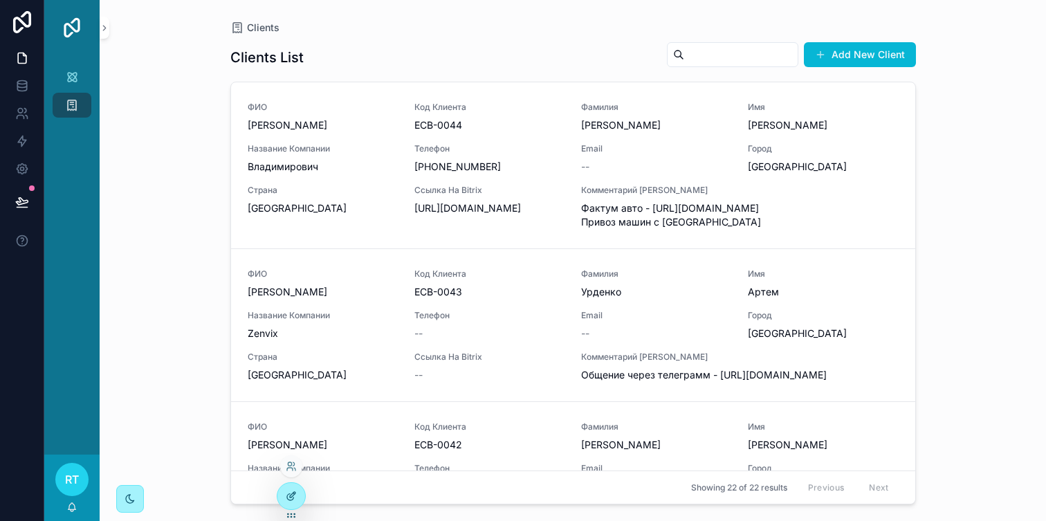
click at [285, 488] on div at bounding box center [291, 496] width 28 height 26
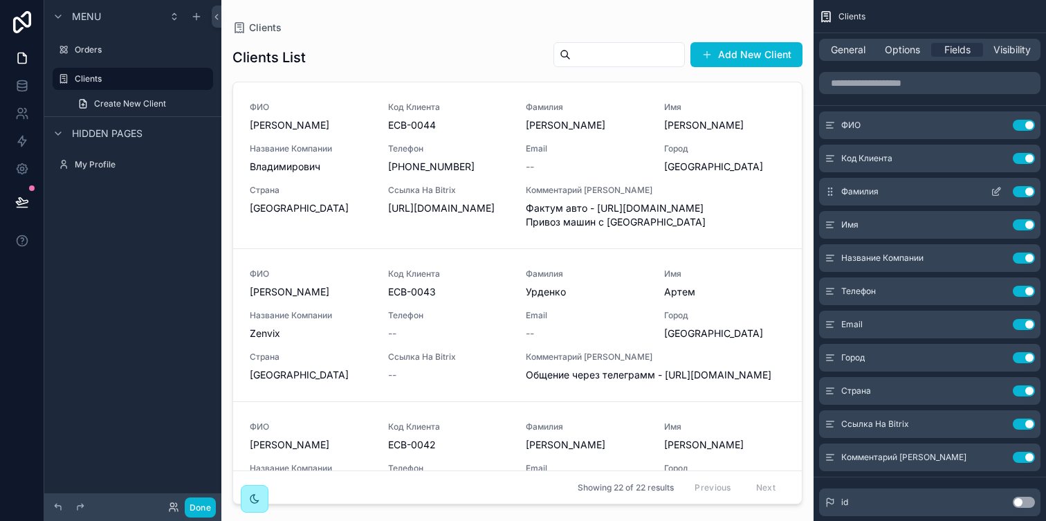
click at [1019, 192] on button "Use setting" at bounding box center [1024, 191] width 22 height 11
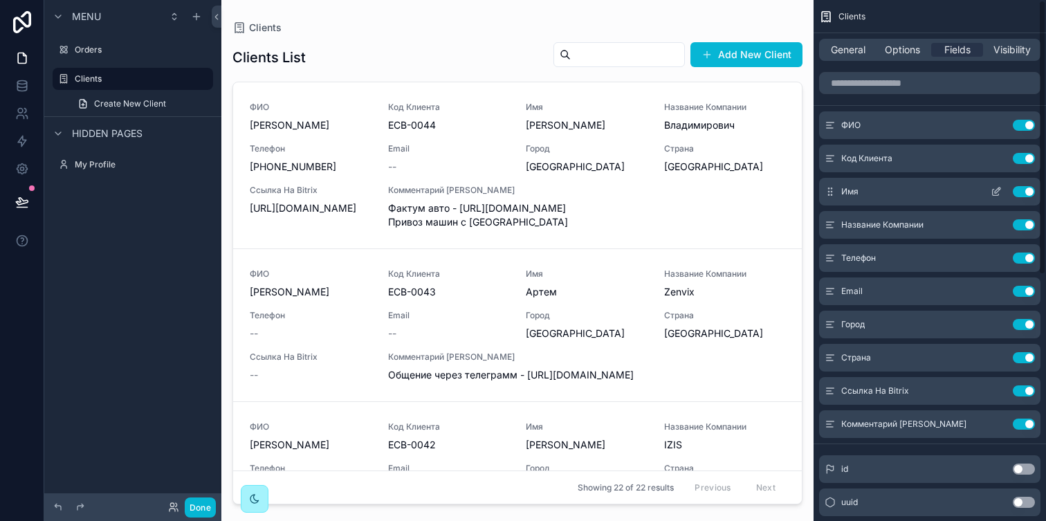
click at [1023, 192] on button "Use setting" at bounding box center [1024, 191] width 22 height 11
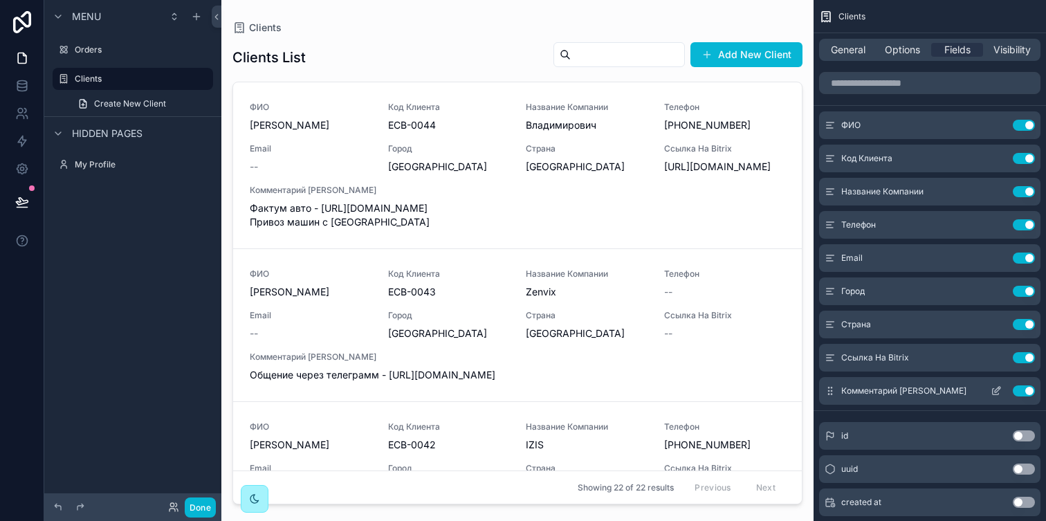
click at [993, 393] on icon "scrollable content" at bounding box center [996, 390] width 11 height 11
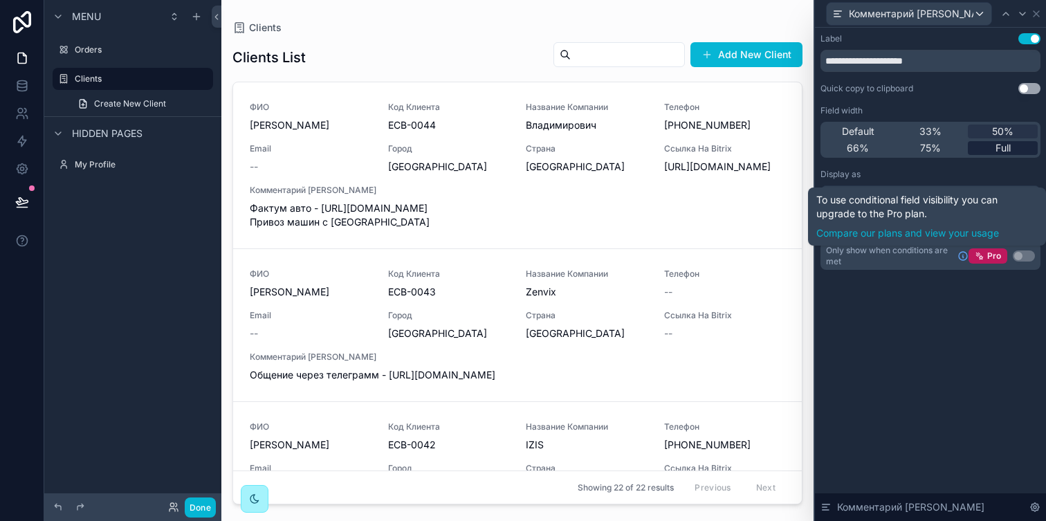
click at [996, 148] on span "Full" at bounding box center [1003, 148] width 15 height 14
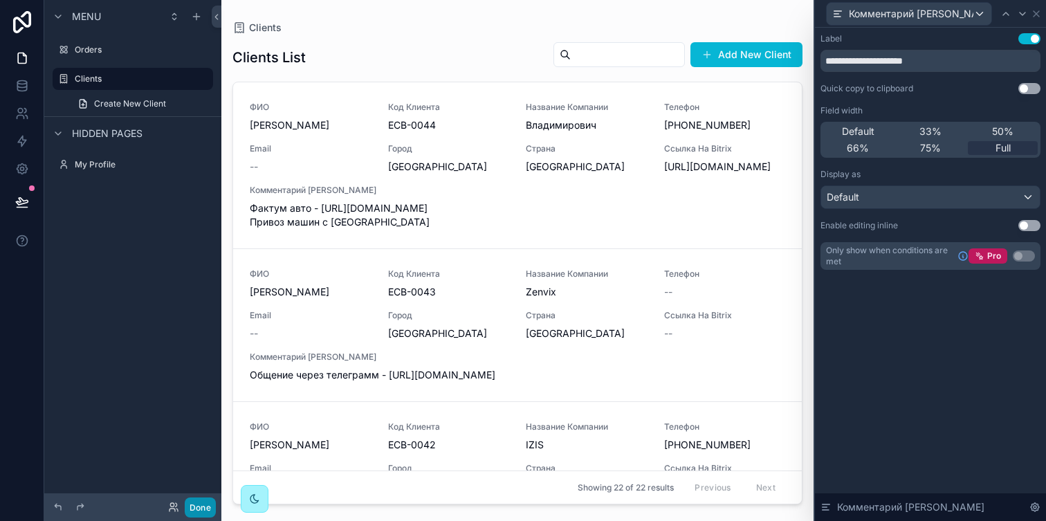
click at [206, 509] on button "Done" at bounding box center [200, 508] width 31 height 20
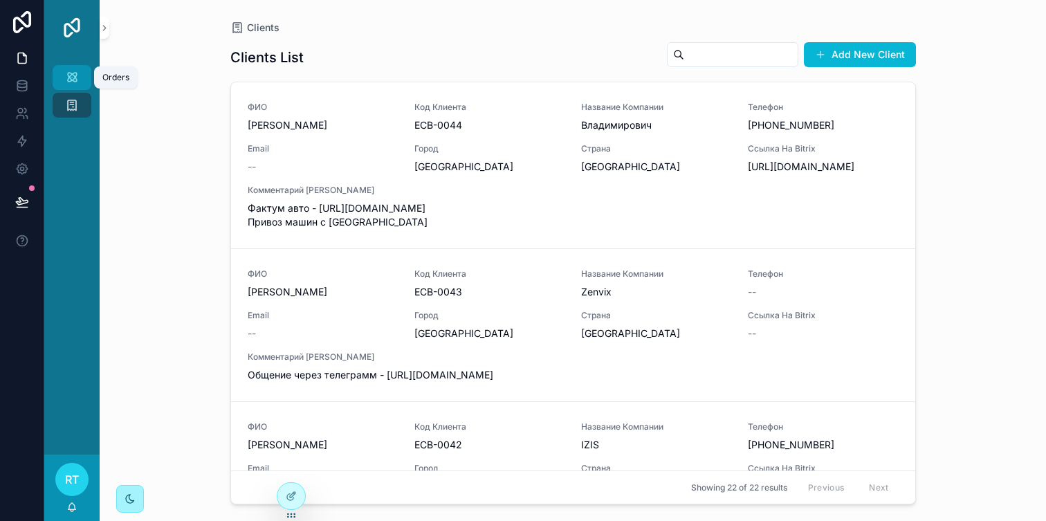
click at [75, 84] on icon "scrollable content" at bounding box center [72, 78] width 14 height 14
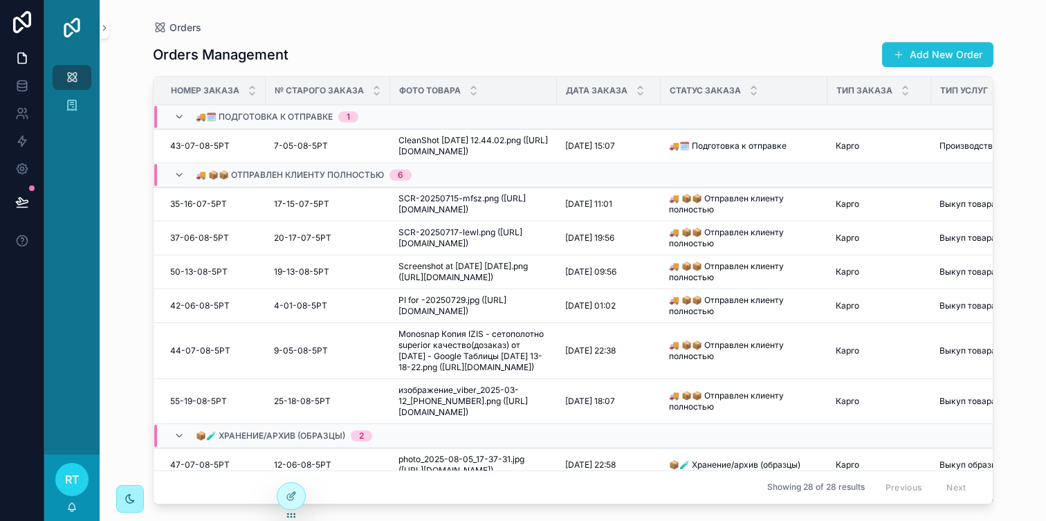
click at [920, 45] on button "Add New Order" at bounding box center [937, 54] width 111 height 25
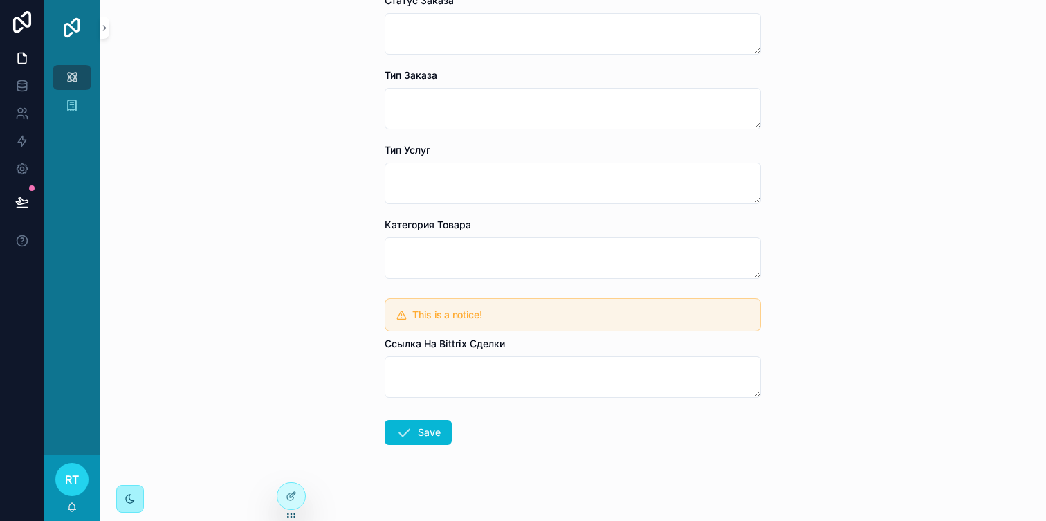
scroll to position [460, 0]
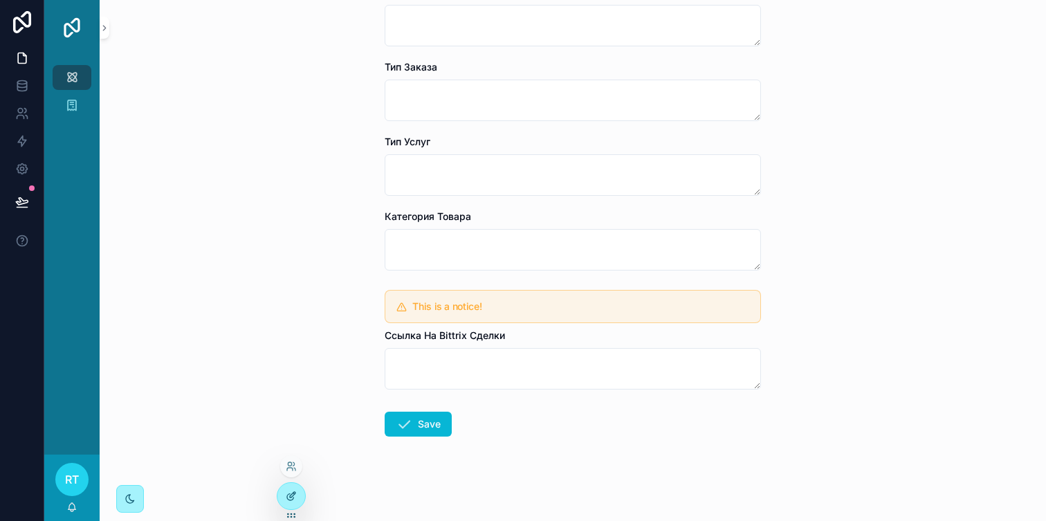
click at [295, 502] on div at bounding box center [291, 496] width 28 height 26
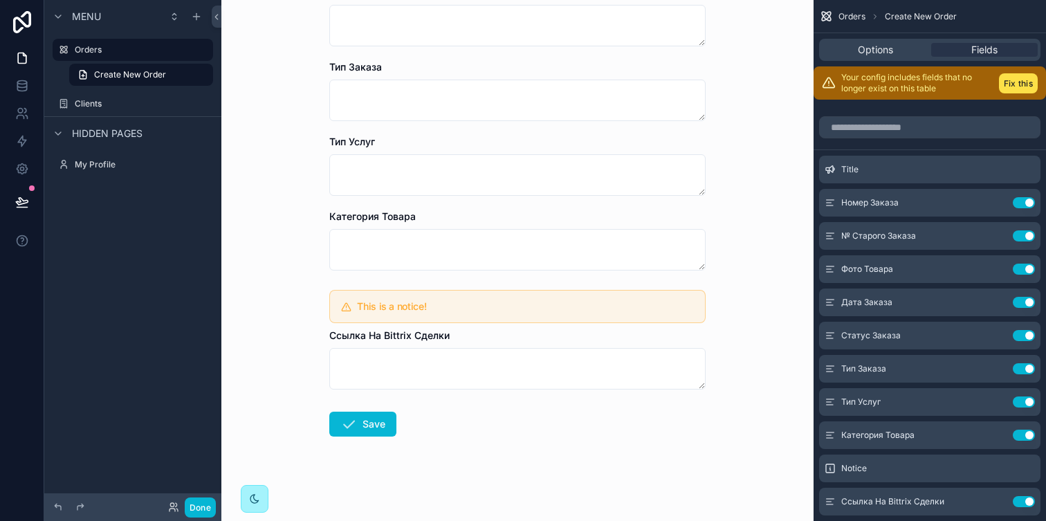
scroll to position [0, 0]
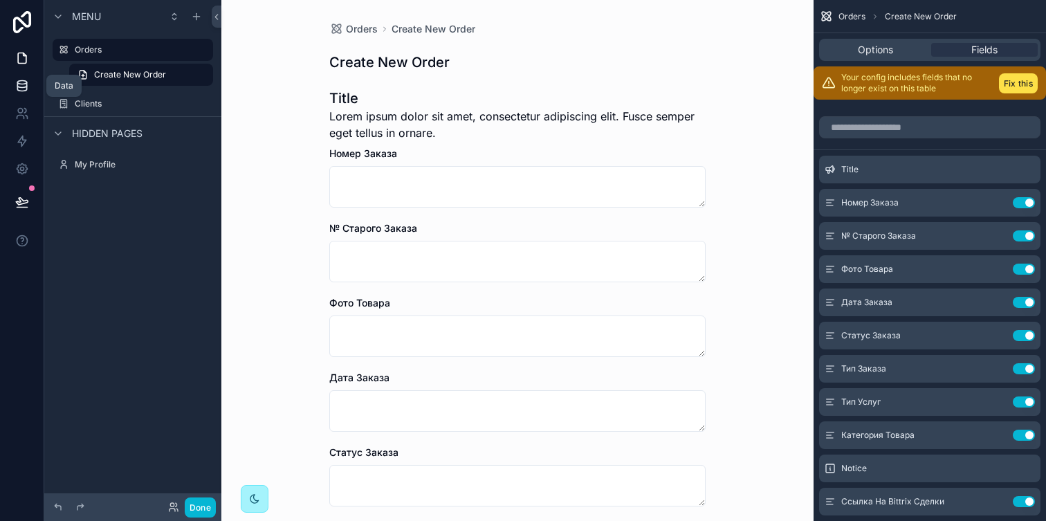
click at [16, 94] on link at bounding box center [22, 86] width 44 height 28
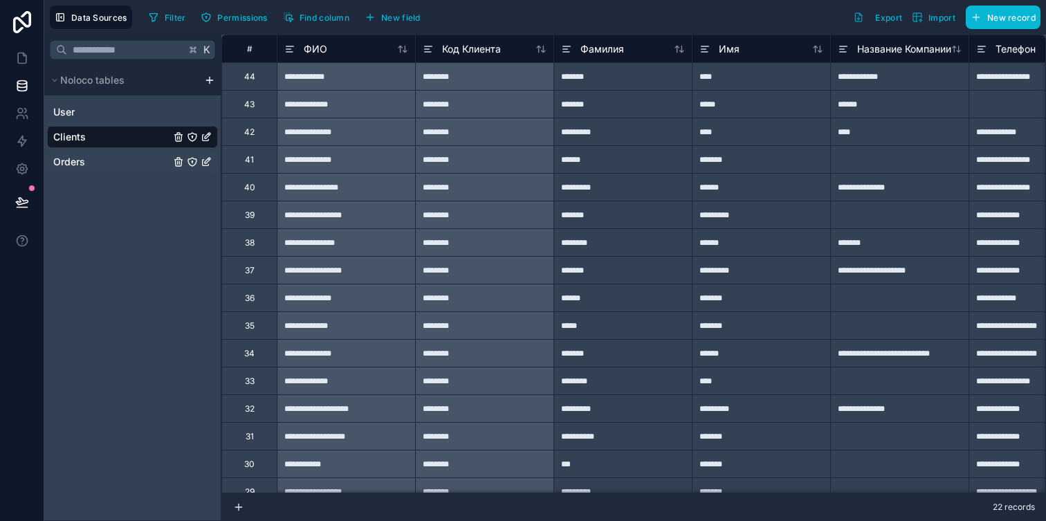
click at [145, 156] on link "Orders" at bounding box center [111, 162] width 117 height 14
click at [90, 158] on link "Orders" at bounding box center [111, 162] width 117 height 14
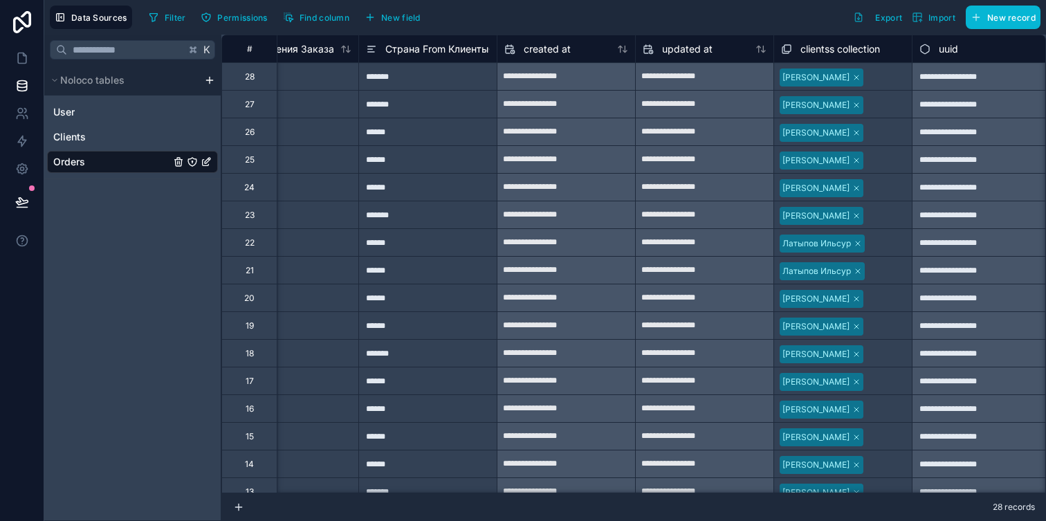
scroll to position [0, 6428]
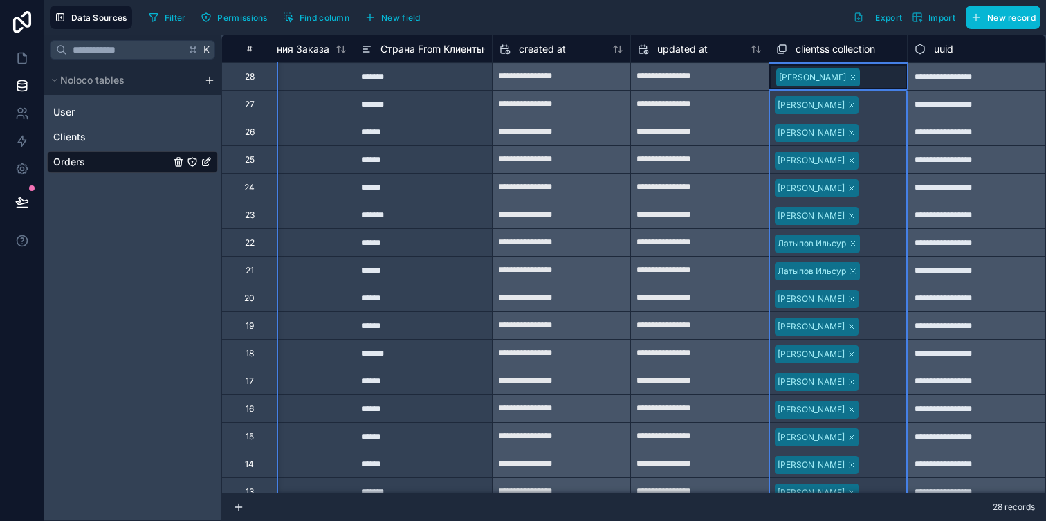
click at [817, 44] on span "clientss collection" at bounding box center [836, 49] width 80 height 14
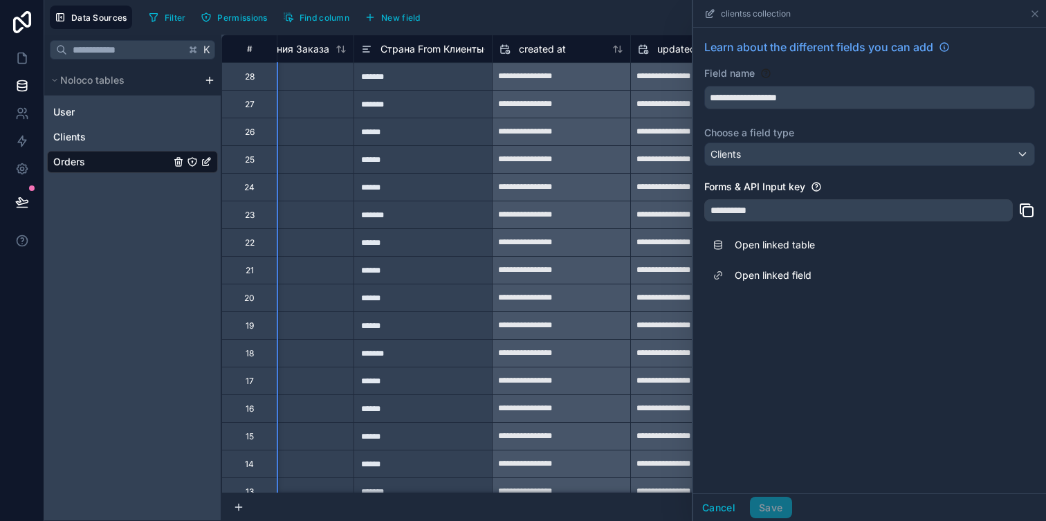
click at [711, 12] on icon at bounding box center [712, 12] width 6 height 6
click at [711, 18] on icon at bounding box center [709, 13] width 11 height 11
click at [743, 17] on span "clientss collection" at bounding box center [756, 13] width 70 height 11
click at [1035, 13] on icon at bounding box center [1035, 14] width 6 height 6
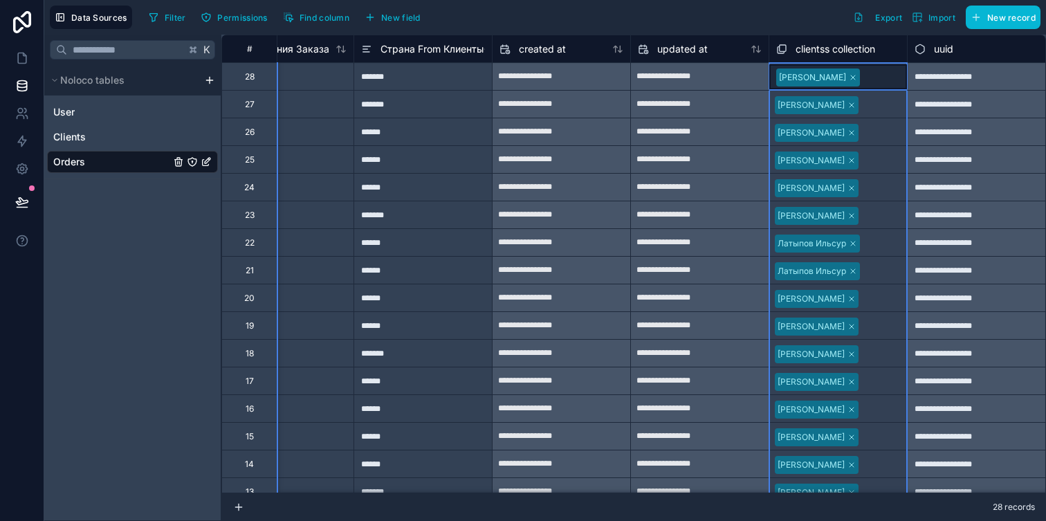
click at [780, 48] on icon at bounding box center [781, 49] width 11 height 17
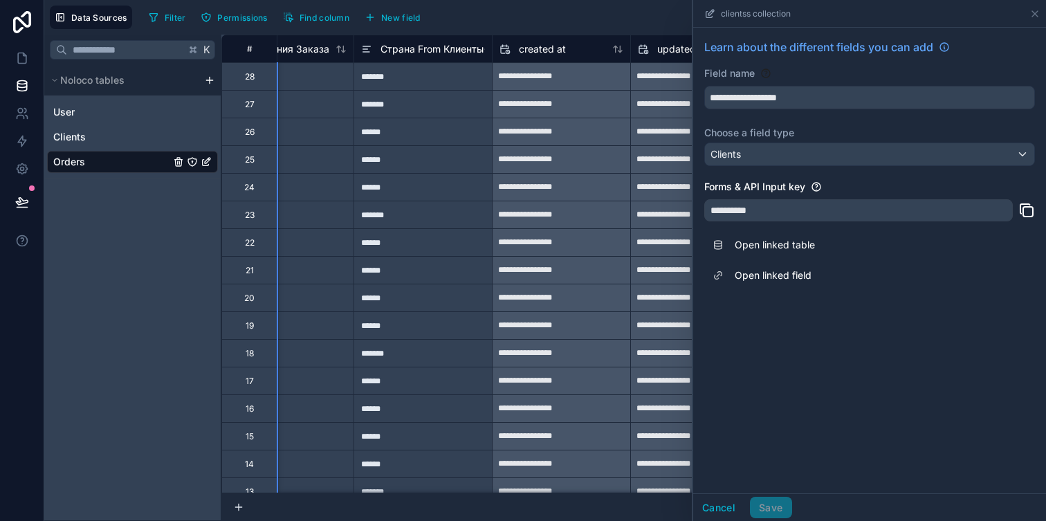
click at [660, 16] on div "Filter Permissions Find column New field Export Import New record" at bounding box center [592, 18] width 898 height 24
click at [1035, 17] on icon at bounding box center [1035, 13] width 11 height 11
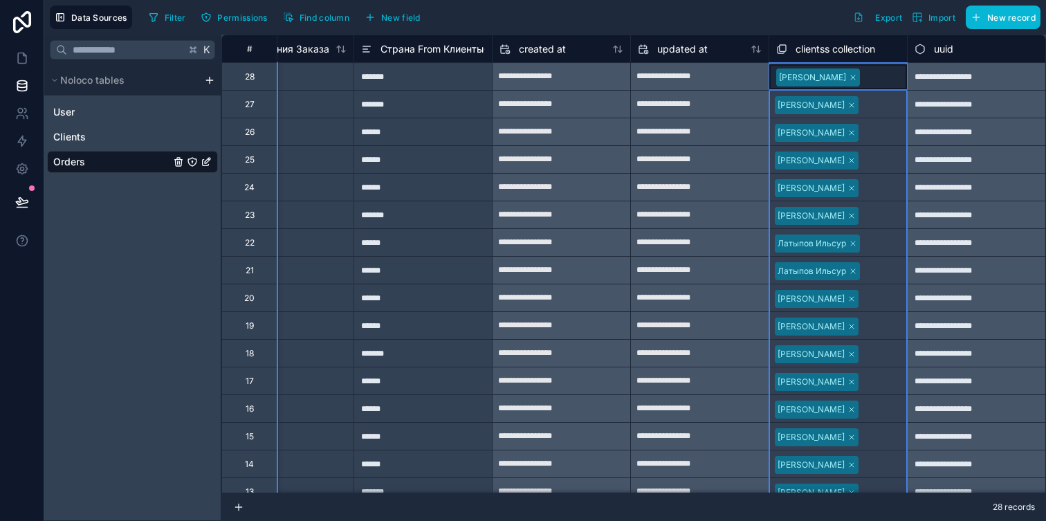
drag, startPoint x: 829, startPoint y: 45, endPoint x: 796, endPoint y: 39, distance: 33.0
click at [796, 39] on div "clientss collection" at bounding box center [838, 49] width 138 height 28
click at [791, 45] on div "clientss collection" at bounding box center [825, 49] width 99 height 17
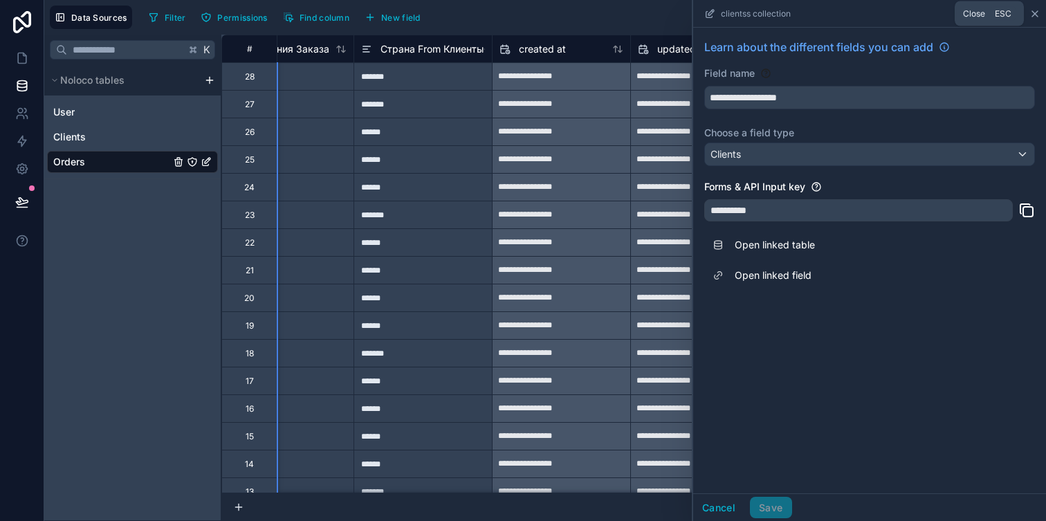
click at [1036, 17] on icon at bounding box center [1035, 13] width 11 height 11
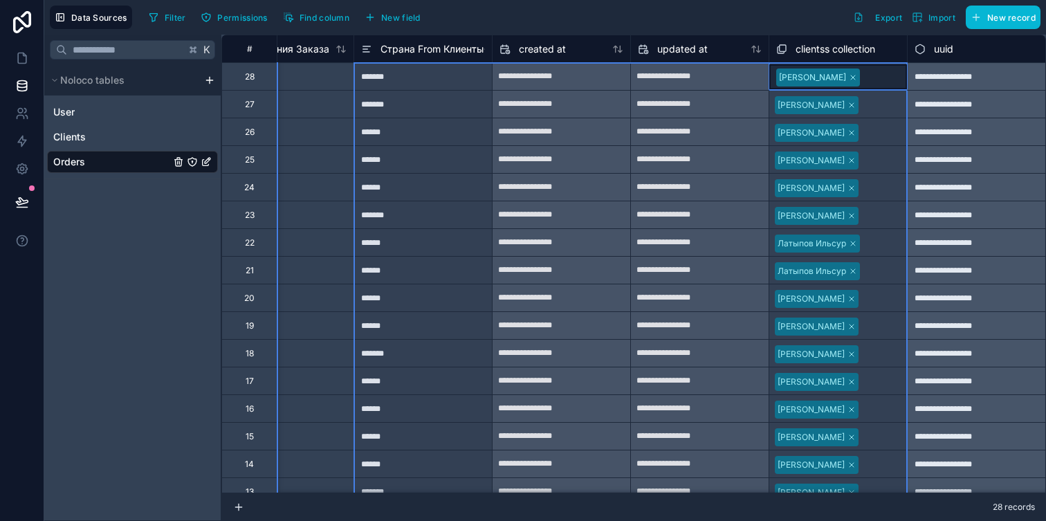
drag, startPoint x: 828, startPoint y: 44, endPoint x: 628, endPoint y: 49, distance: 200.1
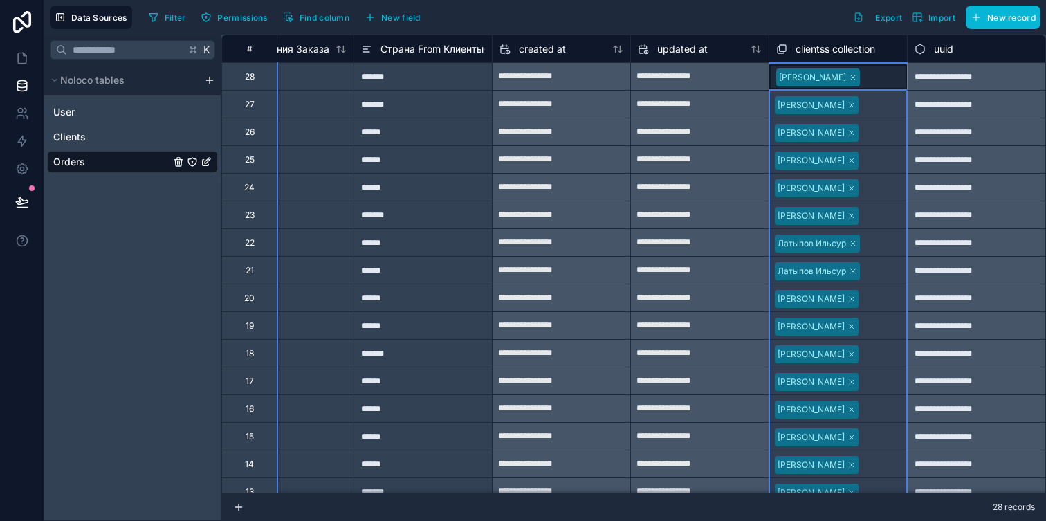
drag, startPoint x: 783, startPoint y: 51, endPoint x: 796, endPoint y: 8, distance: 44.9
click at [796, 8] on div "**********" at bounding box center [545, 260] width 1002 height 521
click at [775, 39] on div "clientss collection" at bounding box center [838, 49] width 138 height 28
drag, startPoint x: 780, startPoint y: 42, endPoint x: 828, endPoint y: 37, distance: 48.7
click at [828, 37] on div "clientss collection" at bounding box center [838, 49] width 138 height 28
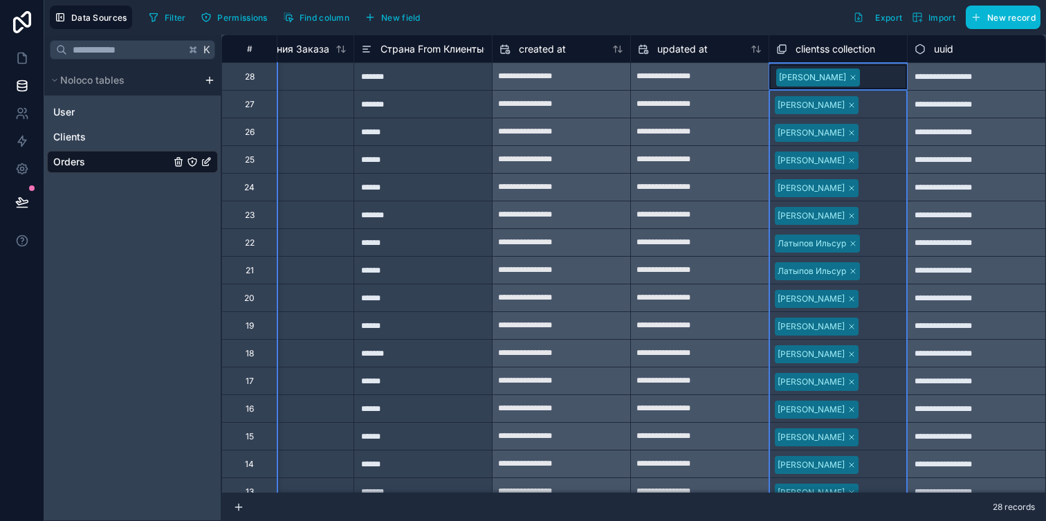
drag, startPoint x: 841, startPoint y: 49, endPoint x: 769, endPoint y: 69, distance: 73.9
click at [794, 45] on div "clientss collection" at bounding box center [825, 49] width 99 height 17
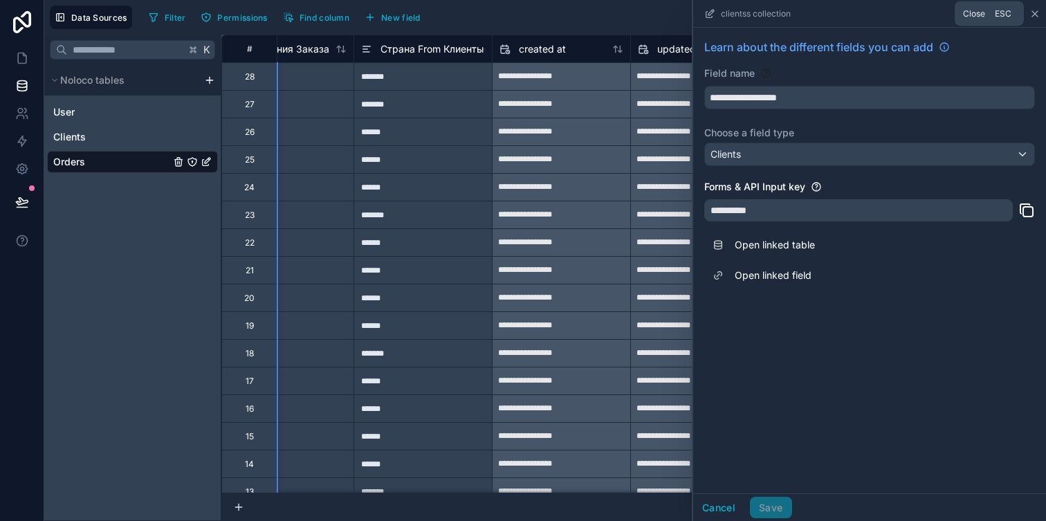
click at [1036, 10] on icon at bounding box center [1035, 13] width 11 height 11
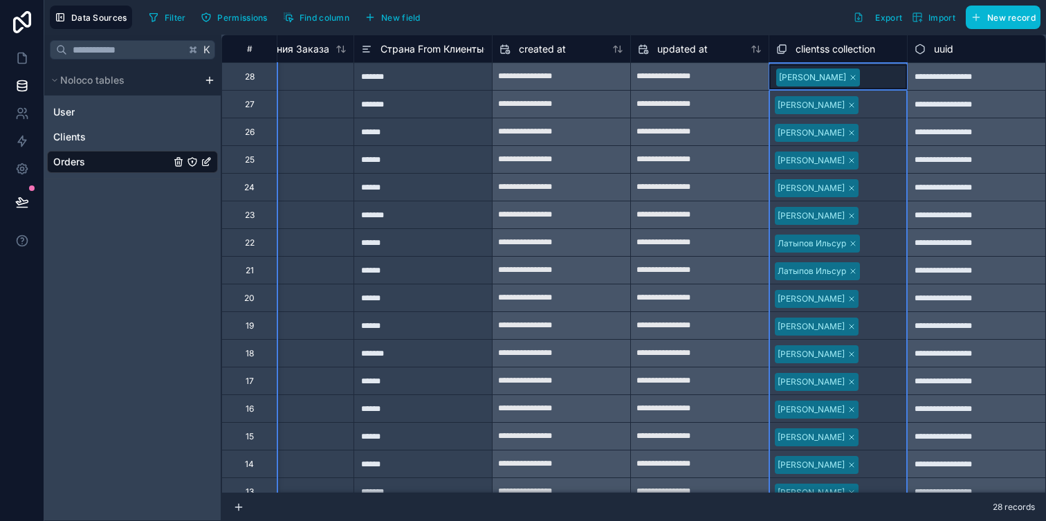
click at [778, 48] on icon at bounding box center [781, 49] width 11 height 17
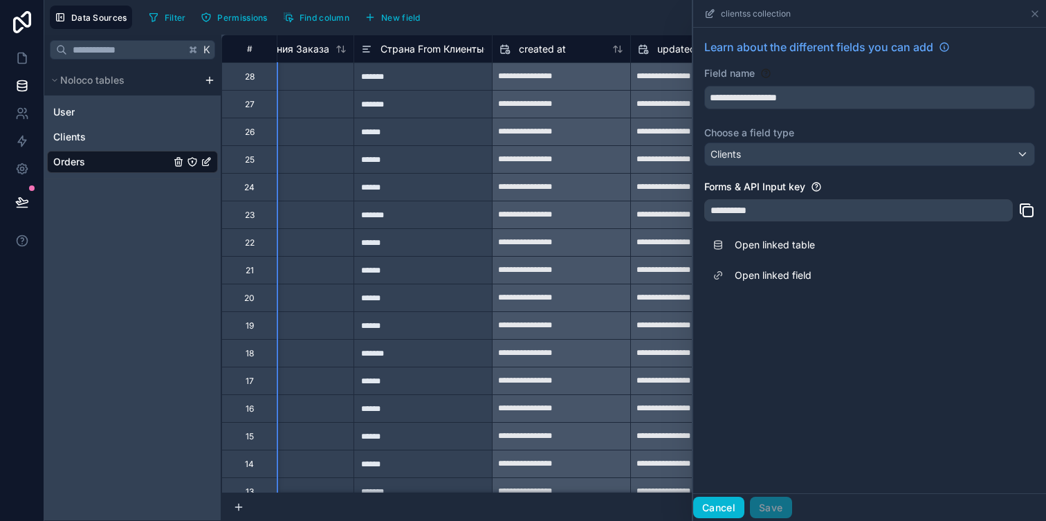
click at [720, 498] on button "Cancel" at bounding box center [718, 508] width 51 height 22
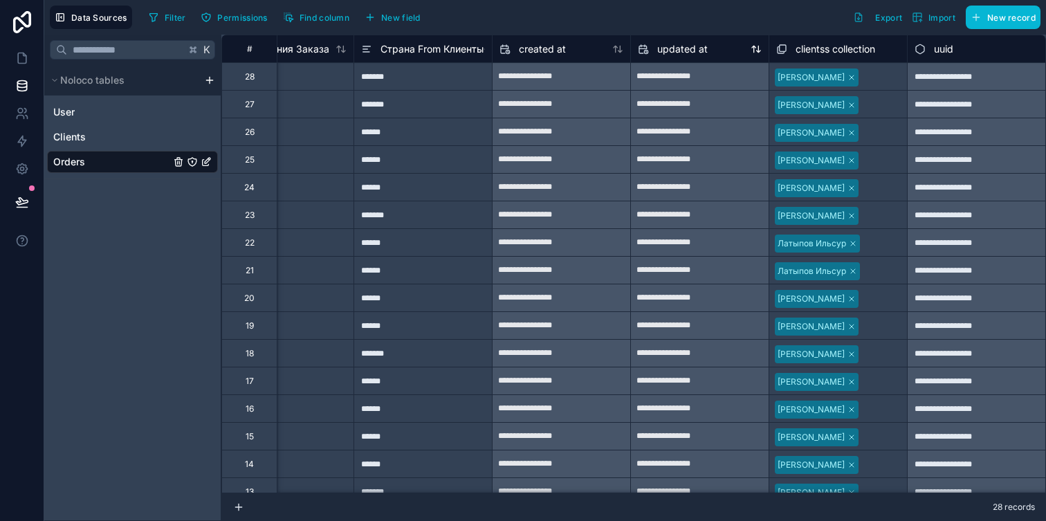
click at [680, 54] on span "updated at" at bounding box center [682, 49] width 51 height 14
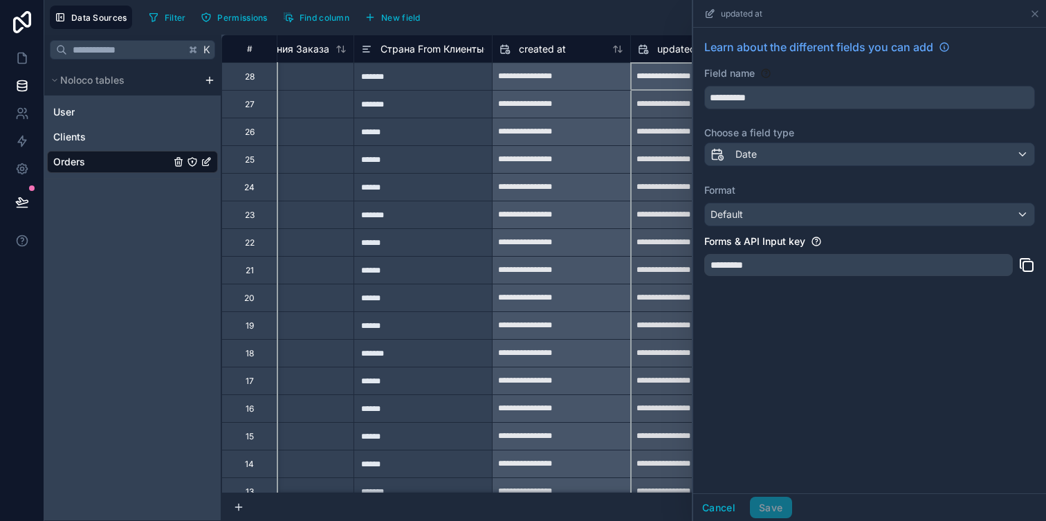
click at [670, 50] on span "updated at" at bounding box center [682, 49] width 51 height 14
click at [663, 21] on div "Filter Permissions Find column New field Export Import New record" at bounding box center [592, 18] width 898 height 24
click at [664, 19] on div "Filter Permissions Find column New field Export Import New record" at bounding box center [592, 18] width 898 height 24
click at [668, 16] on div "Filter Permissions Find column New field Export Import New record" at bounding box center [592, 18] width 898 height 24
click at [1035, 14] on icon at bounding box center [1035, 14] width 6 height 6
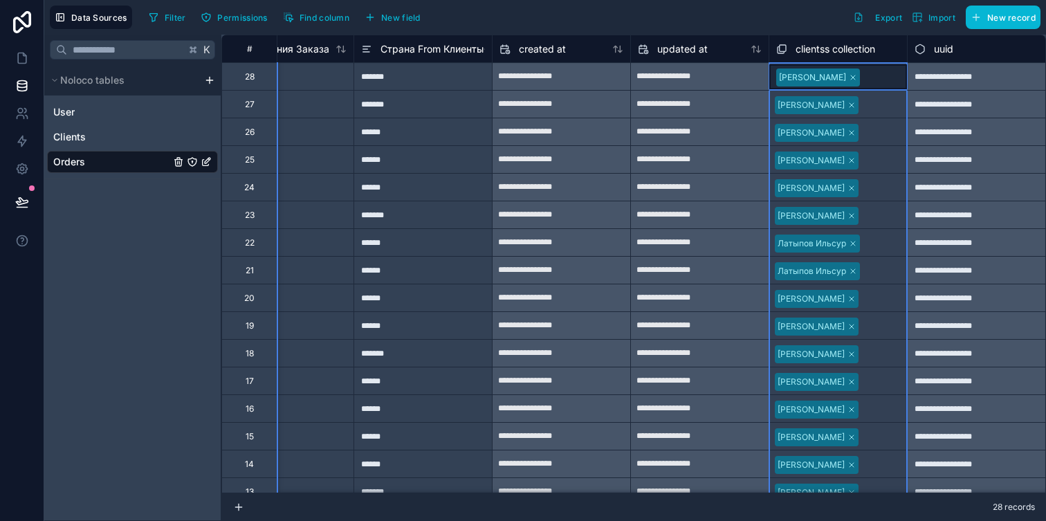
click at [796, 46] on span "clientss collection" at bounding box center [836, 49] width 80 height 14
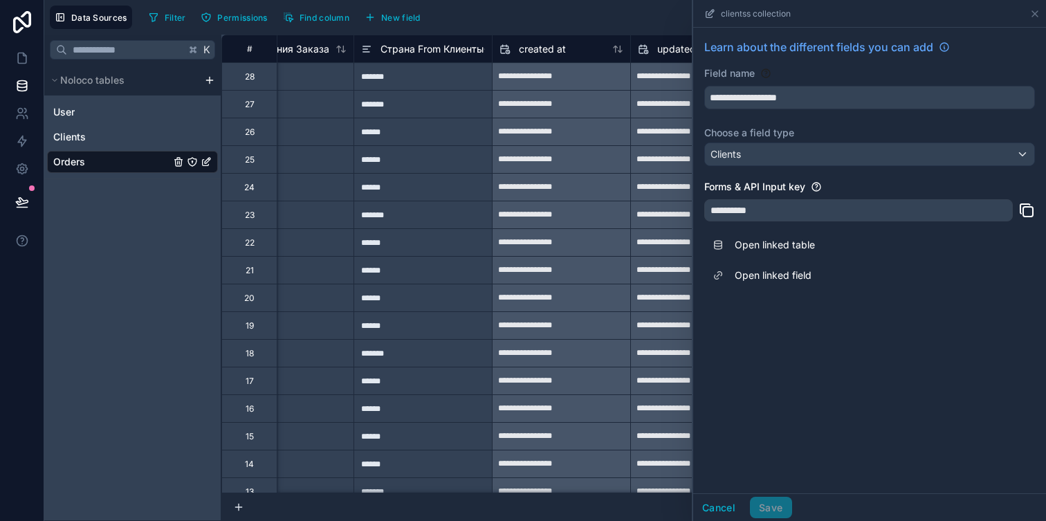
click at [797, 202] on div "**********" at bounding box center [858, 210] width 309 height 22
click at [868, 52] on span "Learn about the different fields you can add" at bounding box center [818, 47] width 229 height 17
click at [1035, 15] on icon at bounding box center [1035, 13] width 11 height 11
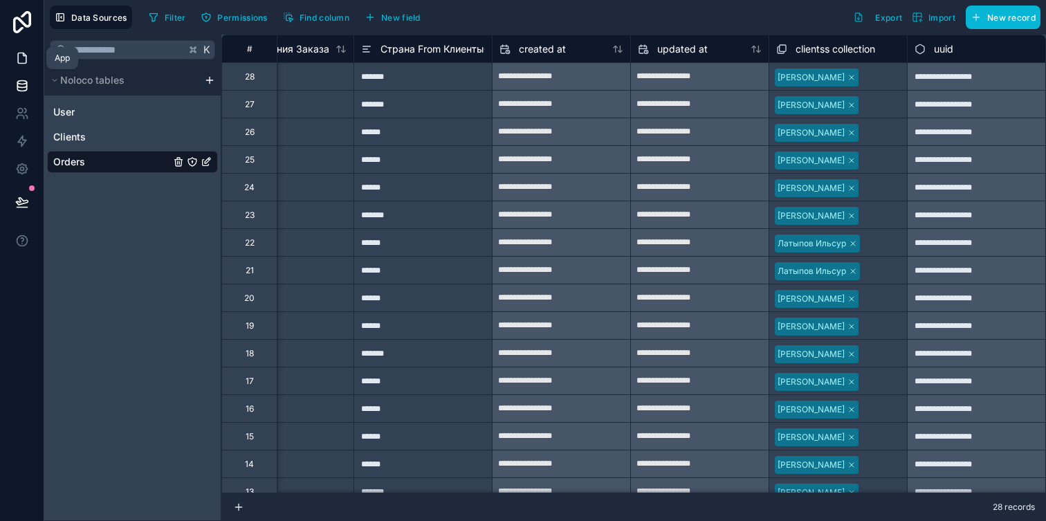
click at [37, 58] on link at bounding box center [22, 58] width 44 height 28
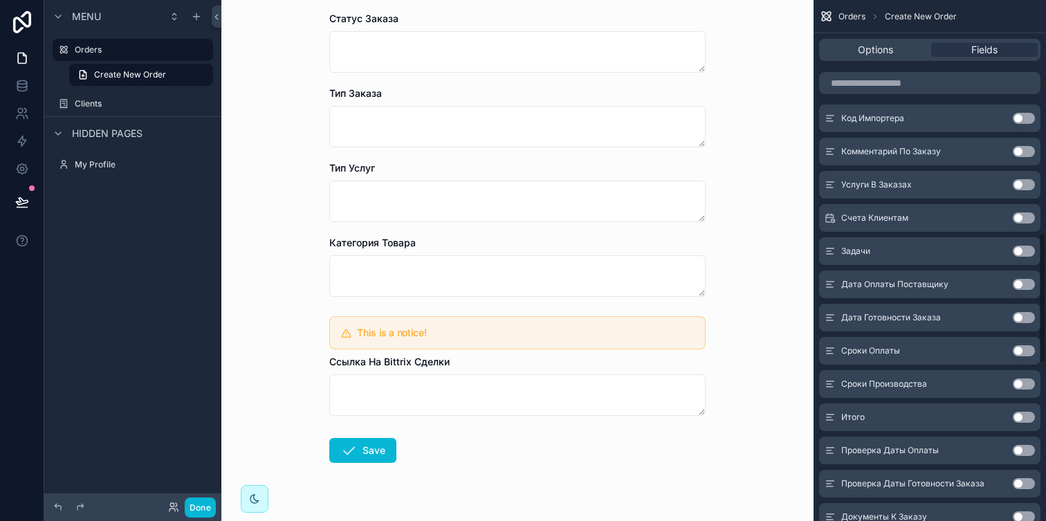
scroll to position [924, 0]
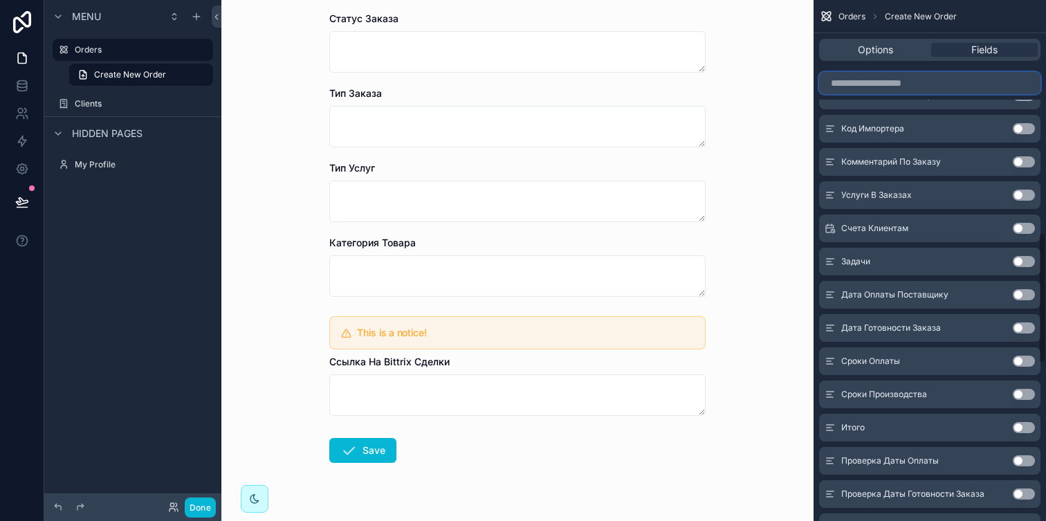
click at [900, 77] on input "scrollable content" at bounding box center [929, 83] width 221 height 22
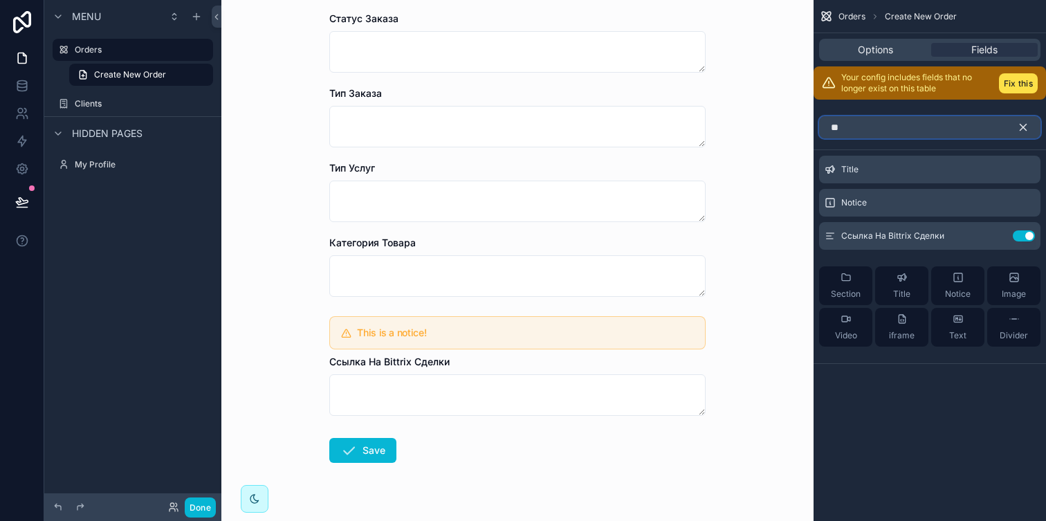
scroll to position [0, 0]
type input "*"
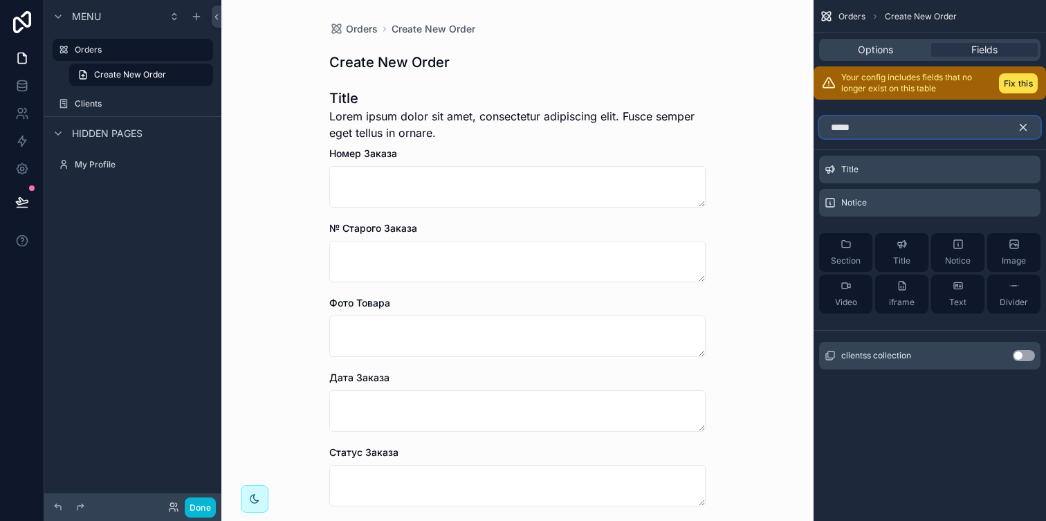
type input "*****"
click at [1028, 357] on button "Use setting" at bounding box center [1024, 355] width 22 height 11
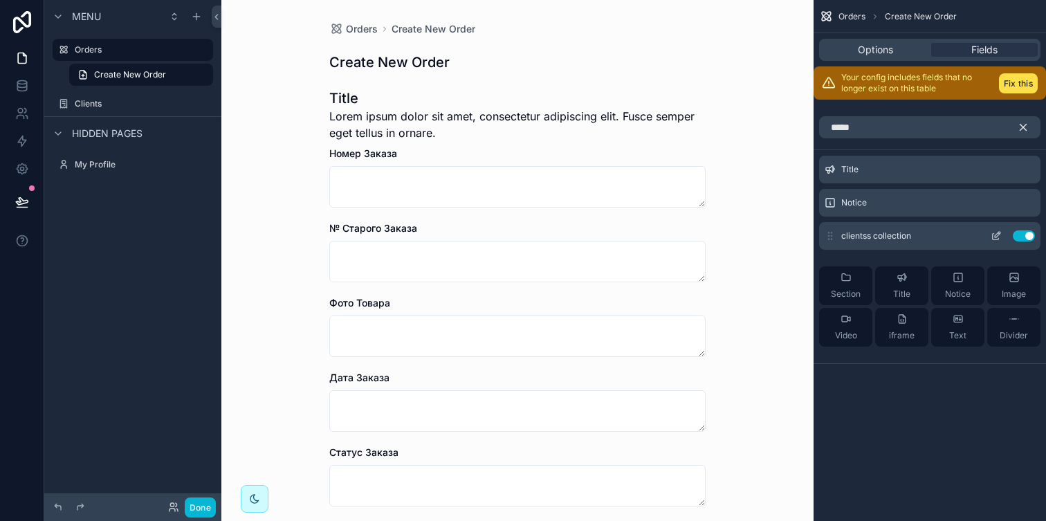
click at [994, 242] on div "clientss collection Use setting" at bounding box center [929, 236] width 221 height 28
click at [997, 239] on icon "scrollable content" at bounding box center [996, 235] width 11 height 11
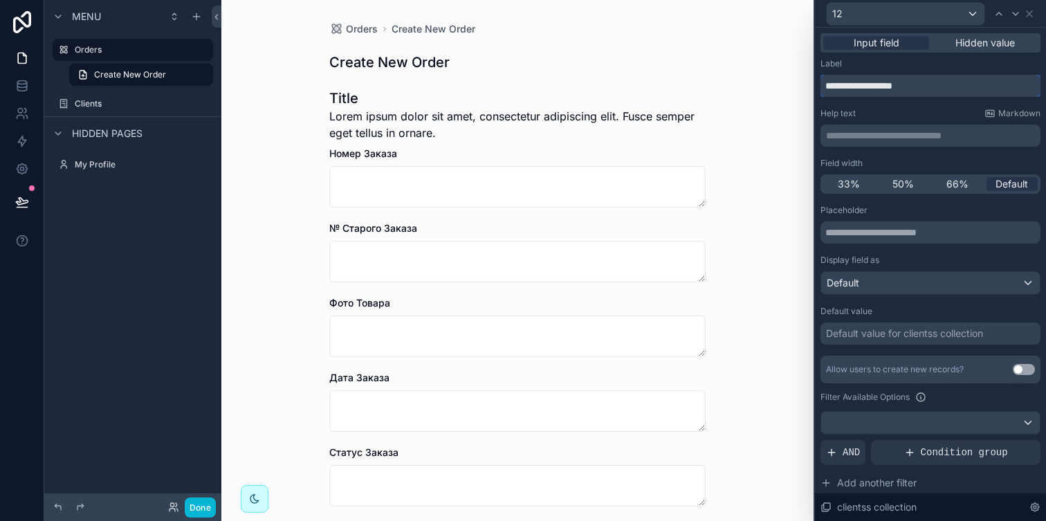
click at [889, 81] on input "**********" at bounding box center [931, 86] width 220 height 22
drag, startPoint x: 924, startPoint y: 81, endPoint x: 801, endPoint y: 80, distance: 123.2
click at [801, 80] on div "**********" at bounding box center [523, 260] width 1046 height 521
type input "*"
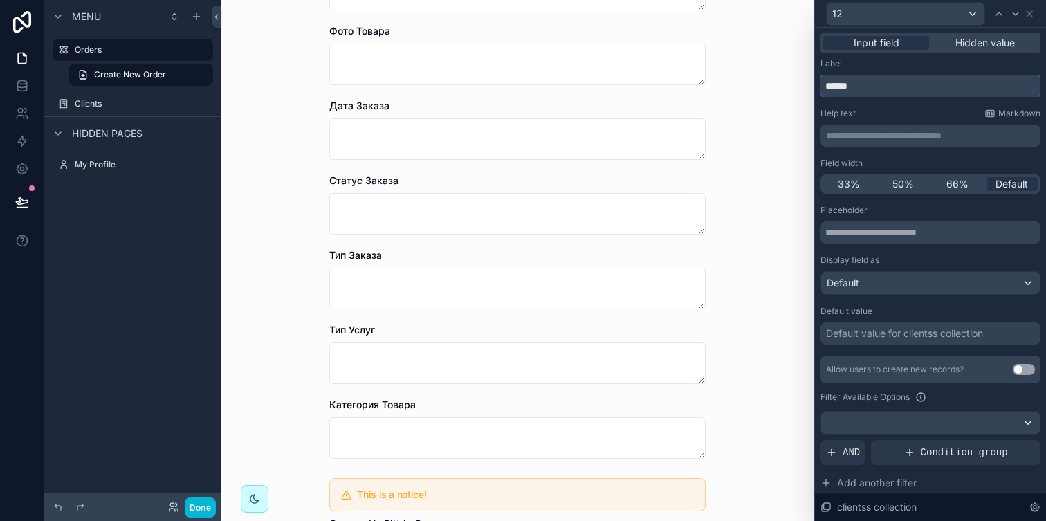
scroll to position [521, 0]
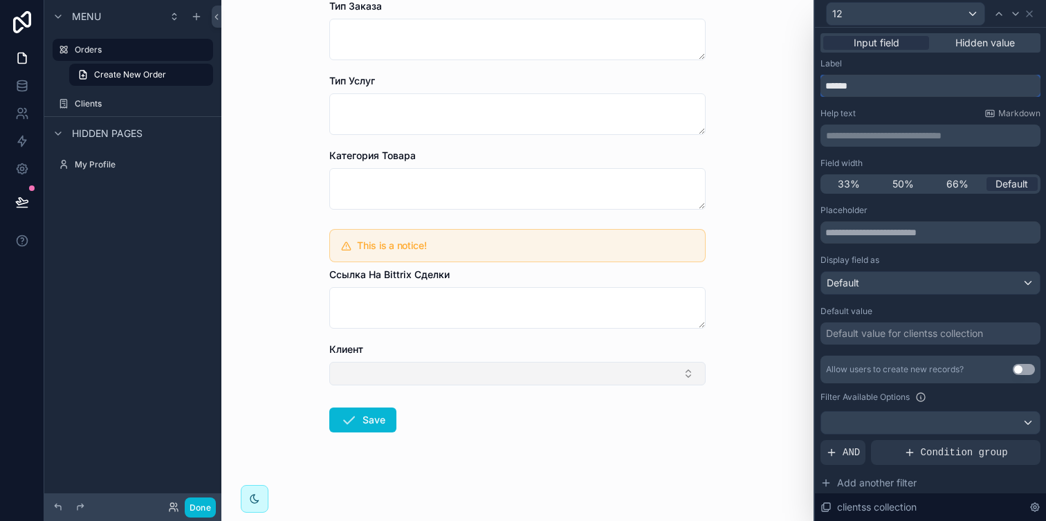
type input "******"
click at [457, 376] on button "Select Button" at bounding box center [517, 374] width 376 height 24
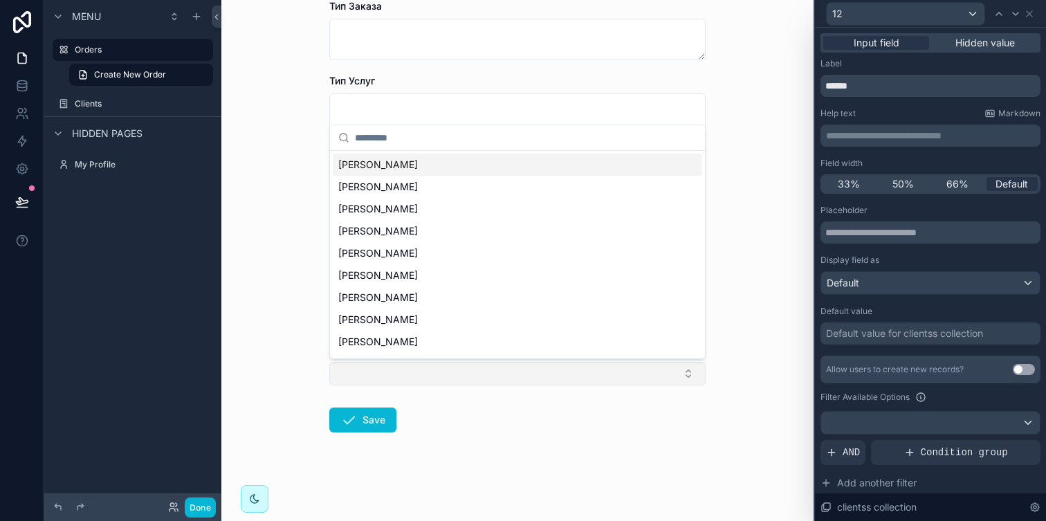
click at [457, 376] on button "Select Button" at bounding box center [517, 374] width 376 height 24
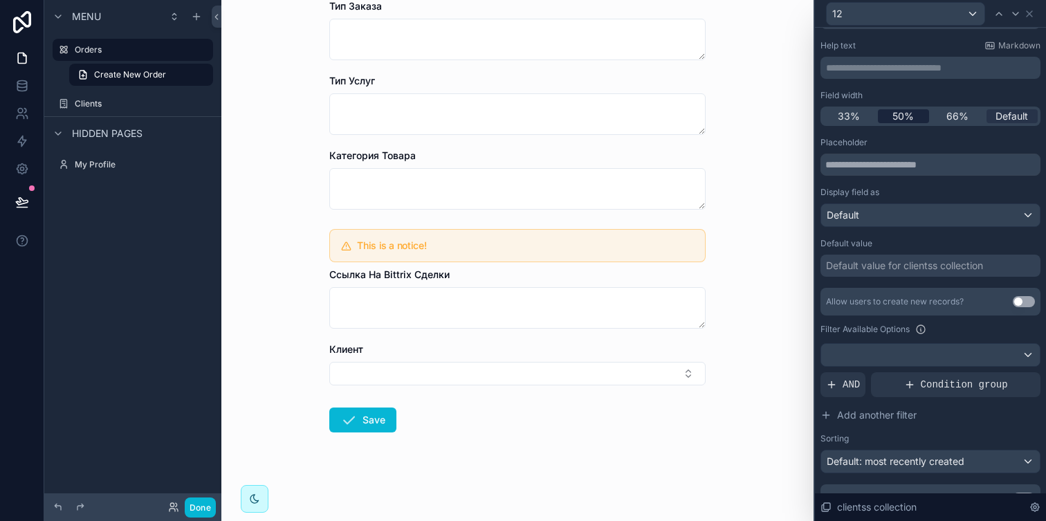
scroll to position [89, 0]
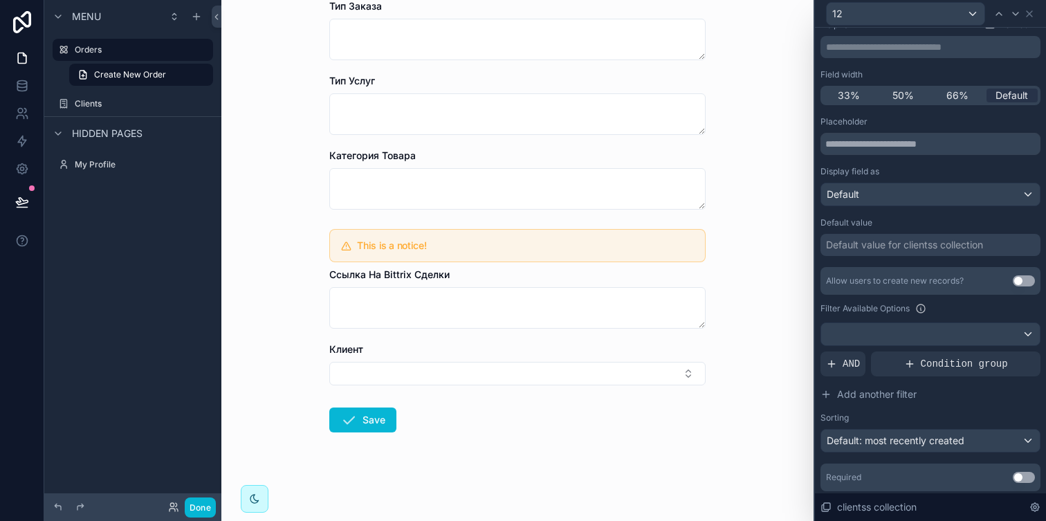
click at [1022, 279] on button "Use setting" at bounding box center [1024, 280] width 22 height 11
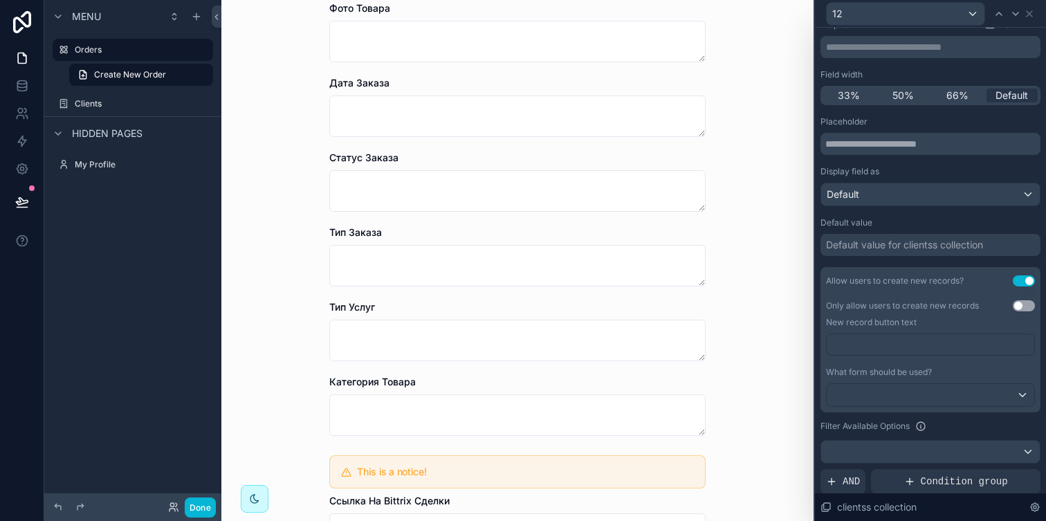
scroll to position [521, 0]
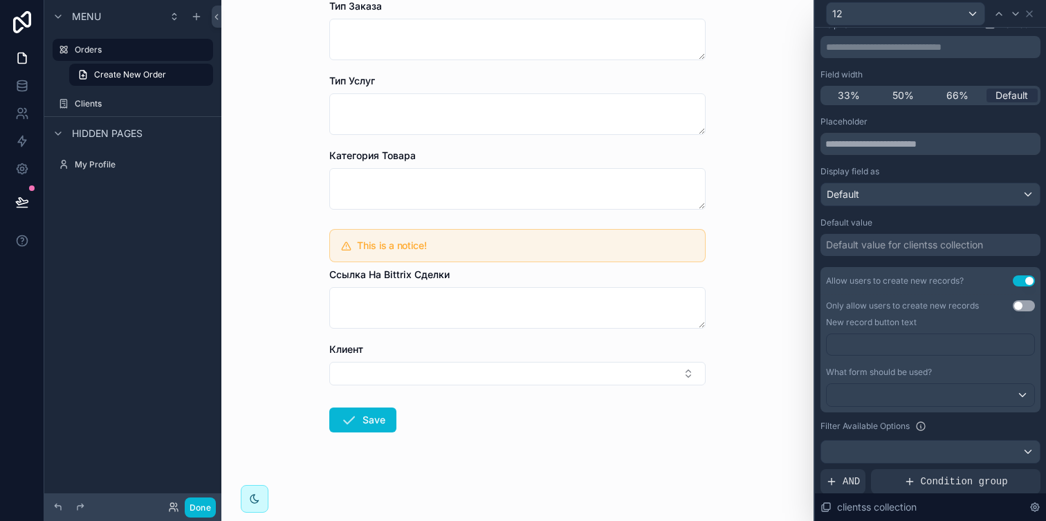
click at [1037, 14] on div "12" at bounding box center [931, 13] width 220 height 27
click at [1032, 14] on icon at bounding box center [1029, 13] width 11 height 11
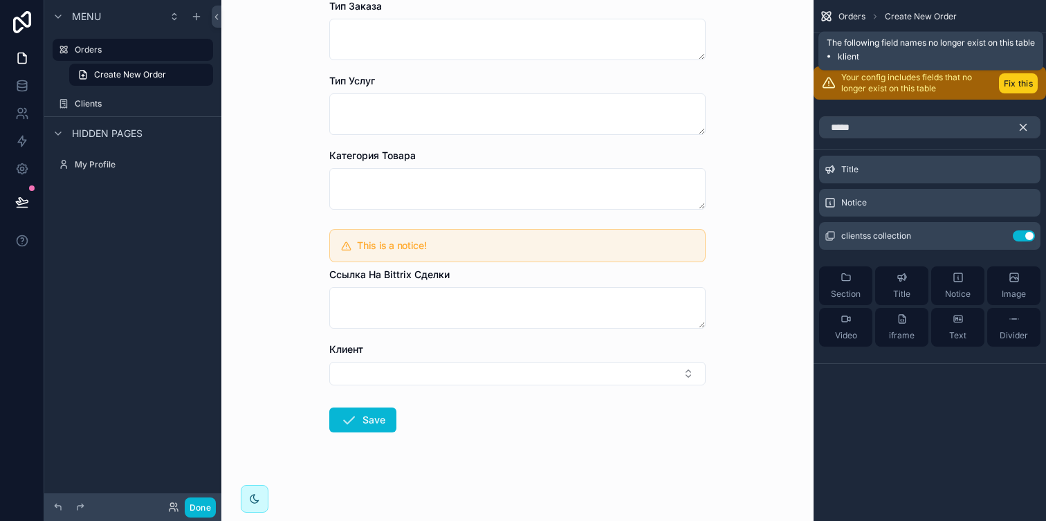
click at [1012, 81] on button "Fix this" at bounding box center [1018, 83] width 39 height 20
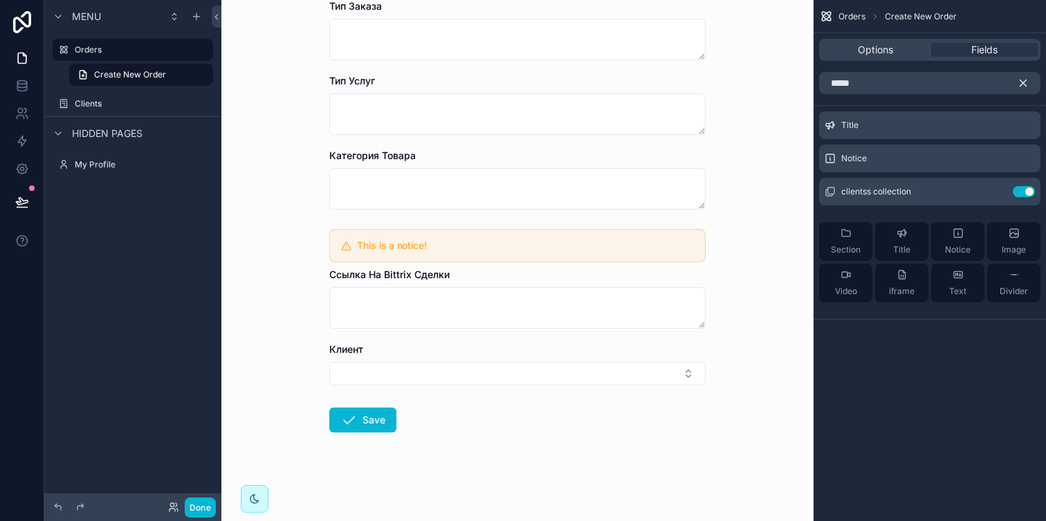
click at [1023, 86] on icon "scrollable content" at bounding box center [1023, 83] width 12 height 12
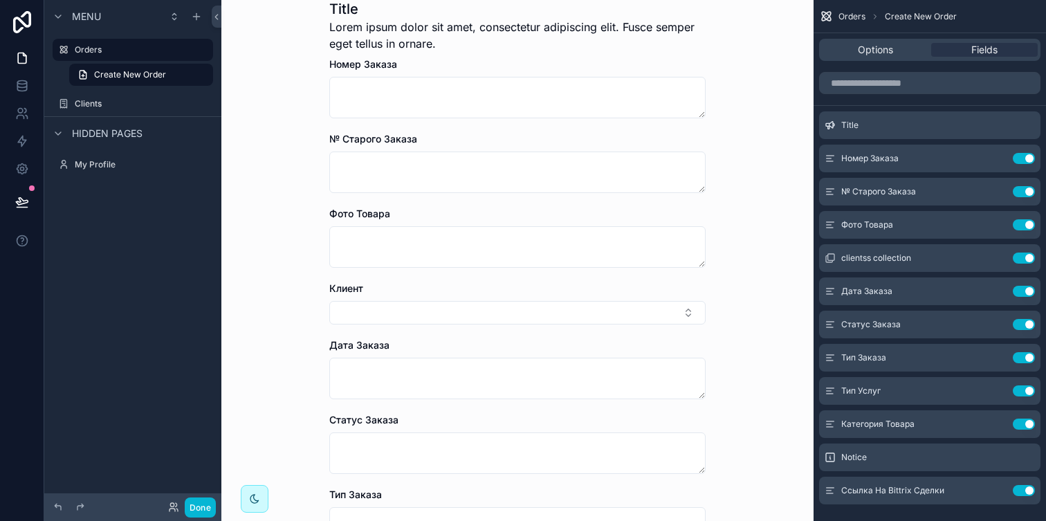
scroll to position [93, 0]
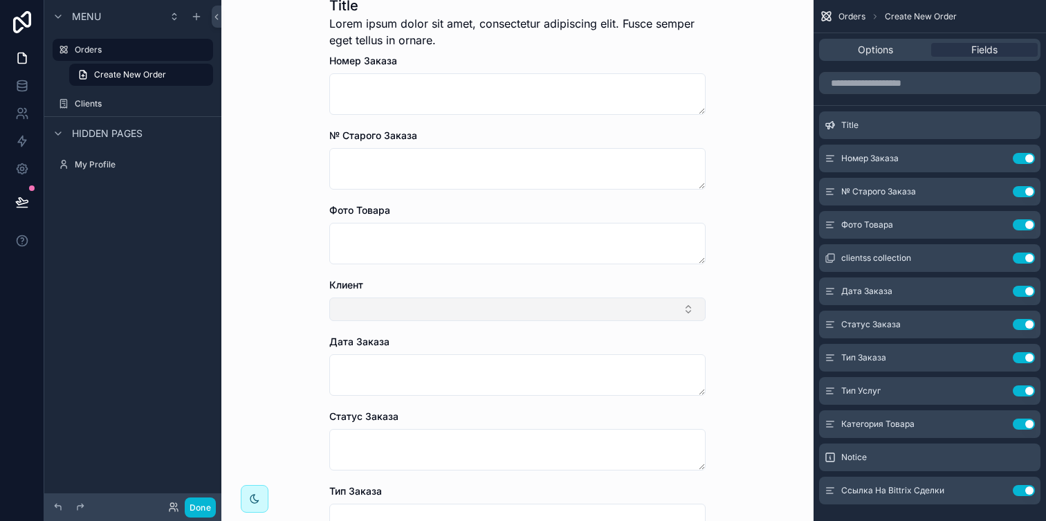
click at [603, 304] on button "Select Button" at bounding box center [517, 310] width 376 height 24
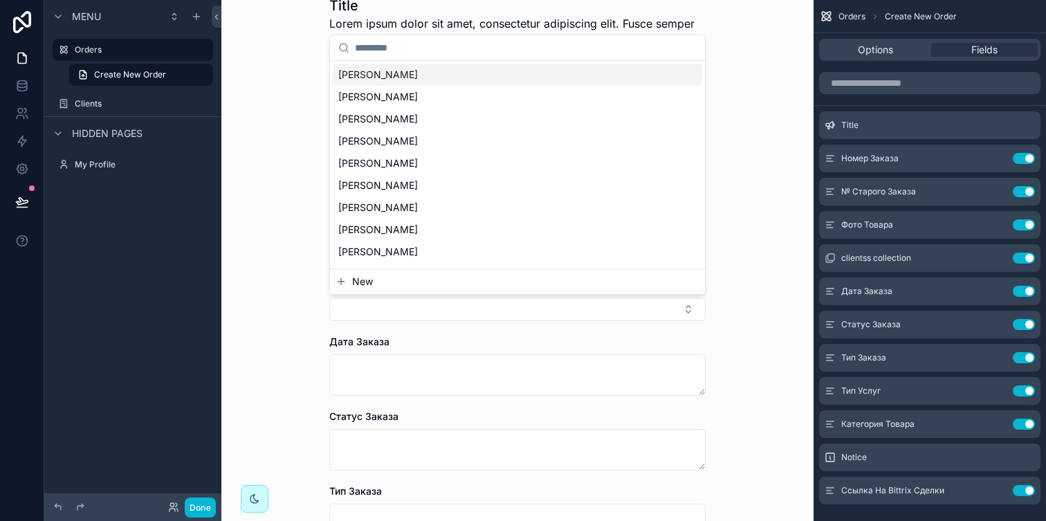
click at [412, 280] on button "New" at bounding box center [518, 282] width 364 height 14
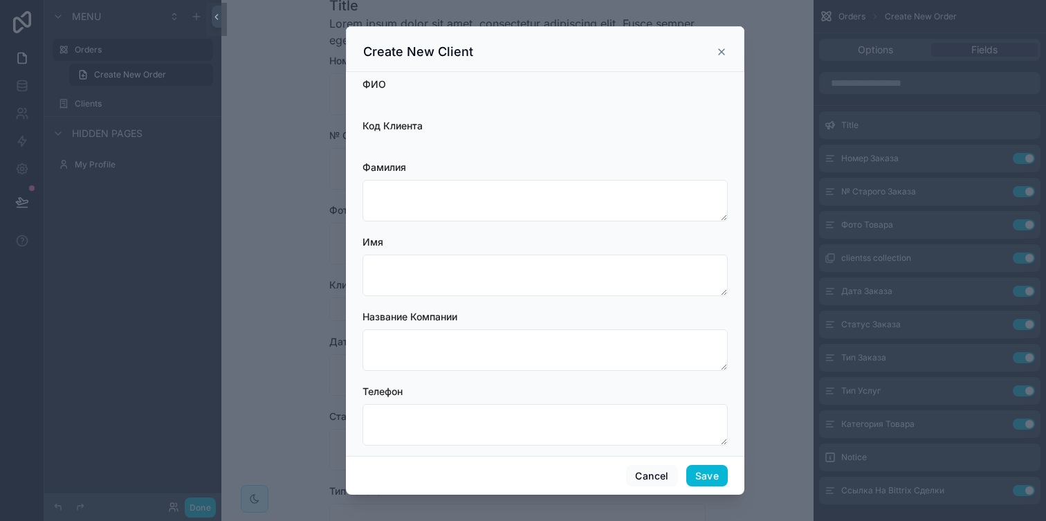
scroll to position [5, 0]
click at [720, 48] on icon at bounding box center [721, 51] width 11 height 11
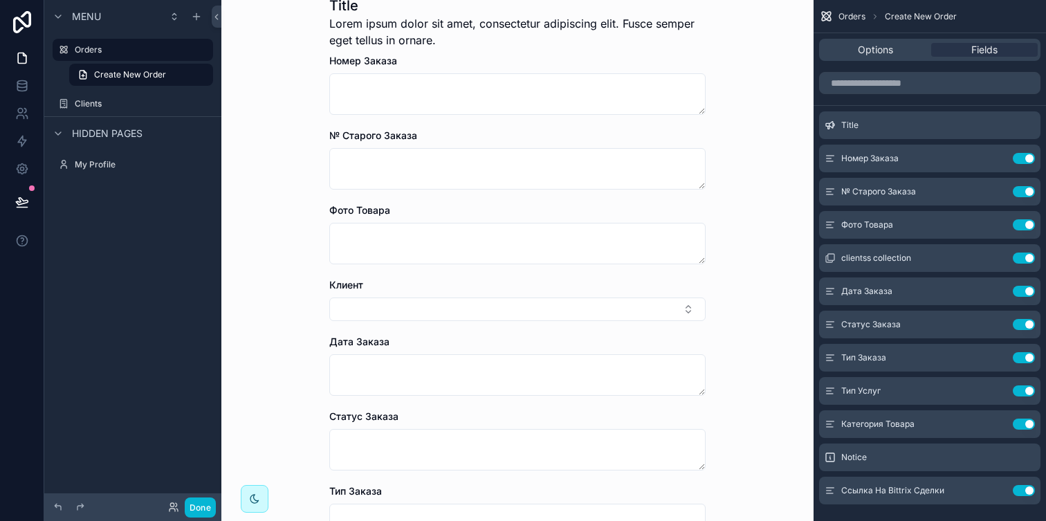
scroll to position [0, 0]
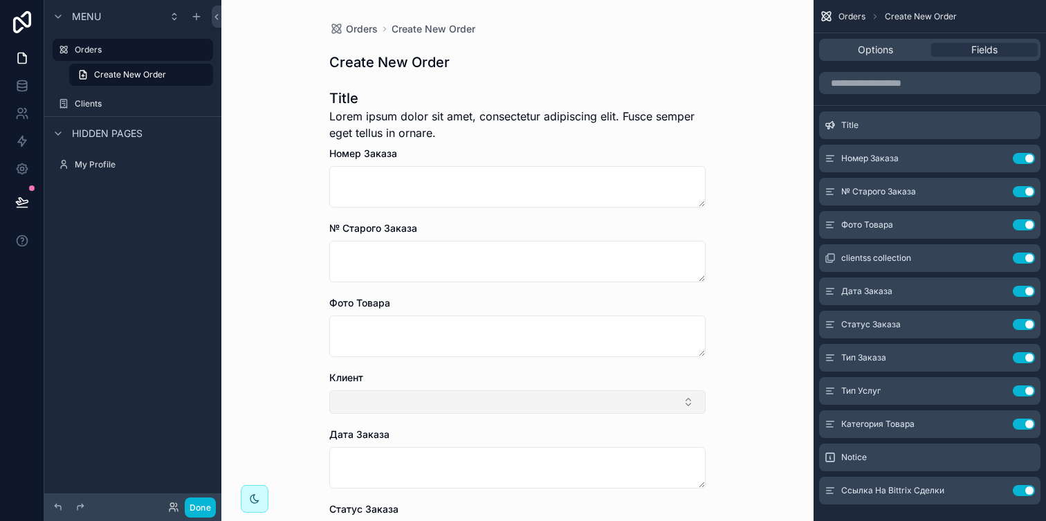
click at [381, 400] on button "Select Button" at bounding box center [517, 402] width 376 height 24
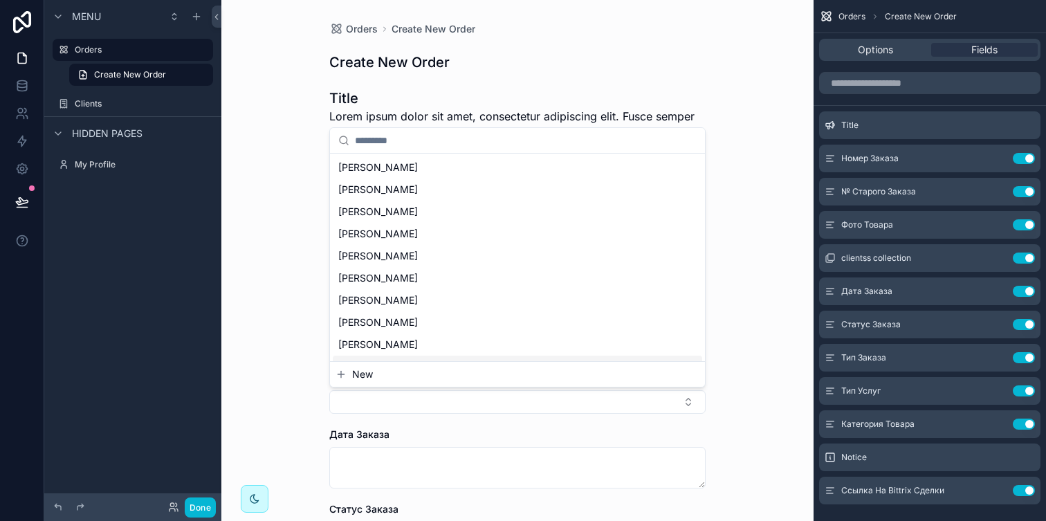
click at [356, 370] on span "New" at bounding box center [362, 374] width 21 height 14
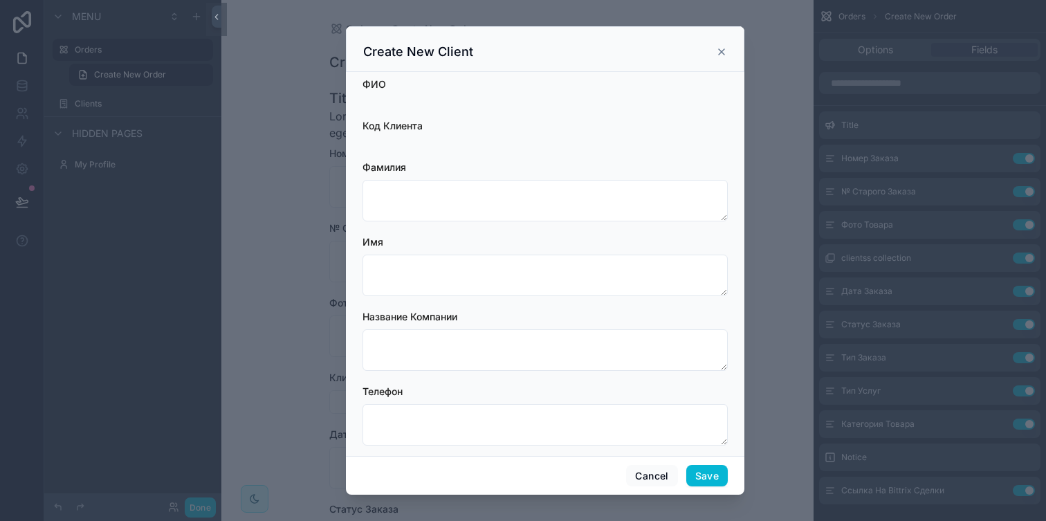
click at [734, 52] on div "Create New Client" at bounding box center [545, 49] width 399 height 46
click at [719, 53] on icon at bounding box center [721, 51] width 11 height 11
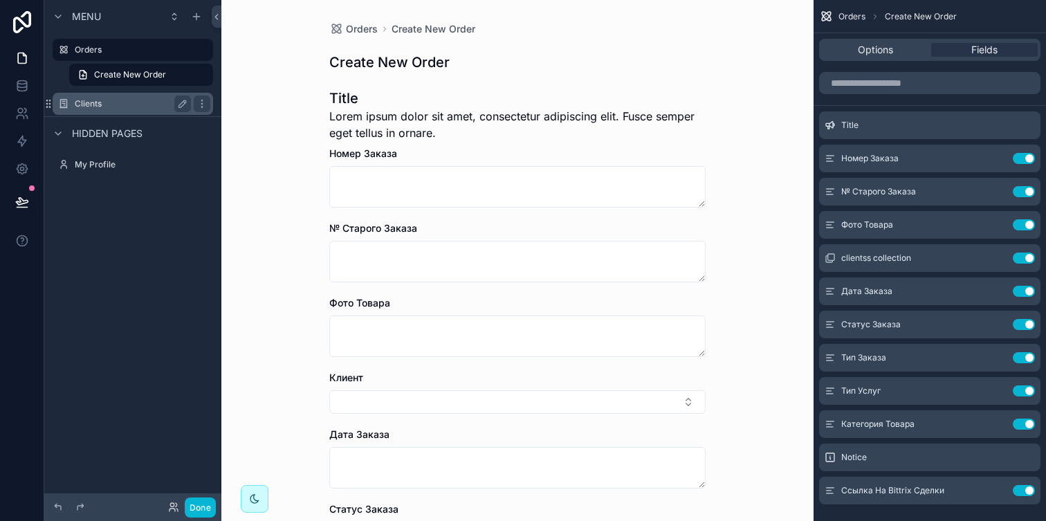
click at [111, 104] on label "Clients" at bounding box center [130, 103] width 111 height 11
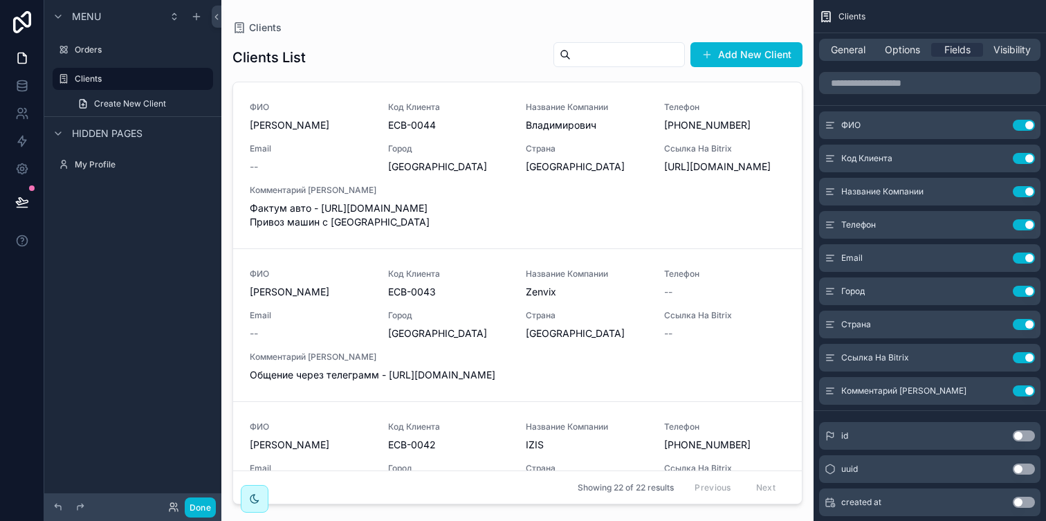
click at [739, 51] on div at bounding box center [517, 252] width 592 height 504
click at [739, 51] on button "Add New Client" at bounding box center [747, 54] width 112 height 25
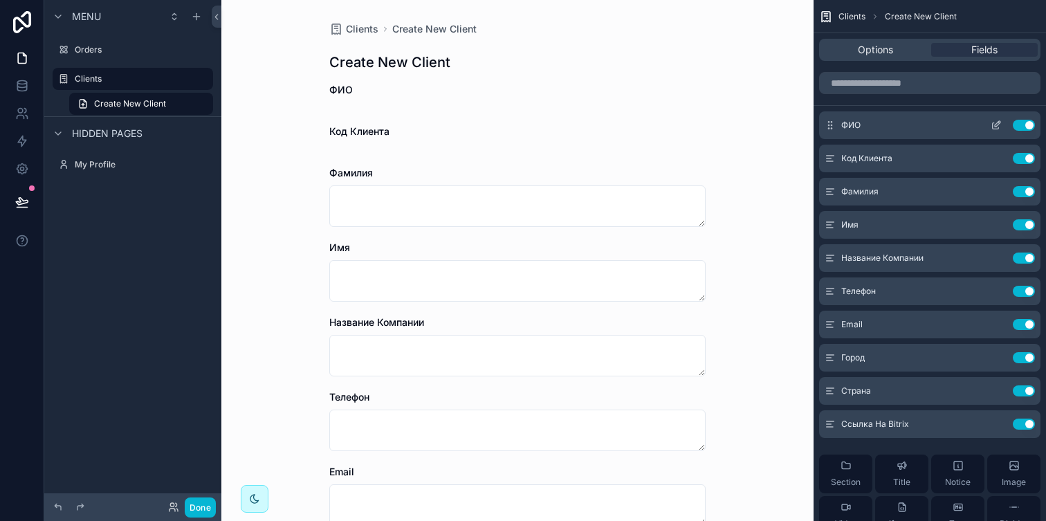
click at [1024, 126] on button "Use setting" at bounding box center [1024, 125] width 22 height 11
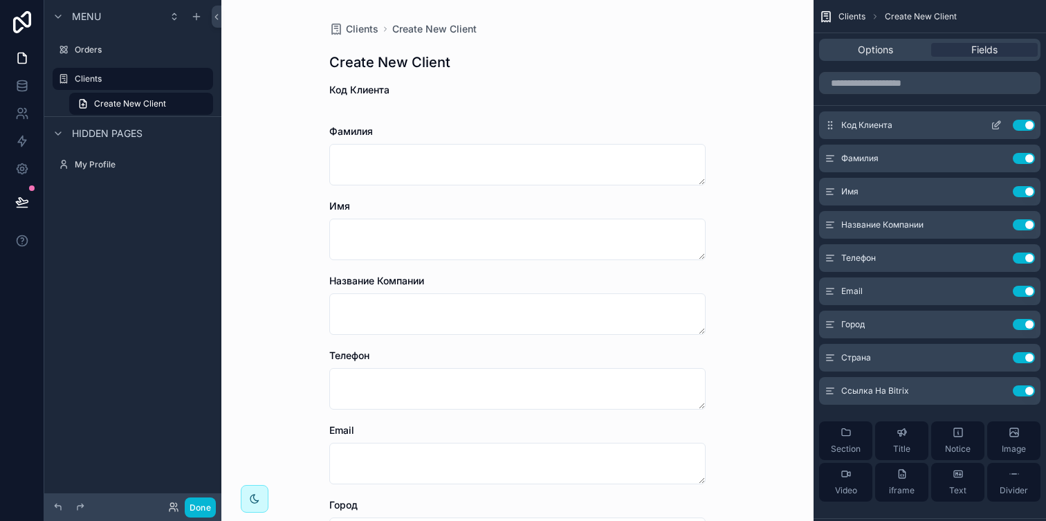
click at [1022, 126] on button "Use setting" at bounding box center [1024, 125] width 22 height 11
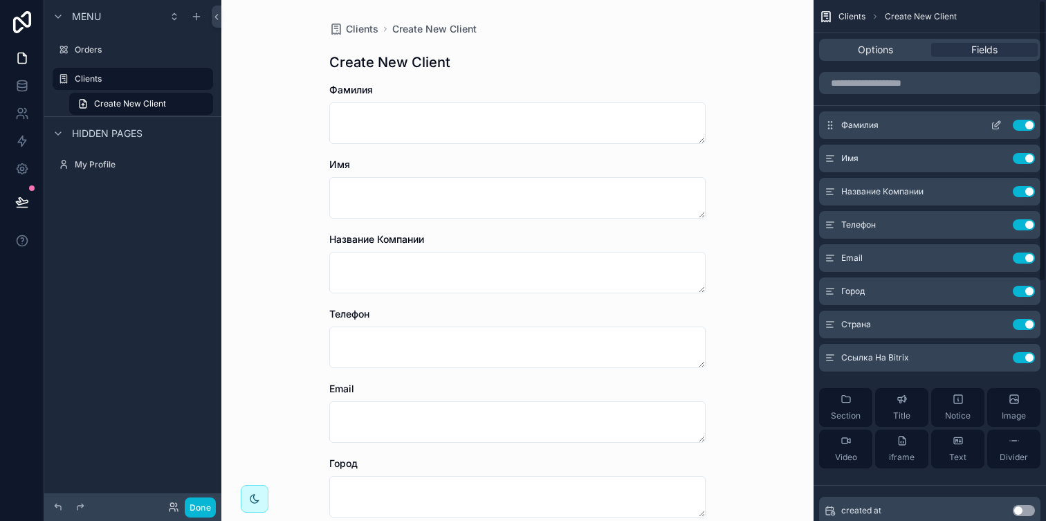
click at [998, 123] on icon "scrollable content" at bounding box center [996, 125] width 11 height 11
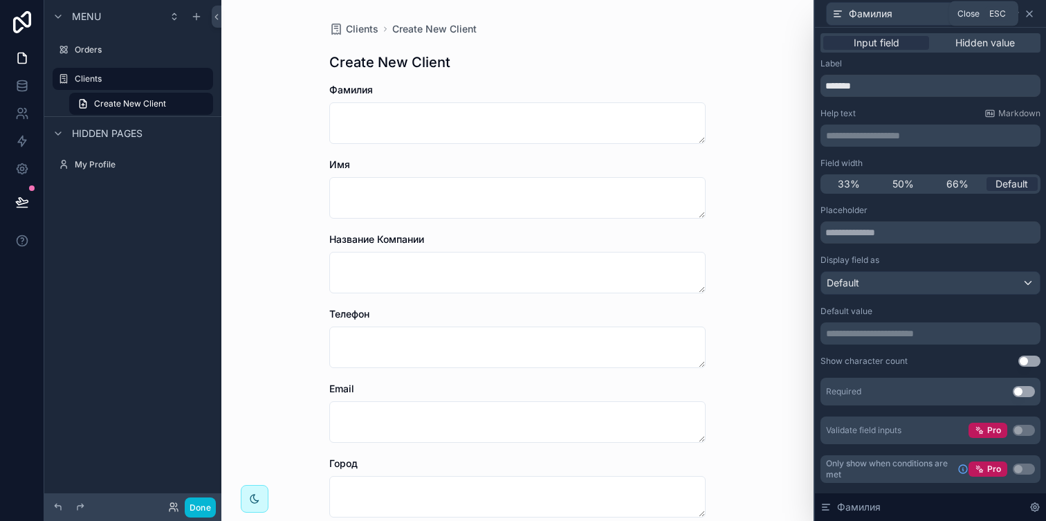
click at [1028, 11] on icon at bounding box center [1030, 14] width 6 height 6
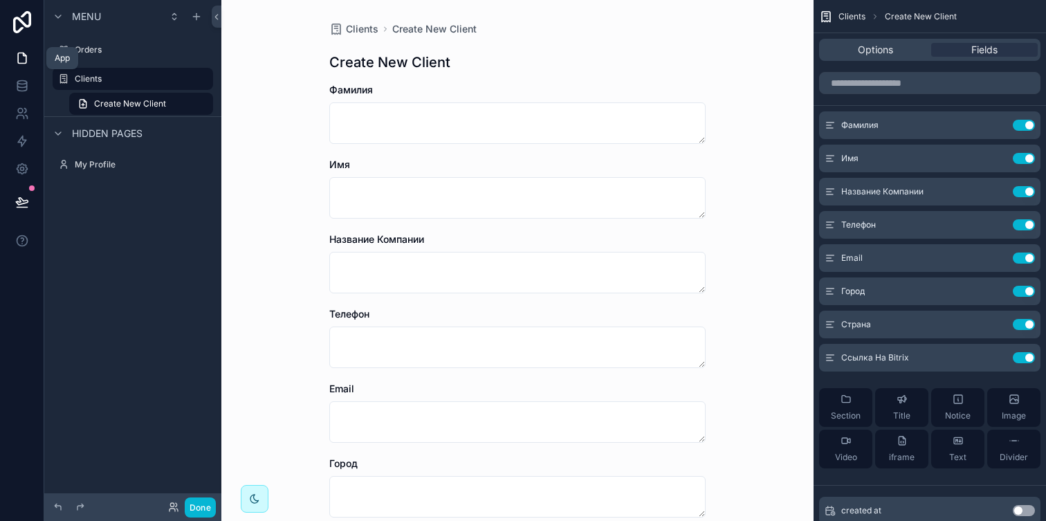
click at [24, 52] on icon at bounding box center [22, 58] width 14 height 14
click at [12, 93] on link at bounding box center [22, 86] width 44 height 28
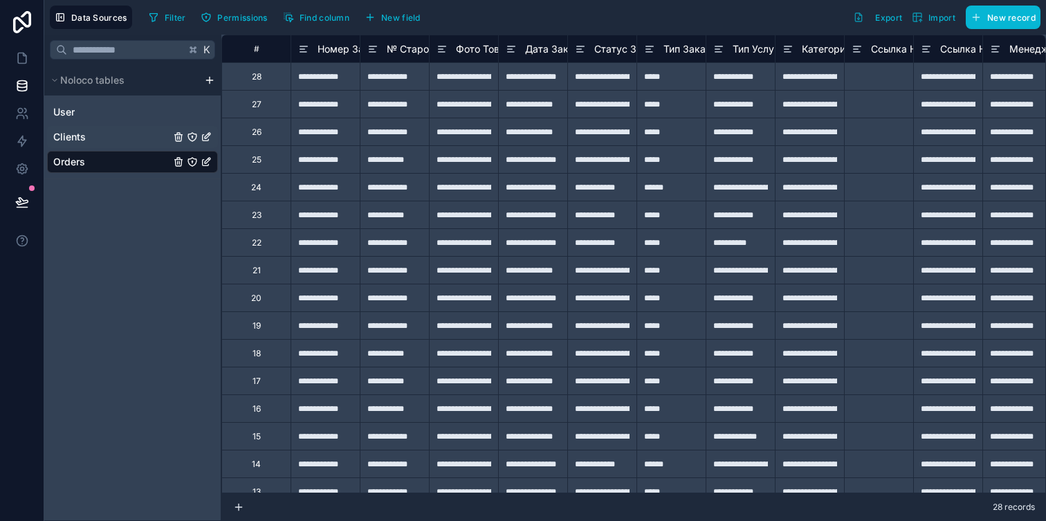
click at [80, 145] on div "Clients" at bounding box center [132, 137] width 171 height 22
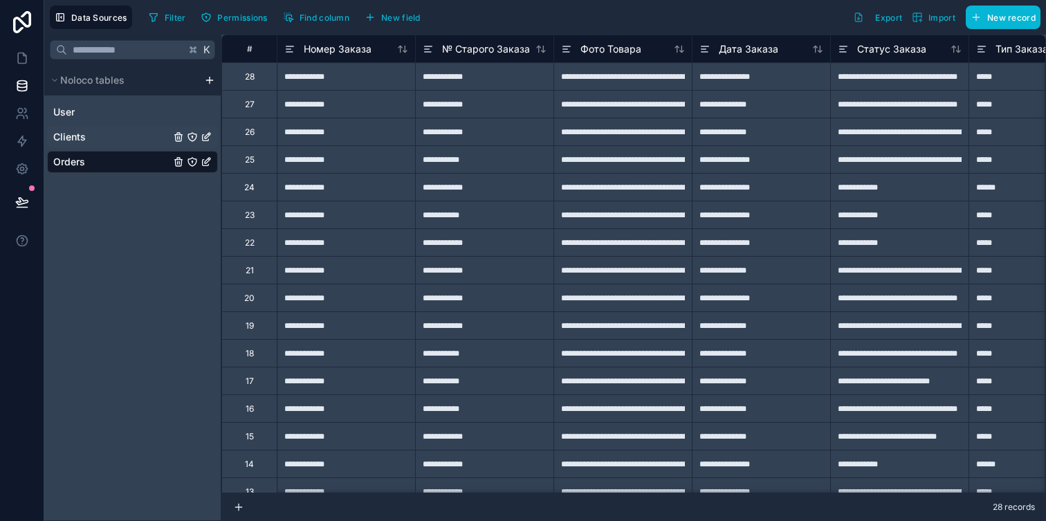
click at [93, 130] on link "Clients" at bounding box center [111, 137] width 117 height 14
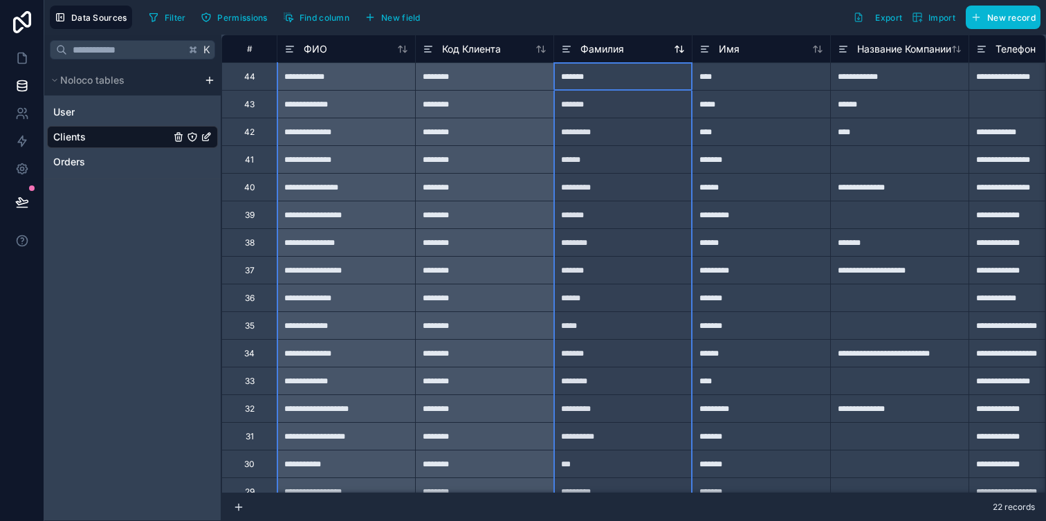
click at [567, 55] on icon at bounding box center [566, 49] width 11 height 17
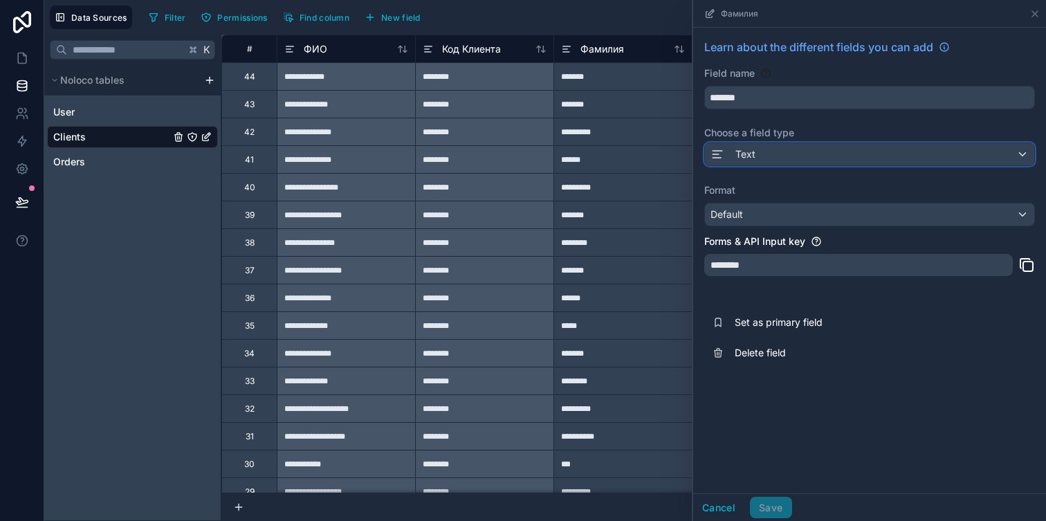
click at [775, 153] on div "Text" at bounding box center [869, 154] width 329 height 22
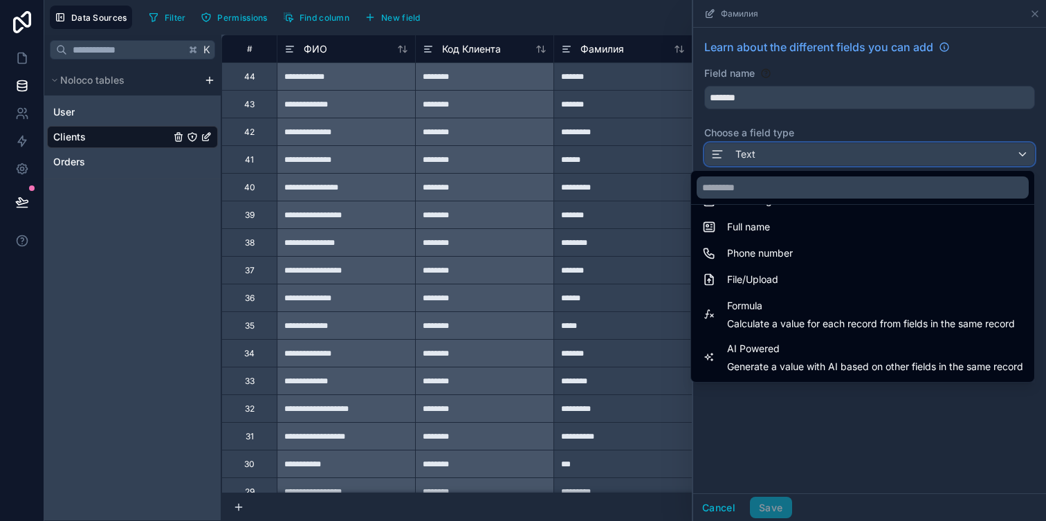
scroll to position [280, 0]
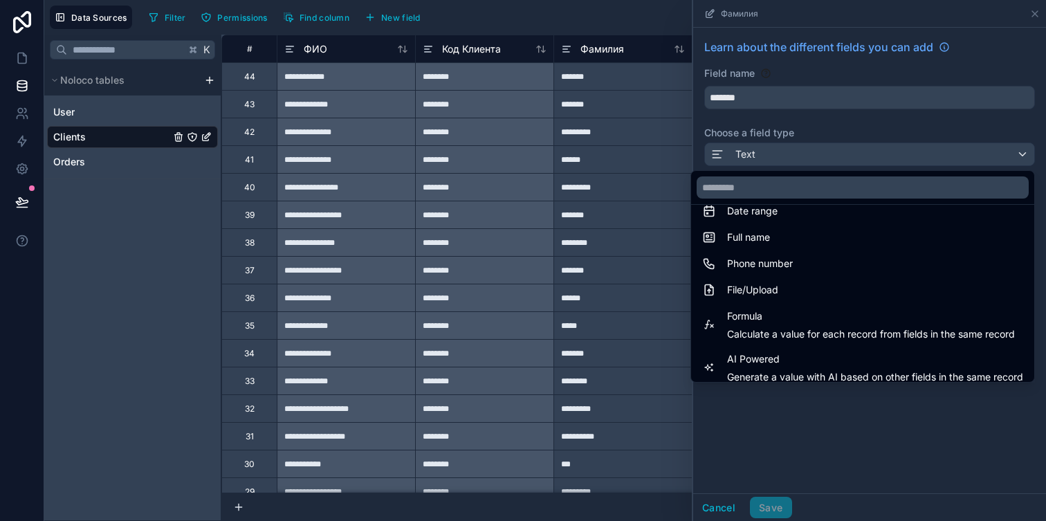
click at [814, 114] on div at bounding box center [869, 260] width 353 height 521
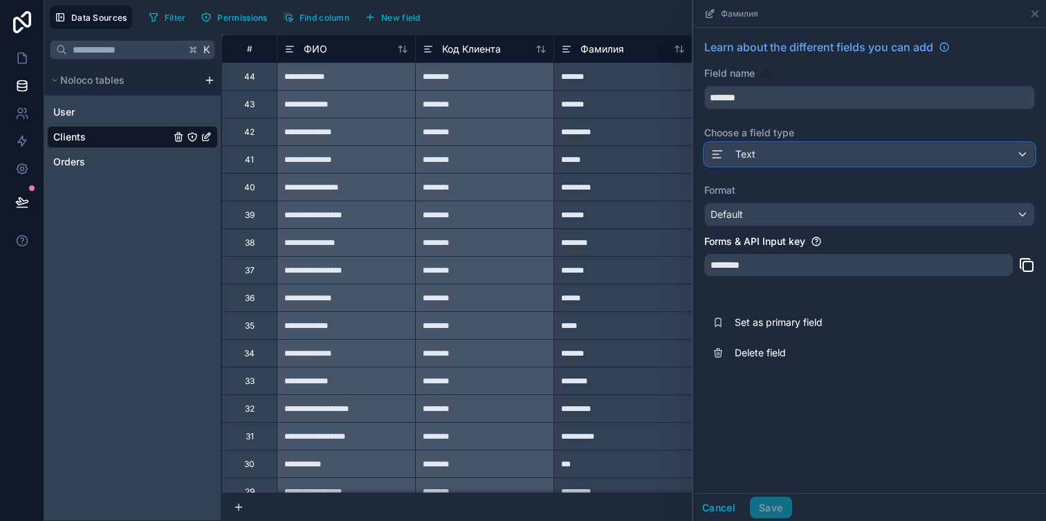
click at [792, 153] on div "Text" at bounding box center [869, 154] width 329 height 22
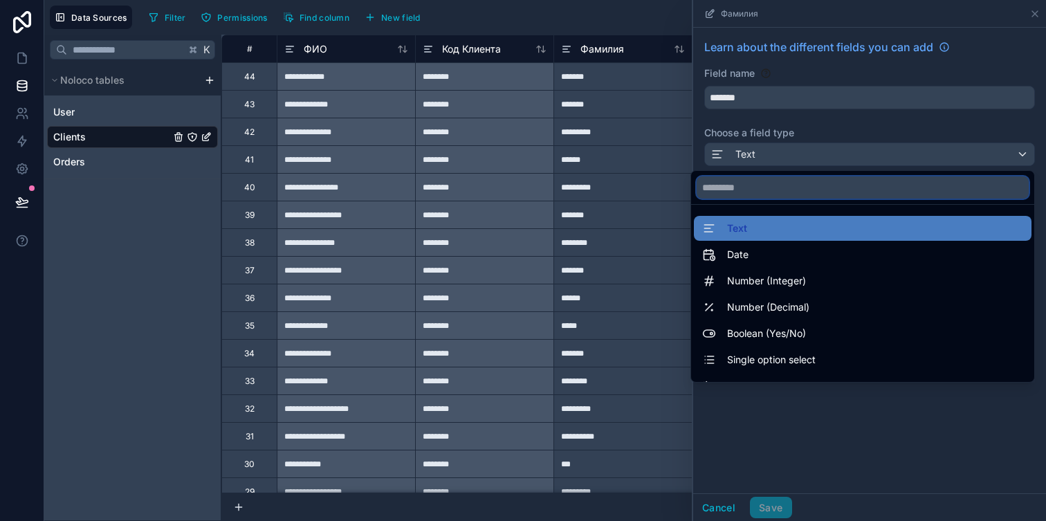
click at [764, 185] on input "text" at bounding box center [863, 187] width 332 height 22
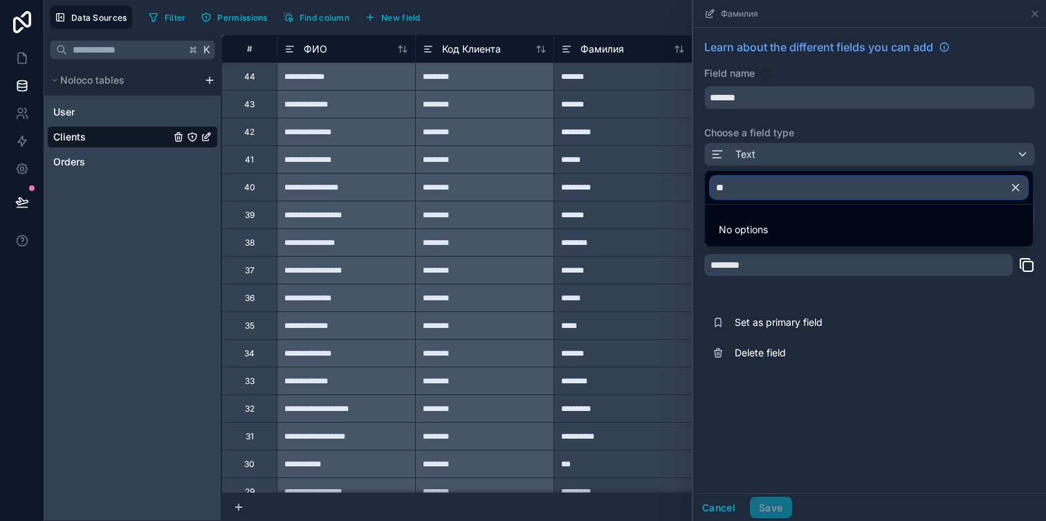
type input "*"
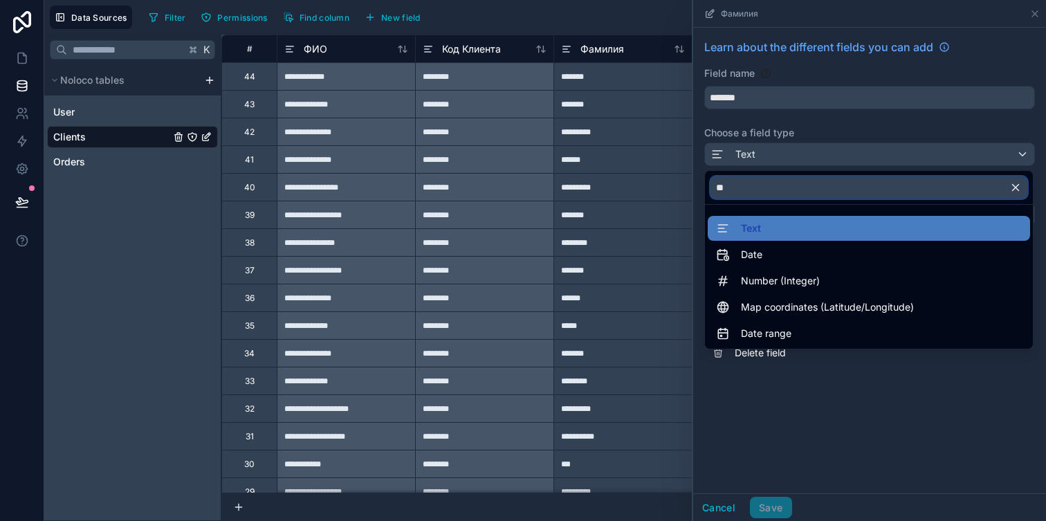
type input "*"
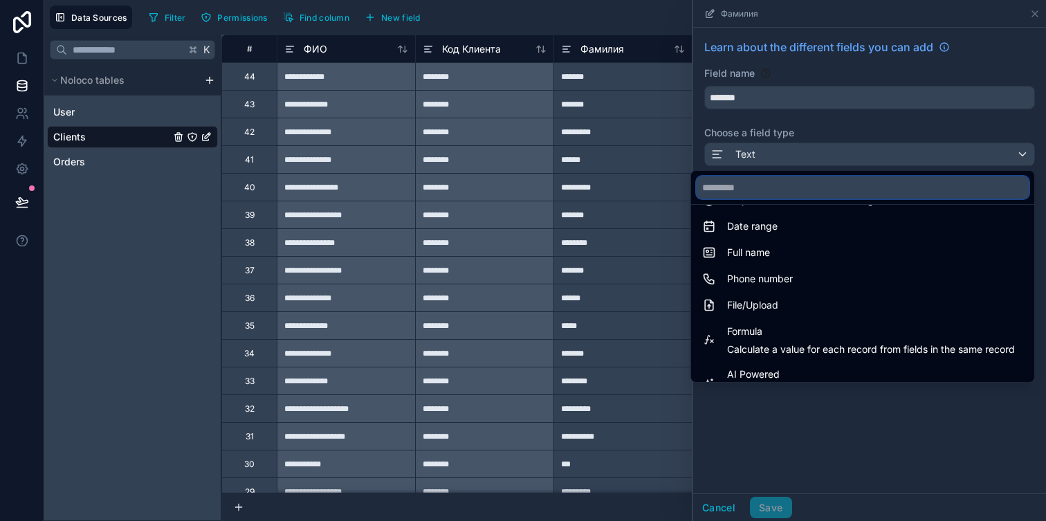
scroll to position [277, 0]
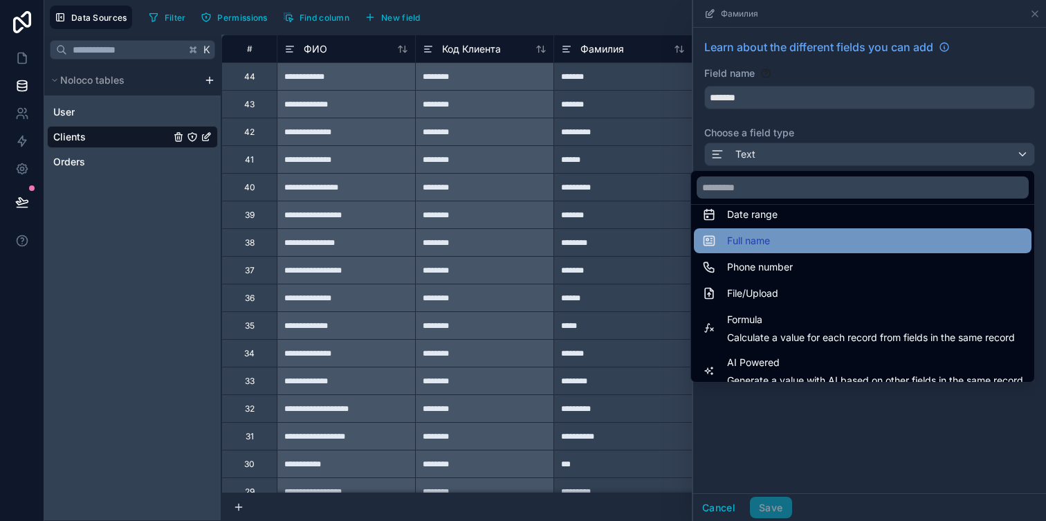
click at [819, 239] on div "Full name" at bounding box center [862, 241] width 321 height 17
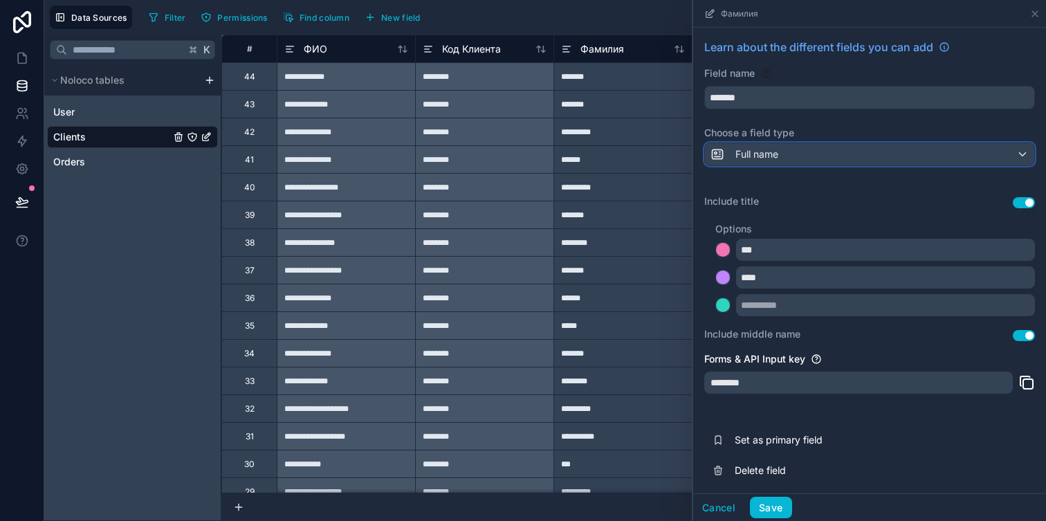
click at [811, 156] on div "Full name" at bounding box center [869, 154] width 329 height 22
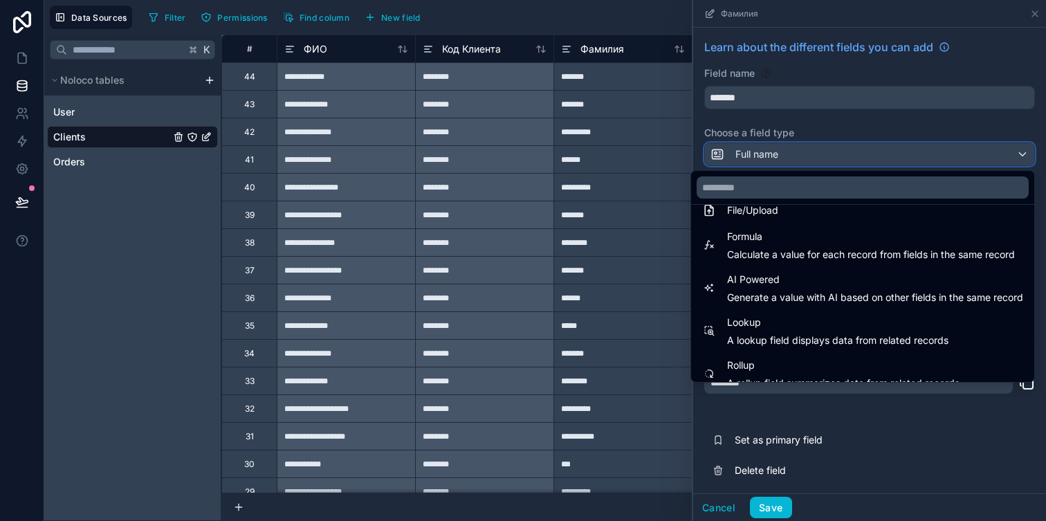
scroll to position [401, 0]
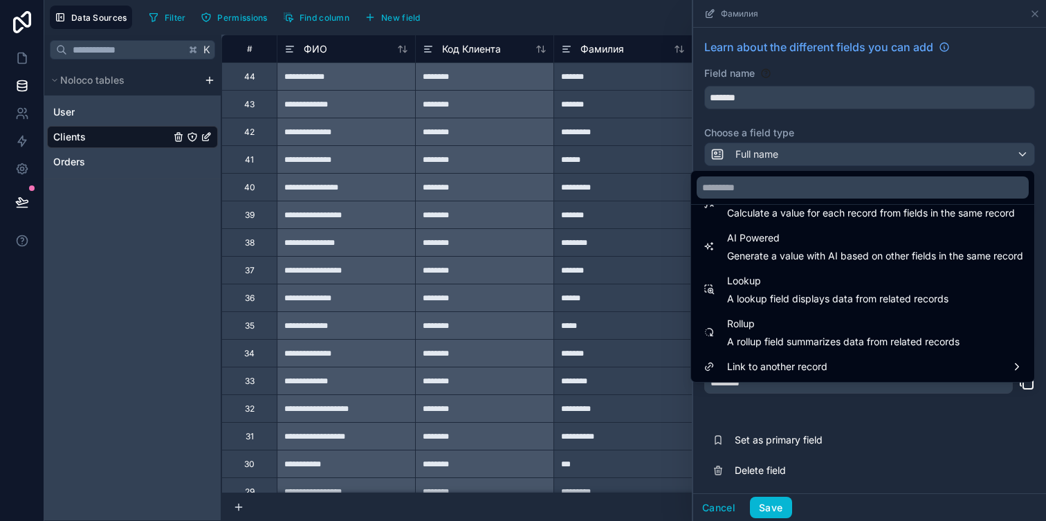
click at [837, 421] on div at bounding box center [869, 260] width 353 height 521
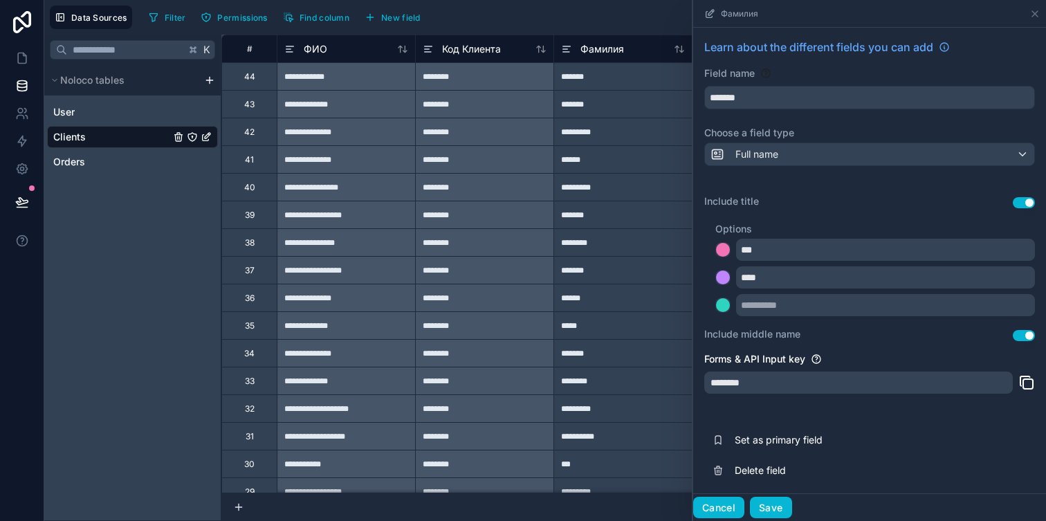
click at [714, 500] on button "Cancel" at bounding box center [718, 508] width 51 height 22
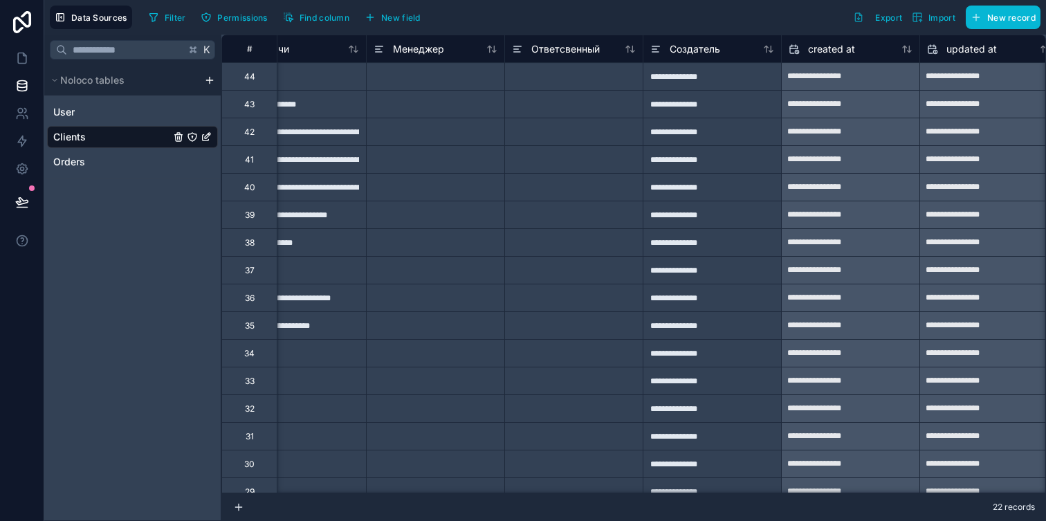
scroll to position [0, 2553]
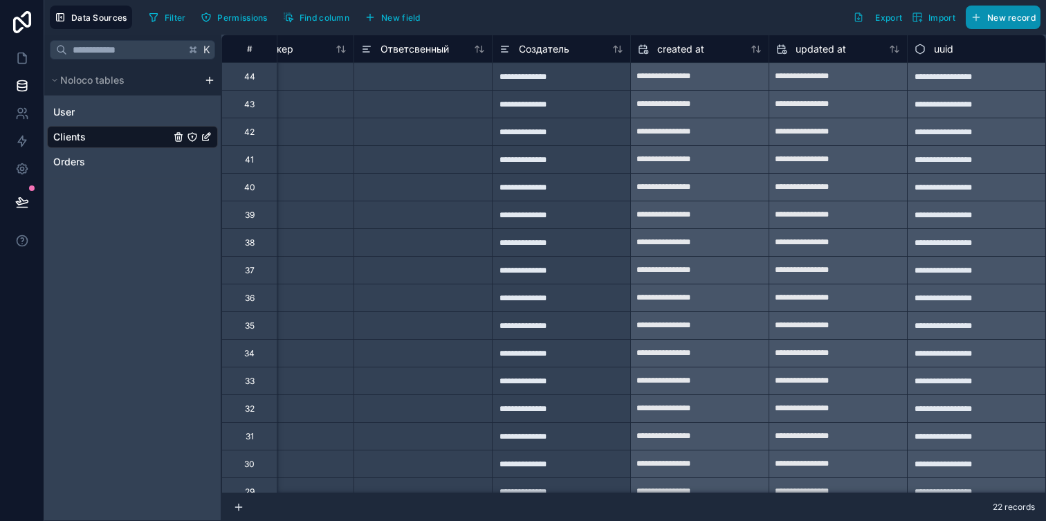
click at [1000, 17] on span "New record" at bounding box center [1011, 17] width 48 height 10
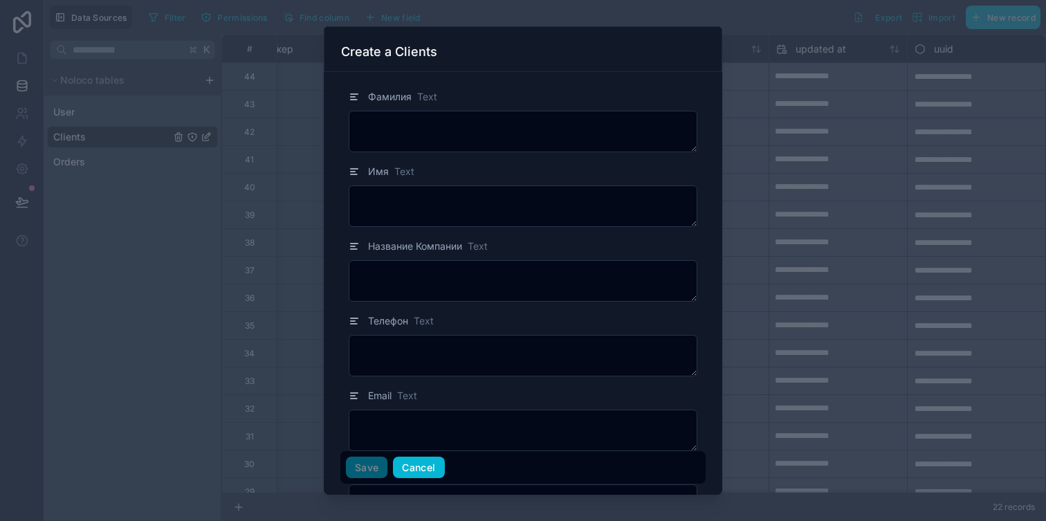
click at [417, 462] on button "Cancel" at bounding box center [418, 468] width 51 height 22
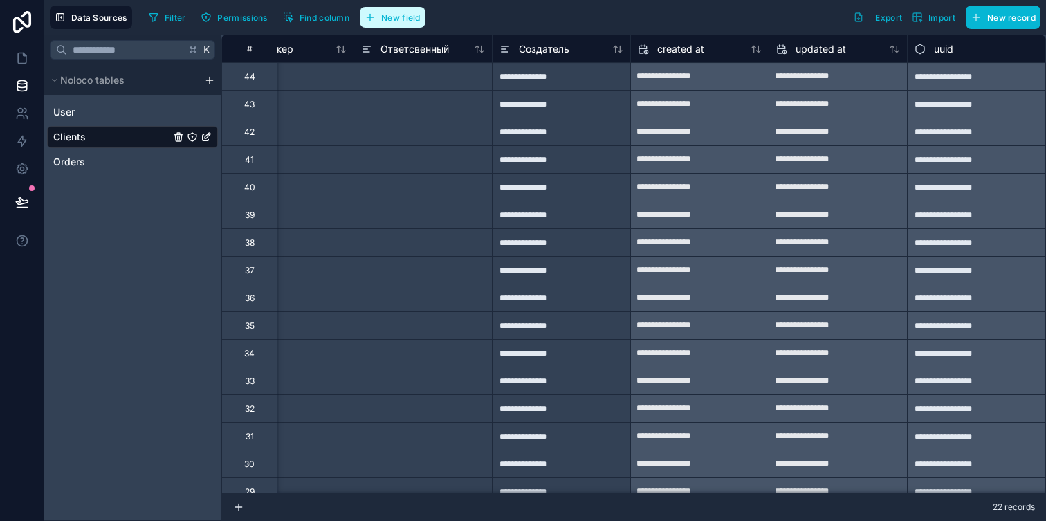
click at [410, 19] on span "New field" at bounding box center [400, 17] width 39 height 10
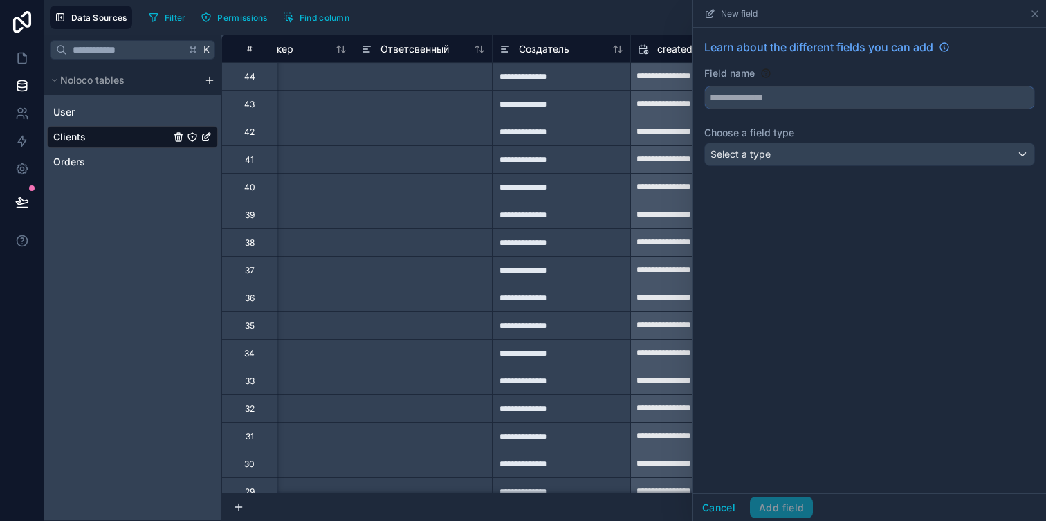
click at [716, 94] on input "text" at bounding box center [869, 97] width 329 height 22
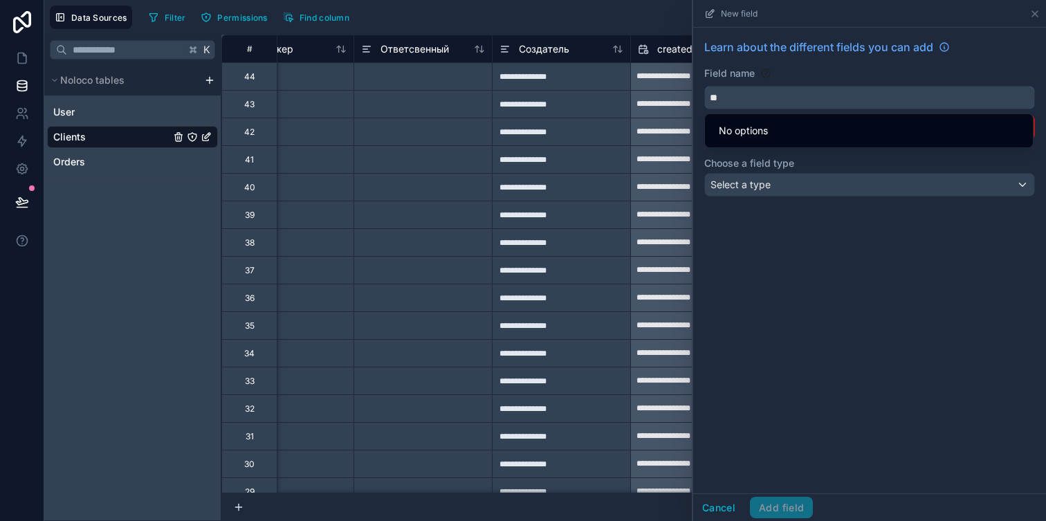
click at [704, 86] on button "**" at bounding box center [869, 98] width 331 height 24
type input "*"
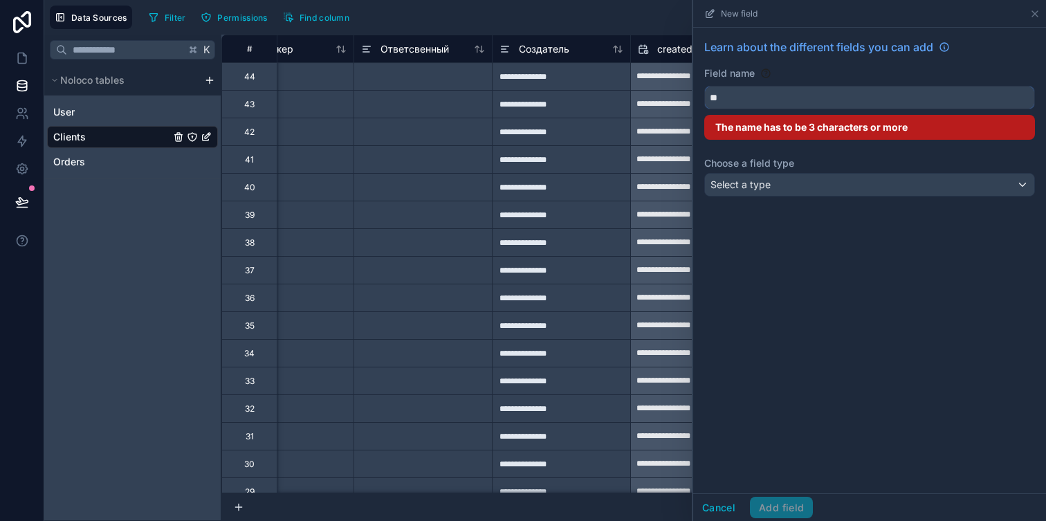
type input "*"
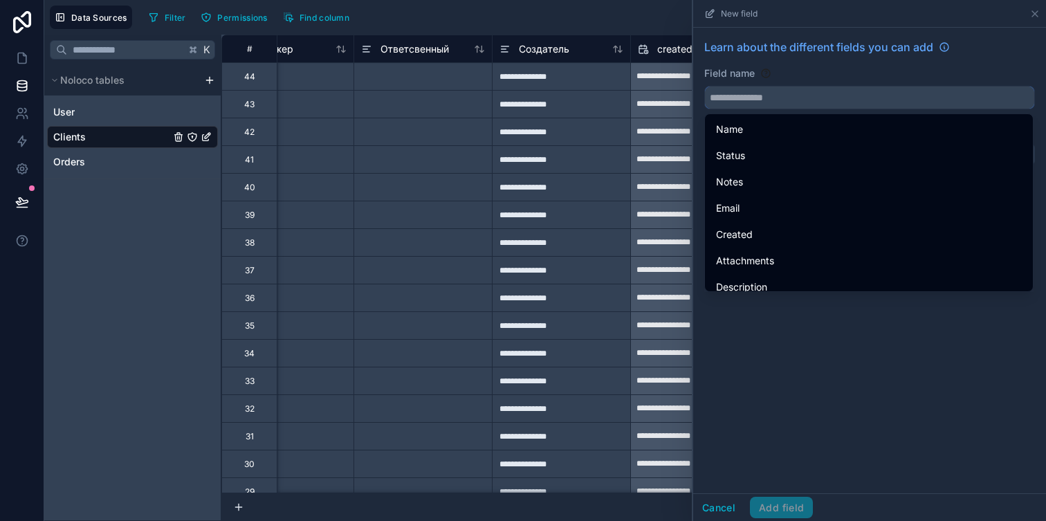
type input "*"
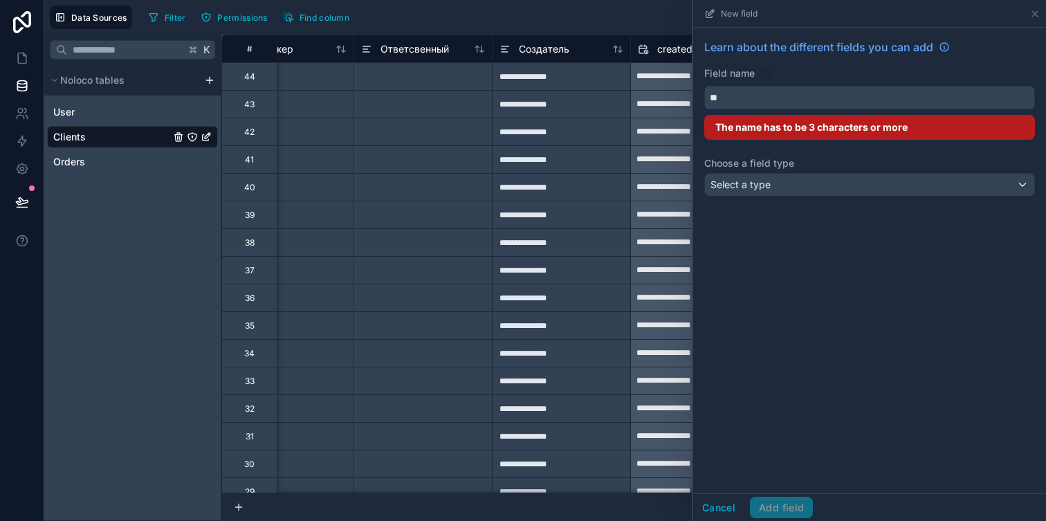
type input "*"
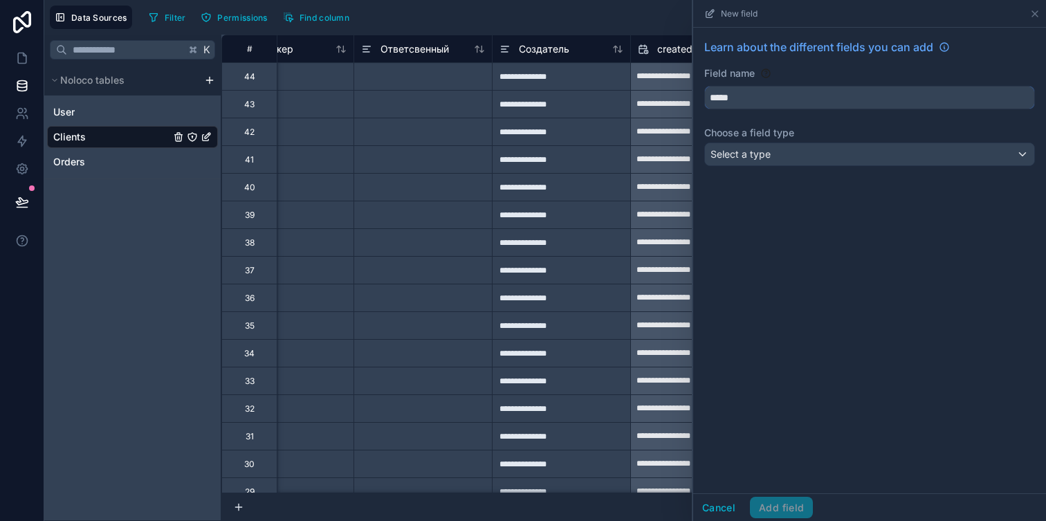
click at [704, 86] on button "****" at bounding box center [869, 98] width 331 height 24
type input "*"
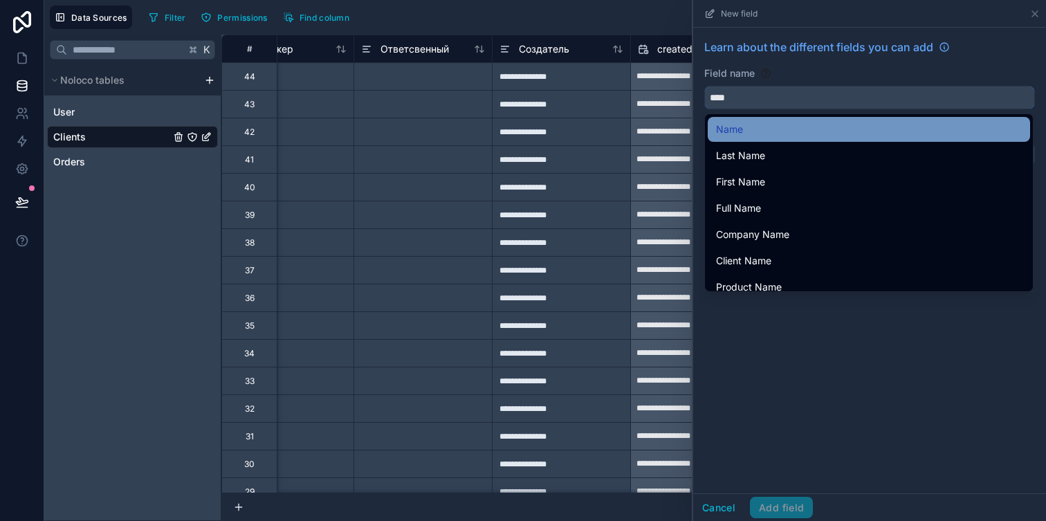
type input "****"
click at [757, 132] on div "Name" at bounding box center [869, 129] width 306 height 17
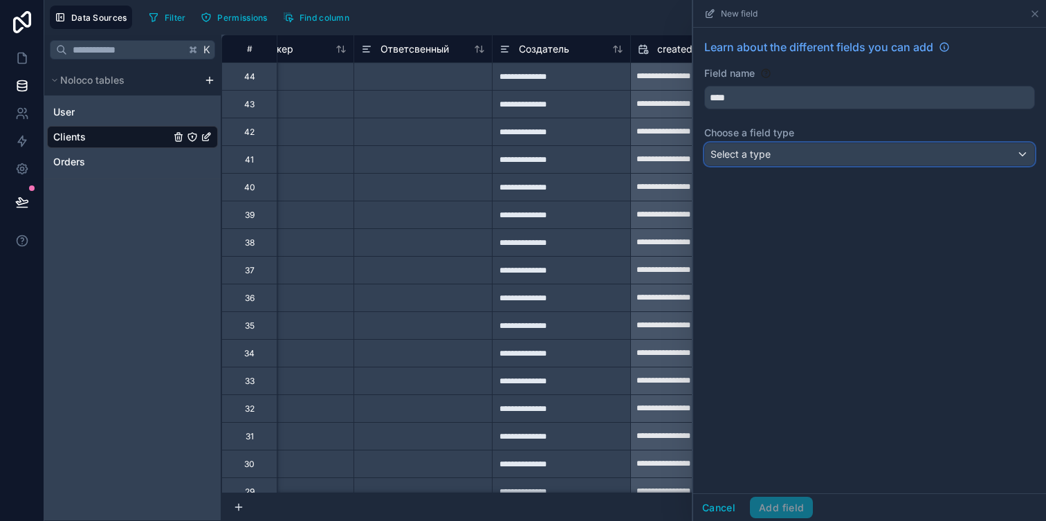
click at [752, 153] on span "Select a type" at bounding box center [741, 154] width 60 height 12
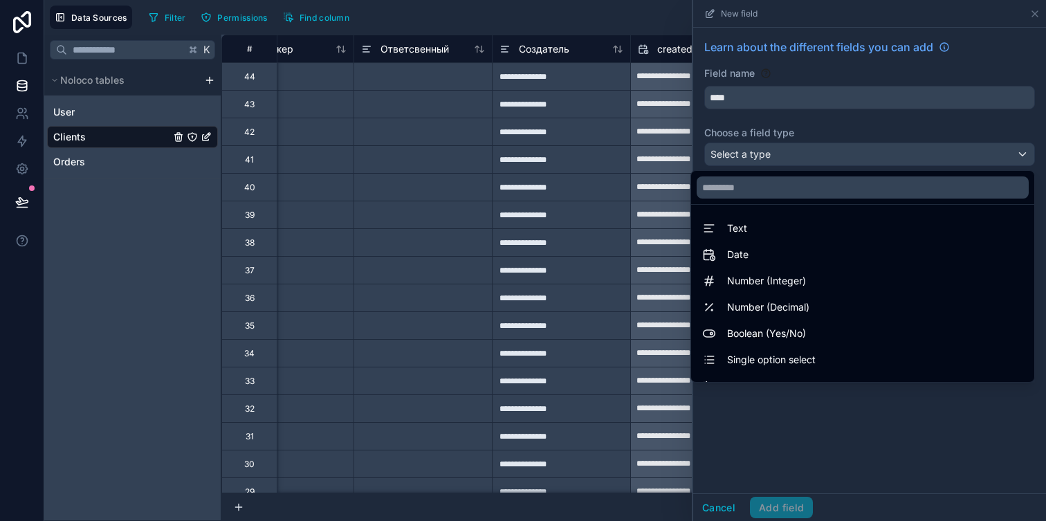
click at [855, 122] on div at bounding box center [869, 260] width 353 height 521
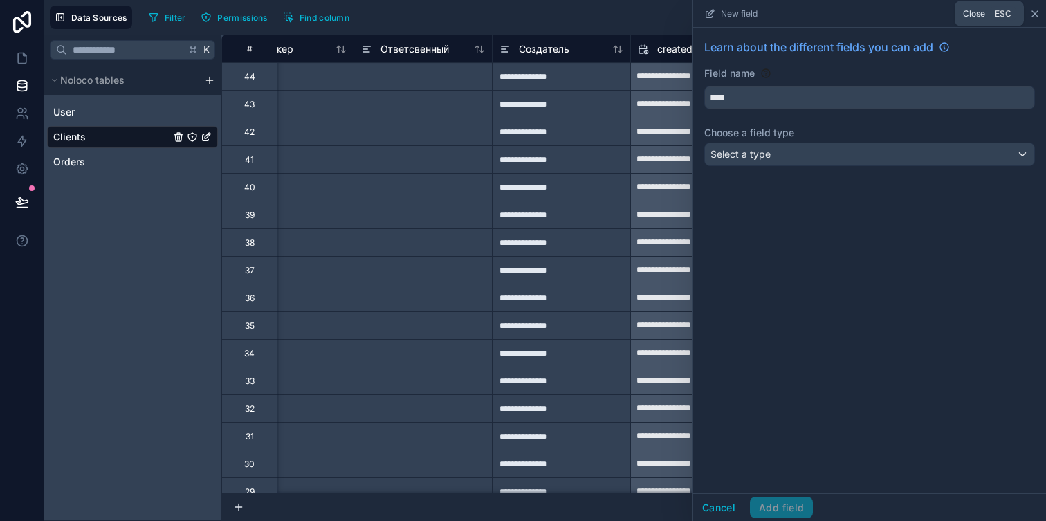
click at [1038, 18] on icon at bounding box center [1035, 13] width 11 height 11
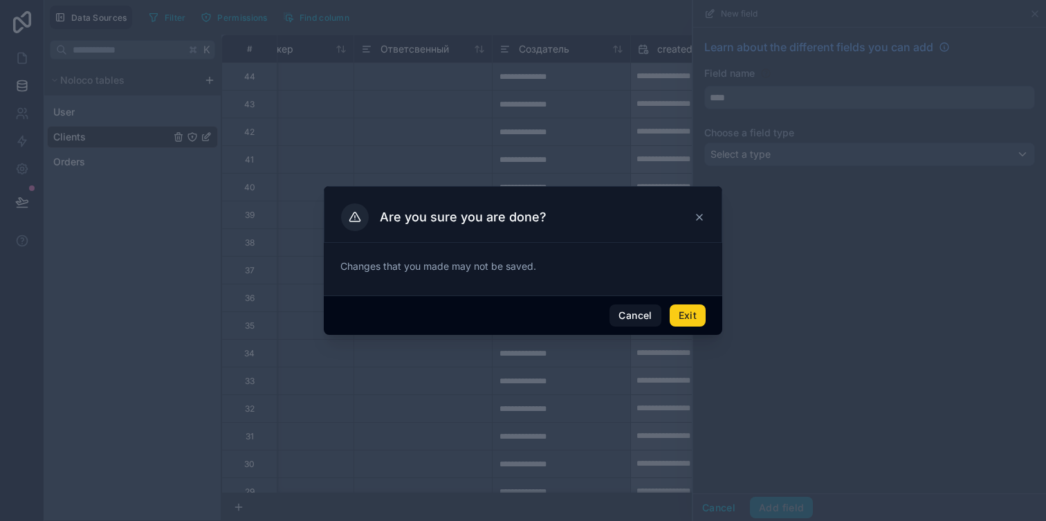
click at [679, 318] on button "Exit" at bounding box center [688, 315] width 36 height 22
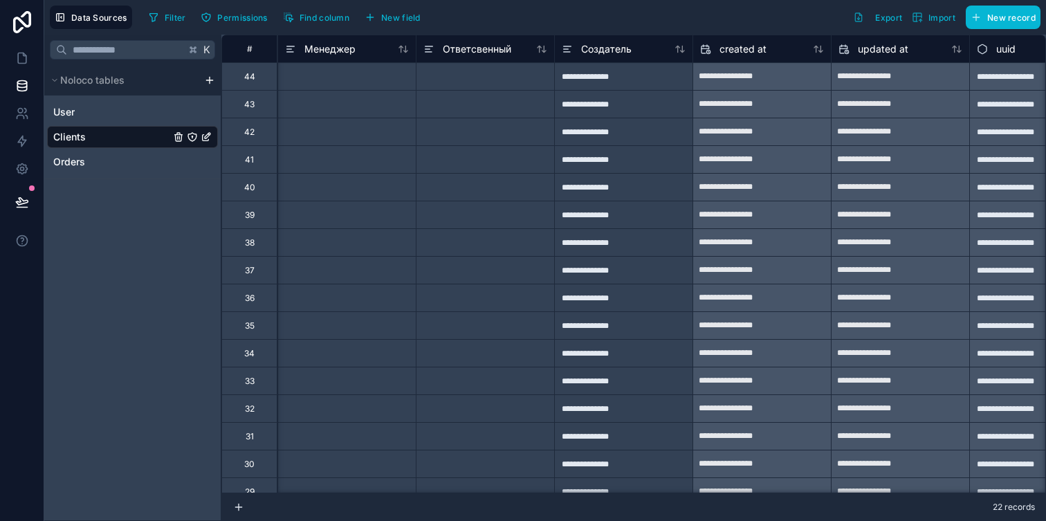
scroll to position [0, 2464]
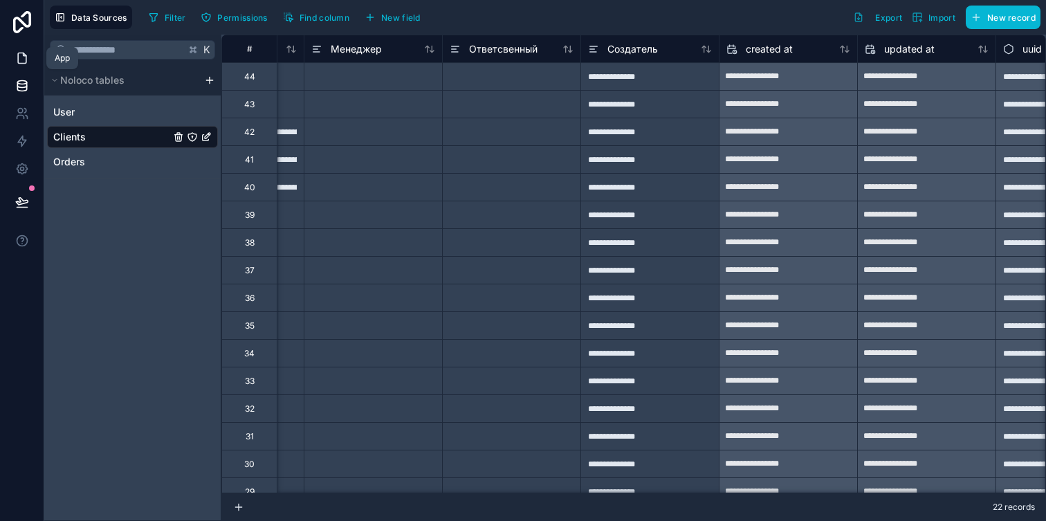
click at [27, 56] on icon at bounding box center [22, 58] width 14 height 14
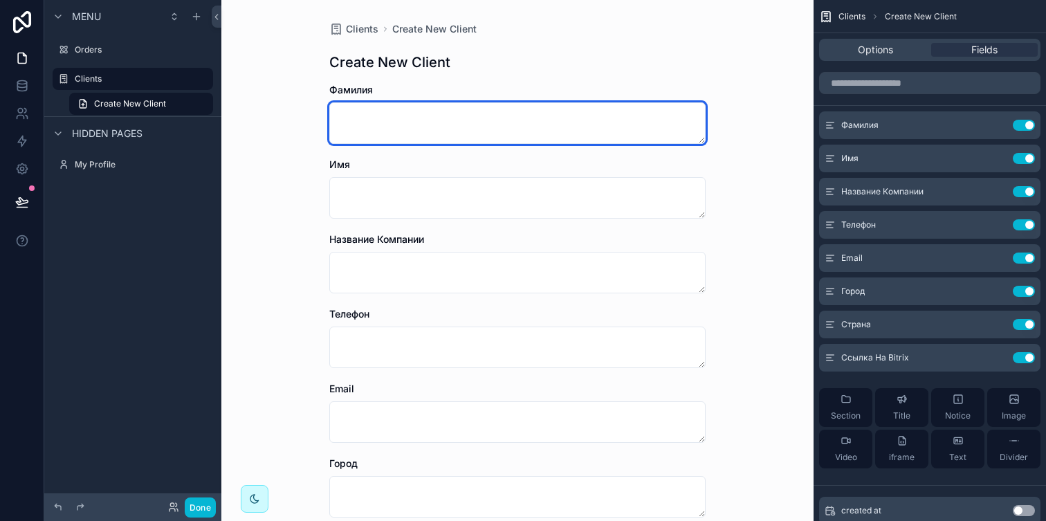
click at [373, 130] on textarea at bounding box center [517, 123] width 376 height 42
type textarea "*"
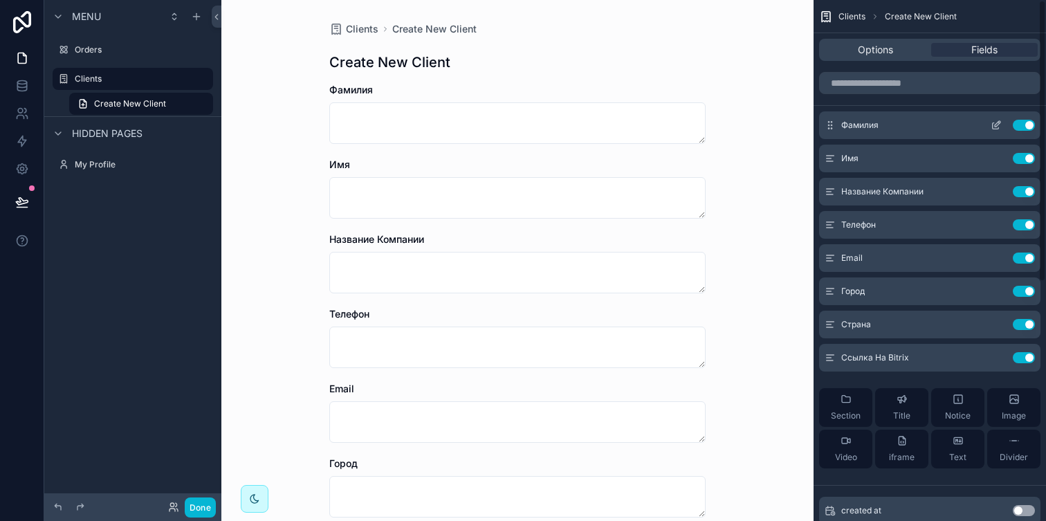
click at [999, 122] on icon "scrollable content" at bounding box center [998, 124] width 6 height 6
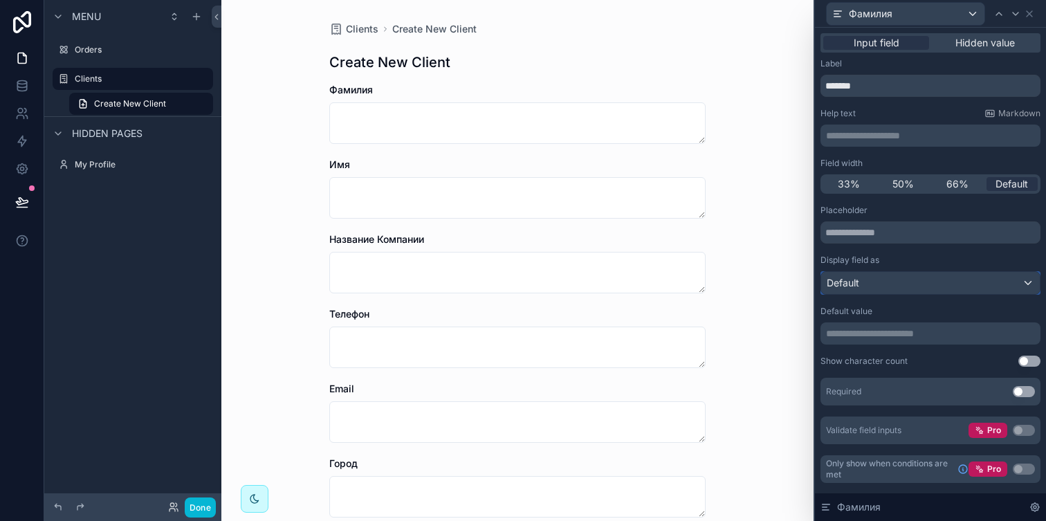
click at [881, 277] on div "Default" at bounding box center [930, 283] width 219 height 22
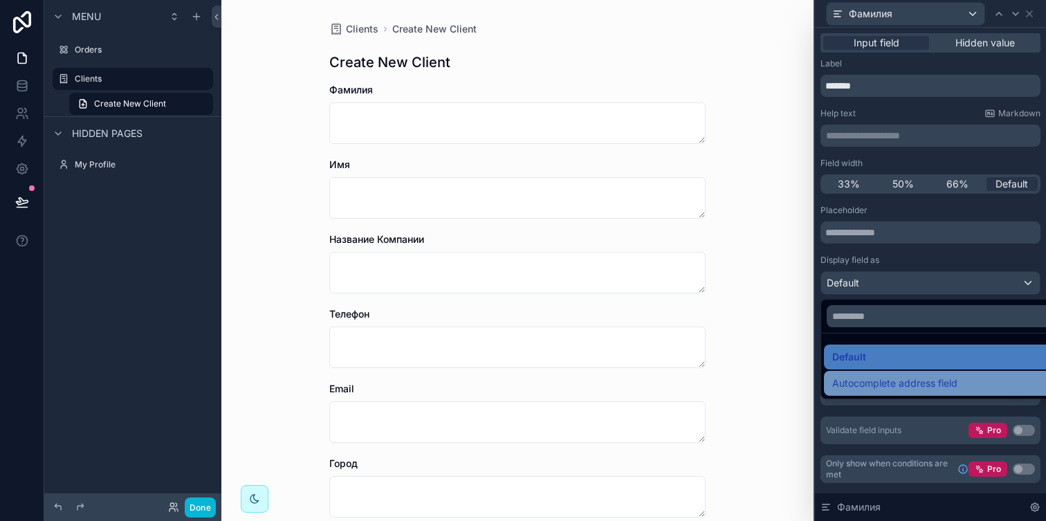
click at [871, 374] on div "Autocomplete address field" at bounding box center [946, 383] width 245 height 25
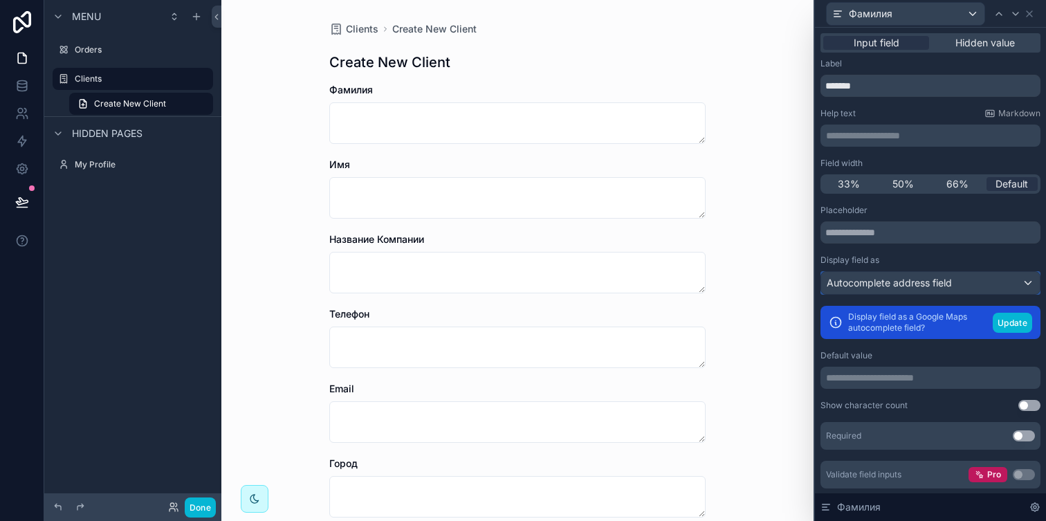
click at [918, 289] on span "Autocomplete address field" at bounding box center [889, 283] width 125 height 14
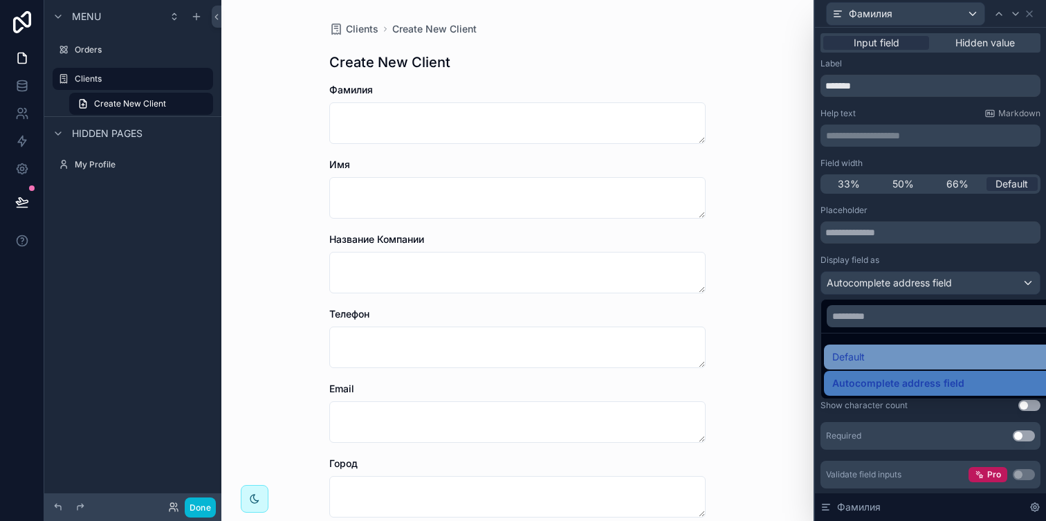
click at [869, 358] on div "Default" at bounding box center [946, 357] width 228 height 17
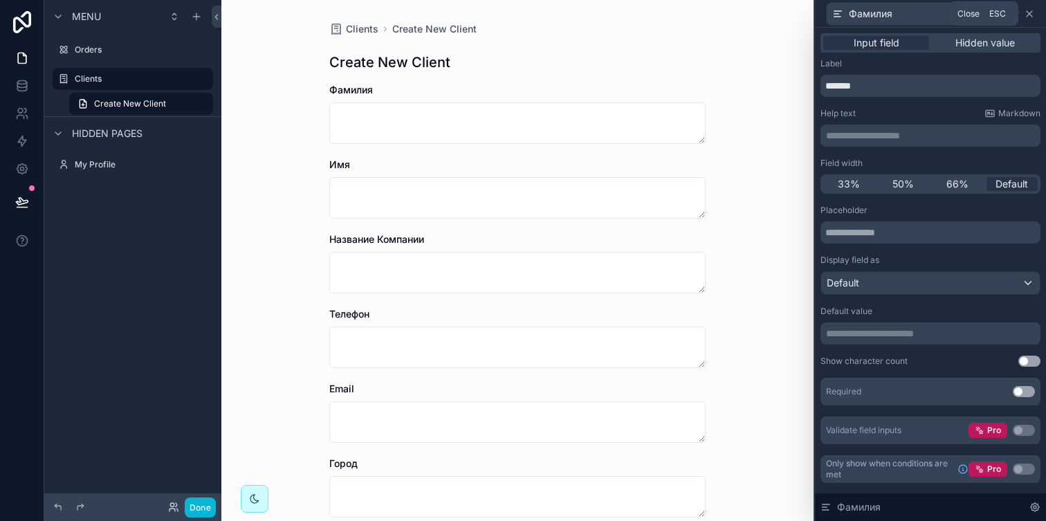
click at [1032, 14] on icon at bounding box center [1029, 13] width 11 height 11
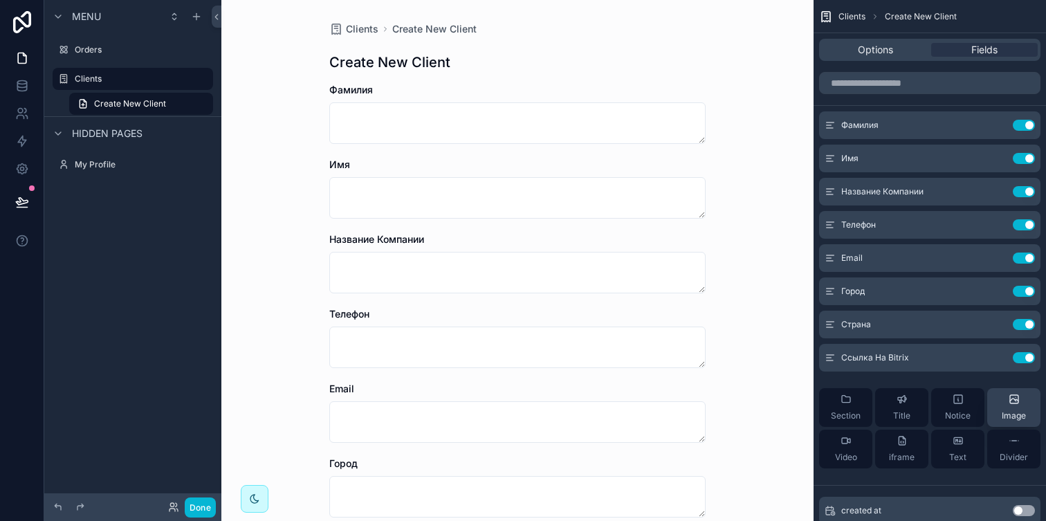
click at [1011, 398] on icon "scrollable content" at bounding box center [1014, 399] width 11 height 11
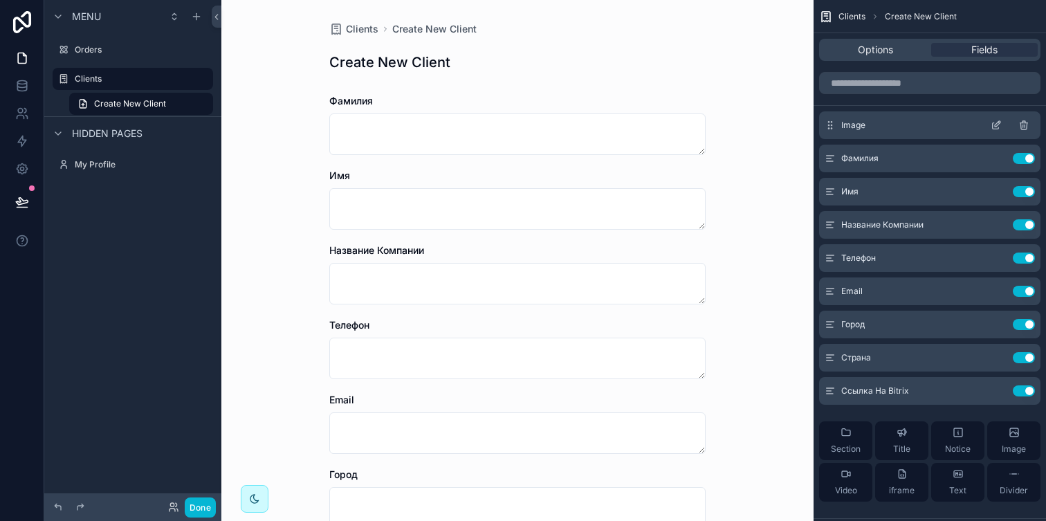
click at [1026, 125] on icon "scrollable content" at bounding box center [1024, 125] width 11 height 11
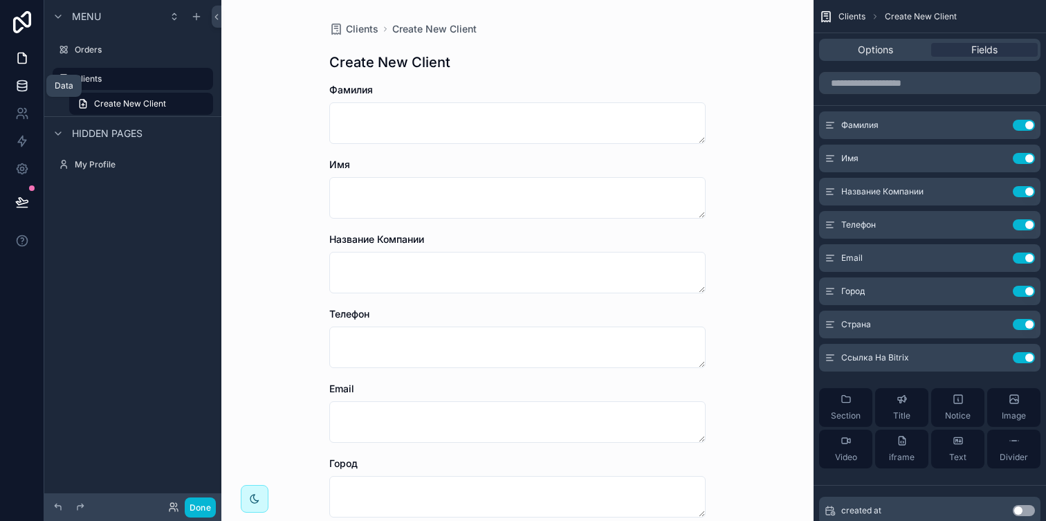
click at [14, 86] on link at bounding box center [22, 86] width 44 height 28
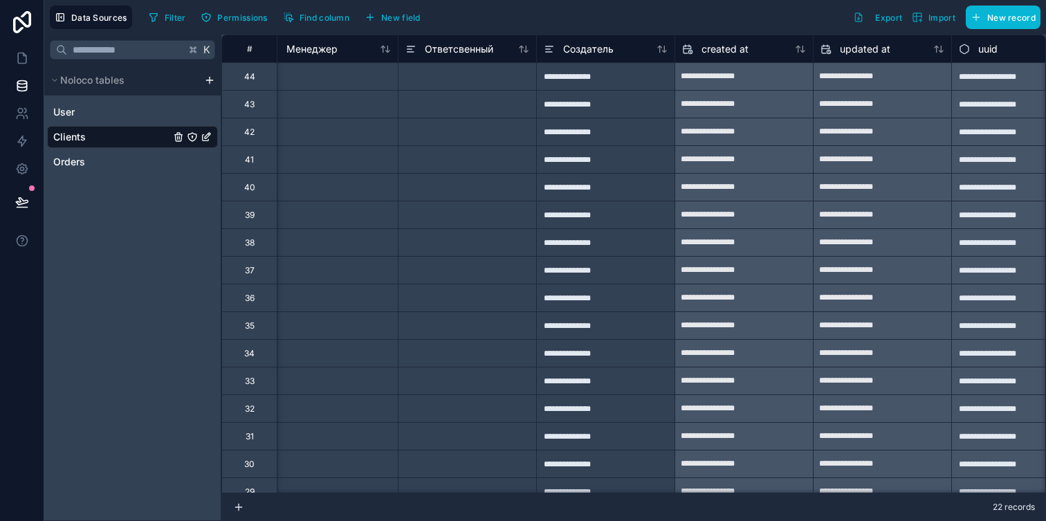
scroll to position [0, 2553]
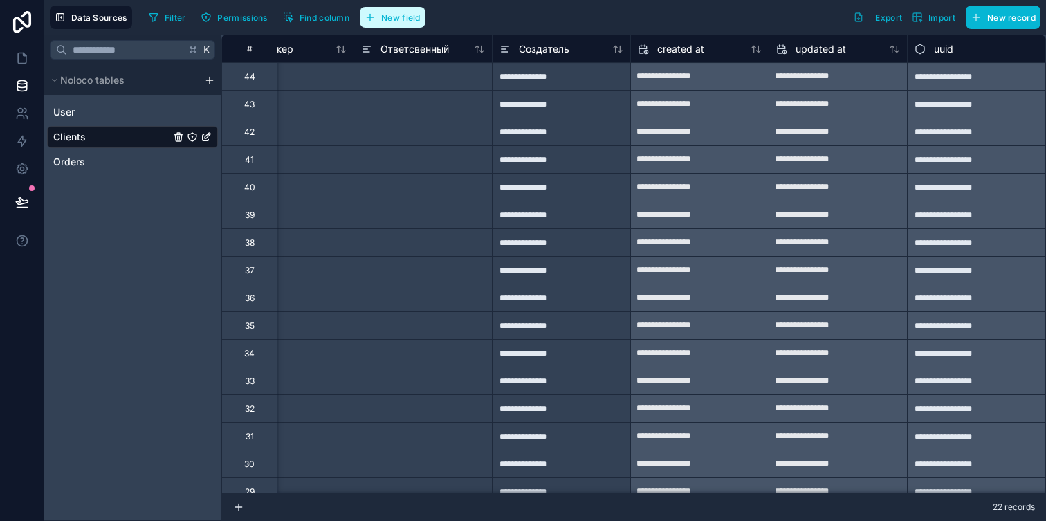
click at [408, 16] on span "New field" at bounding box center [400, 17] width 39 height 10
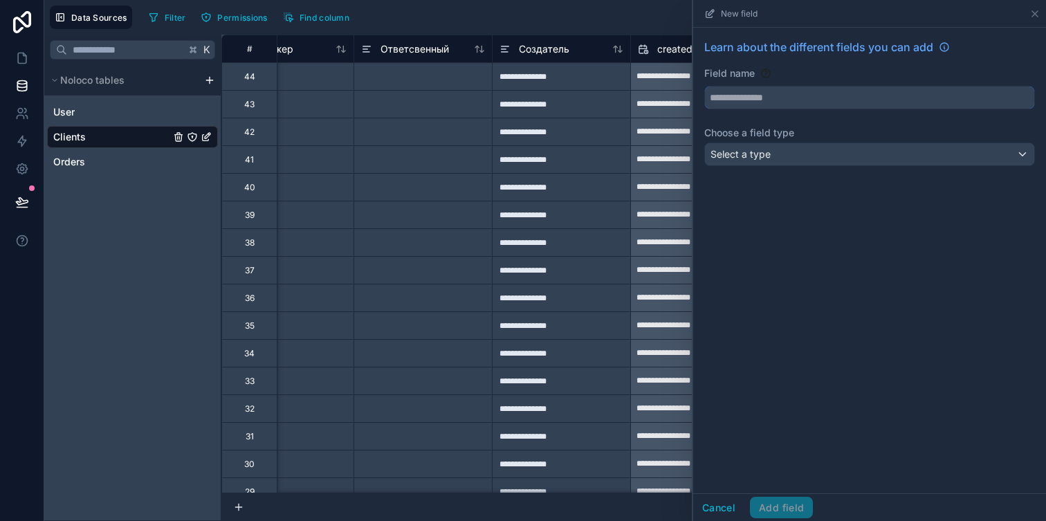
click at [729, 91] on input "text" at bounding box center [869, 97] width 329 height 22
click at [704, 86] on button "****" at bounding box center [869, 98] width 331 height 24
type input "*"
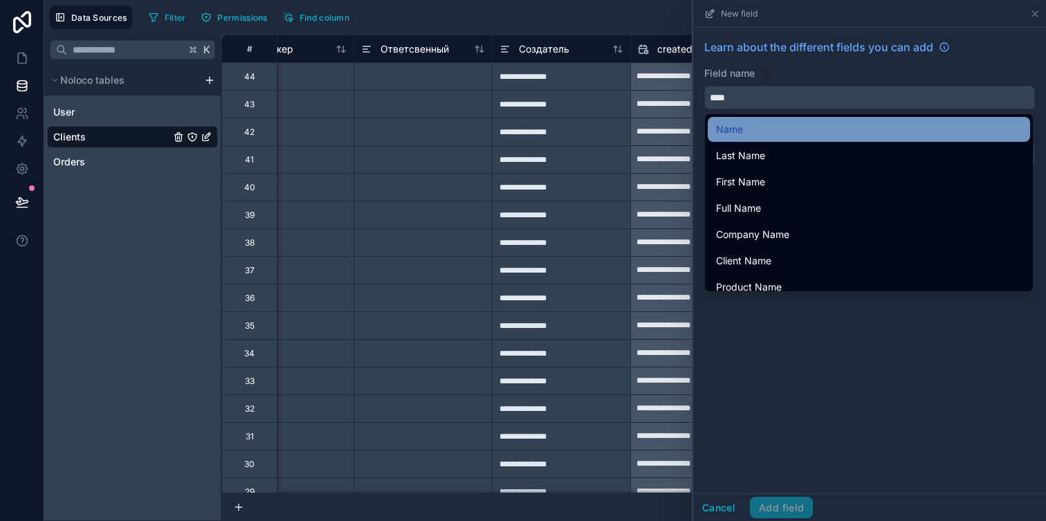
type input "****"
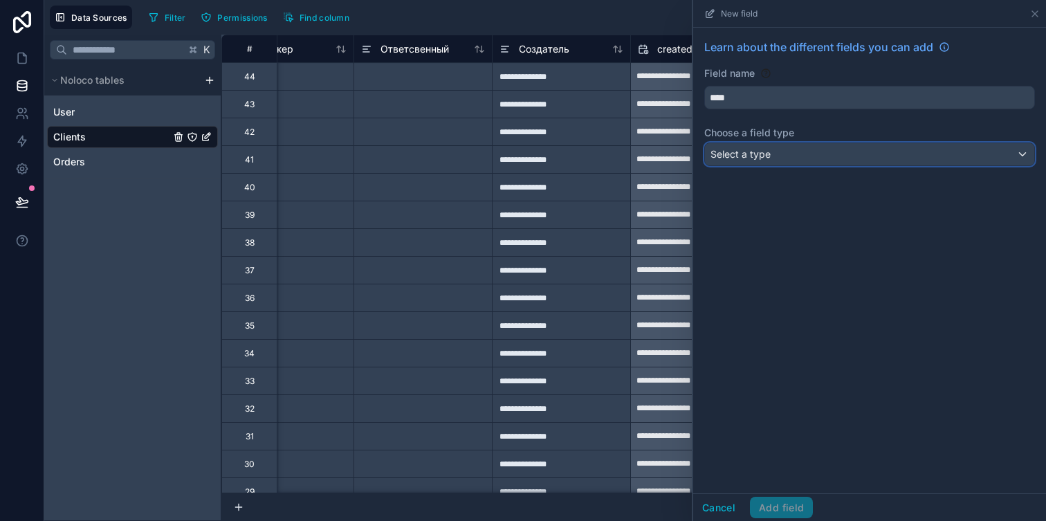
click at [758, 152] on span "Select a type" at bounding box center [741, 154] width 60 height 12
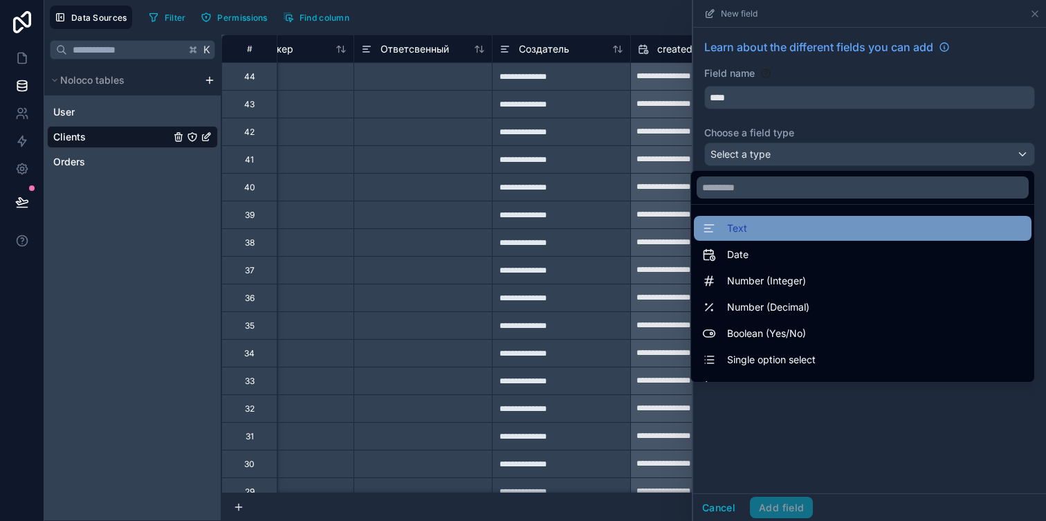
click at [776, 230] on div "Text" at bounding box center [862, 228] width 321 height 17
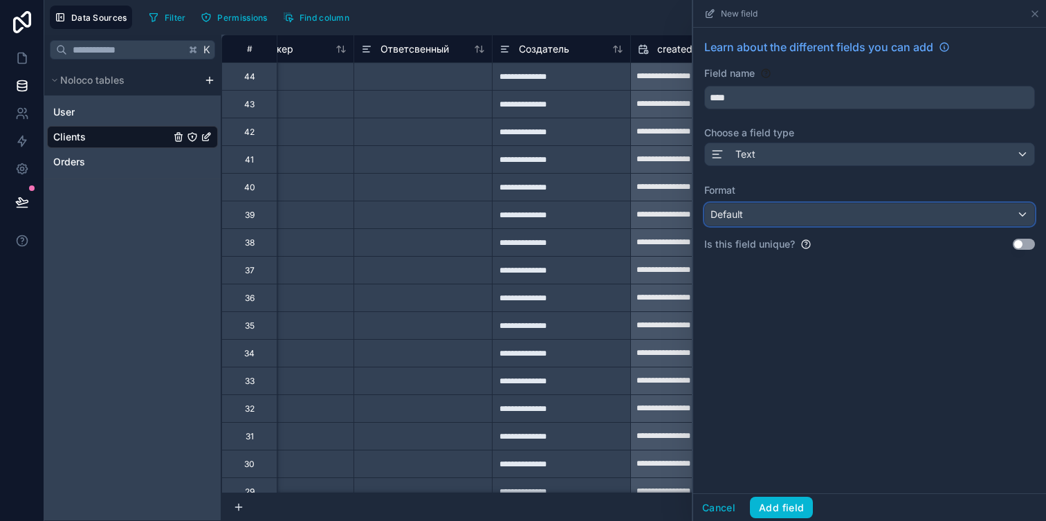
click at [783, 215] on div "Default" at bounding box center [869, 214] width 329 height 22
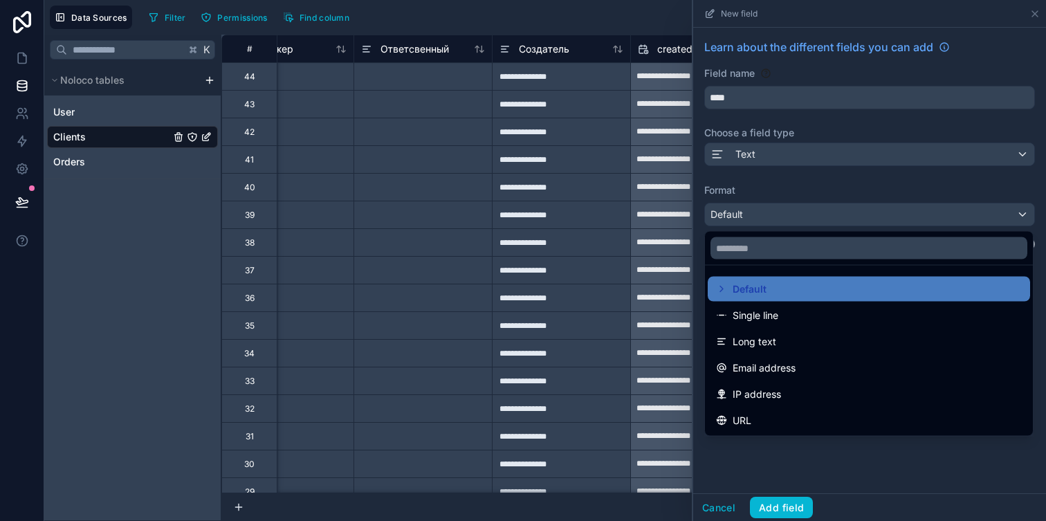
click at [747, 172] on div at bounding box center [869, 260] width 353 height 521
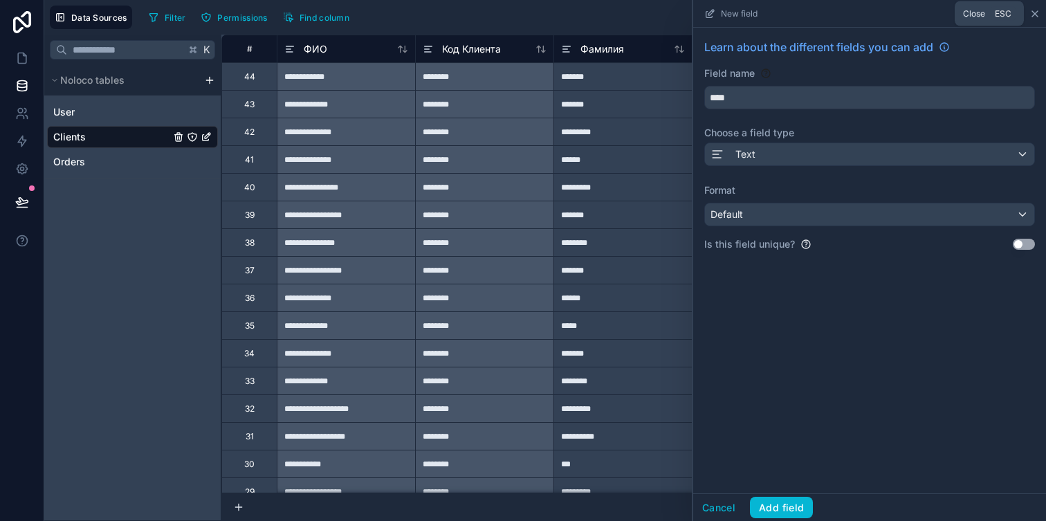
click at [1037, 16] on icon at bounding box center [1035, 13] width 11 height 11
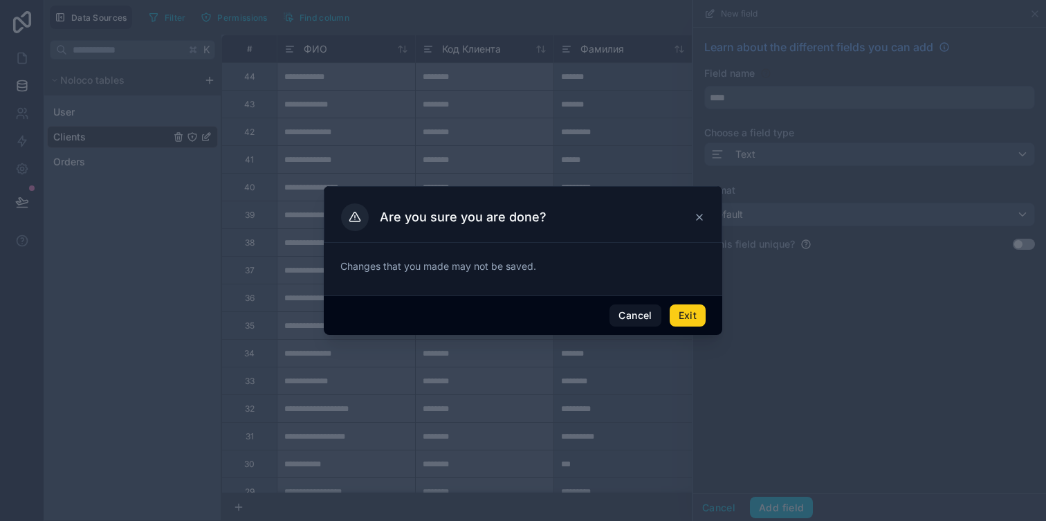
click at [689, 316] on button "Exit" at bounding box center [688, 315] width 36 height 22
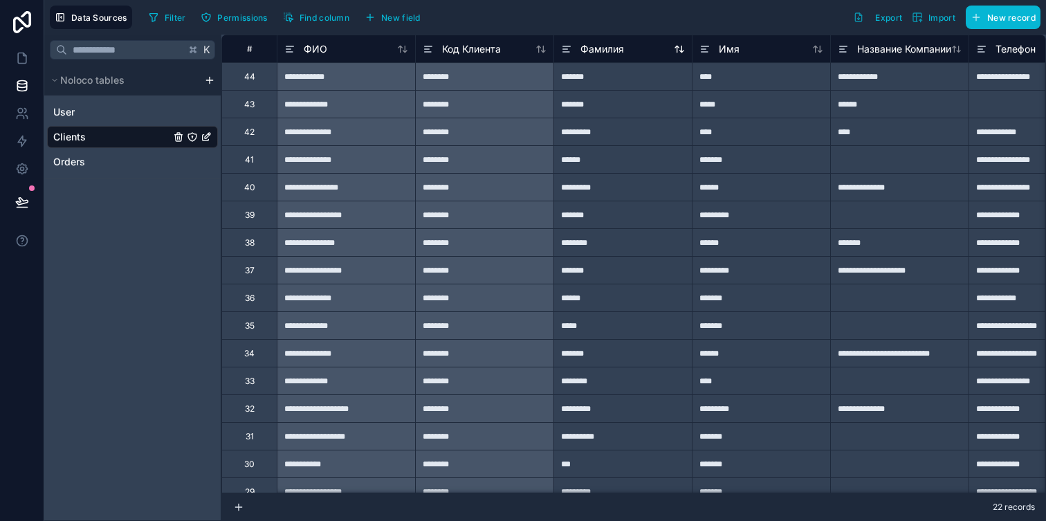
click at [599, 55] on span "Фамилия" at bounding box center [603, 49] width 44 height 14
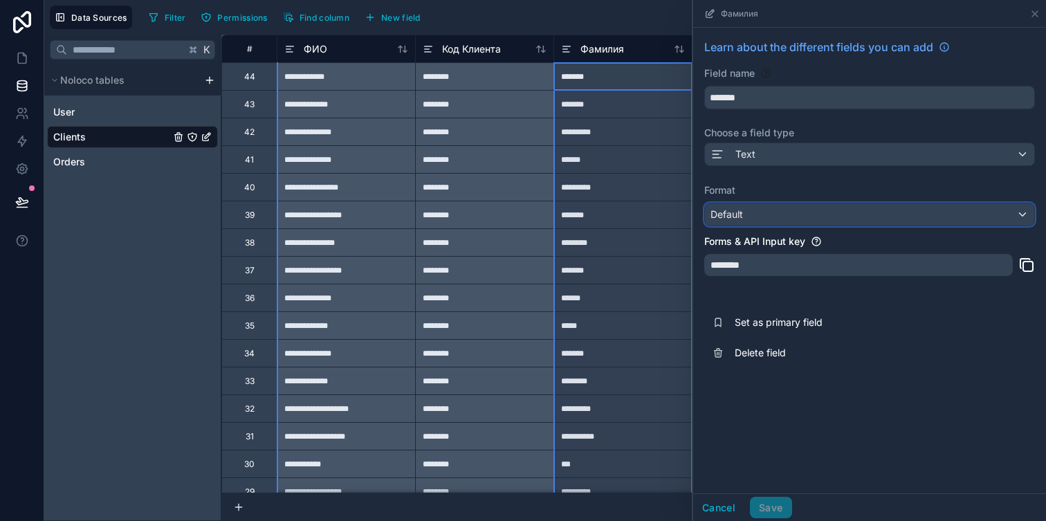
click at [784, 214] on div "Default" at bounding box center [869, 214] width 329 height 22
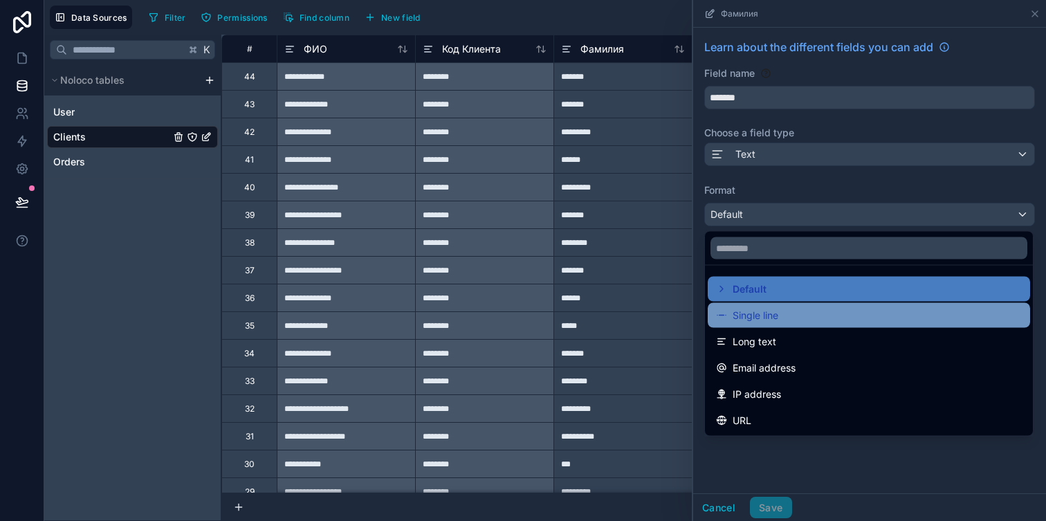
click at [778, 311] on span "Single line" at bounding box center [756, 315] width 46 height 17
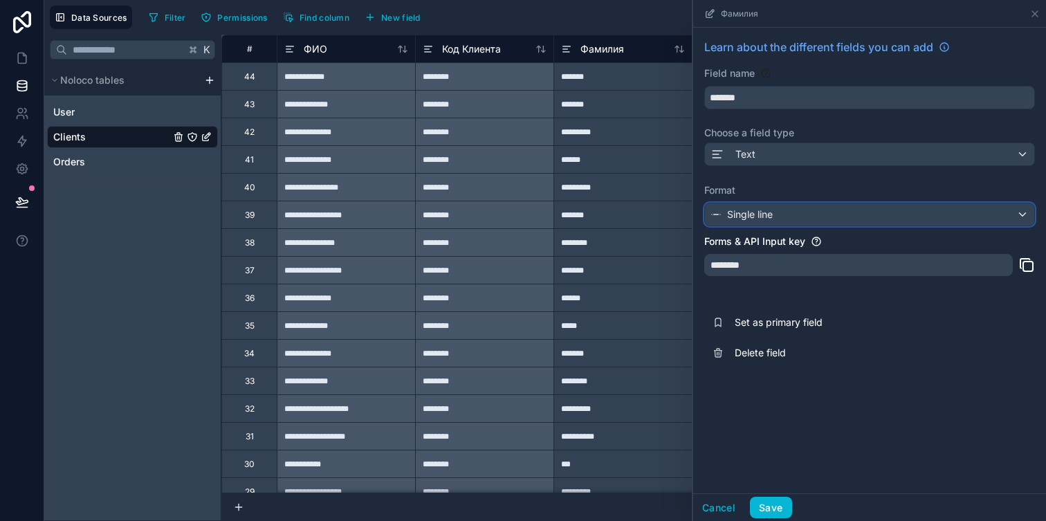
click at [742, 217] on span "Single line" at bounding box center [750, 215] width 46 height 14
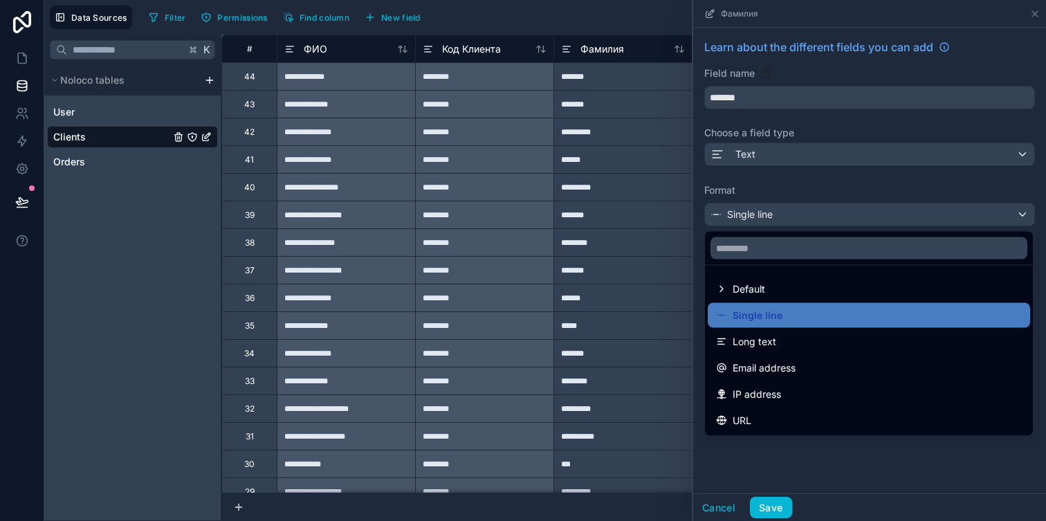
click at [742, 217] on div at bounding box center [869, 260] width 353 height 521
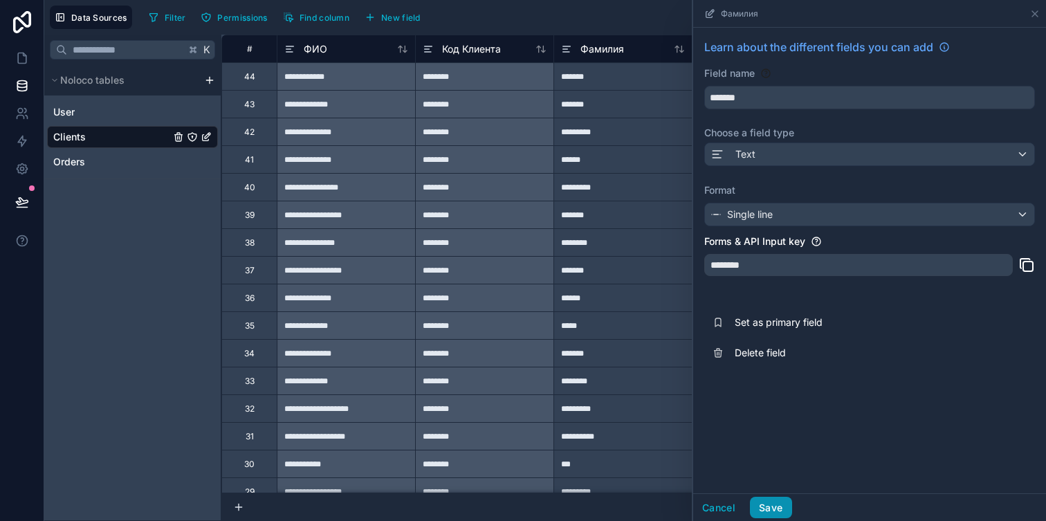
click at [779, 504] on button "Save" at bounding box center [771, 508] width 42 height 22
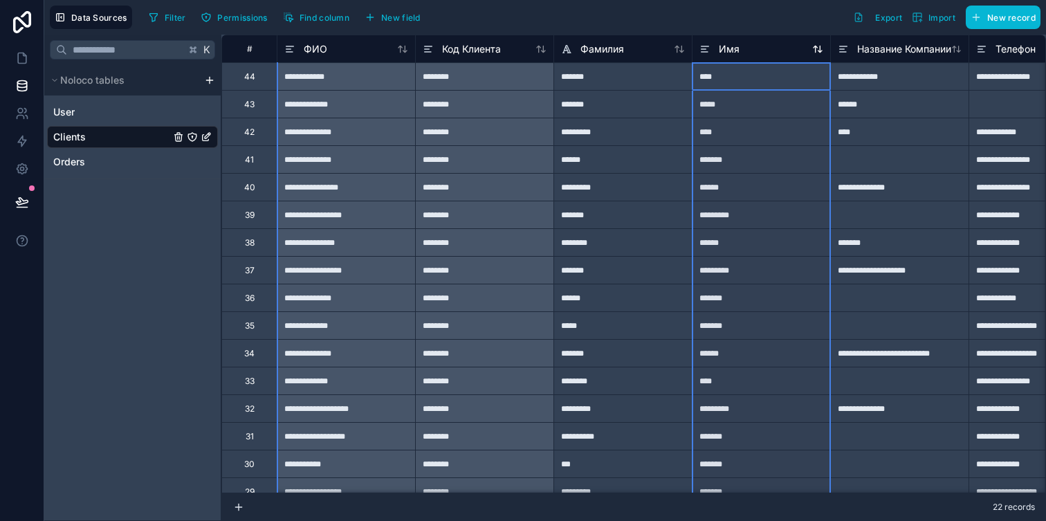
click at [705, 49] on icon at bounding box center [704, 49] width 5 height 0
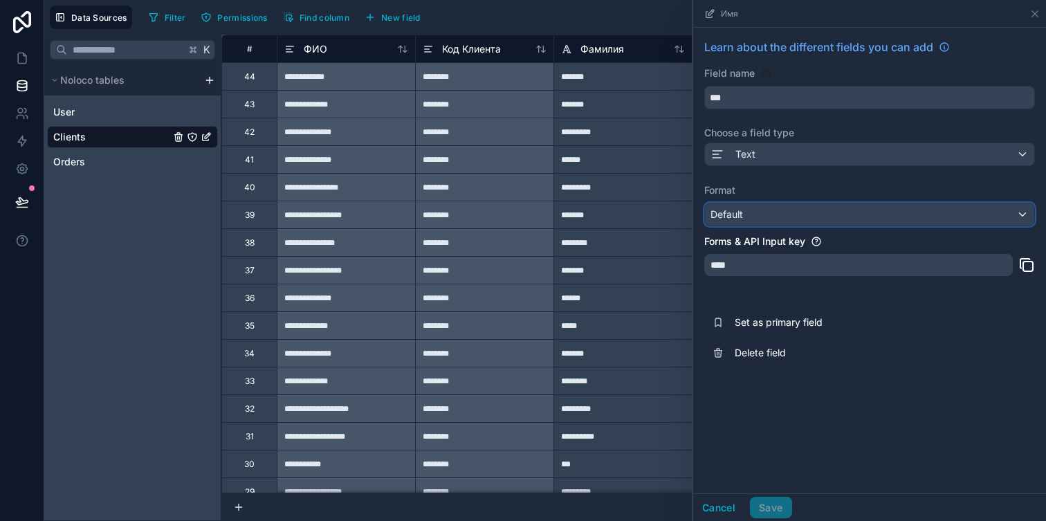
click at [769, 217] on div "Default" at bounding box center [869, 214] width 329 height 22
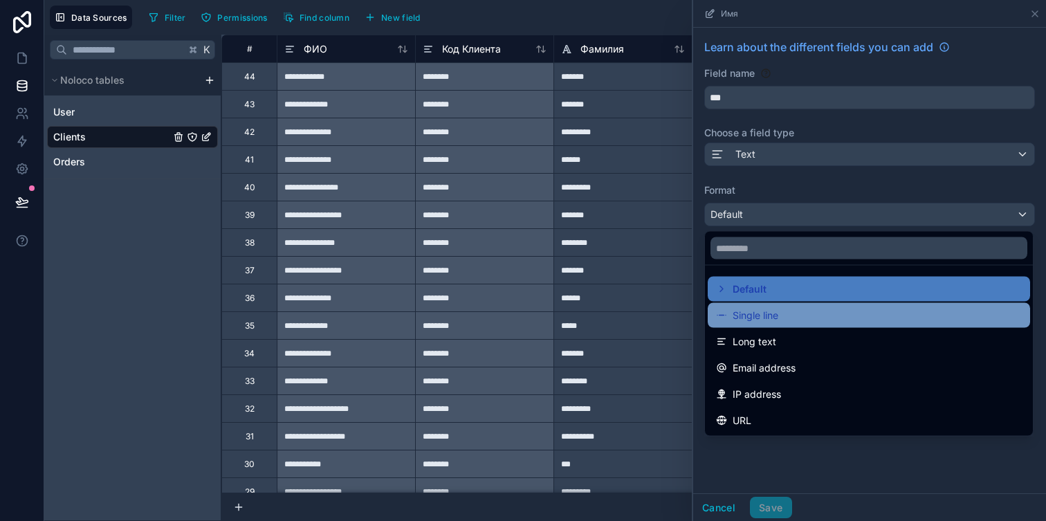
click at [769, 307] on span "Single line" at bounding box center [756, 315] width 46 height 17
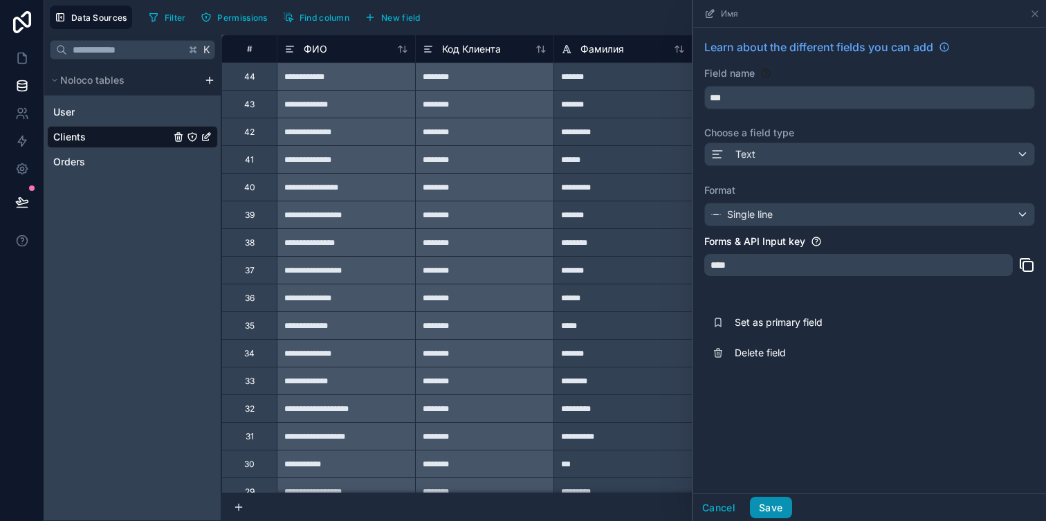
click at [765, 499] on button "Save" at bounding box center [771, 508] width 42 height 22
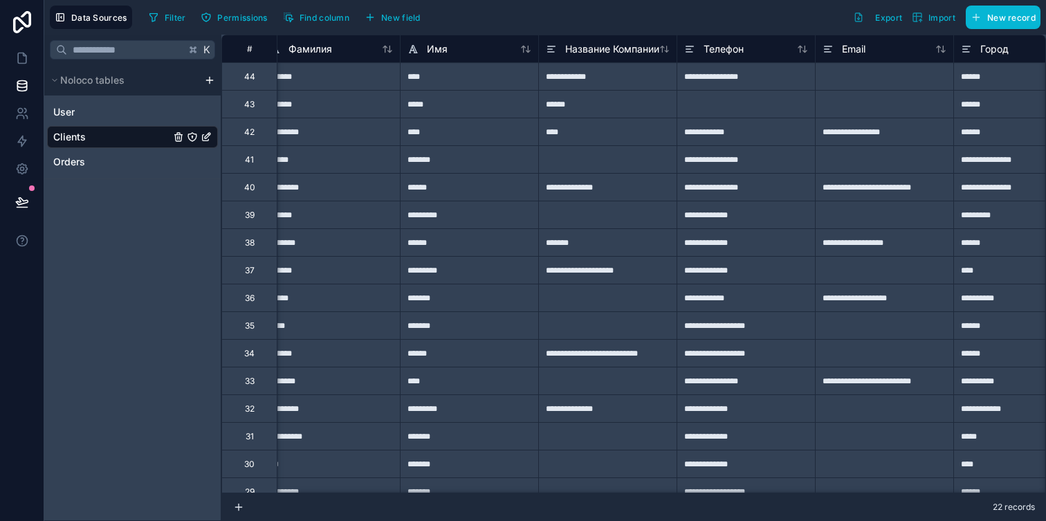
scroll to position [0, 302]
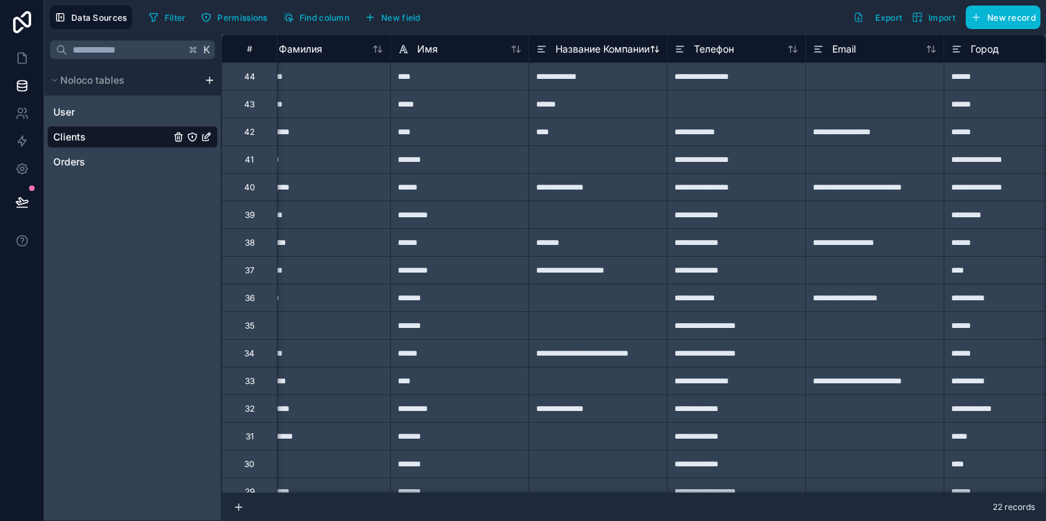
click at [565, 53] on span "Название Компании" at bounding box center [603, 49] width 94 height 14
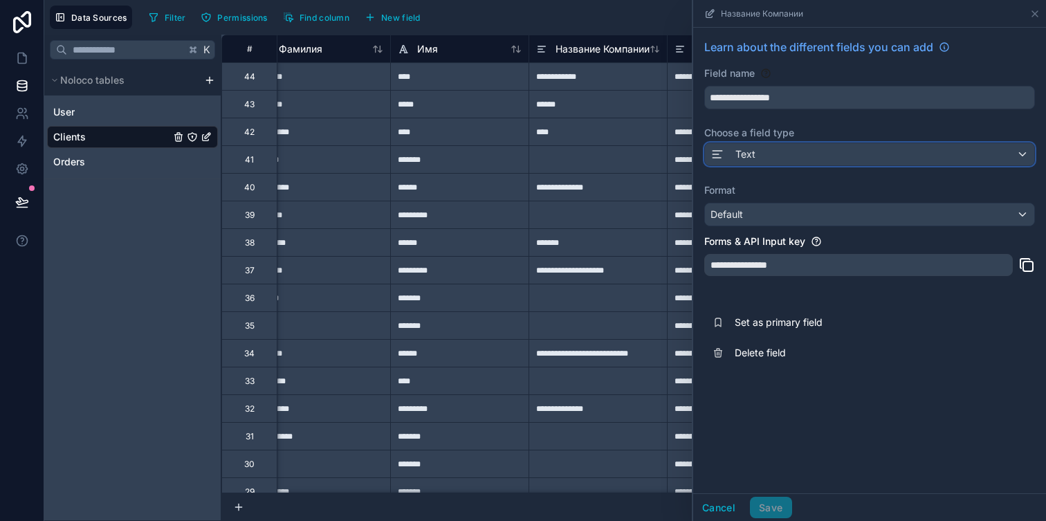
click at [718, 156] on icon at bounding box center [718, 154] width 14 height 17
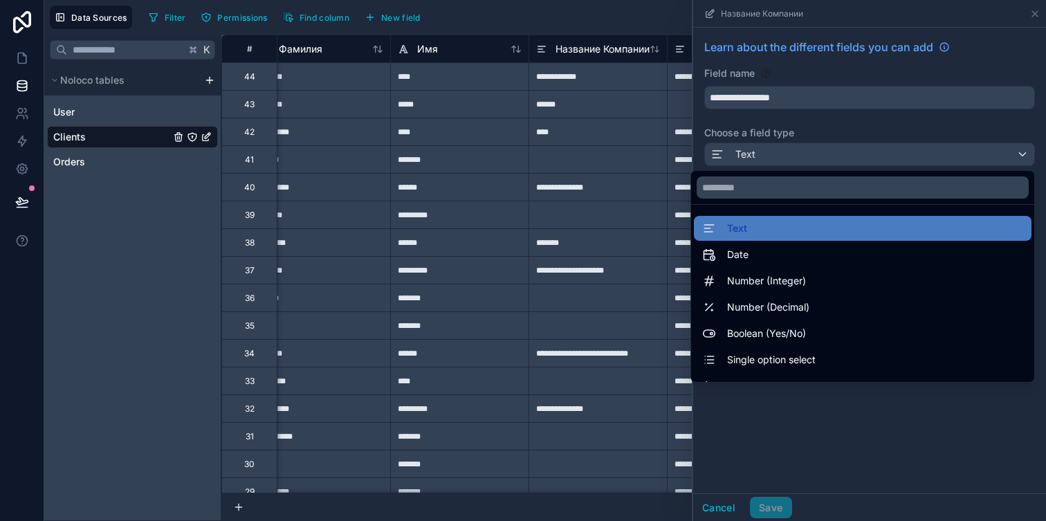
click at [727, 165] on div at bounding box center [869, 260] width 353 height 521
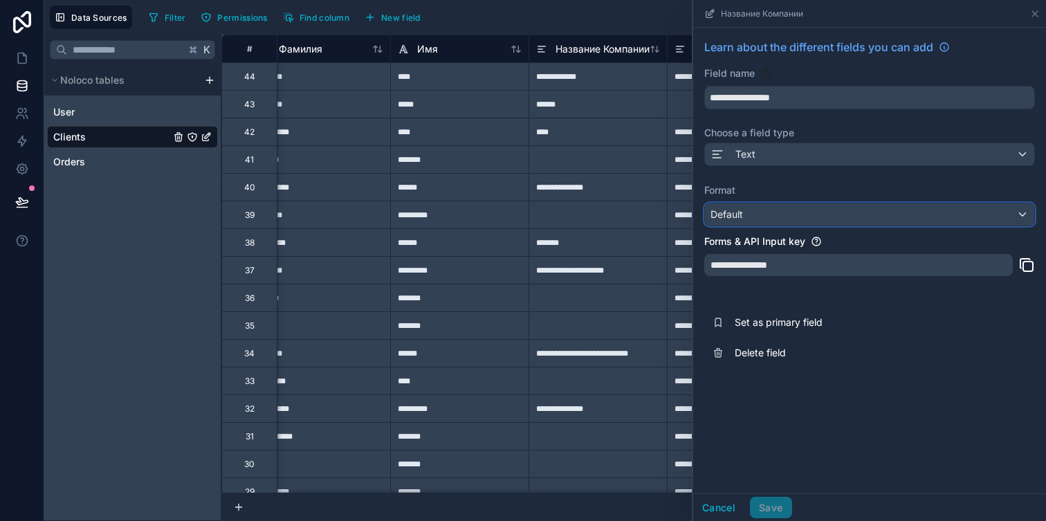
click at [757, 219] on div "Default" at bounding box center [869, 214] width 329 height 22
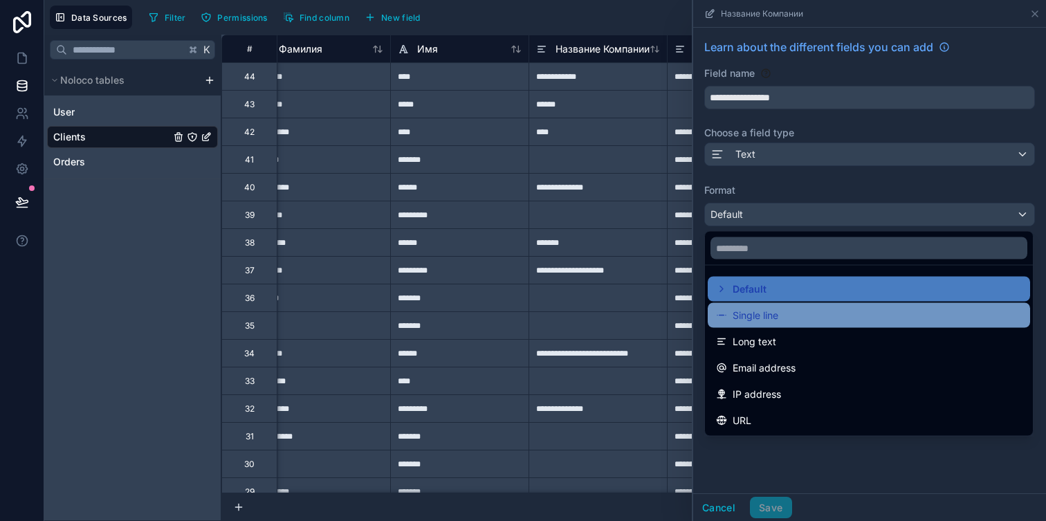
click at [764, 316] on span "Single line" at bounding box center [756, 315] width 46 height 17
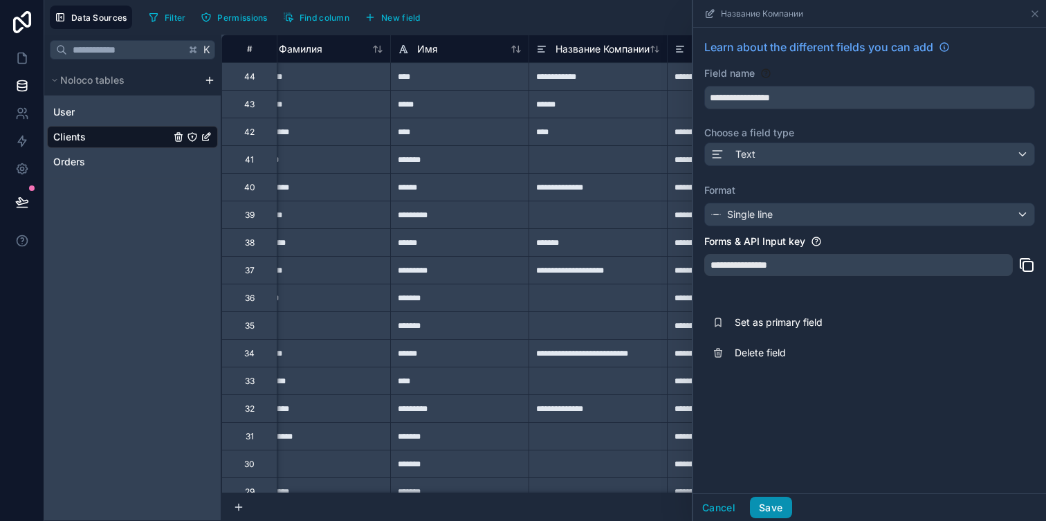
click at [776, 502] on button "Save" at bounding box center [771, 508] width 42 height 22
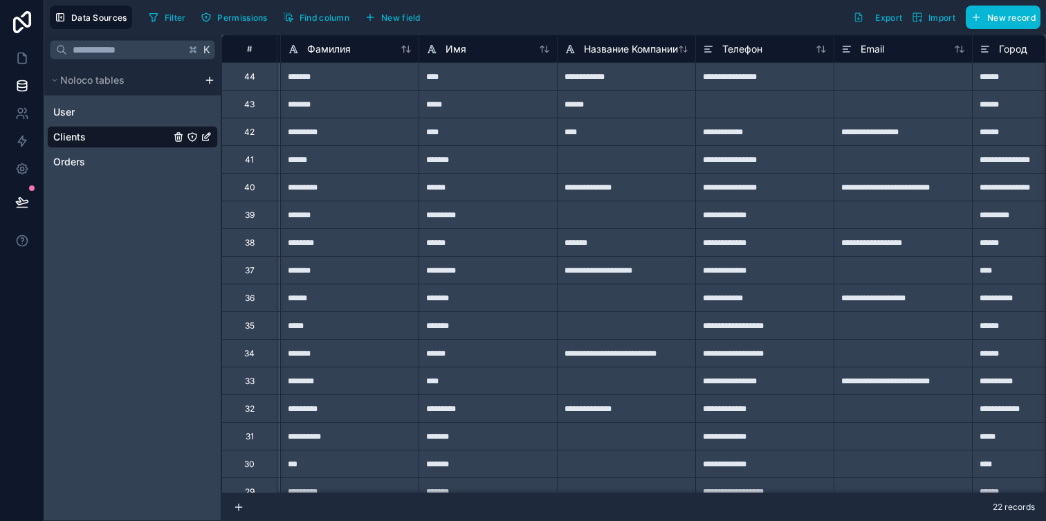
scroll to position [0, 286]
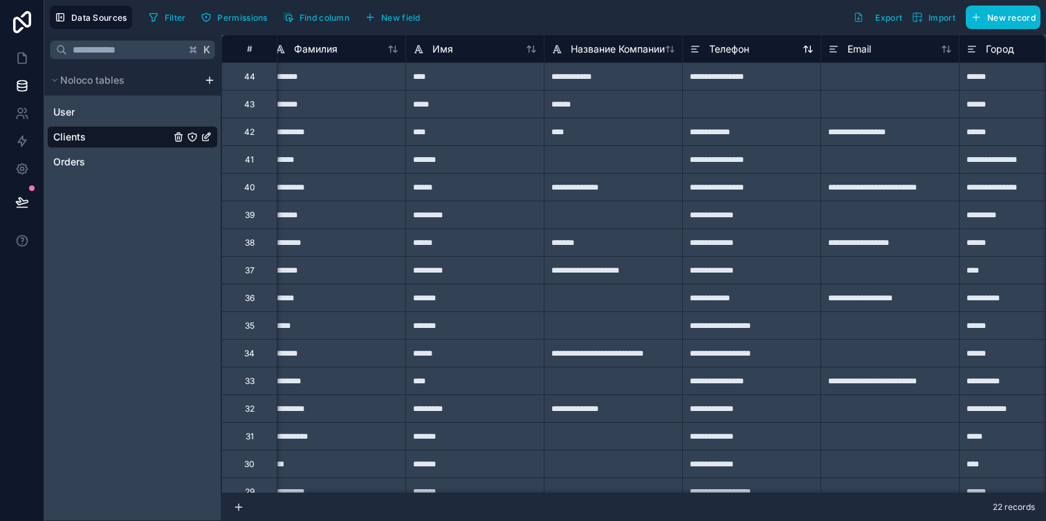
click at [701, 46] on div "Телефон" at bounding box center [720, 49] width 60 height 17
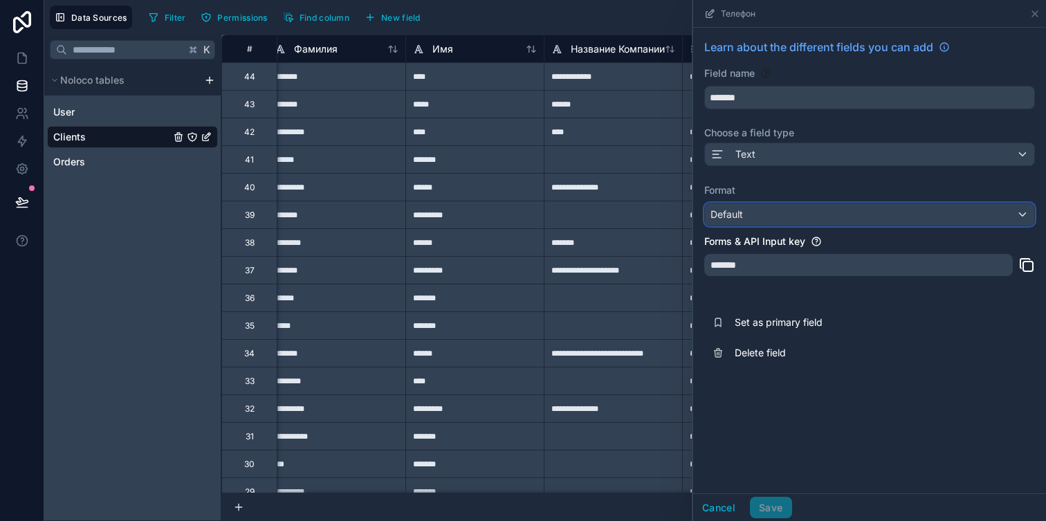
click at [760, 210] on div "Default" at bounding box center [869, 214] width 329 height 22
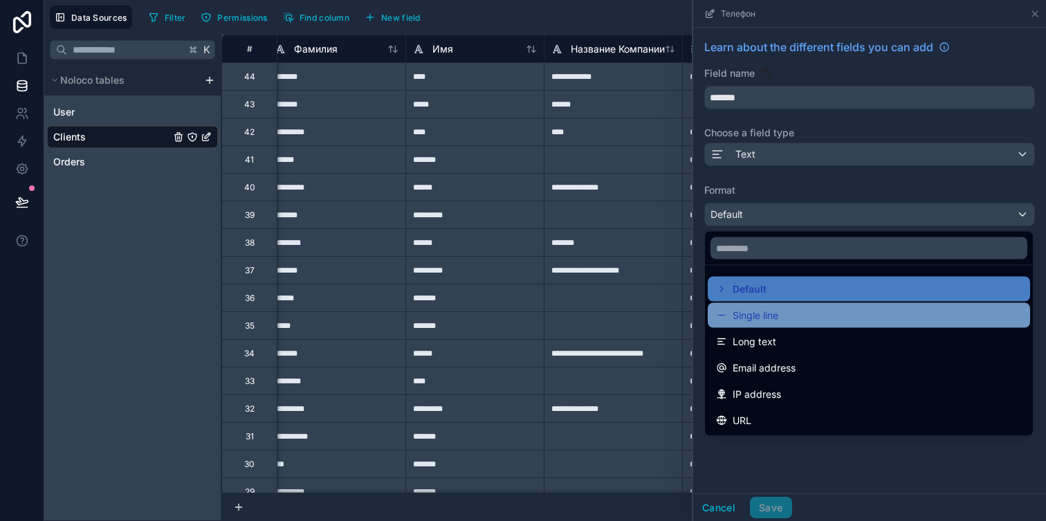
click at [783, 316] on div "Single line" at bounding box center [869, 315] width 306 height 17
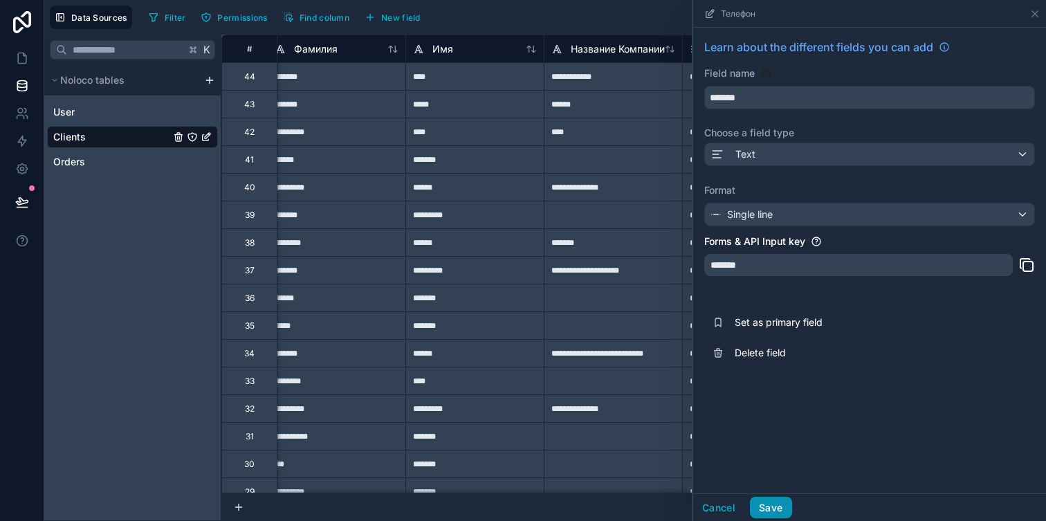
click at [776, 504] on button "Save" at bounding box center [771, 508] width 42 height 22
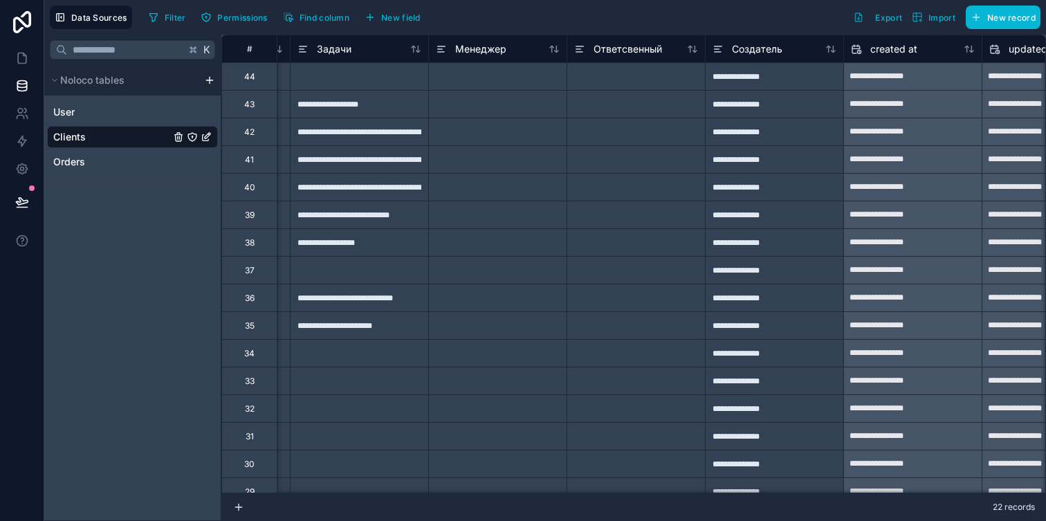
scroll to position [0, 2553]
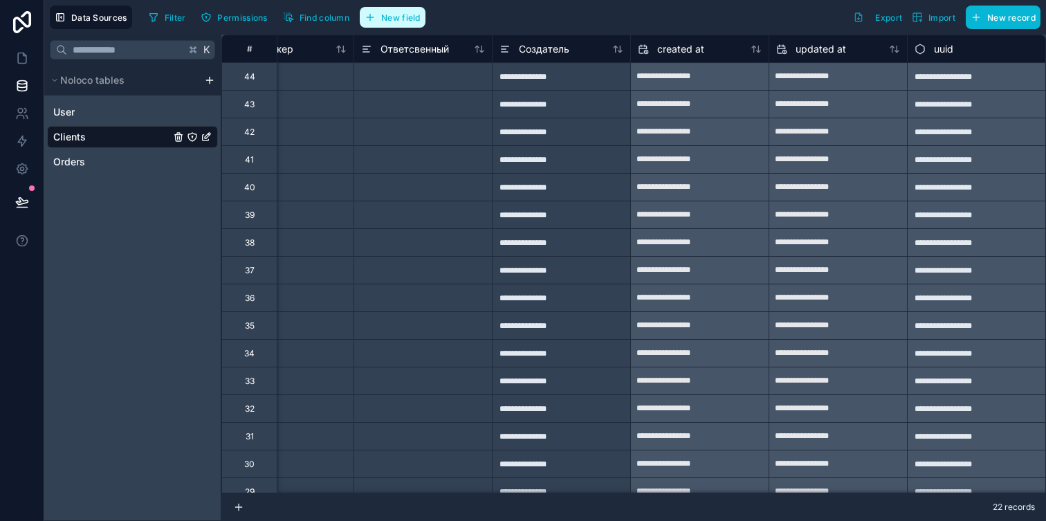
click at [396, 14] on span "New field" at bounding box center [400, 17] width 39 height 10
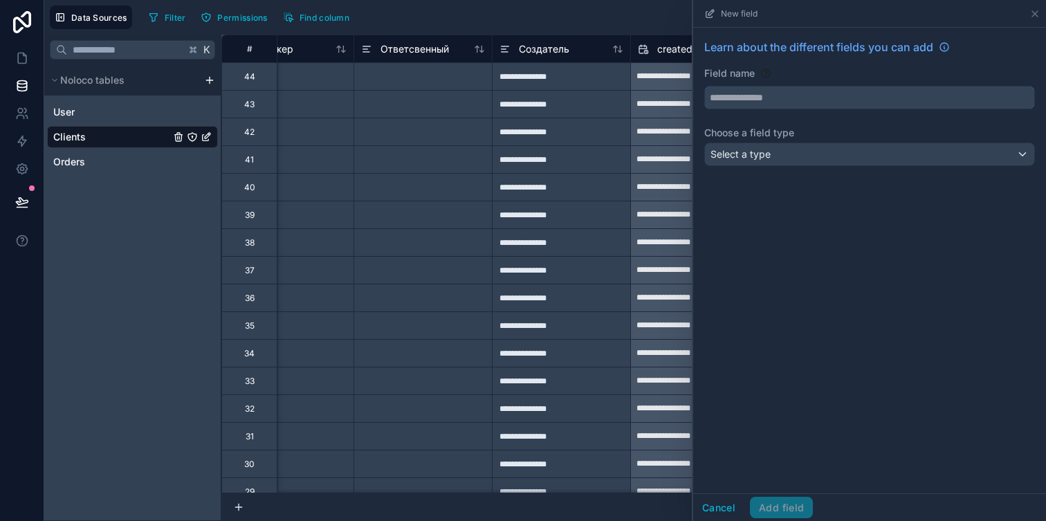
click at [736, 95] on input "text" at bounding box center [869, 97] width 329 height 22
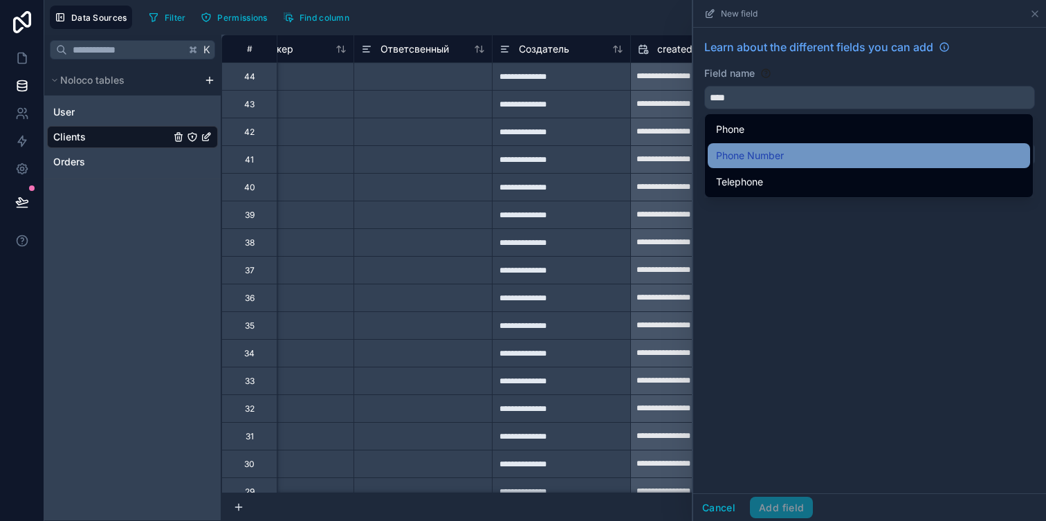
click at [805, 148] on div "Phone Number" at bounding box center [869, 155] width 306 height 17
type input "**********"
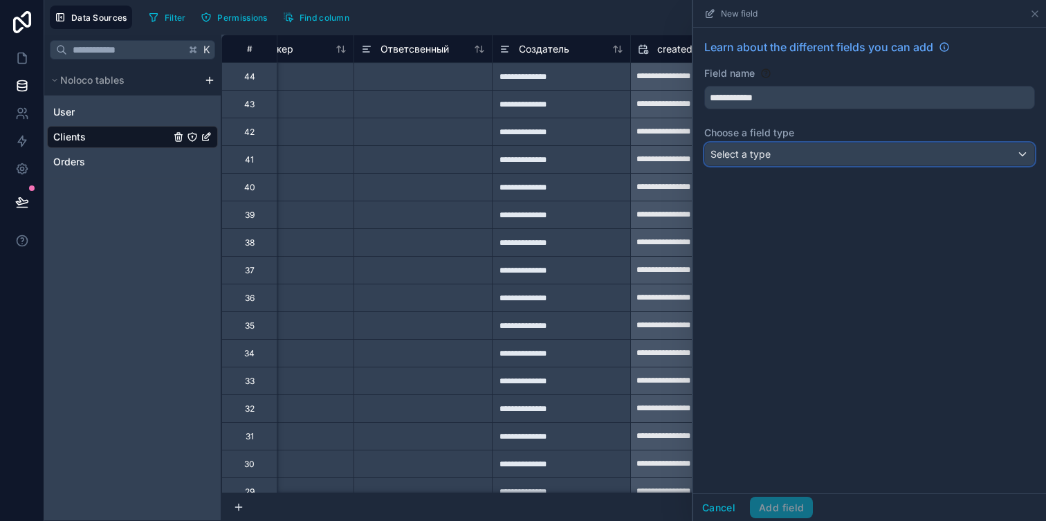
click at [785, 154] on div "Select a type" at bounding box center [869, 154] width 329 height 22
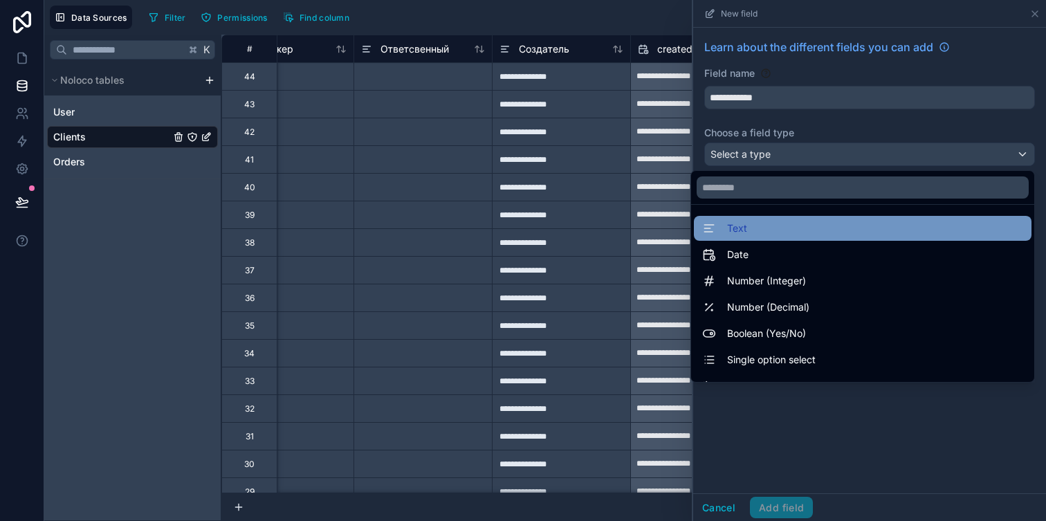
click at [769, 226] on div "Text" at bounding box center [862, 228] width 321 height 17
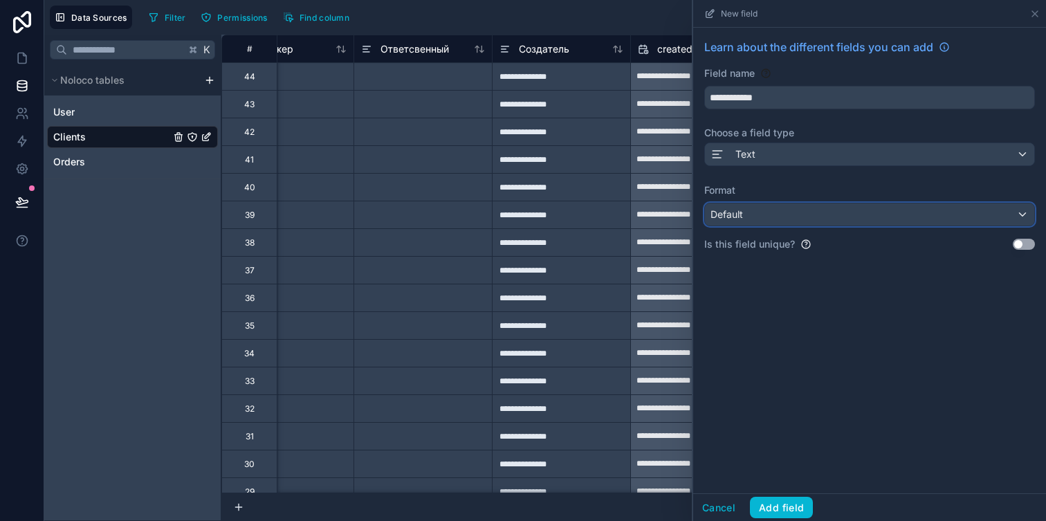
click at [769, 219] on div "Default" at bounding box center [869, 214] width 329 height 22
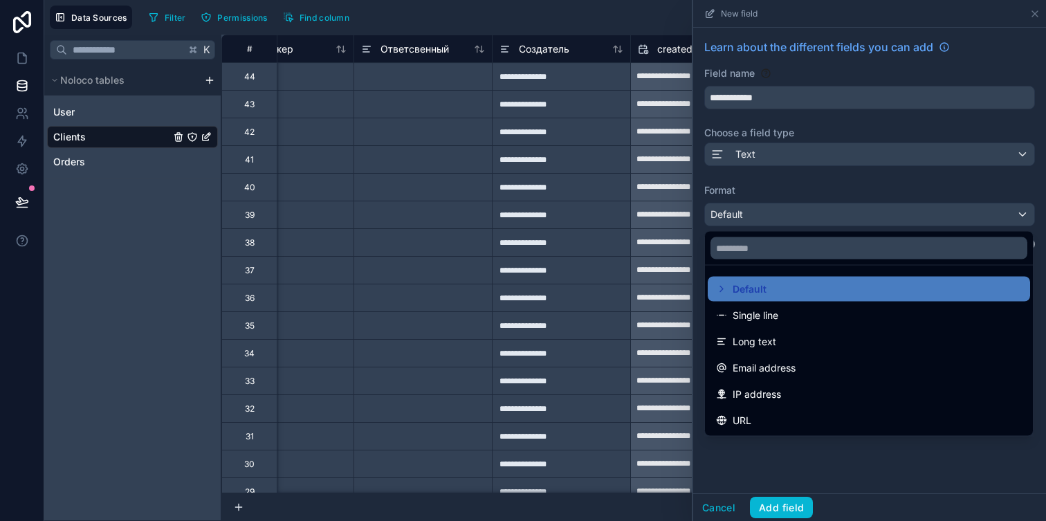
click at [781, 224] on div at bounding box center [869, 260] width 353 height 521
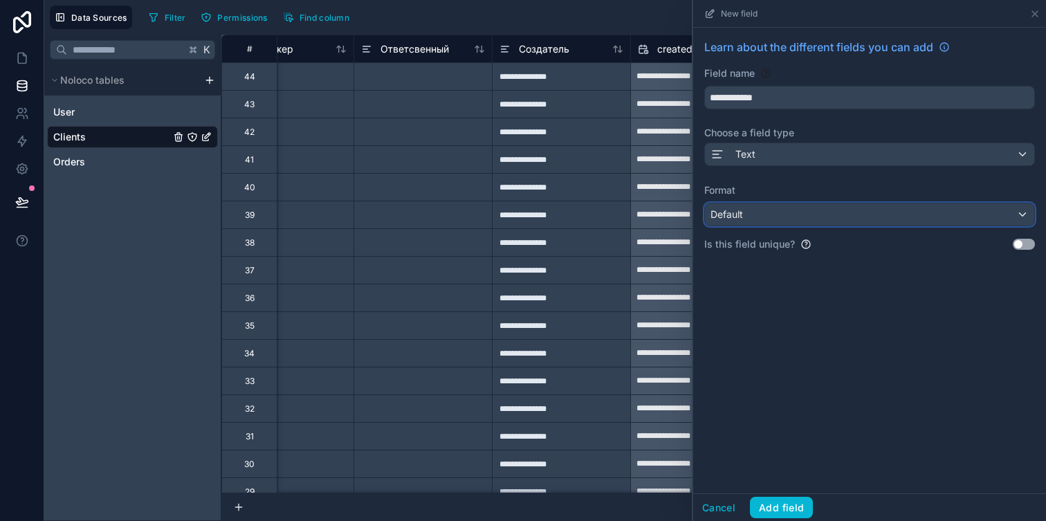
click at [781, 223] on div "Default" at bounding box center [869, 214] width 329 height 22
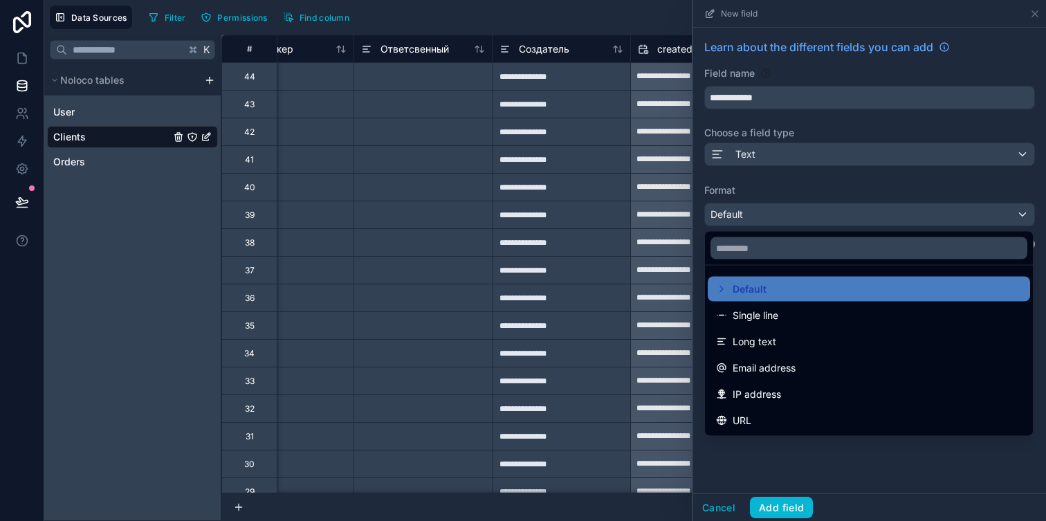
click at [763, 219] on div at bounding box center [869, 260] width 353 height 521
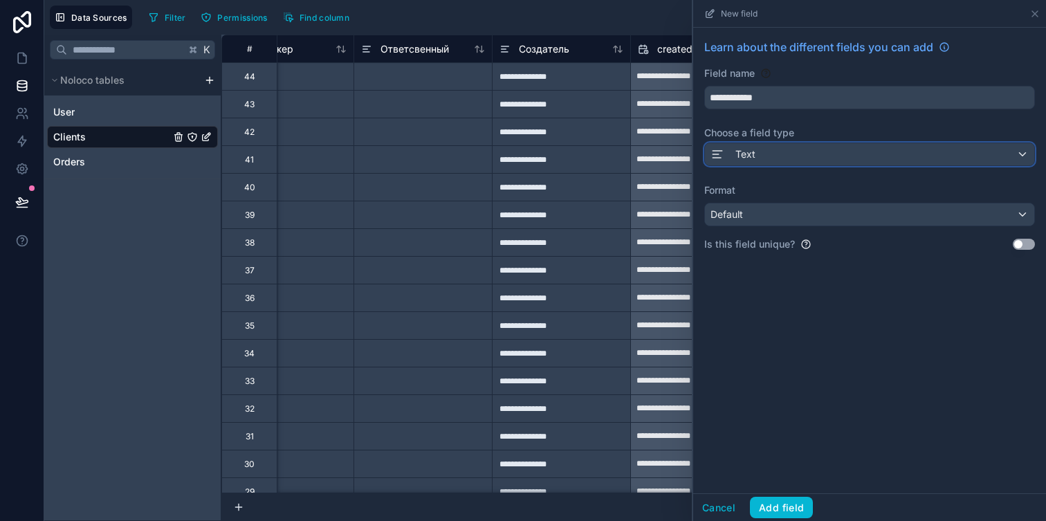
click at [763, 145] on div "Text" at bounding box center [869, 154] width 329 height 22
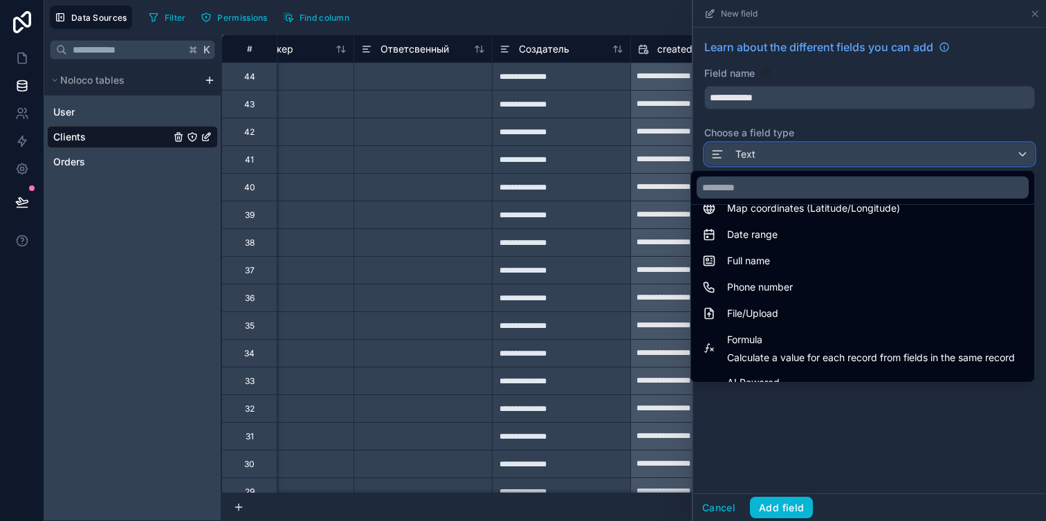
scroll to position [272, 0]
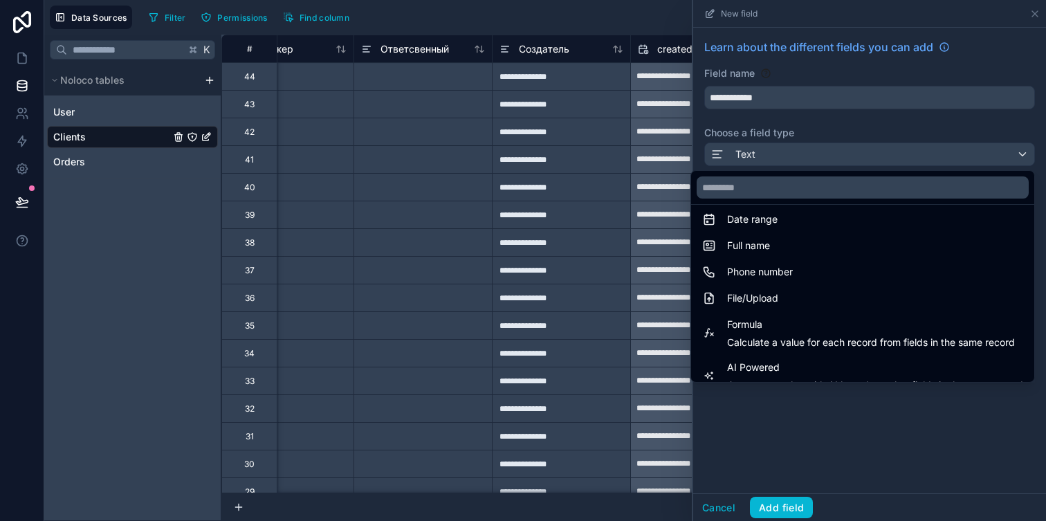
click at [466, 95] on div at bounding box center [423, 104] width 138 height 28
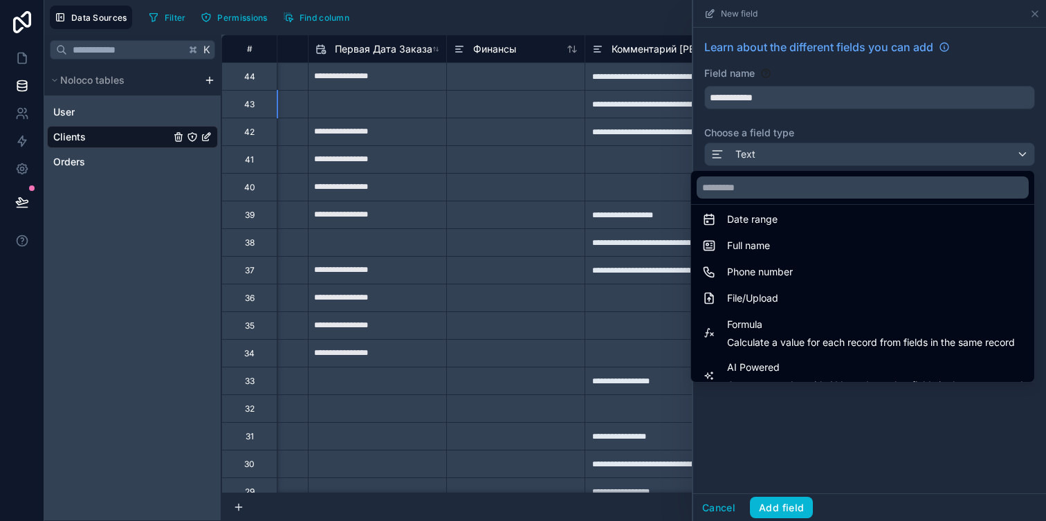
scroll to position [0, 1741]
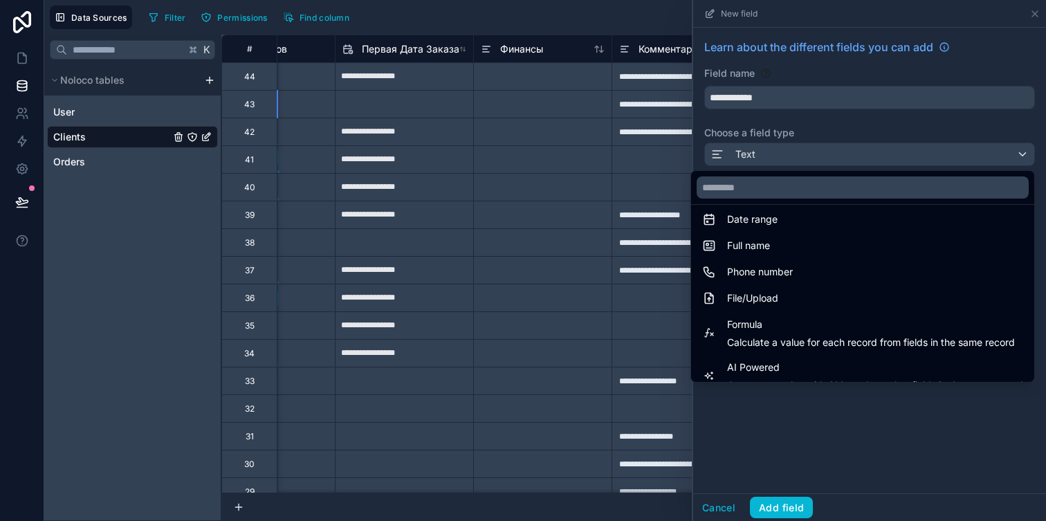
click at [725, 503] on div at bounding box center [869, 260] width 353 height 521
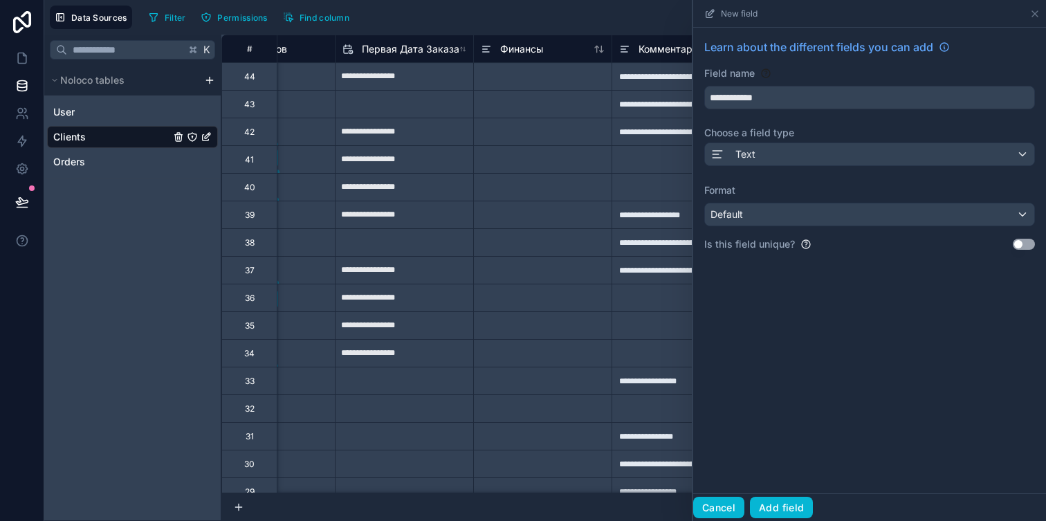
click at [725, 503] on button "Cancel" at bounding box center [718, 508] width 51 height 22
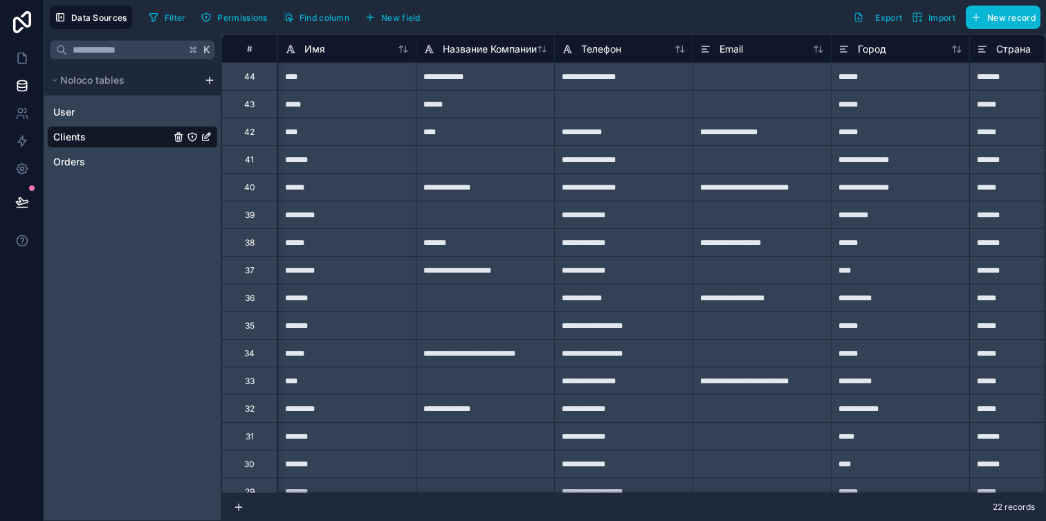
scroll to position [0, 400]
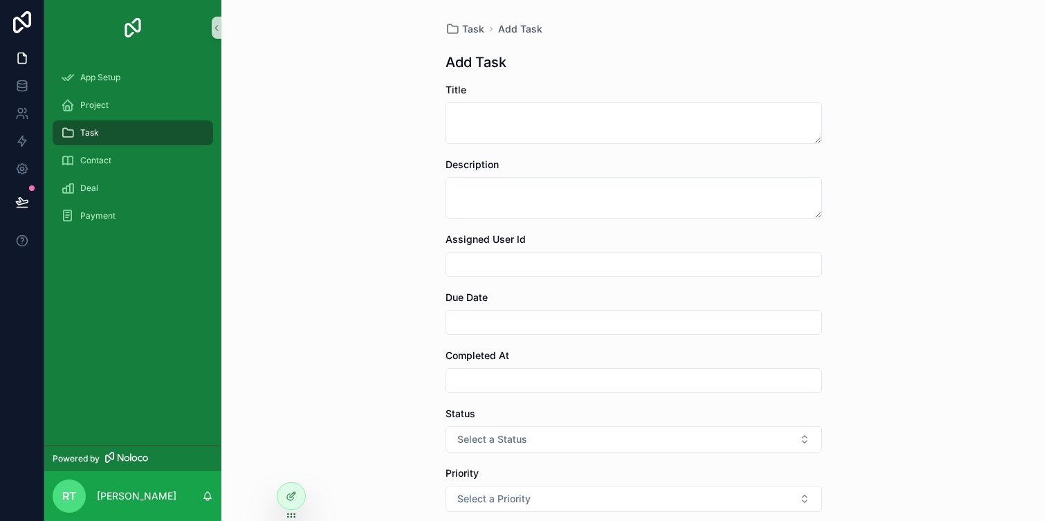
click at [635, 86] on div "Title" at bounding box center [634, 90] width 376 height 14
click at [632, 98] on div "Title" at bounding box center [634, 113] width 376 height 61
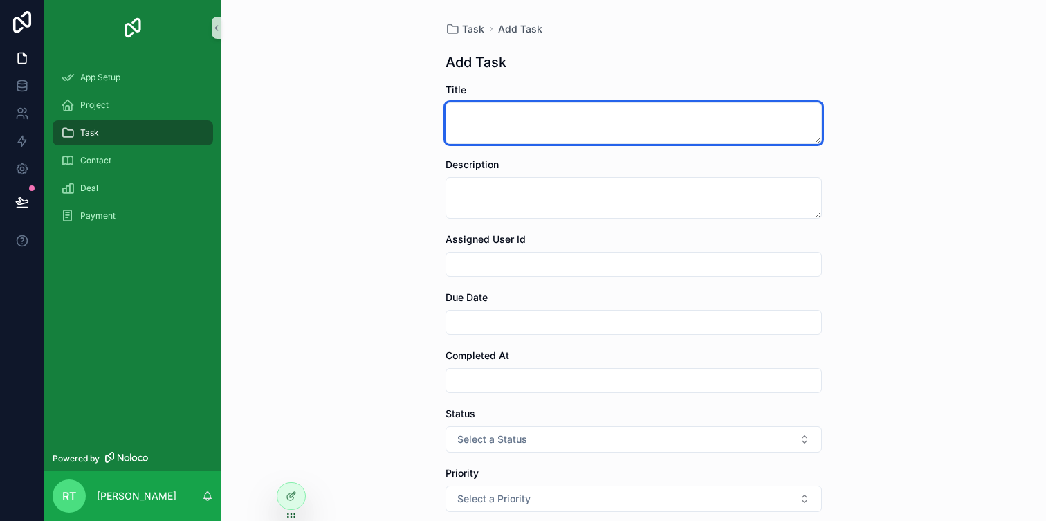
click at [623, 123] on textarea "scrollable content" at bounding box center [634, 123] width 376 height 42
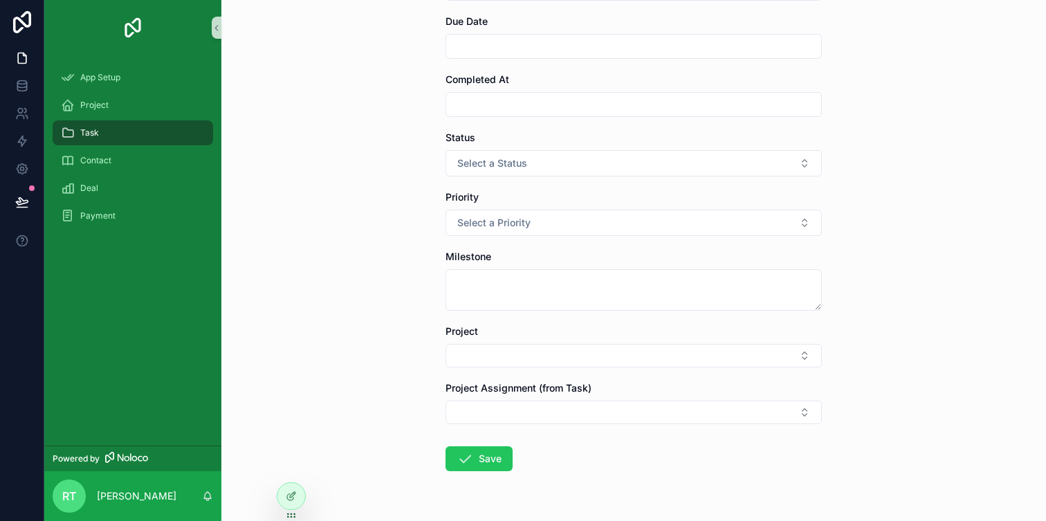
scroll to position [315, 0]
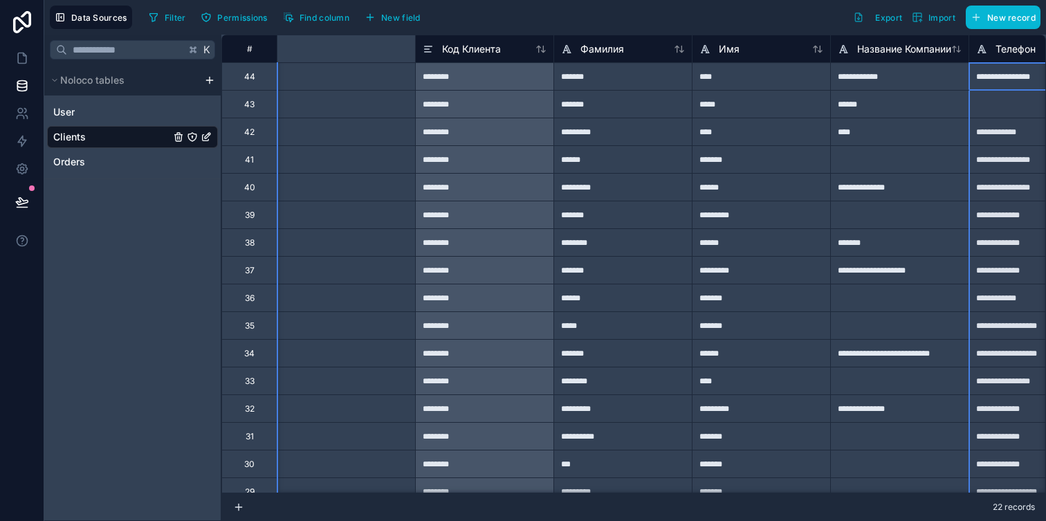
click at [976, 55] on div "Телефон" at bounding box center [1006, 49] width 60 height 17
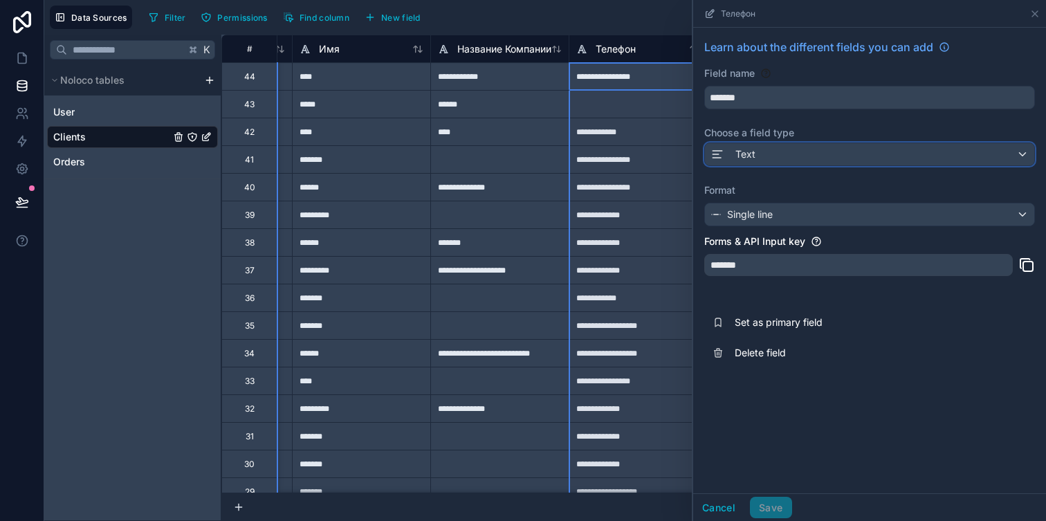
click at [780, 155] on div "Text" at bounding box center [869, 154] width 329 height 22
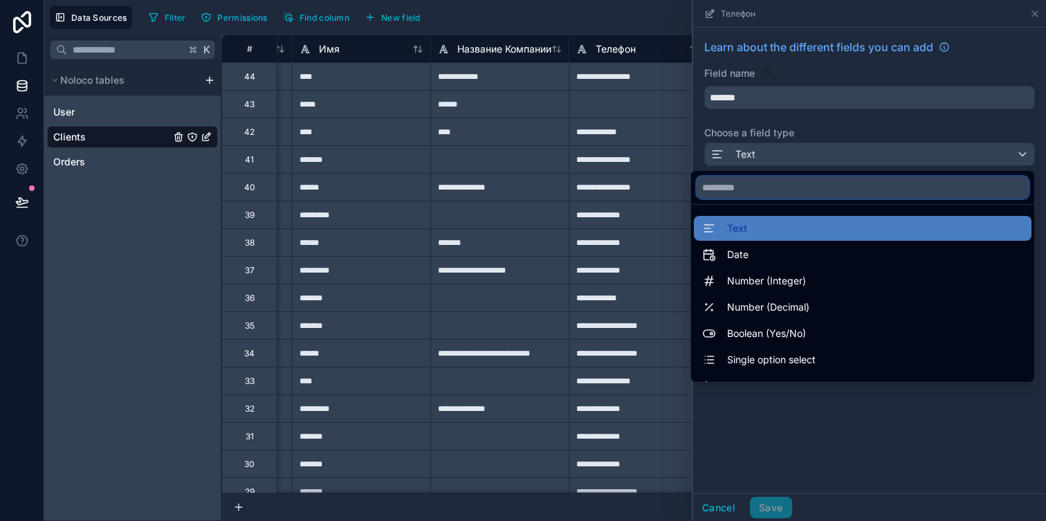
click at [773, 193] on input "text" at bounding box center [863, 187] width 332 height 22
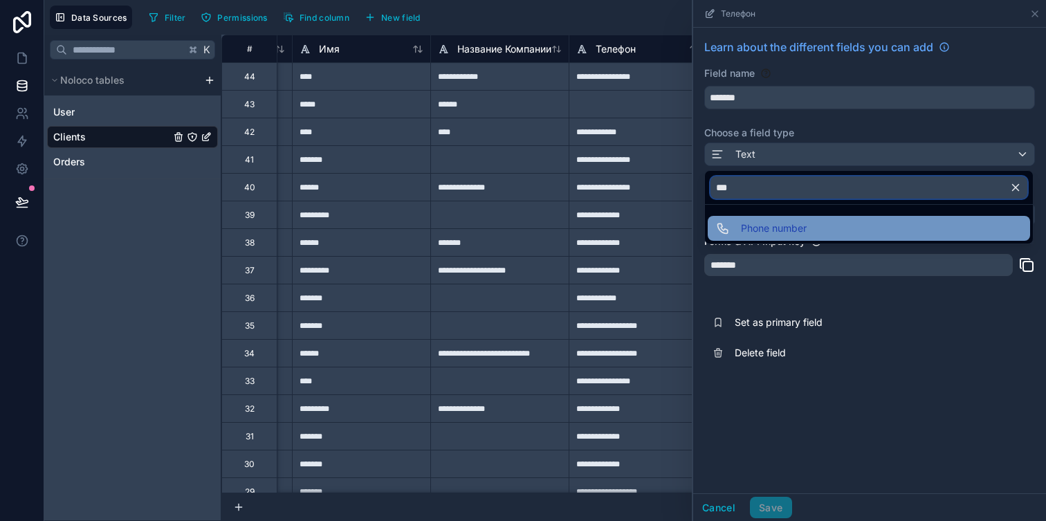
type input "***"
click at [823, 230] on div "Phone number" at bounding box center [869, 228] width 306 height 17
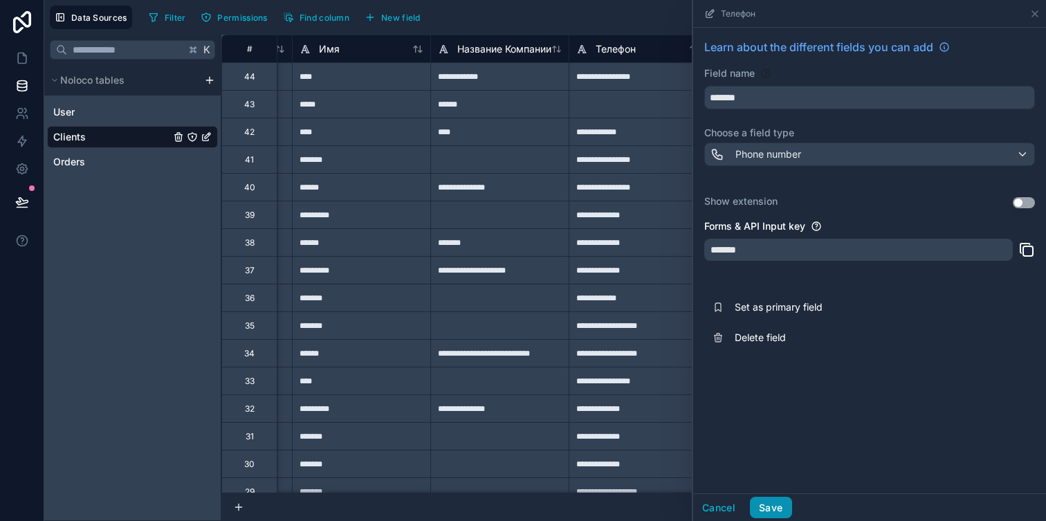
click at [766, 500] on button "Save" at bounding box center [771, 508] width 42 height 22
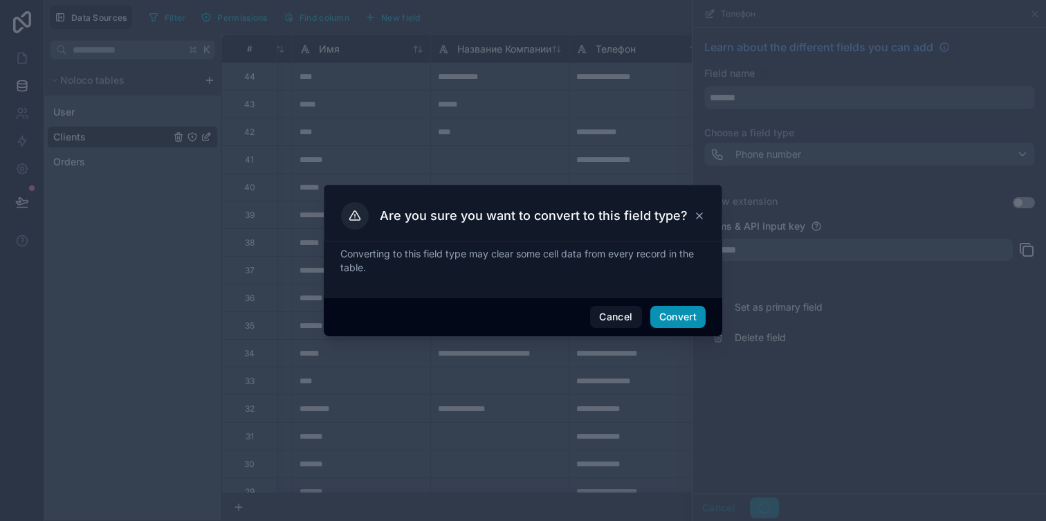
click at [670, 318] on button "Convert" at bounding box center [677, 317] width 55 height 22
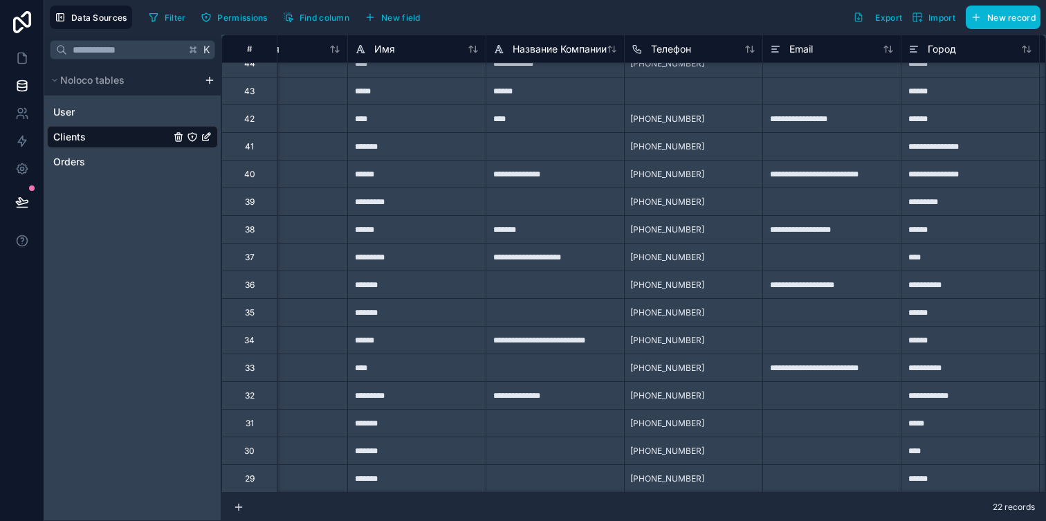
scroll to position [0, 345]
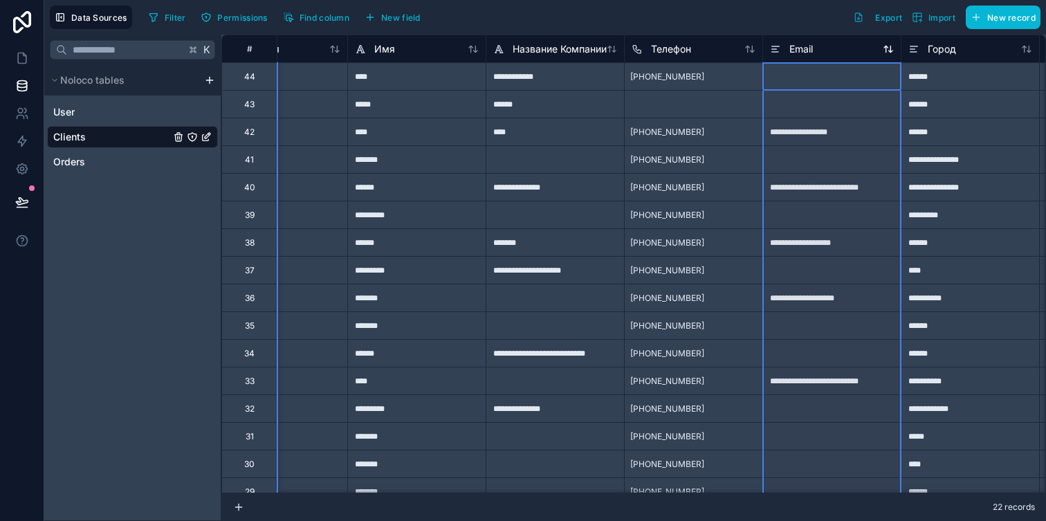
click at [776, 54] on icon at bounding box center [775, 49] width 11 height 17
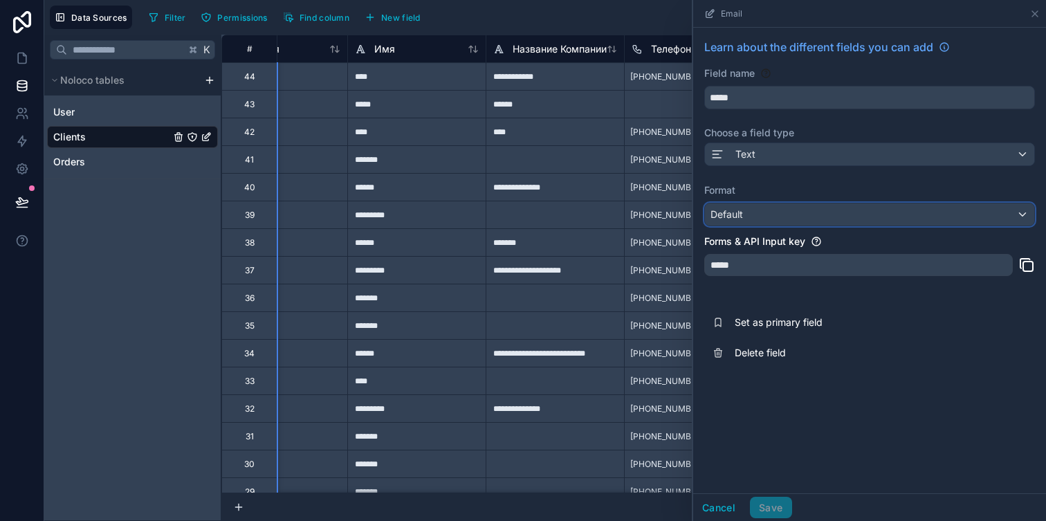
click at [772, 213] on div "Default" at bounding box center [869, 214] width 329 height 22
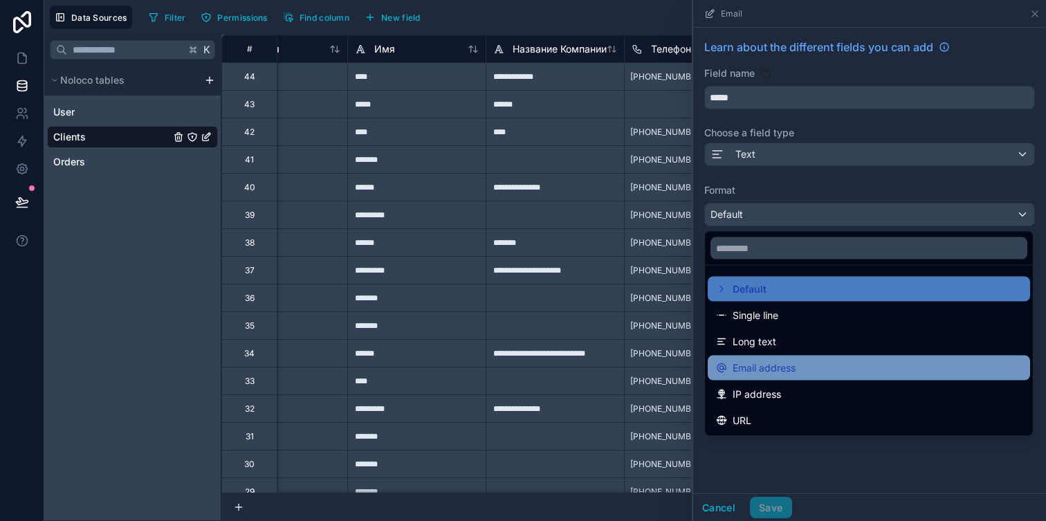
click at [777, 370] on span "Email address" at bounding box center [764, 368] width 63 height 17
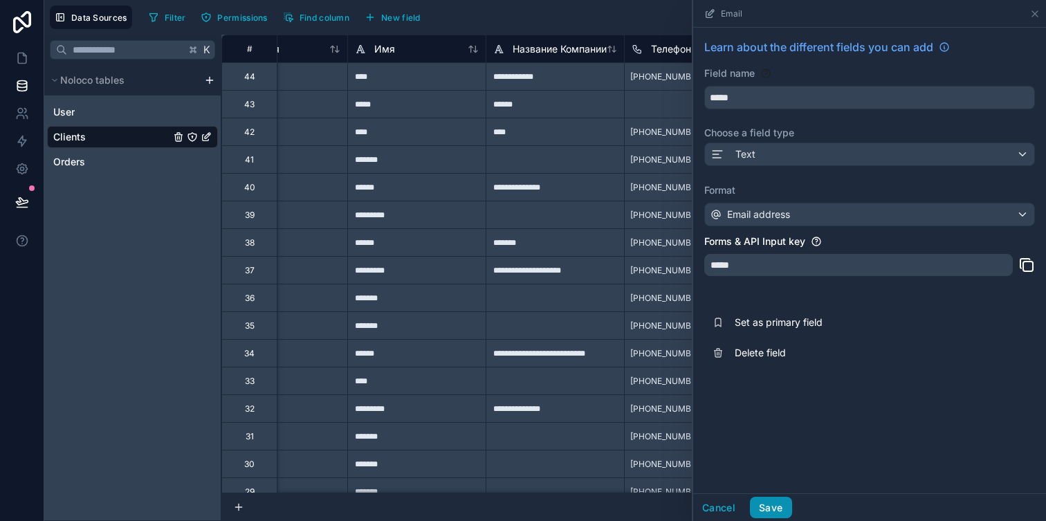
click at [769, 509] on button "Save" at bounding box center [771, 508] width 42 height 22
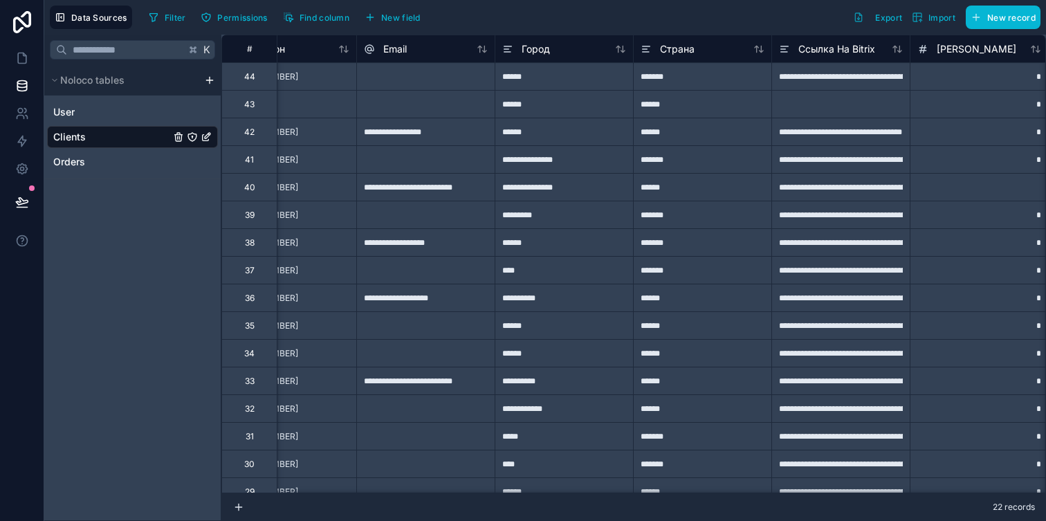
scroll to position [0, 758]
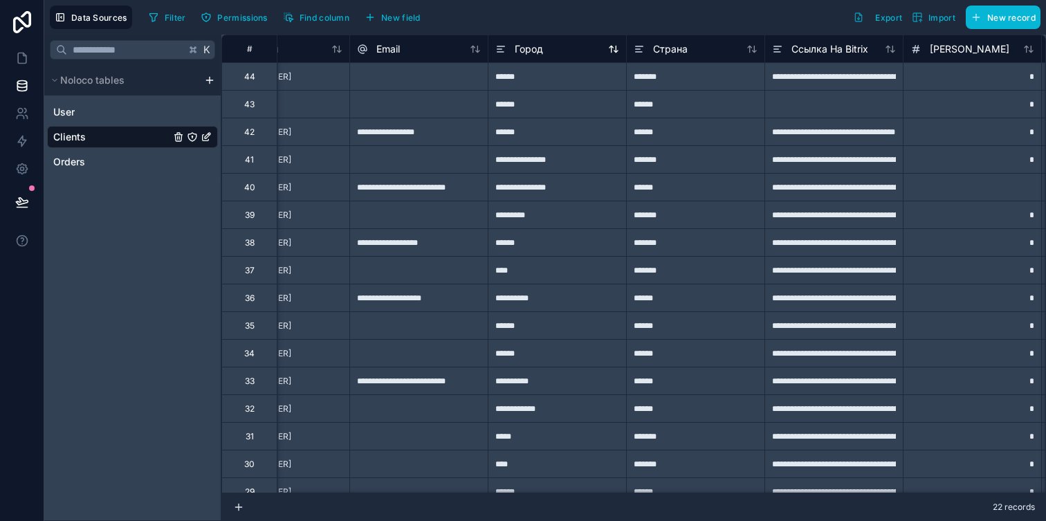
click at [498, 53] on icon at bounding box center [500, 49] width 11 height 17
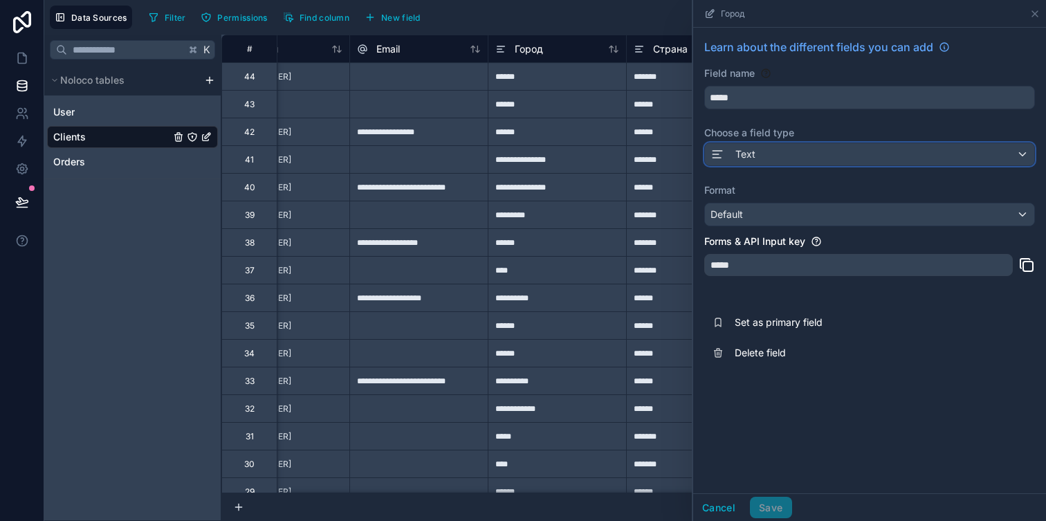
click at [760, 155] on div "Text" at bounding box center [869, 154] width 329 height 22
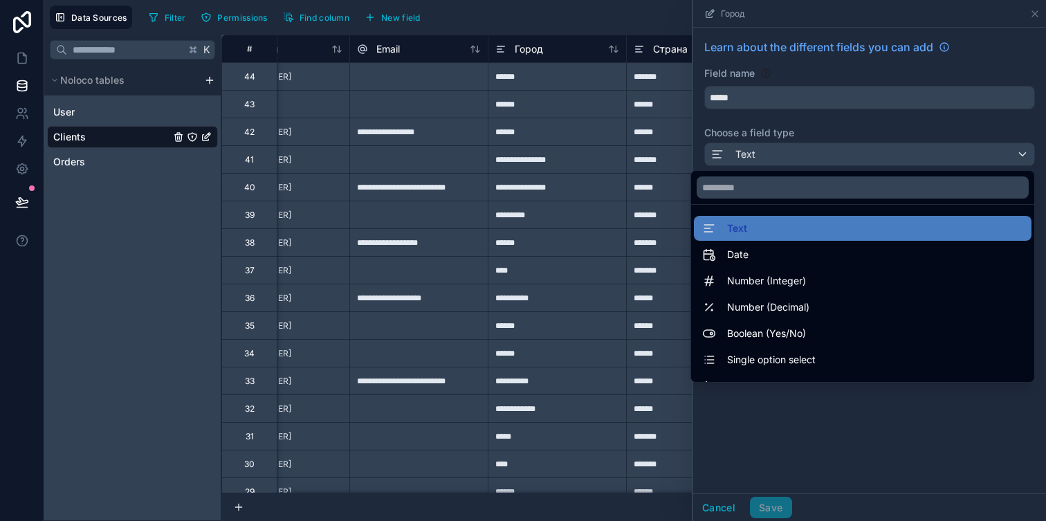
click at [760, 155] on div at bounding box center [869, 260] width 353 height 521
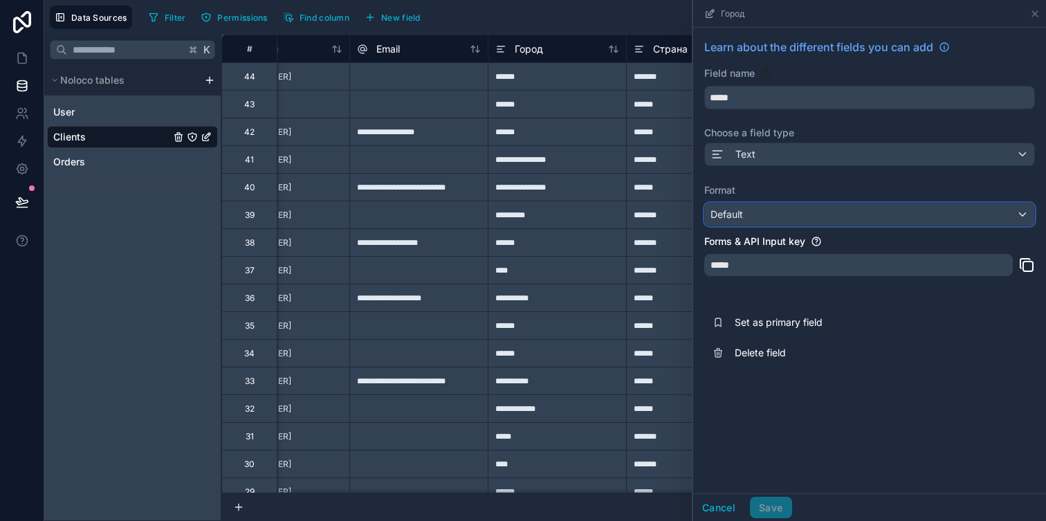
click at [754, 219] on div "Default" at bounding box center [869, 214] width 329 height 22
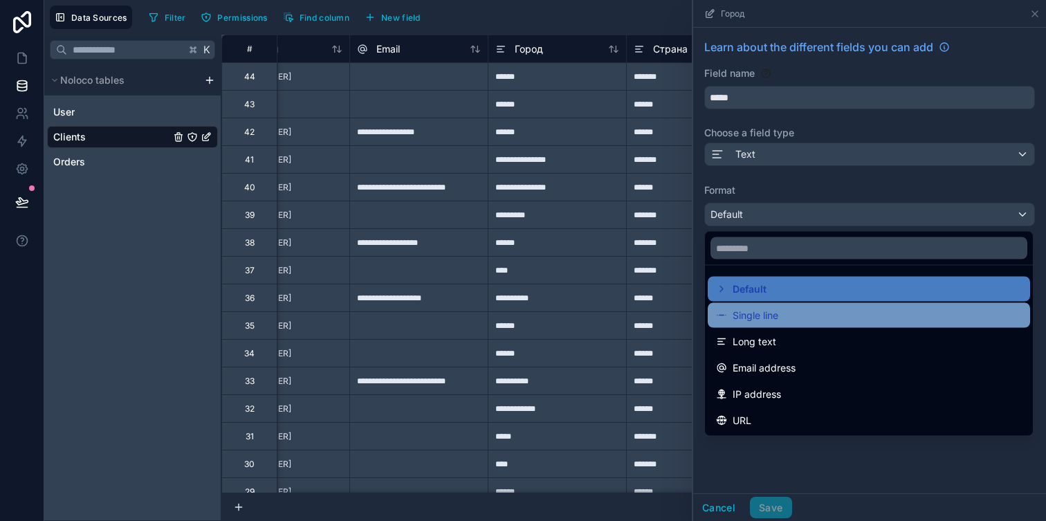
click at [756, 308] on span "Single line" at bounding box center [756, 315] width 46 height 17
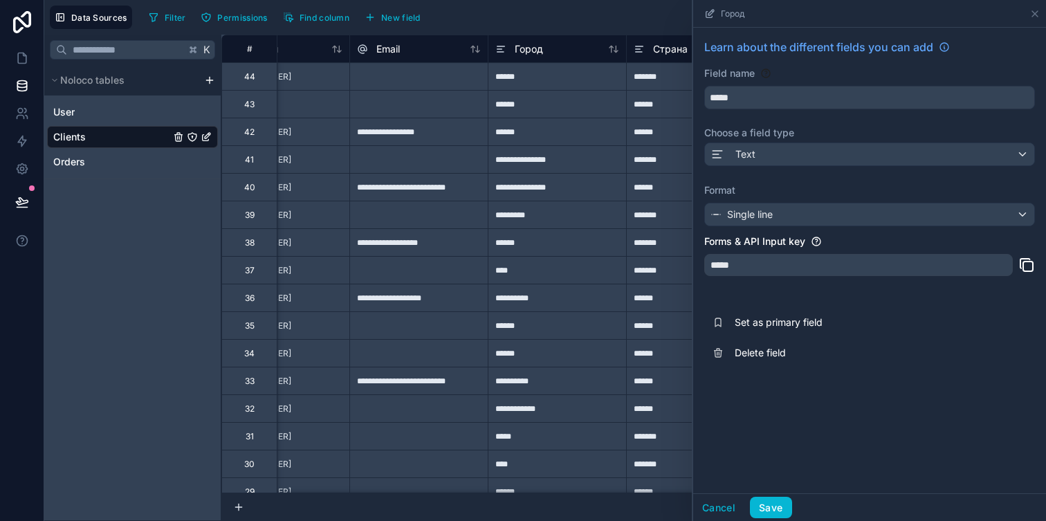
click at [774, 495] on div "Cancel Save" at bounding box center [869, 507] width 353 height 28
click at [774, 496] on div "Cancel Save" at bounding box center [869, 507] width 353 height 28
click at [953, 429] on div "Learn about the different fields you can add Field name ***** Choose a field ty…" at bounding box center [869, 261] width 353 height 466
click at [773, 504] on wtf "Save" at bounding box center [771, 508] width 24 height 12
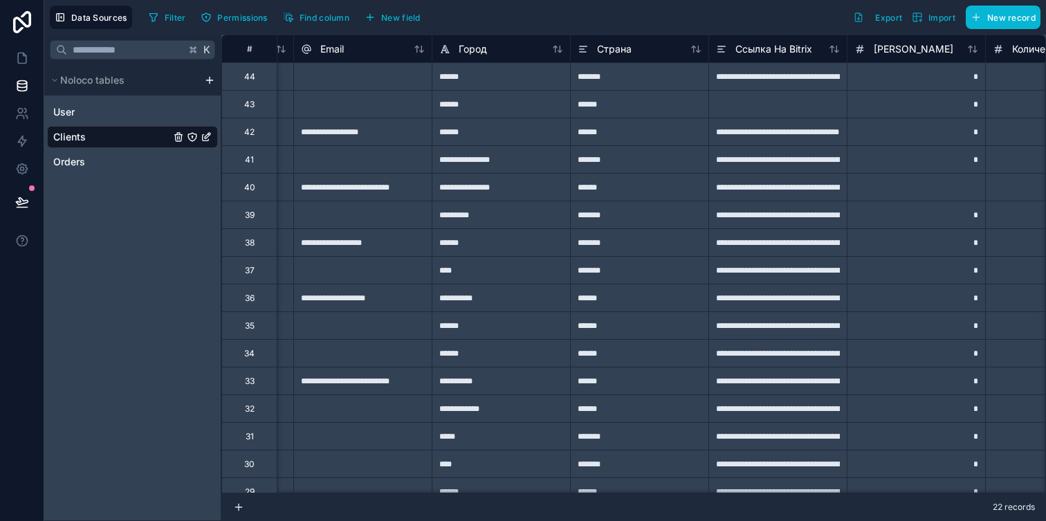
scroll to position [0, 781]
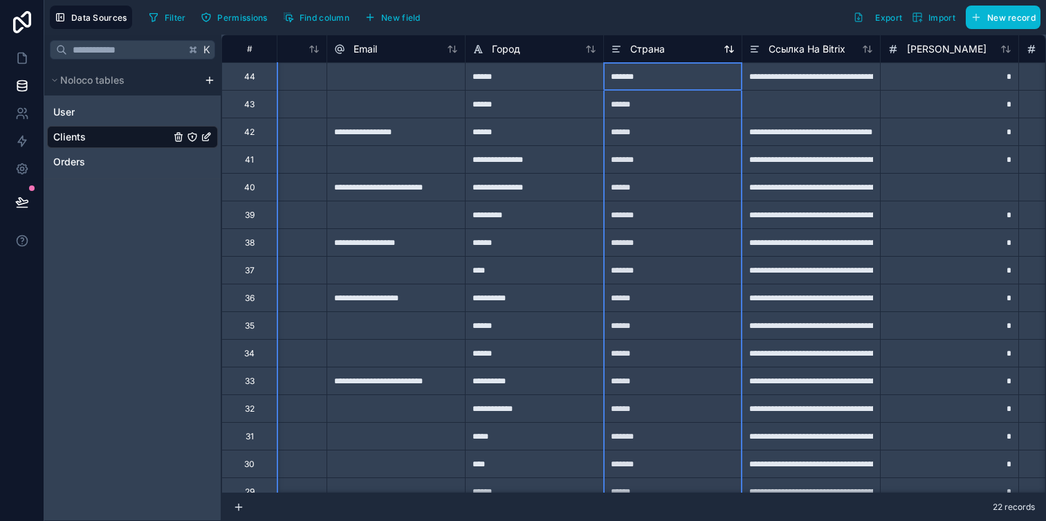
click at [618, 51] on icon at bounding box center [616, 49] width 11 height 17
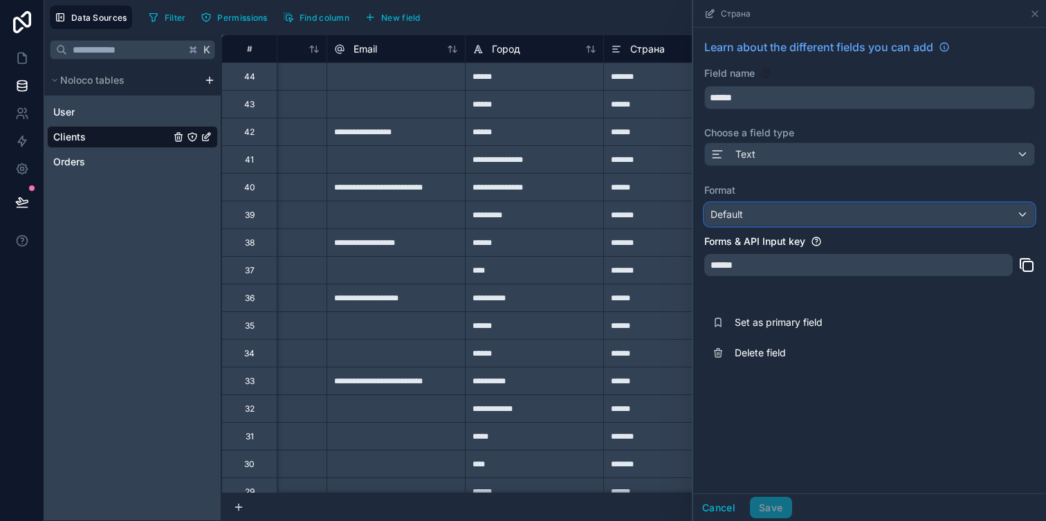
click at [745, 215] on div "Default" at bounding box center [869, 214] width 329 height 22
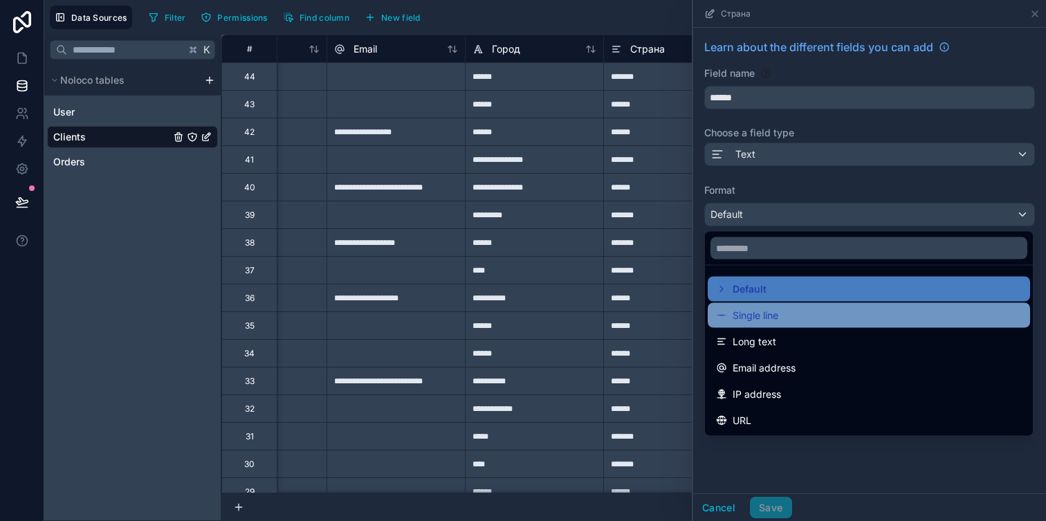
click at [787, 320] on div "Single line" at bounding box center [869, 315] width 306 height 17
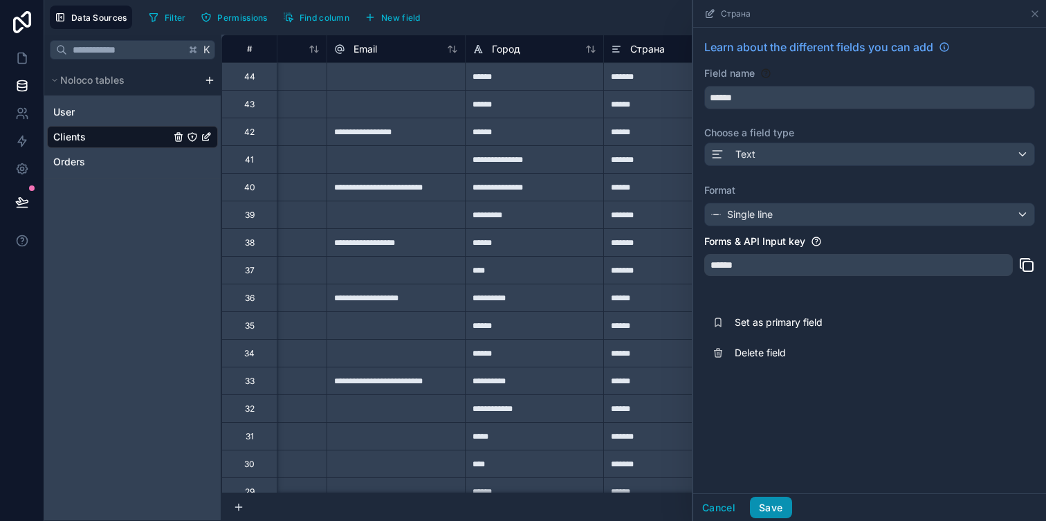
click at [758, 505] on button "Save" at bounding box center [771, 508] width 42 height 22
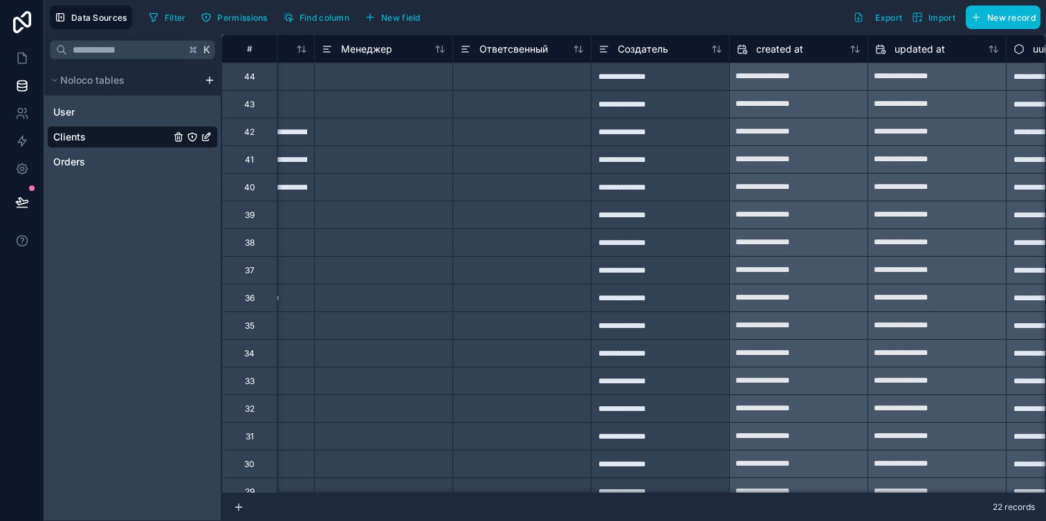
scroll to position [0, 2553]
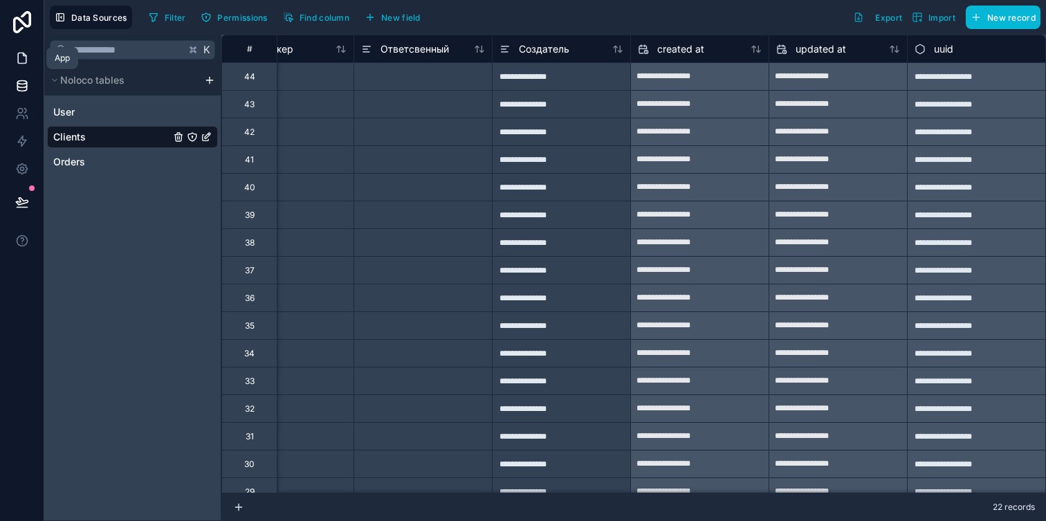
click at [22, 58] on icon at bounding box center [22, 58] width 14 height 14
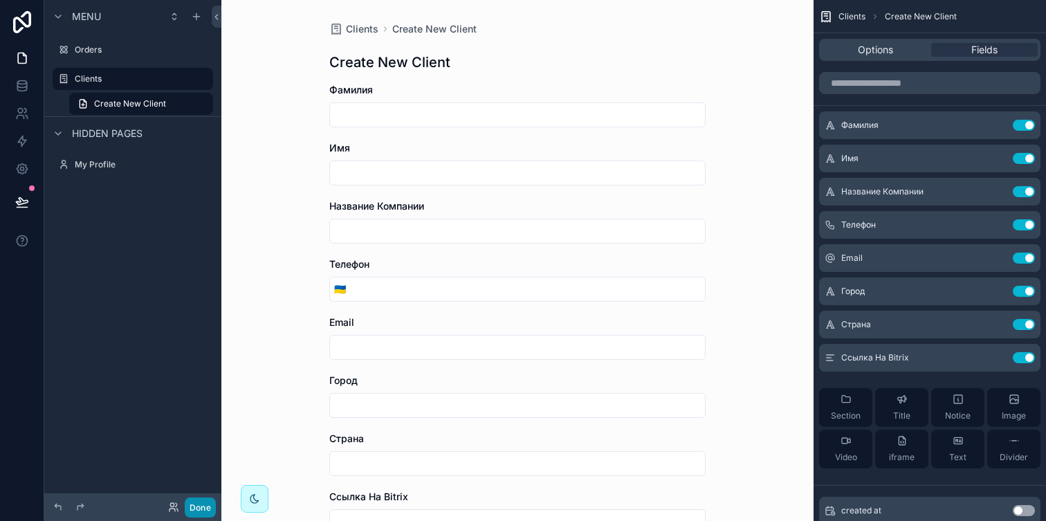
click at [199, 499] on button "Done" at bounding box center [200, 508] width 31 height 20
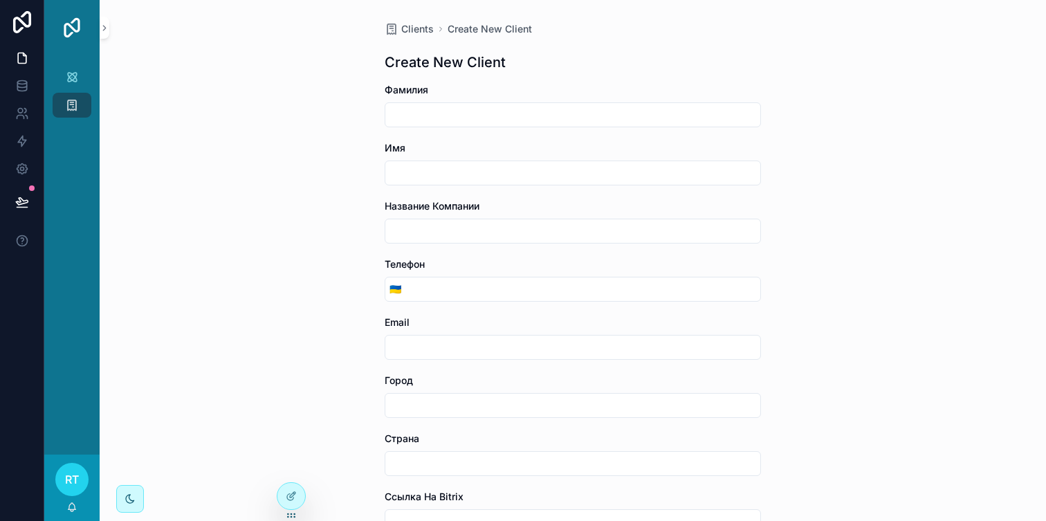
click at [437, 286] on input "tel" at bounding box center [583, 289] width 355 height 19
type input "*"
click at [389, 287] on button "🇺🇦" at bounding box center [395, 289] width 20 height 25
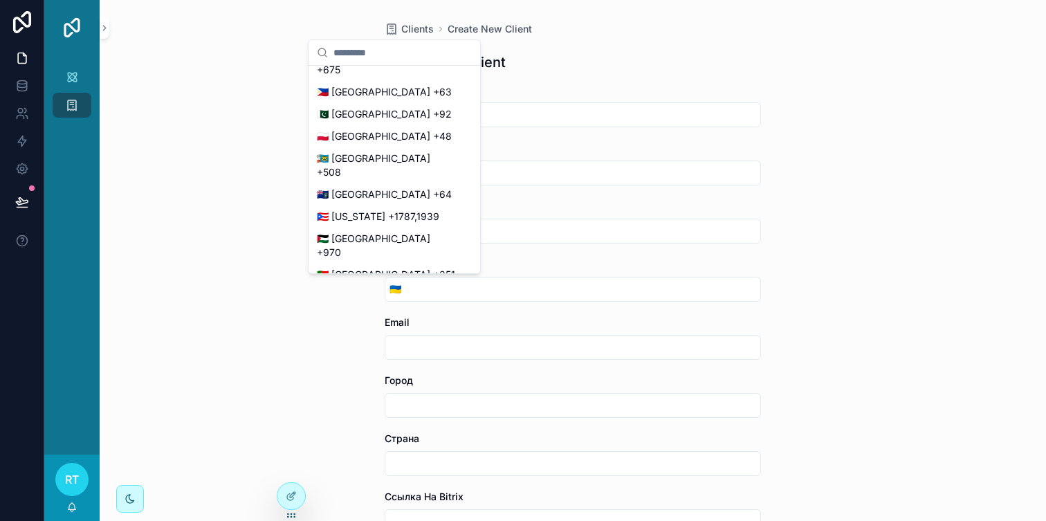
scroll to position [5605, 0]
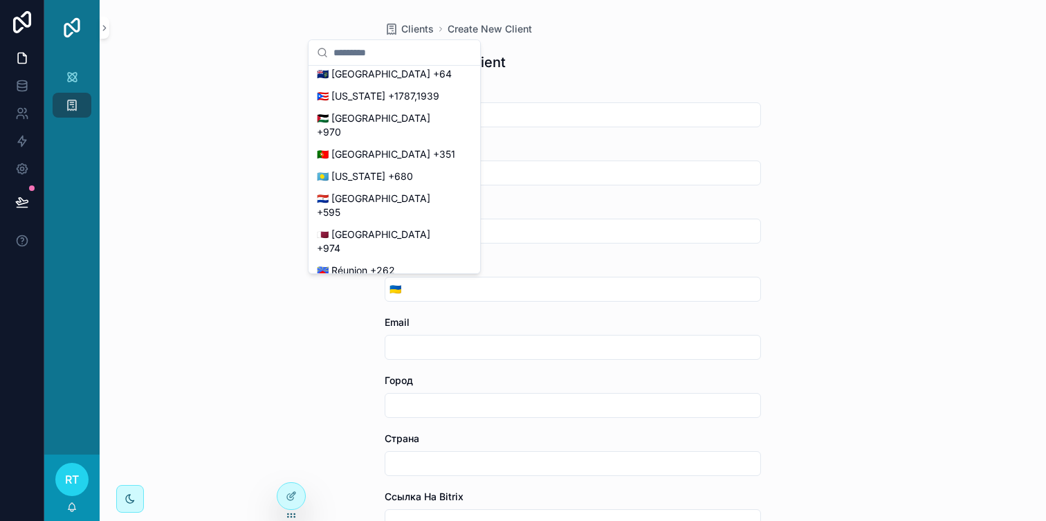
click at [366, 53] on input "text" at bounding box center [403, 52] width 138 height 25
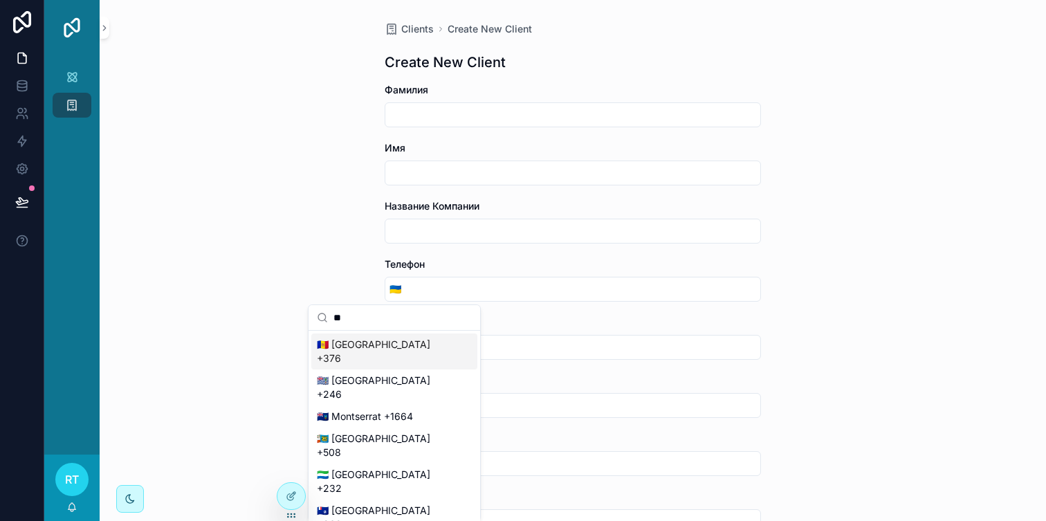
scroll to position [0, 0]
type input "*"
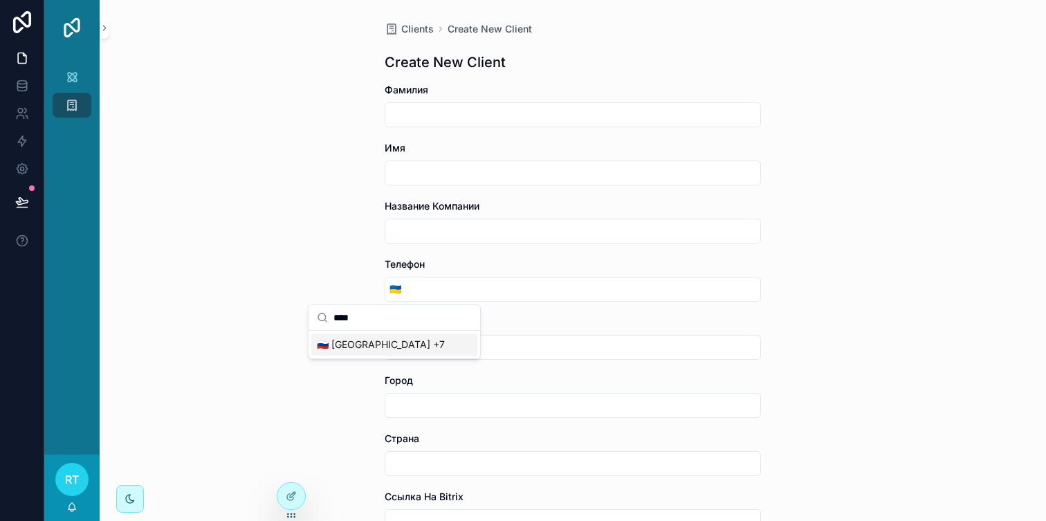
type input "****"
click at [354, 348] on div "🇷🇺 Russia +7" at bounding box center [394, 345] width 166 height 22
click at [448, 288] on input "tel" at bounding box center [583, 289] width 355 height 19
click at [392, 283] on span "🇷🇺" at bounding box center [396, 289] width 12 height 14
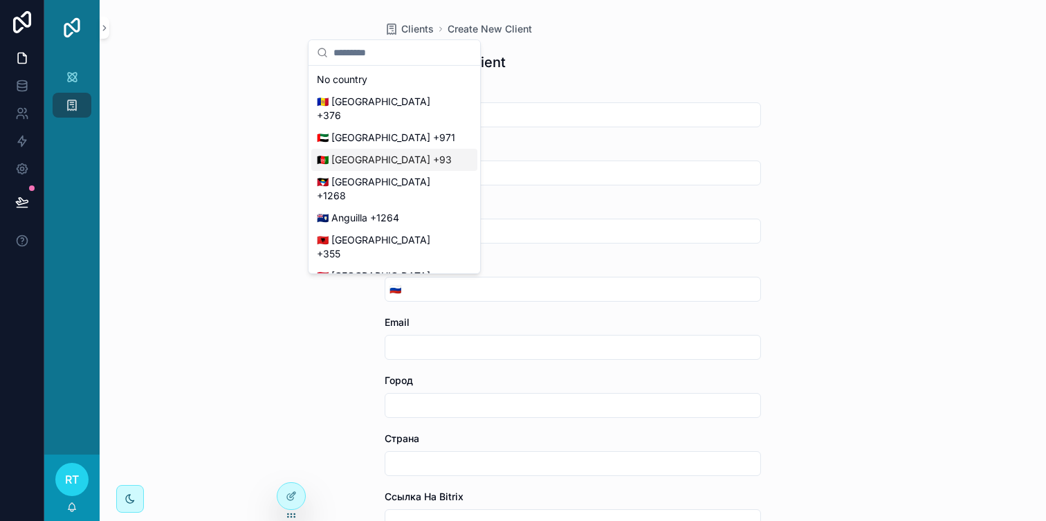
click at [801, 262] on div "Clients Create New Client Create New Client Фамилия Имя Название Компании Телеф…" at bounding box center [573, 260] width 947 height 521
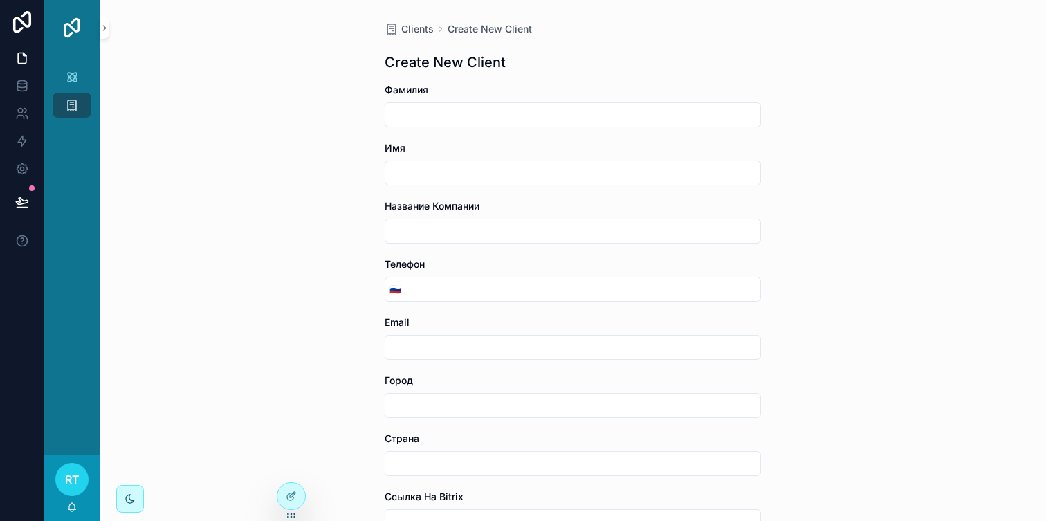
click at [522, 348] on input "text" at bounding box center [572, 347] width 375 height 19
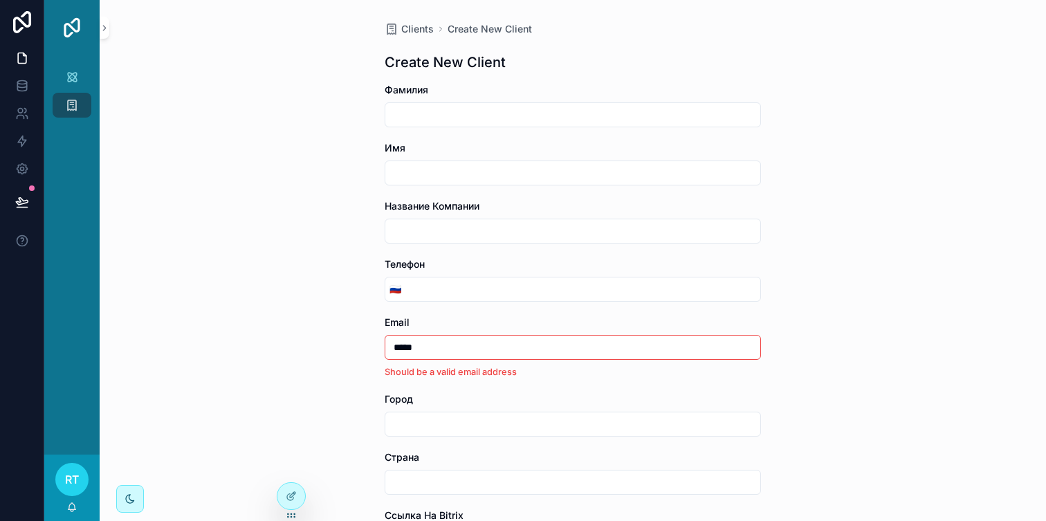
click at [710, 373] on li "Should be a valid email address" at bounding box center [573, 371] width 376 height 13
click at [483, 353] on input "*****" at bounding box center [572, 347] width 375 height 19
type input "*"
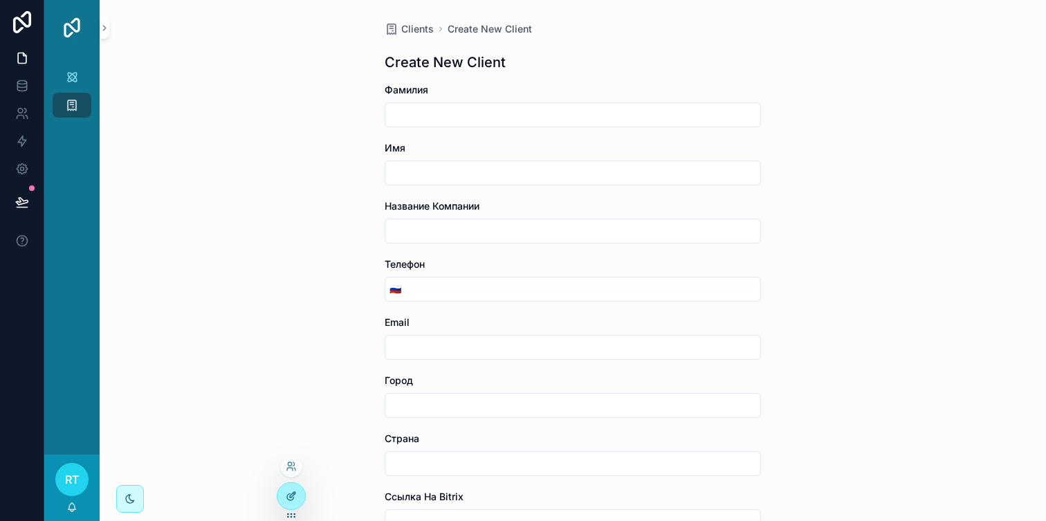
click at [297, 493] on div at bounding box center [291, 496] width 28 height 26
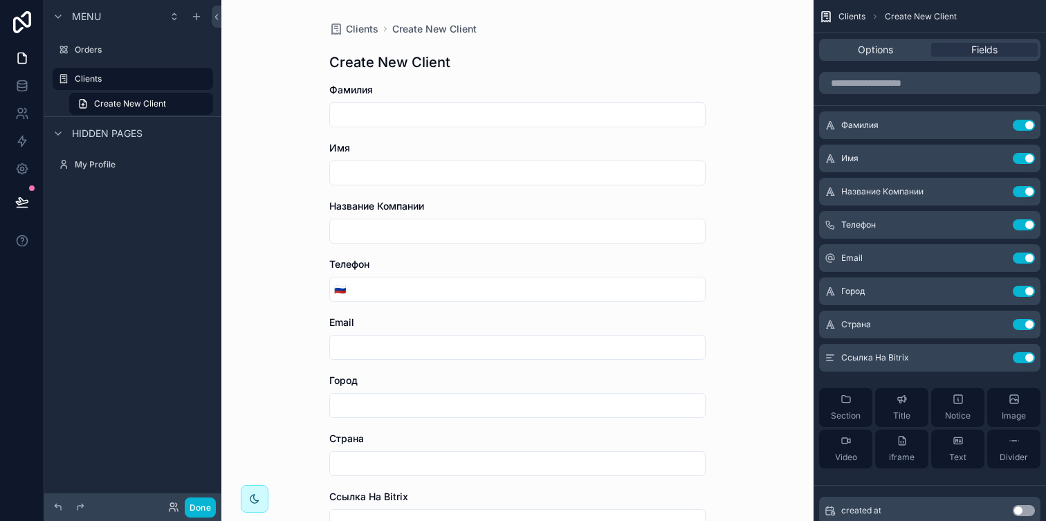
click at [457, 355] on input "text" at bounding box center [517, 347] width 375 height 19
click at [993, 253] on icon "scrollable content" at bounding box center [996, 258] width 11 height 11
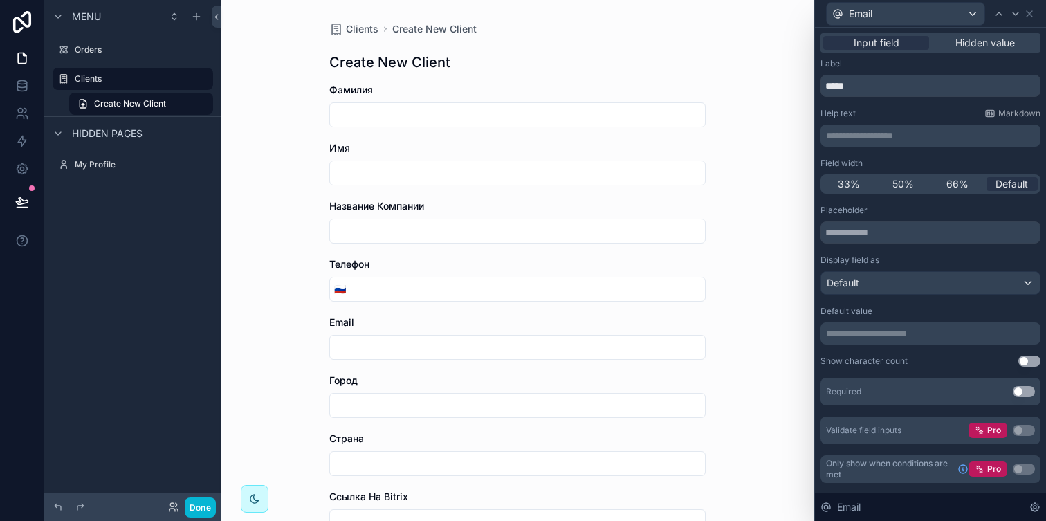
click at [1028, 394] on button "Use setting" at bounding box center [1024, 391] width 22 height 11
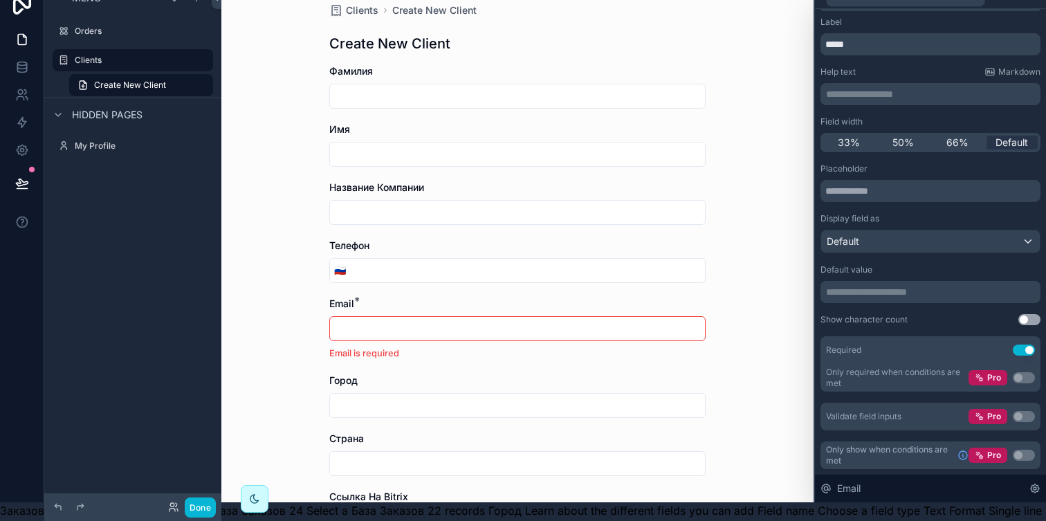
scroll to position [16, 0]
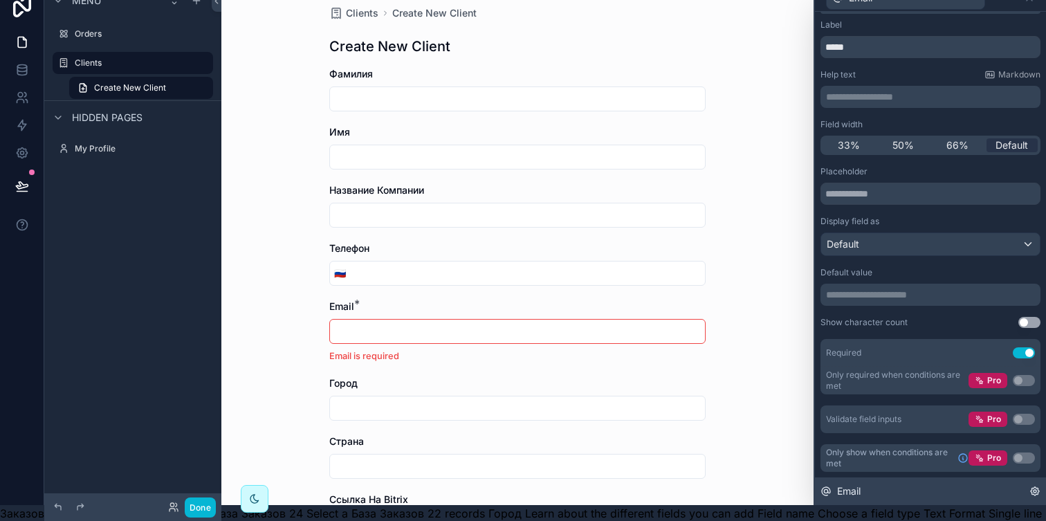
click at [1032, 493] on icon at bounding box center [1035, 491] width 8 height 8
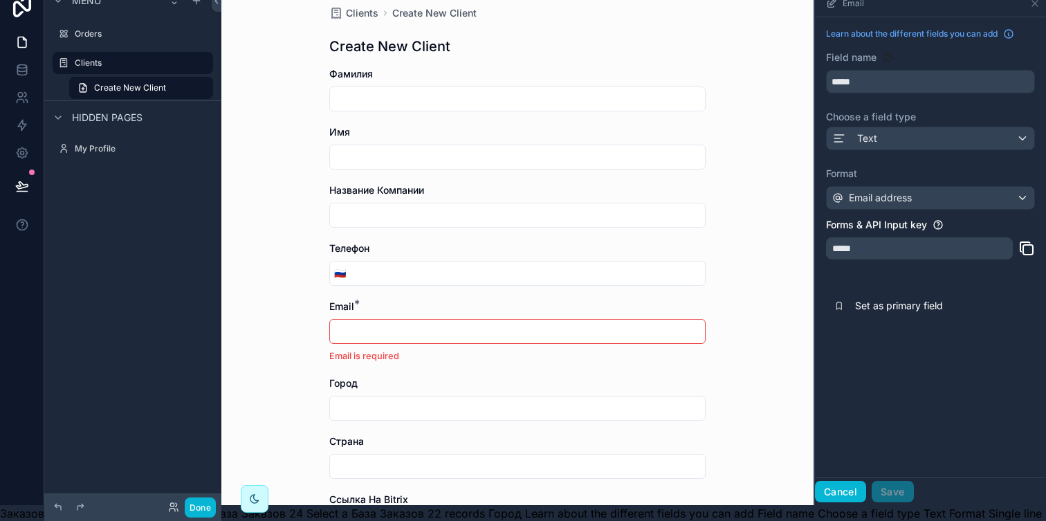
click at [851, 484] on button "Cancel" at bounding box center [840, 492] width 51 height 22
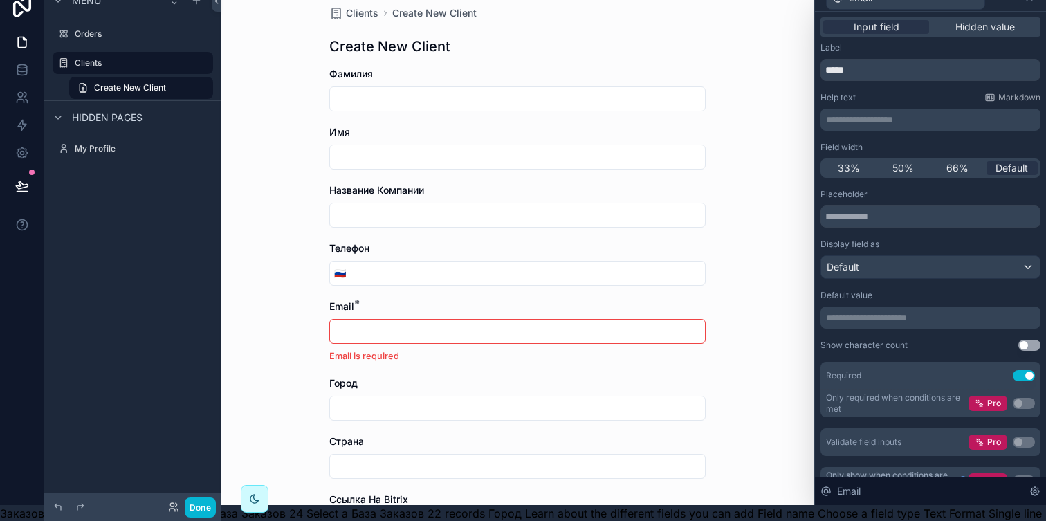
scroll to position [0, 0]
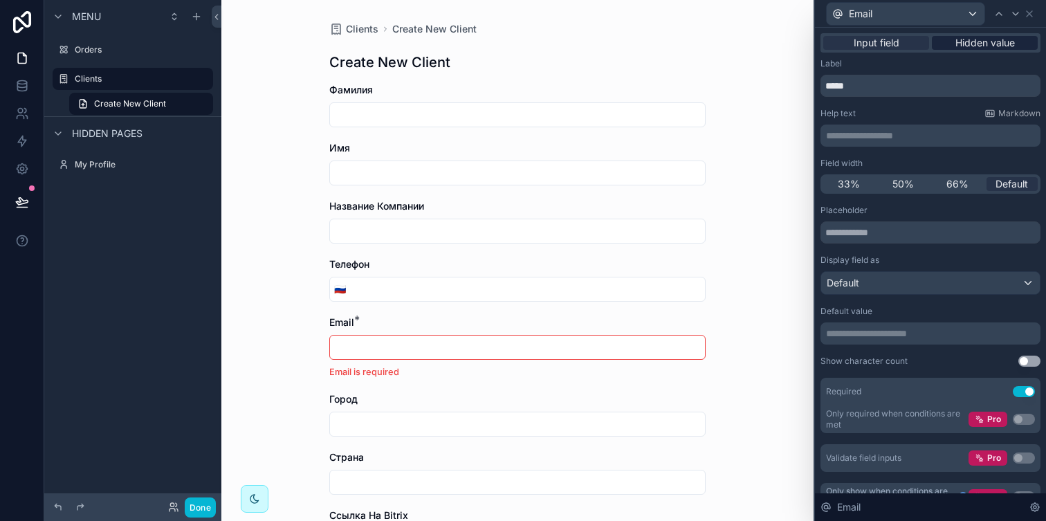
click at [960, 44] on span "Hidden value" at bounding box center [986, 43] width 60 height 14
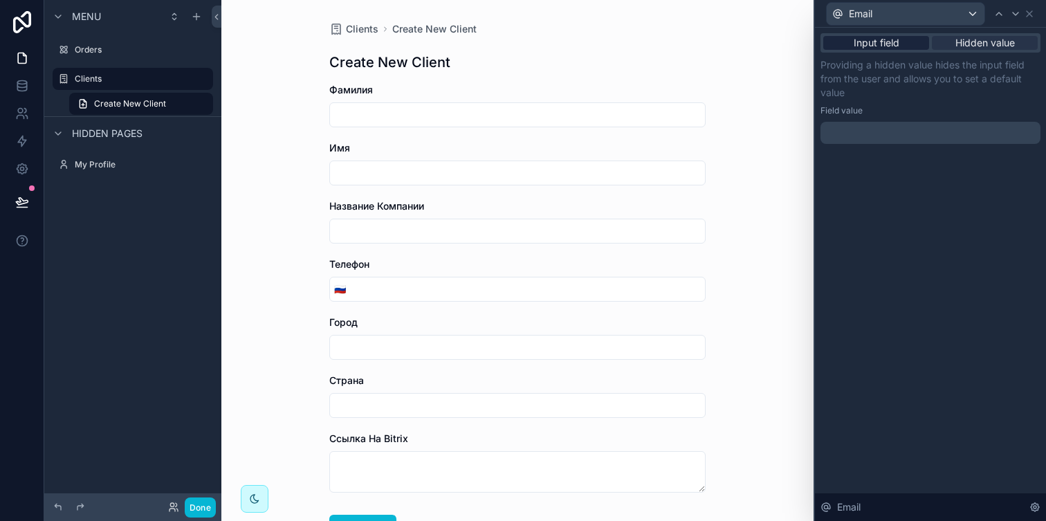
click at [891, 42] on span "Input field" at bounding box center [877, 43] width 46 height 14
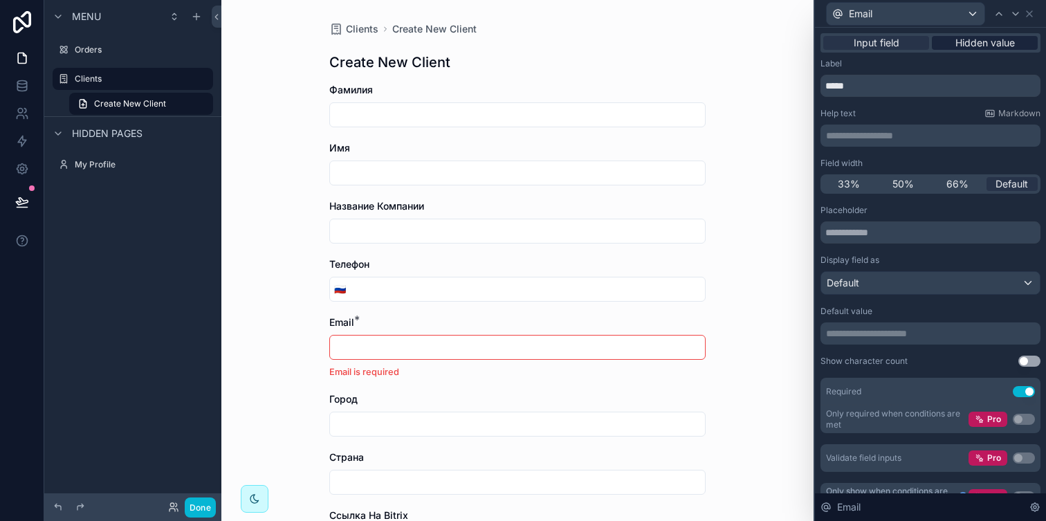
click at [972, 39] on span "Hidden value" at bounding box center [986, 43] width 60 height 14
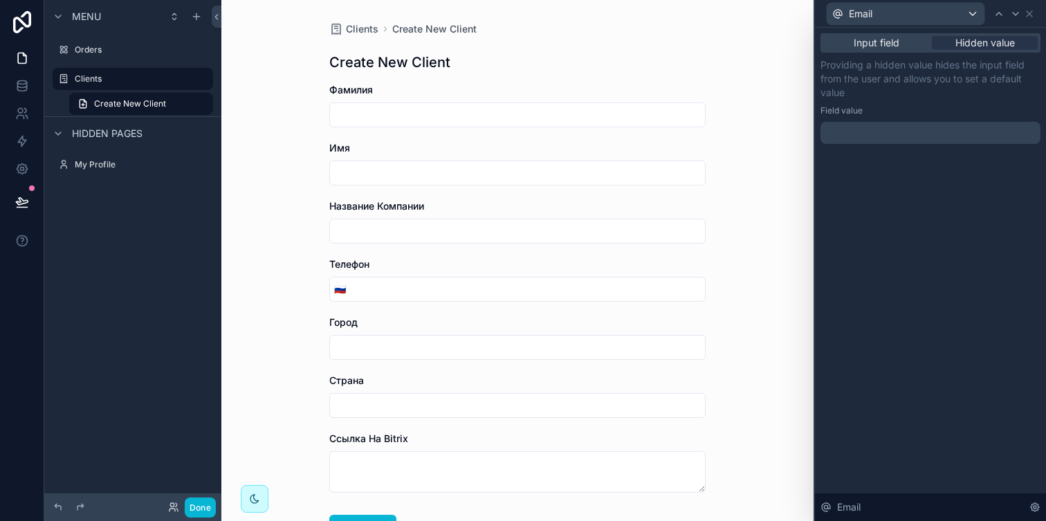
click at [882, 126] on p "﻿" at bounding box center [932, 133] width 212 height 14
click at [872, 46] on span "Input field" at bounding box center [877, 43] width 46 height 14
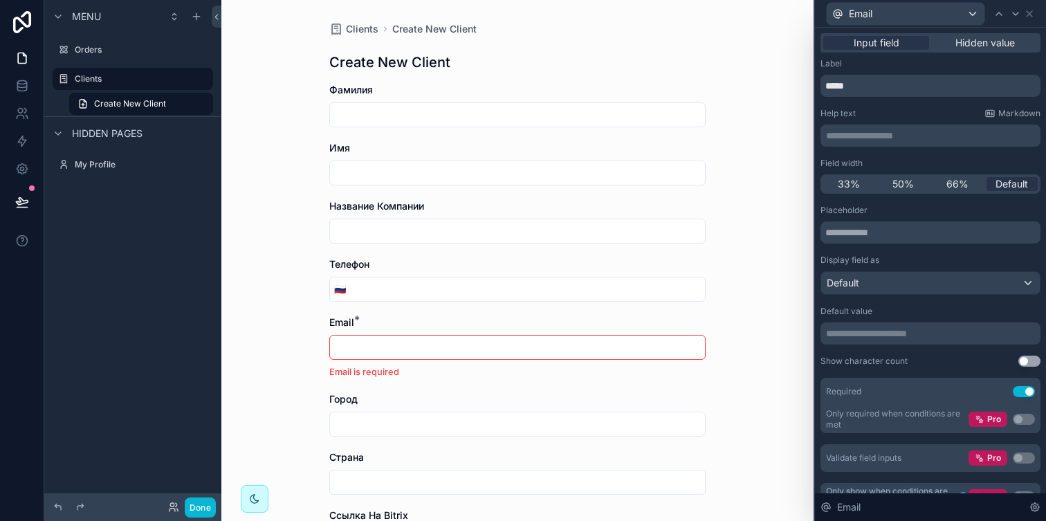
click at [566, 284] on input "tel" at bounding box center [527, 289] width 355 height 19
click at [1027, 15] on icon at bounding box center [1030, 14] width 6 height 6
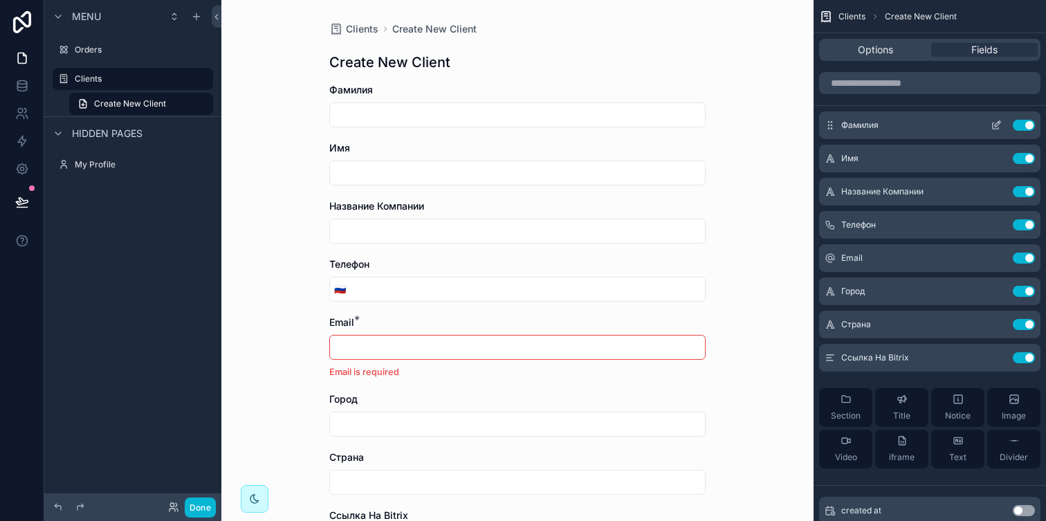
click at [998, 126] on icon "scrollable content" at bounding box center [996, 125] width 11 height 11
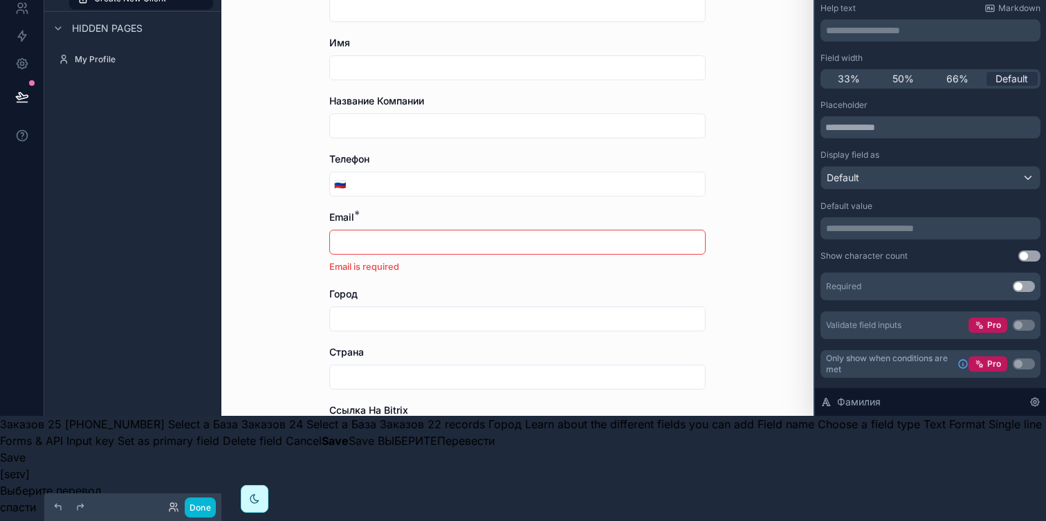
scroll to position [100, 0]
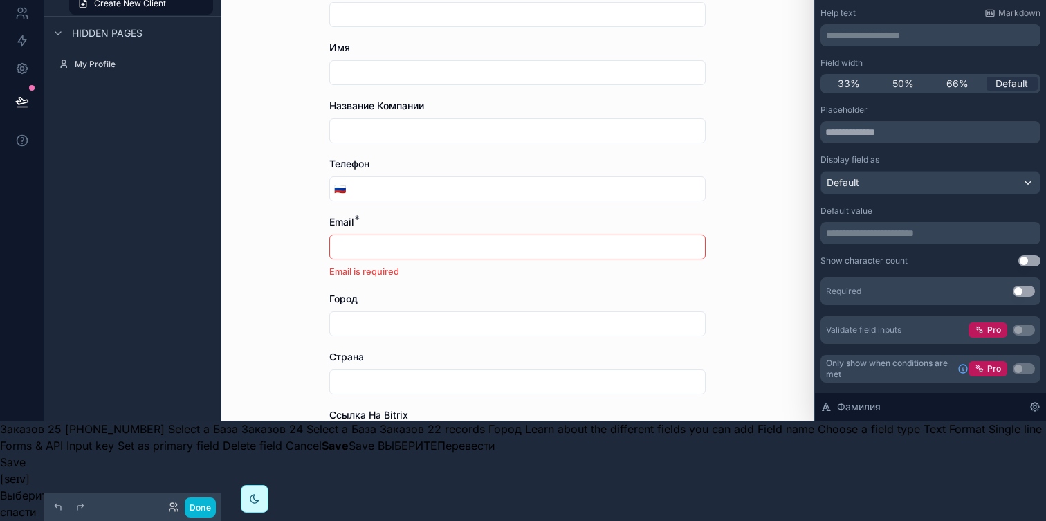
click at [1021, 290] on button "Use setting" at bounding box center [1024, 291] width 22 height 11
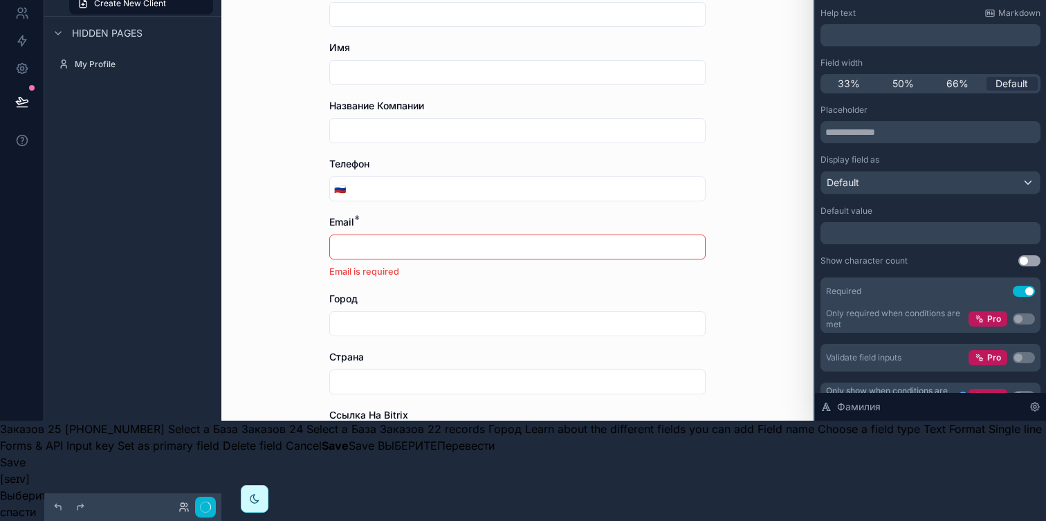
scroll to position [0, 0]
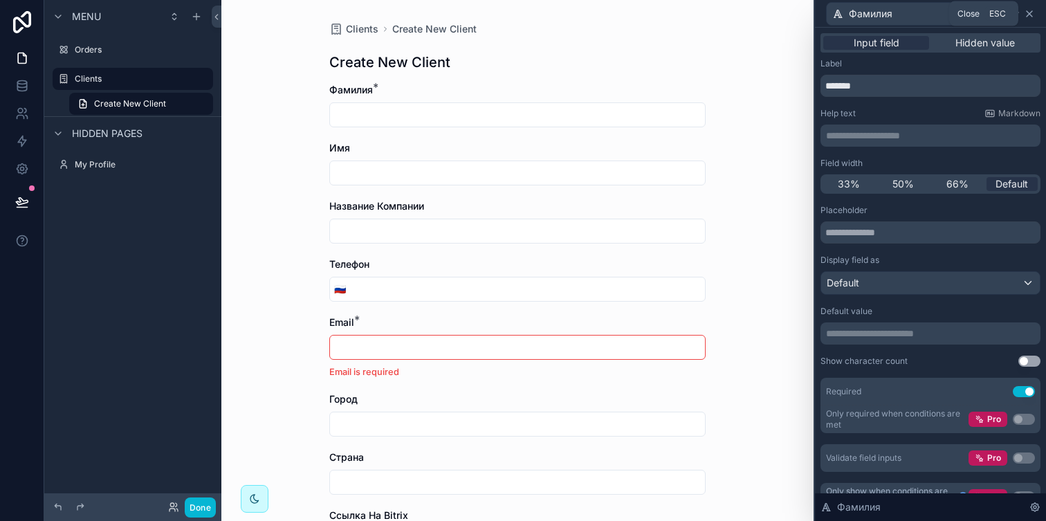
click at [1032, 13] on icon at bounding box center [1029, 13] width 11 height 11
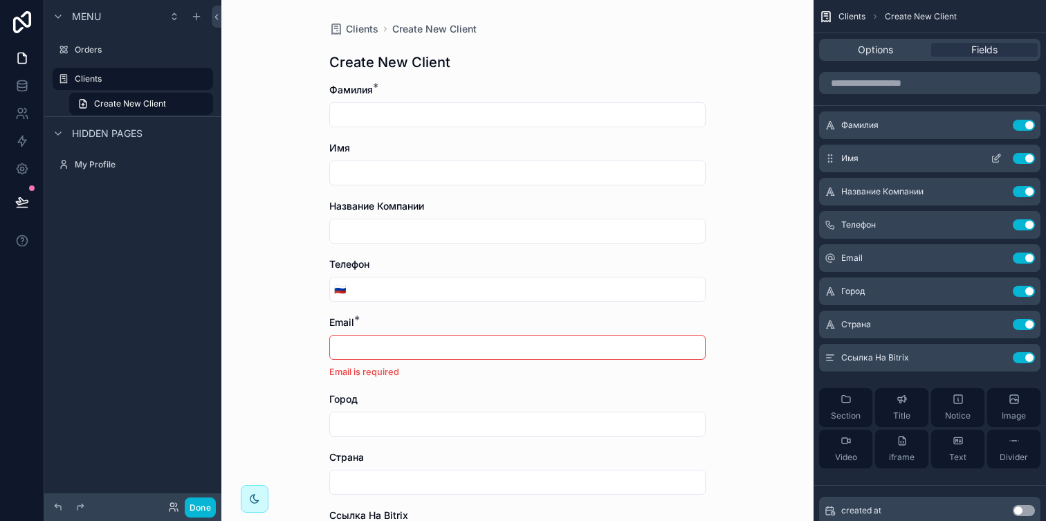
click at [997, 156] on icon "scrollable content" at bounding box center [998, 157] width 6 height 6
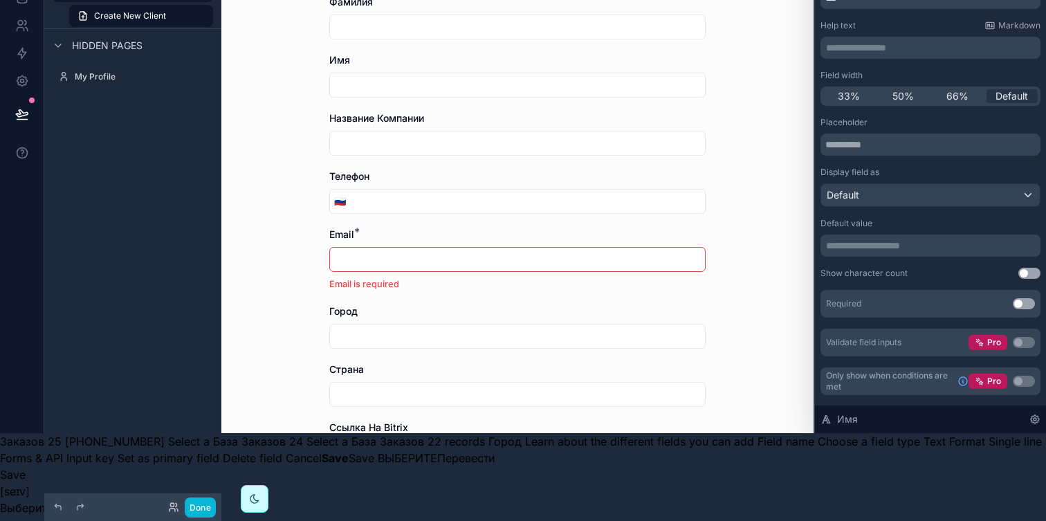
scroll to position [86, 0]
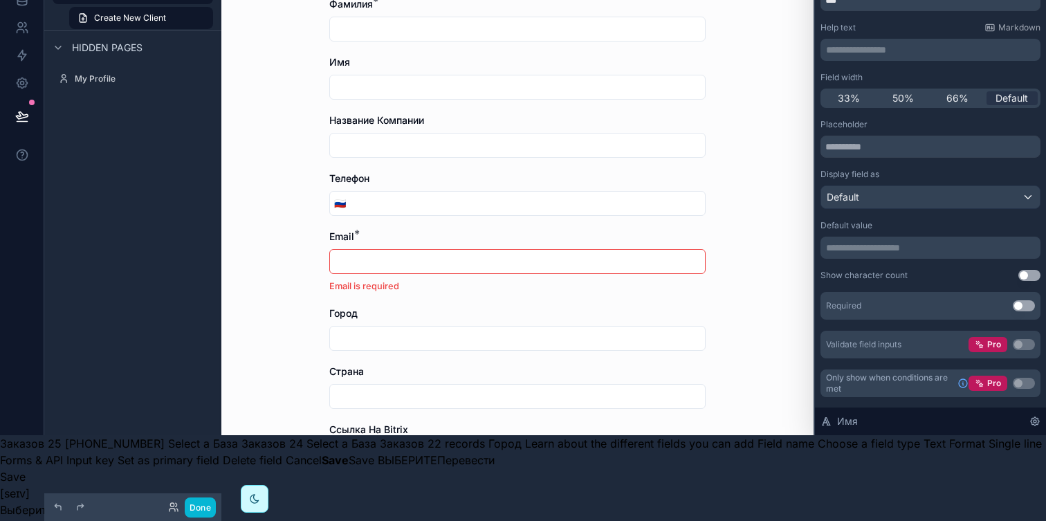
click at [1028, 304] on button "Use setting" at bounding box center [1024, 305] width 22 height 11
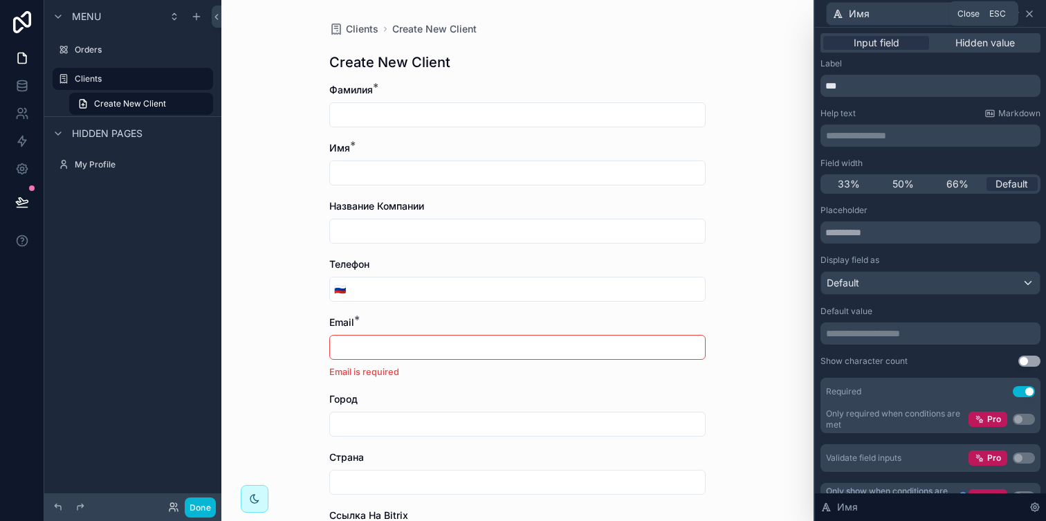
click at [1029, 16] on icon at bounding box center [1029, 13] width 11 height 11
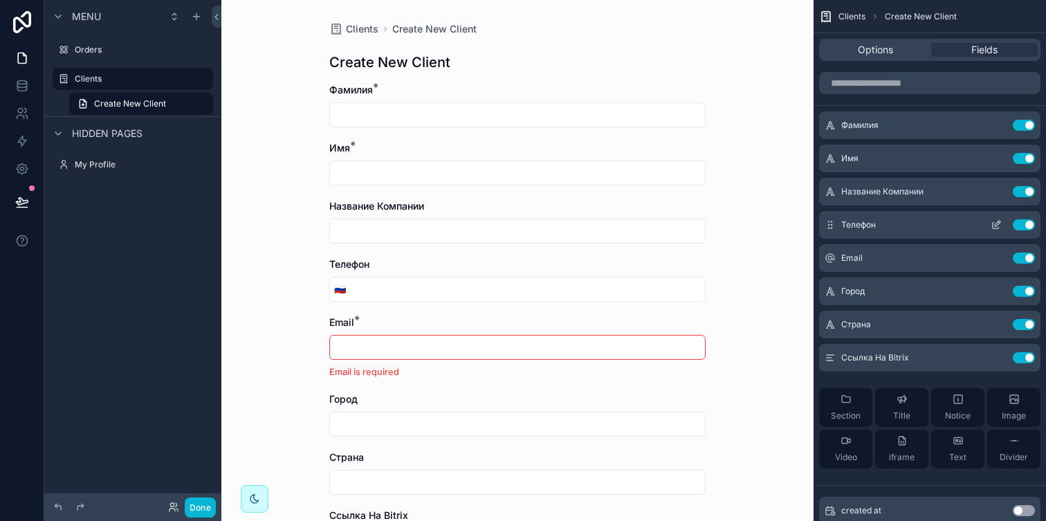
click at [996, 221] on icon "scrollable content" at bounding box center [996, 224] width 11 height 11
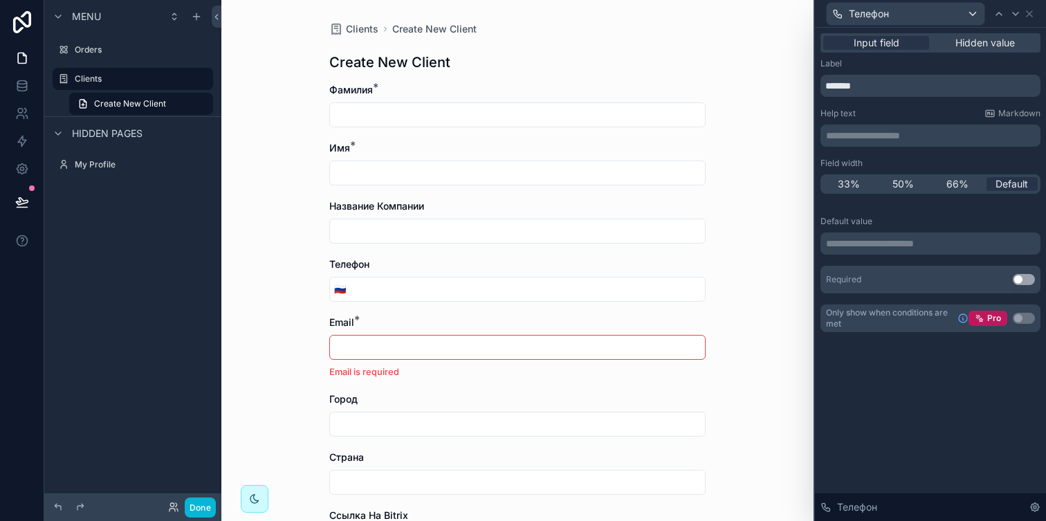
click at [1030, 281] on button "Use setting" at bounding box center [1024, 279] width 22 height 11
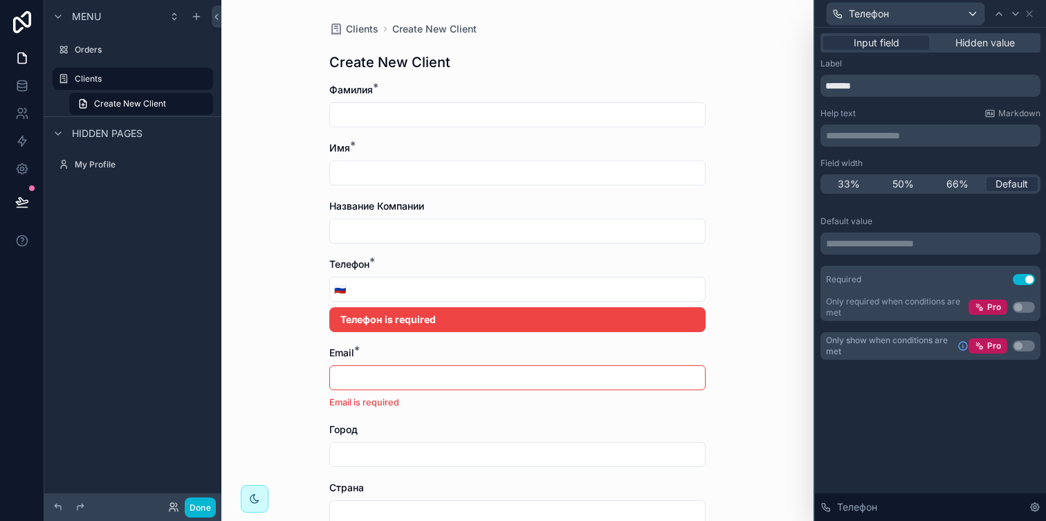
click at [736, 244] on div "Clients Create New Client Create New Client Фамилия * Имя * Название Компании Т…" at bounding box center [517, 260] width 592 height 521
click at [1035, 503] on icon at bounding box center [1035, 507] width 8 height 8
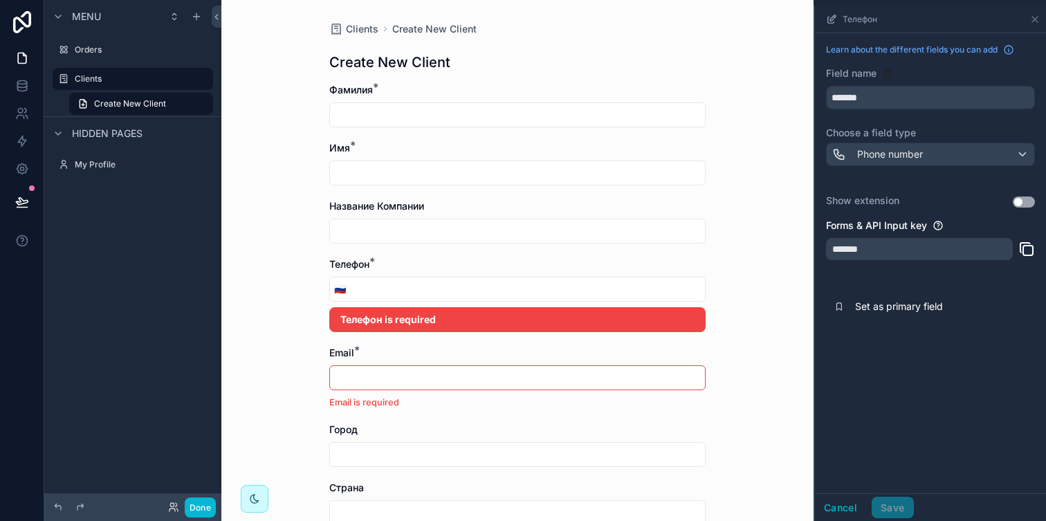
click at [1018, 201] on button "Use setting" at bounding box center [1024, 202] width 22 height 11
click at [899, 509] on button "Save" at bounding box center [893, 508] width 42 height 22
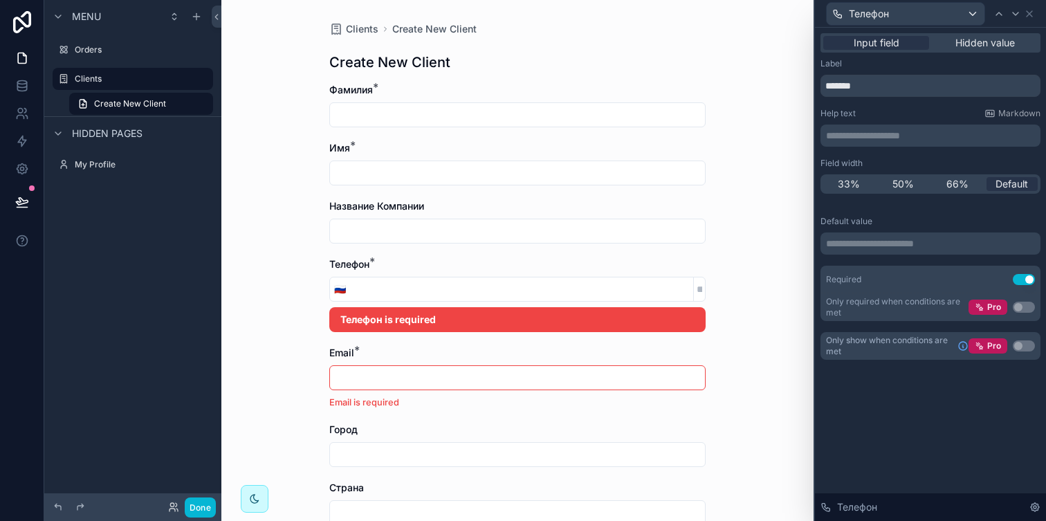
click at [511, 295] on input "tel" at bounding box center [521, 289] width 343 height 19
click at [426, 293] on input "tel" at bounding box center [521, 289] width 343 height 19
click at [577, 289] on input "tel" at bounding box center [521, 289] width 343 height 19
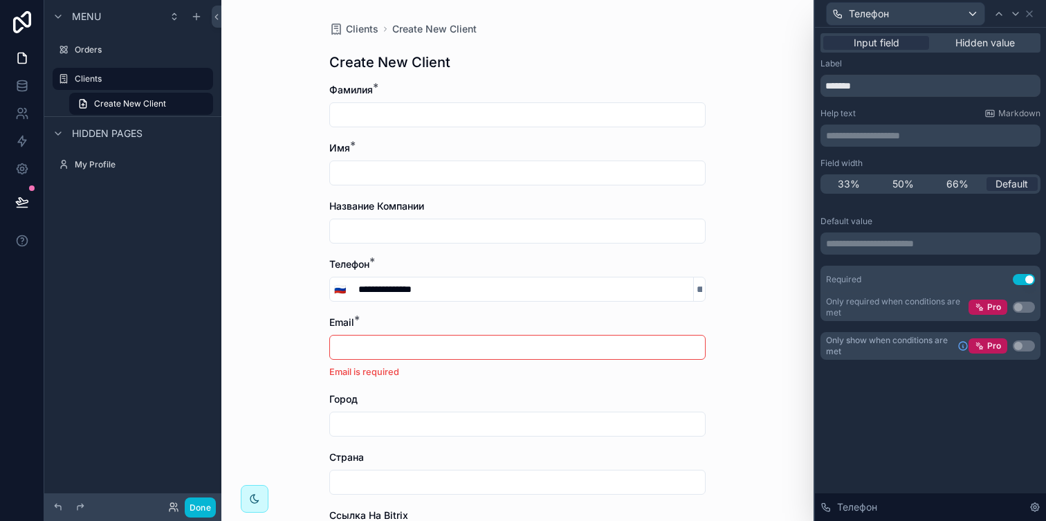
type input "**********"
click at [694, 282] on input "text" at bounding box center [699, 289] width 11 height 19
click at [727, 320] on div "**********" at bounding box center [517, 260] width 592 height 521
click at [697, 284] on input "****" at bounding box center [693, 289] width 24 height 19
type input "**"
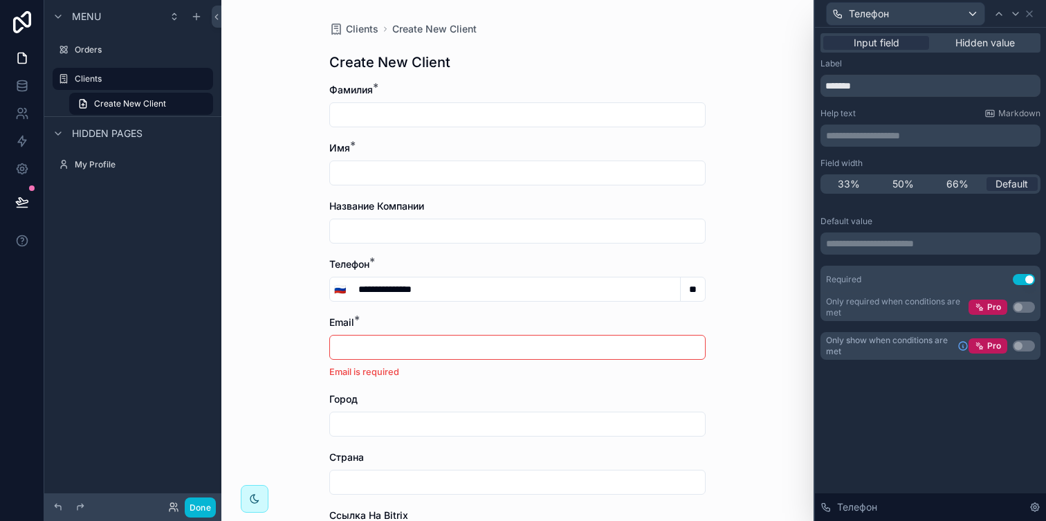
click at [879, 239] on p "**********" at bounding box center [932, 244] width 212 height 14
click at [877, 389] on div "**********" at bounding box center [930, 210] width 231 height 365
click at [1028, 507] on div "Телефон" at bounding box center [930, 507] width 231 height 28
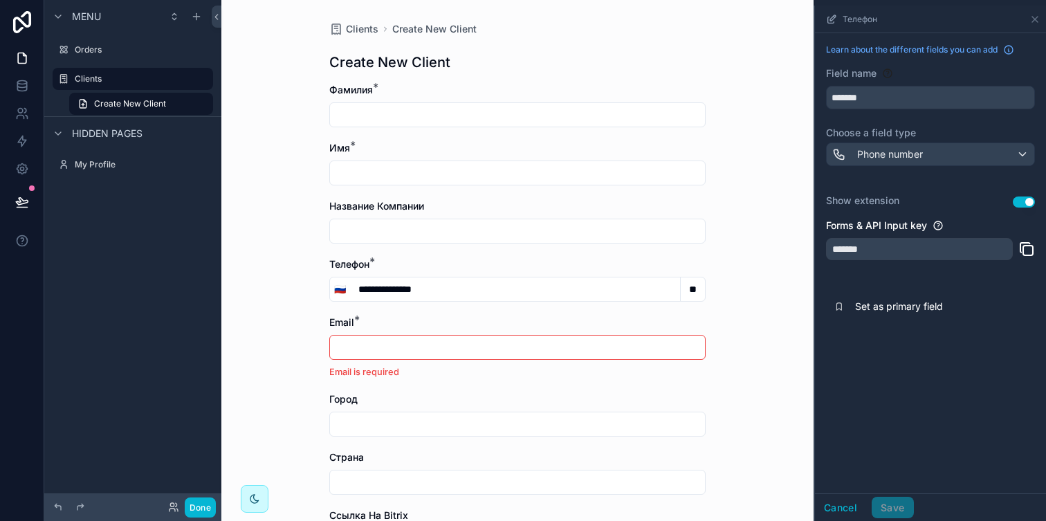
click at [1027, 201] on button "Use setting" at bounding box center [1024, 202] width 22 height 11
click at [686, 286] on input "**" at bounding box center [693, 289] width 24 height 19
drag, startPoint x: 684, startPoint y: 286, endPoint x: 708, endPoint y: 284, distance: 24.3
click at [708, 284] on div "**********" at bounding box center [517, 352] width 399 height 705
click at [335, 298] on button "🇷🇺" at bounding box center [340, 289] width 20 height 25
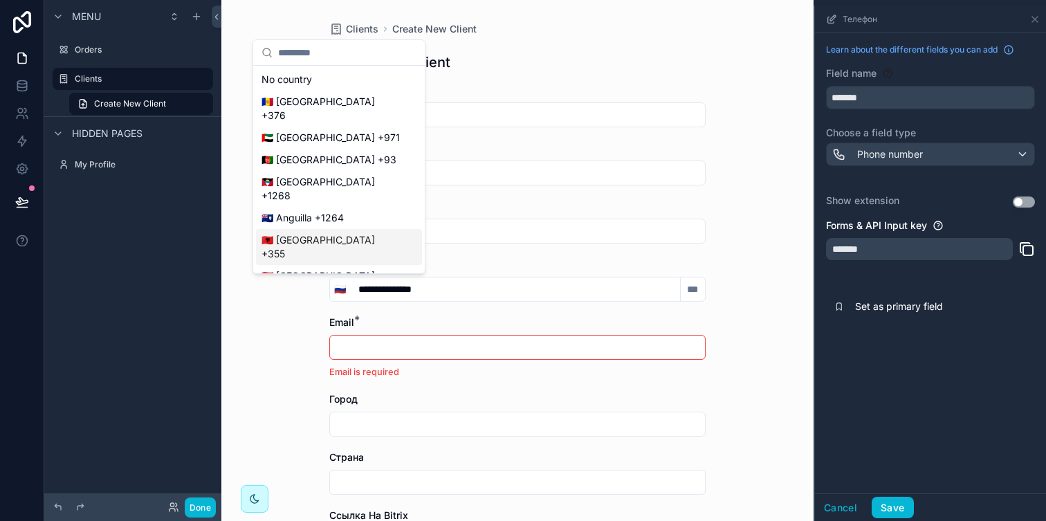
click at [337, 237] on div "🇦🇱 Albania +355" at bounding box center [339, 247] width 166 height 36
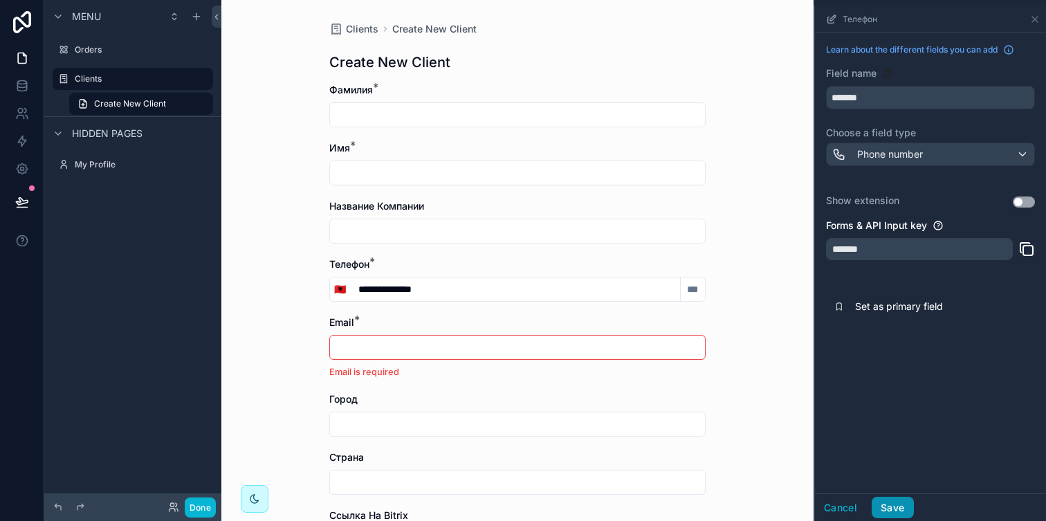
click at [896, 508] on button "Save" at bounding box center [893, 508] width 42 height 22
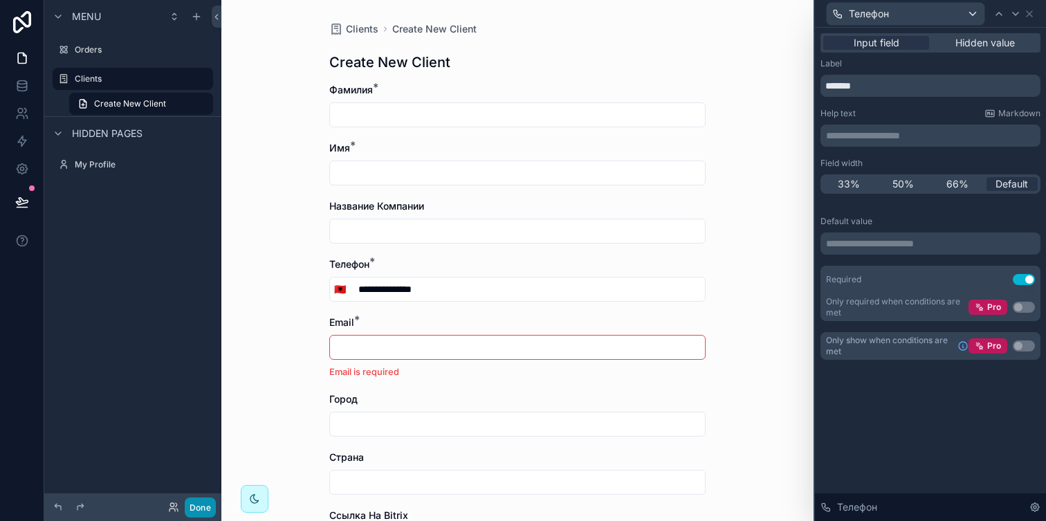
click at [209, 507] on button "Done" at bounding box center [200, 508] width 31 height 20
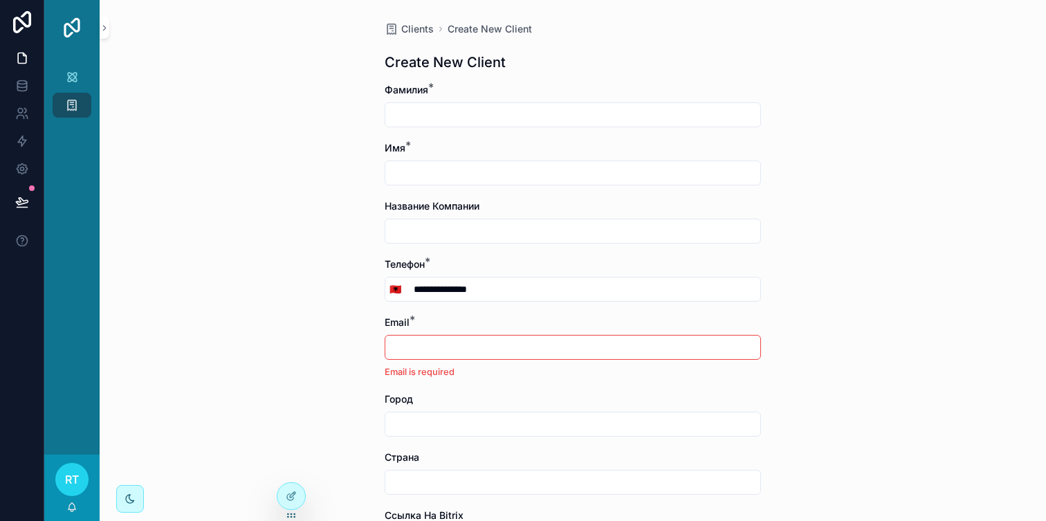
drag, startPoint x: 518, startPoint y: 294, endPoint x: 414, endPoint y: 295, distance: 103.8
click at [414, 295] on input "**********" at bounding box center [583, 289] width 355 height 19
type input "*"
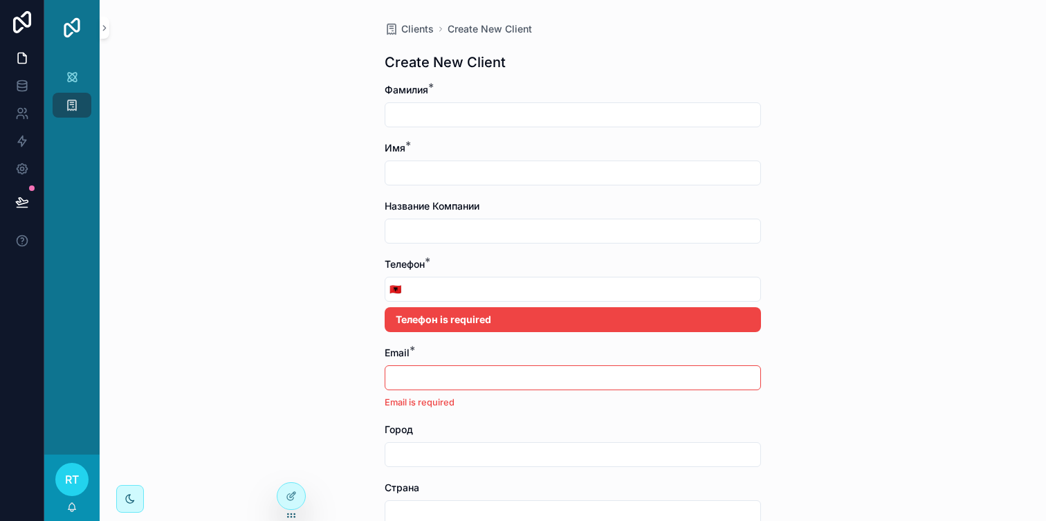
click at [831, 168] on div "Clients Create New Client Create New Client Фамилия * Имя * Название Компании Т…" at bounding box center [573, 260] width 947 height 521
click at [475, 293] on input "tel" at bounding box center [583, 289] width 355 height 19
click at [484, 237] on input "text" at bounding box center [572, 230] width 375 height 19
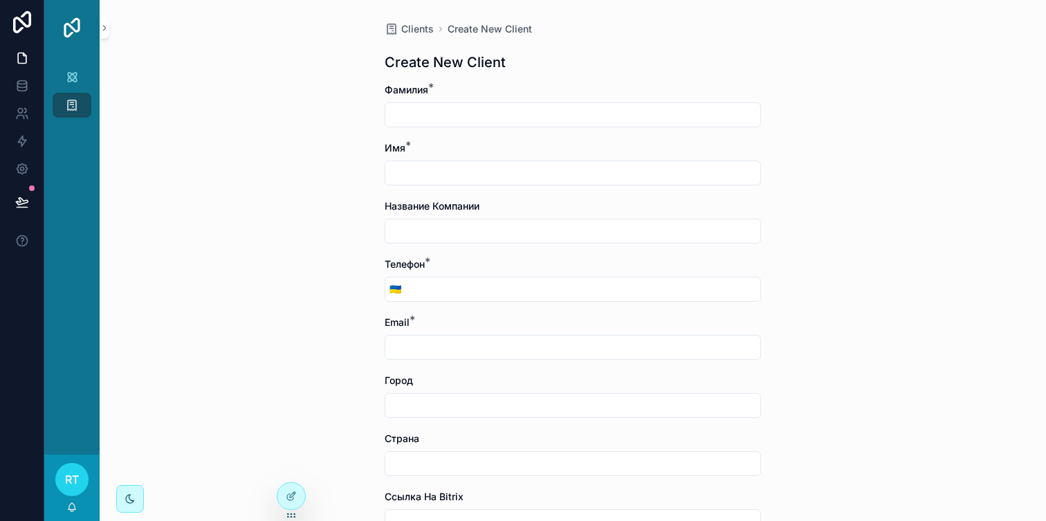
click at [412, 115] on input "scrollable content" at bounding box center [572, 114] width 375 height 19
type input "*"
type input "*******"
type input "*****"
type input "*"
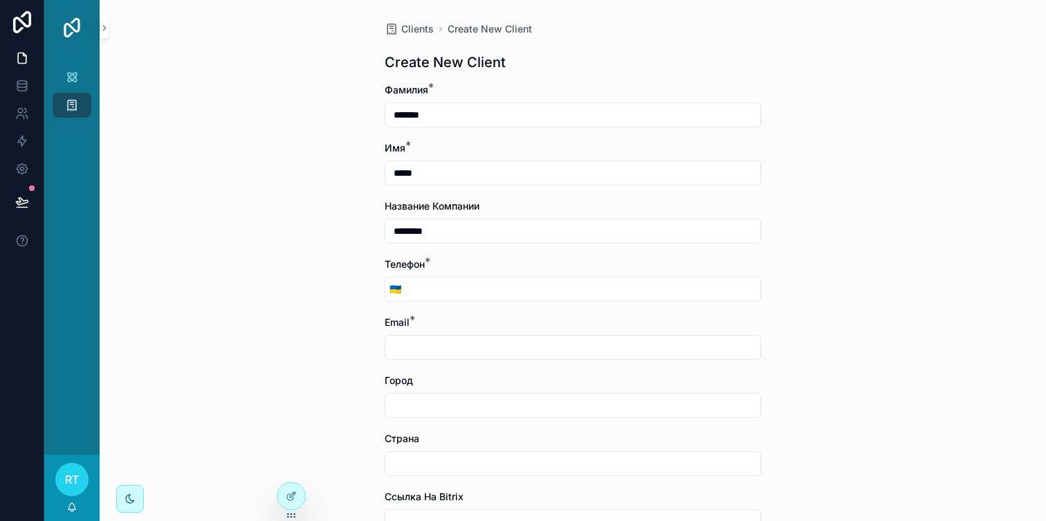
type input "********"
click at [426, 286] on input "scrollable content" at bounding box center [583, 289] width 355 height 19
type input "**********"
click at [410, 356] on input "scrollable content" at bounding box center [572, 347] width 375 height 19
type input "**********"
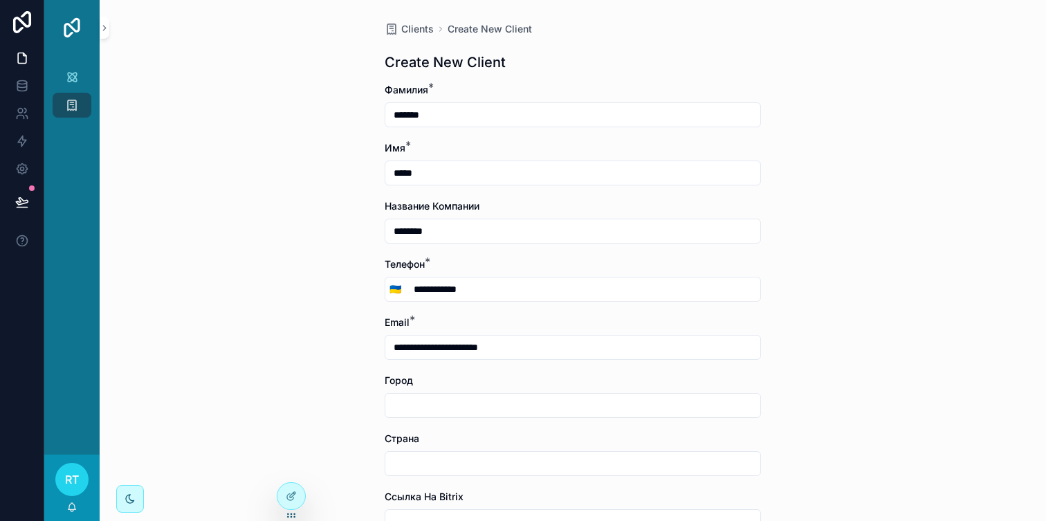
type input "*******"
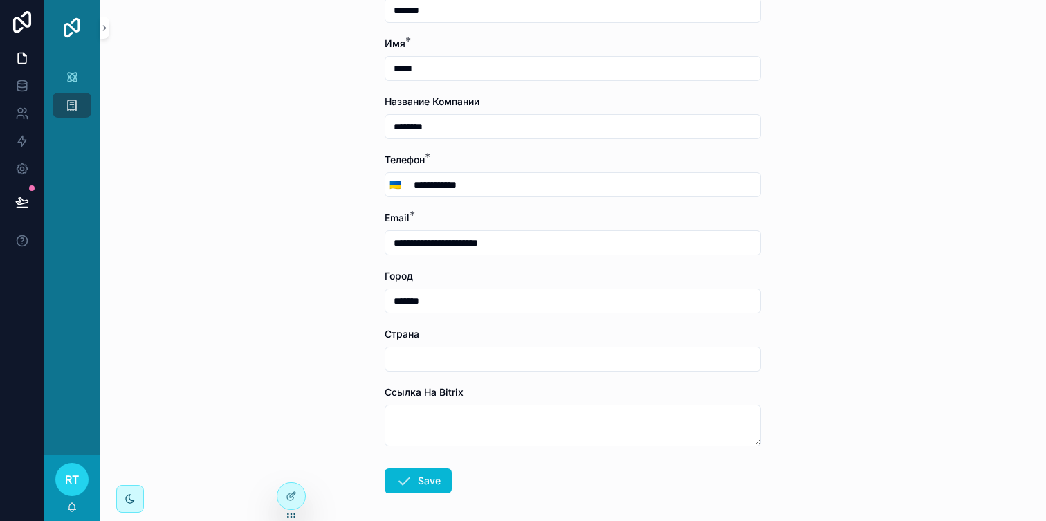
scroll to position [165, 0]
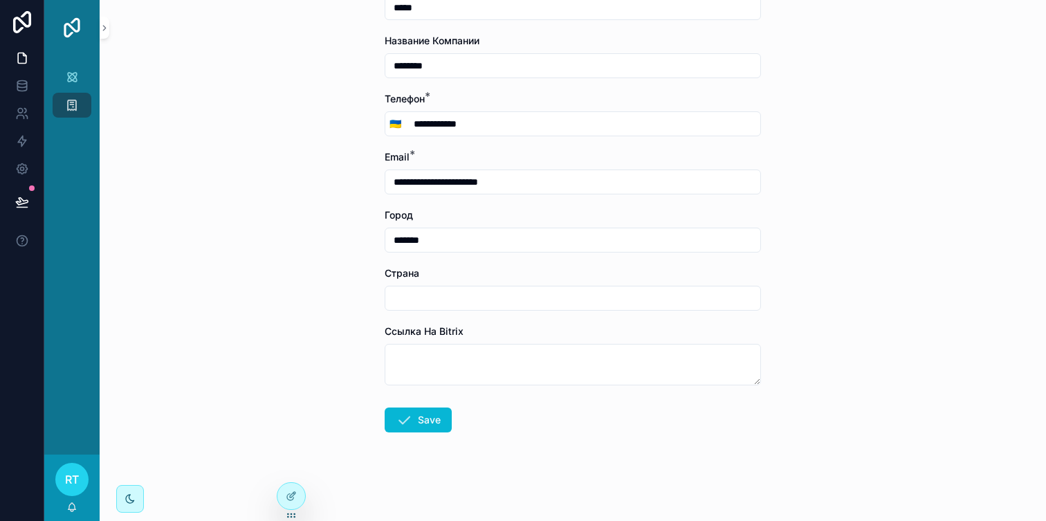
click at [477, 292] on input "scrollable content" at bounding box center [572, 298] width 375 height 19
type input "*"
type input "*******"
click at [435, 417] on button "Save" at bounding box center [418, 420] width 67 height 25
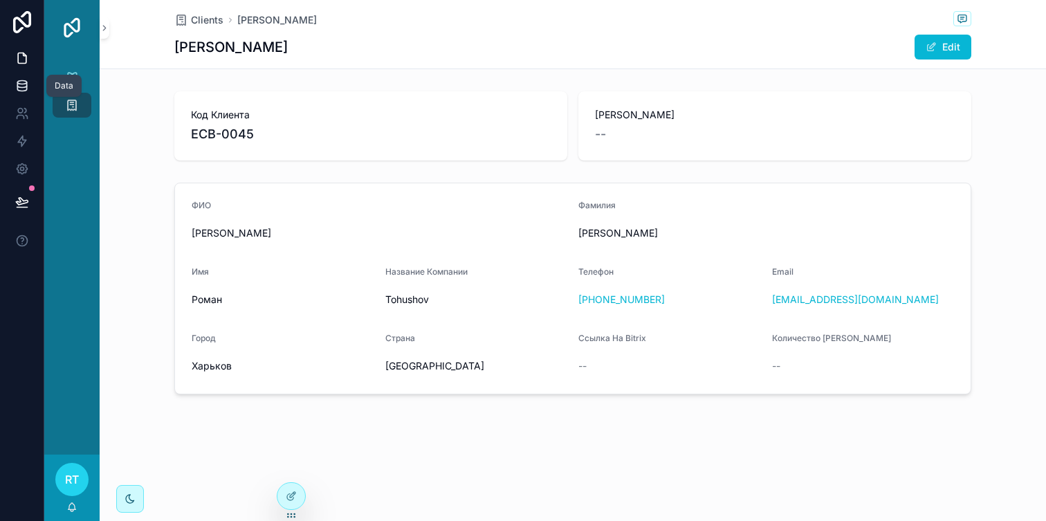
click at [35, 78] on link at bounding box center [22, 86] width 44 height 28
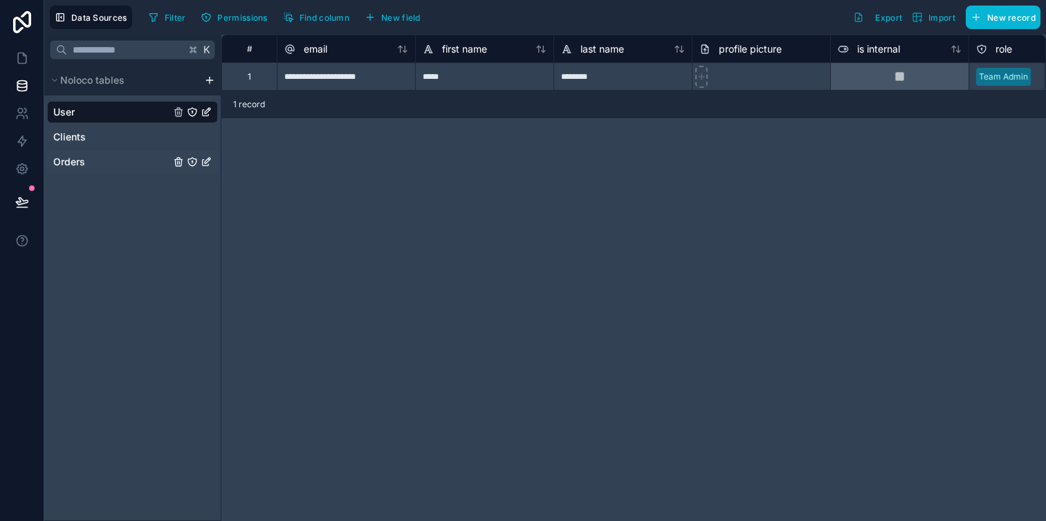
click at [143, 169] on div "Orders" at bounding box center [132, 162] width 171 height 22
click at [118, 166] on link "Orders" at bounding box center [111, 162] width 117 height 14
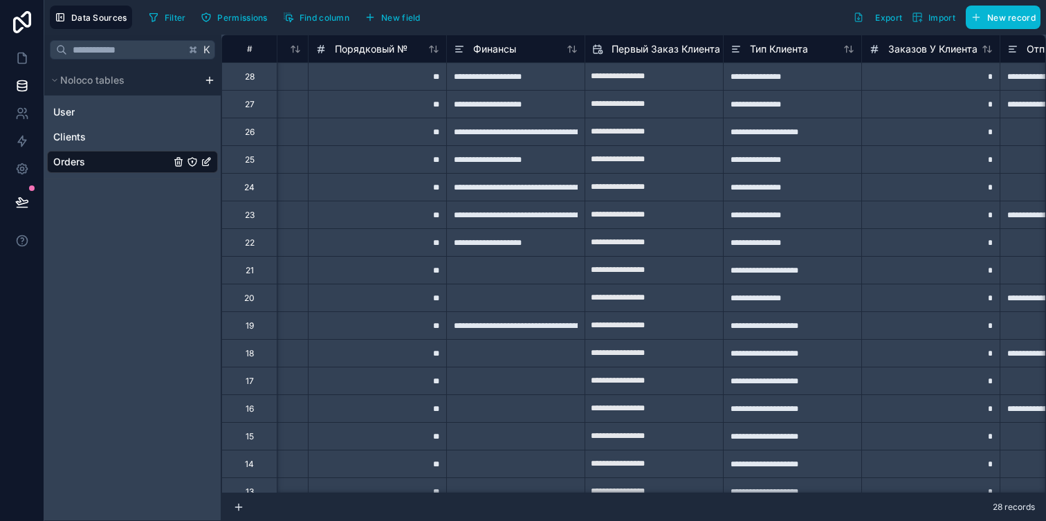
scroll to position [0, 1613]
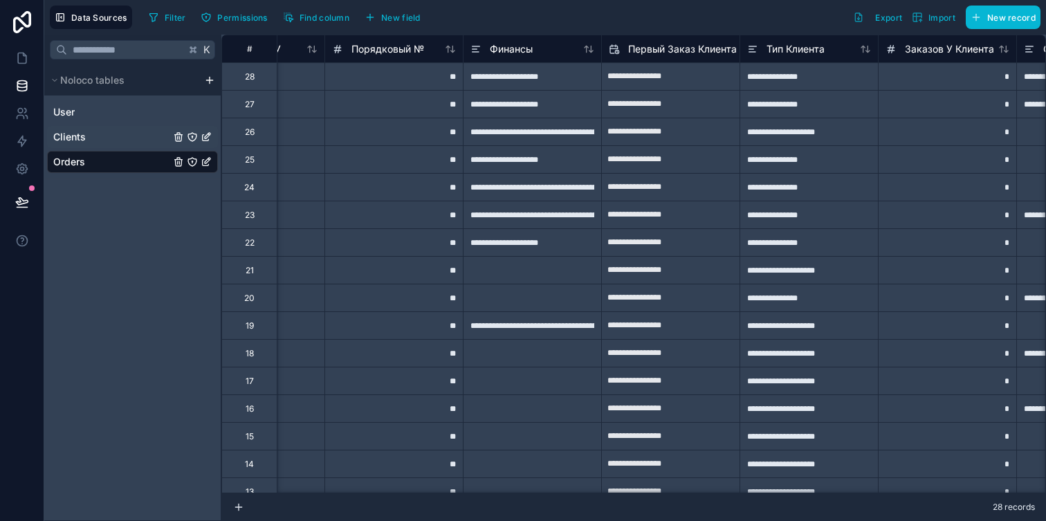
click at [161, 142] on link "Clients" at bounding box center [111, 137] width 117 height 14
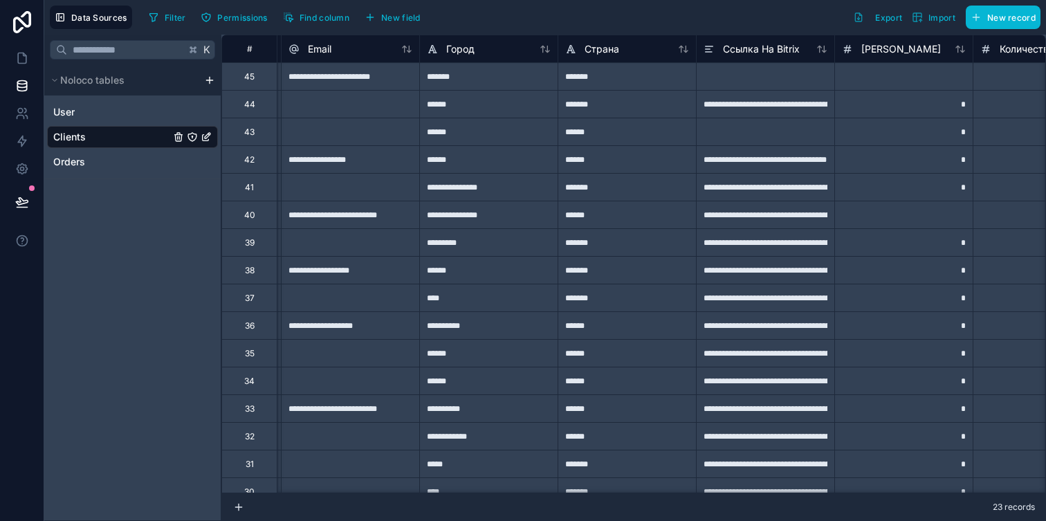
scroll to position [0, 838]
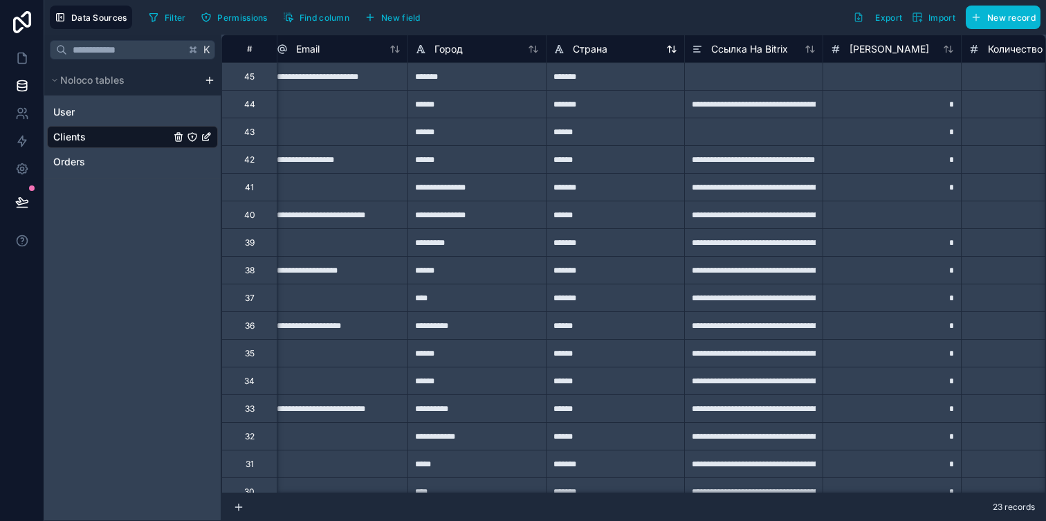
click at [574, 46] on span "Страна" at bounding box center [590, 49] width 35 height 14
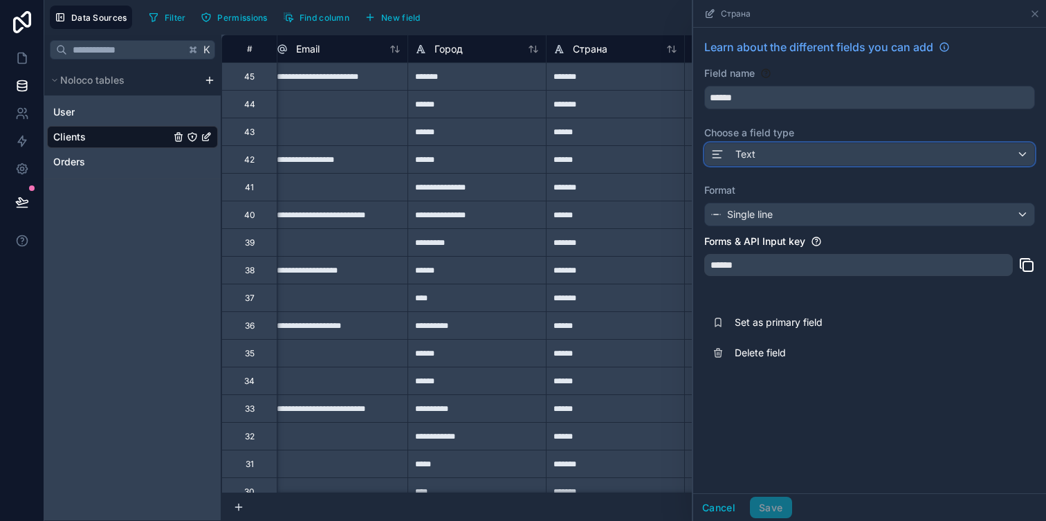
click at [763, 148] on div "Text" at bounding box center [869, 154] width 329 height 22
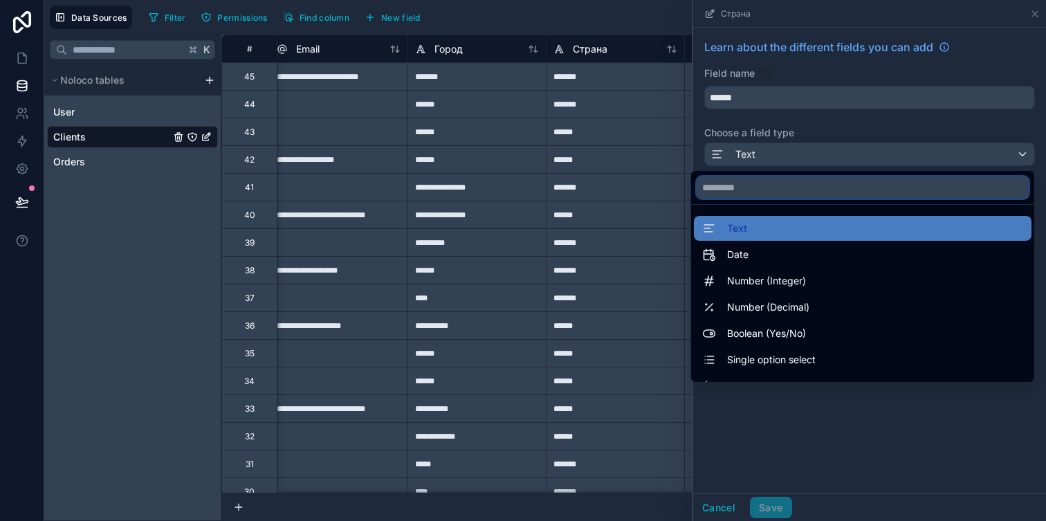
click at [745, 187] on input "text" at bounding box center [863, 187] width 332 height 22
type input "*"
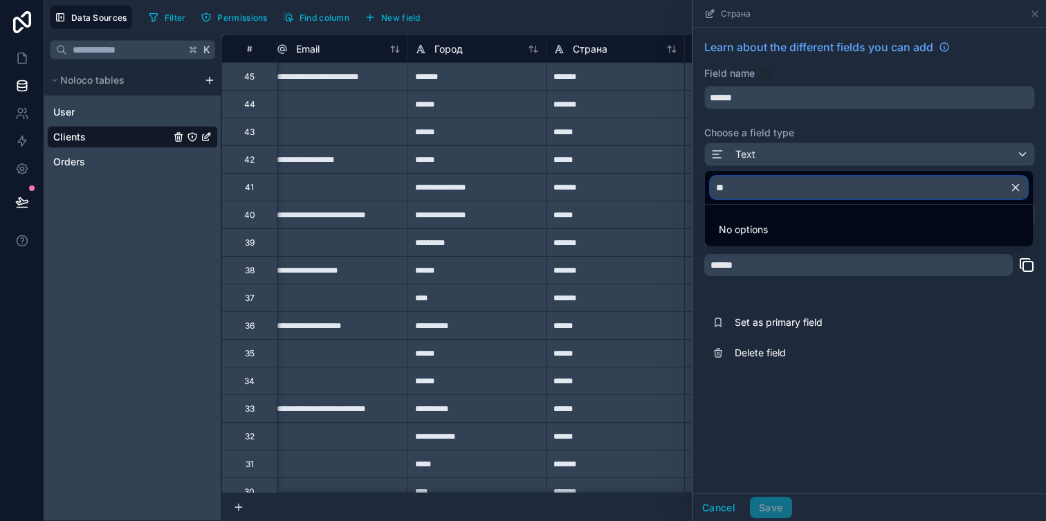
type input "*"
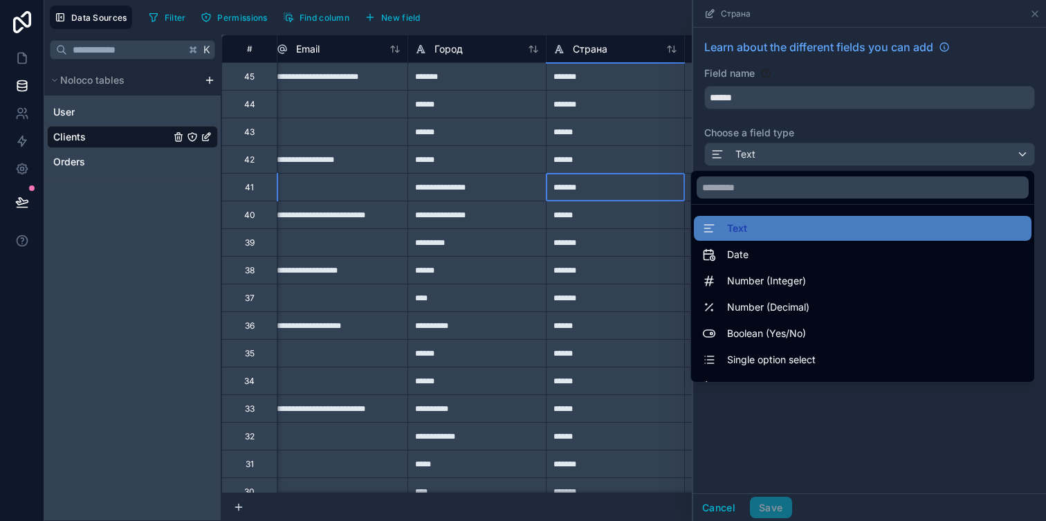
click at [641, 187] on div "*******" at bounding box center [615, 187] width 138 height 28
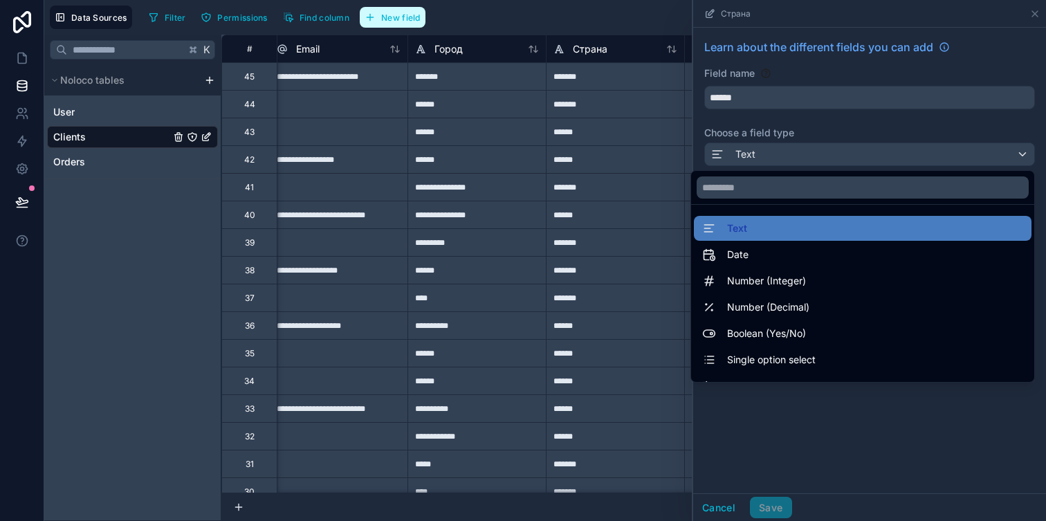
click at [419, 21] on span "New field" at bounding box center [400, 17] width 39 height 10
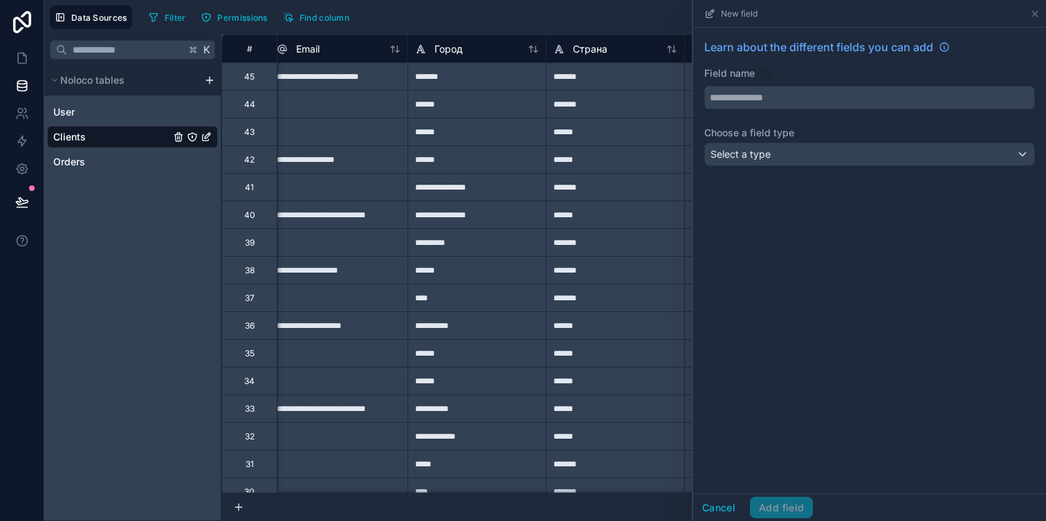
click at [738, 102] on input "text" at bounding box center [869, 97] width 329 height 22
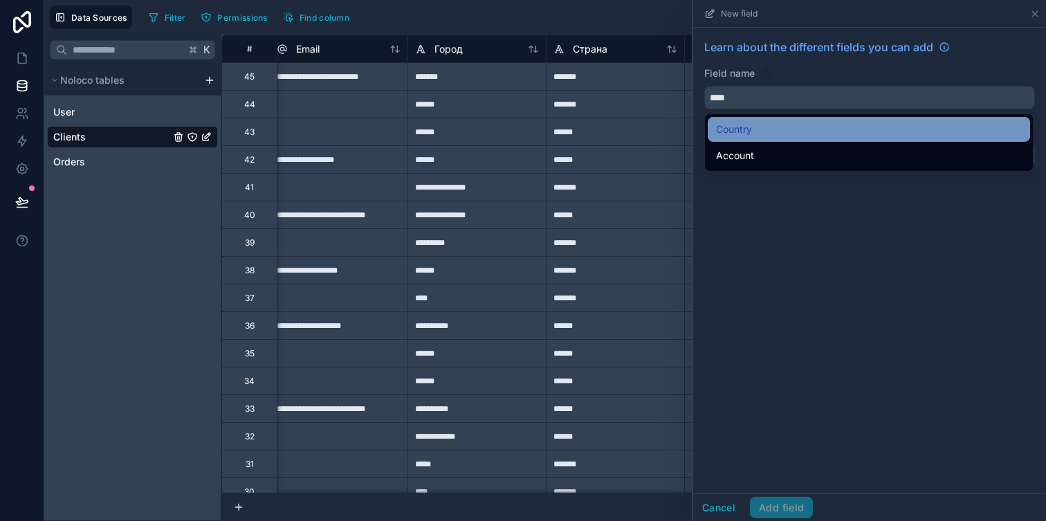
click at [773, 129] on div "Country" at bounding box center [869, 129] width 306 height 17
type input "*******"
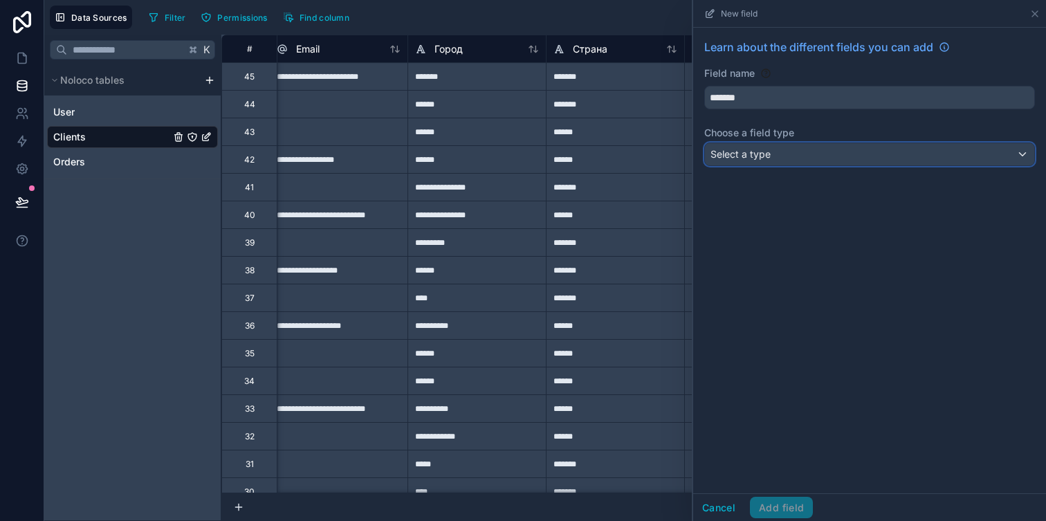
click at [772, 148] on div "Select a type" at bounding box center [869, 154] width 329 height 22
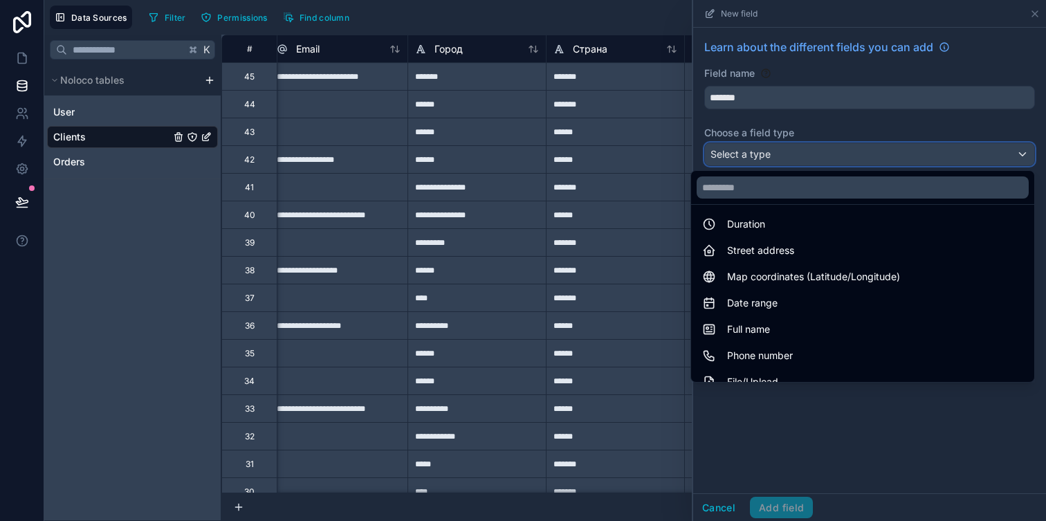
scroll to position [194, 0]
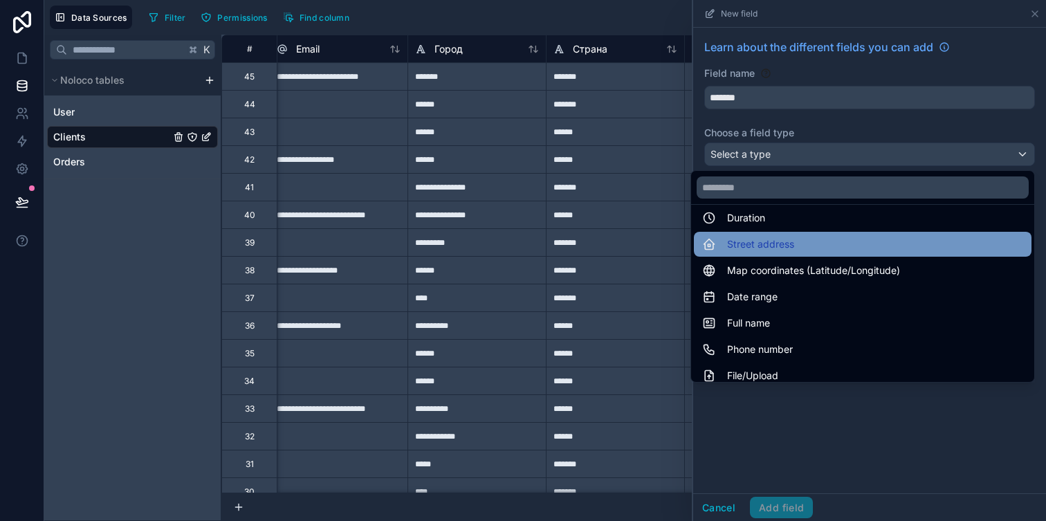
click at [777, 255] on div "Street address" at bounding box center [863, 244] width 338 height 25
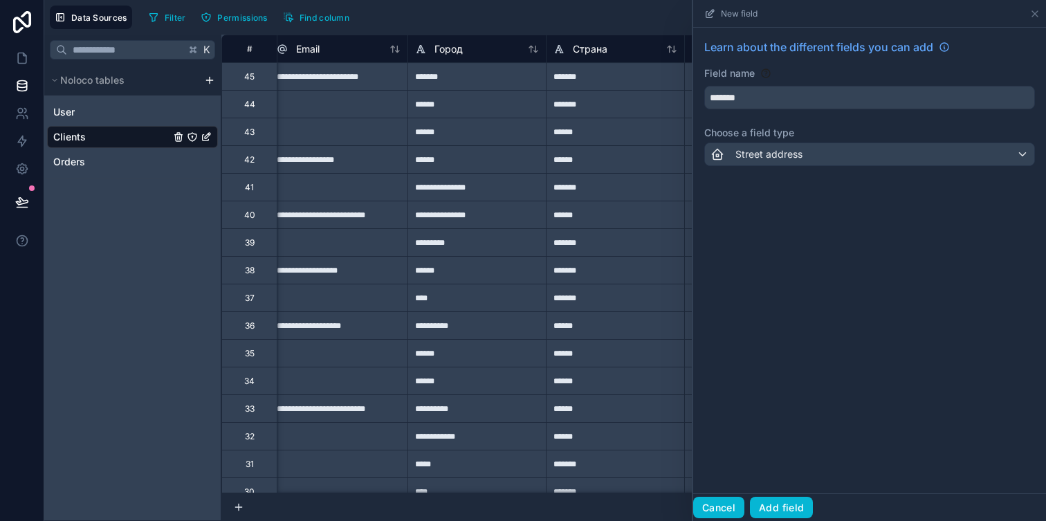
click at [724, 507] on button "Cancel" at bounding box center [718, 508] width 51 height 22
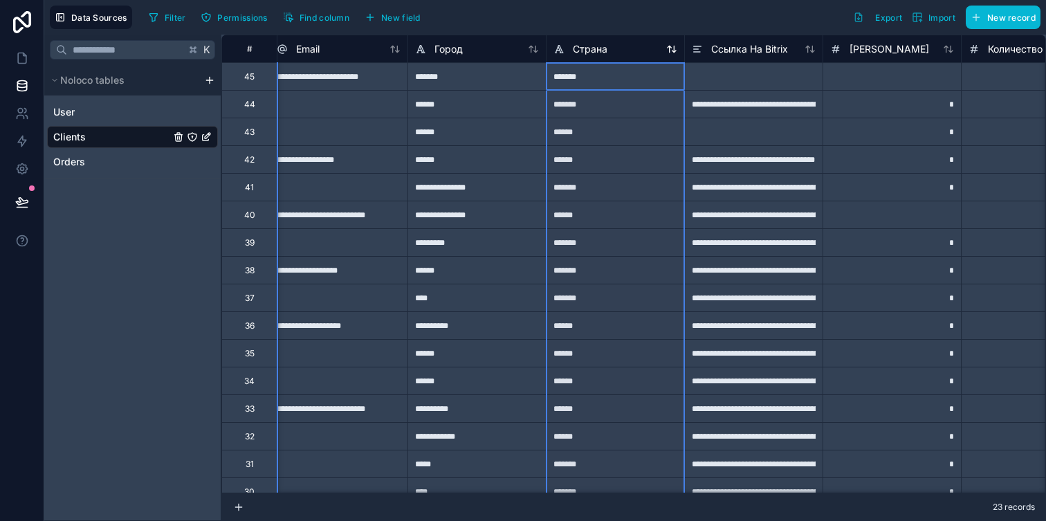
click at [560, 44] on icon at bounding box center [559, 49] width 11 height 17
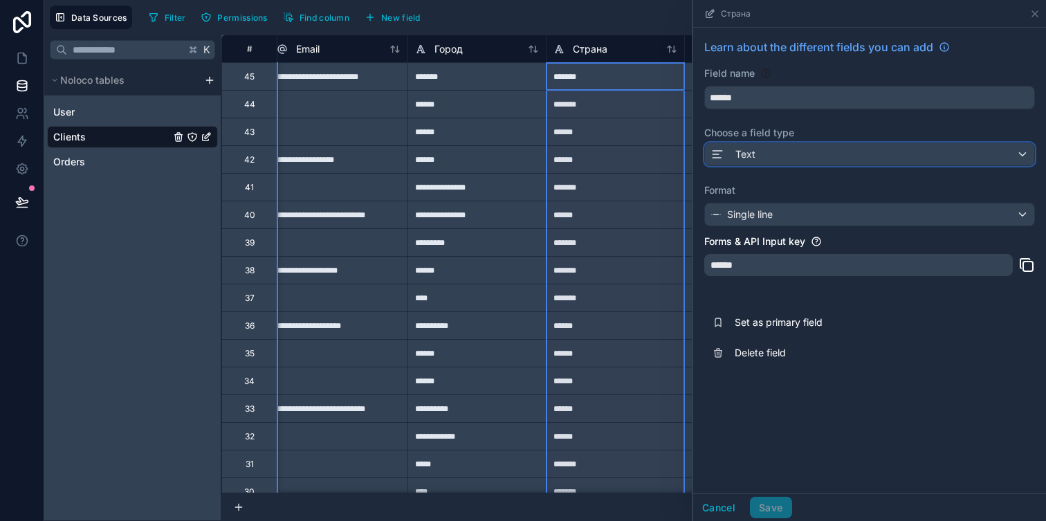
click at [751, 158] on span "Text" at bounding box center [746, 154] width 20 height 14
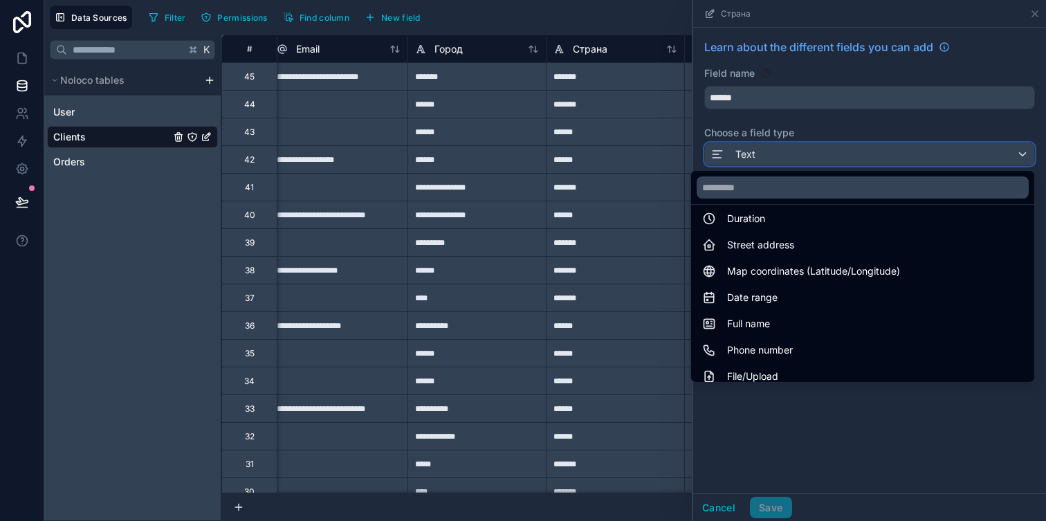
scroll to position [177, 0]
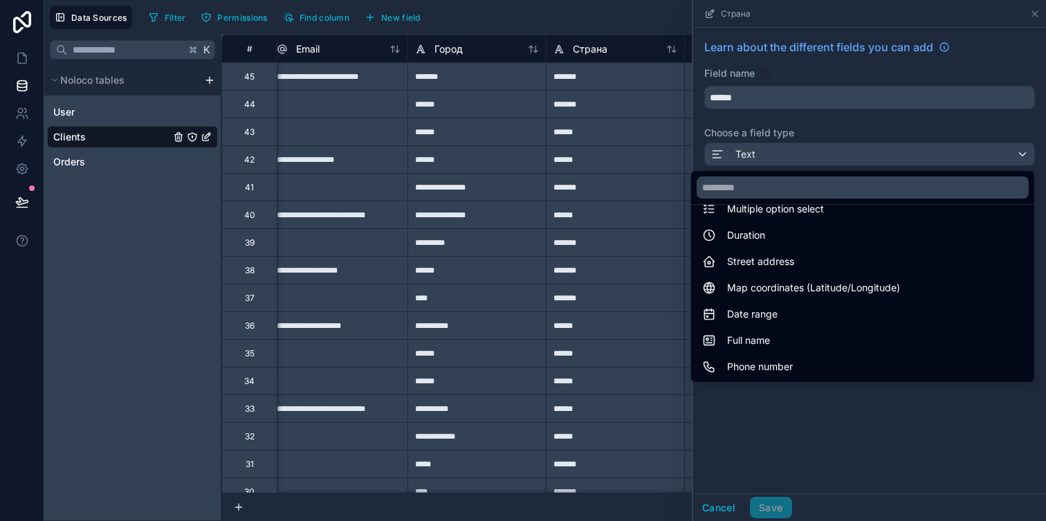
click at [787, 252] on div "Street address" at bounding box center [863, 261] width 338 height 25
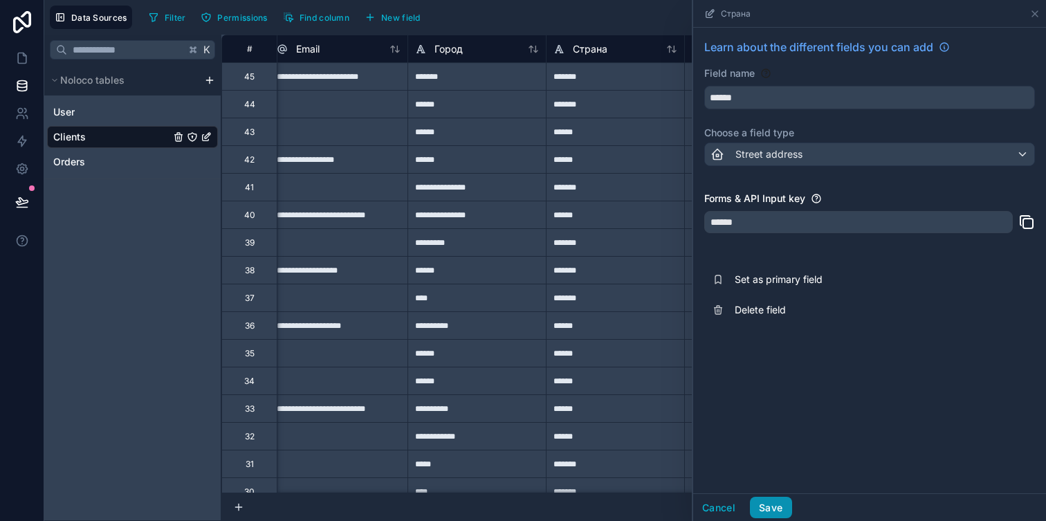
click at [776, 504] on button "Save" at bounding box center [771, 508] width 42 height 22
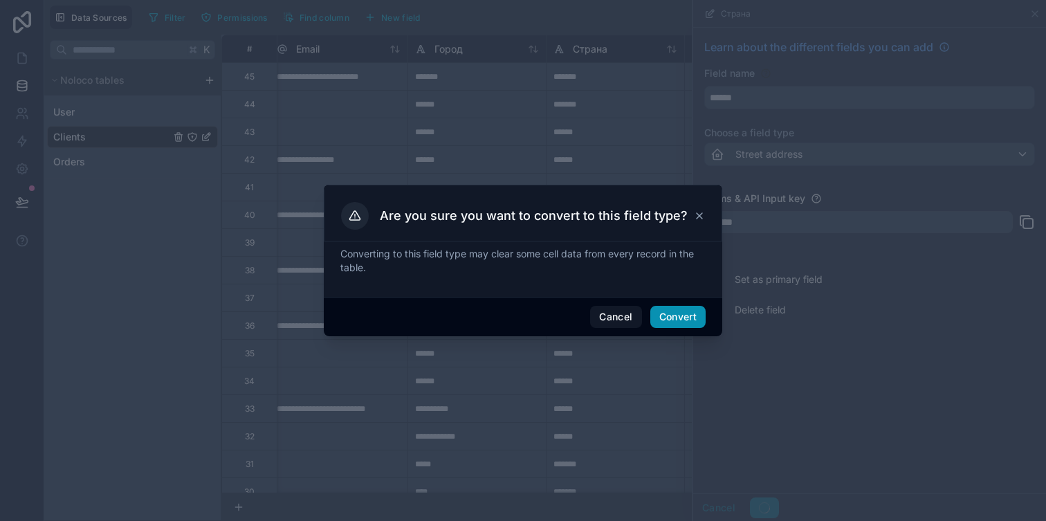
click at [683, 318] on button "Convert" at bounding box center [677, 317] width 55 height 22
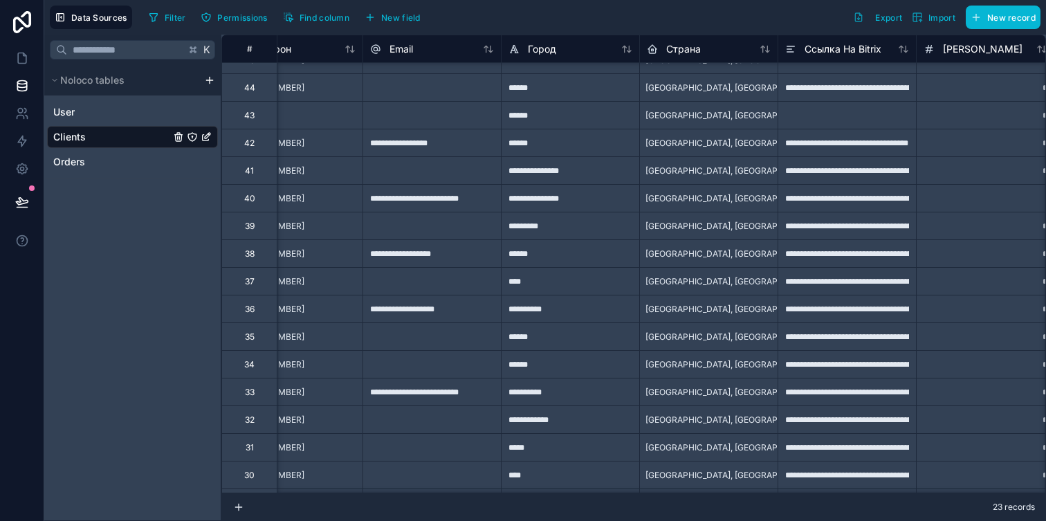
scroll to position [0, 745]
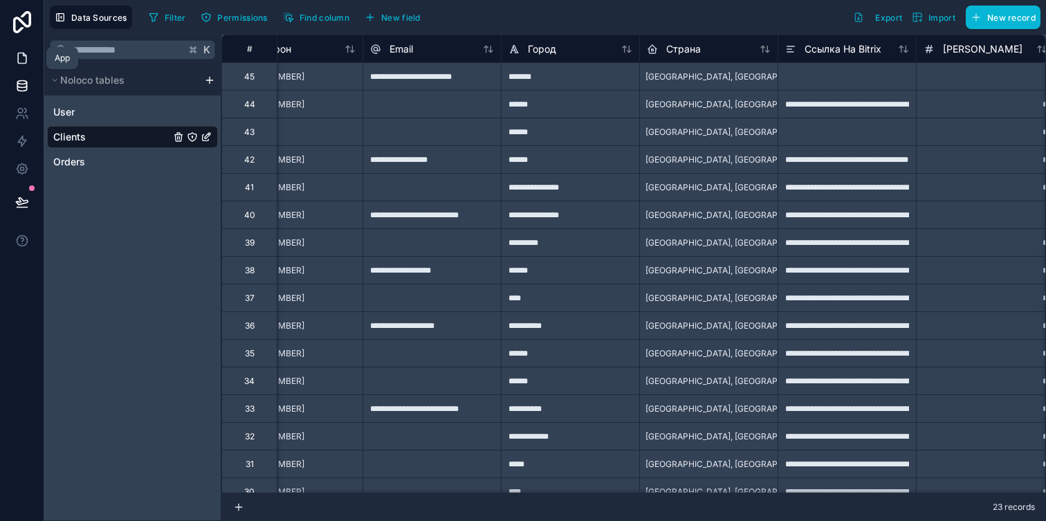
click at [11, 49] on link at bounding box center [22, 58] width 44 height 28
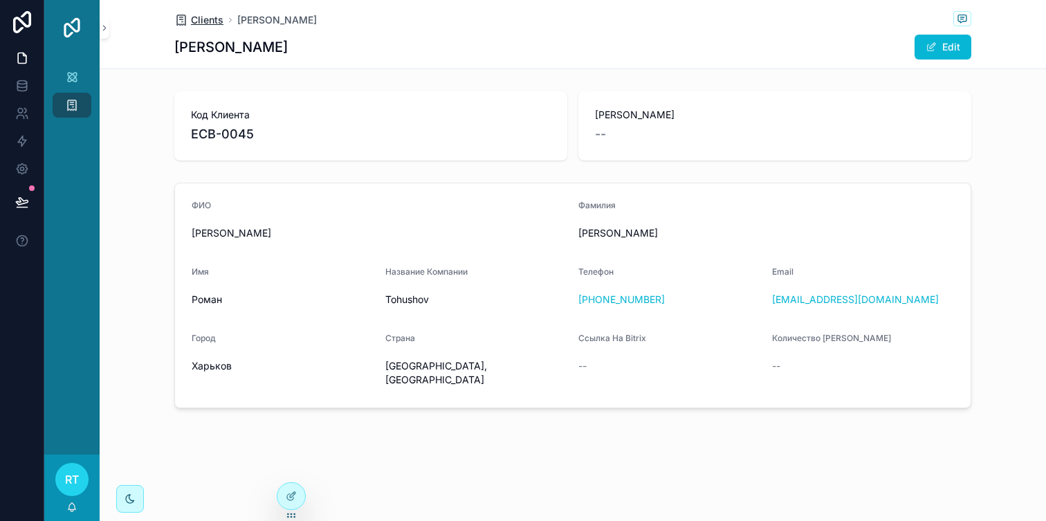
click at [201, 19] on span "Clients" at bounding box center [207, 20] width 33 height 14
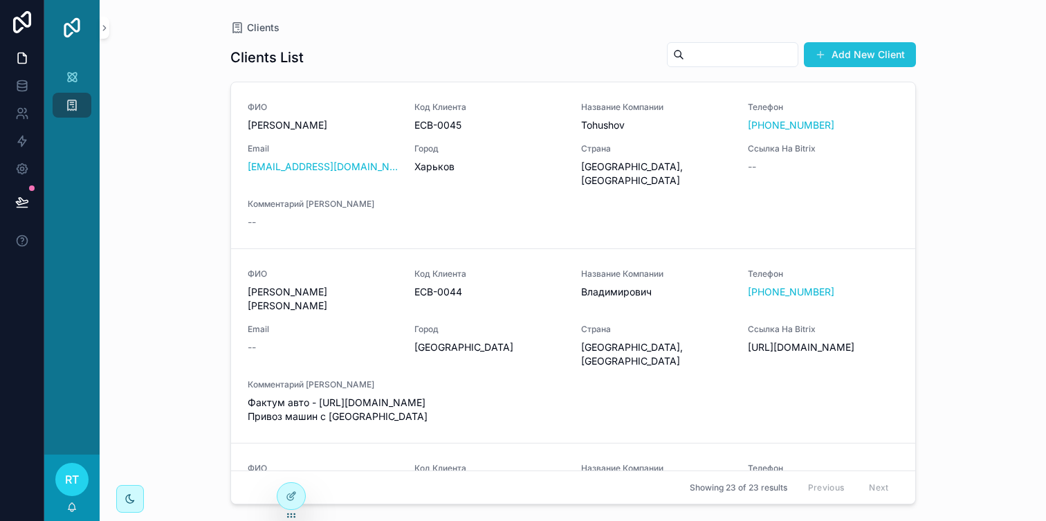
click at [863, 55] on button "Add New Client" at bounding box center [860, 54] width 112 height 25
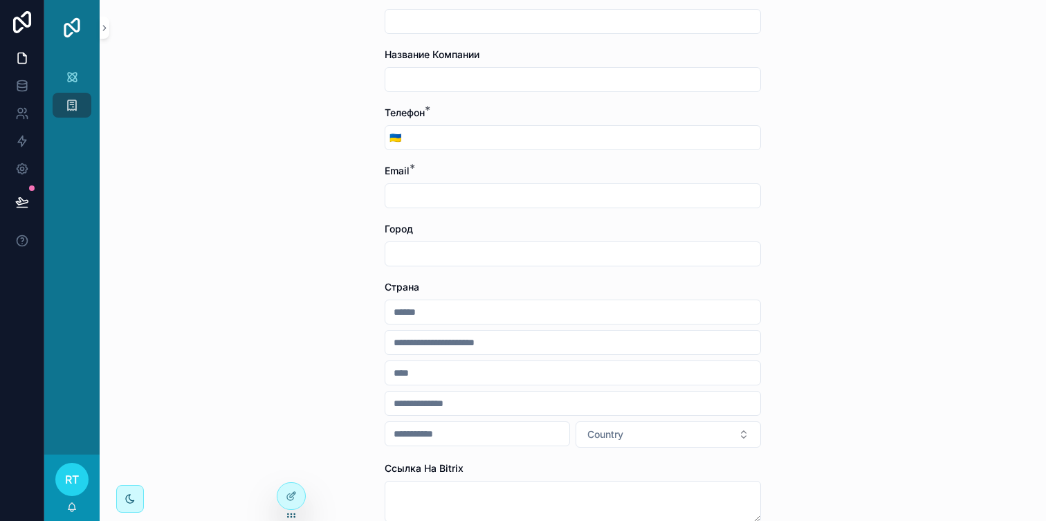
scroll to position [154, 0]
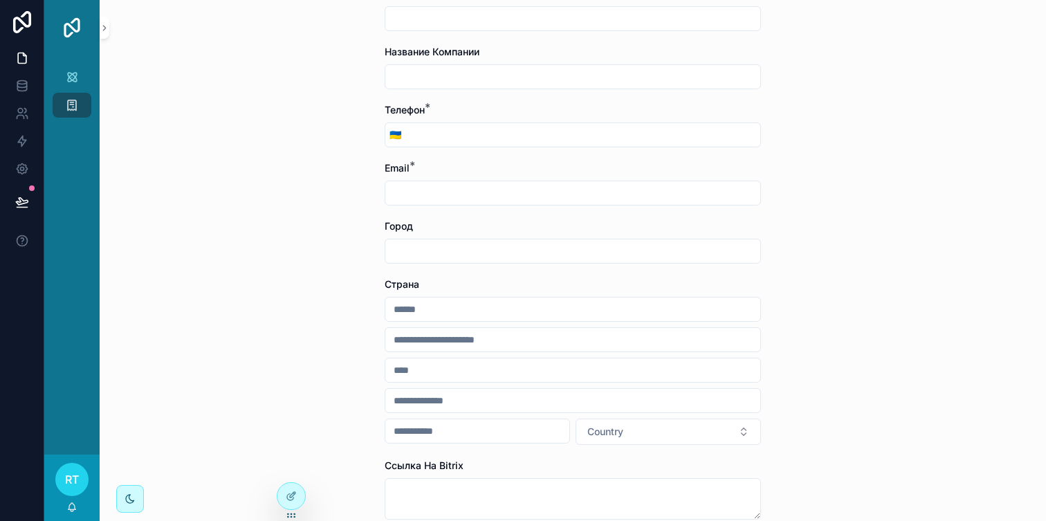
click at [454, 312] on input "scrollable content" at bounding box center [572, 309] width 375 height 19
click at [480, 273] on form "Фамилия * Имя * Название Компании Телефон * 🇺🇦 Email * Город Страна Country Ссы…" at bounding box center [573, 292] width 376 height 727
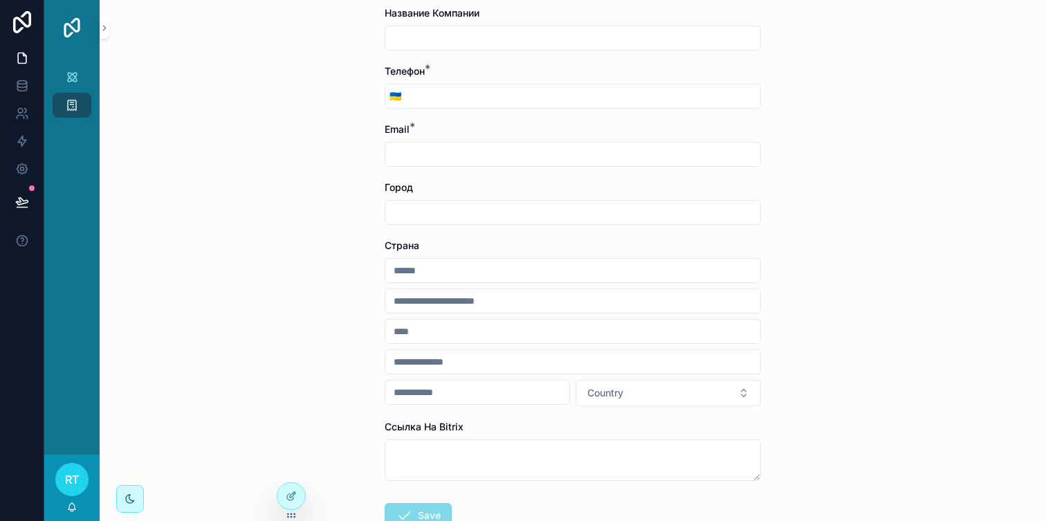
scroll to position [194, 0]
click at [600, 391] on span "Country" at bounding box center [605, 392] width 36 height 14
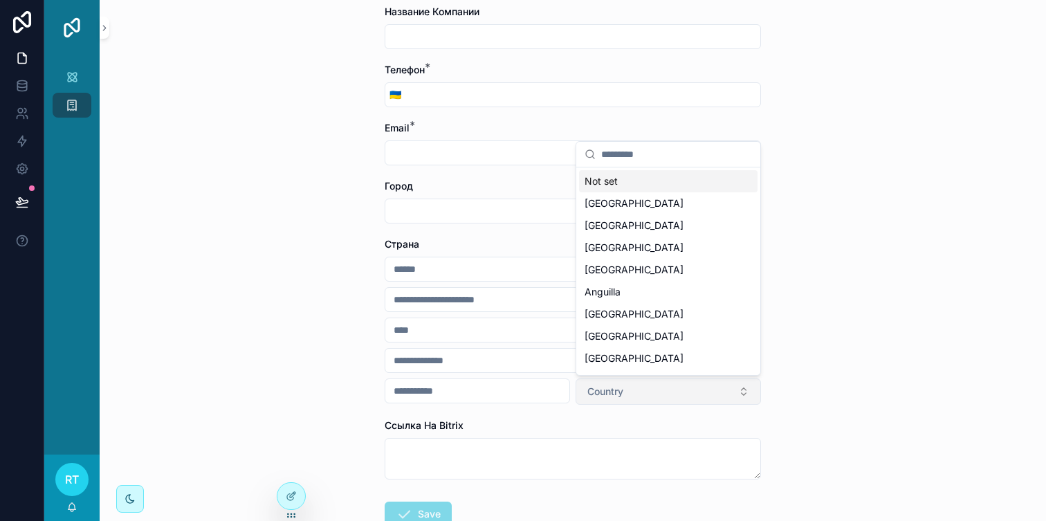
click at [600, 391] on span "Country" at bounding box center [605, 392] width 36 height 14
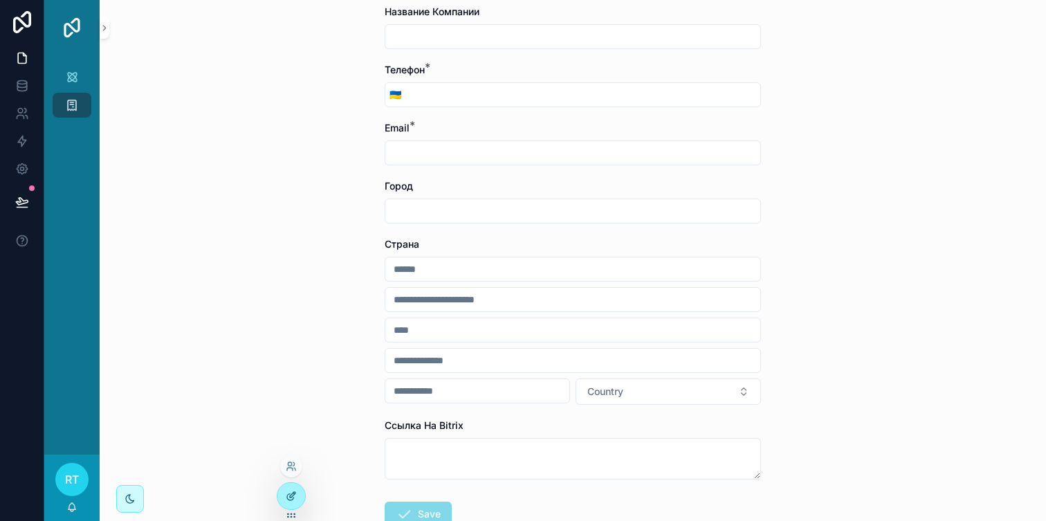
click at [292, 489] on div at bounding box center [291, 496] width 28 height 26
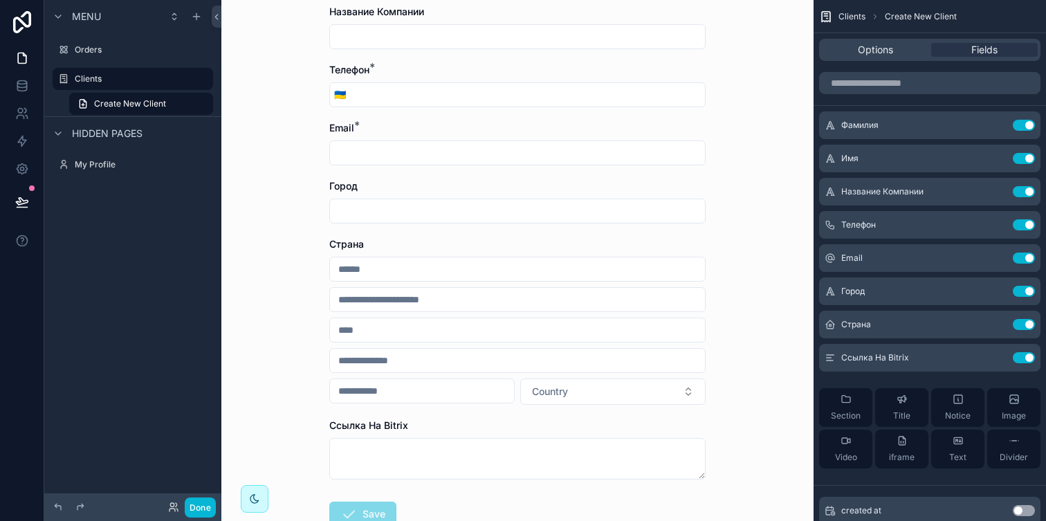
scroll to position [0, 0]
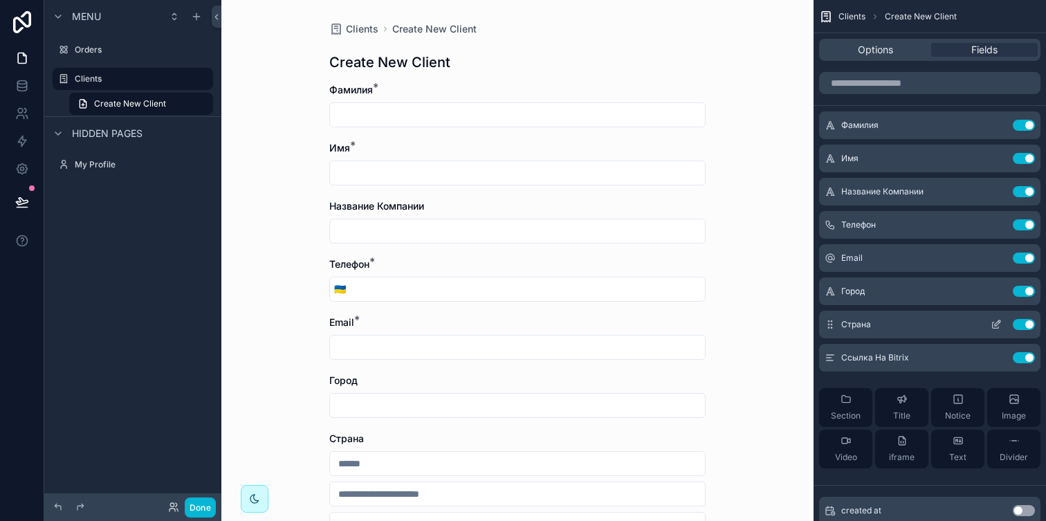
click at [997, 326] on icon "scrollable content" at bounding box center [996, 324] width 11 height 11
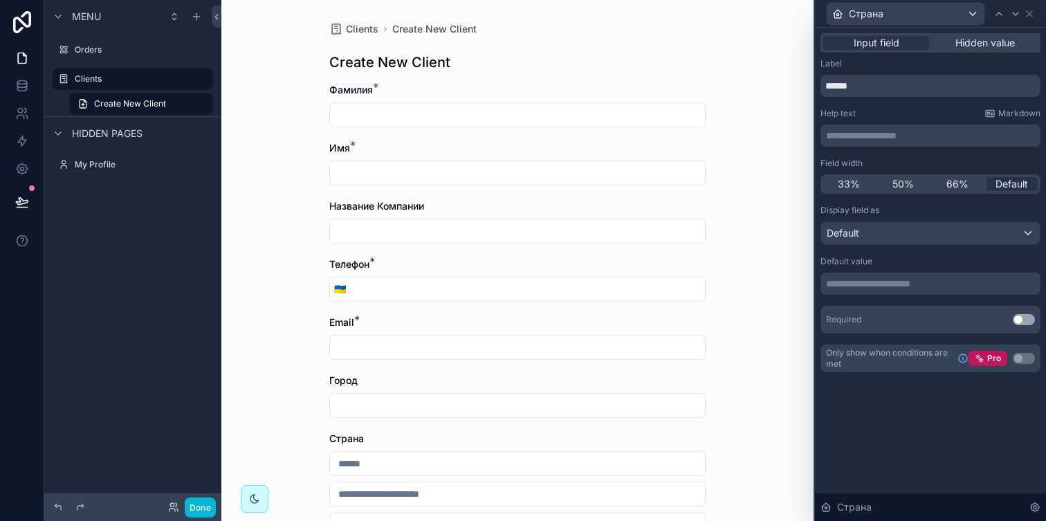
click at [1027, 319] on button "Use setting" at bounding box center [1024, 319] width 22 height 11
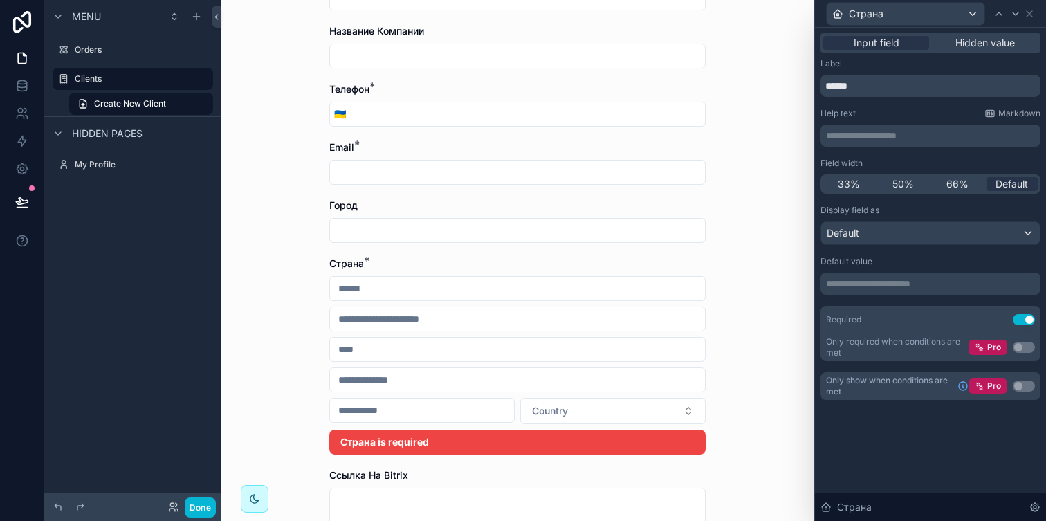
scroll to position [194, 0]
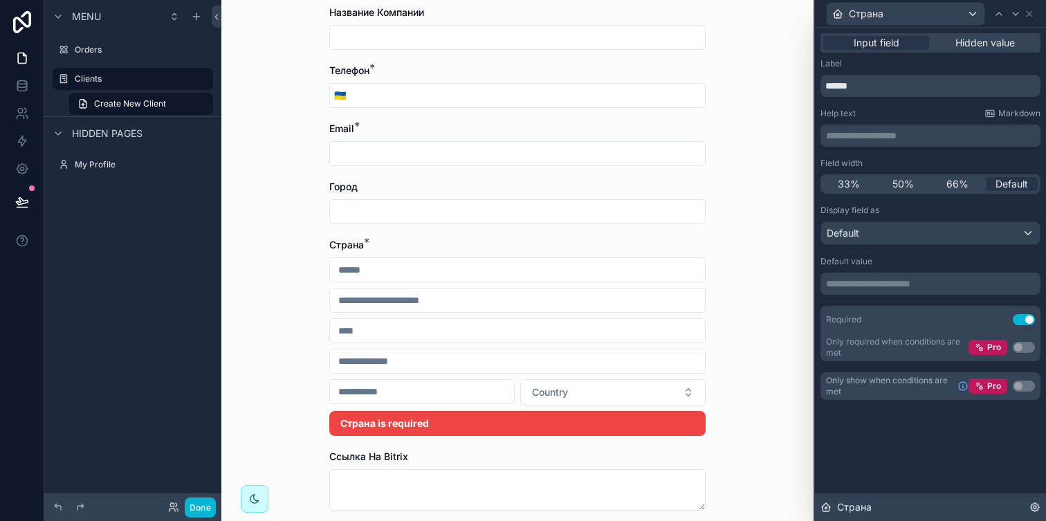
click at [1030, 509] on icon at bounding box center [1035, 507] width 11 height 11
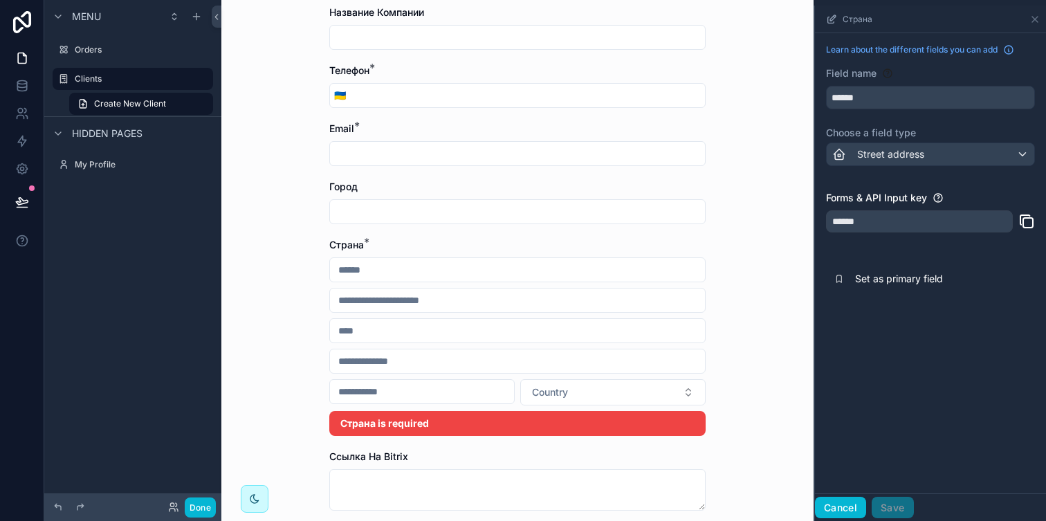
click at [837, 508] on button "Cancel" at bounding box center [840, 508] width 51 height 22
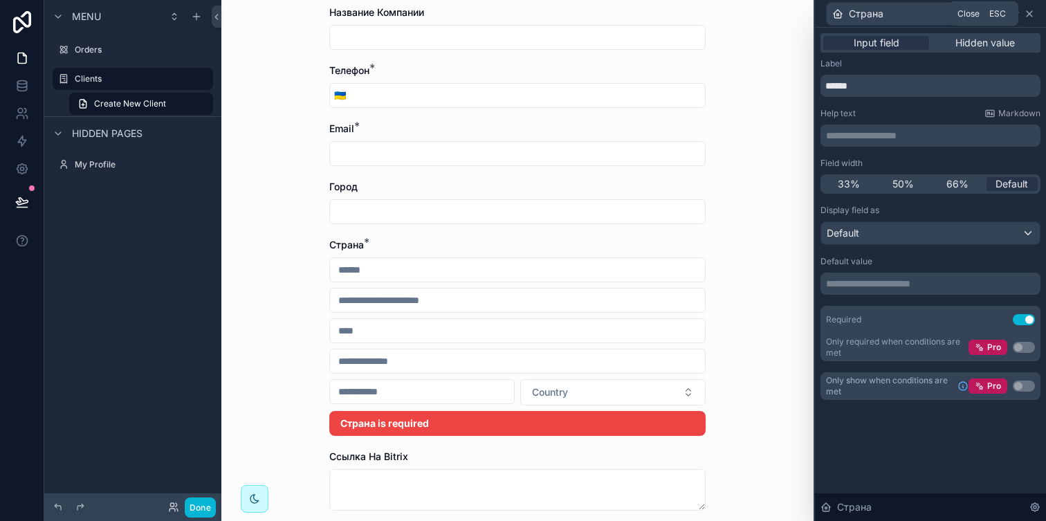
click at [1032, 13] on icon at bounding box center [1029, 13] width 11 height 11
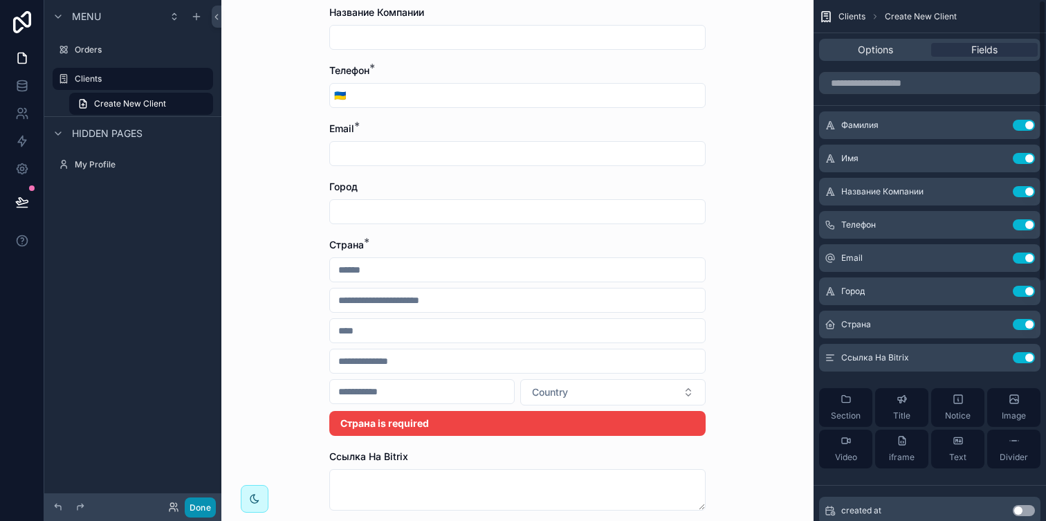
click at [204, 507] on button "Done" at bounding box center [200, 508] width 31 height 20
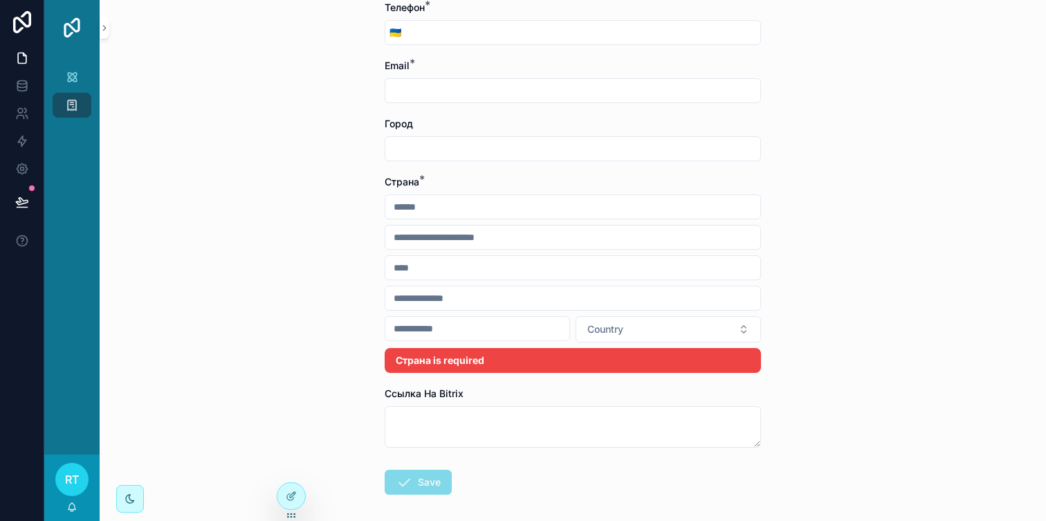
scroll to position [260, 0]
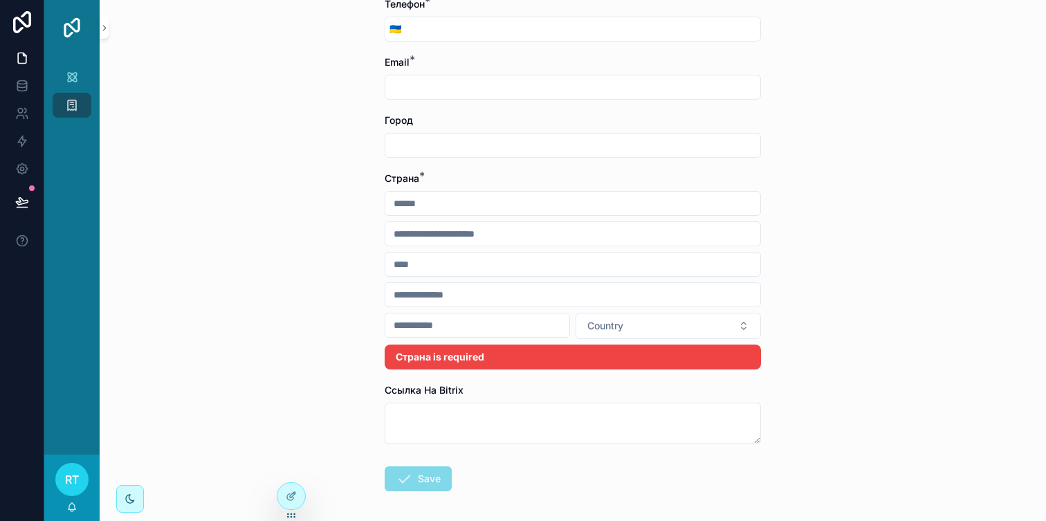
click at [419, 194] on input "scrollable content" at bounding box center [572, 203] width 375 height 19
click at [412, 265] on input "scrollable content" at bounding box center [572, 264] width 375 height 19
type input "*"
type input "*******"
click at [602, 326] on span "Country" at bounding box center [605, 326] width 36 height 14
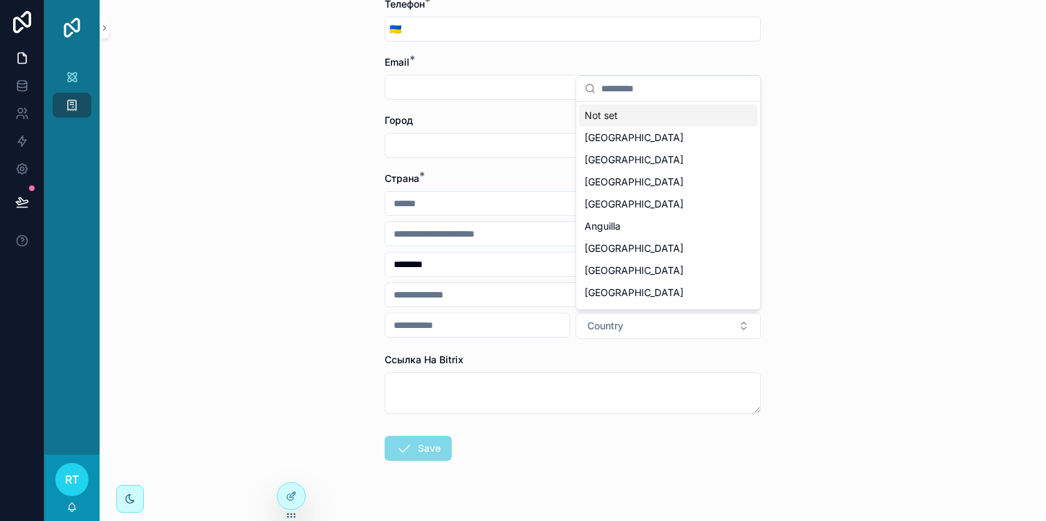
click at [648, 93] on input "scrollable content" at bounding box center [676, 88] width 151 height 25
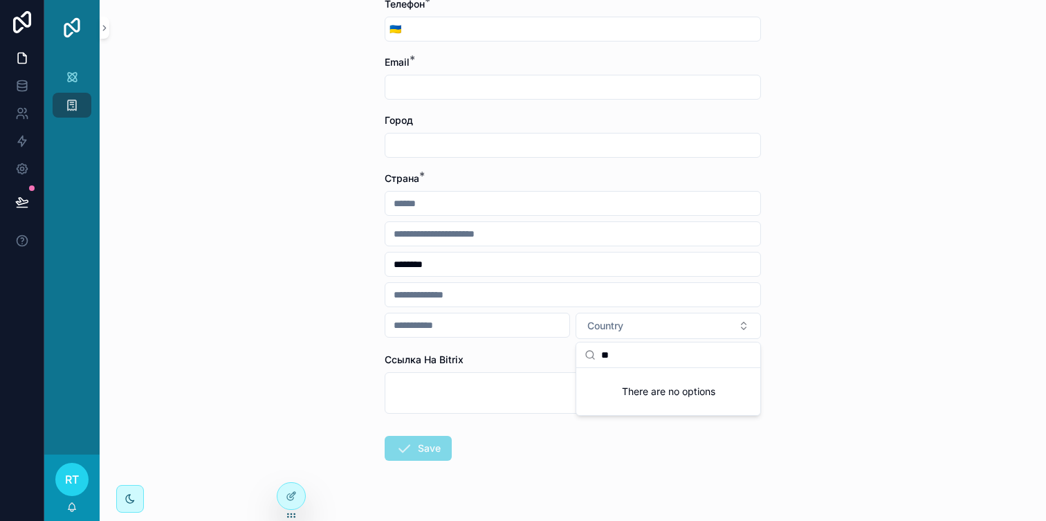
type input "*"
type input "****"
click at [625, 381] on div "[GEOGRAPHIC_DATA]" at bounding box center [668, 382] width 179 height 22
click at [476, 343] on form "Фамилия * Имя * Название Компании Телефон * 🇺🇦 Email * Город Страна * ******* […" at bounding box center [573, 186] width 376 height 727
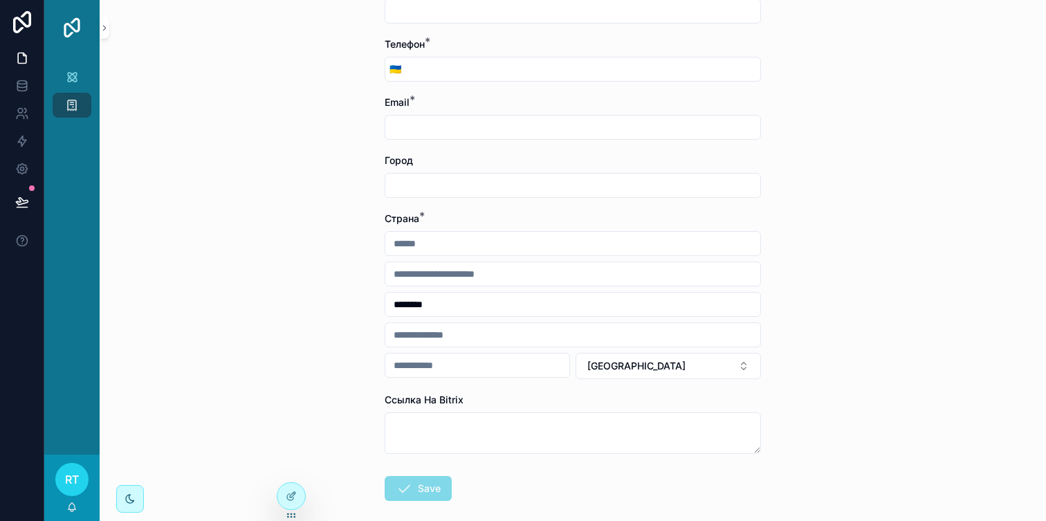
scroll to position [204, 0]
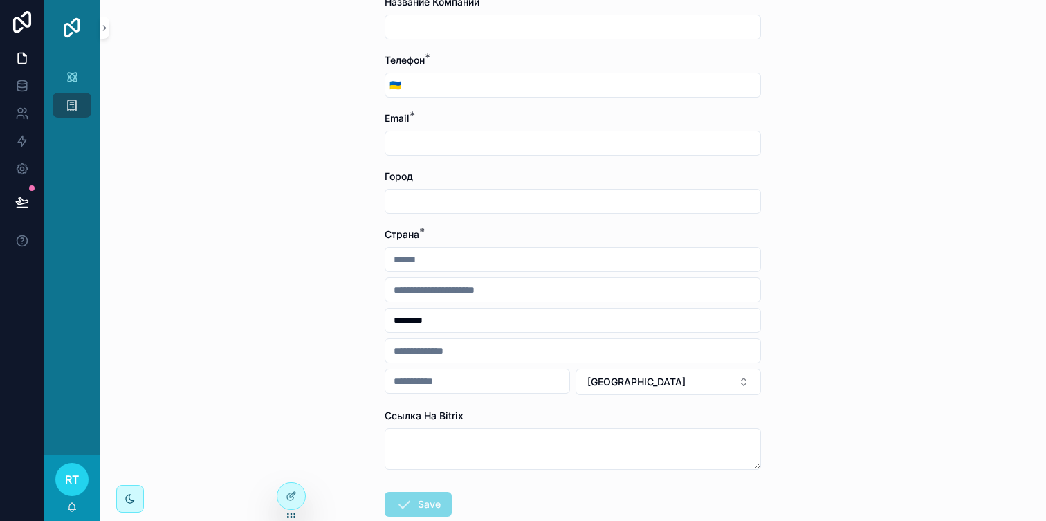
click at [439, 349] on input "scrollable content" at bounding box center [572, 350] width 375 height 19
type input "*"
type input "**********"
click at [431, 382] on input "scrollable content" at bounding box center [477, 381] width 184 height 19
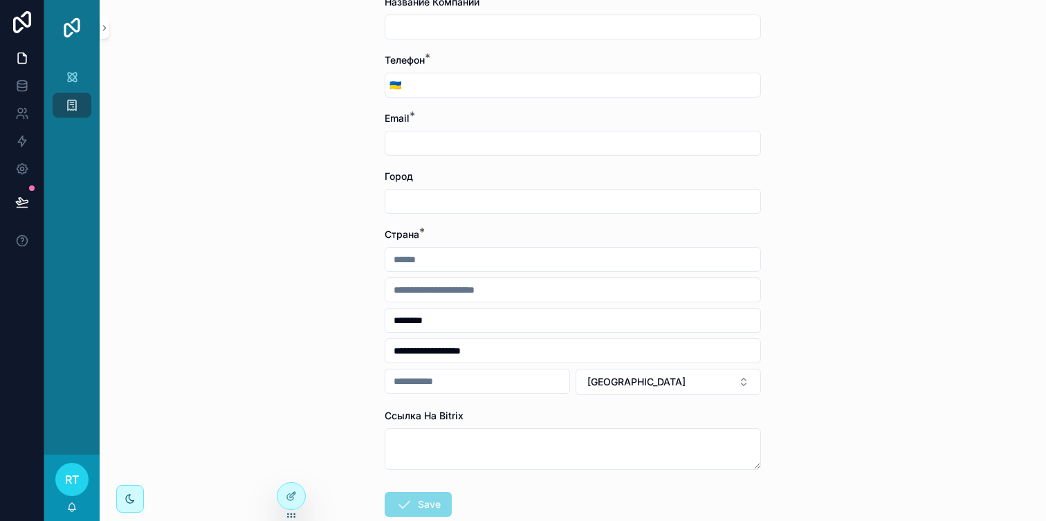
click at [331, 365] on div "**********" at bounding box center [573, 260] width 947 height 521
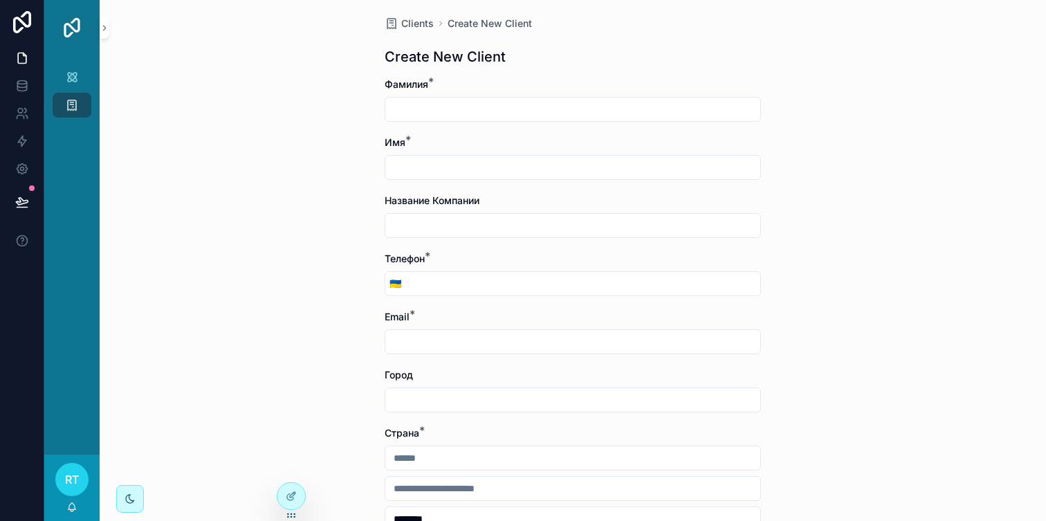
scroll to position [0, 0]
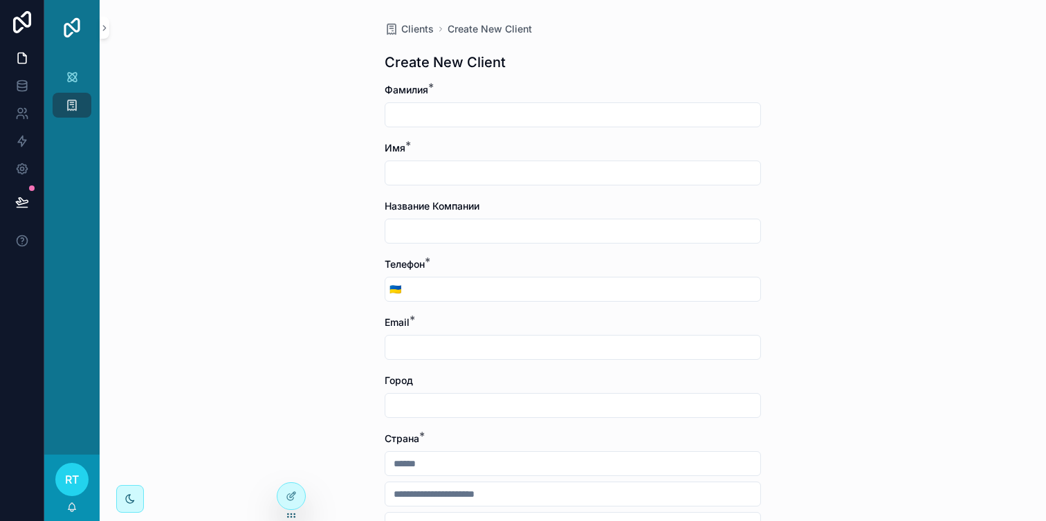
click at [416, 113] on input "scrollable content" at bounding box center [572, 114] width 375 height 19
type input "********"
click at [411, 172] on input "scrollable content" at bounding box center [572, 172] width 375 height 19
type input "******"
click at [407, 226] on input "scrollable content" at bounding box center [572, 230] width 375 height 19
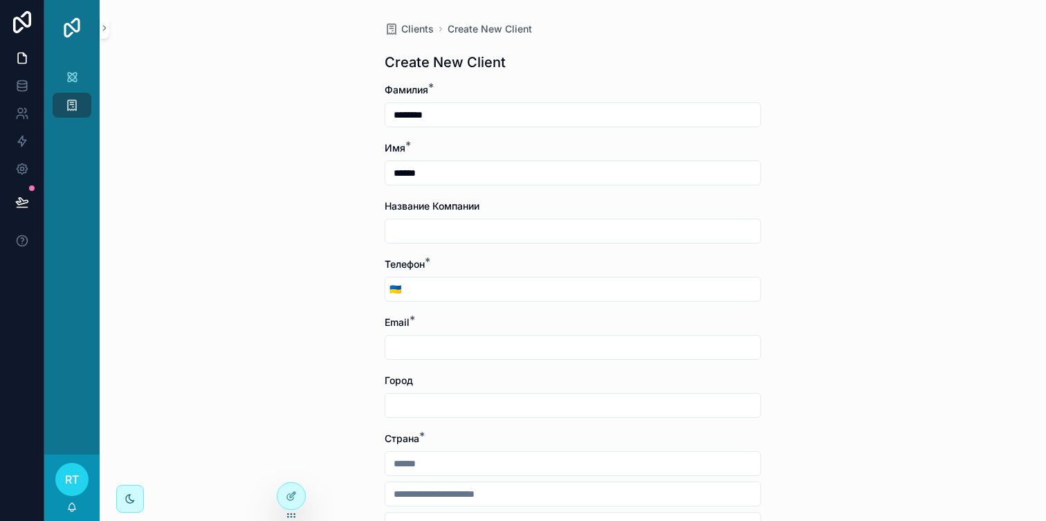
click at [435, 289] on input "scrollable content" at bounding box center [583, 289] width 355 height 19
type input "*"
type input "**********"
click at [423, 345] on input "scrollable content" at bounding box center [572, 347] width 375 height 19
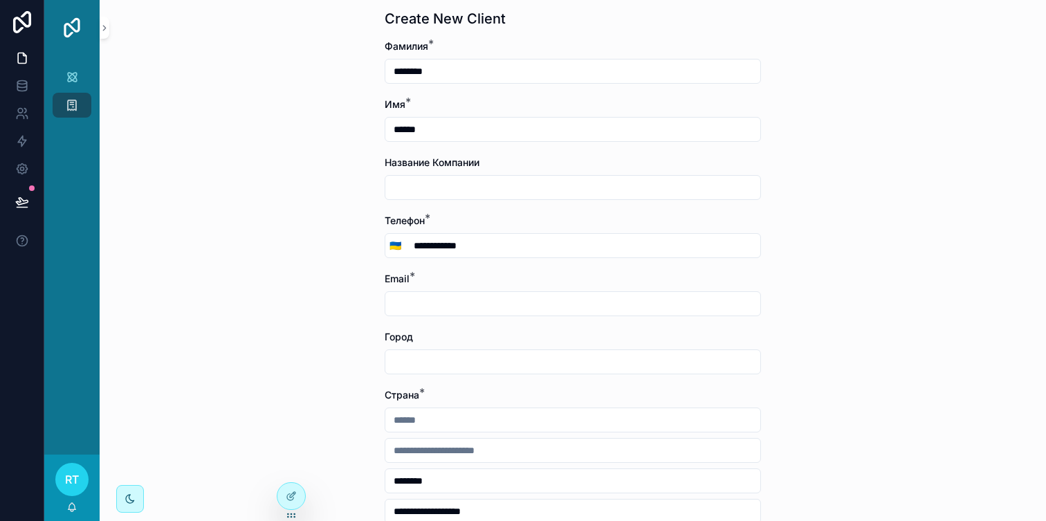
scroll to position [50, 0]
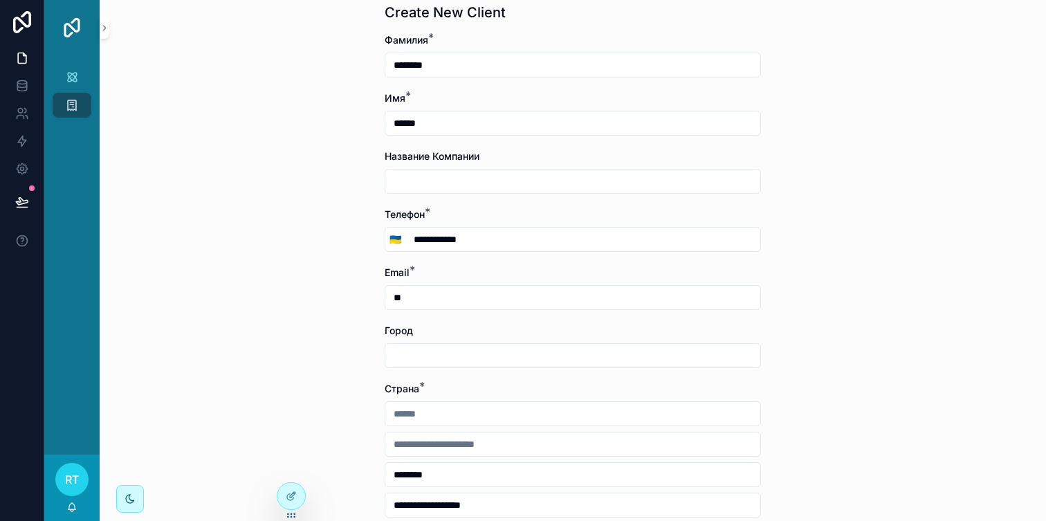
type input "*"
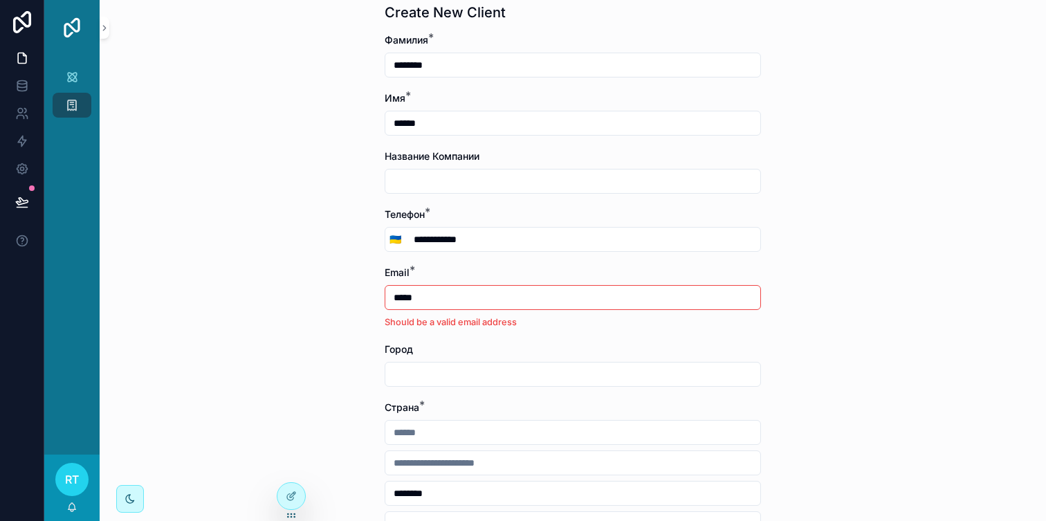
type input "**********"
type input "*******"
type input "**********"
type input "*******"
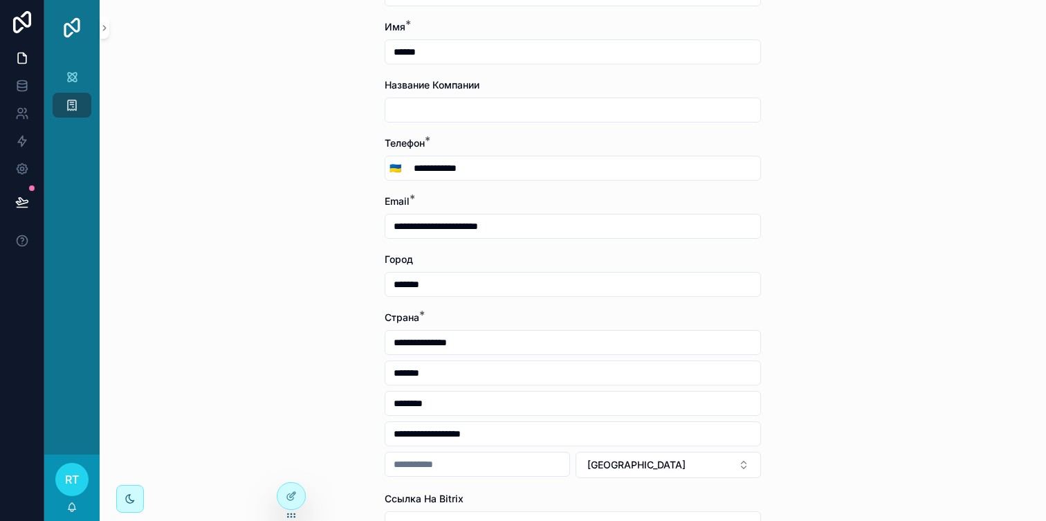
scroll to position [129, 0]
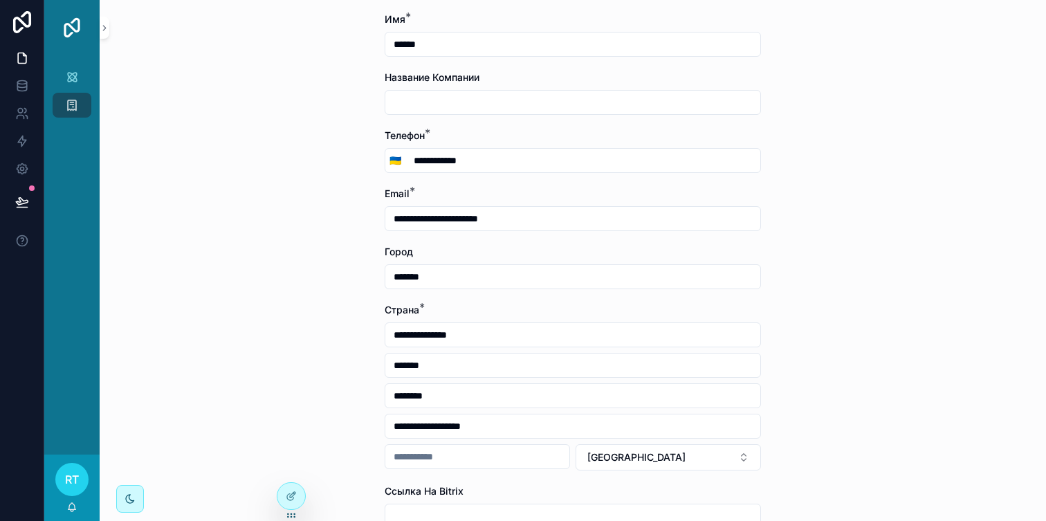
click at [439, 366] on input "*******" at bounding box center [572, 365] width 375 height 19
drag, startPoint x: 439, startPoint y: 366, endPoint x: 379, endPoint y: 363, distance: 61.0
click at [379, 363] on div "**********" at bounding box center [573, 276] width 399 height 810
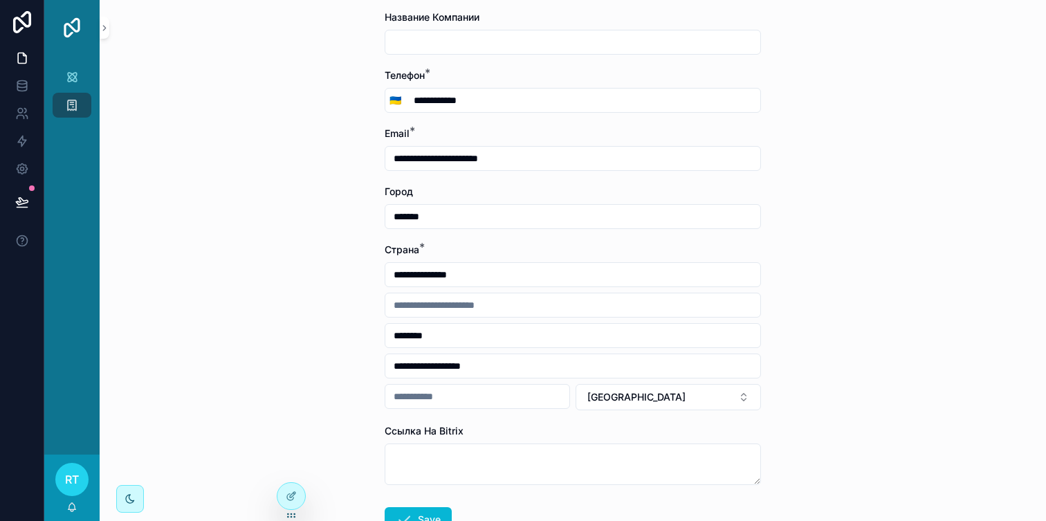
scroll to position [192, 0]
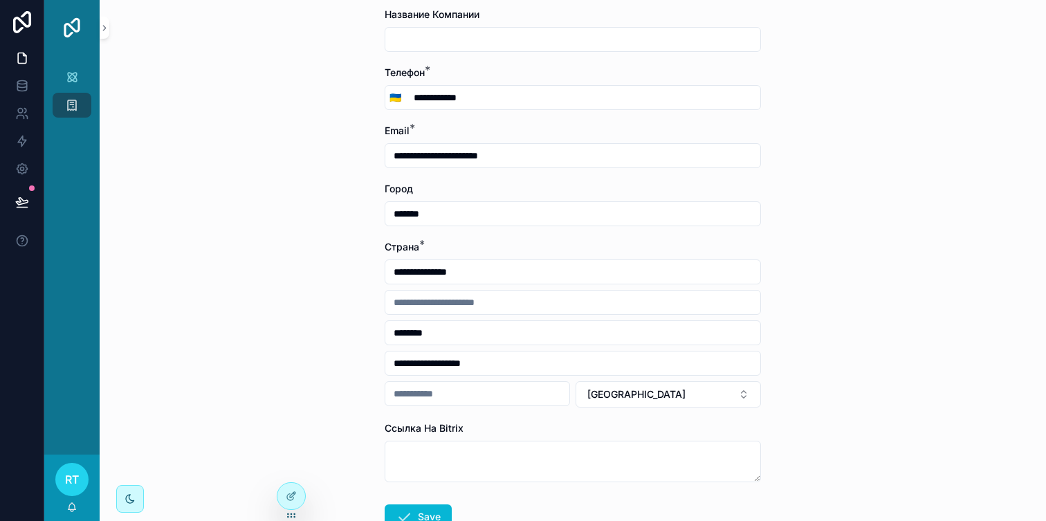
drag, startPoint x: 507, startPoint y: 268, endPoint x: 337, endPoint y: 270, distance: 170.2
click at [337, 270] on div "**********" at bounding box center [573, 68] width 947 height 521
click at [324, 391] on div "**********" at bounding box center [573, 260] width 947 height 521
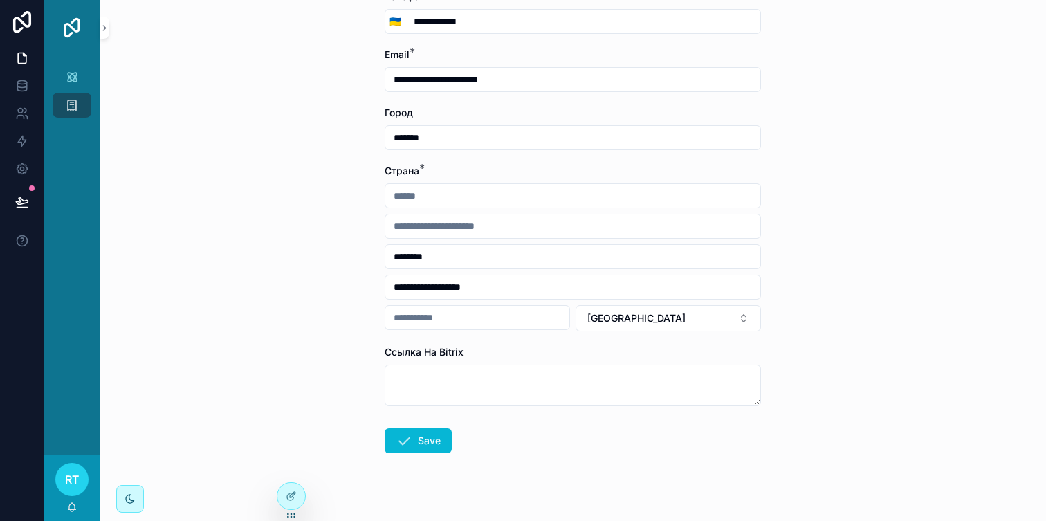
scroll to position [269, 0]
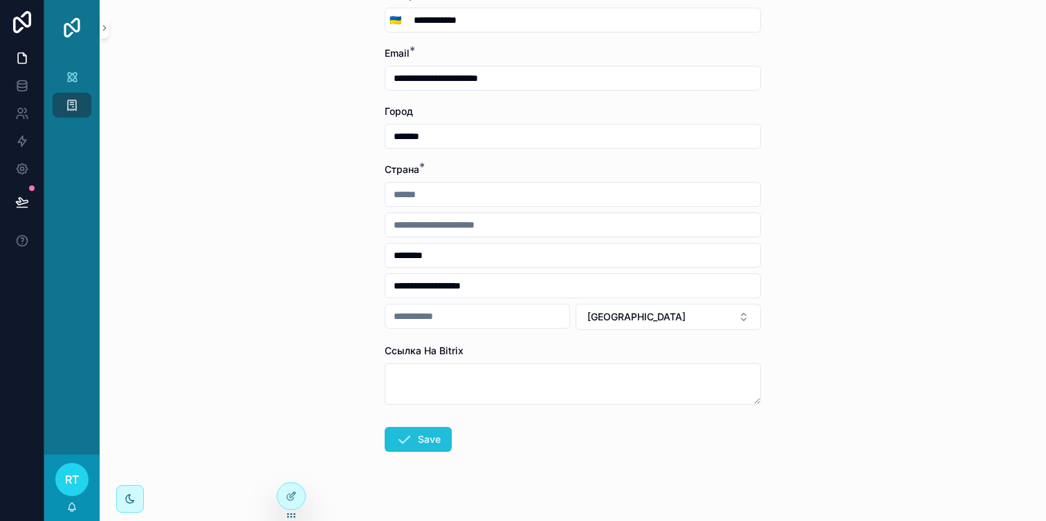
click at [425, 435] on button "Save" at bounding box center [418, 439] width 67 height 25
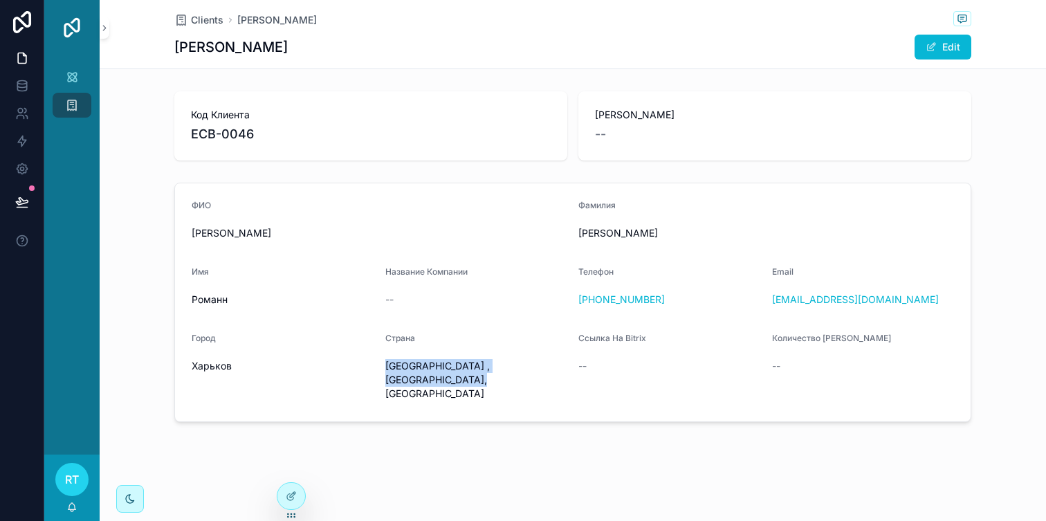
drag, startPoint x: 385, startPoint y: 363, endPoint x: 483, endPoint y: 386, distance: 101.0
click at [484, 386] on span "[GEOGRAPHIC_DATA] , [GEOGRAPHIC_DATA], [GEOGRAPHIC_DATA]" at bounding box center [476, 380] width 183 height 42
click at [63, 64] on div "Orders" at bounding box center [71, 78] width 55 height 28
click at [67, 71] on icon "scrollable content" at bounding box center [72, 78] width 14 height 14
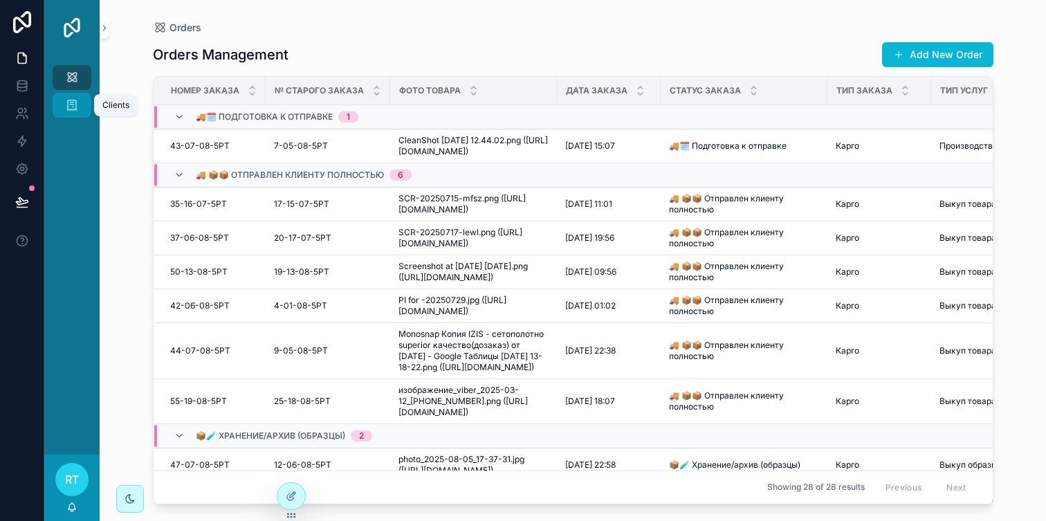
click at [74, 98] on icon "scrollable content" at bounding box center [72, 105] width 14 height 14
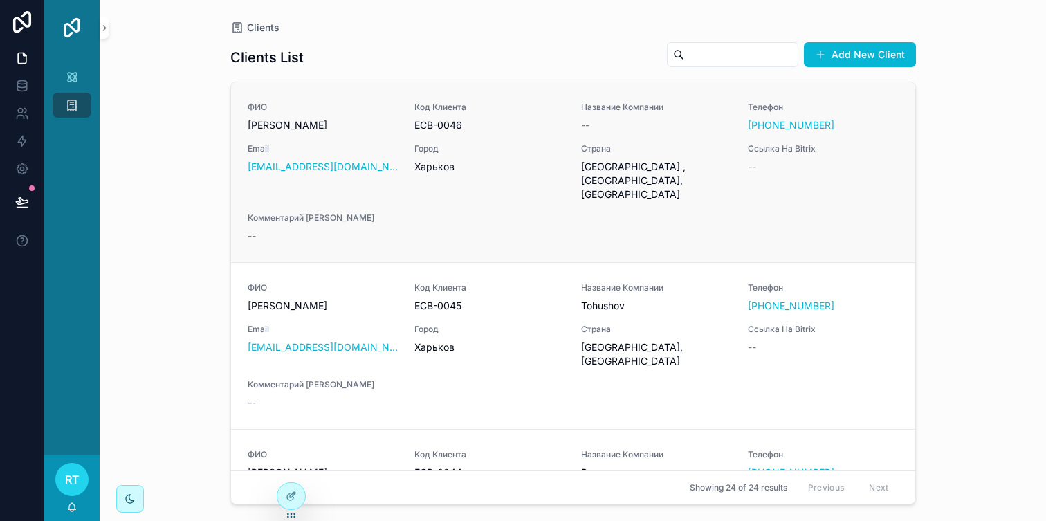
click at [495, 147] on span "Город" at bounding box center [489, 148] width 150 height 11
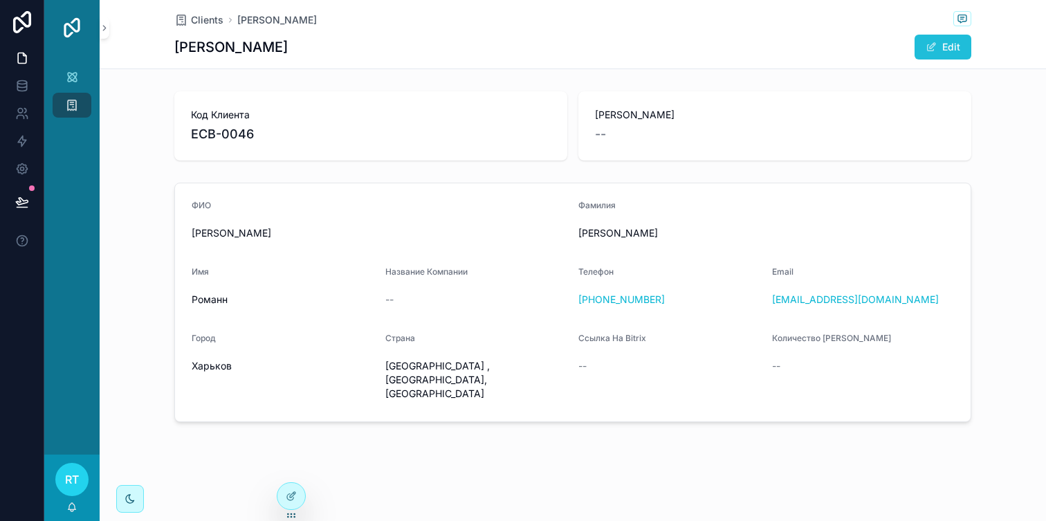
click at [937, 39] on button "Edit" at bounding box center [943, 47] width 57 height 25
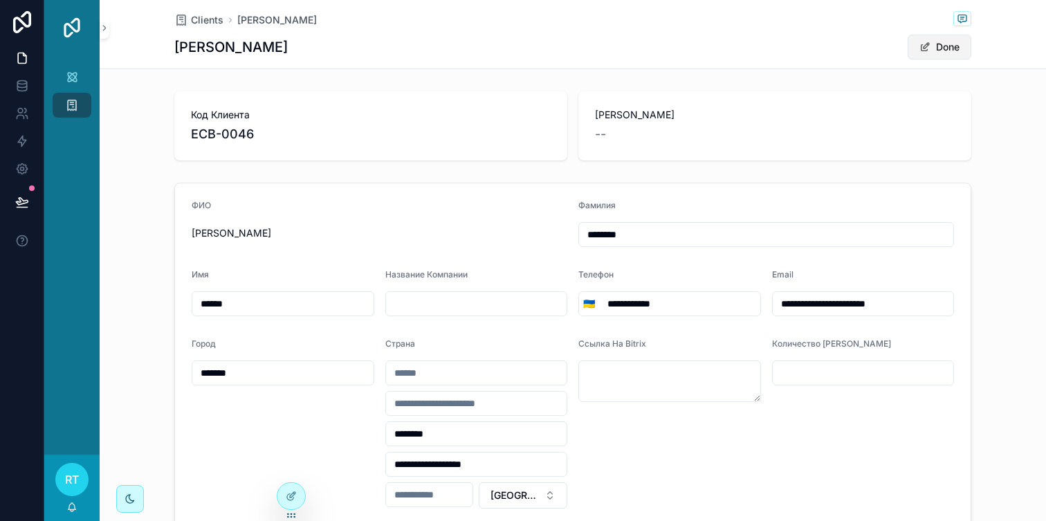
click at [922, 49] on span "scrollable content" at bounding box center [925, 47] width 11 height 11
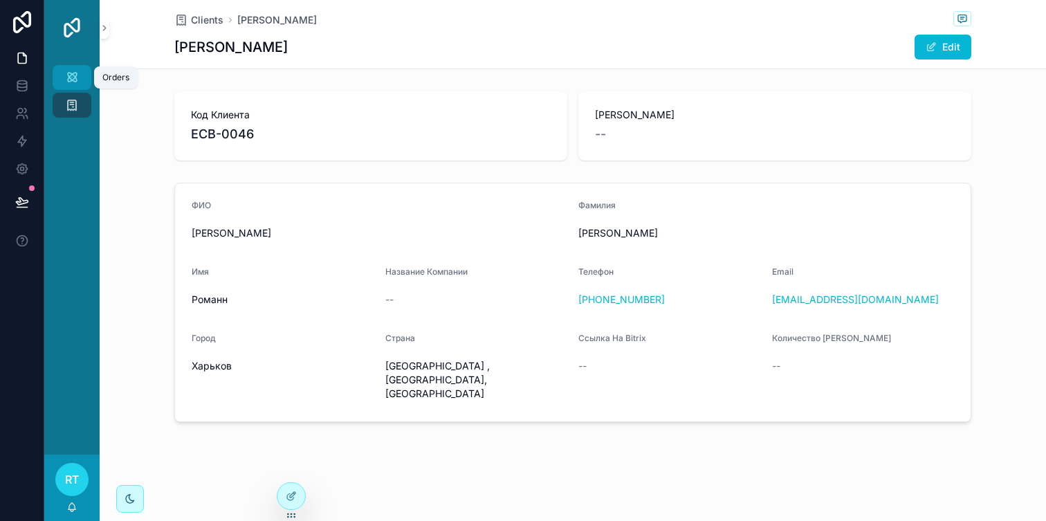
click at [75, 79] on icon "scrollable content" at bounding box center [72, 78] width 14 height 14
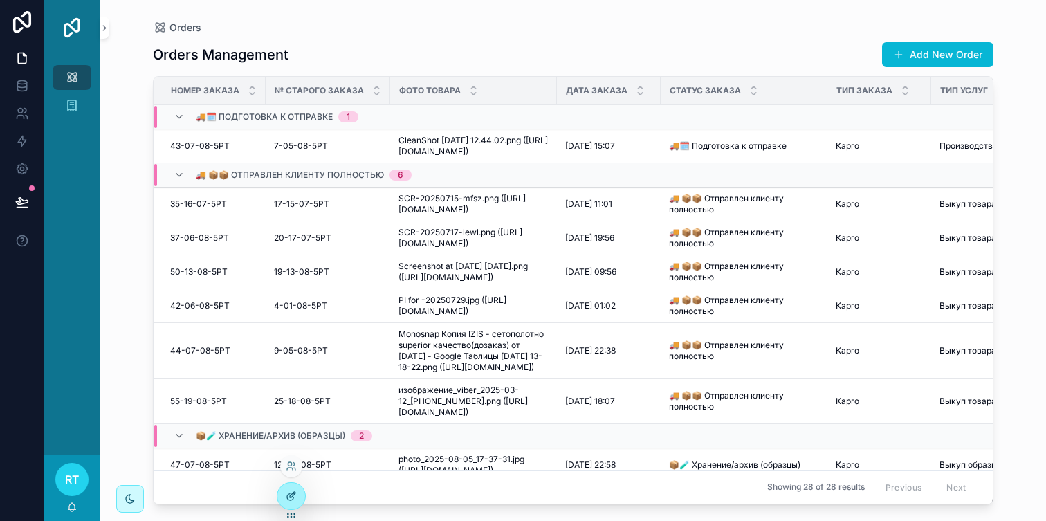
click at [293, 492] on icon at bounding box center [291, 496] width 11 height 11
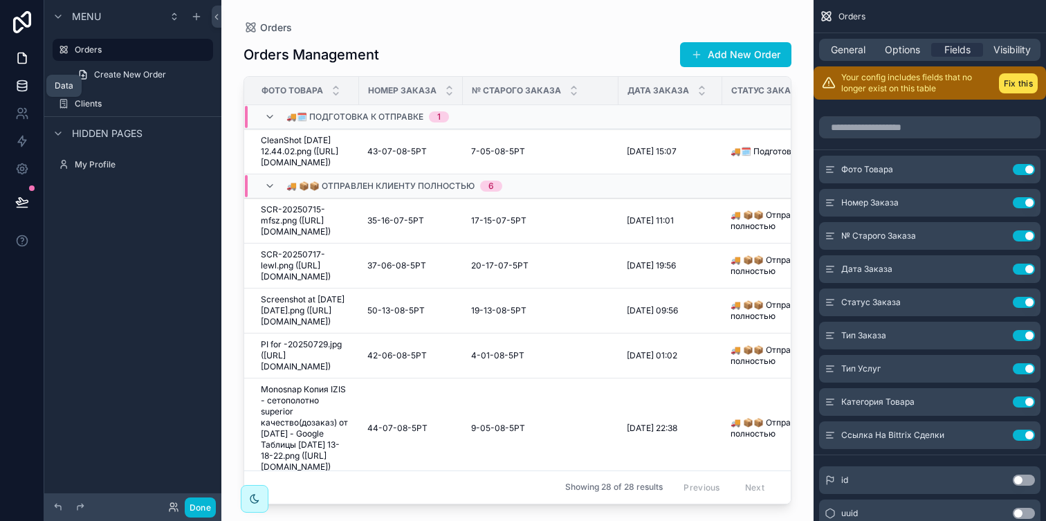
click at [19, 86] on icon at bounding box center [21, 85] width 9 height 6
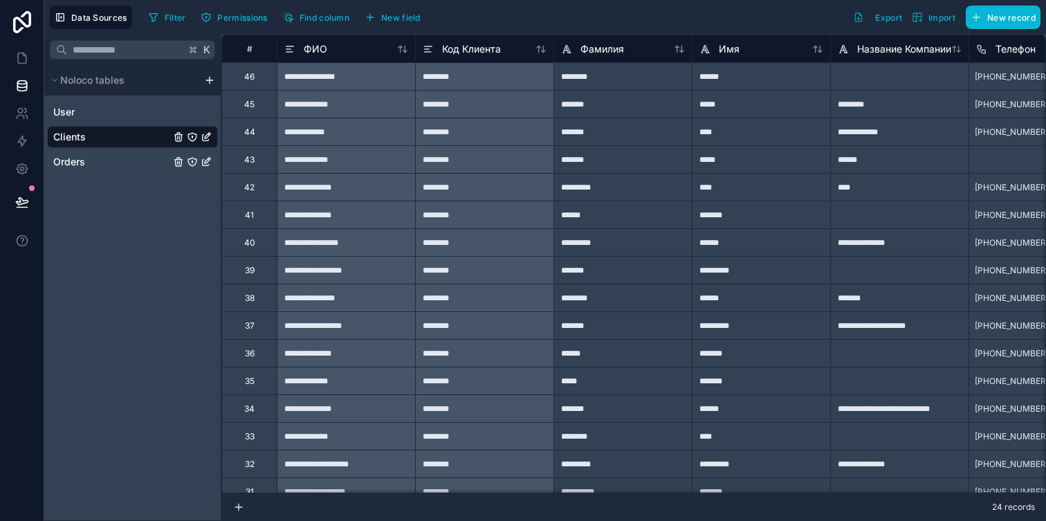
click at [75, 158] on span "Orders" at bounding box center [69, 162] width 32 height 14
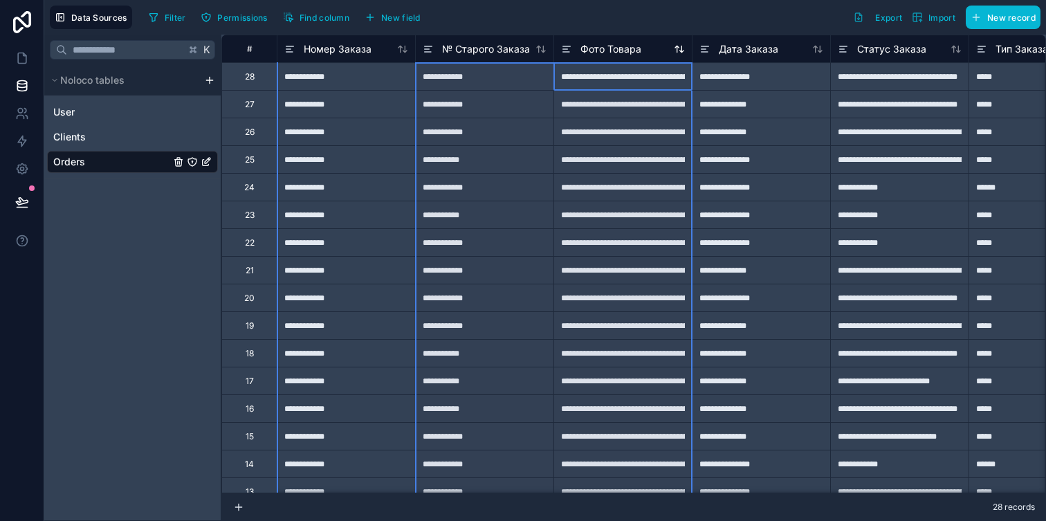
drag, startPoint x: 564, startPoint y: 48, endPoint x: 587, endPoint y: 46, distance: 23.6
click at [587, 46] on div "Фото Товара" at bounding box center [601, 49] width 80 height 17
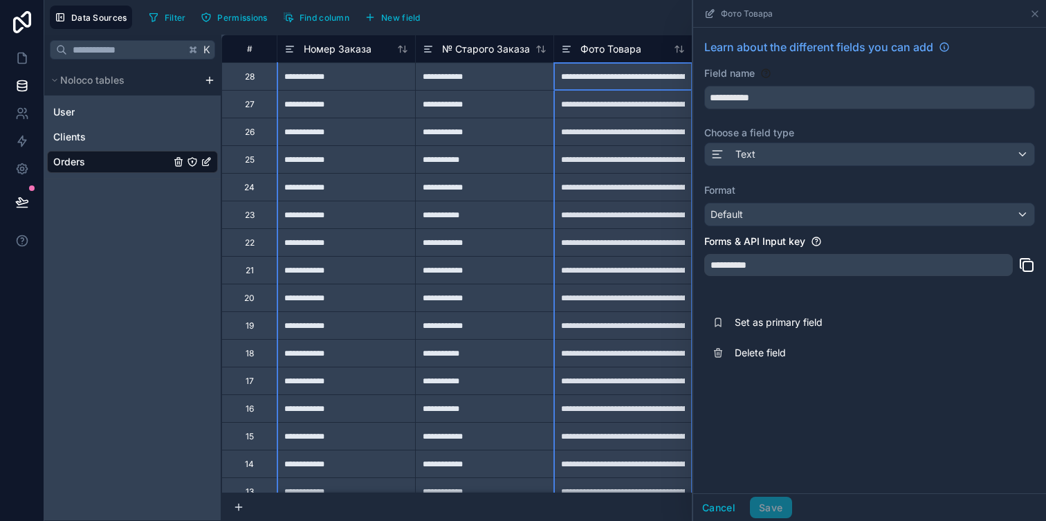
drag, startPoint x: 587, startPoint y: 46, endPoint x: 559, endPoint y: 45, distance: 28.4
click at [559, 45] on div "Фото Товара" at bounding box center [623, 49] width 138 height 17
click at [1032, 15] on icon at bounding box center [1035, 13] width 11 height 11
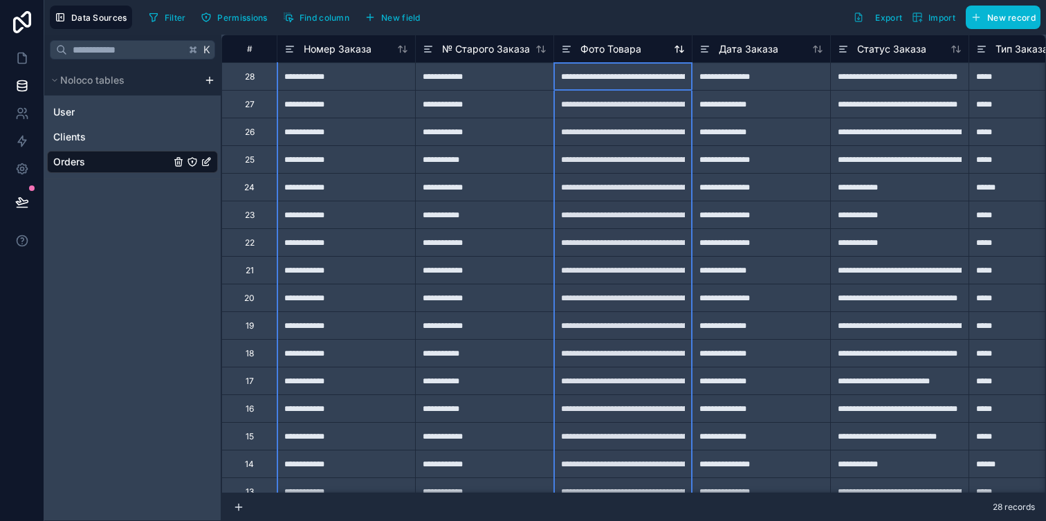
drag, startPoint x: 634, startPoint y: 51, endPoint x: 590, endPoint y: 55, distance: 43.8
click at [590, 54] on span "Фото Товара" at bounding box center [611, 49] width 61 height 14
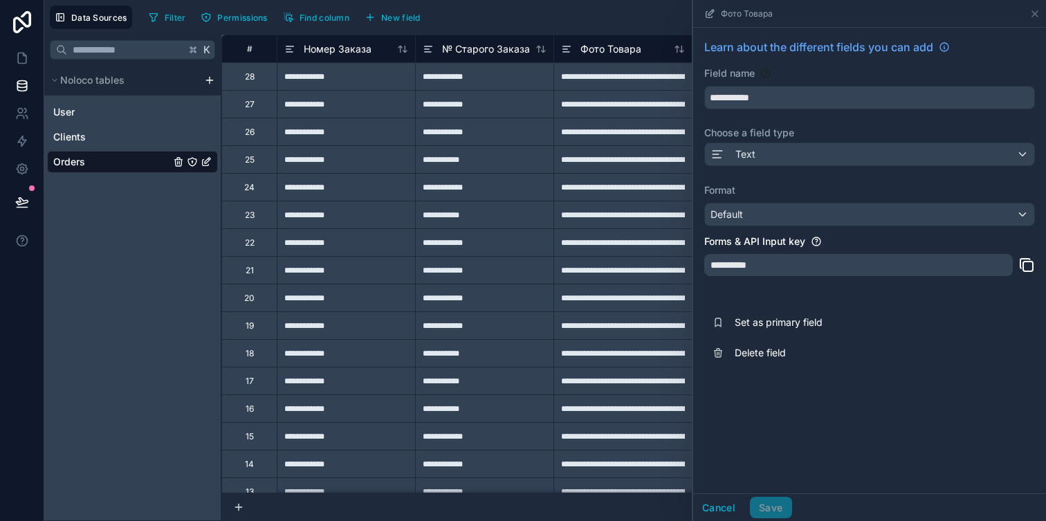
click at [610, 33] on div "Data Sources Filter Permissions Find column New field Export Import New record" at bounding box center [545, 17] width 1002 height 35
click at [602, 21] on div "Filter Permissions Find column New field Export Import New record" at bounding box center [592, 18] width 898 height 24
click at [1035, 15] on icon at bounding box center [1035, 13] width 11 height 11
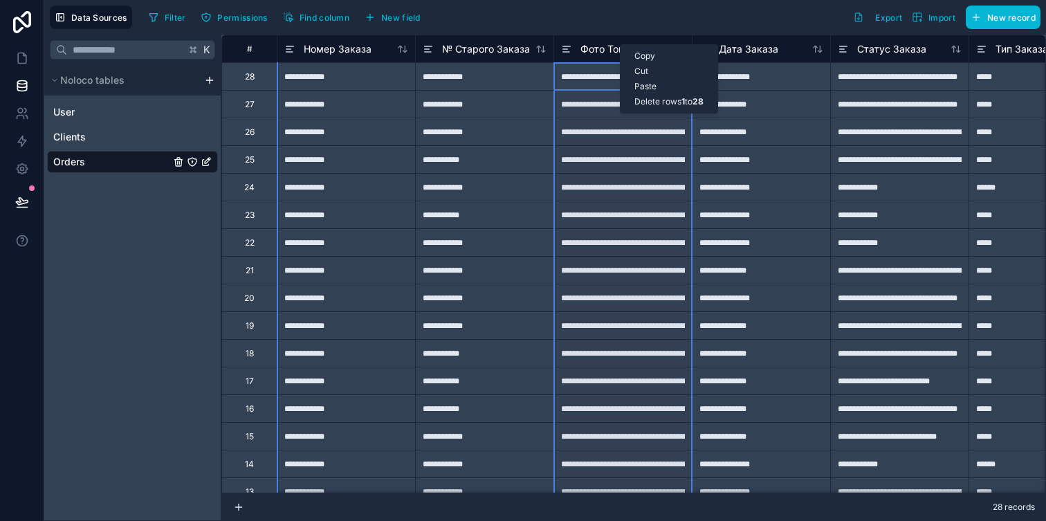
click at [594, 51] on span "Фото Товара" at bounding box center [611, 49] width 61 height 14
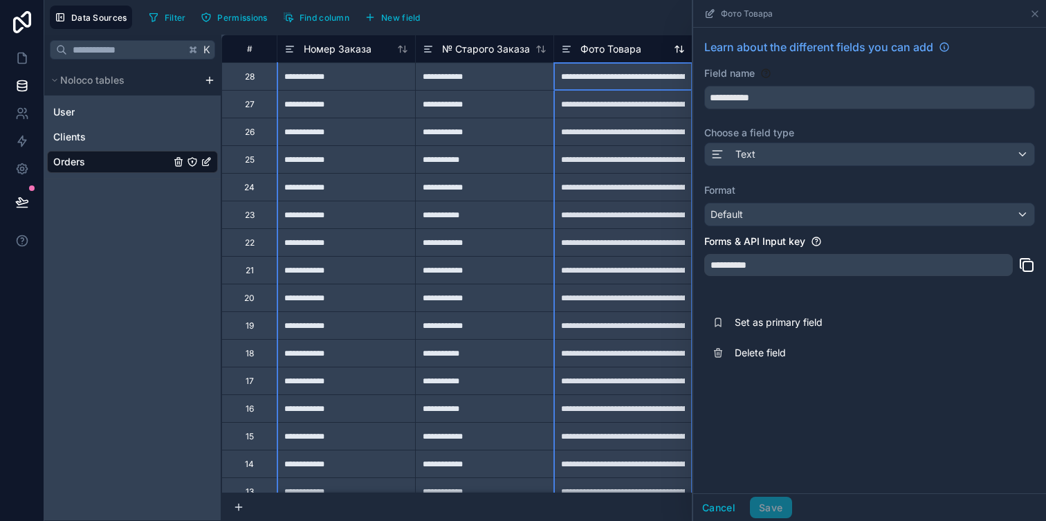
click at [594, 49] on span "Фото Товара" at bounding box center [611, 49] width 61 height 14
click at [650, 53] on div "Фото Товара" at bounding box center [623, 49] width 124 height 17
drag, startPoint x: 658, startPoint y: 52, endPoint x: 611, endPoint y: 44, distance: 47.8
click at [611, 44] on div "Фото Товара" at bounding box center [623, 49] width 124 height 17
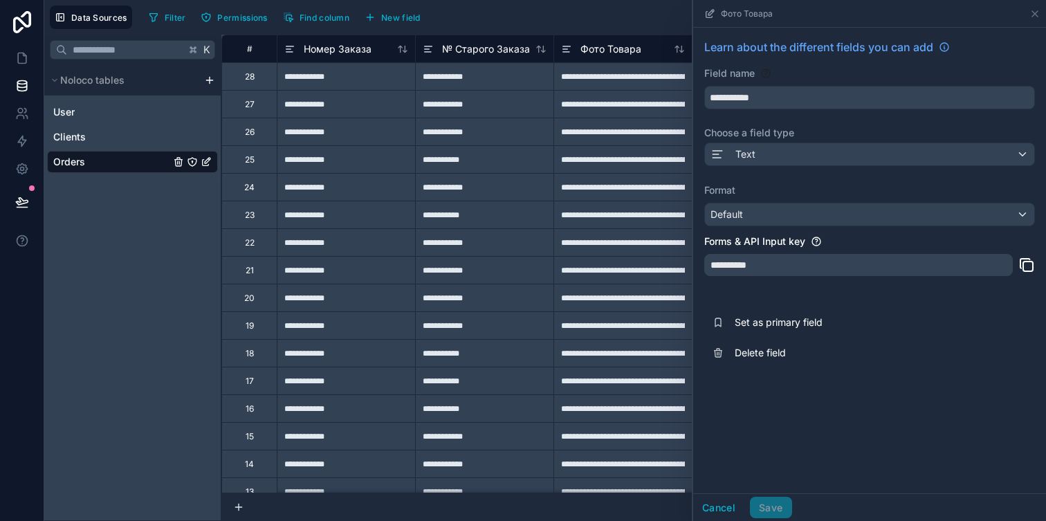
click at [664, 26] on div "Filter Permissions Find column New field Export Import New record" at bounding box center [592, 18] width 898 height 24
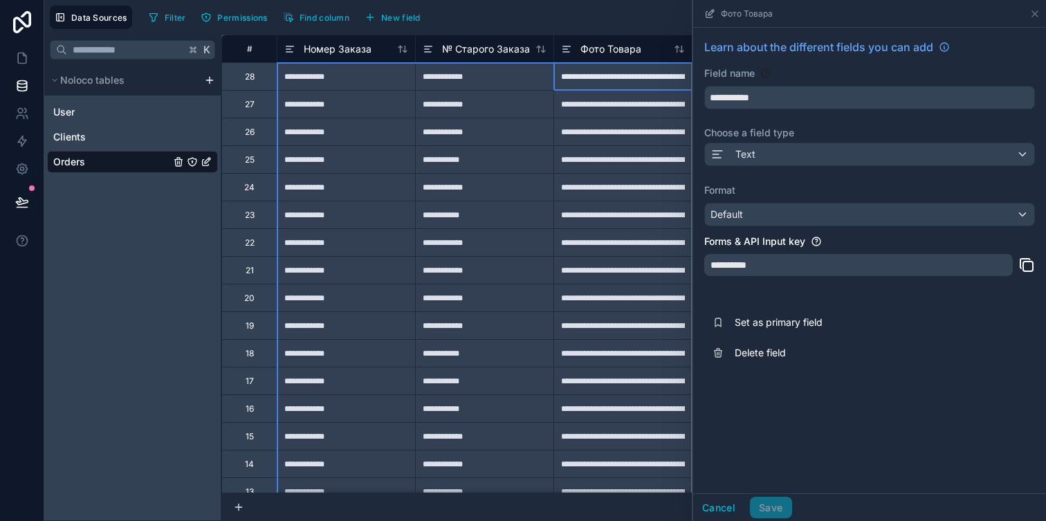
drag, startPoint x: 675, startPoint y: 49, endPoint x: 359, endPoint y: 57, distance: 316.3
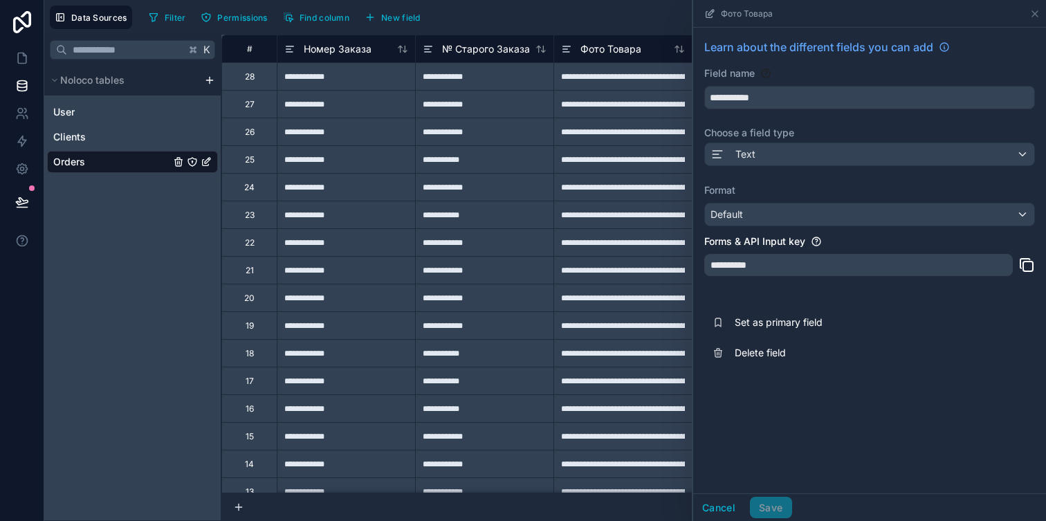
click at [446, 26] on div "Filter Permissions Find column New field Export Import New record" at bounding box center [592, 18] width 898 height 24
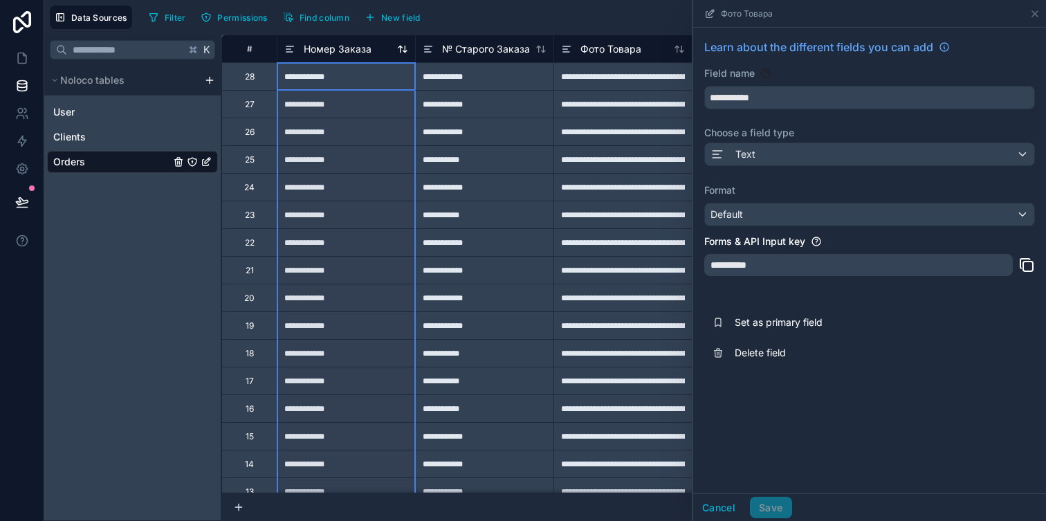
drag, startPoint x: 334, startPoint y: 46, endPoint x: 343, endPoint y: 42, distance: 10.5
click at [343, 42] on span "Номер Заказа" at bounding box center [338, 49] width 68 height 14
click at [315, 37] on div "Номер Заказа" at bounding box center [346, 49] width 138 height 28
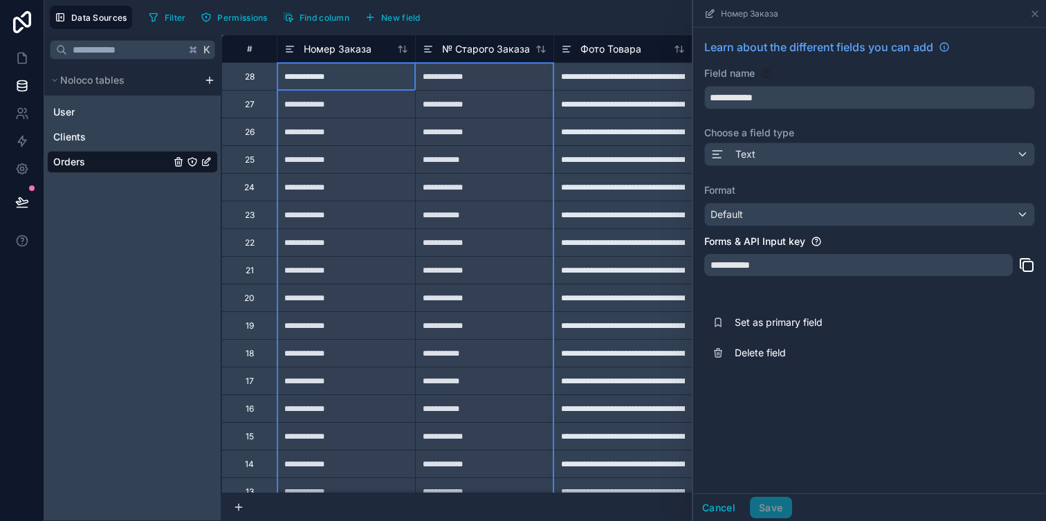
drag, startPoint x: 315, startPoint y: 43, endPoint x: 448, endPoint y: 107, distance: 148.0
drag, startPoint x: 498, startPoint y: 54, endPoint x: 346, endPoint y: 54, distance: 151.5
drag, startPoint x: 428, startPoint y: 47, endPoint x: 334, endPoint y: 45, distance: 94.1
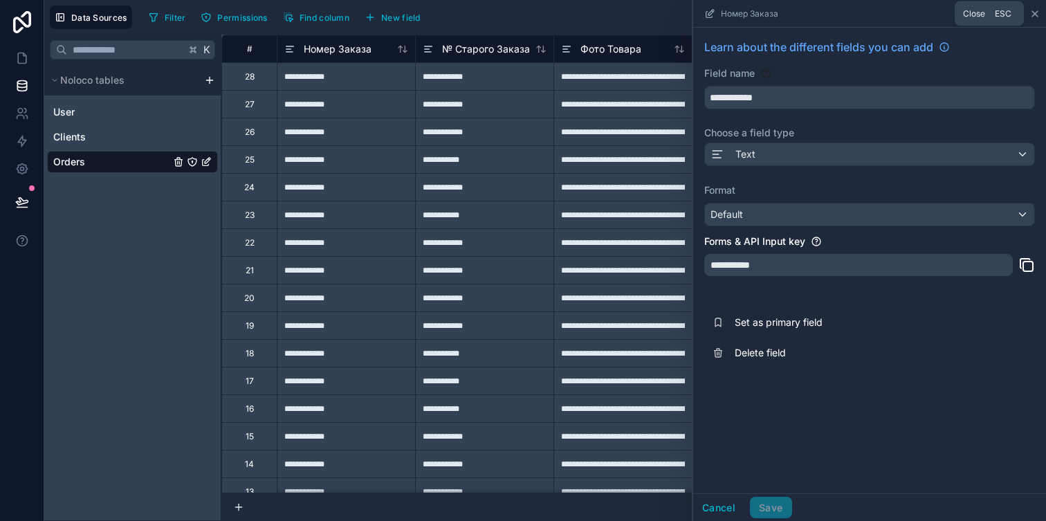
click at [1037, 15] on icon at bounding box center [1035, 13] width 11 height 11
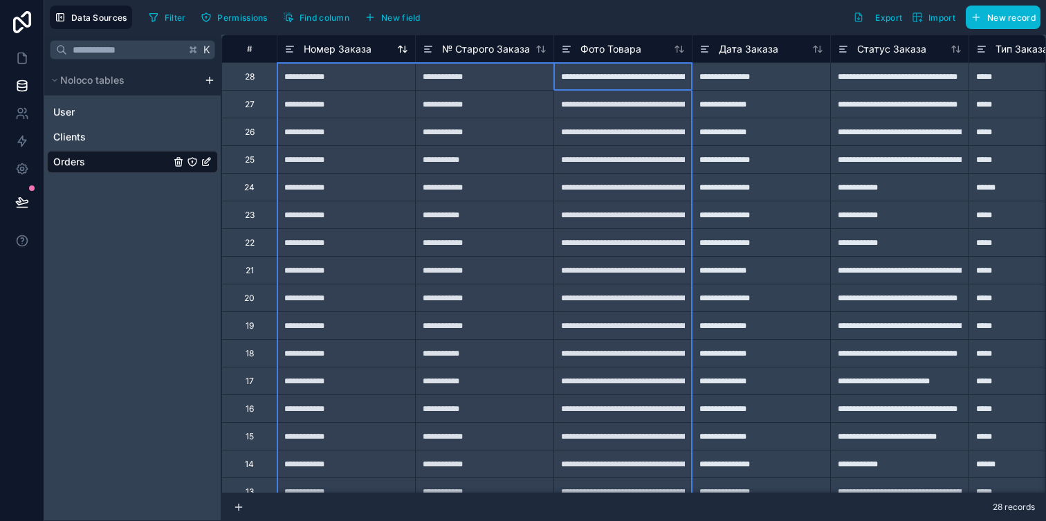
drag, startPoint x: 636, startPoint y: 46, endPoint x: 394, endPoint y: 51, distance: 242.2
drag, startPoint x: 584, startPoint y: 47, endPoint x: 287, endPoint y: 155, distance: 315.9
click at [466, 49] on span "№ Старого Заказа" at bounding box center [486, 49] width 88 height 14
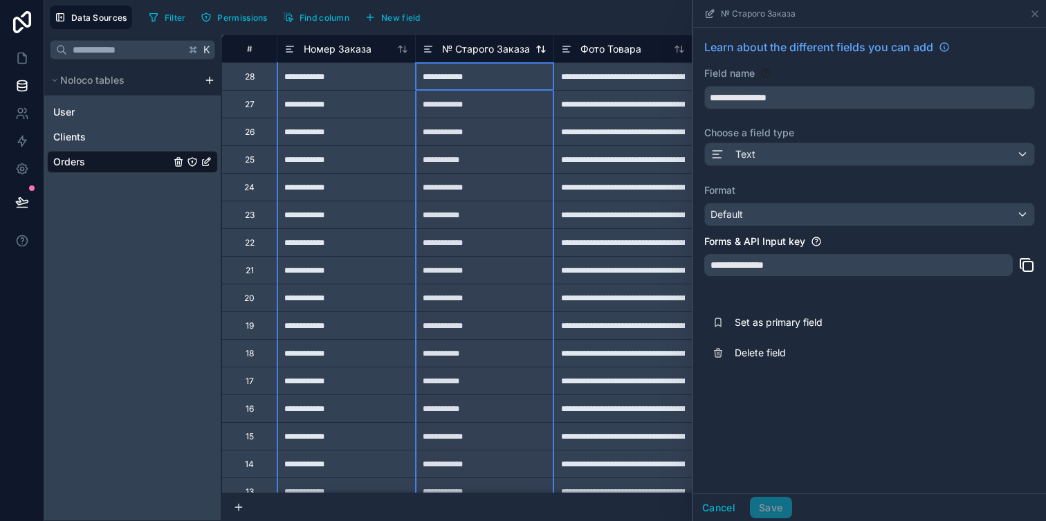
click at [466, 49] on span "№ Старого Заказа" at bounding box center [486, 49] width 88 height 14
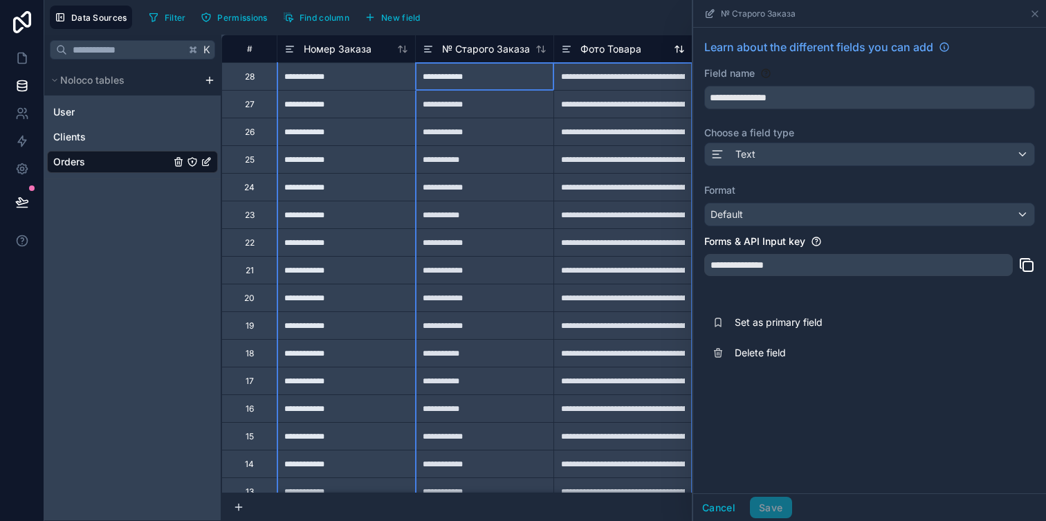
drag, startPoint x: 466, startPoint y: 49, endPoint x: 596, endPoint y: 43, distance: 130.9
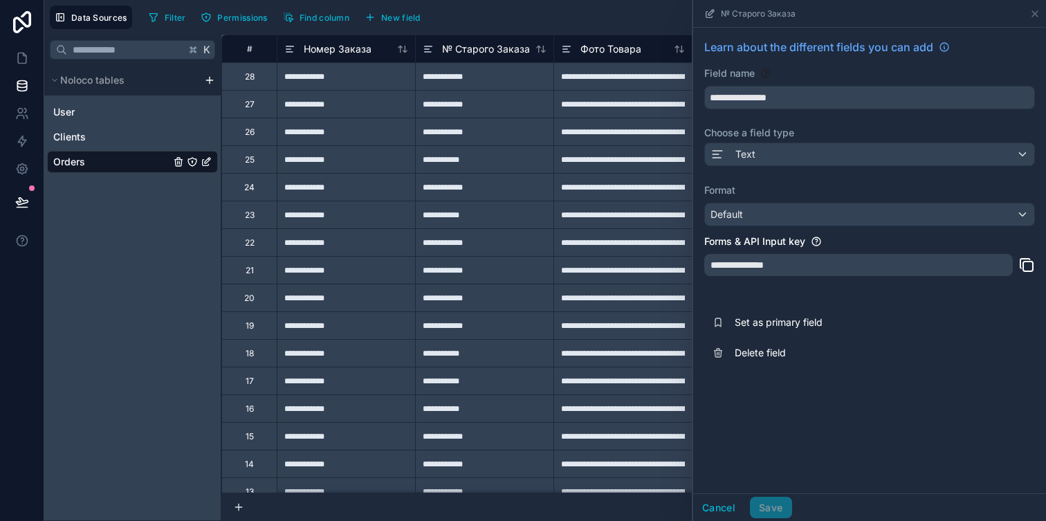
click at [628, 20] on div "Filter Permissions Find column New field Export Import New record" at bounding box center [592, 18] width 898 height 24
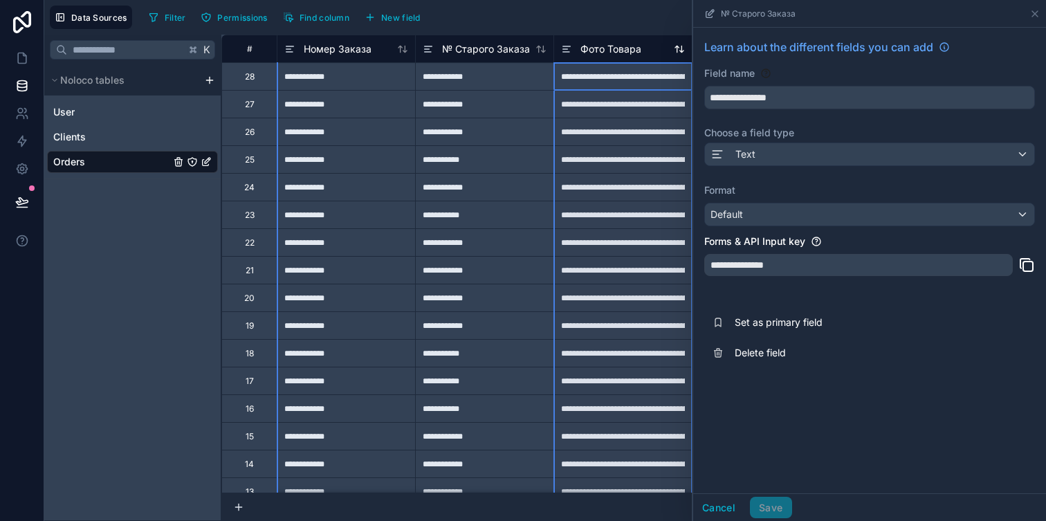
click at [570, 53] on icon at bounding box center [566, 49] width 11 height 17
click at [765, 150] on div "Text" at bounding box center [869, 154] width 329 height 22
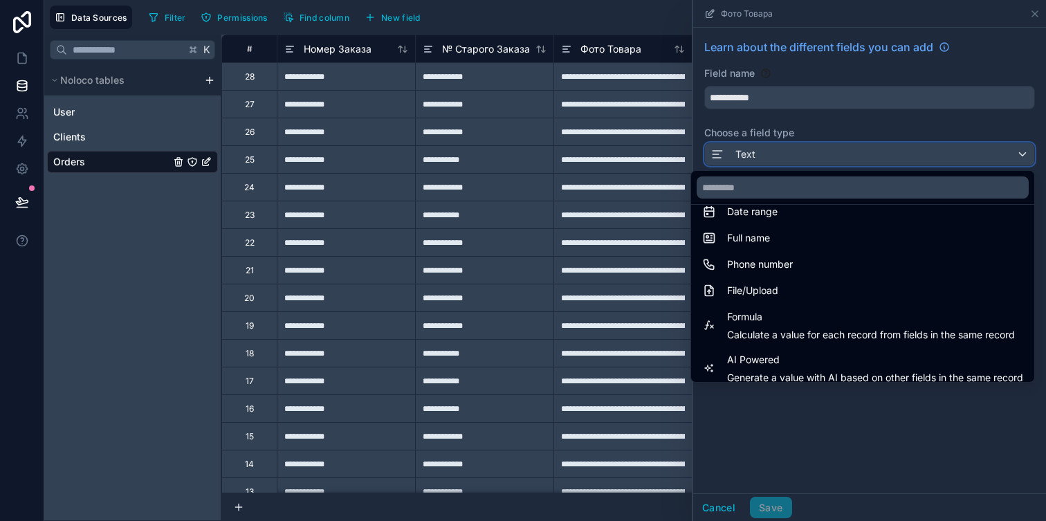
scroll to position [278, 0]
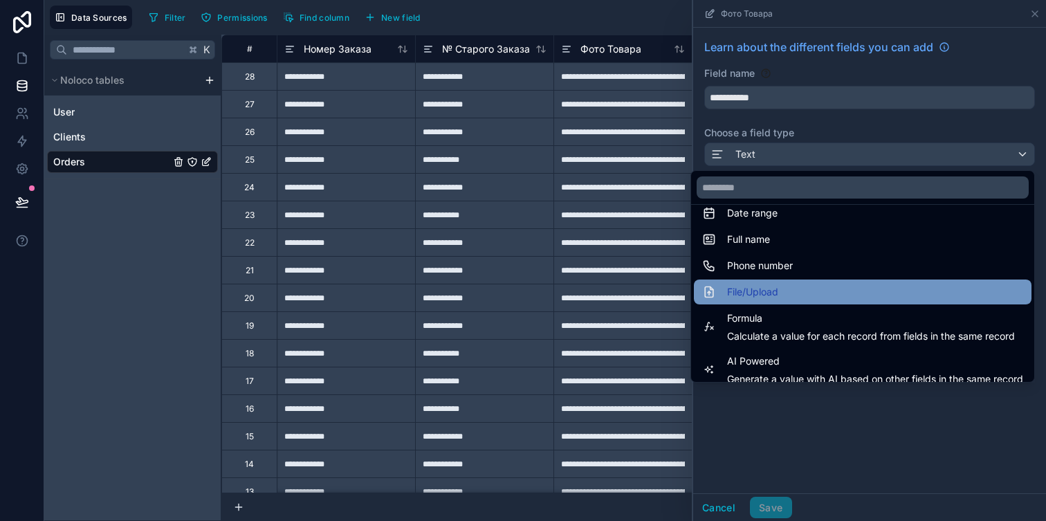
click at [774, 292] on span "File/Upload" at bounding box center [752, 292] width 51 height 17
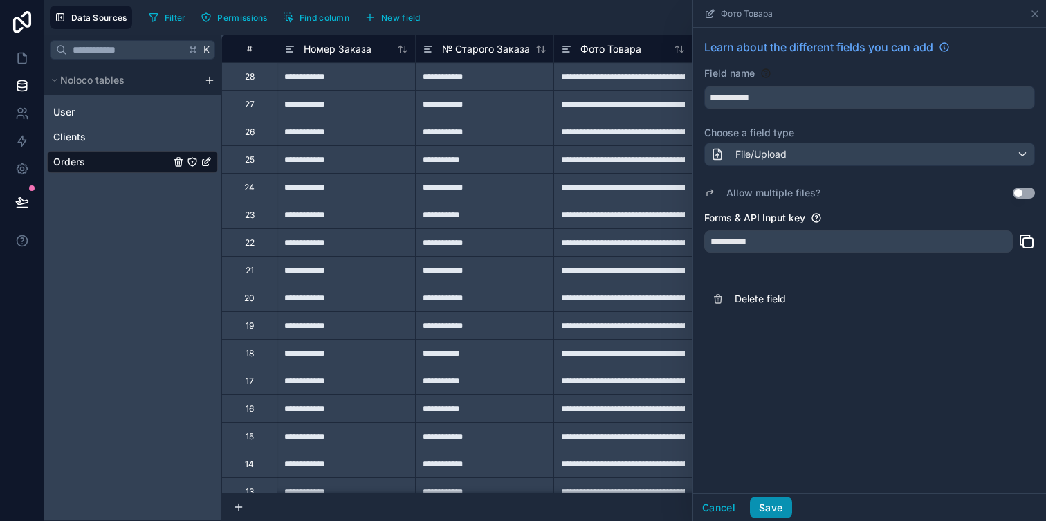
click at [771, 502] on button "Save" at bounding box center [771, 508] width 42 height 22
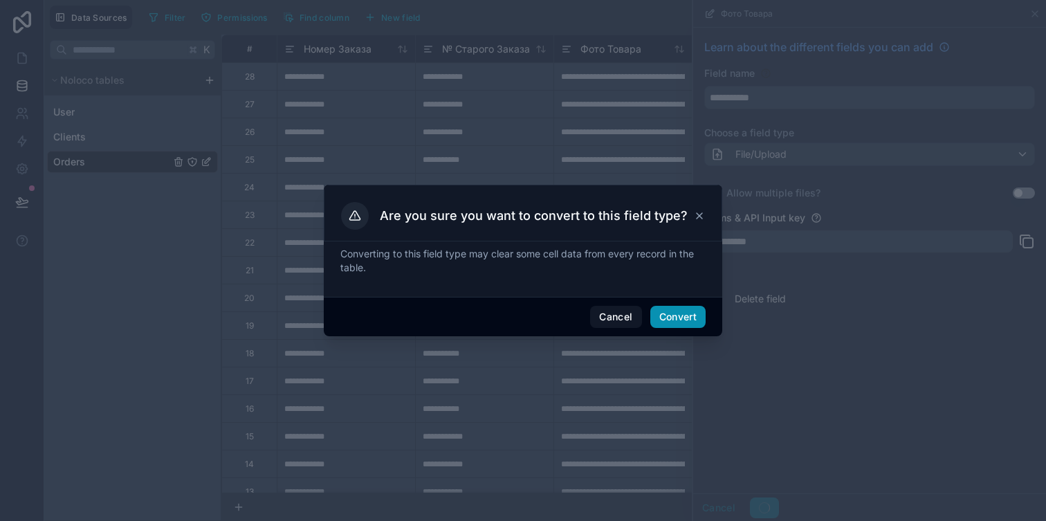
click at [695, 325] on button "Convert" at bounding box center [677, 317] width 55 height 22
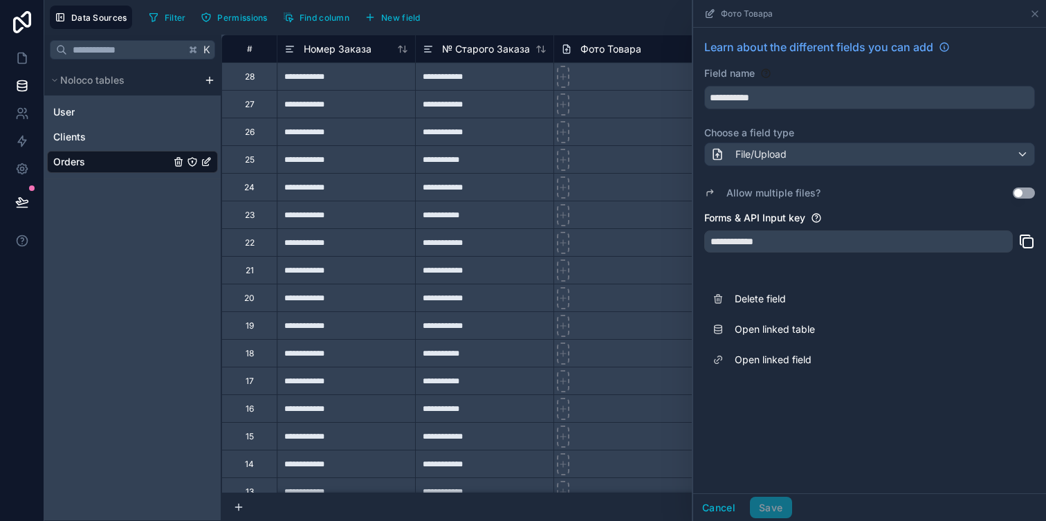
click at [582, 48] on span "Фото Товара" at bounding box center [611, 49] width 61 height 14
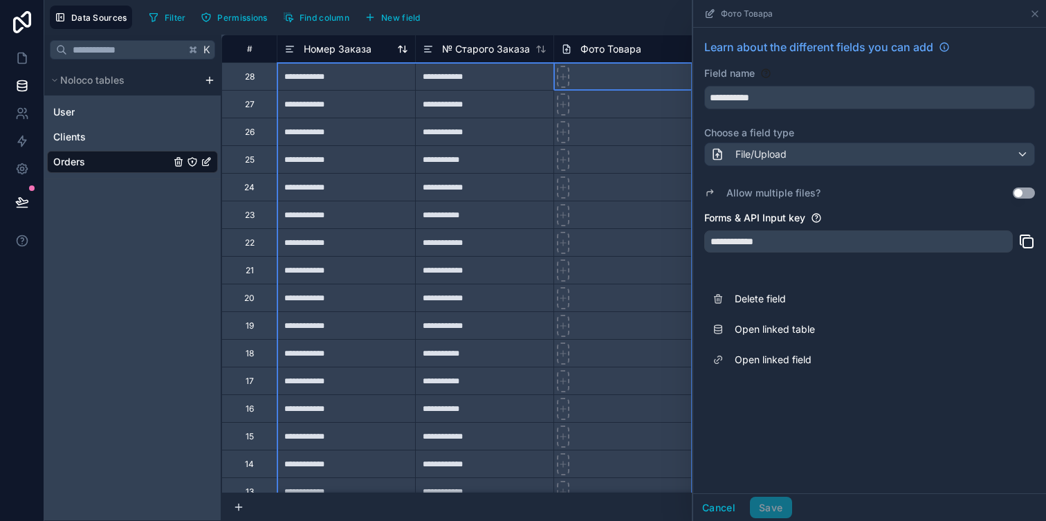
drag, startPoint x: 604, startPoint y: 42, endPoint x: 360, endPoint y: 48, distance: 244.4
click at [637, 6] on div "Filter Permissions Find column New field Export Import New record" at bounding box center [592, 18] width 898 height 24
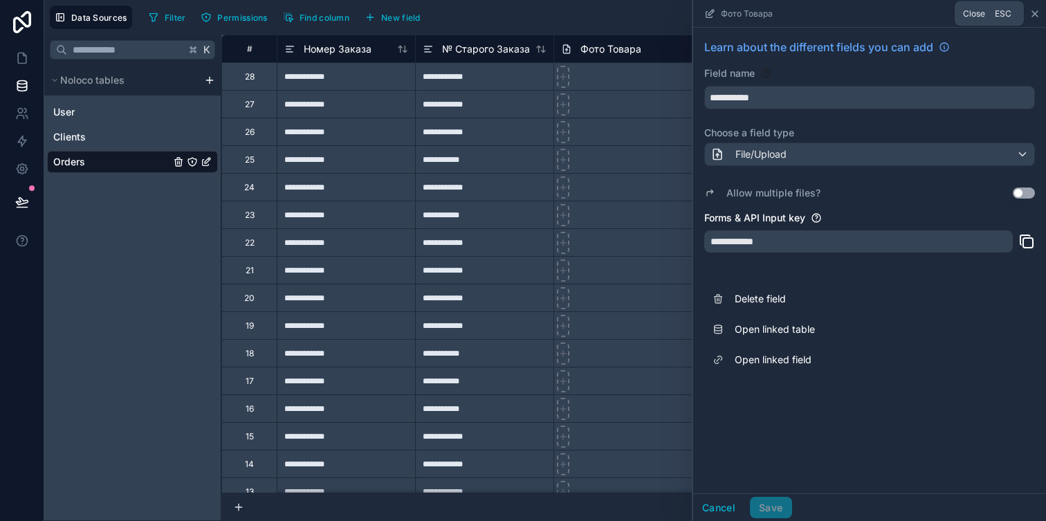
click at [1036, 15] on icon at bounding box center [1035, 14] width 6 height 6
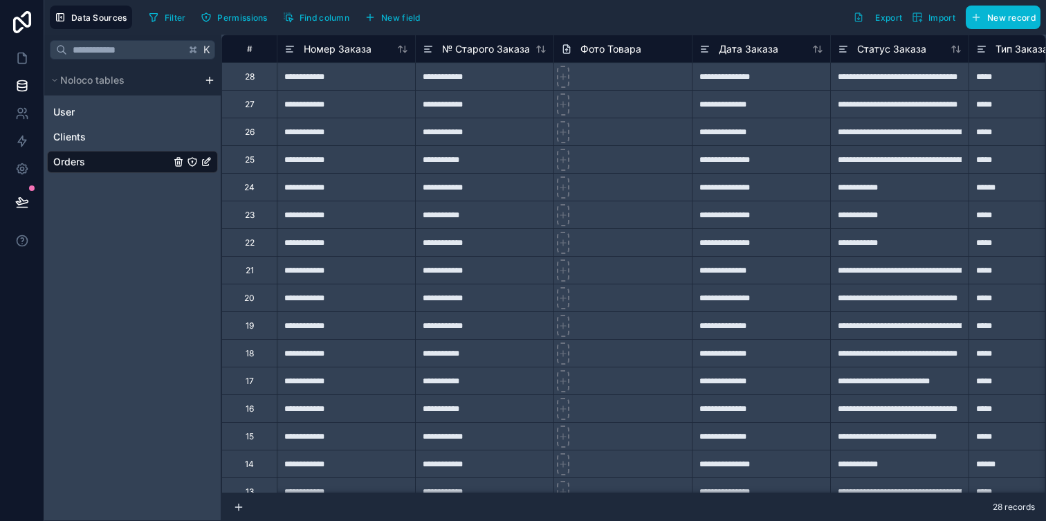
click at [205, 163] on icon "Orders" at bounding box center [208, 161] width 6 height 6
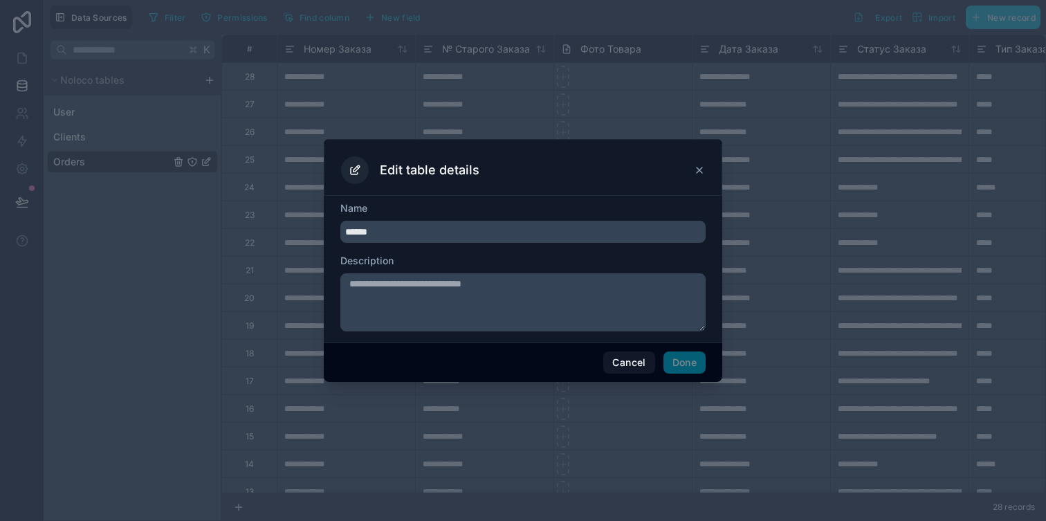
click at [405, 304] on textarea at bounding box center [522, 302] width 365 height 58
type textarea "*"
type textarea "**********"
click at [683, 364] on button "Done" at bounding box center [685, 363] width 42 height 22
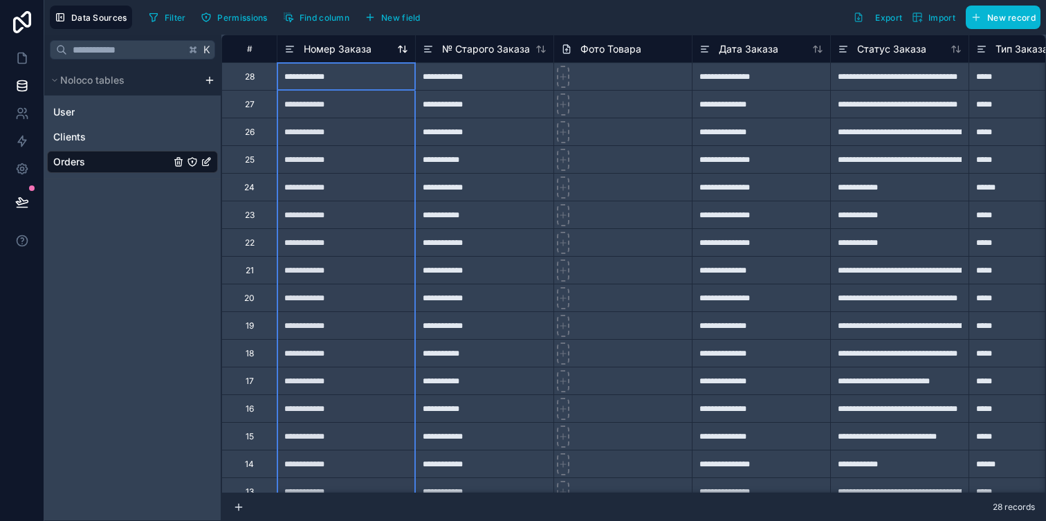
click at [352, 47] on span "Номер Заказа" at bounding box center [338, 49] width 68 height 14
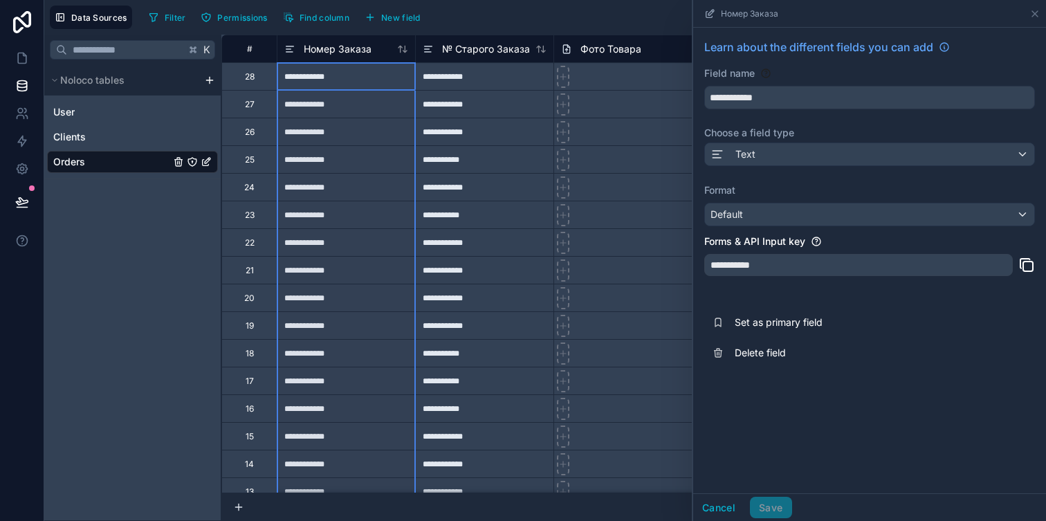
click at [710, 11] on icon at bounding box center [712, 12] width 6 height 6
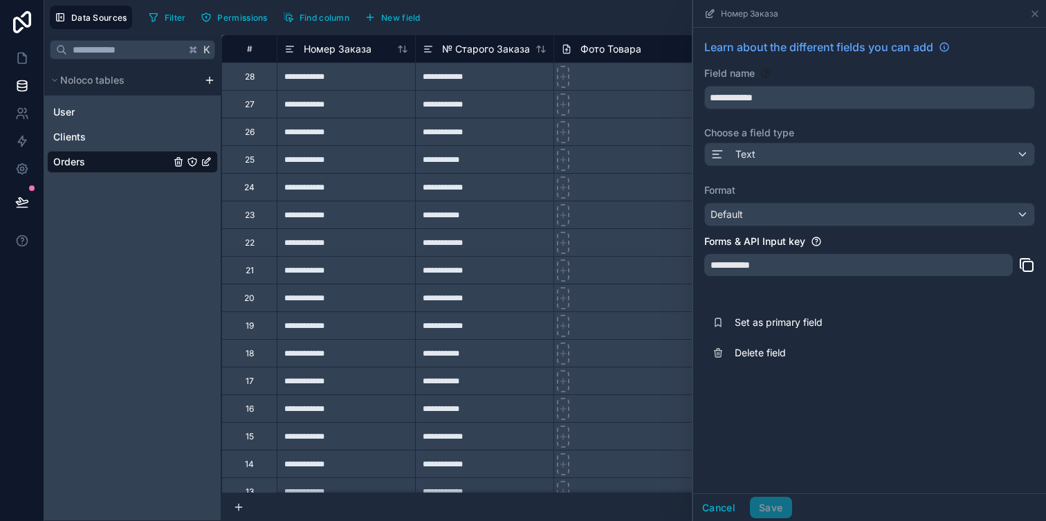
click at [647, 23] on div "Filter Permissions Find column New field Export Import New record" at bounding box center [592, 18] width 898 height 24
click at [1030, 15] on icon at bounding box center [1035, 13] width 11 height 11
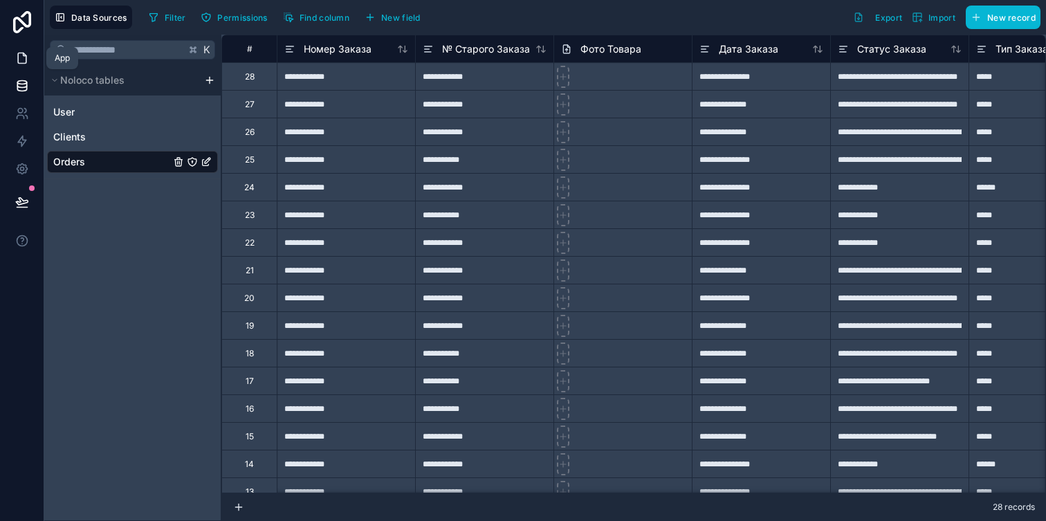
click at [19, 53] on icon at bounding box center [22, 58] width 8 height 10
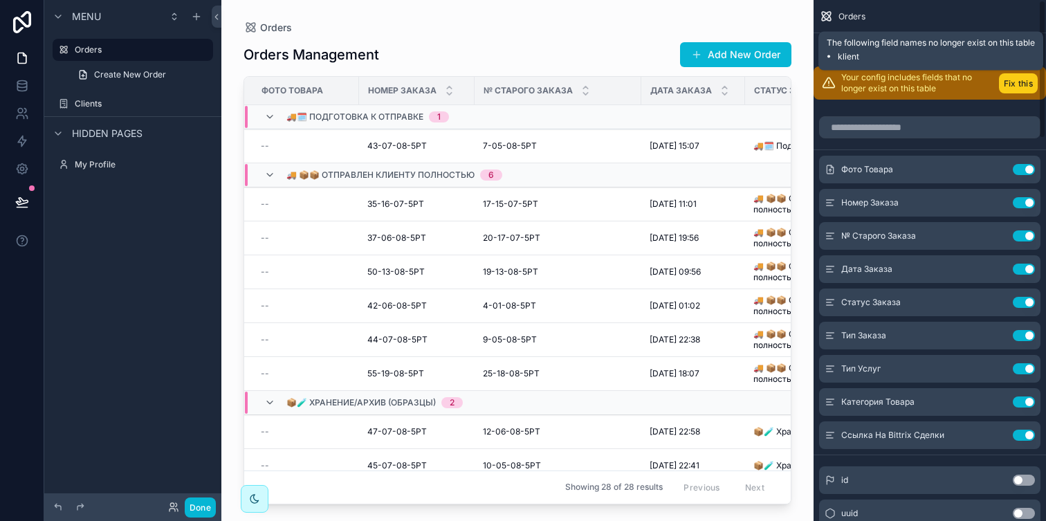
click at [1023, 82] on button "Fix this" at bounding box center [1018, 83] width 39 height 20
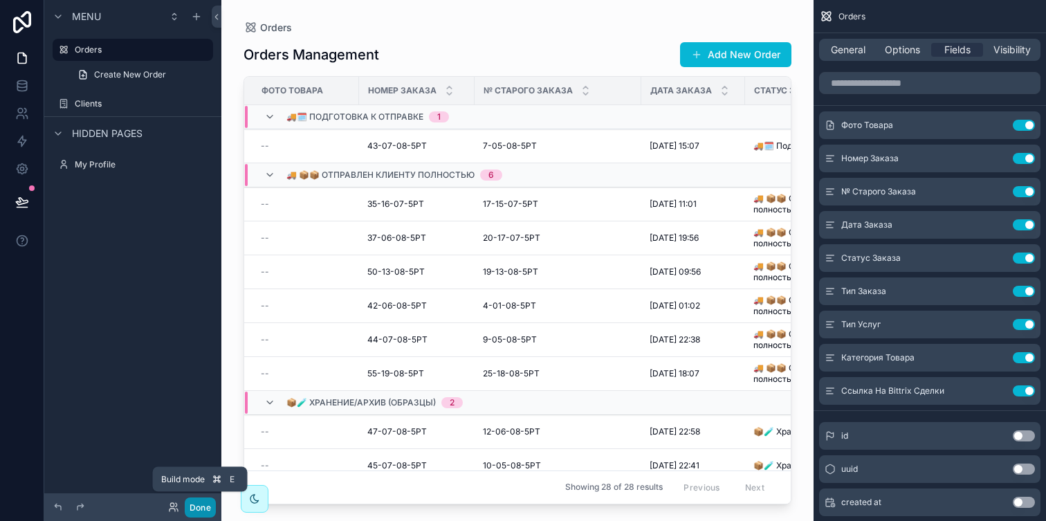
click at [194, 508] on button "Done" at bounding box center [200, 508] width 31 height 20
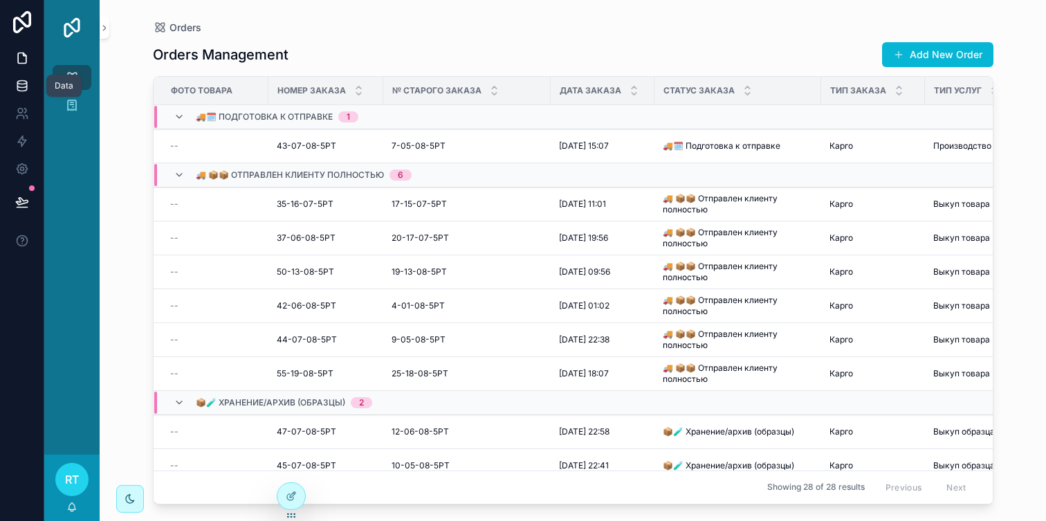
click at [27, 89] on icon at bounding box center [22, 86] width 14 height 14
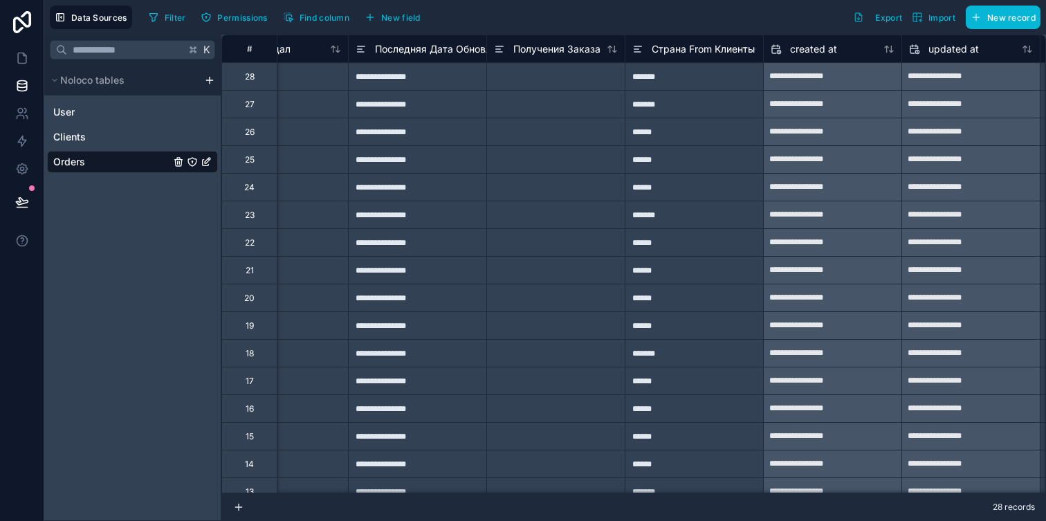
scroll to position [0, 6428]
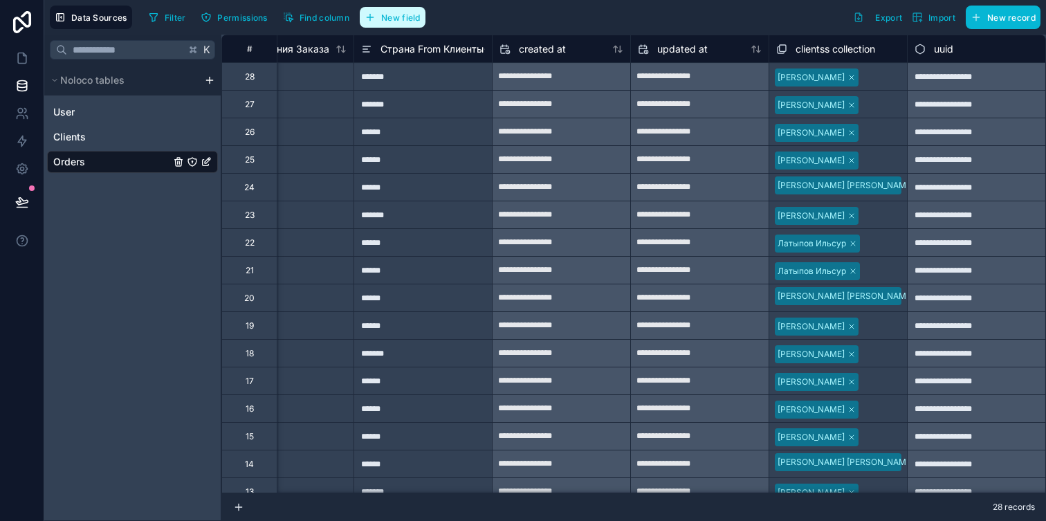
click at [400, 22] on button "New field" at bounding box center [393, 17] width 66 height 21
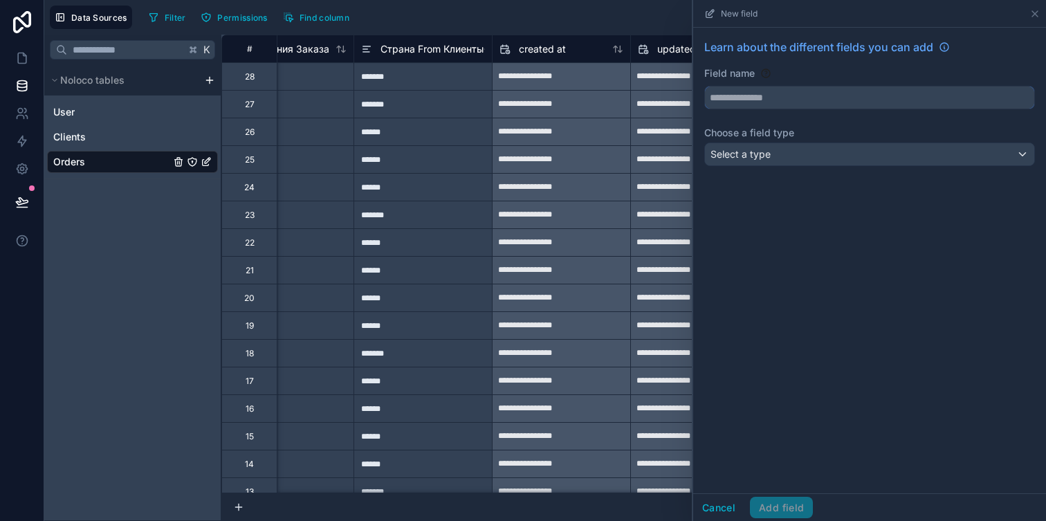
click at [762, 102] on input "text" at bounding box center [869, 97] width 329 height 22
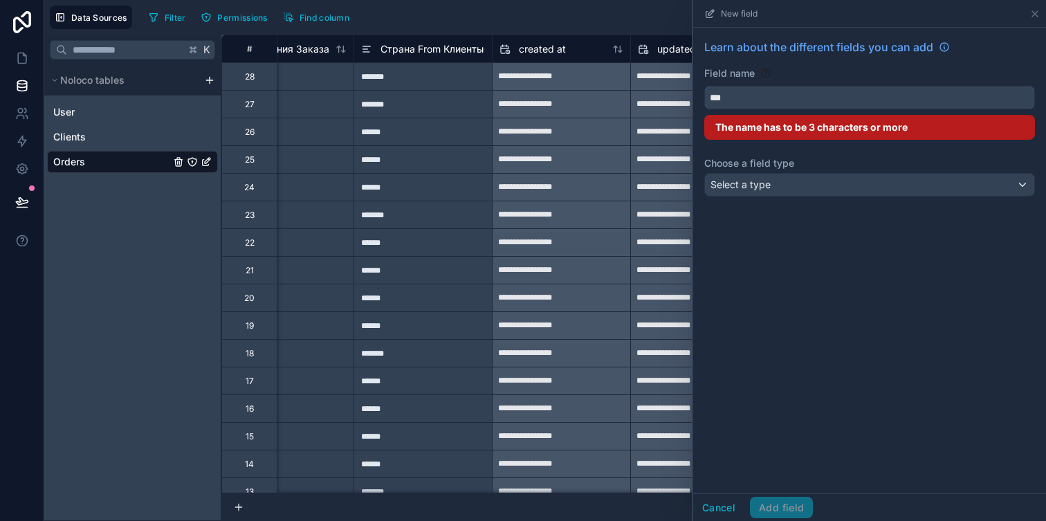
click at [704, 86] on button "**" at bounding box center [869, 98] width 331 height 24
type input "*"
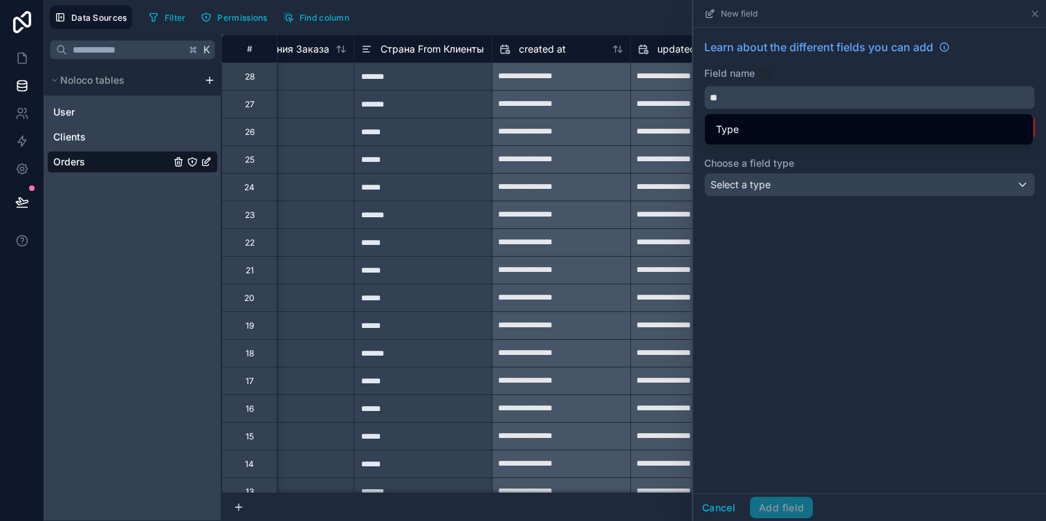
type input "*"
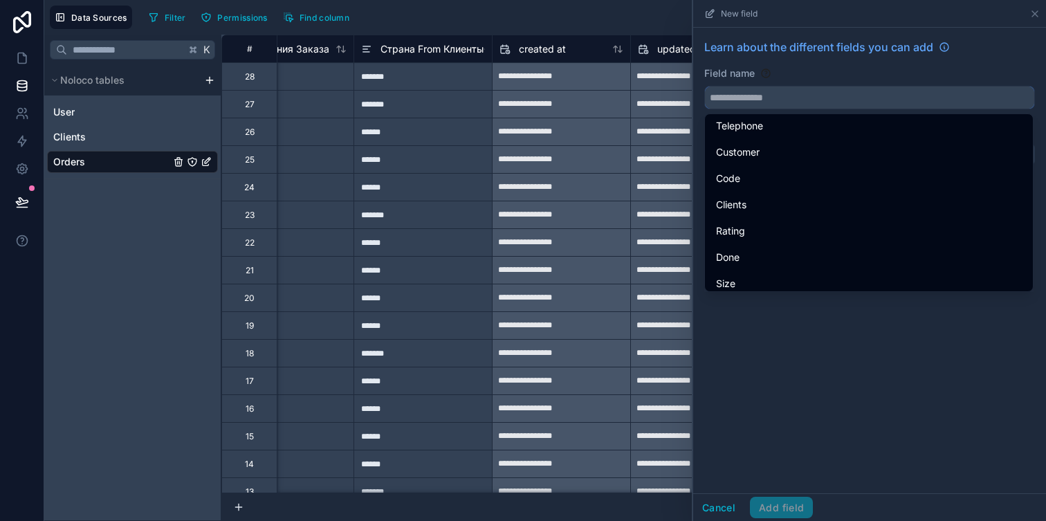
scroll to position [2057, 0]
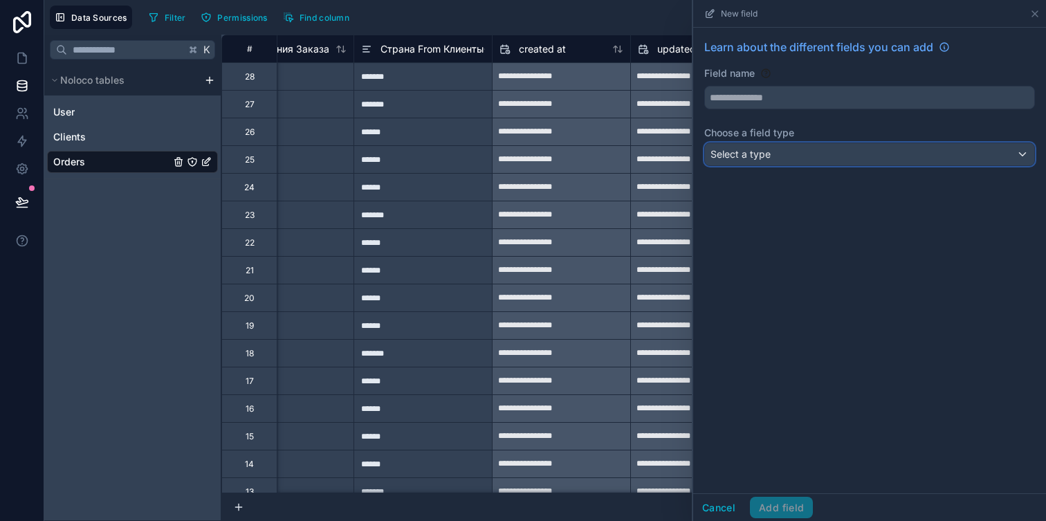
click at [801, 151] on div "Select a type" at bounding box center [869, 154] width 329 height 22
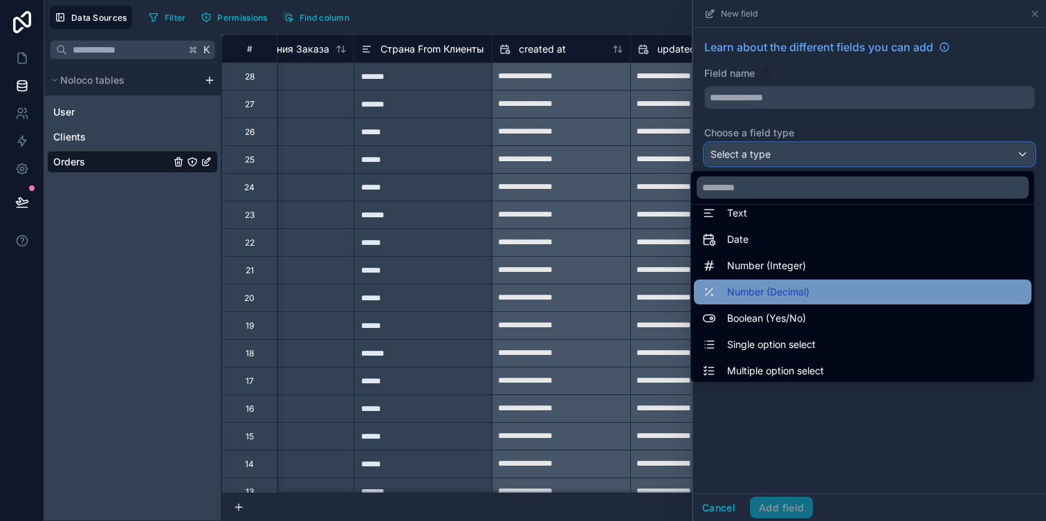
scroll to position [0, 0]
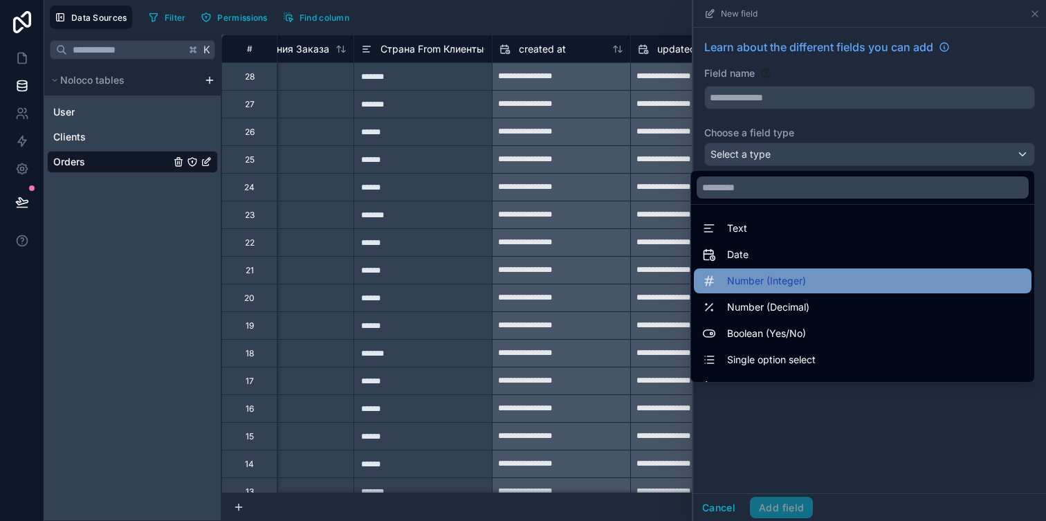
click at [785, 286] on span "Number (Integer)" at bounding box center [766, 281] width 79 height 17
type input "******"
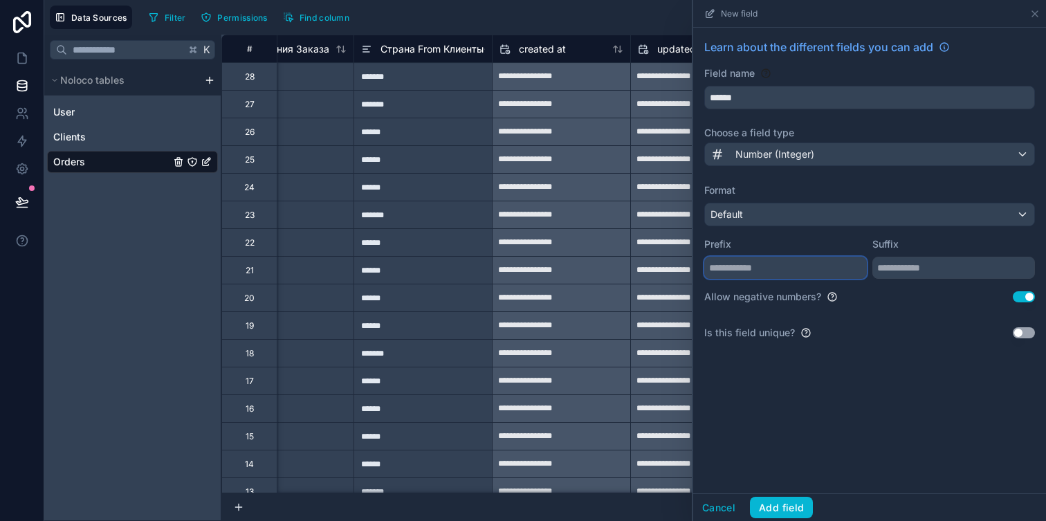
click at [803, 269] on input "text" at bounding box center [785, 268] width 163 height 22
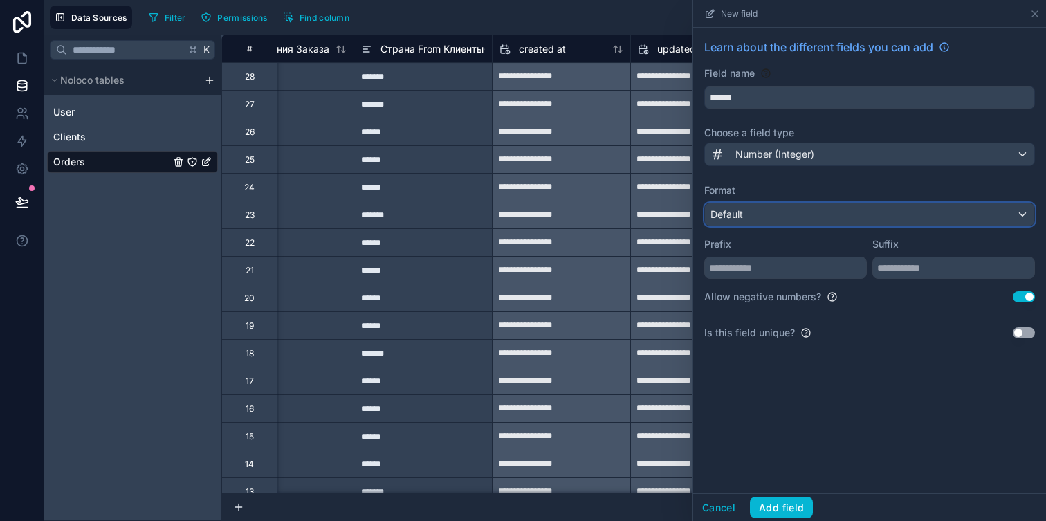
click at [842, 211] on div "Default" at bounding box center [869, 214] width 329 height 22
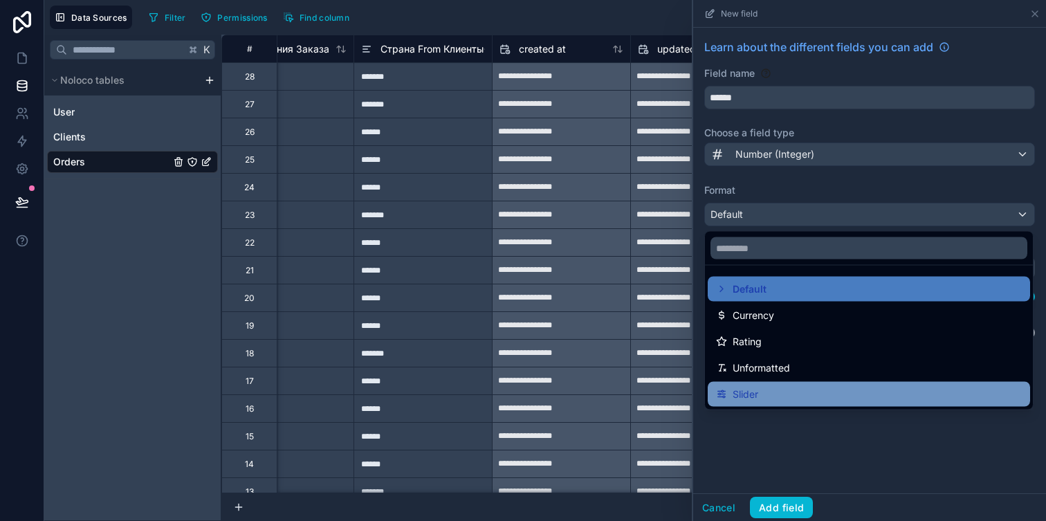
click at [803, 388] on div "Slider" at bounding box center [869, 394] width 306 height 17
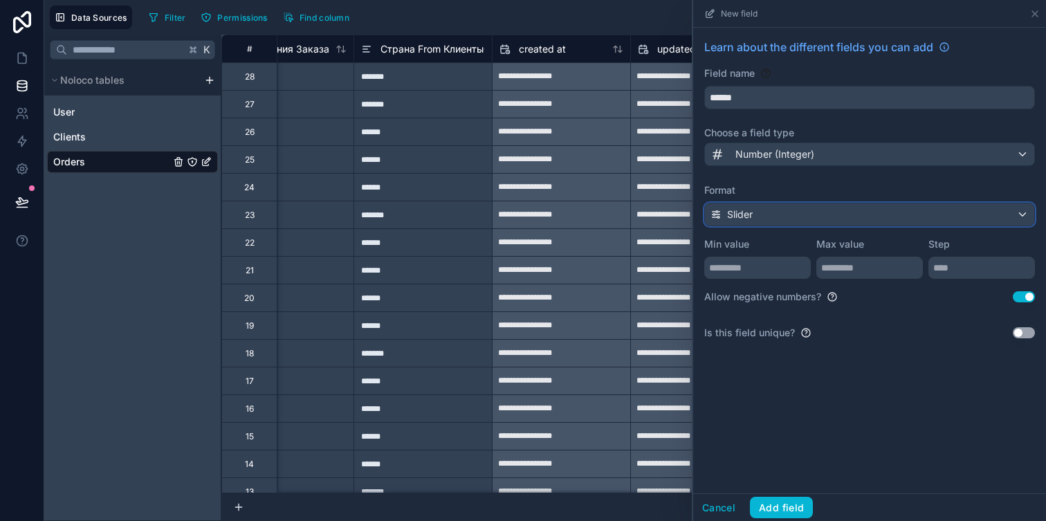
click at [835, 214] on div "Slider" at bounding box center [869, 214] width 329 height 22
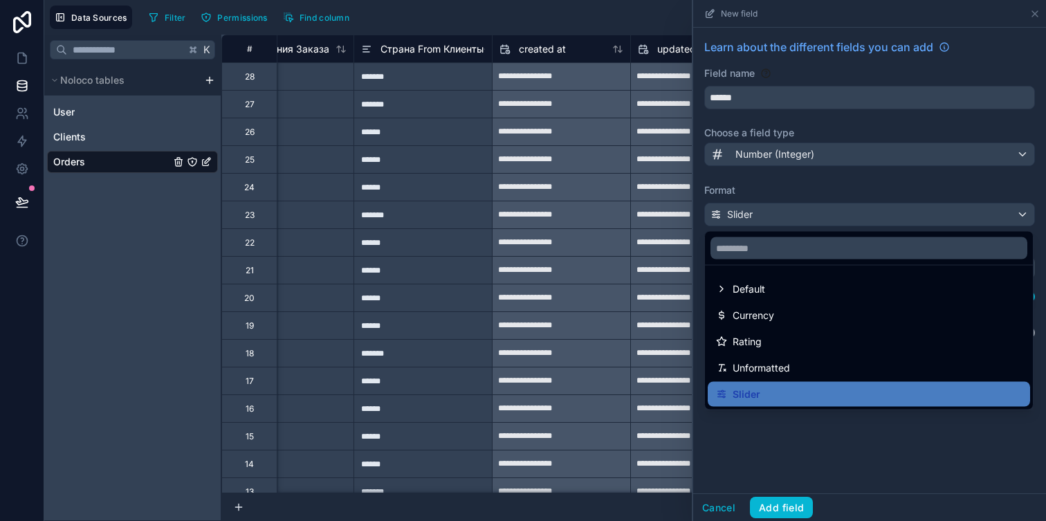
click at [824, 145] on div at bounding box center [869, 260] width 353 height 521
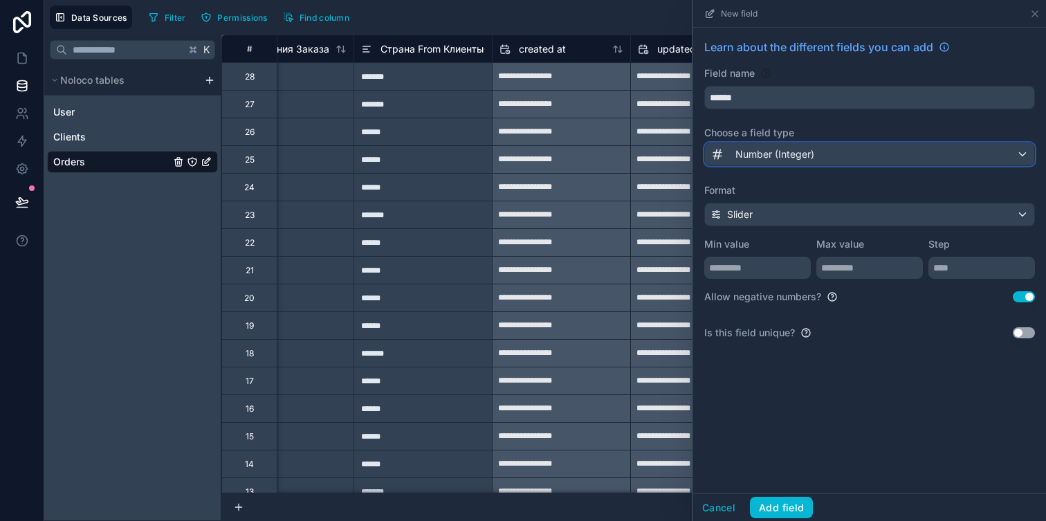
click at [823, 158] on div "Number (Integer)" at bounding box center [869, 154] width 329 height 22
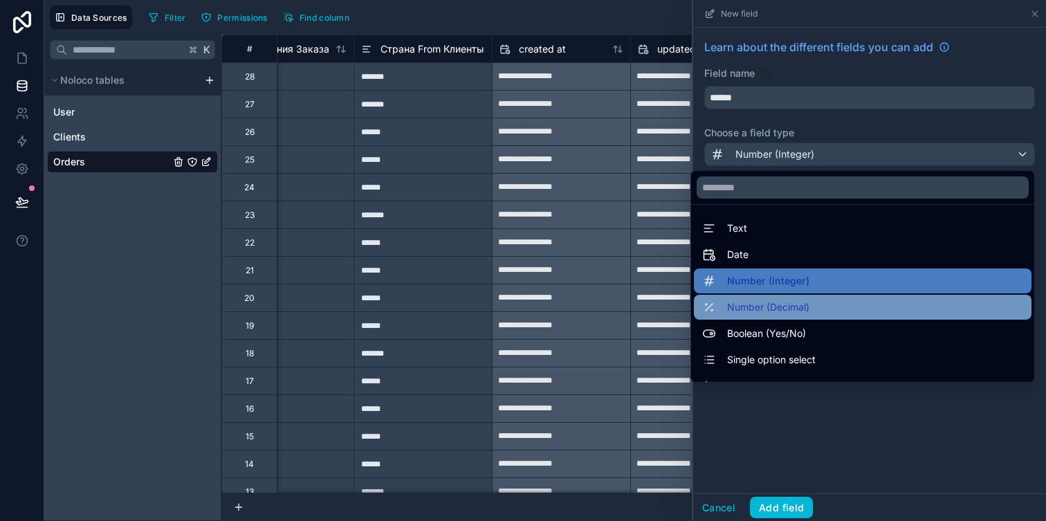
click at [803, 317] on div "Number (Decimal)" at bounding box center [863, 307] width 338 height 25
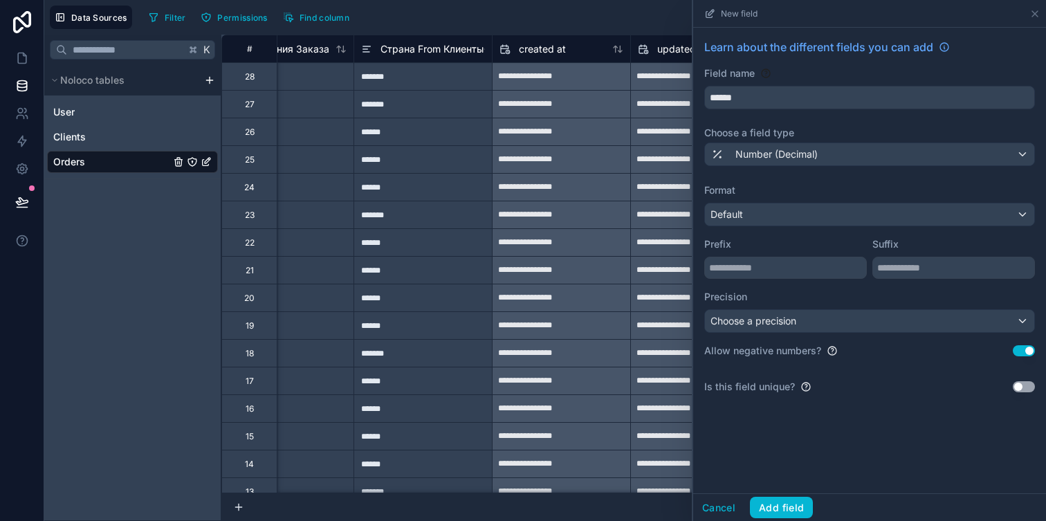
click at [782, 280] on div "Format Default Prefix Suffix Precision Choose a precision" at bounding box center [869, 257] width 331 height 149
click at [782, 275] on input "text" at bounding box center [785, 268] width 163 height 22
click at [780, 203] on div "Default" at bounding box center [869, 214] width 329 height 22
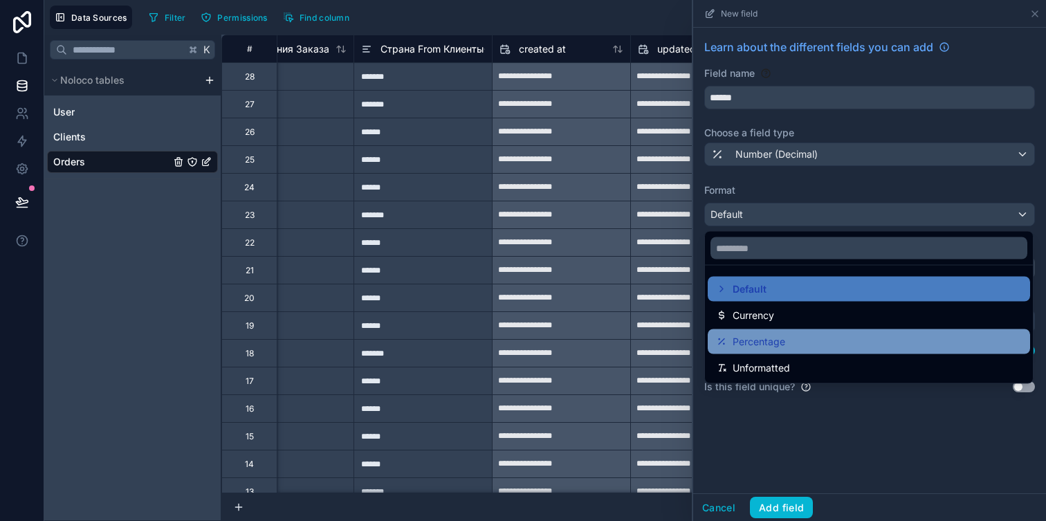
click at [791, 335] on div "Percentage" at bounding box center [869, 342] width 306 height 17
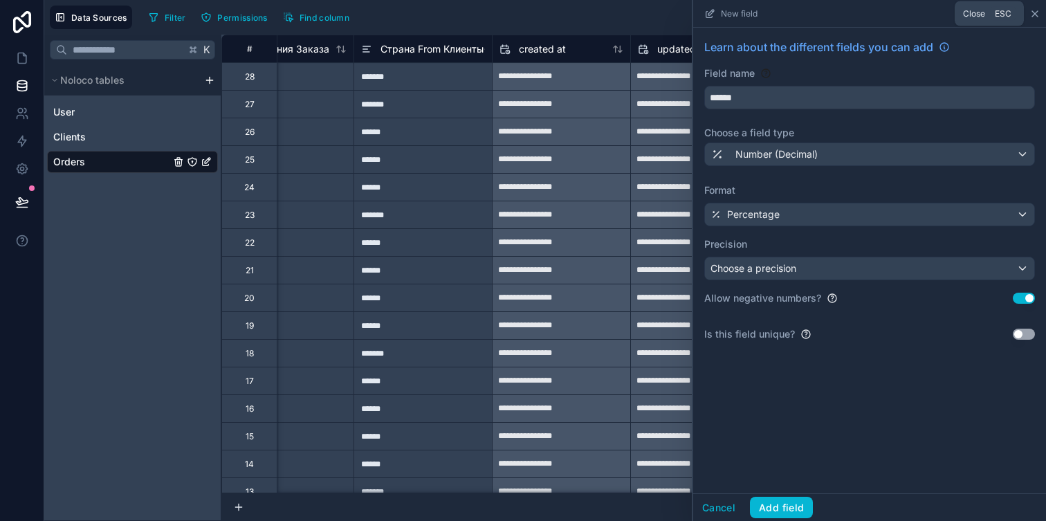
click at [1033, 14] on icon at bounding box center [1035, 13] width 11 height 11
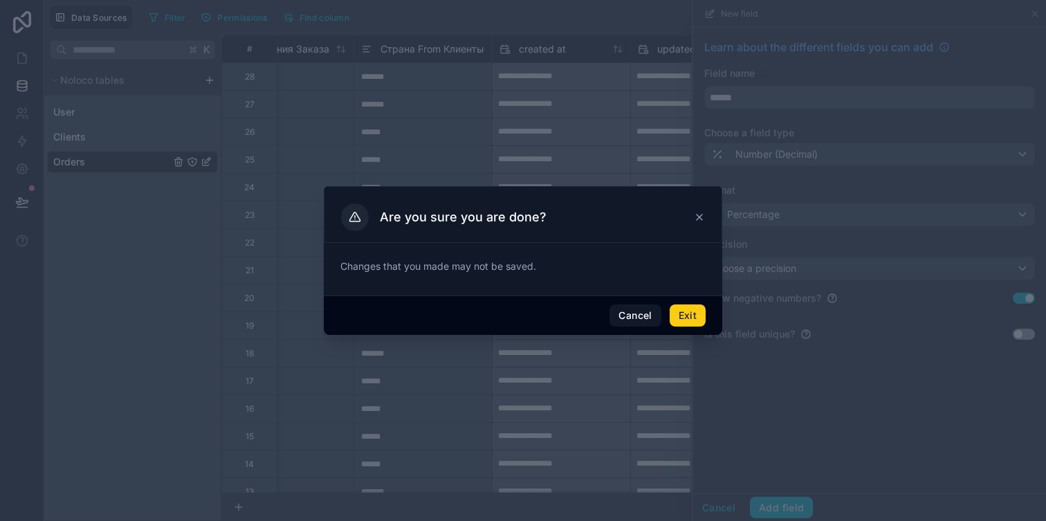
click at [684, 317] on button "Exit" at bounding box center [688, 315] width 36 height 22
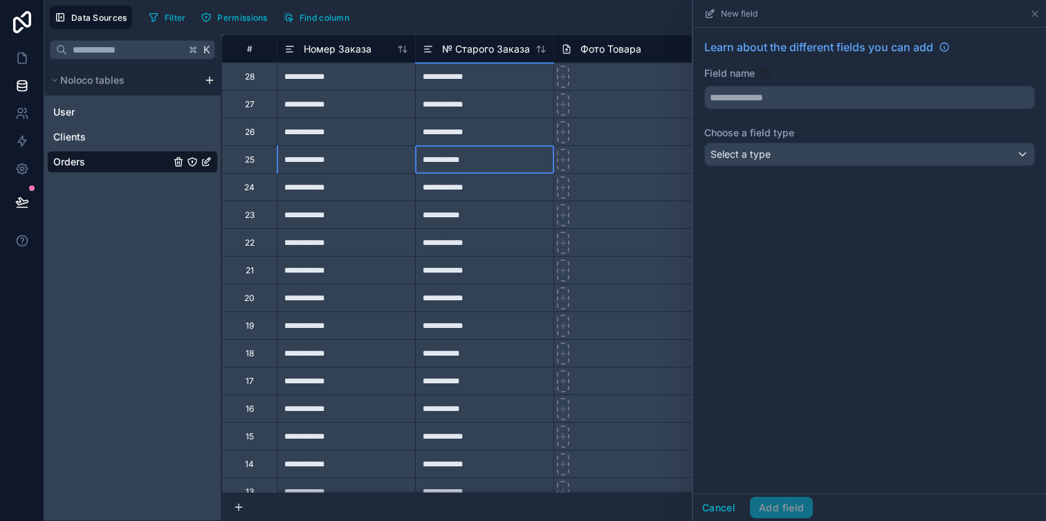
click at [480, 157] on div "**********" at bounding box center [484, 159] width 138 height 28
click at [32, 55] on link at bounding box center [22, 58] width 44 height 28
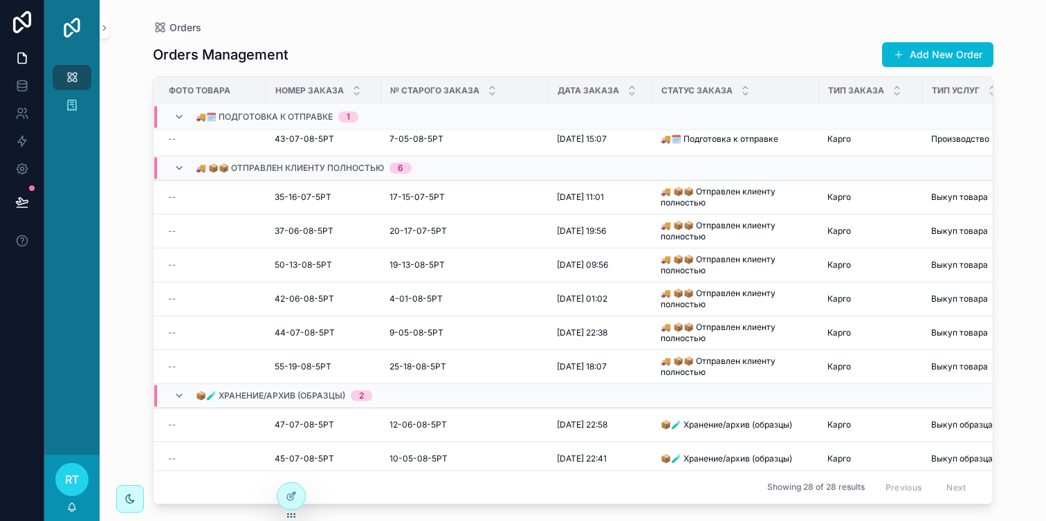
scroll to position [0, 2]
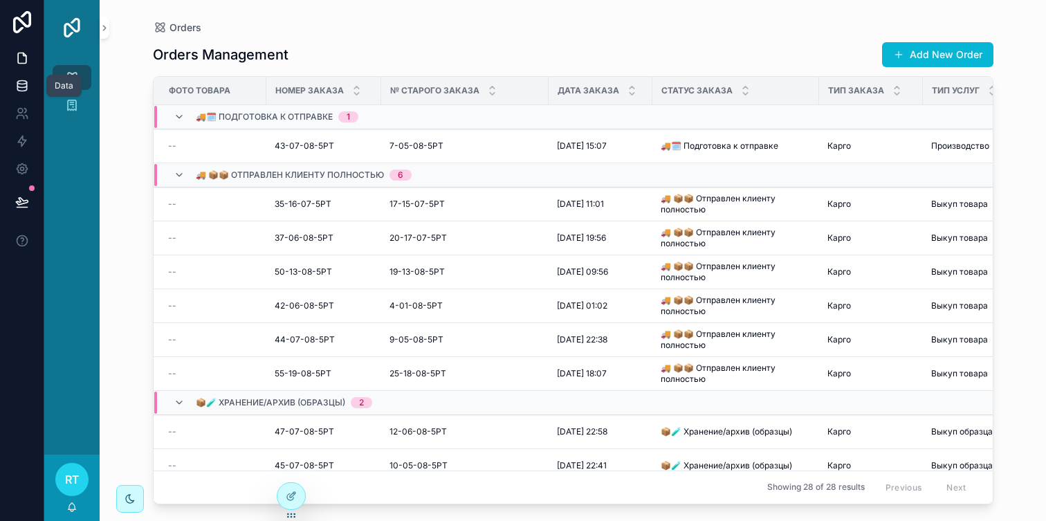
click at [16, 78] on link at bounding box center [22, 86] width 44 height 28
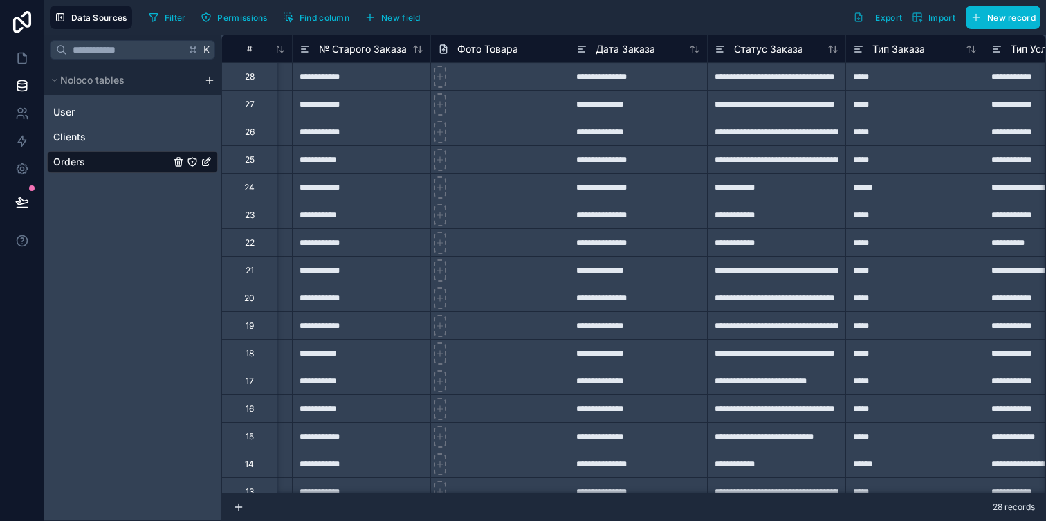
scroll to position [0, 152]
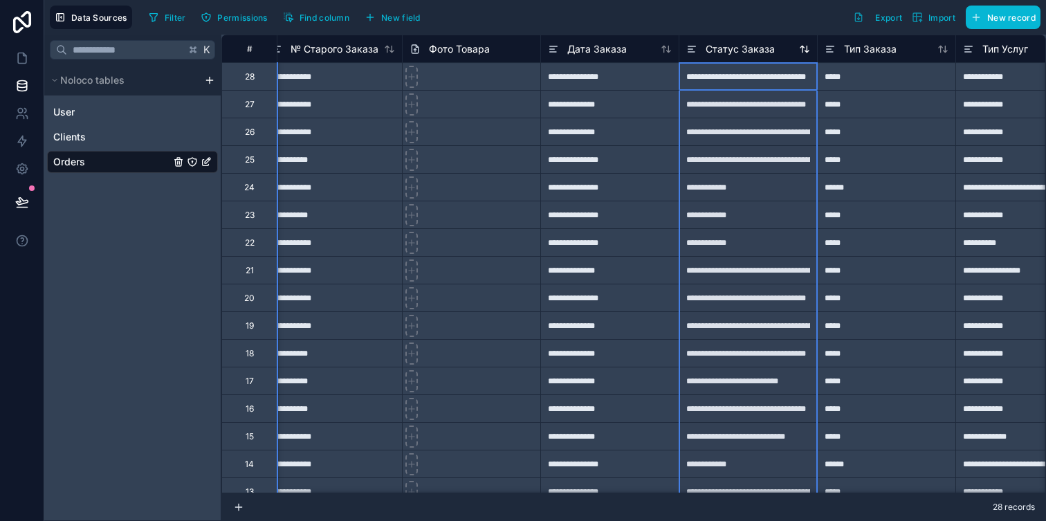
click at [711, 56] on div "Статус Заказа" at bounding box center [730, 49] width 89 height 17
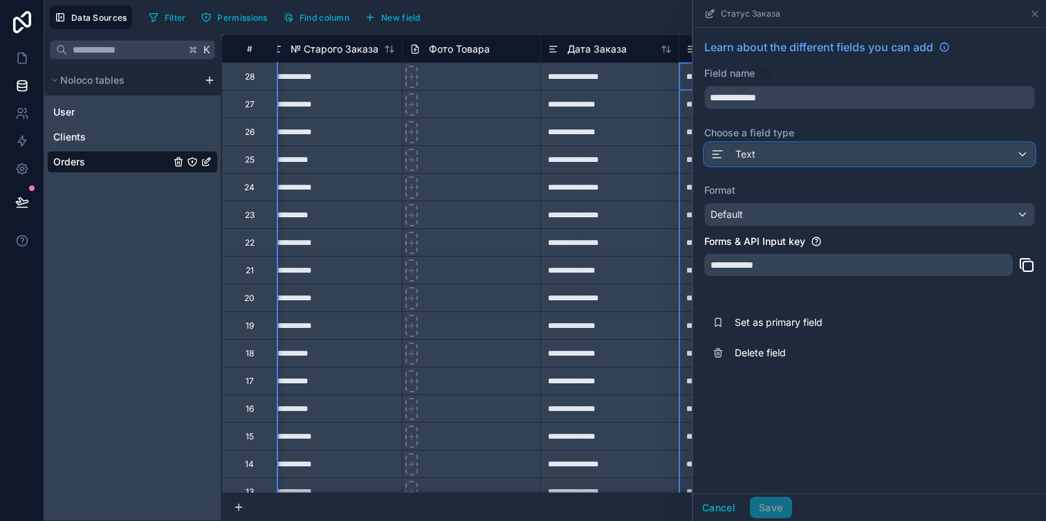
click at [772, 160] on div "Text" at bounding box center [869, 154] width 329 height 22
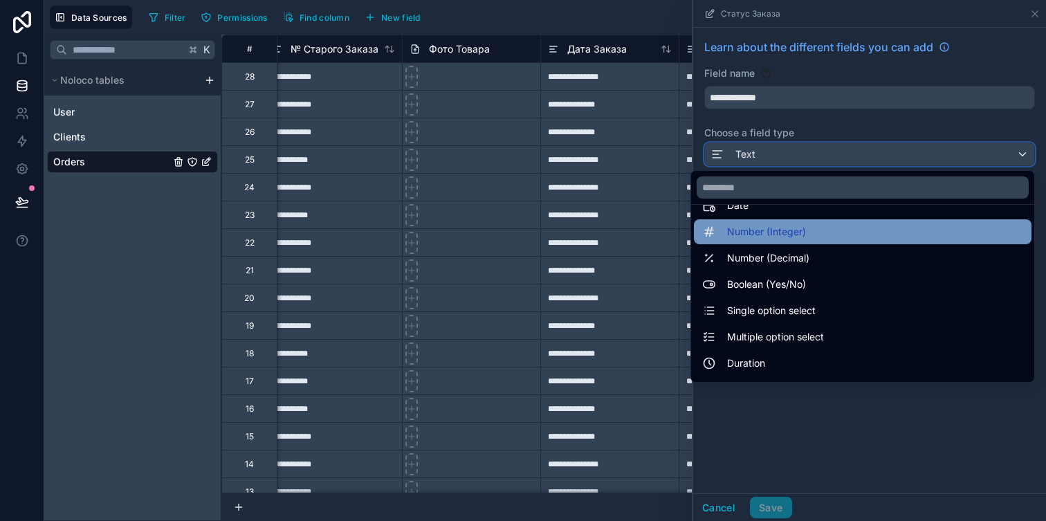
scroll to position [56, 0]
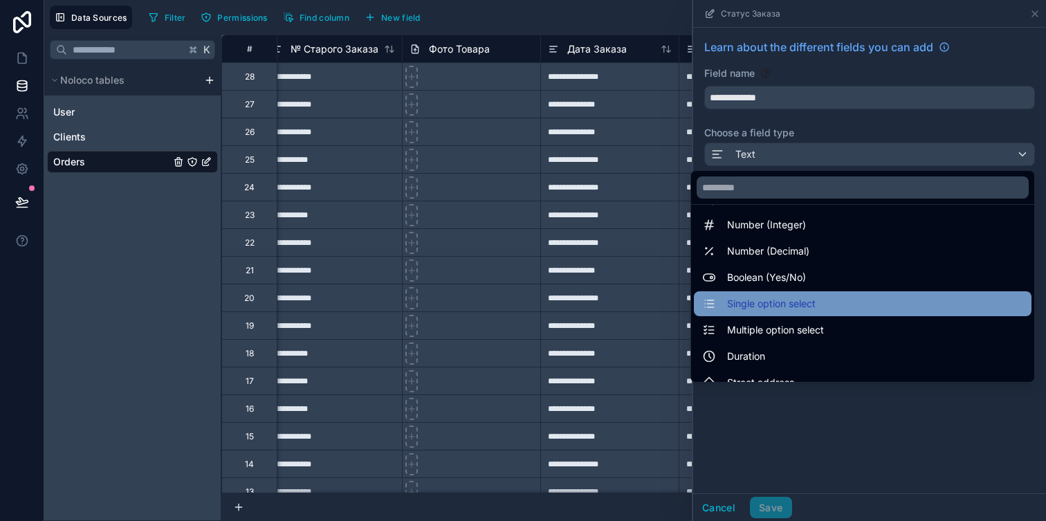
click at [803, 306] on span "Single option select" at bounding box center [771, 303] width 89 height 17
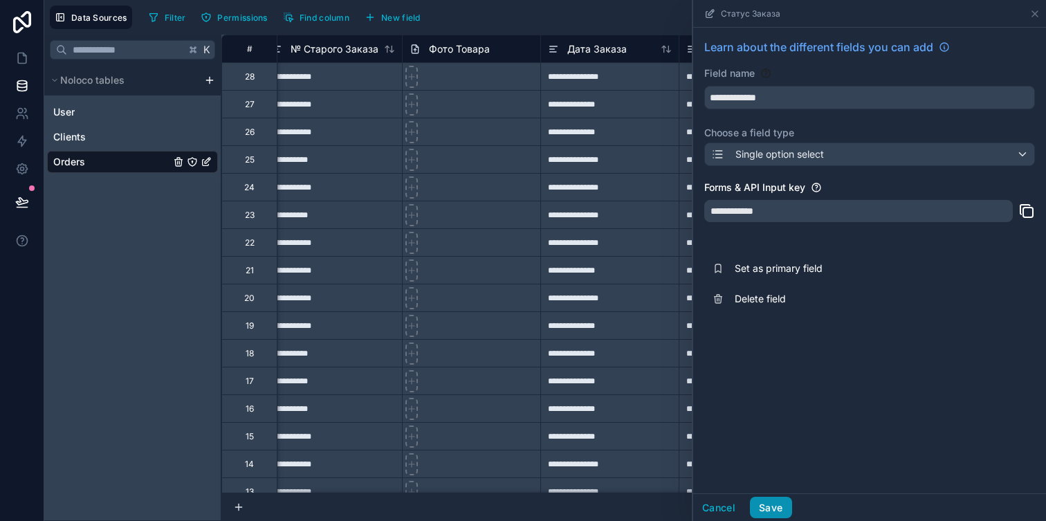
click at [769, 513] on button "Save" at bounding box center [771, 508] width 42 height 22
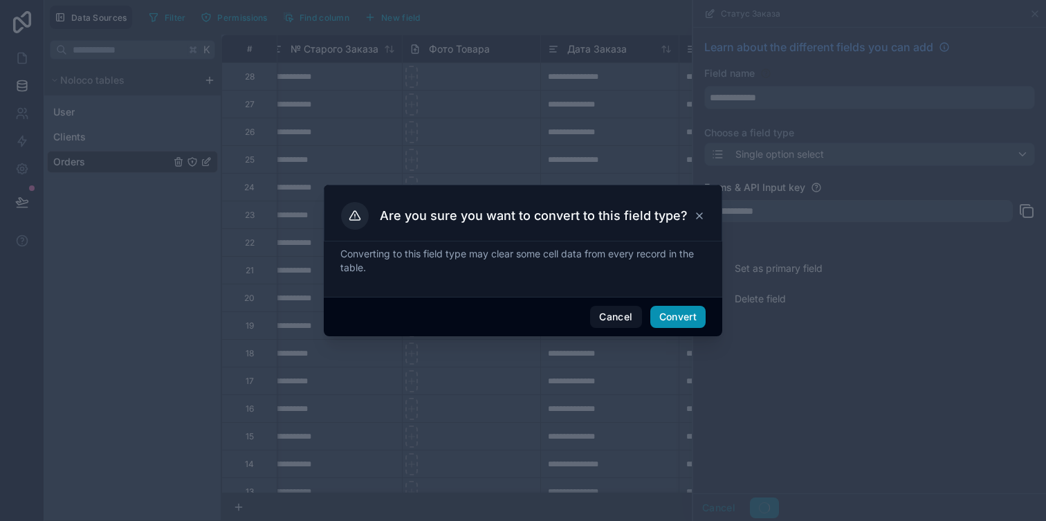
click at [679, 314] on button "Convert" at bounding box center [677, 317] width 55 height 22
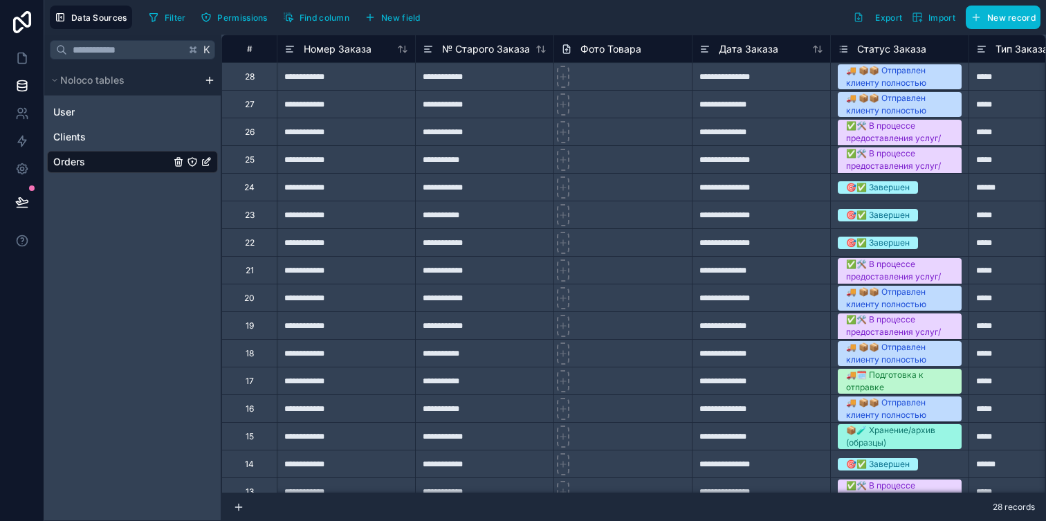
click at [878, 50] on span "Статус Заказа" at bounding box center [891, 49] width 69 height 14
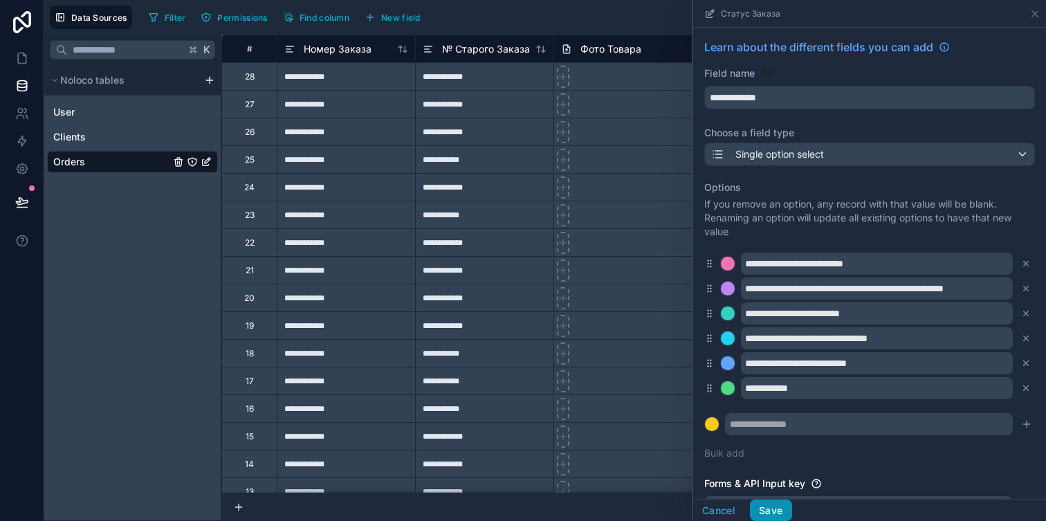
click at [767, 505] on button "Save" at bounding box center [771, 511] width 42 height 22
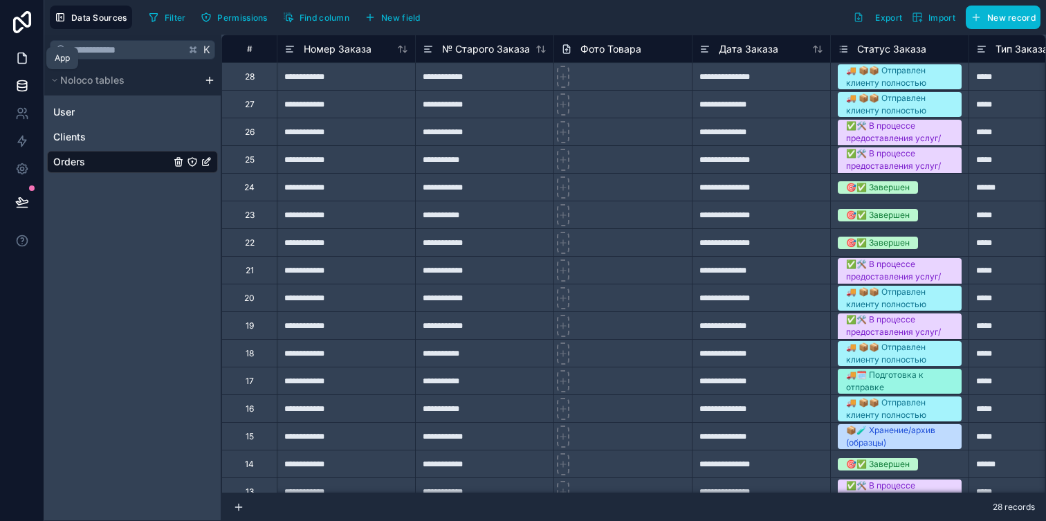
click at [22, 58] on icon at bounding box center [22, 58] width 14 height 14
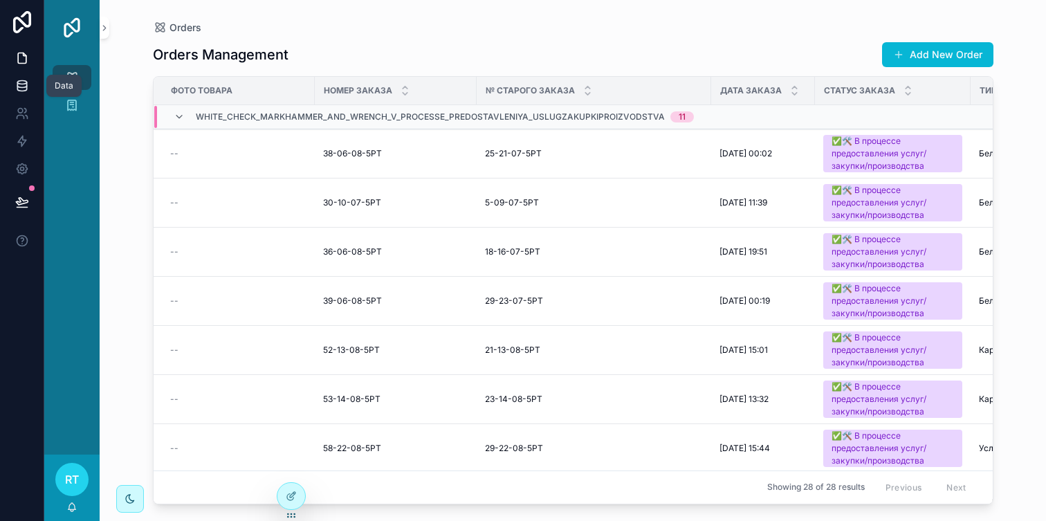
click at [33, 81] on link at bounding box center [22, 86] width 44 height 28
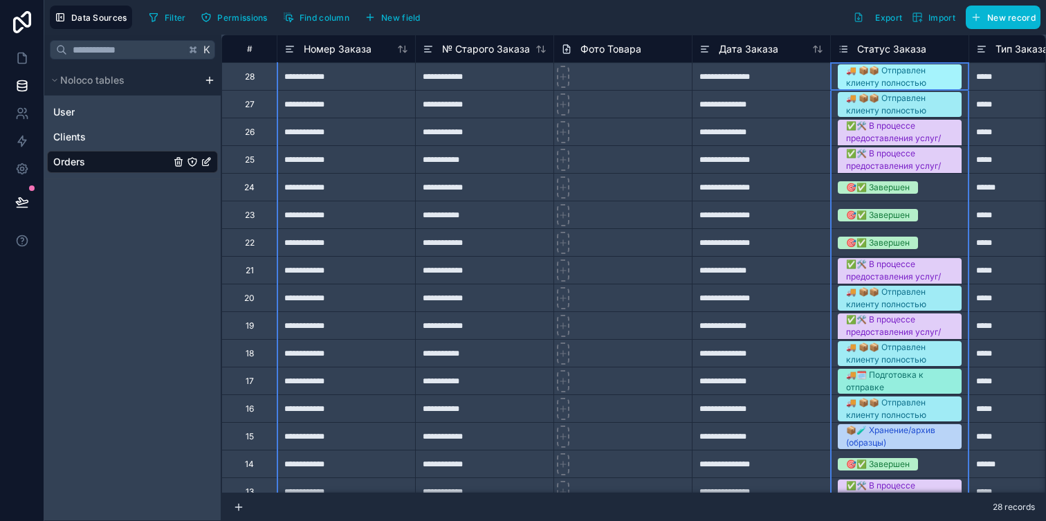
click at [851, 48] on div "Статус Заказа" at bounding box center [882, 49] width 89 height 17
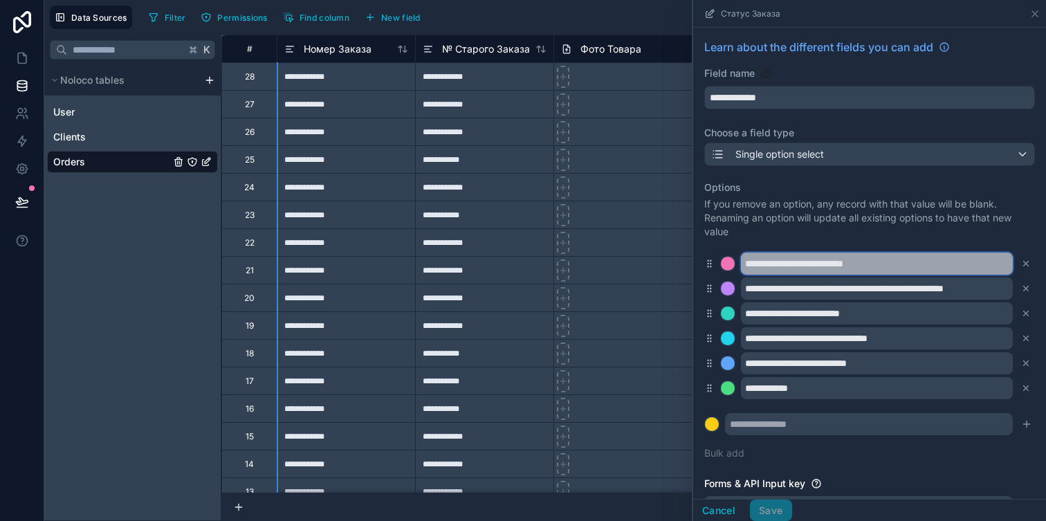
click at [844, 266] on input "**********" at bounding box center [877, 264] width 272 height 22
click at [872, 263] on input "**********" at bounding box center [877, 264] width 272 height 22
click at [887, 263] on input "**********" at bounding box center [877, 264] width 272 height 22
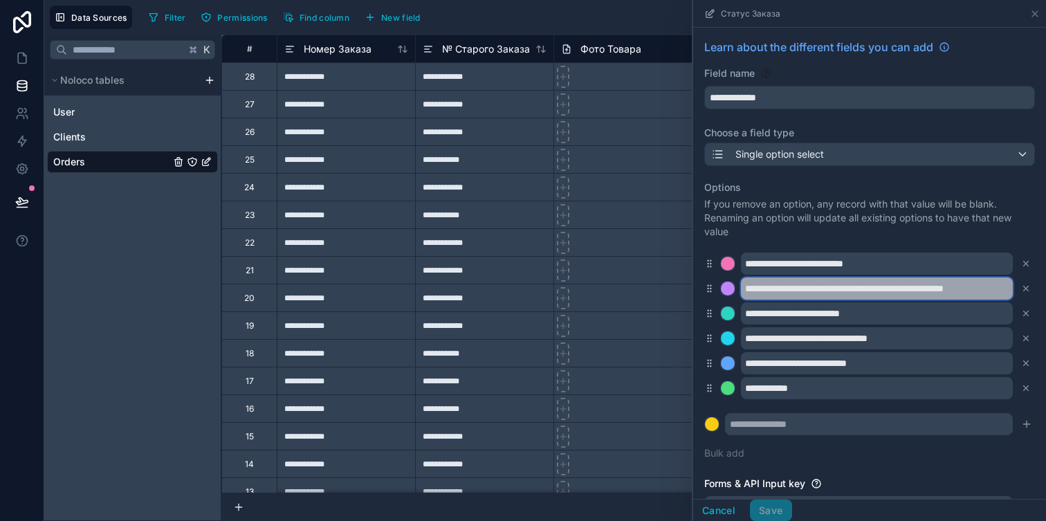
click at [887, 284] on input "**********" at bounding box center [877, 288] width 272 height 22
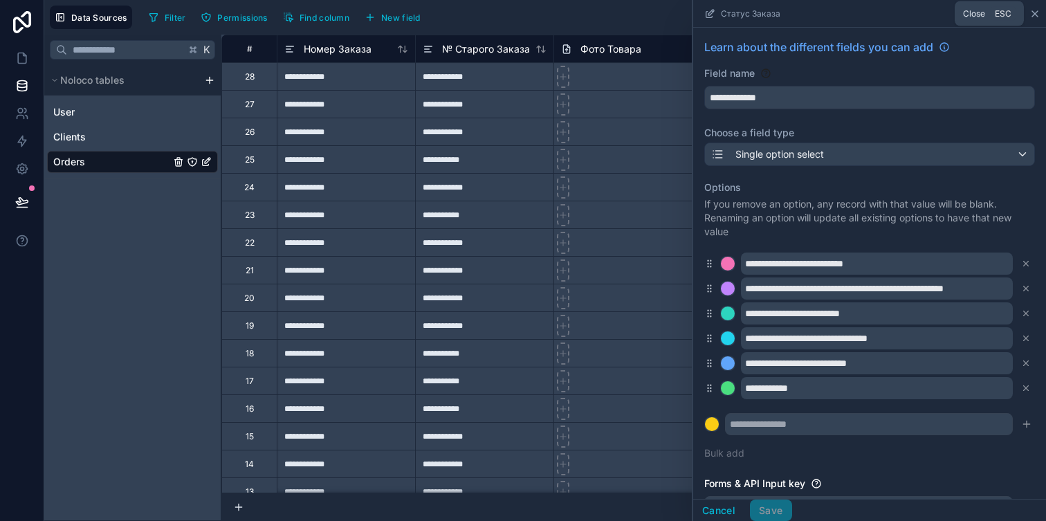
click at [1032, 17] on icon at bounding box center [1035, 13] width 11 height 11
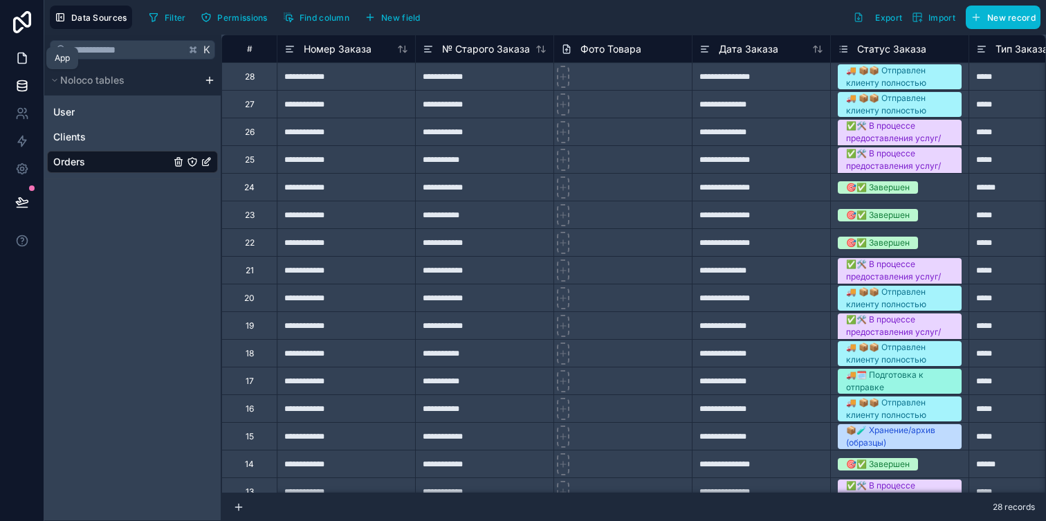
click at [19, 63] on icon at bounding box center [22, 58] width 8 height 10
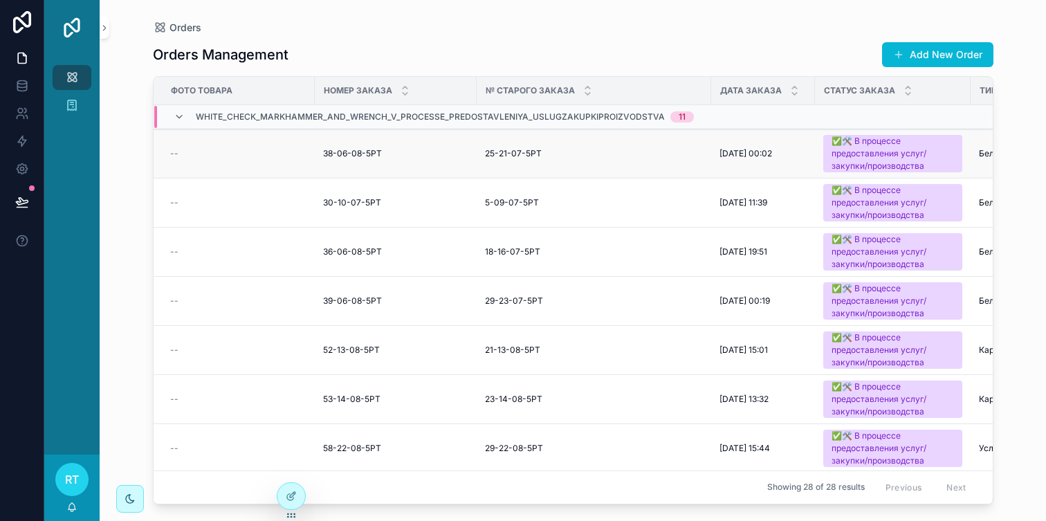
click at [843, 148] on div "✅🛠️ В процессе предоставления услуг/закупки/производства" at bounding box center [893, 153] width 122 height 37
